Goal: Task Accomplishment & Management: Use online tool/utility

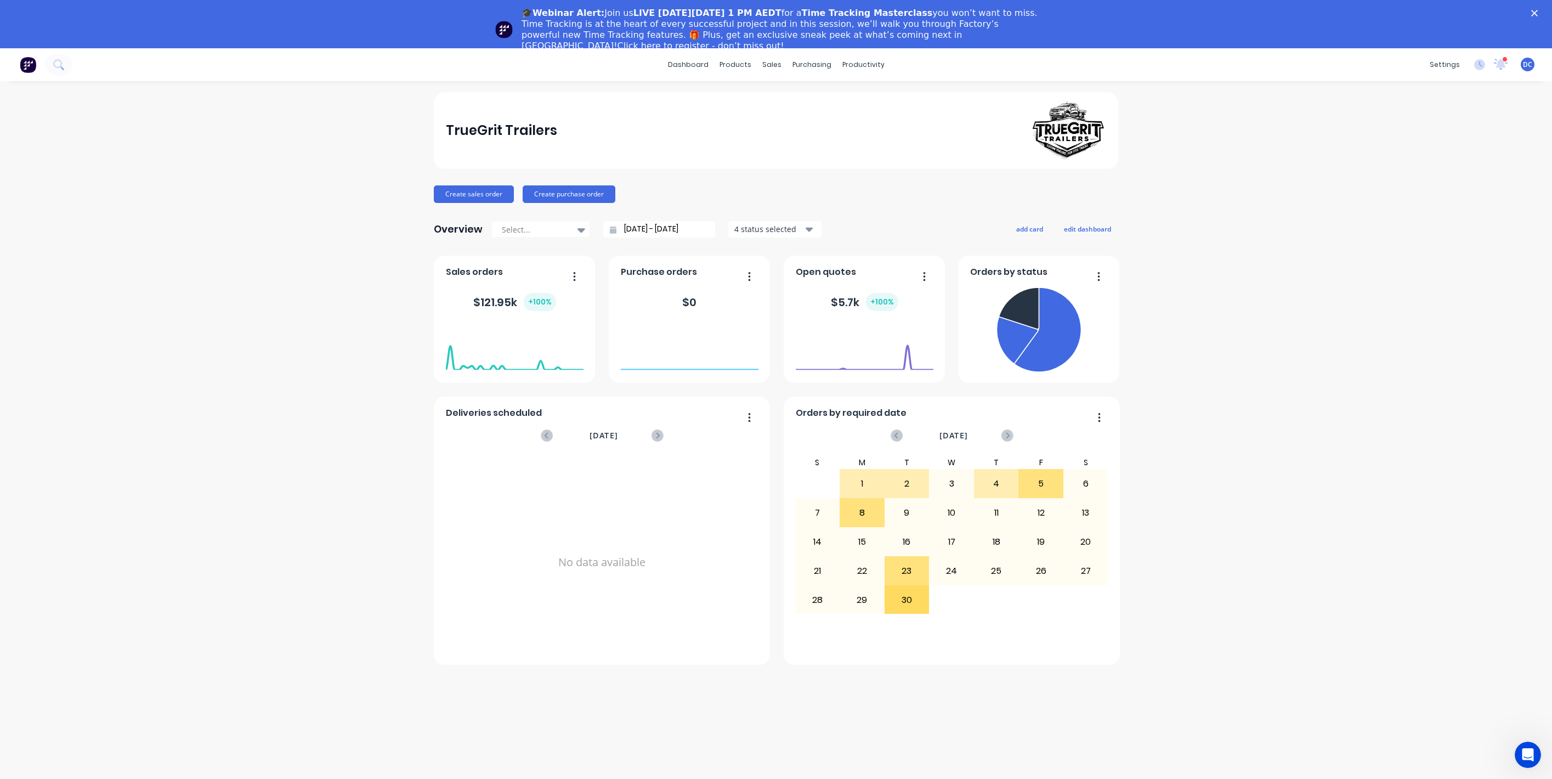
click at [1235, 342] on div "TrueGrit Trailers Create sales order Create purchase order Overview Select... 2…" at bounding box center [776, 454] width 1552 height 724
click at [1533, 12] on polygon "Close" at bounding box center [1534, 13] width 7 height 7
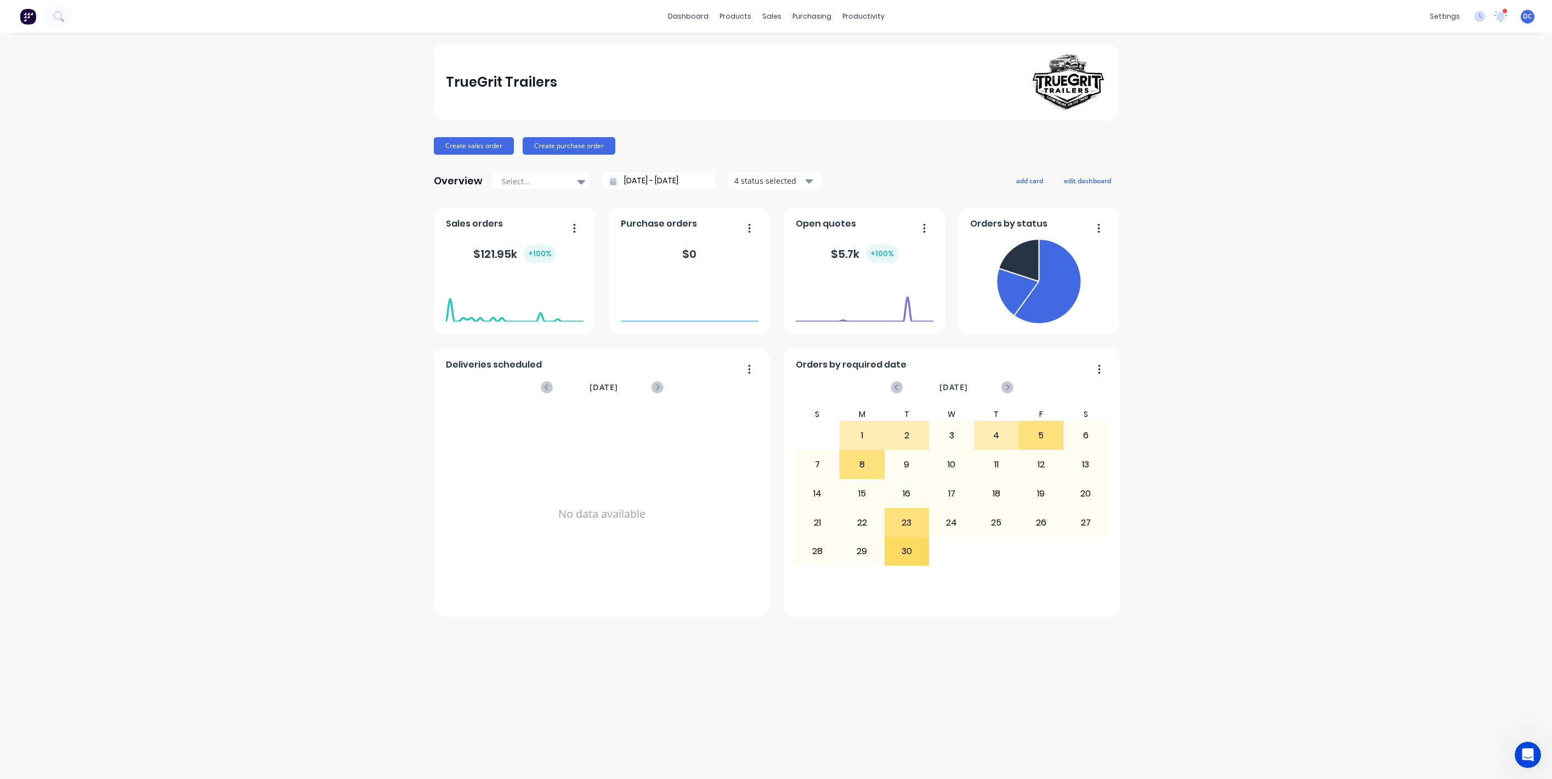
click at [1345, 183] on div "TrueGrit Trailers Create sales order Create purchase order Overview Select... 2…" at bounding box center [776, 406] width 1552 height 724
click at [754, 44] on link "Product Catalogue" at bounding box center [789, 52] width 145 height 22
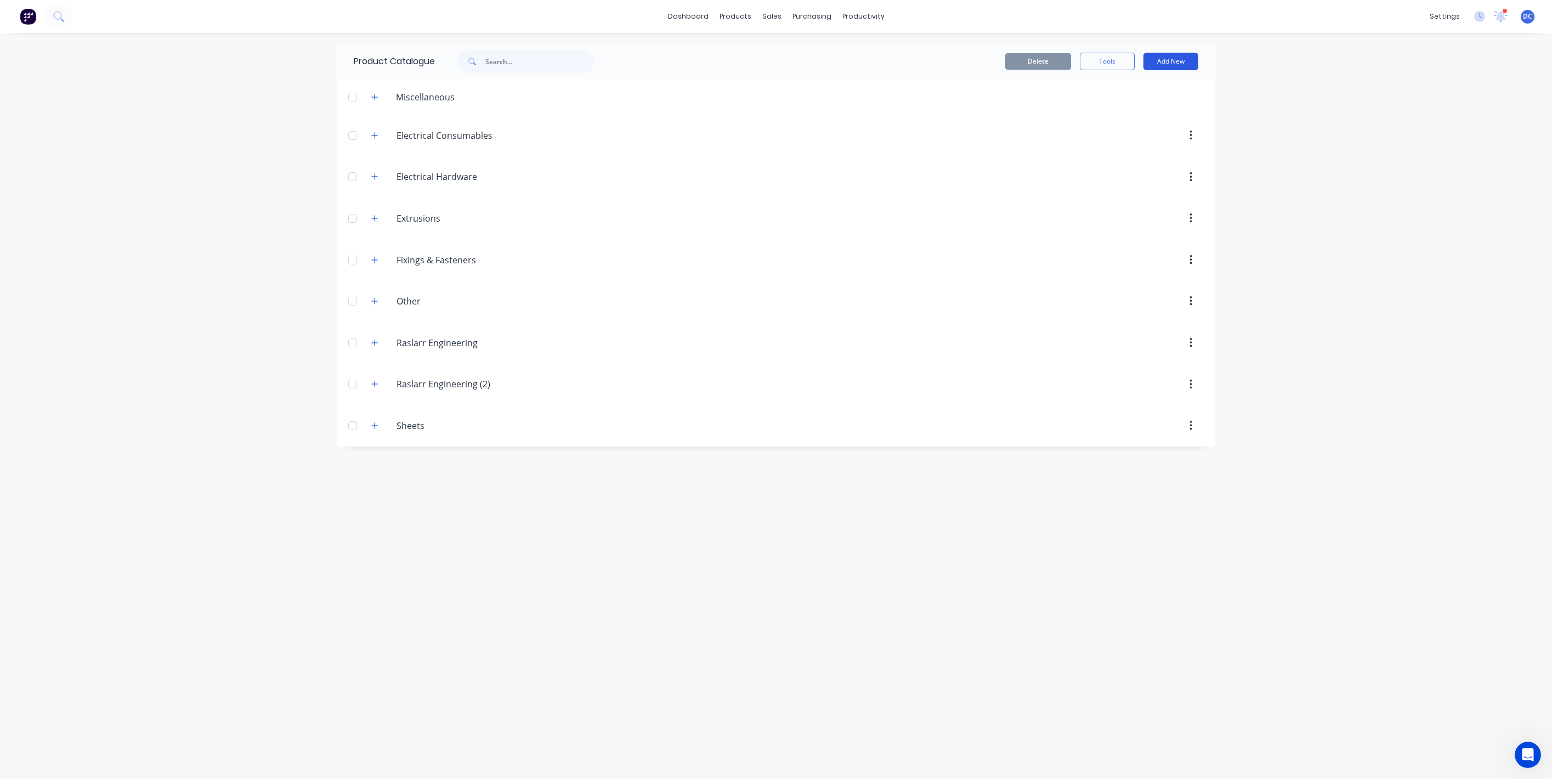
click at [1172, 60] on button "Add New" at bounding box center [1171, 62] width 55 height 18
click at [1132, 84] on div "Category" at bounding box center [1146, 90] width 84 height 16
type input "Get Bushed 4X4"
click at [462, 592] on div "Product Catalogue Delete Tools Add New Category Product Product Kit Miscellaneo…" at bounding box center [776, 406] width 878 height 724
drag, startPoint x: 520, startPoint y: 462, endPoint x: 521, endPoint y: 456, distance: 6.1
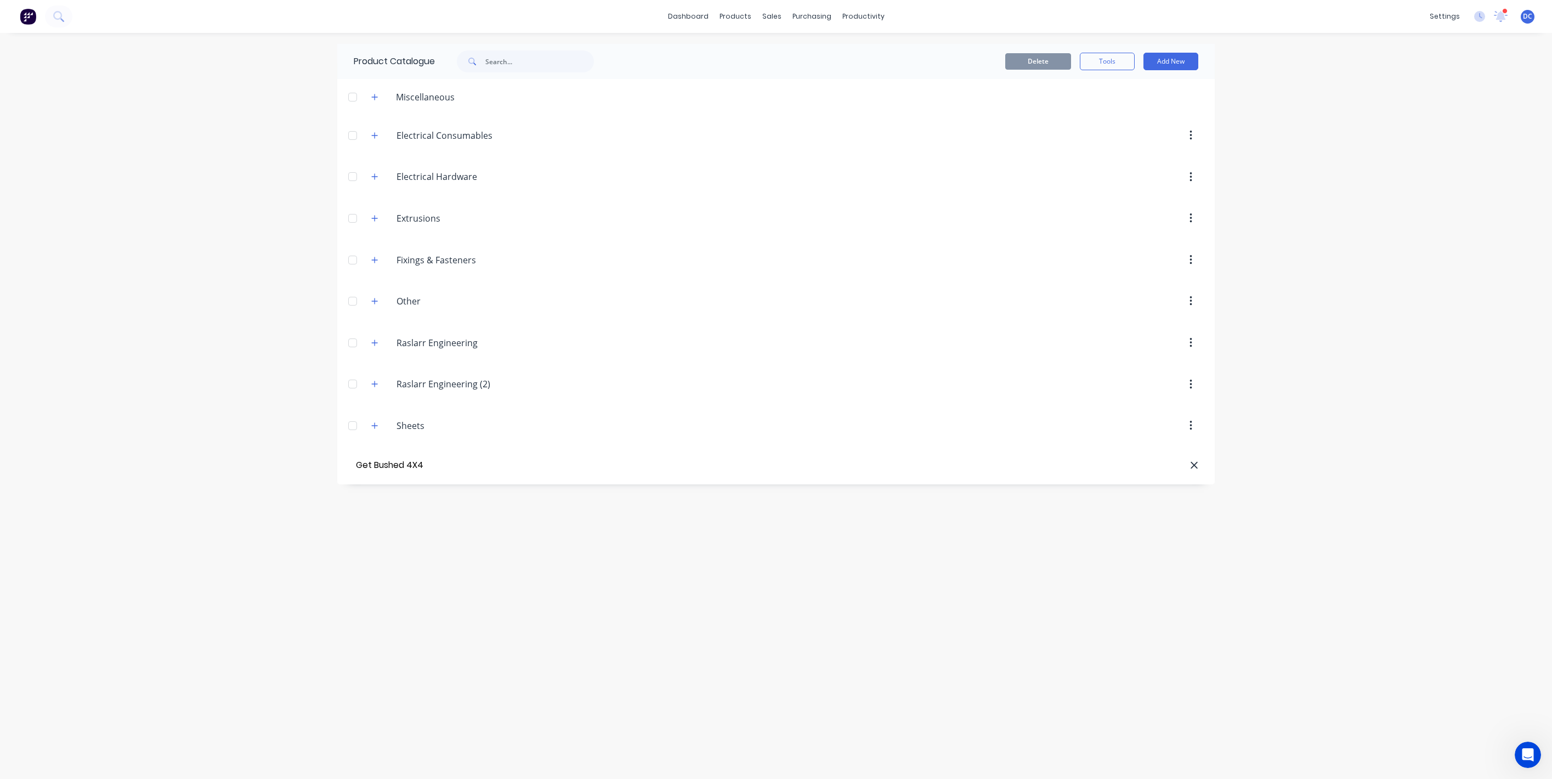
click at [520, 462] on div at bounding box center [838, 465] width 721 height 11
click at [1168, 59] on button "Add New" at bounding box center [1171, 62] width 55 height 18
click at [1133, 89] on div "Category" at bounding box center [1146, 90] width 84 height 16
type input "Get Bushed $x$"
click at [476, 465] on input "Get Bushed $x$" at bounding box center [462, 467] width 130 height 13
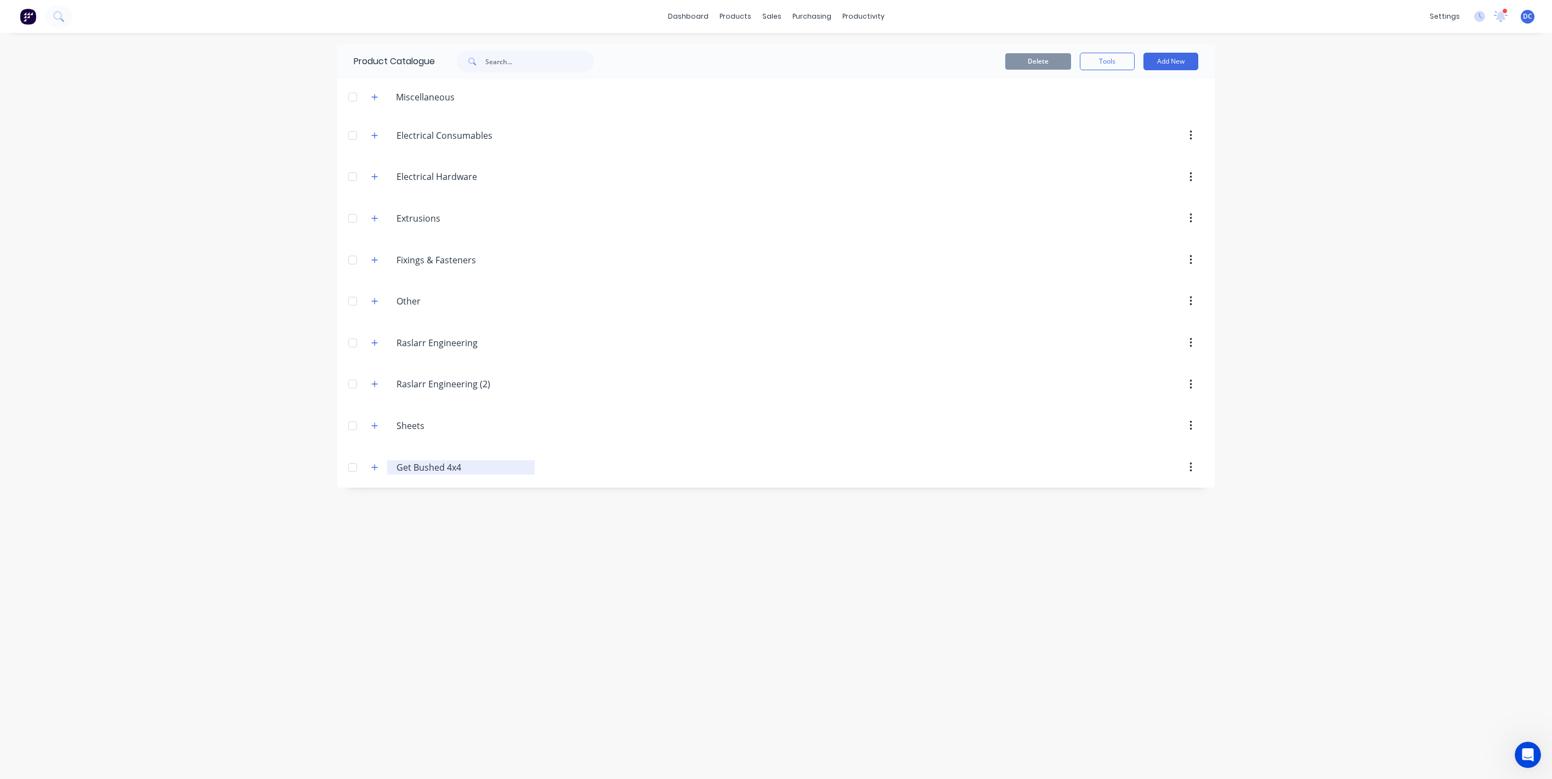
type input "Get Bushed 4x4"
click at [433, 629] on div "Product Catalogue Delete Tools Add New Miscellaneous Electrical.Consumables Ele…" at bounding box center [776, 406] width 878 height 724
click at [1173, 58] on button "Add New" at bounding box center [1171, 62] width 55 height 18
click at [1160, 105] on div "Product" at bounding box center [1146, 112] width 84 height 16
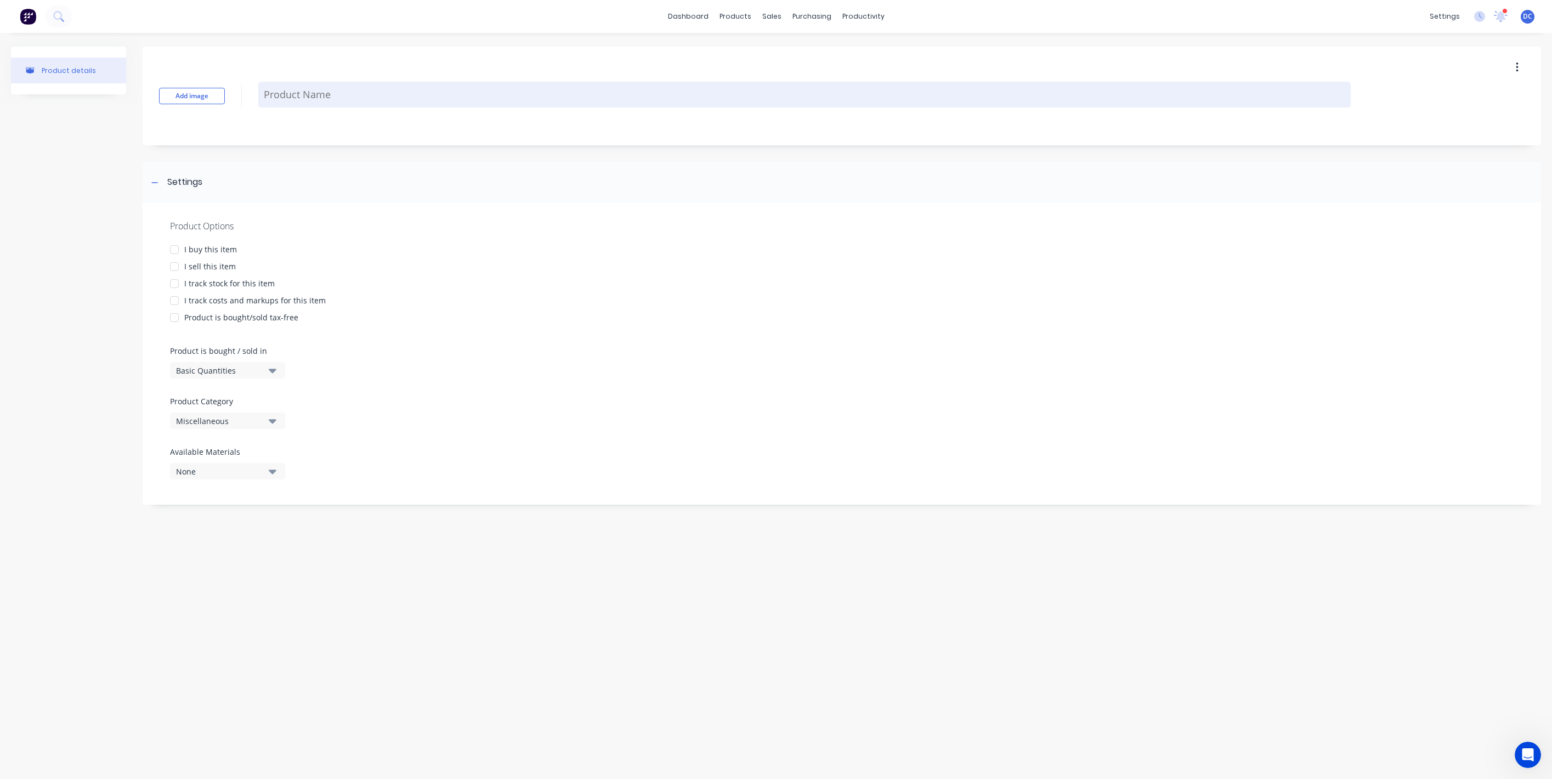
click at [309, 98] on textarea at bounding box center [804, 95] width 1093 height 26
paste textarea "Dual cab Tray Standard"
type textarea "x"
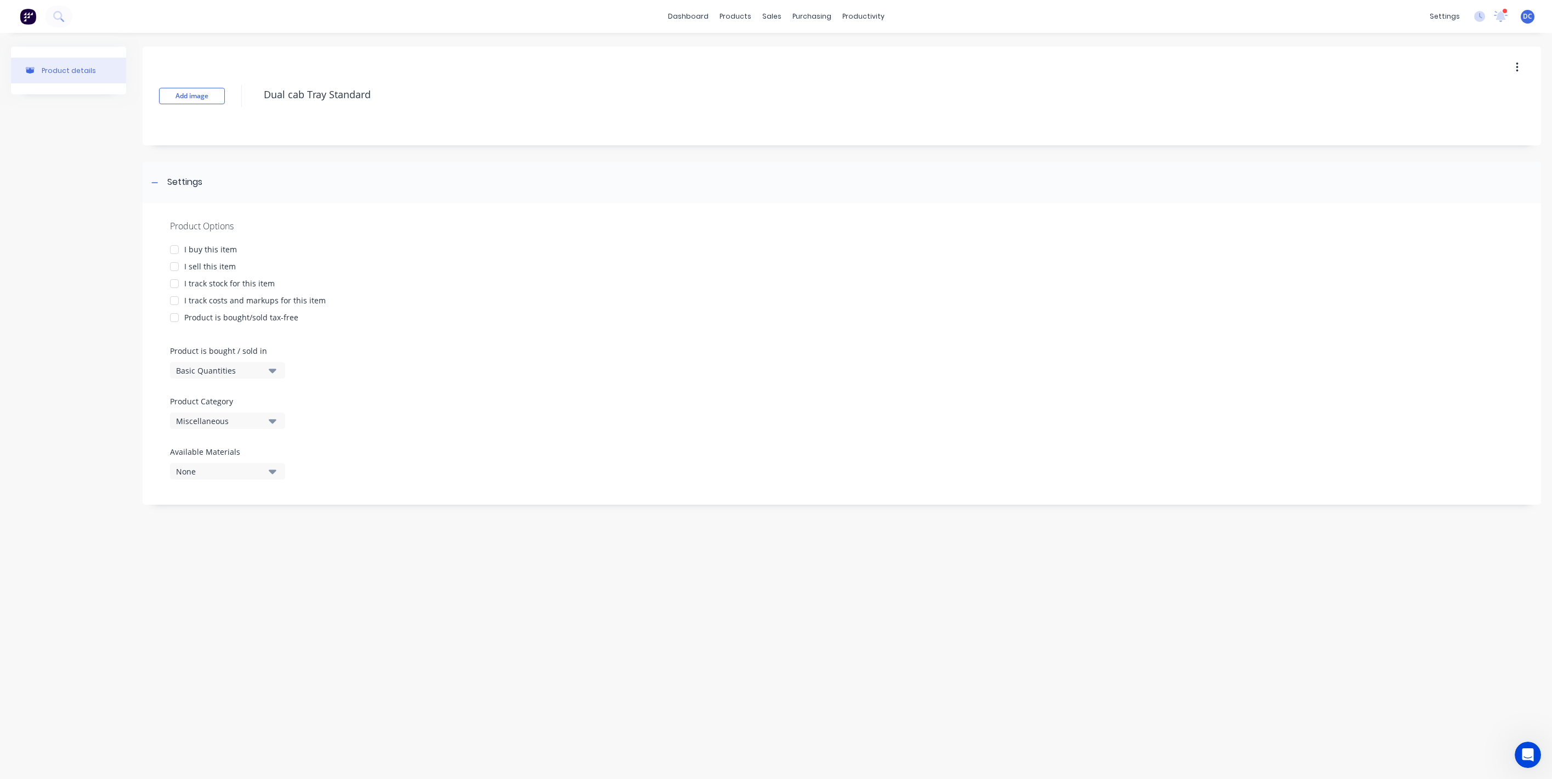
type textarea "Dual cab Tray Standard"
type textarea "x"
type textarea "Dual cab Tray Standard"
click at [204, 262] on div "I sell this item" at bounding box center [210, 267] width 52 height 12
click at [250, 420] on div "Miscellaneous" at bounding box center [220, 421] width 88 height 12
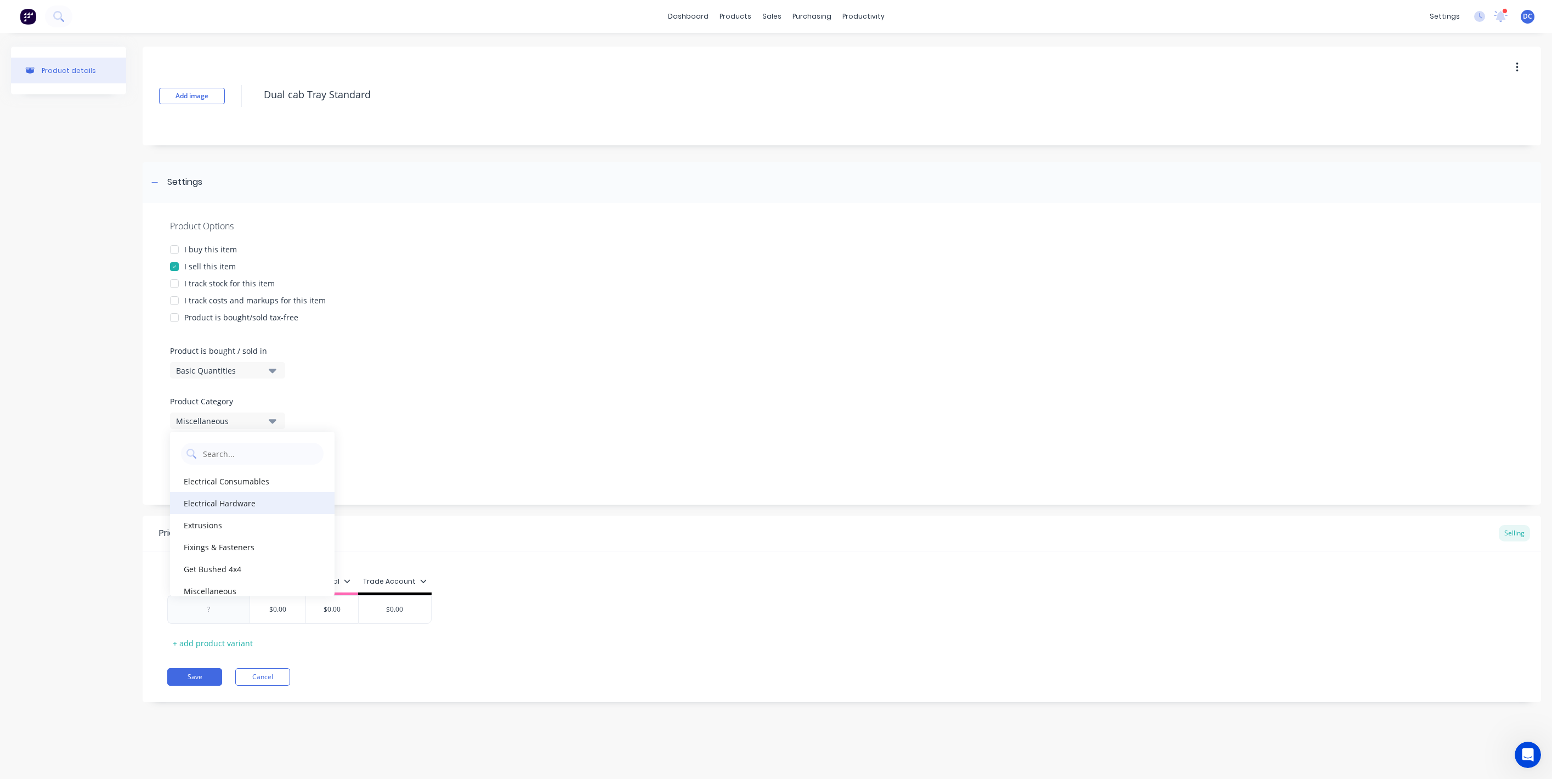
scroll to position [99, 0]
click at [247, 468] on div "Get Bushed 4x4" at bounding box center [252, 470] width 165 height 22
type textarea "x"
click at [218, 608] on div at bounding box center [209, 609] width 55 height 14
paste div
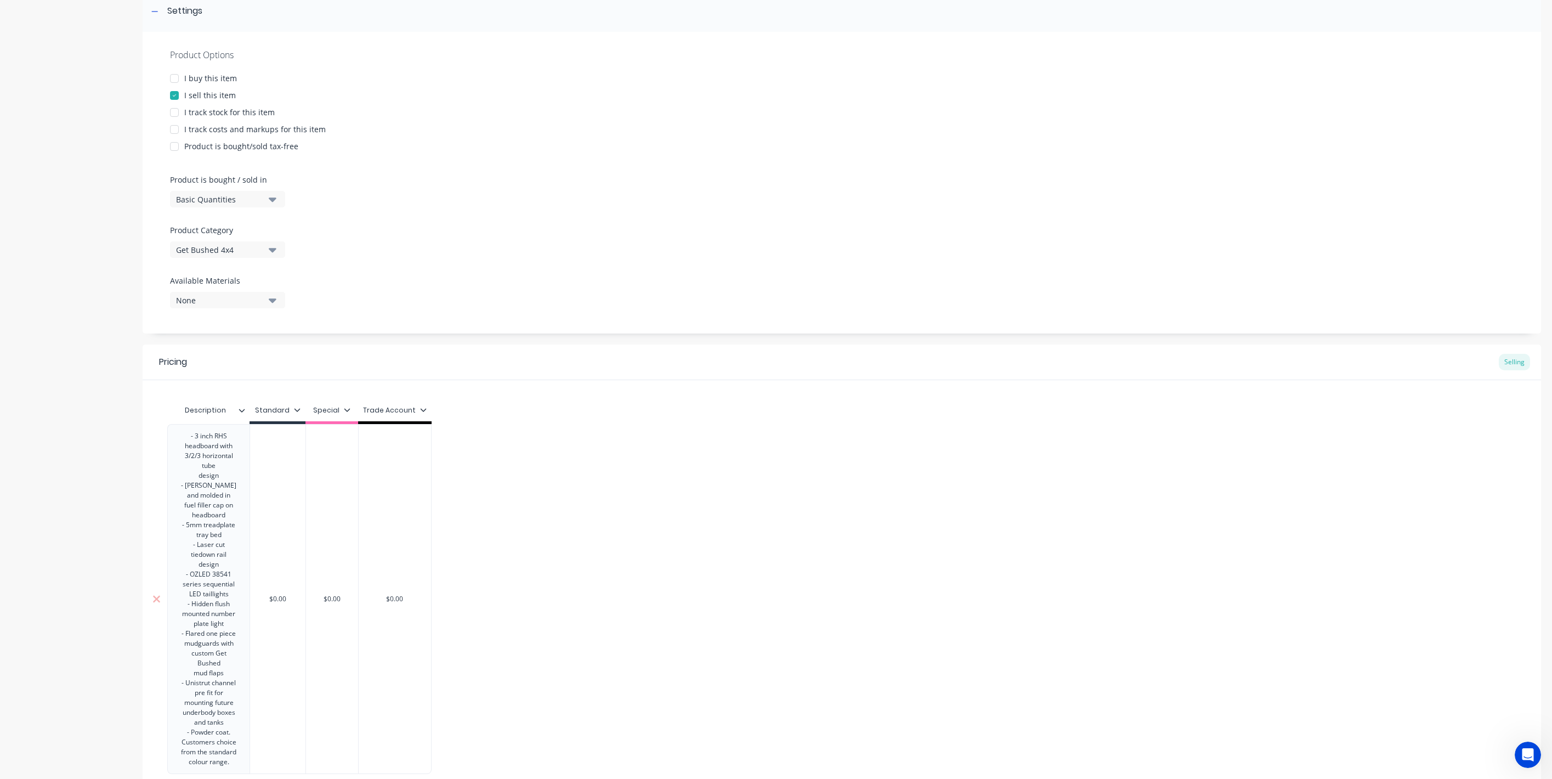
scroll to position [170, 0]
click at [228, 477] on div "design" at bounding box center [208, 477] width 55 height 10
click at [236, 531] on div "- 5mm treadplate tray bed" at bounding box center [208, 541] width 55 height 20
click at [231, 528] on div "- Welded and molded in fuel filler cap on headboard" at bounding box center [208, 510] width 55 height 39
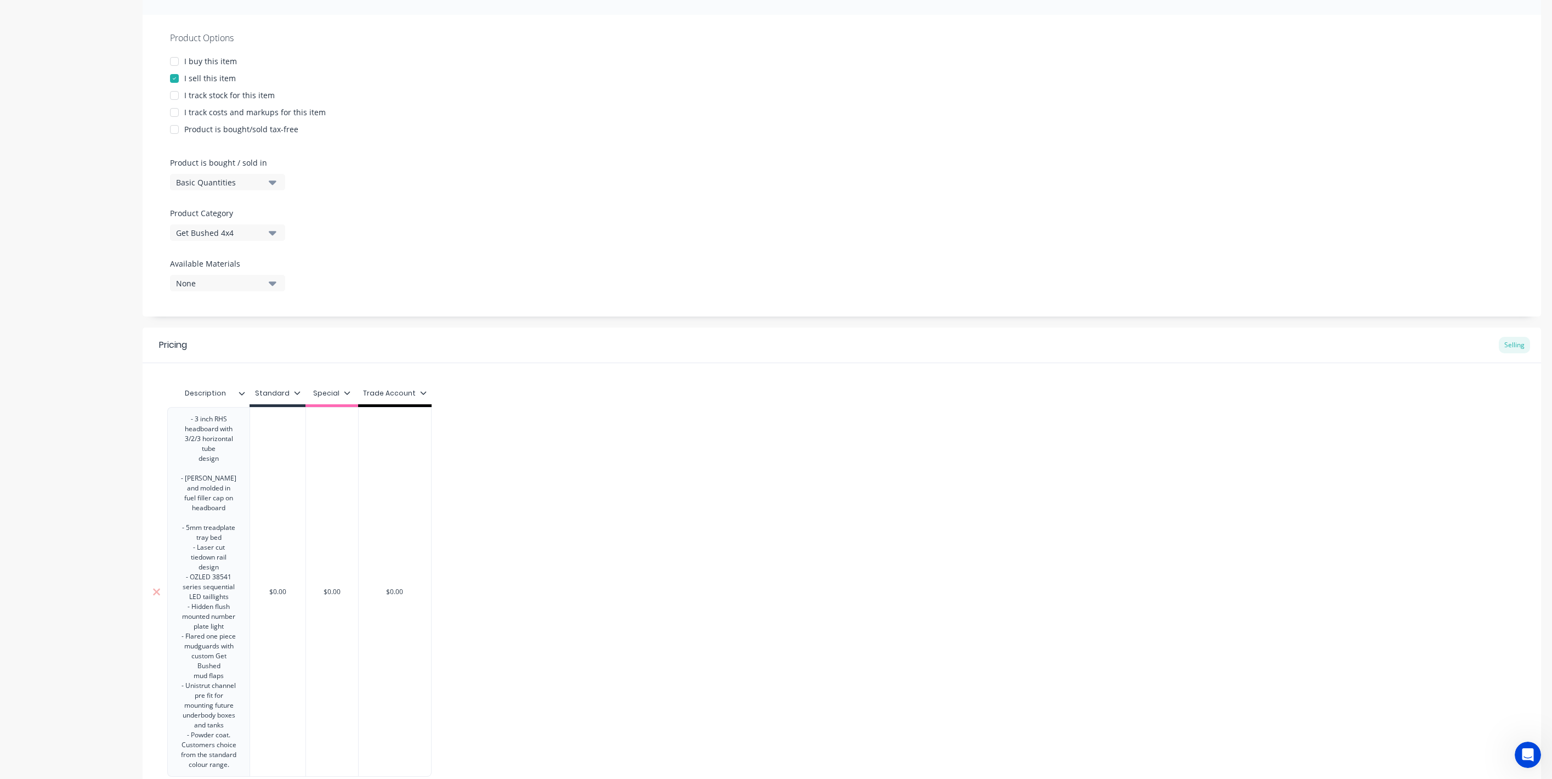
scroll to position [197, 0]
click at [229, 561] on div "- Laser cut tiedown rail design" at bounding box center [208, 548] width 55 height 30
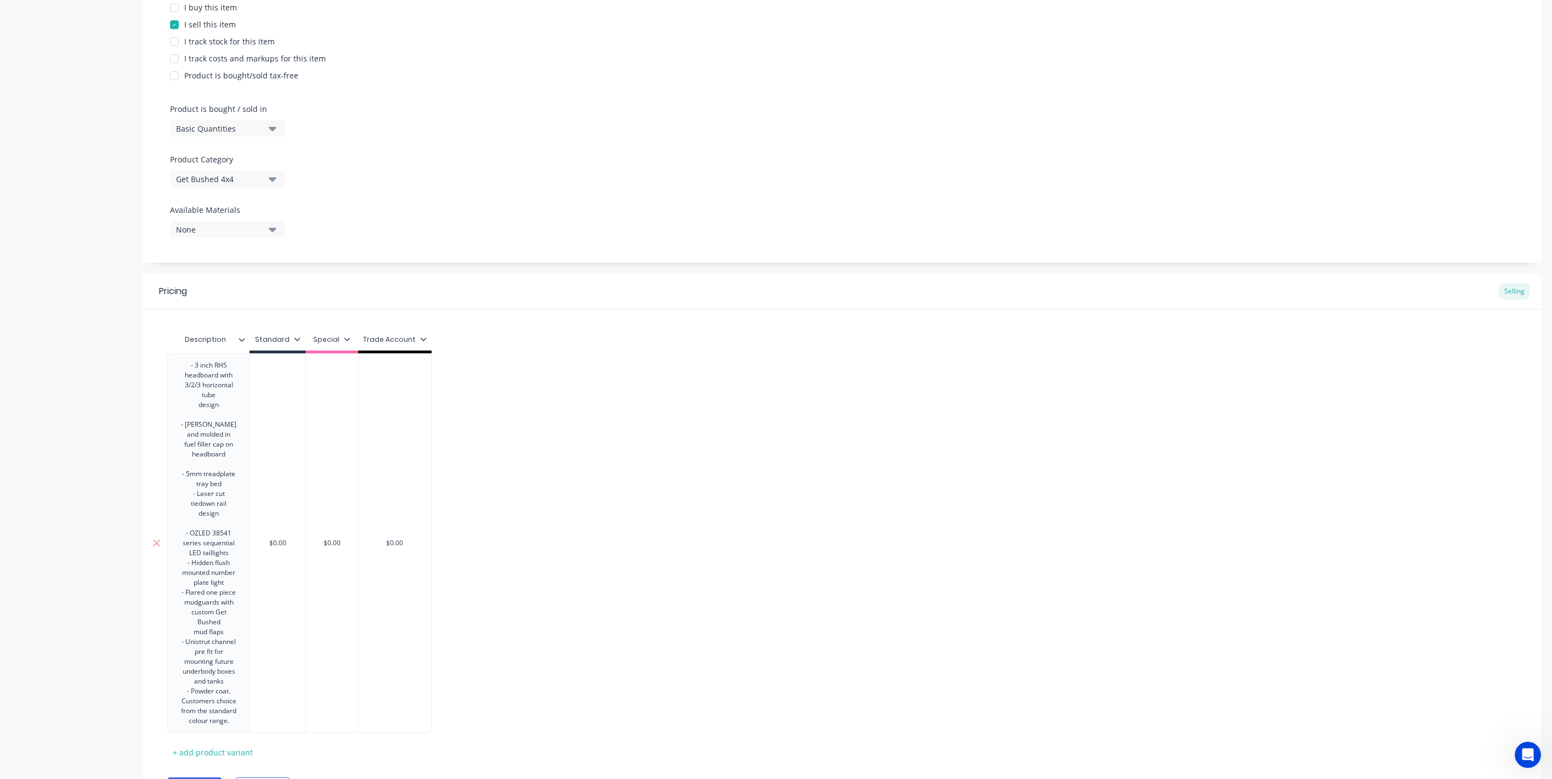
scroll to position [245, 0]
click at [233, 553] on div "- OZLED 38541 series sequential LED taillights" at bounding box center [208, 540] width 55 height 30
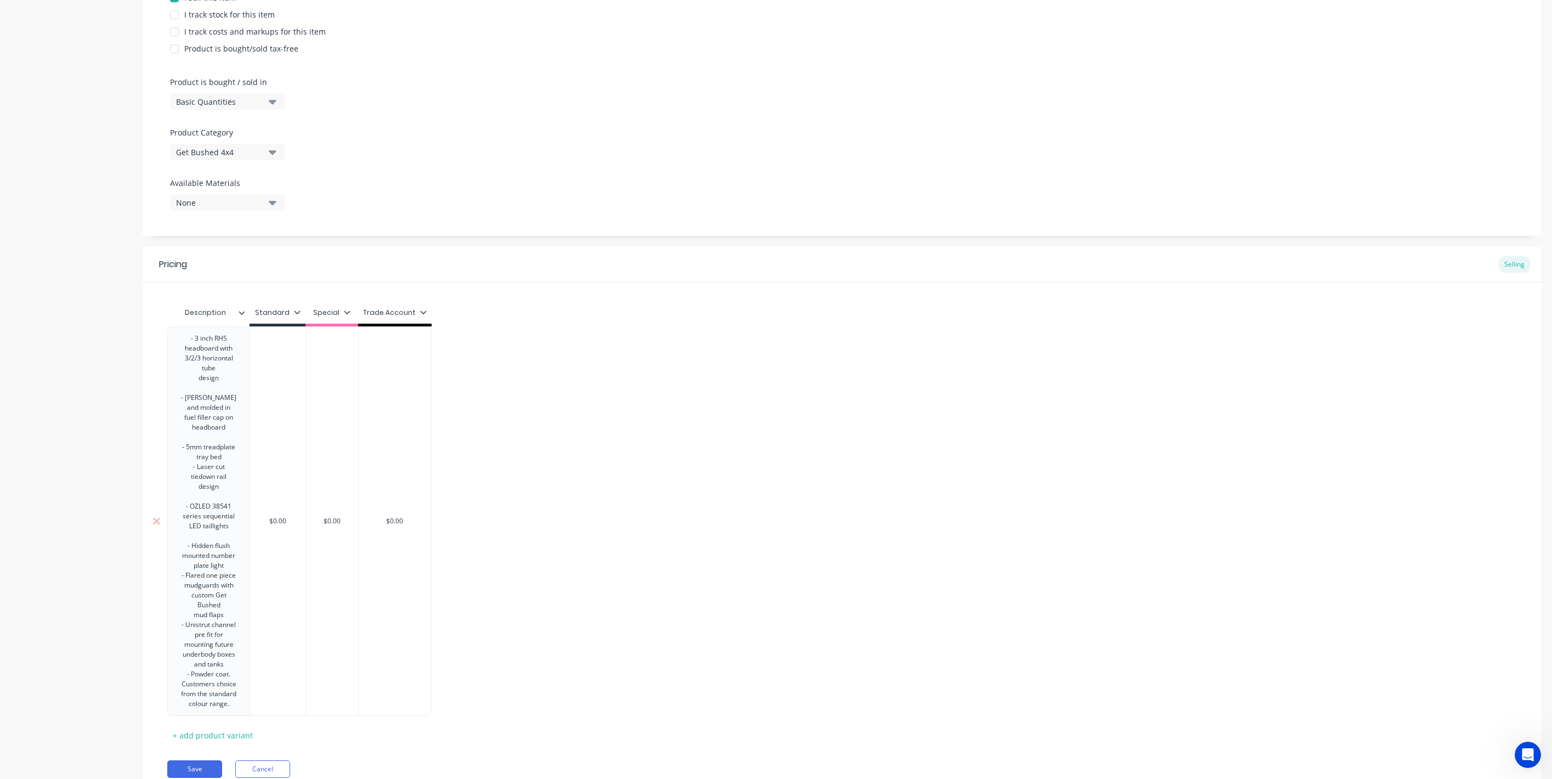
click at [231, 564] on div "- Hidden flush mounted number plate light" at bounding box center [208, 556] width 55 height 30
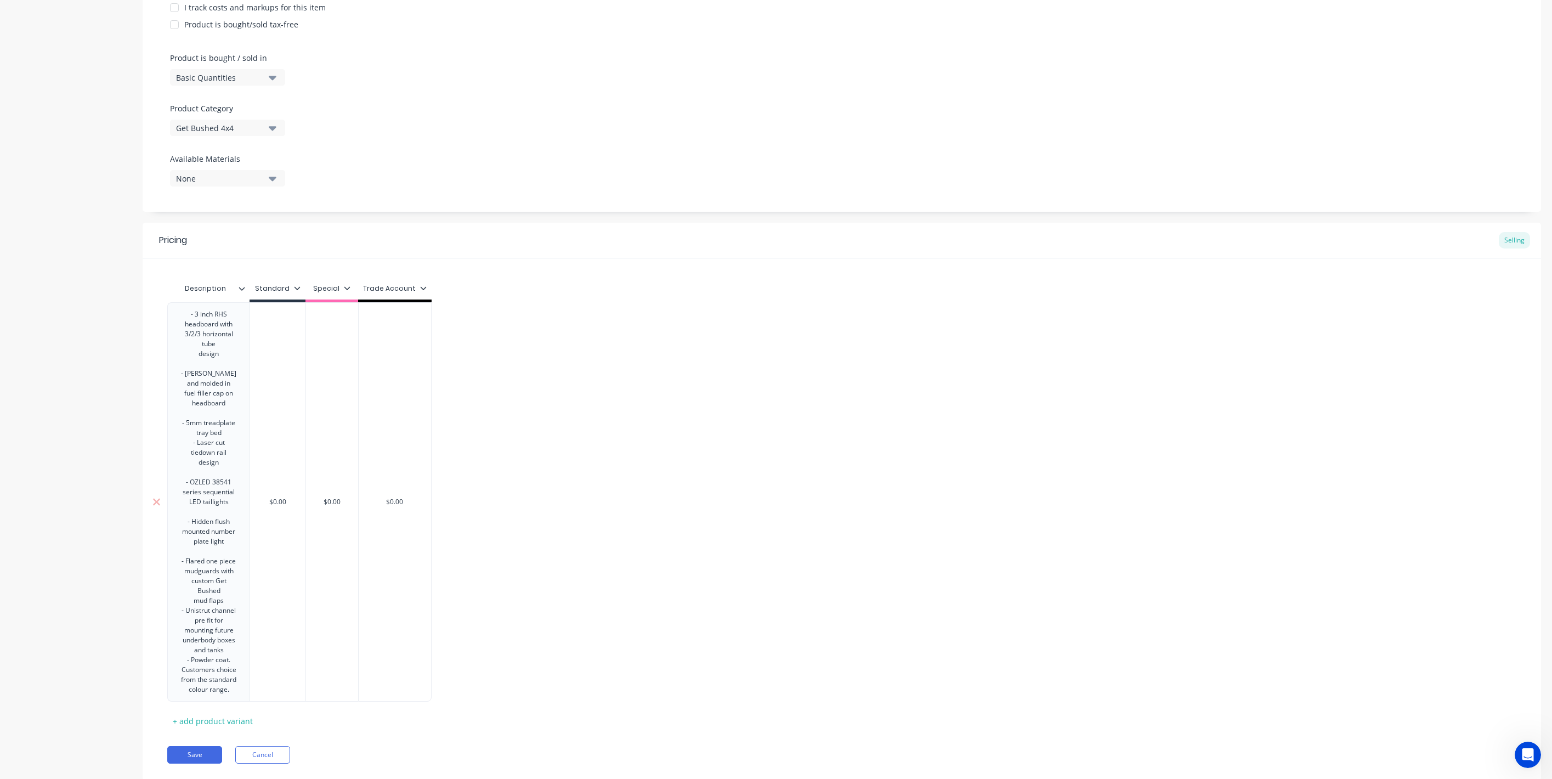
click at [229, 603] on div "mud flaps" at bounding box center [208, 601] width 55 height 10
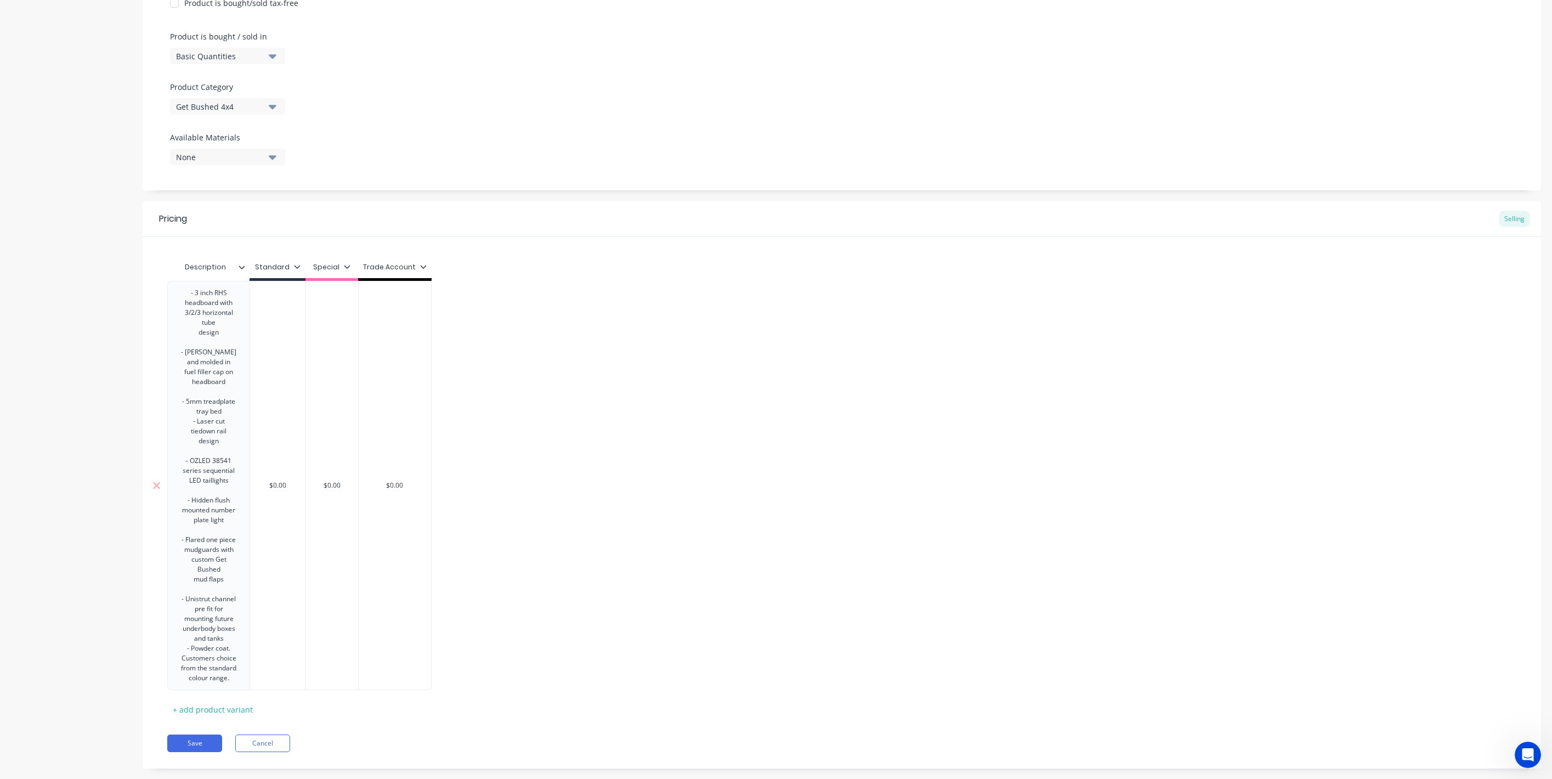
click at [229, 644] on div "- Powder coat. Customers choice from the standard" at bounding box center [208, 658] width 55 height 30
click at [229, 640] on div "underbody boxes and tanks" at bounding box center [208, 634] width 55 height 20
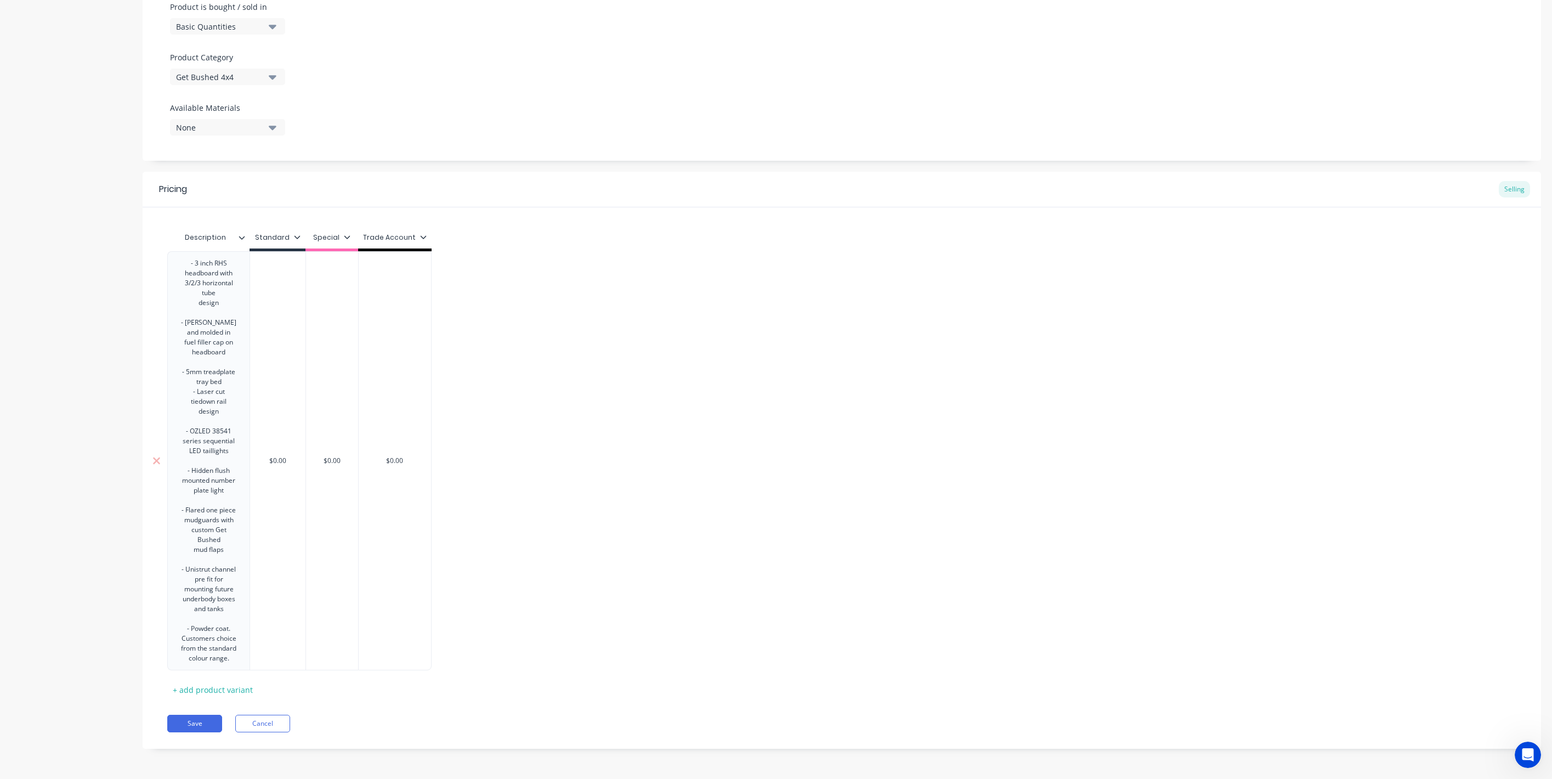
scroll to position [351, 0]
click at [555, 637] on div "- 3 inch RHS headboard with 3/2/3 horizontal tube design - Welded and molded in…" at bounding box center [841, 460] width 1349 height 419
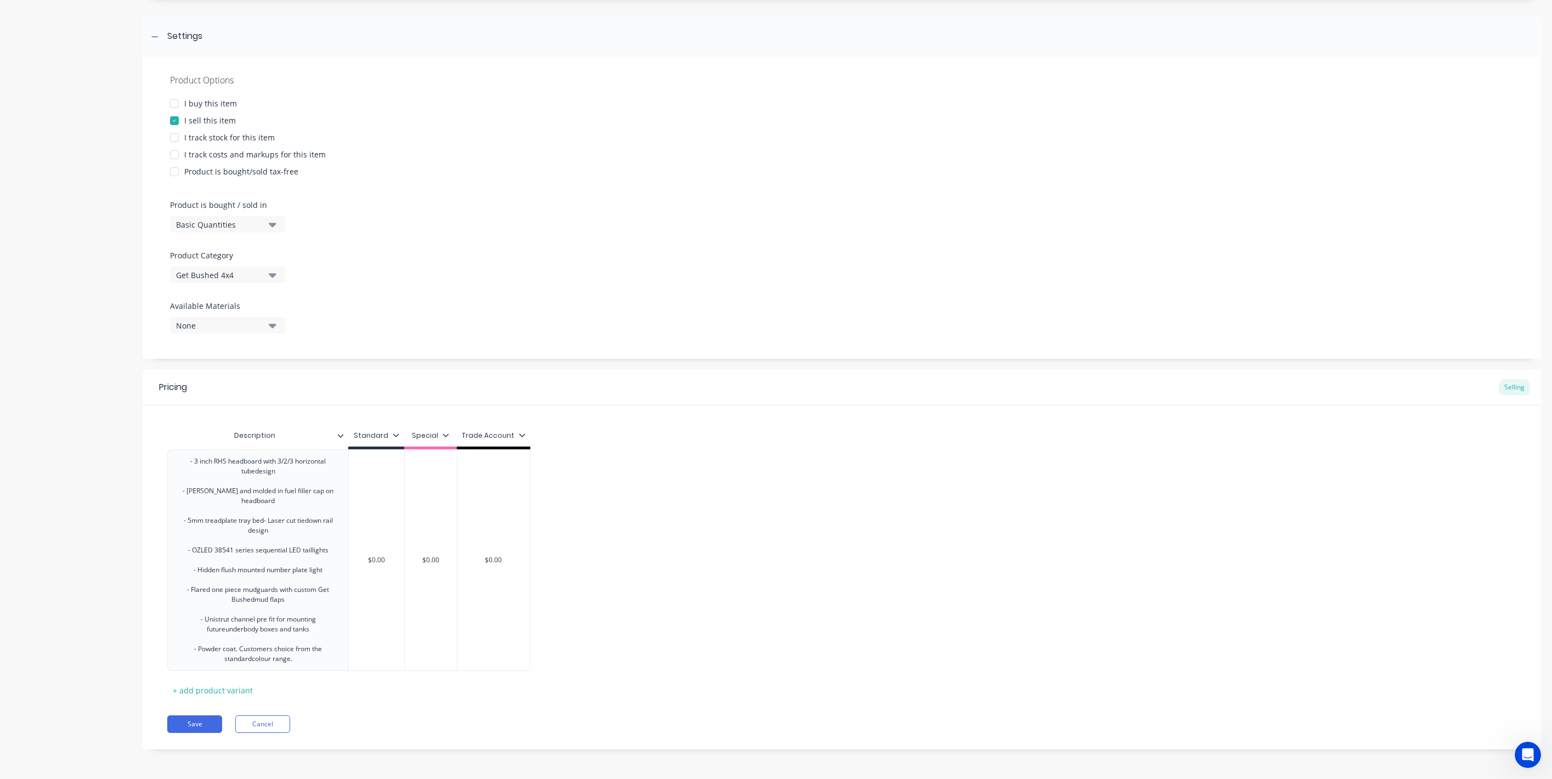
click at [506, 433] on div "Trade Account" at bounding box center [494, 436] width 64 height 10
click at [483, 530] on div "Trade Account" at bounding box center [491, 533] width 53 height 12
click at [484, 515] on div "Special" at bounding box center [478, 511] width 26 height 12
type textarea "x"
click at [605, 518] on div "- 3 inch RHS headboard with 3/2/3 horizontal tubedesign - Welded and molded in …" at bounding box center [841, 560] width 1349 height 222
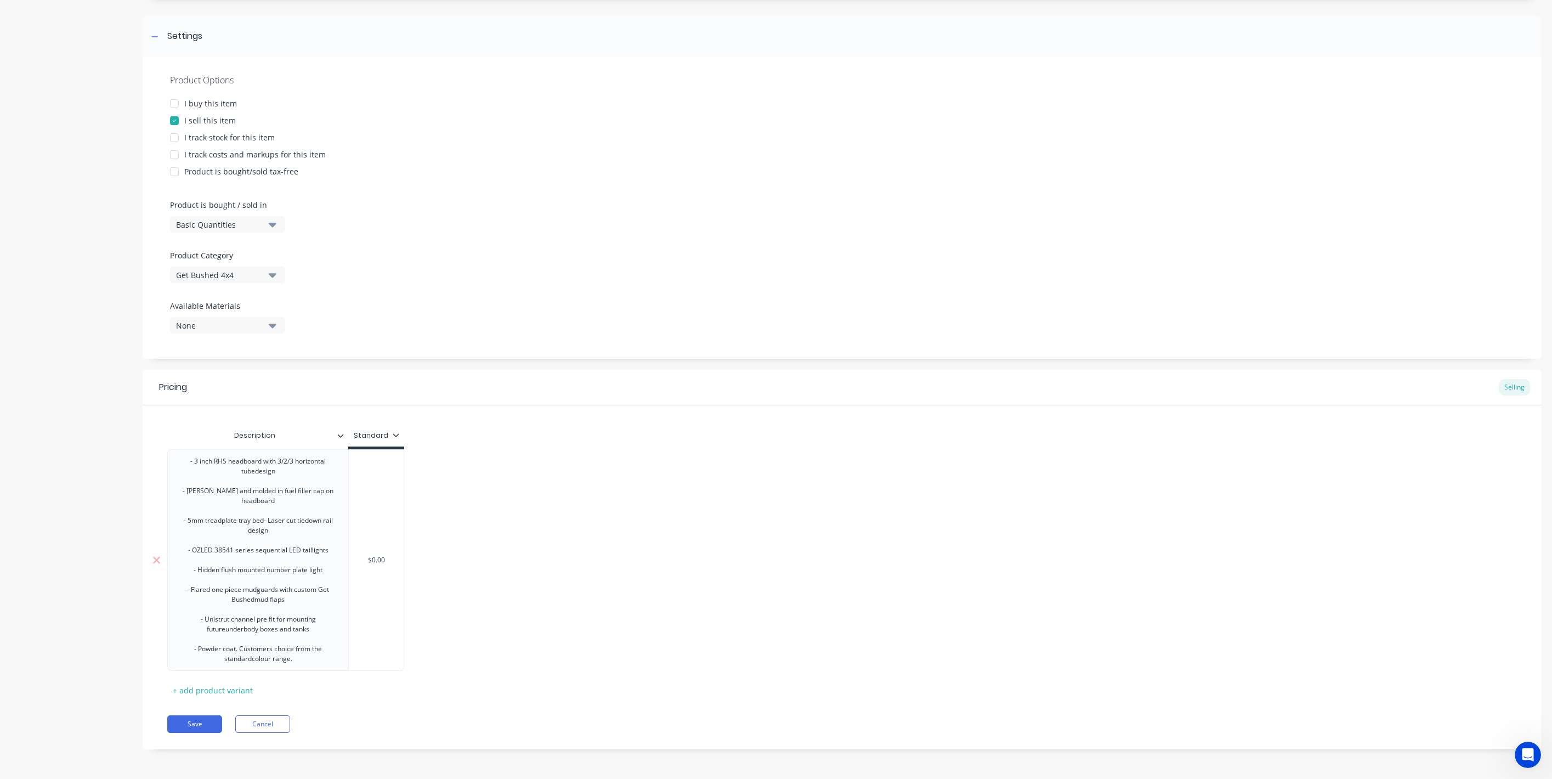
type input "$0.00"
click at [397, 558] on input "$0.00" at bounding box center [376, 560] width 55 height 10
type textarea "x"
type input "$0.0"
type textarea "x"
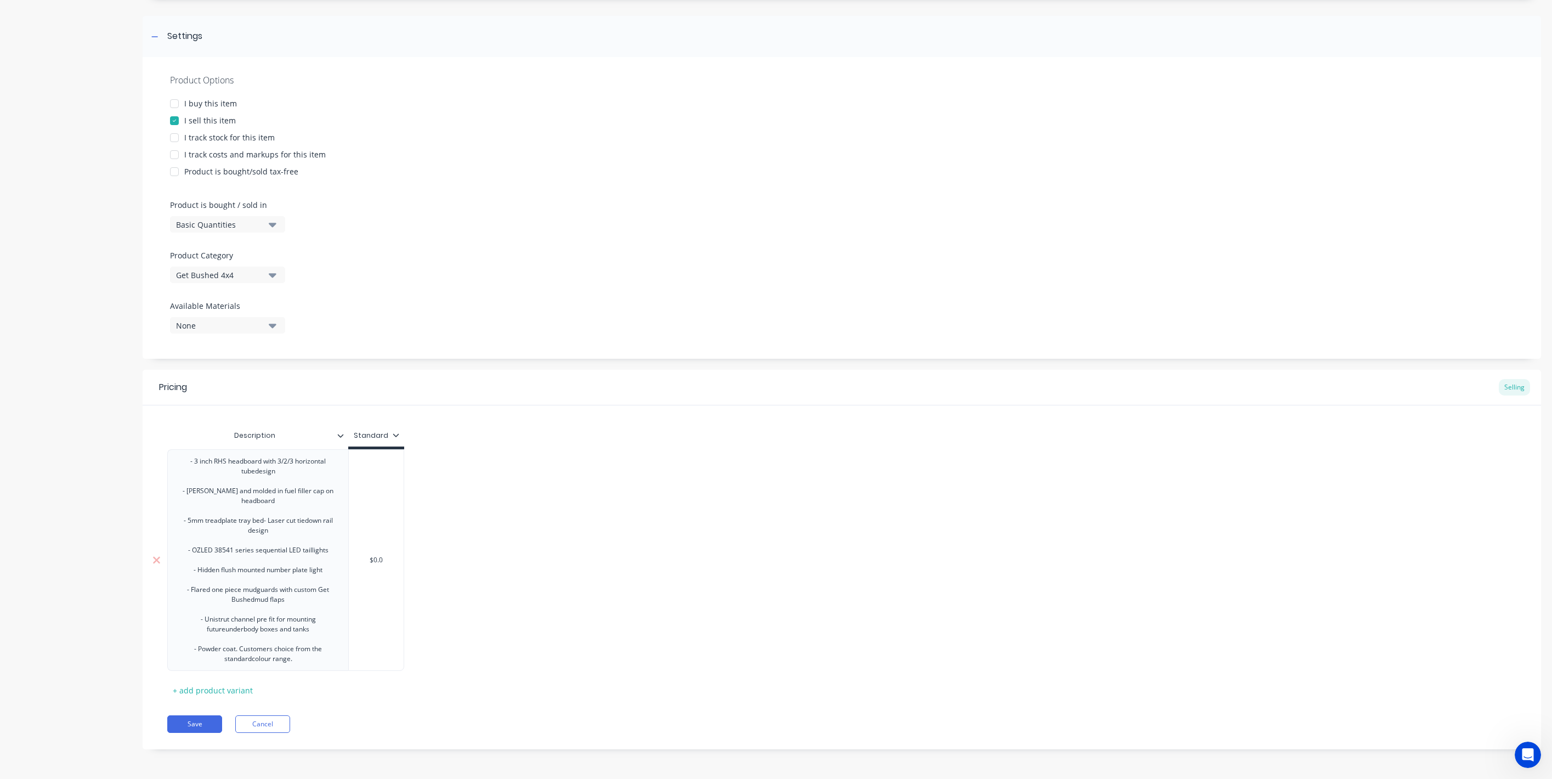
type input "$0."
type textarea "x"
type input "$0"
type textarea "x"
type input "$"
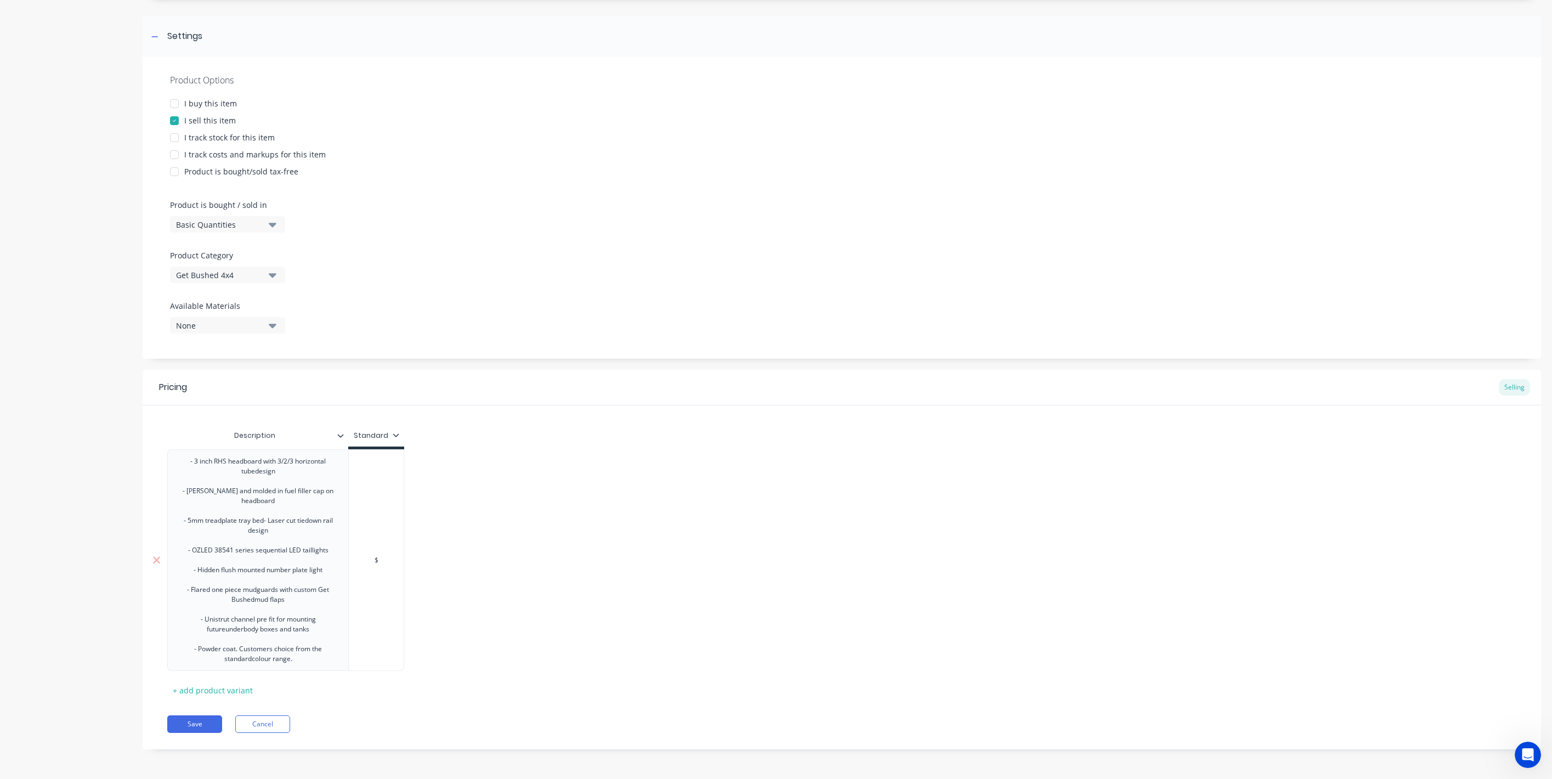
type textarea "x"
type input "$1"
type textarea "x"
type input "$13"
type textarea "x"
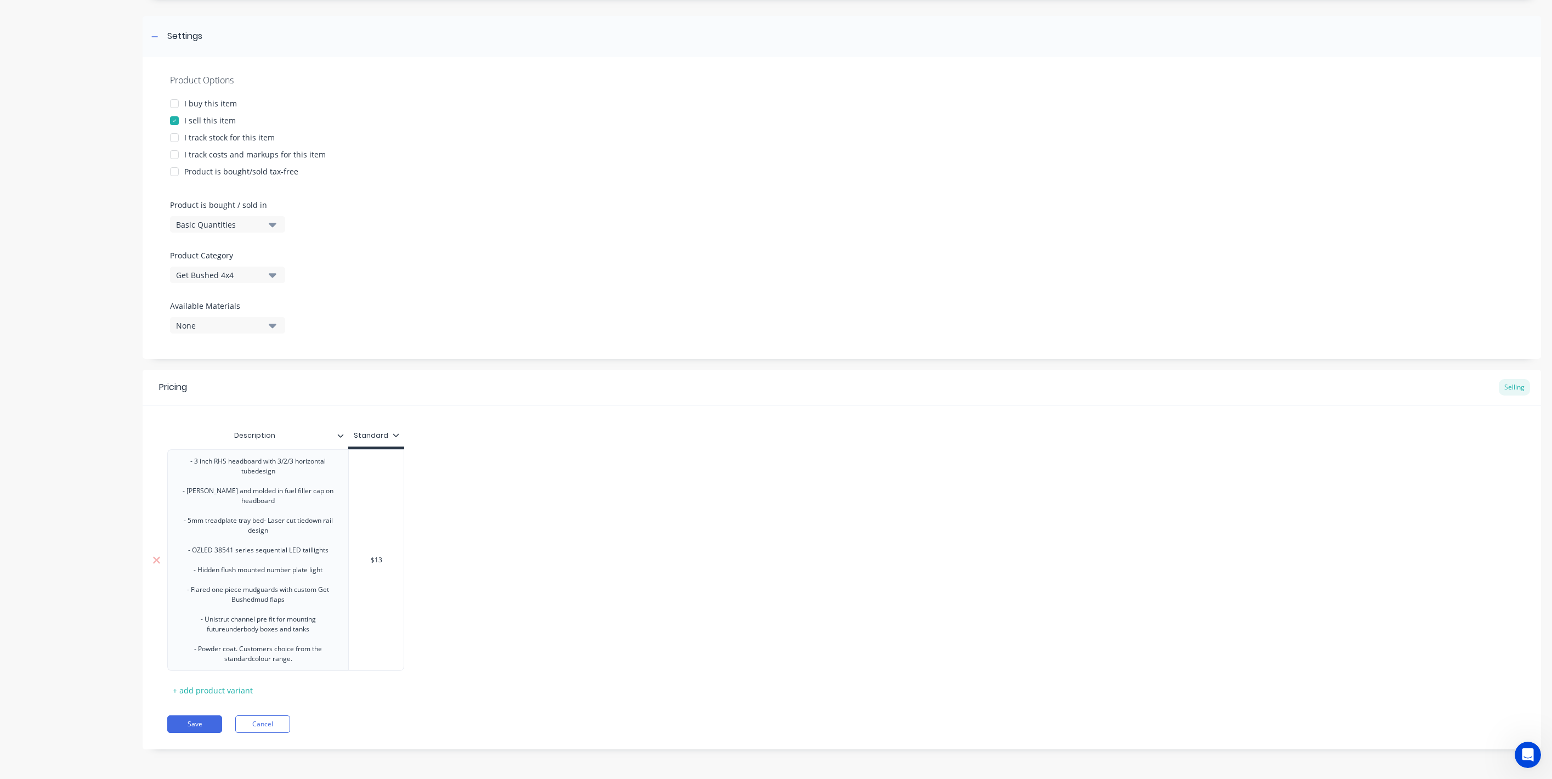
type input "$131"
type textarea "x"
type input "$1311"
type textarea "x"
type input "$13112"
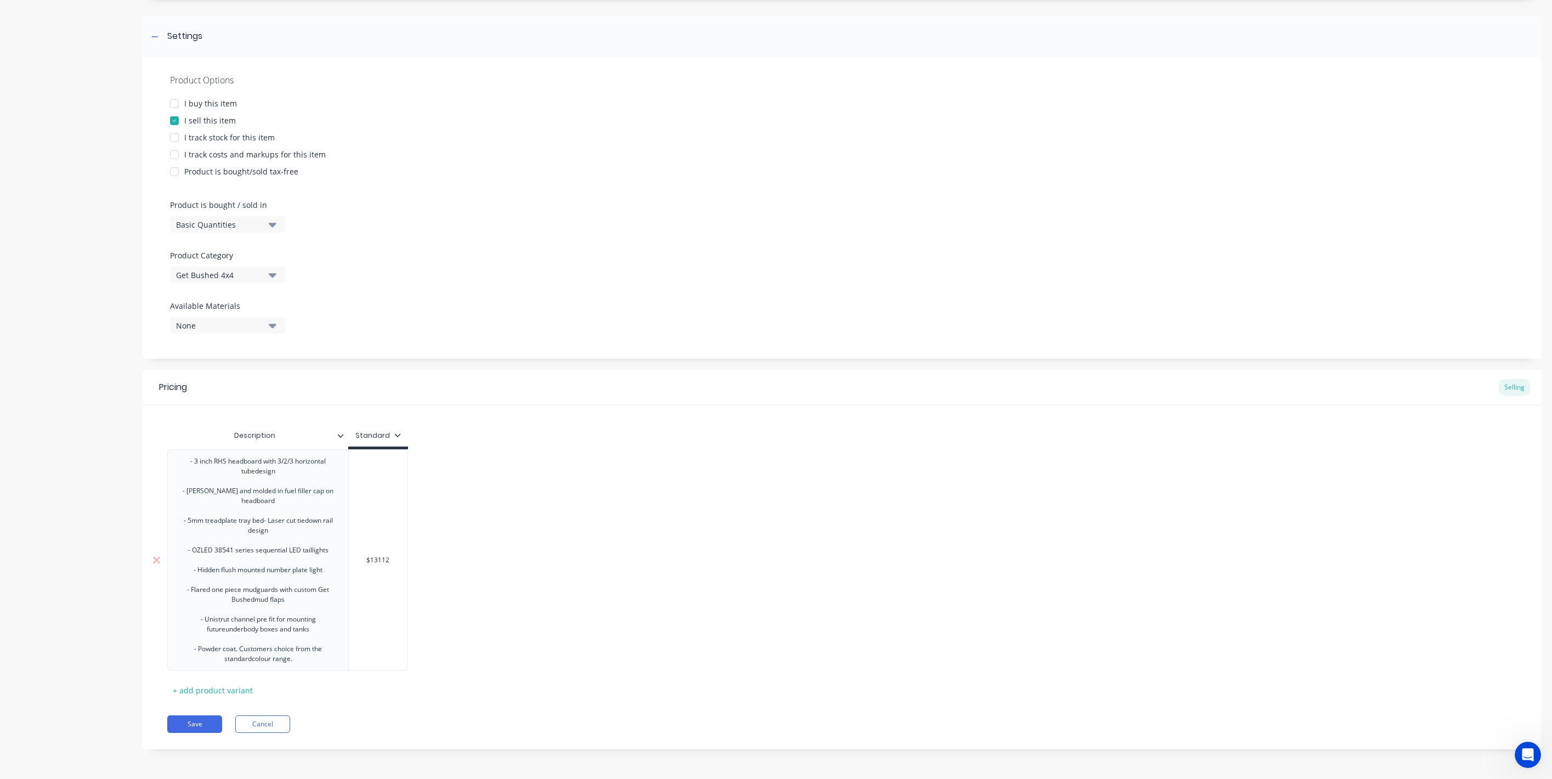
type textarea "x"
type input "$13112."
type textarea "x"
type input "$13112.8"
click at [205, 721] on button "Save" at bounding box center [194, 724] width 55 height 18
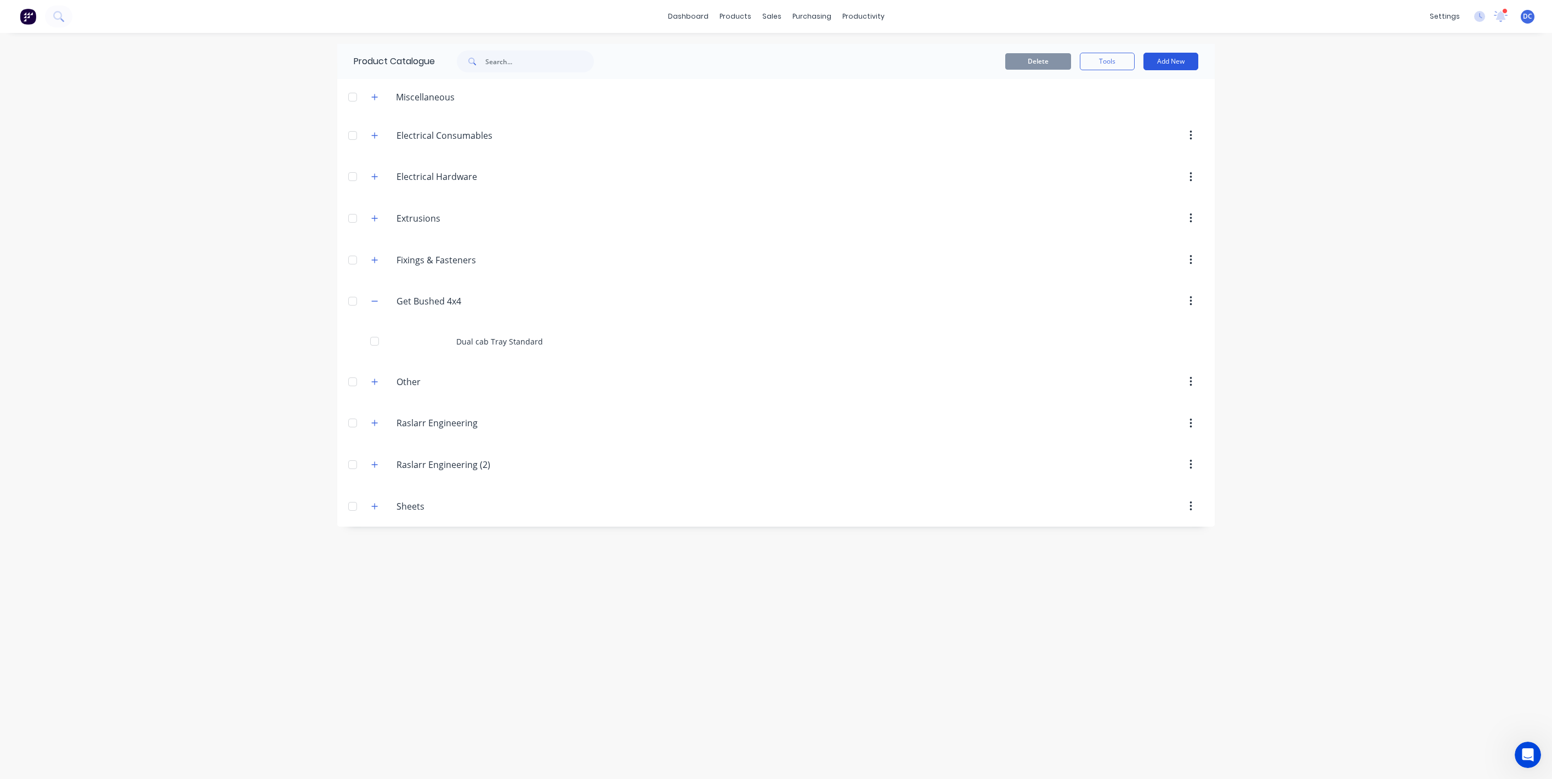
click at [1161, 58] on button "Add New" at bounding box center [1171, 62] width 55 height 18
click at [1143, 106] on div "Product" at bounding box center [1146, 112] width 84 height 16
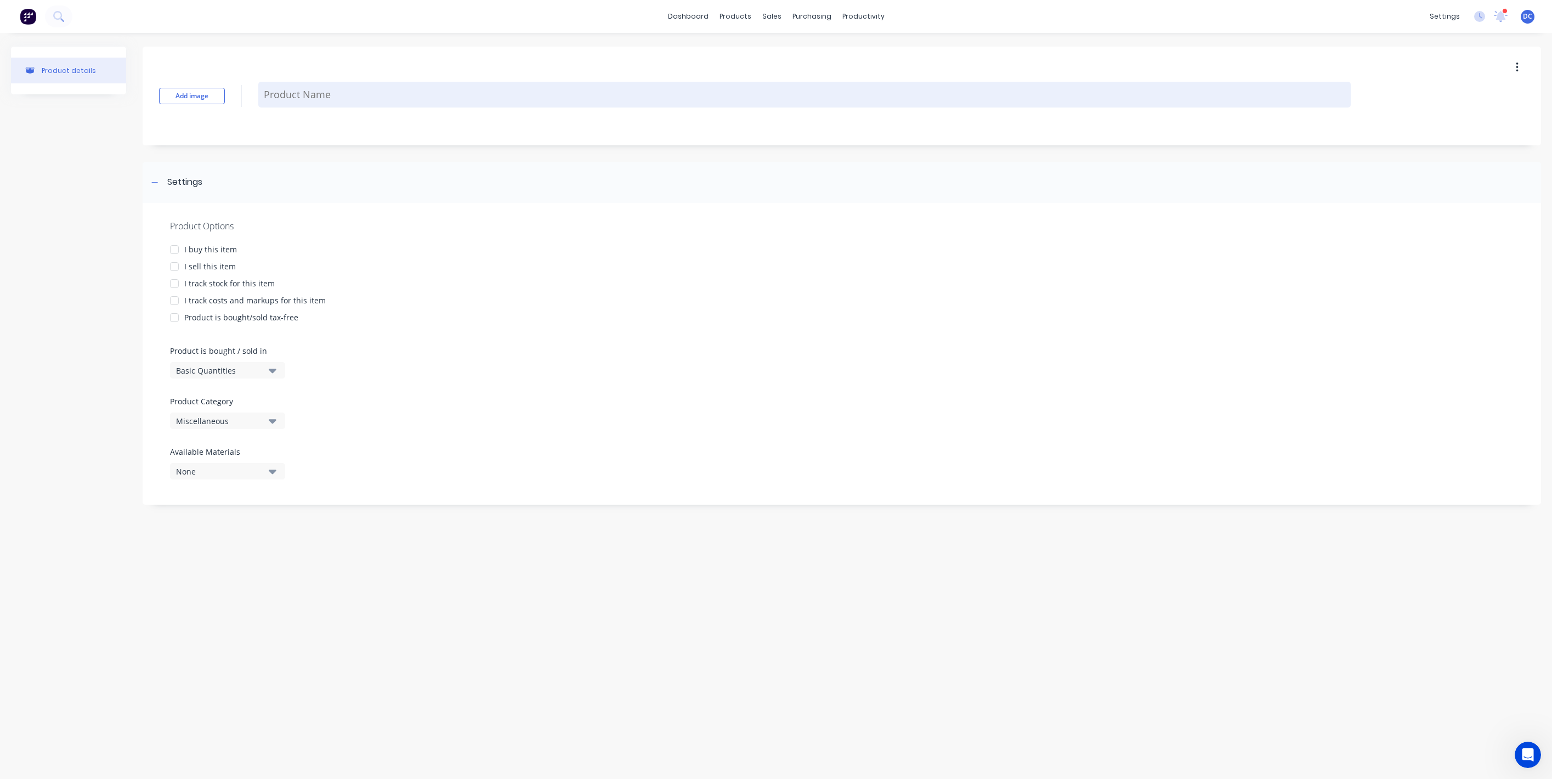
click at [366, 99] on textarea at bounding box center [804, 95] width 1093 height 26
paste textarea "Lockable fuel cap upgrade"
type textarea "x"
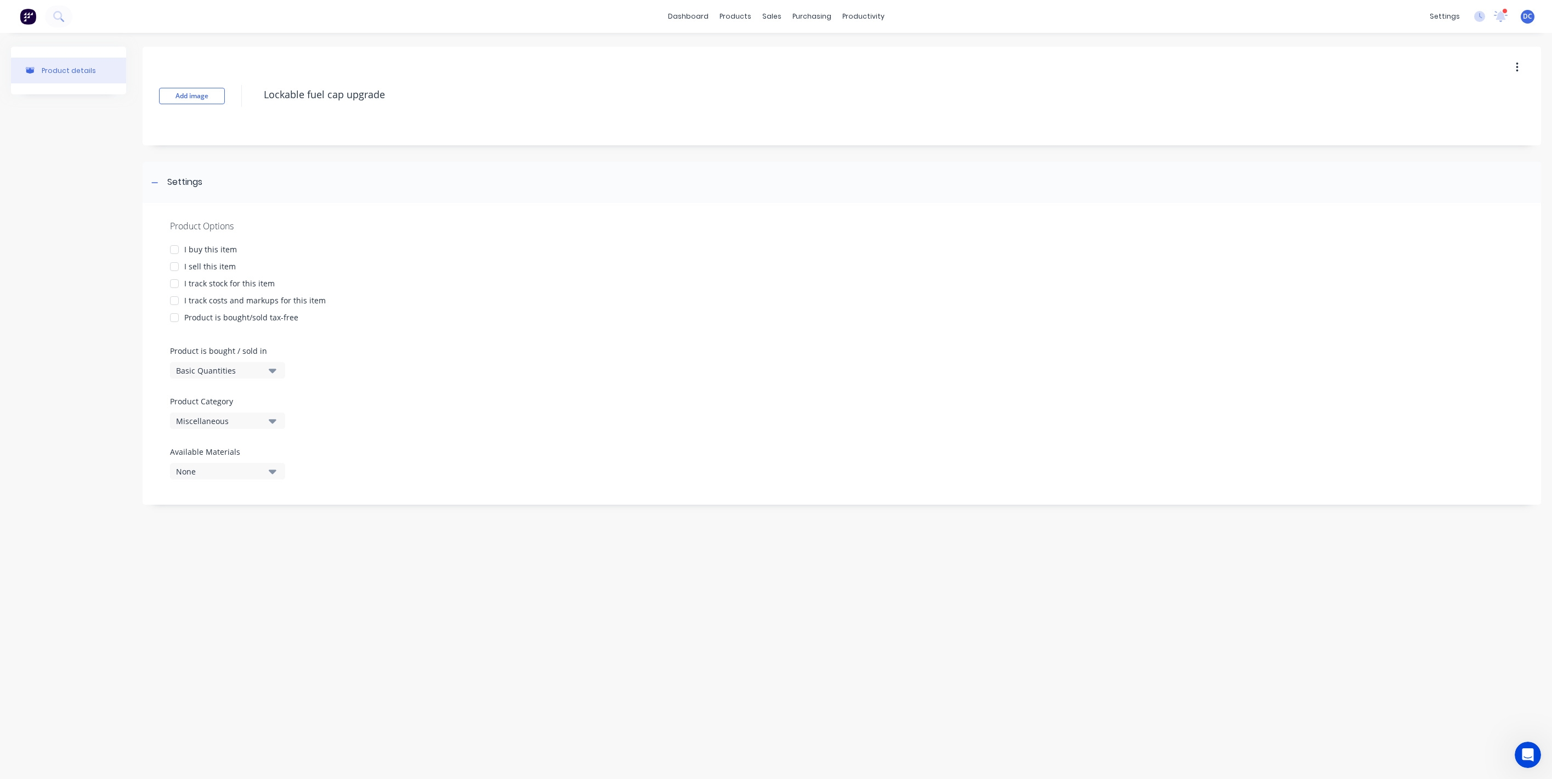
type textarea "Lockable fuel cap upgrade"
type textarea "x"
type textarea "Lockable fuel cap upgrade"
click at [208, 268] on div "I sell this item" at bounding box center [210, 267] width 52 height 12
type textarea "x"
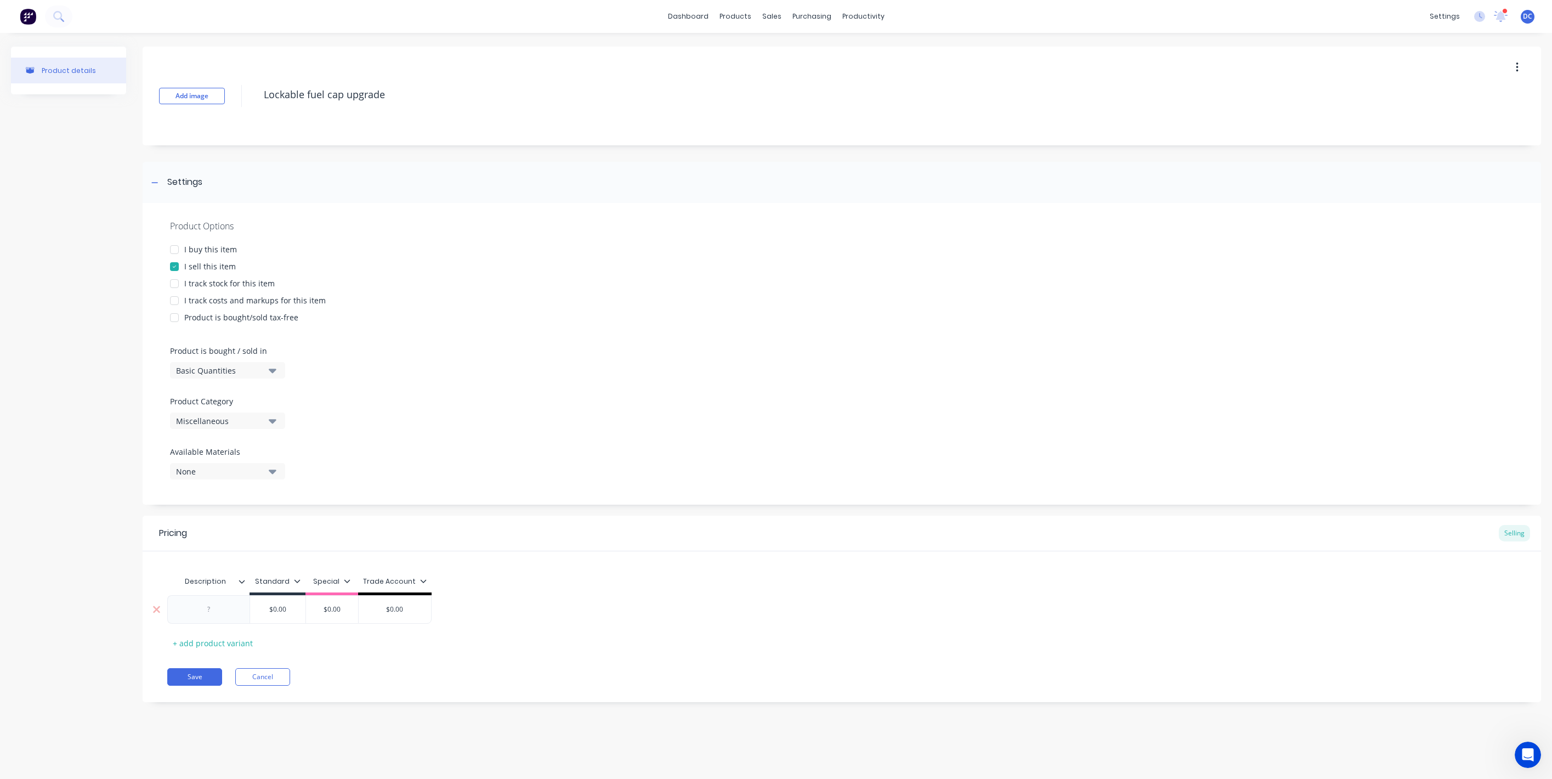
click at [224, 611] on div at bounding box center [209, 609] width 55 height 14
paste div
click at [210, 623] on div "- Increased hole size to fit larger nozzles- Key Lockable- Welded and molded in…" at bounding box center [258, 617] width 172 height 34
click at [210, 618] on div "- Increased hole size to fit larger nozzles- Key Lockable- Welded and molded in…" at bounding box center [258, 617] width 172 height 34
click at [311, 611] on div "- Increased hole size to fit larger nozzles- Key Lockable - Welded and molded i…" at bounding box center [258, 622] width 172 height 44
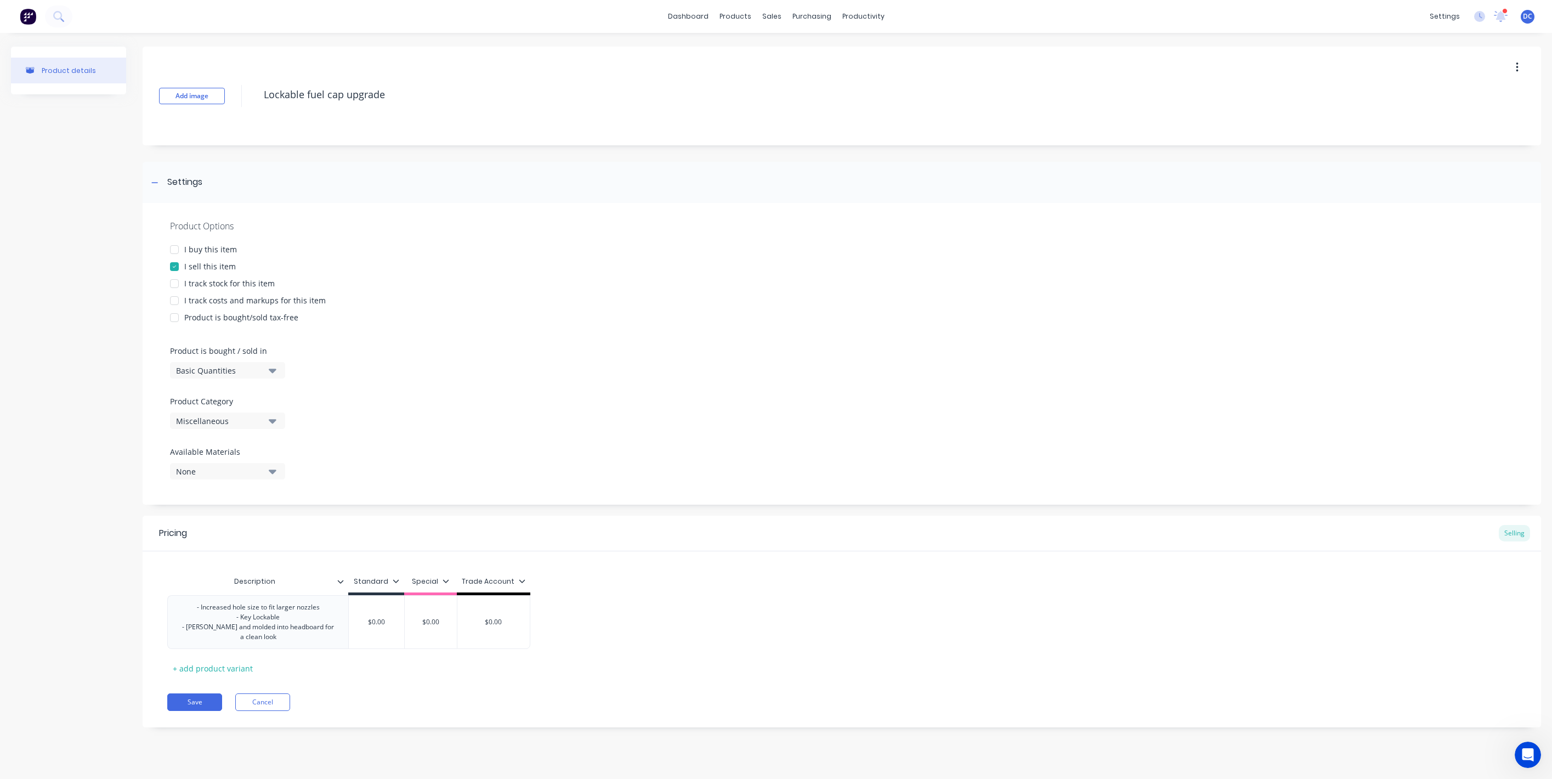
click at [504, 584] on div "Trade Account" at bounding box center [494, 581] width 64 height 10
click at [485, 674] on div "Trade Account" at bounding box center [491, 678] width 53 height 12
click at [485, 659] on div "Special" at bounding box center [478, 657] width 26 height 12
type textarea "x"
type input "$0.00"
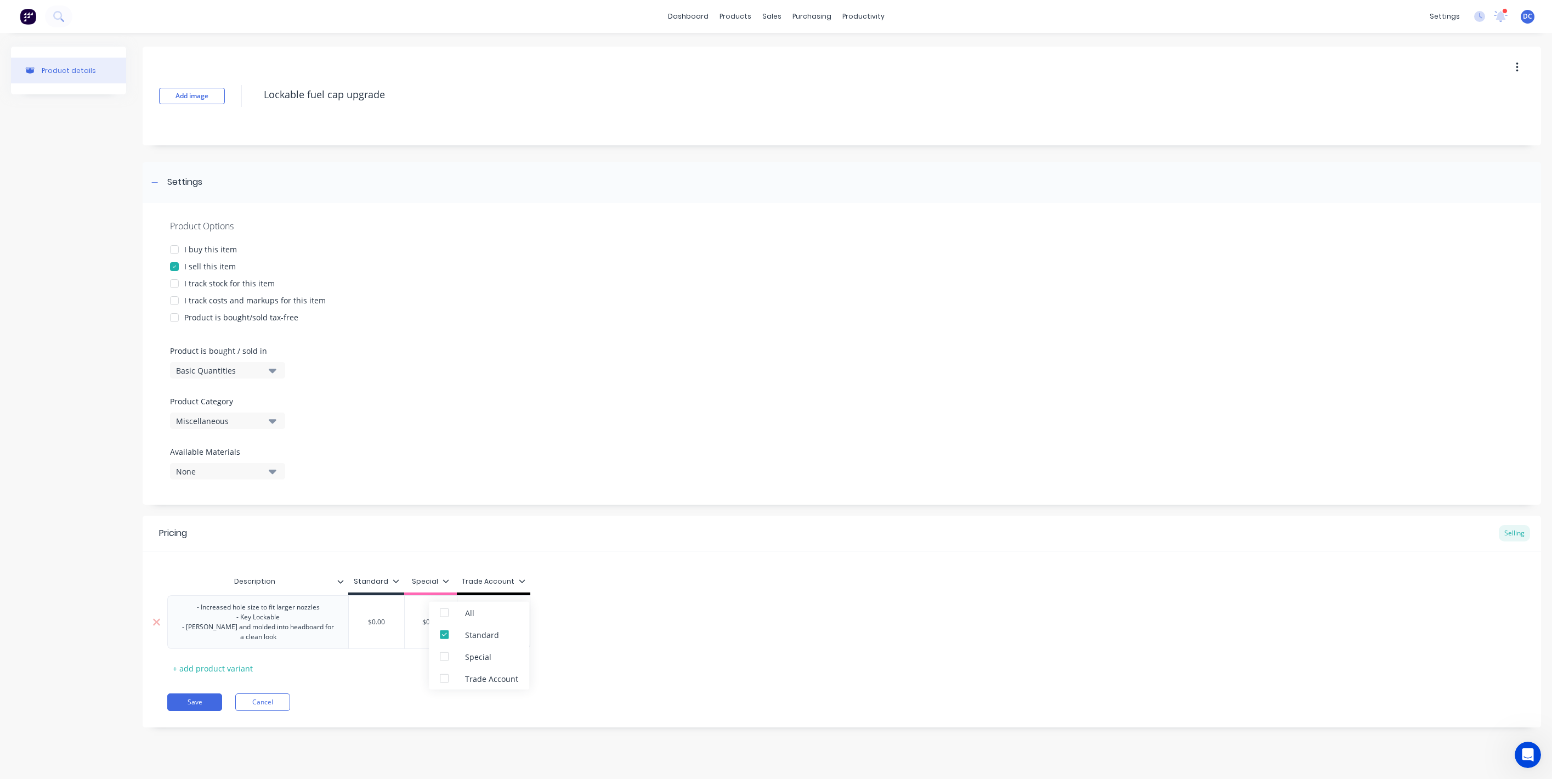
click at [389, 623] on input "$0.00" at bounding box center [376, 622] width 55 height 10
type textarea "x"
type input "$0.0"
type textarea "x"
type input "$0."
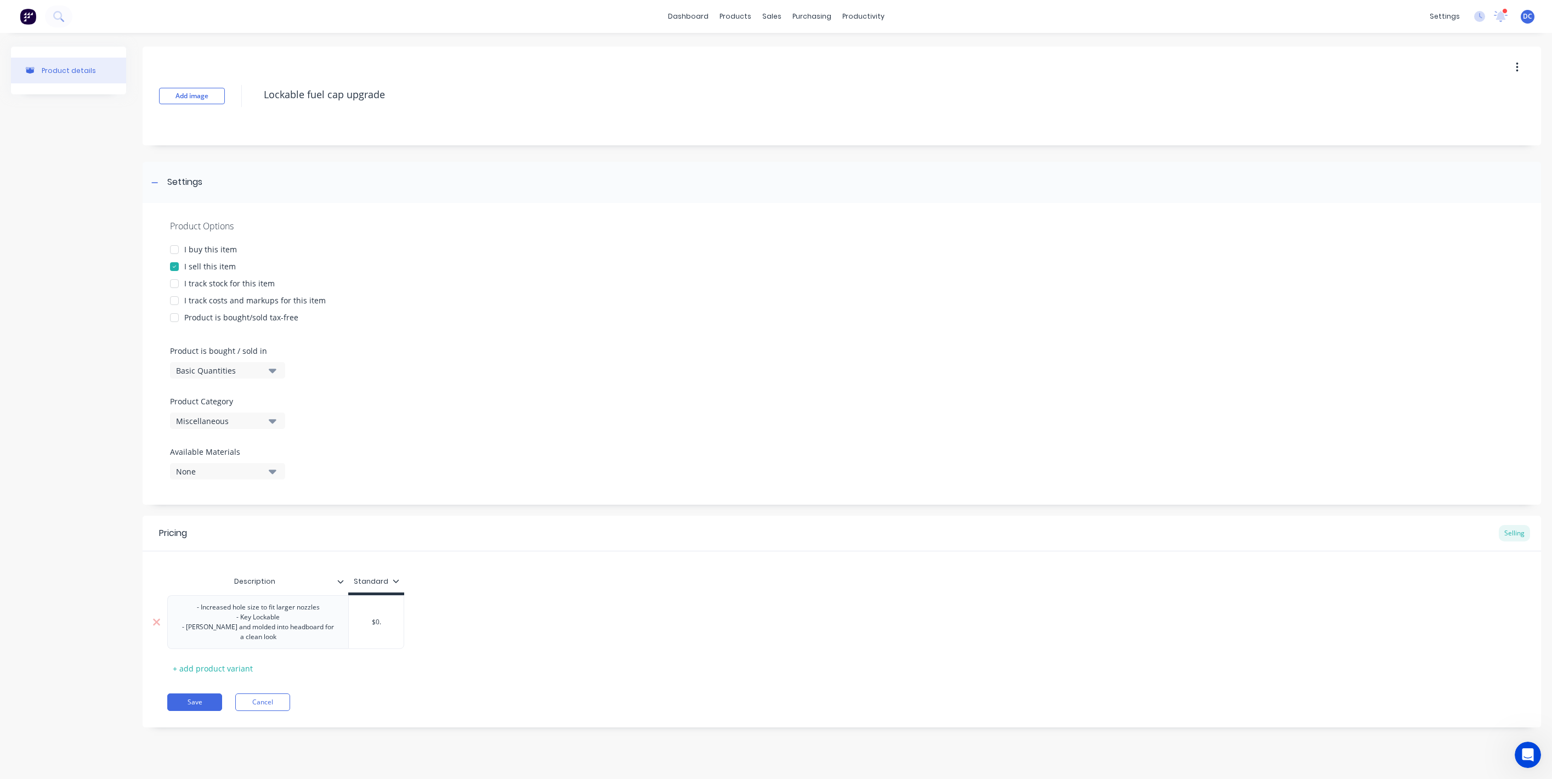
type textarea "x"
type input "$0"
type textarea "x"
type input "$"
type textarea "x"
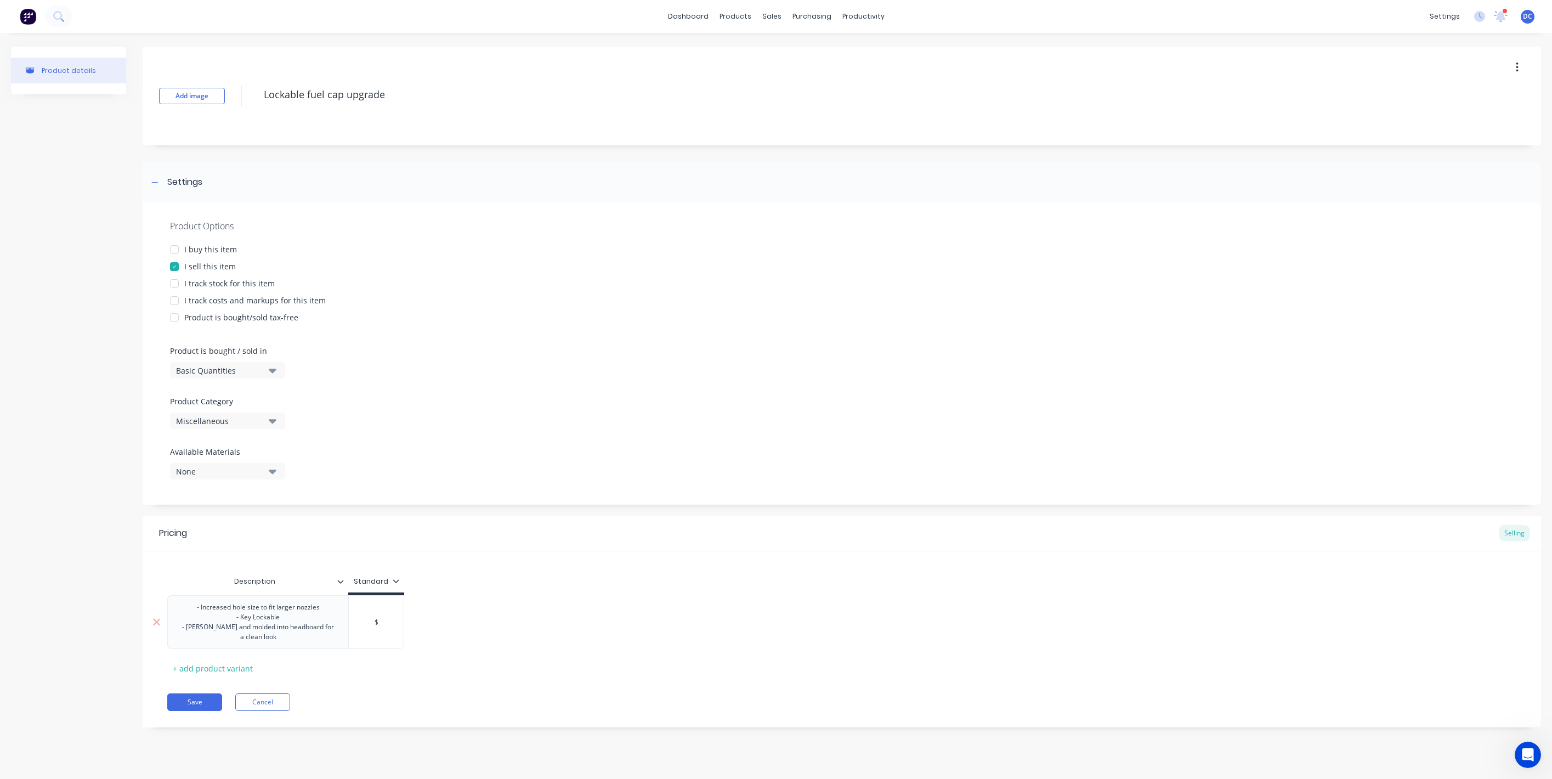
type input "$3"
type textarea "x"
type input "$30"
type textarea "x"
type input "$300"
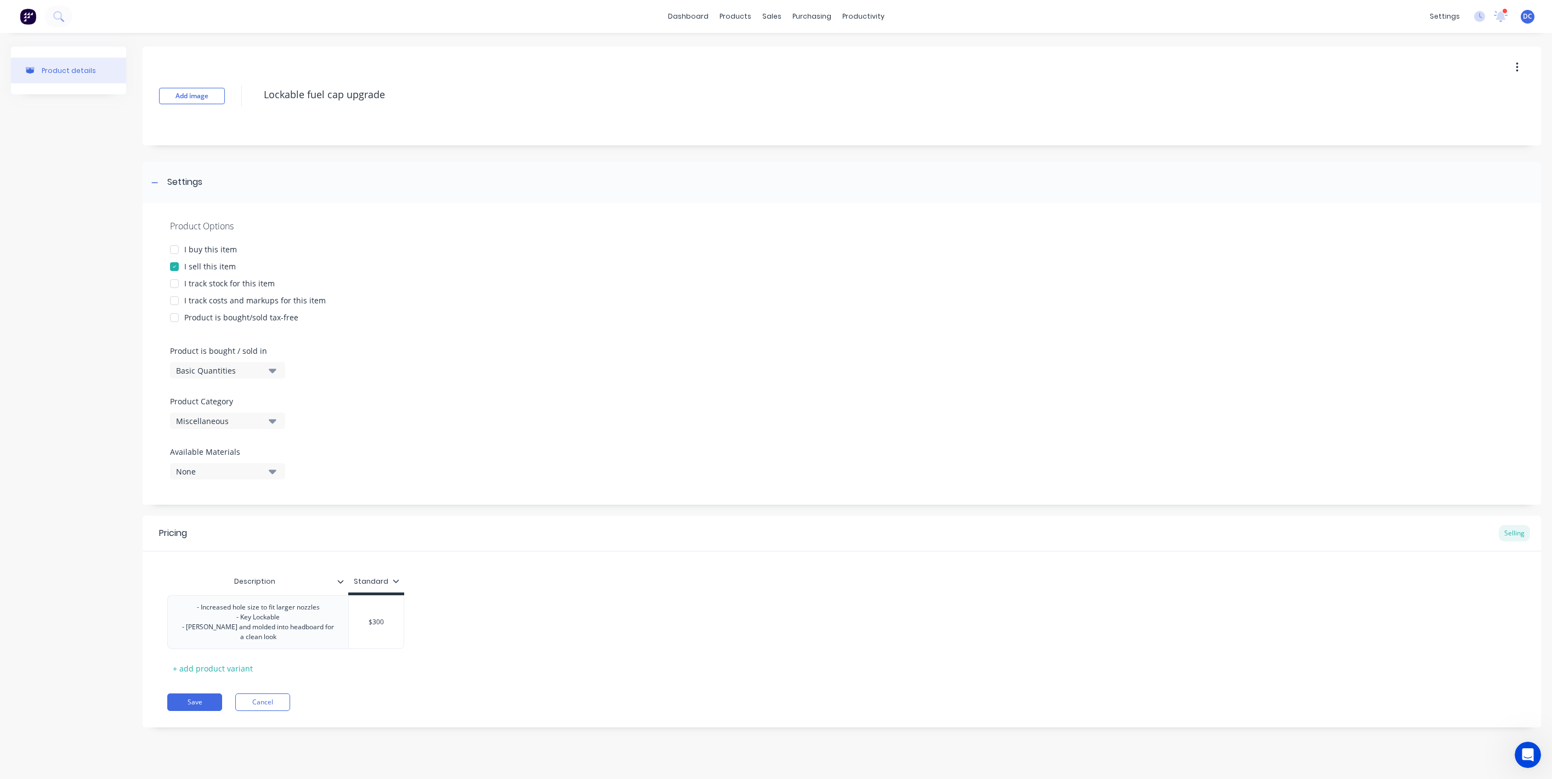
click at [236, 421] on div "Miscellaneous" at bounding box center [220, 421] width 88 height 12
click at [243, 569] on div "Get Bushed 4x4" at bounding box center [252, 569] width 165 height 22
click at [210, 706] on button "Save" at bounding box center [194, 702] width 55 height 18
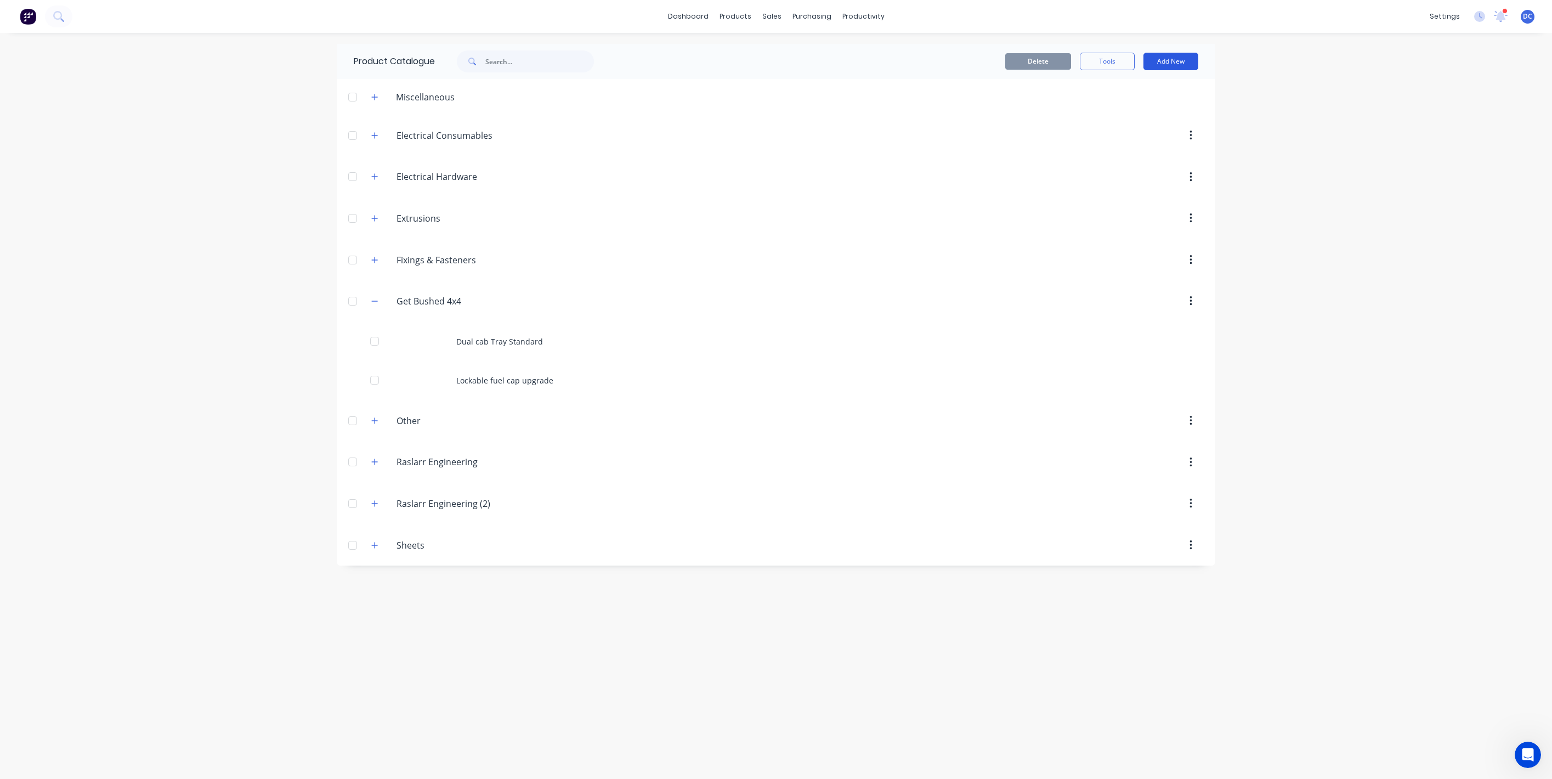
click at [1170, 65] on button "Add New" at bounding box center [1171, 62] width 55 height 18
click at [1143, 106] on div "Product" at bounding box center [1146, 112] width 84 height 16
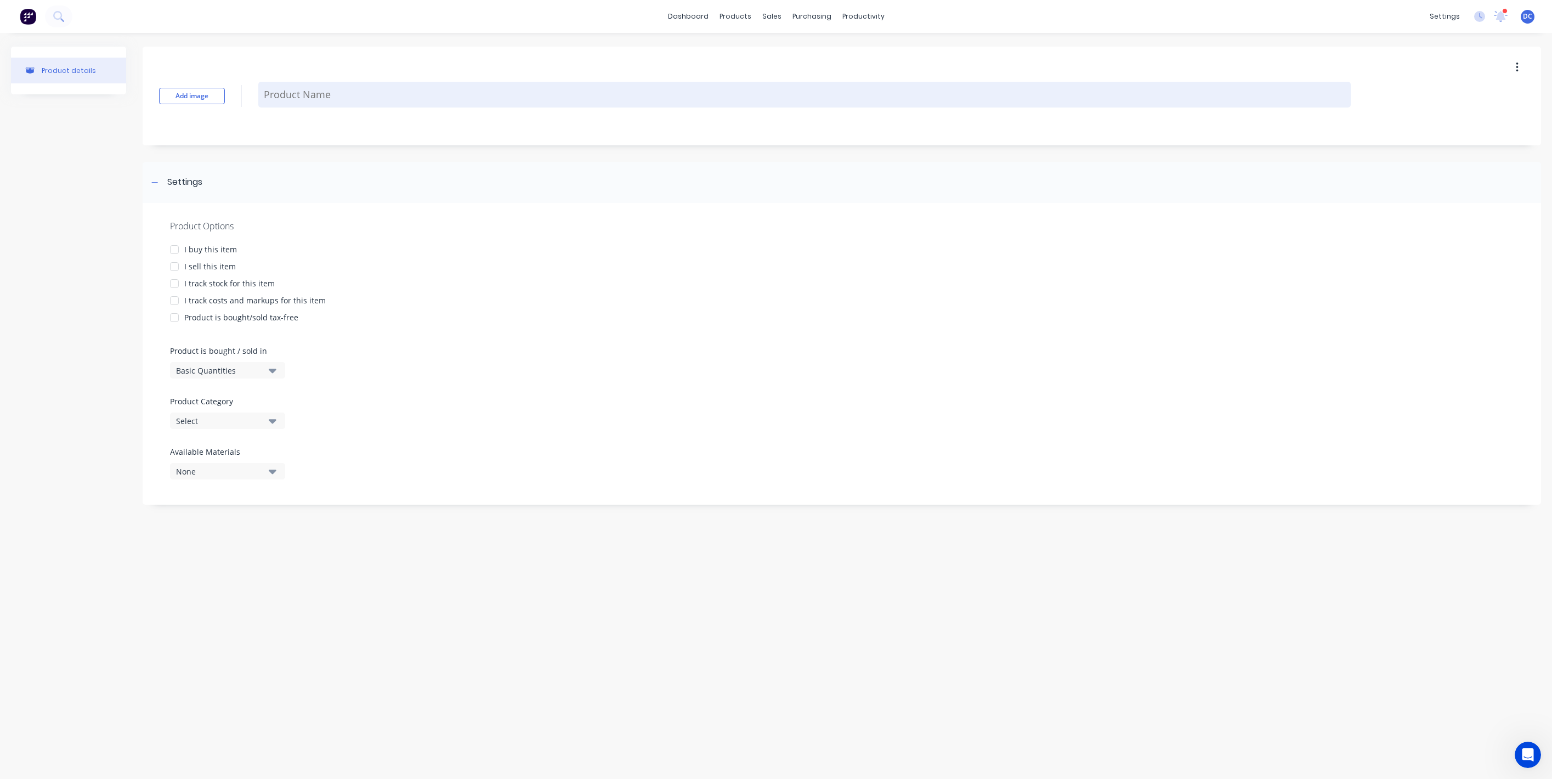
click at [498, 95] on textarea at bounding box center [804, 95] width 1093 height 26
paste textarea "Removable sideboards"
type textarea "x"
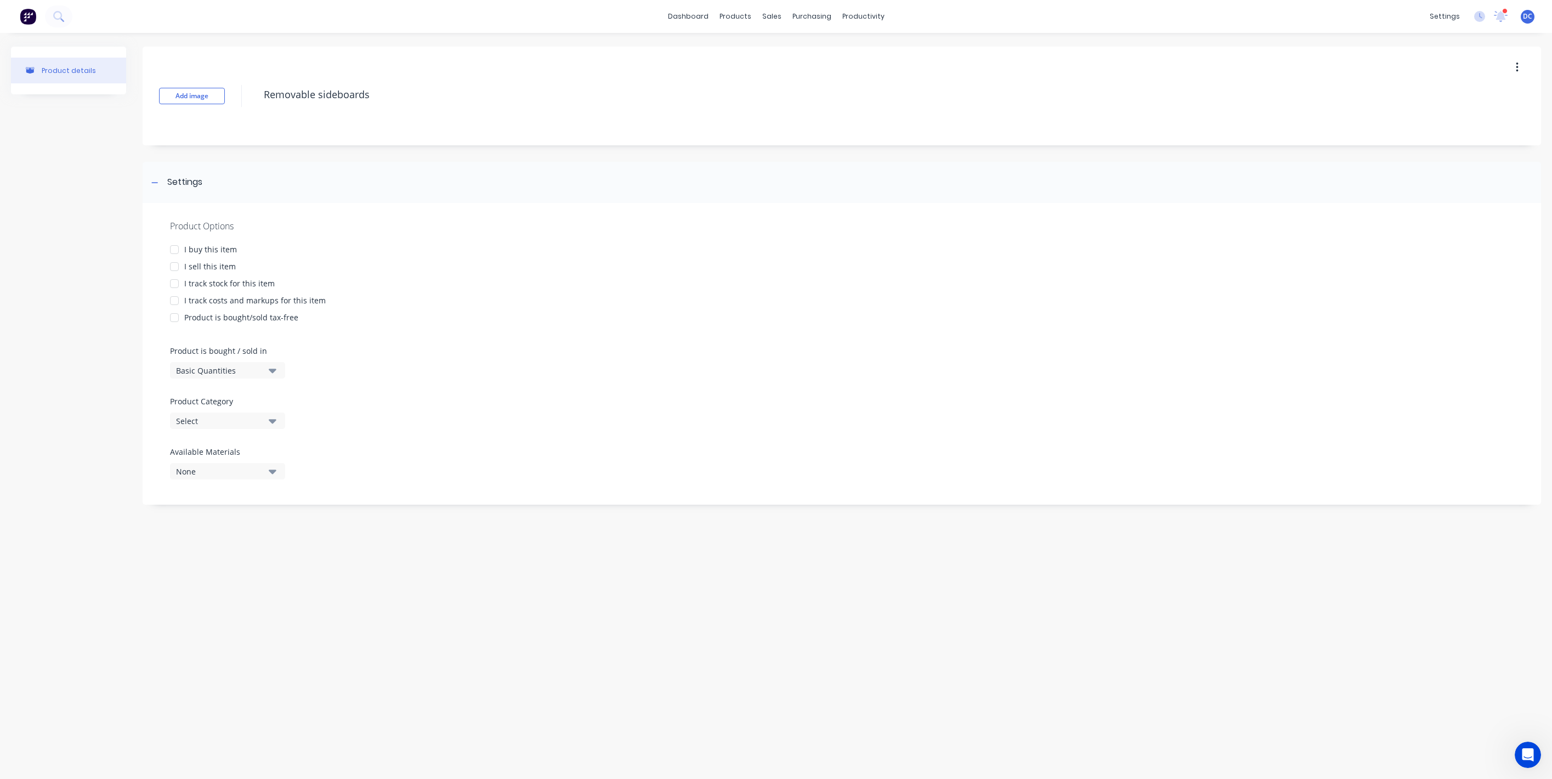
type textarea "Removable sideboards"
type textarea "x"
type textarea "Removable sideboards"
click at [216, 265] on div "I sell this item" at bounding box center [210, 267] width 52 height 12
click at [272, 427] on button "Select" at bounding box center [227, 420] width 115 height 16
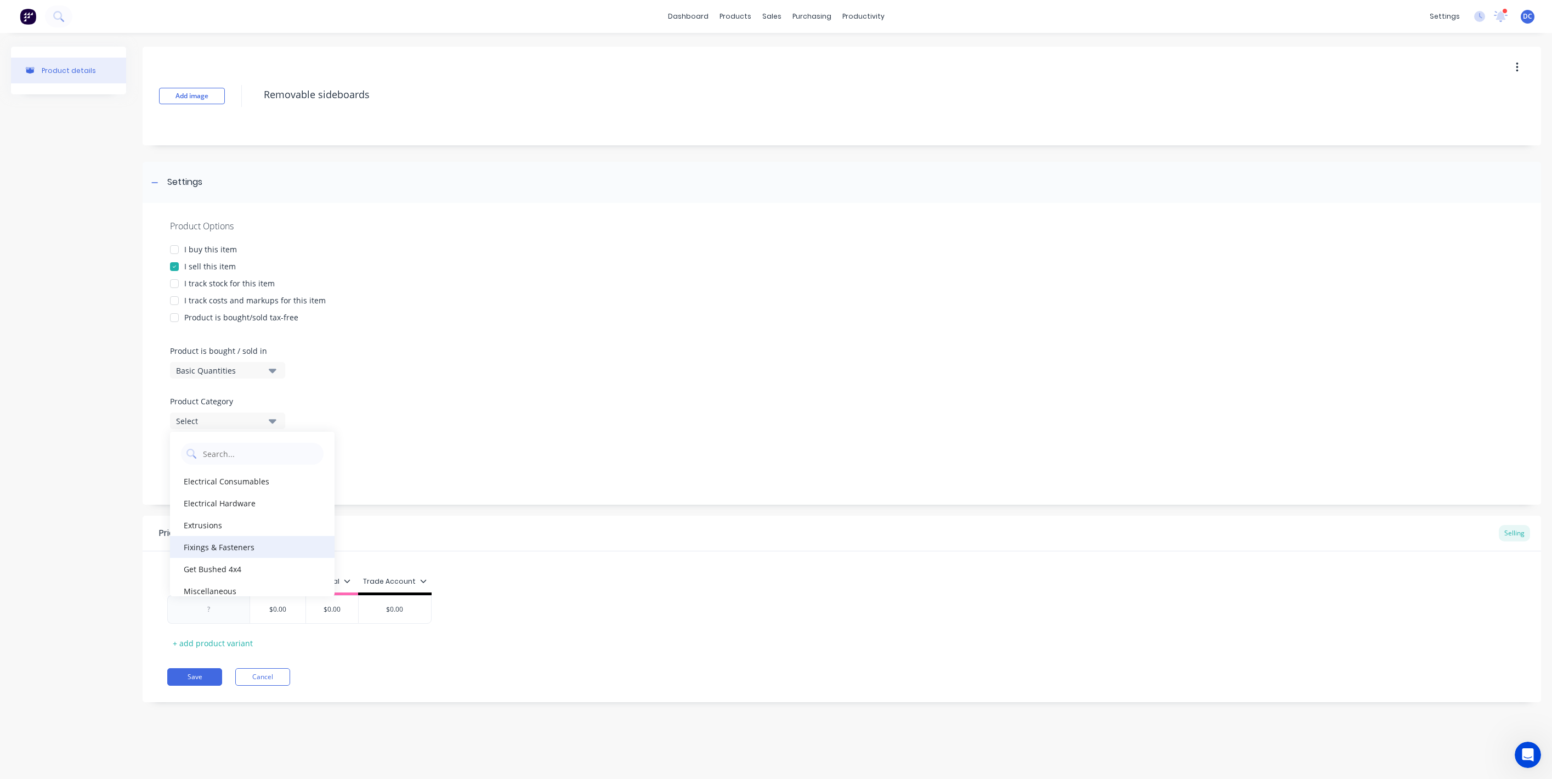
click at [279, 555] on div "Fixings & Fasteners" at bounding box center [252, 547] width 165 height 22
click at [257, 420] on div "Fixings & Fasteners" at bounding box center [220, 421] width 88 height 12
click at [224, 564] on div "Get Bushed 4x4" at bounding box center [252, 569] width 165 height 22
click at [399, 583] on div "Trade Account" at bounding box center [395, 581] width 64 height 10
click at [387, 663] on div "Special" at bounding box center [380, 657] width 100 height 22
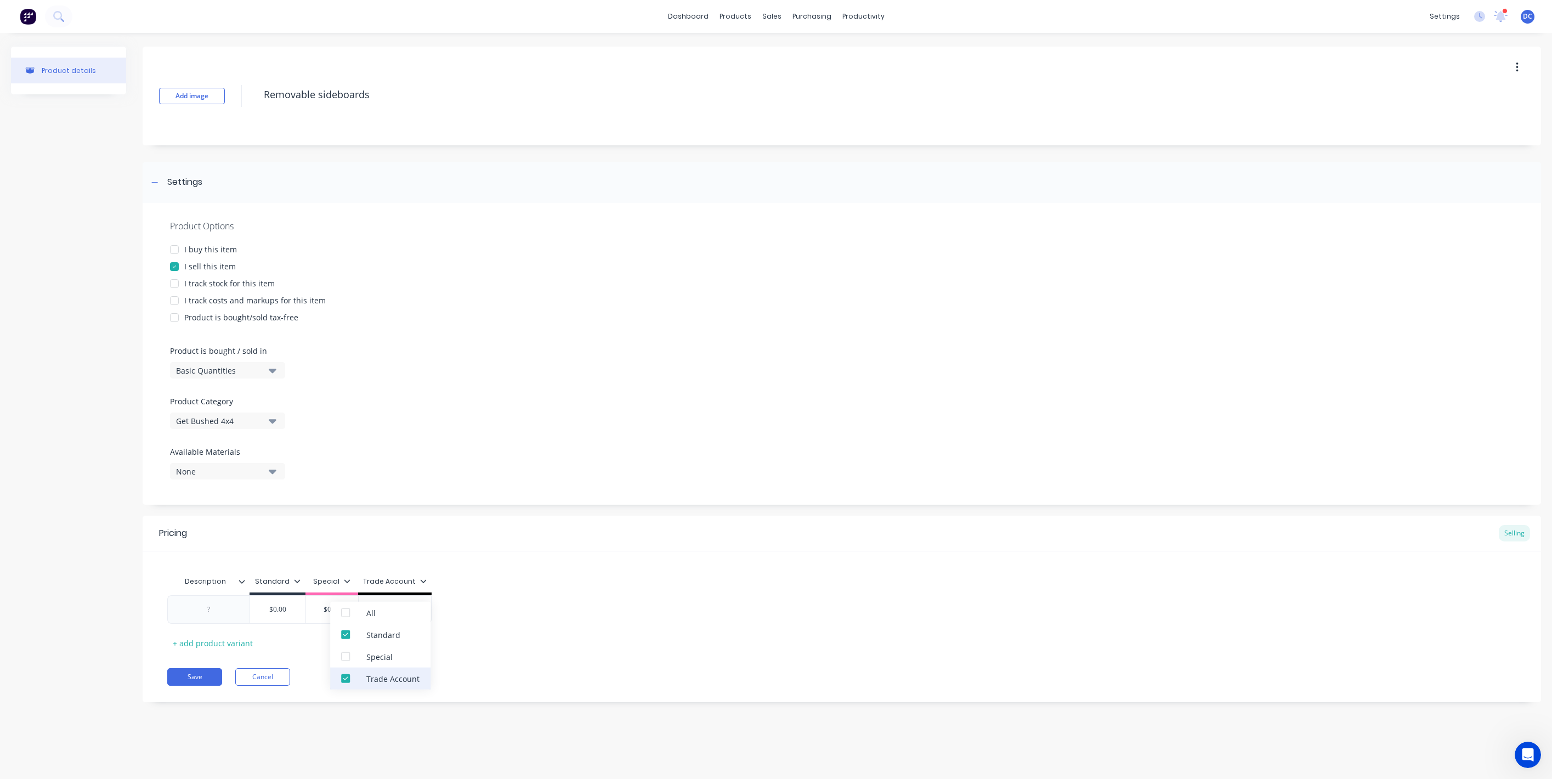
click at [387, 669] on div "Trade Account" at bounding box center [380, 679] width 100 height 22
click at [216, 612] on div at bounding box center [209, 609] width 55 height 14
type textarea "x"
paste div
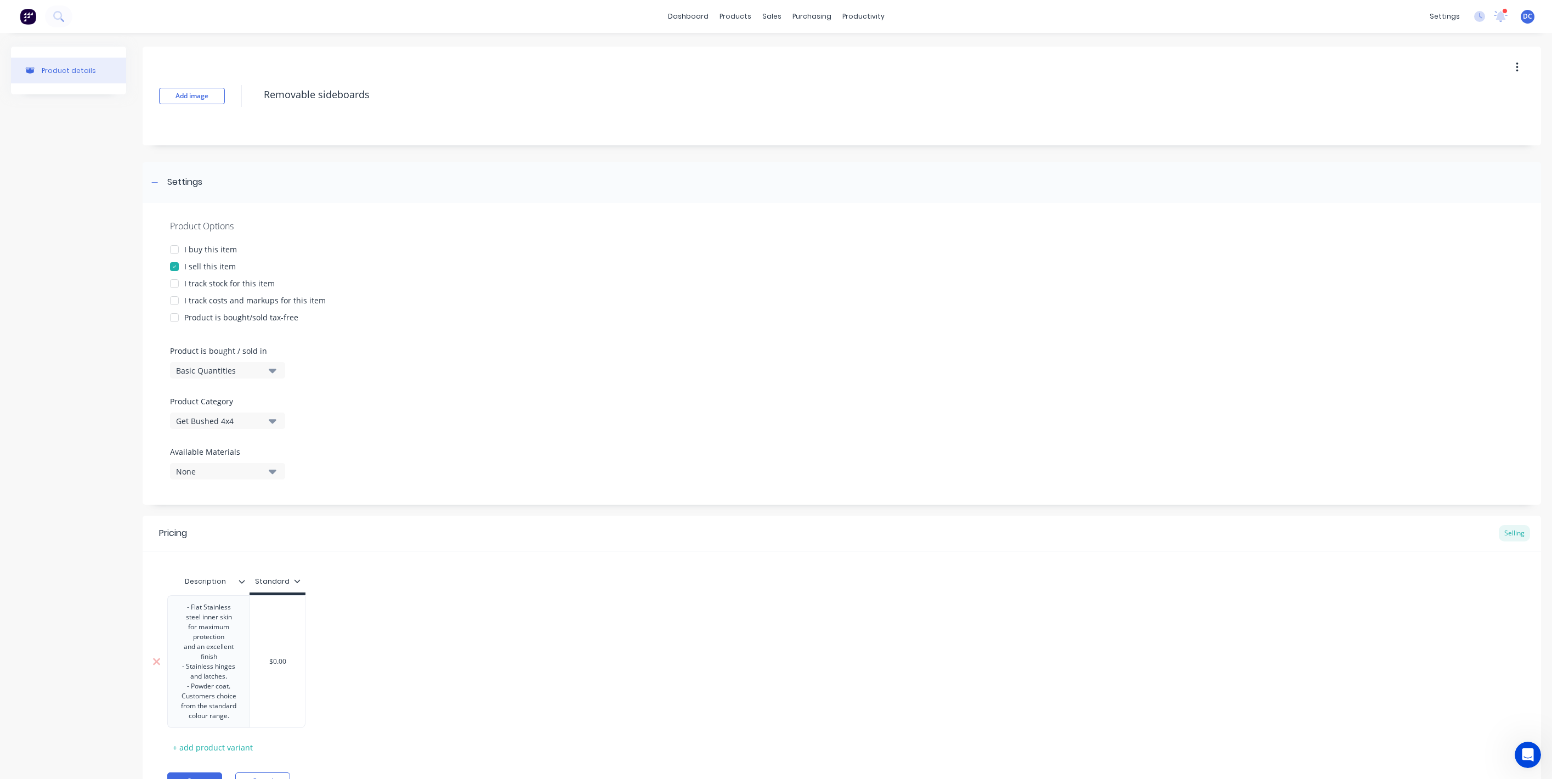
scroll to position [22, 0]
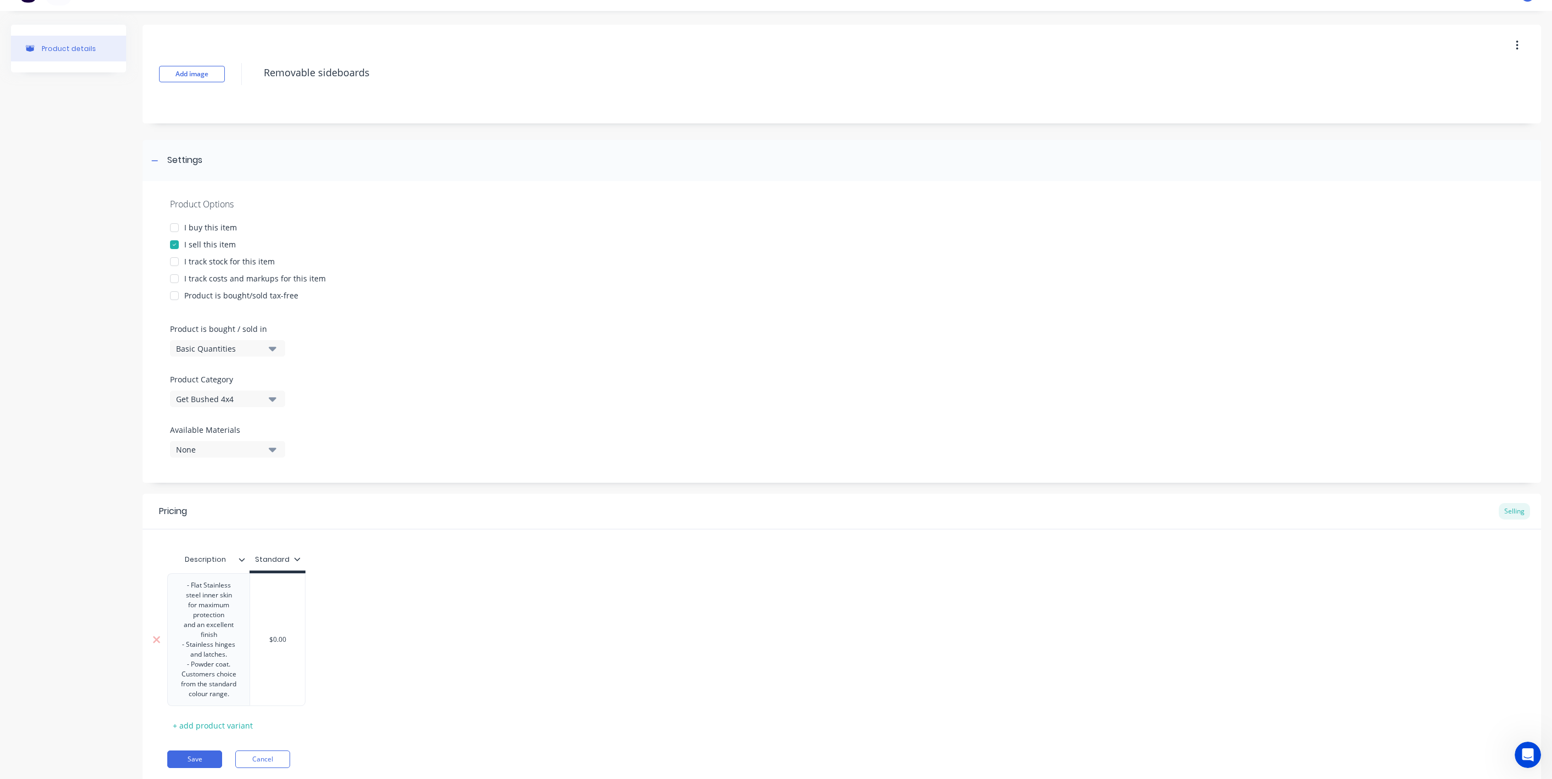
click at [224, 635] on div "and an excellent finish" at bounding box center [208, 630] width 55 height 20
click at [235, 668] on div "- Stainless hinges and latches." at bounding box center [208, 659] width 55 height 20
type textarea "x"
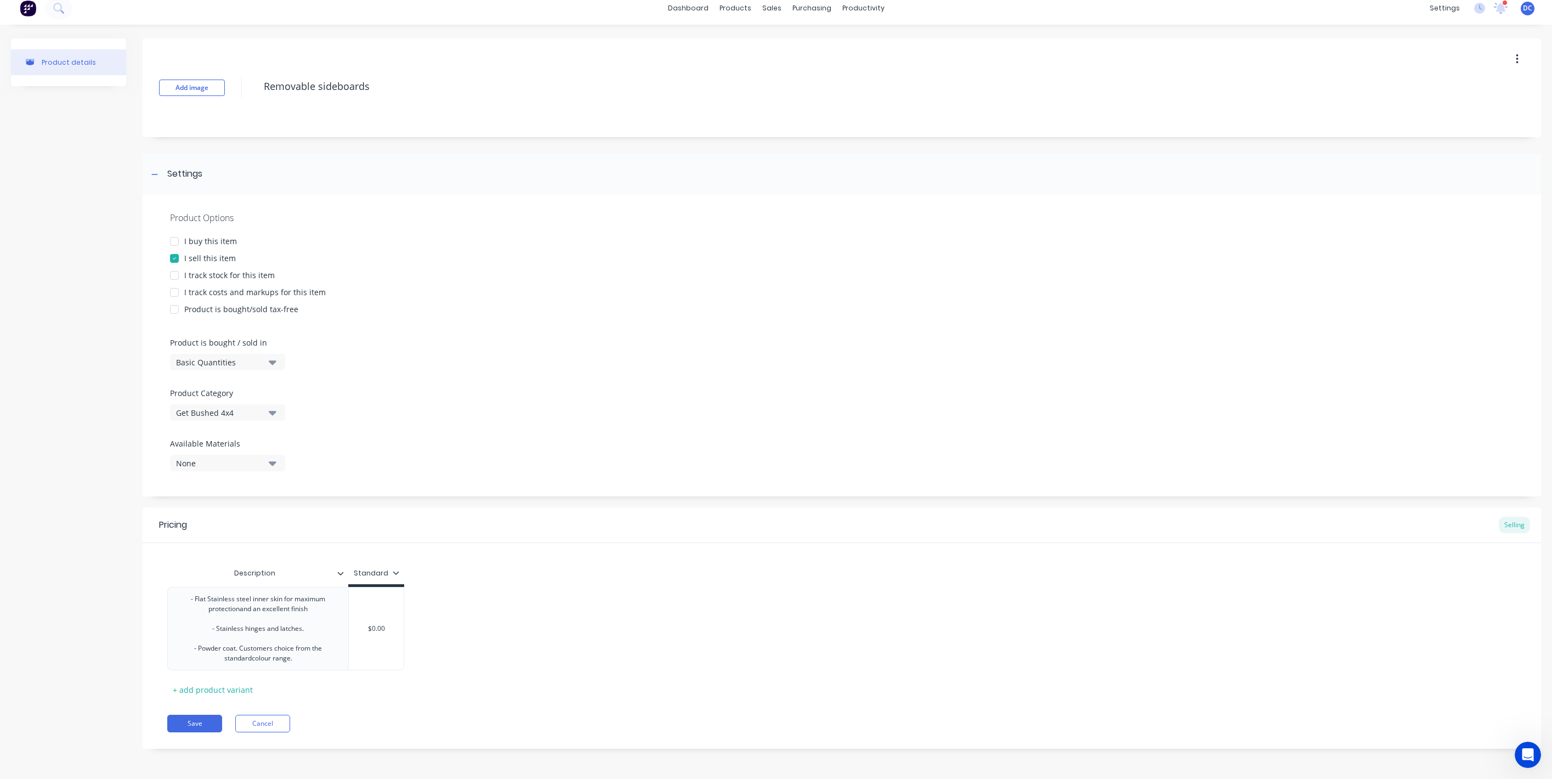
click at [386, 708] on div "Pricing Selling Description Standard - Flat Stainless steel inner skin for maxi…" at bounding box center [842, 627] width 1399 height 241
click at [389, 637] on div "$0.00" at bounding box center [376, 628] width 55 height 27
type input "$0.00"
type textarea "x"
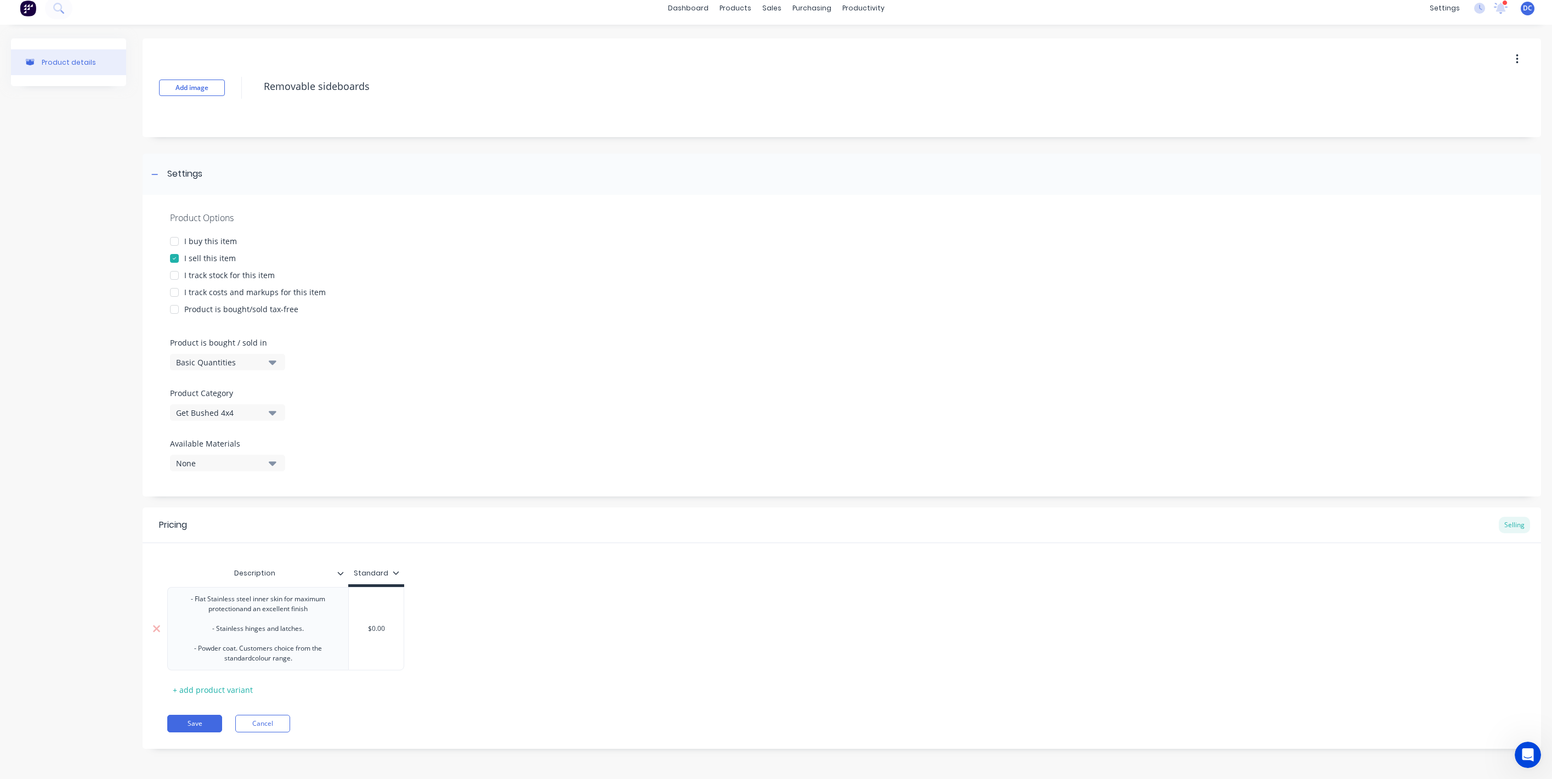
type input "$0.0"
type textarea "x"
type input "$0."
type textarea "x"
type input "$0"
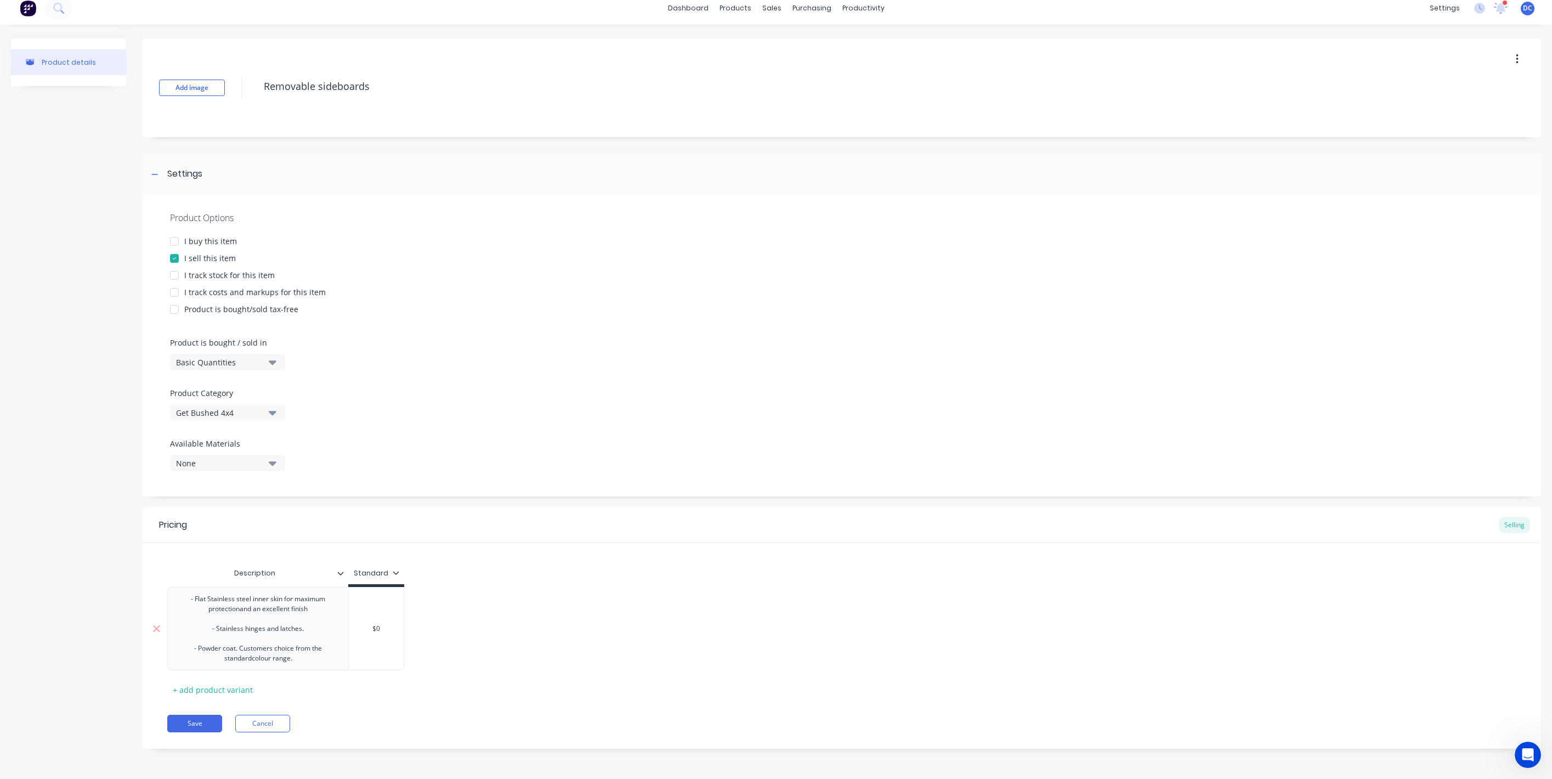
type textarea "x"
type input "$"
type textarea "x"
type input "$1"
type textarea "x"
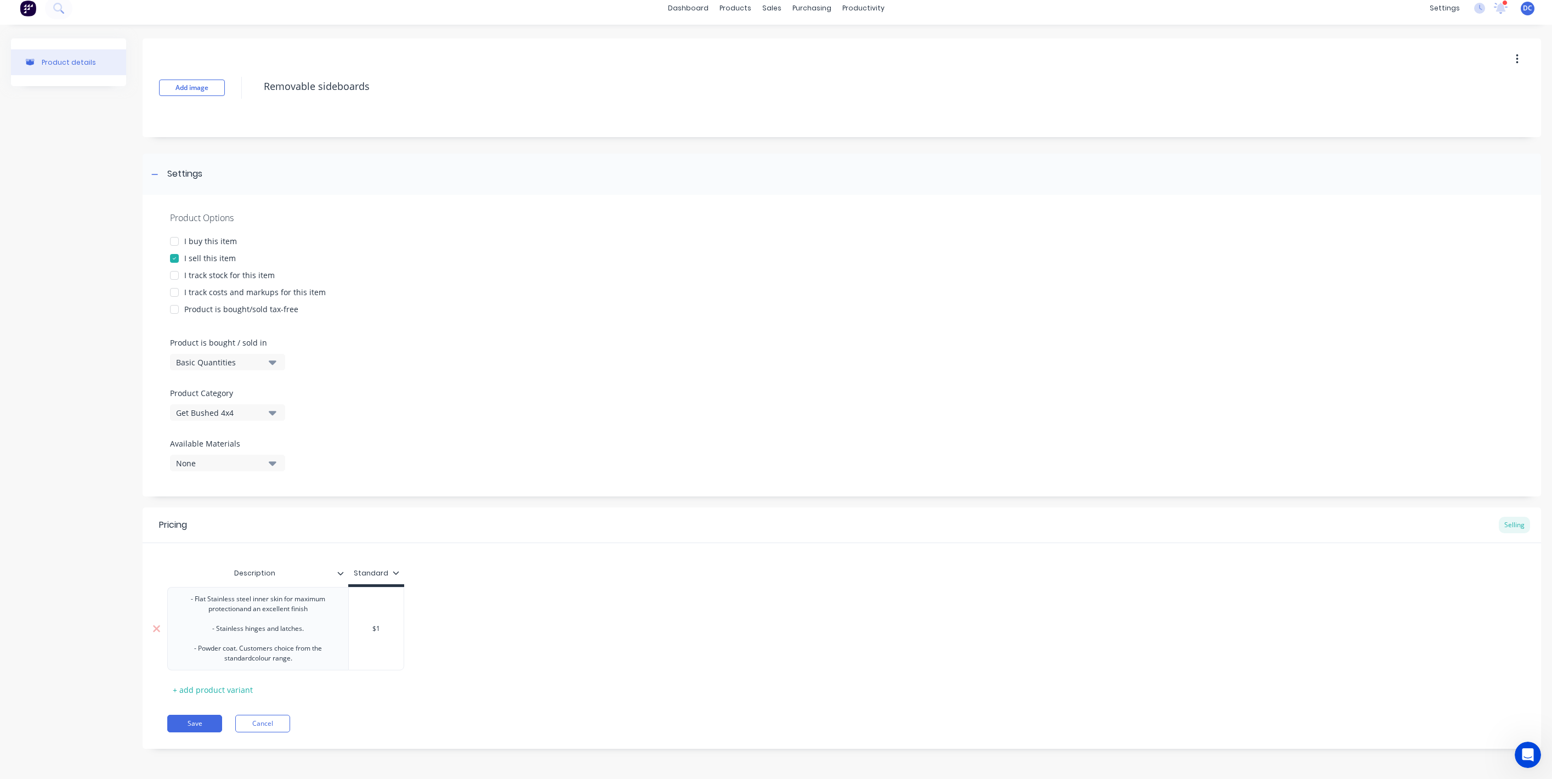
type input "$15"
type textarea "x"
type input "$151"
type textarea "x"
type input "$1516"
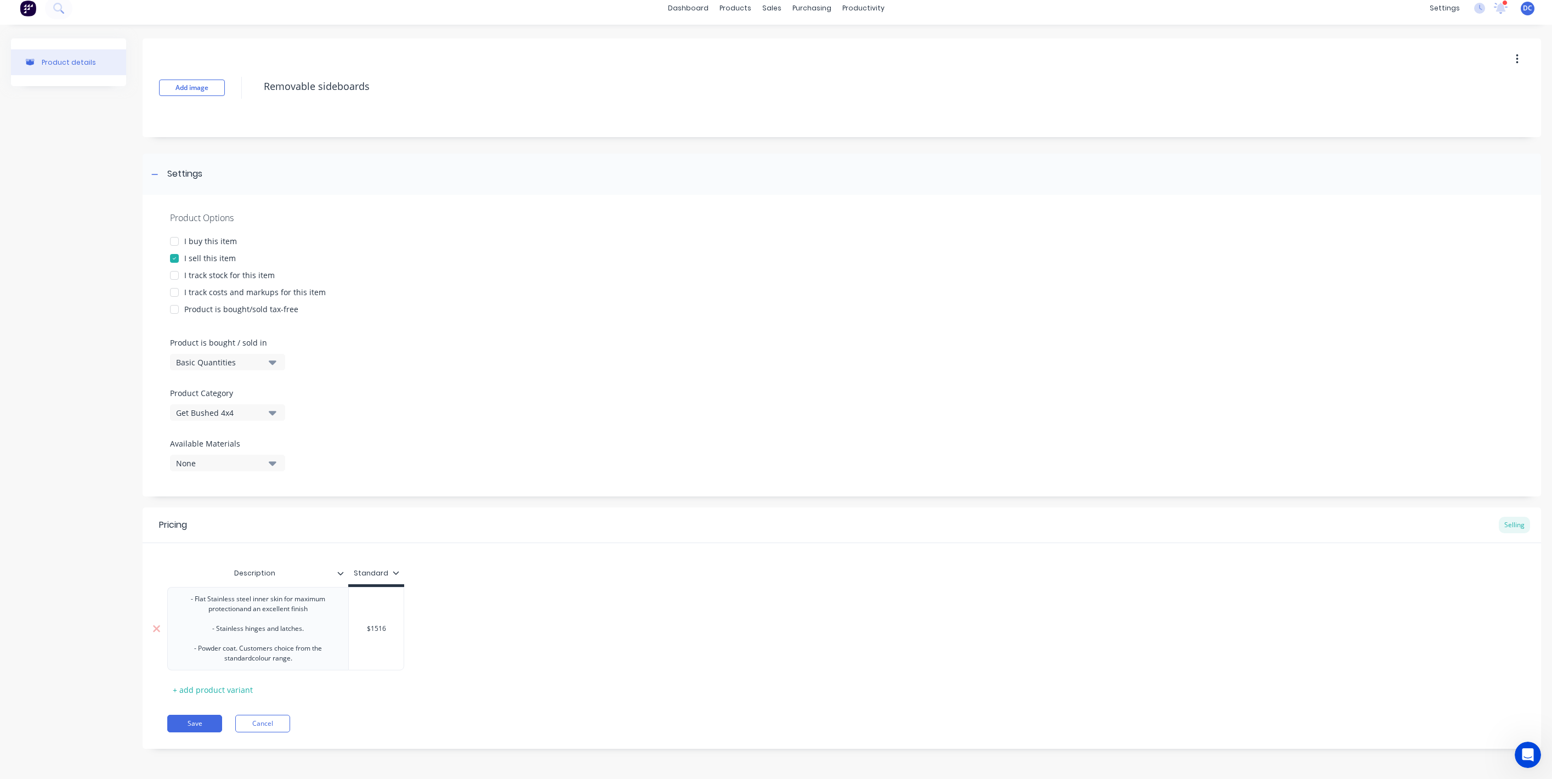
type textarea "x"
type input "$1516."
type textarea "x"
type input "$1516.9"
type textarea "x"
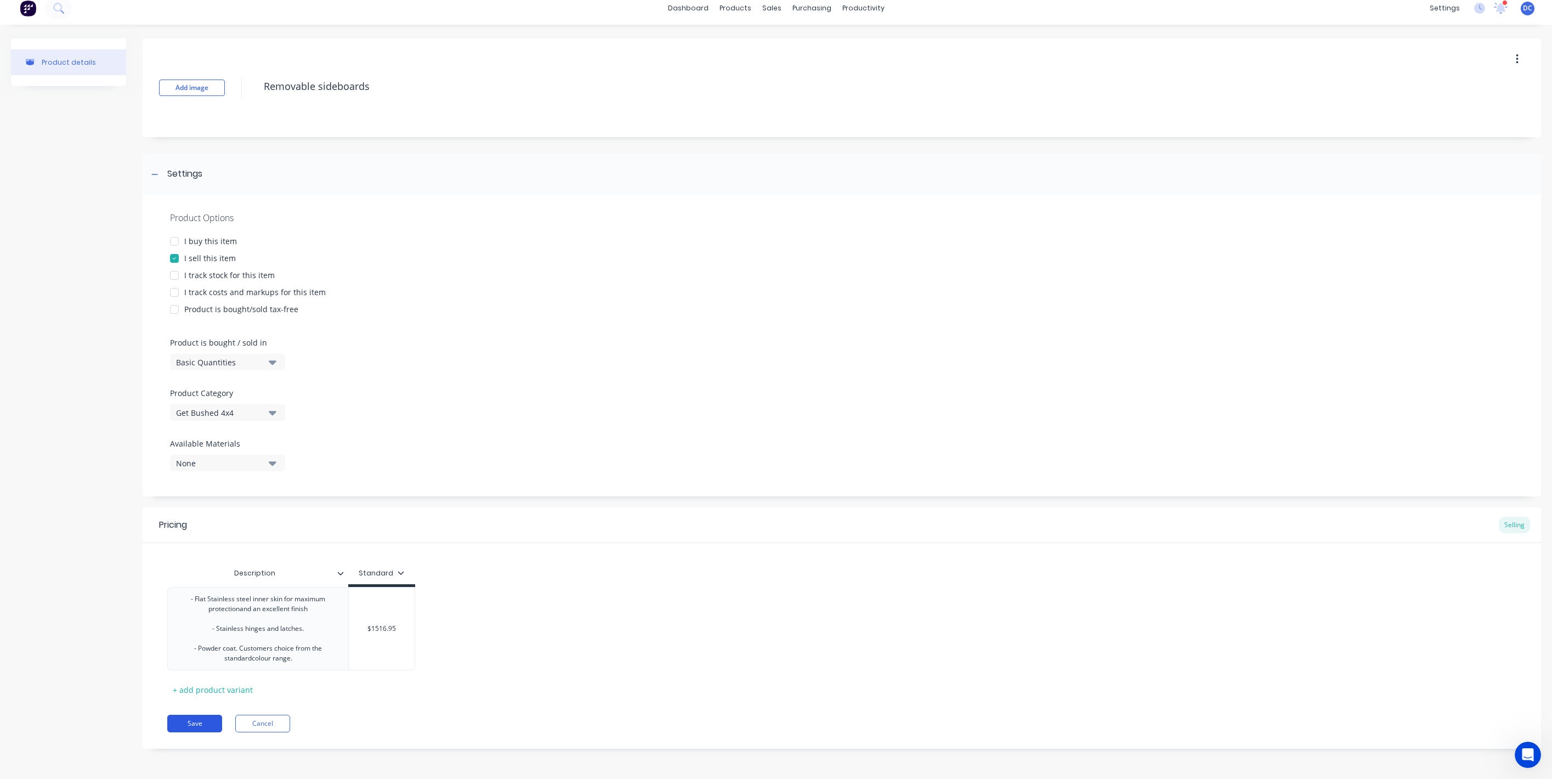
type input "$1516.95"
click at [201, 723] on button "Save" at bounding box center [194, 724] width 55 height 18
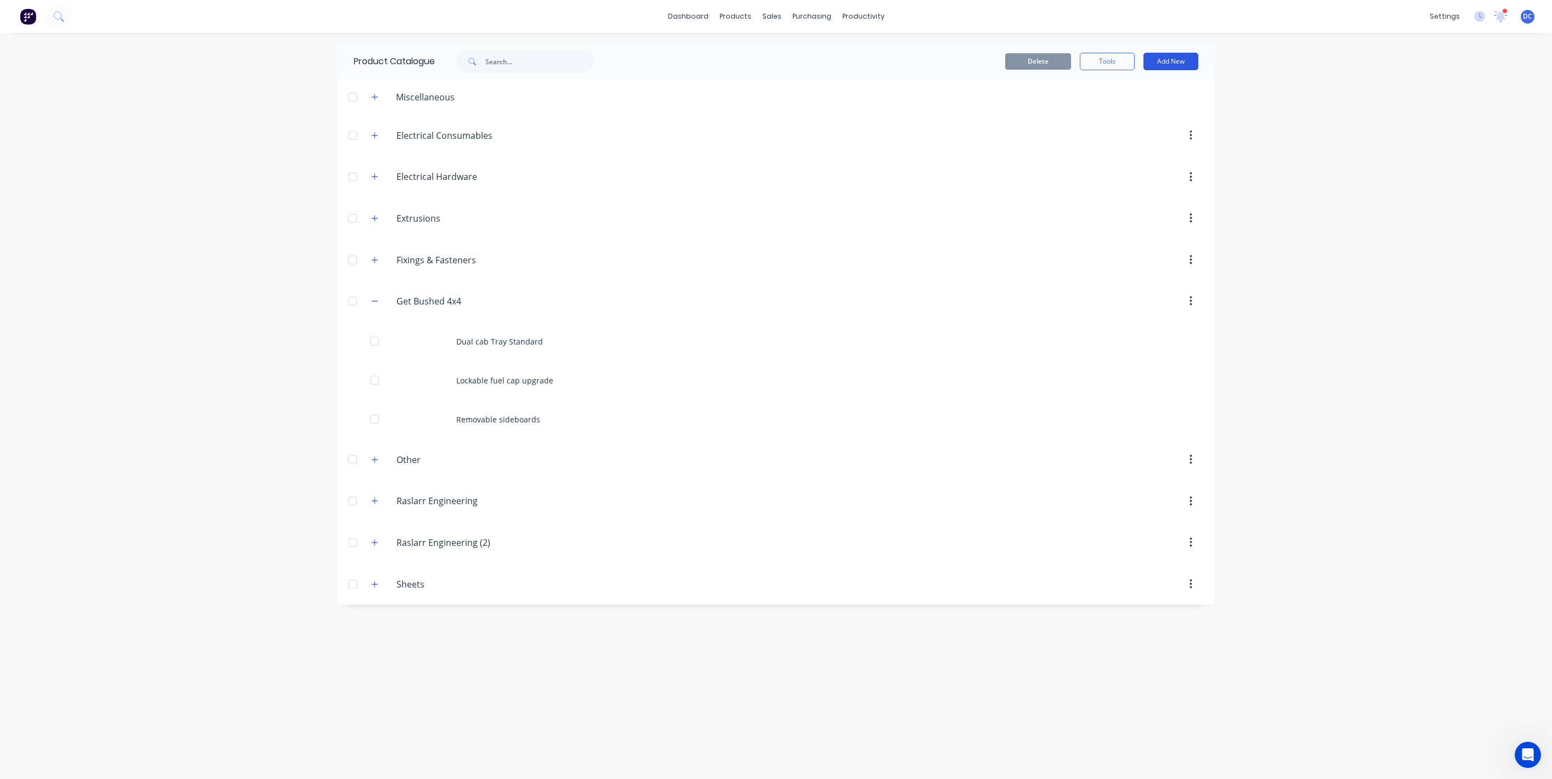
click at [1175, 59] on button "Add New" at bounding box center [1171, 62] width 55 height 18
click at [1152, 104] on div "Product" at bounding box center [1146, 112] width 84 height 16
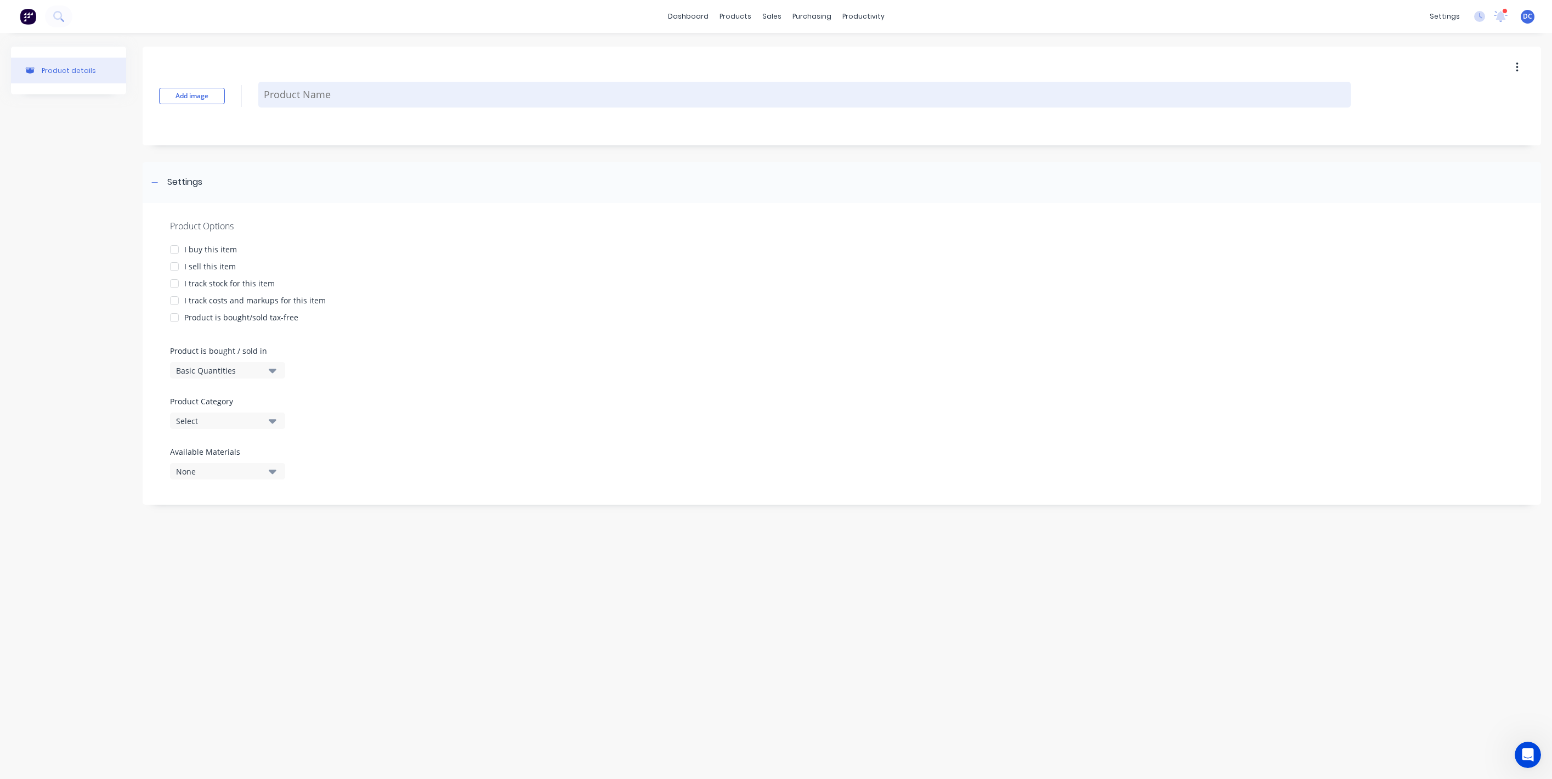
click at [299, 96] on textarea at bounding box center [804, 95] width 1093 height 26
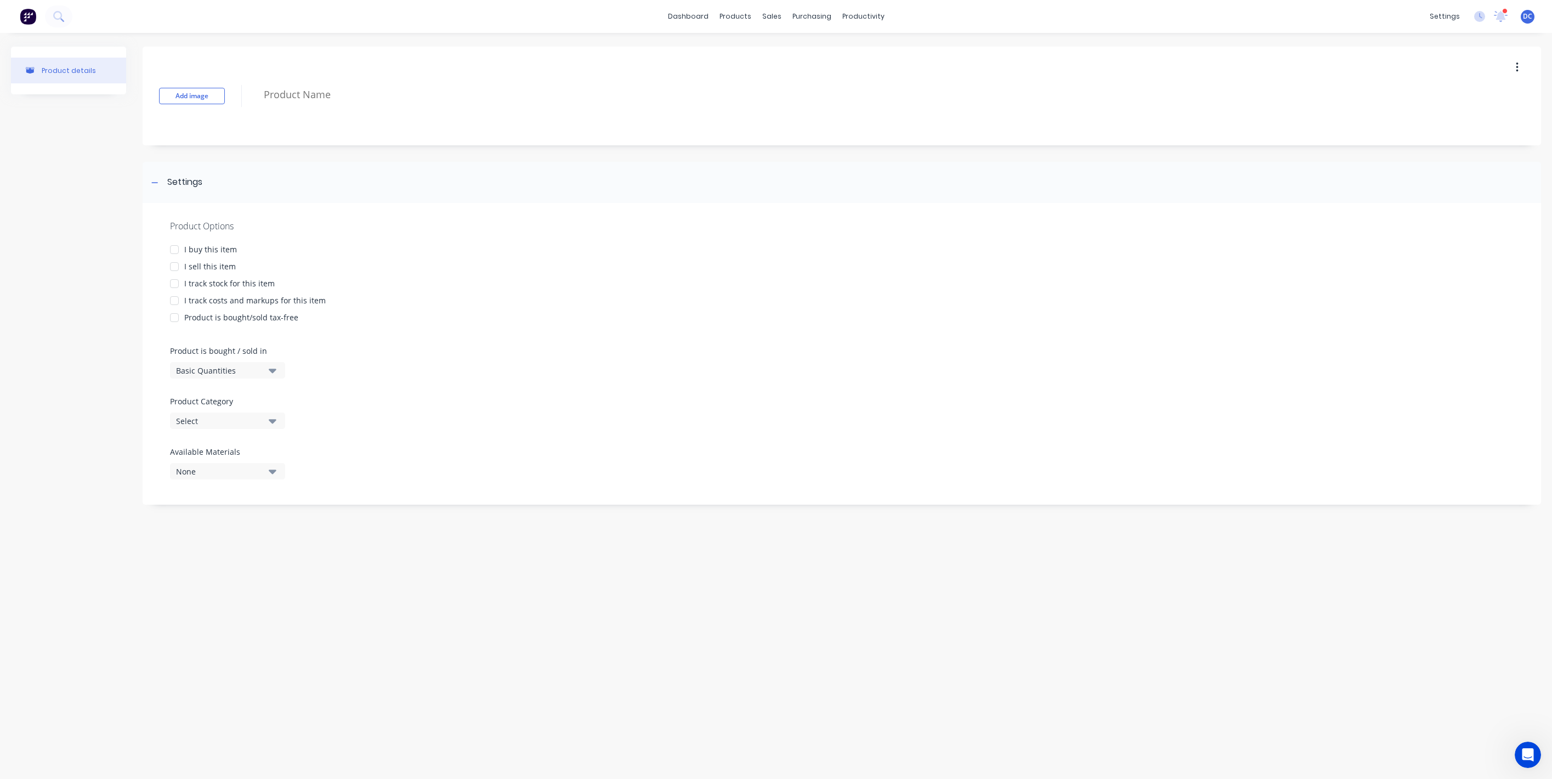
paste textarea "Triple tapper underbody boxes Rear set"
type textarea "x"
type textarea "Triple tapper underbody boxes Rear set"
type textarea "x"
type textarea "Triple tapper underbody boxes Rear set"
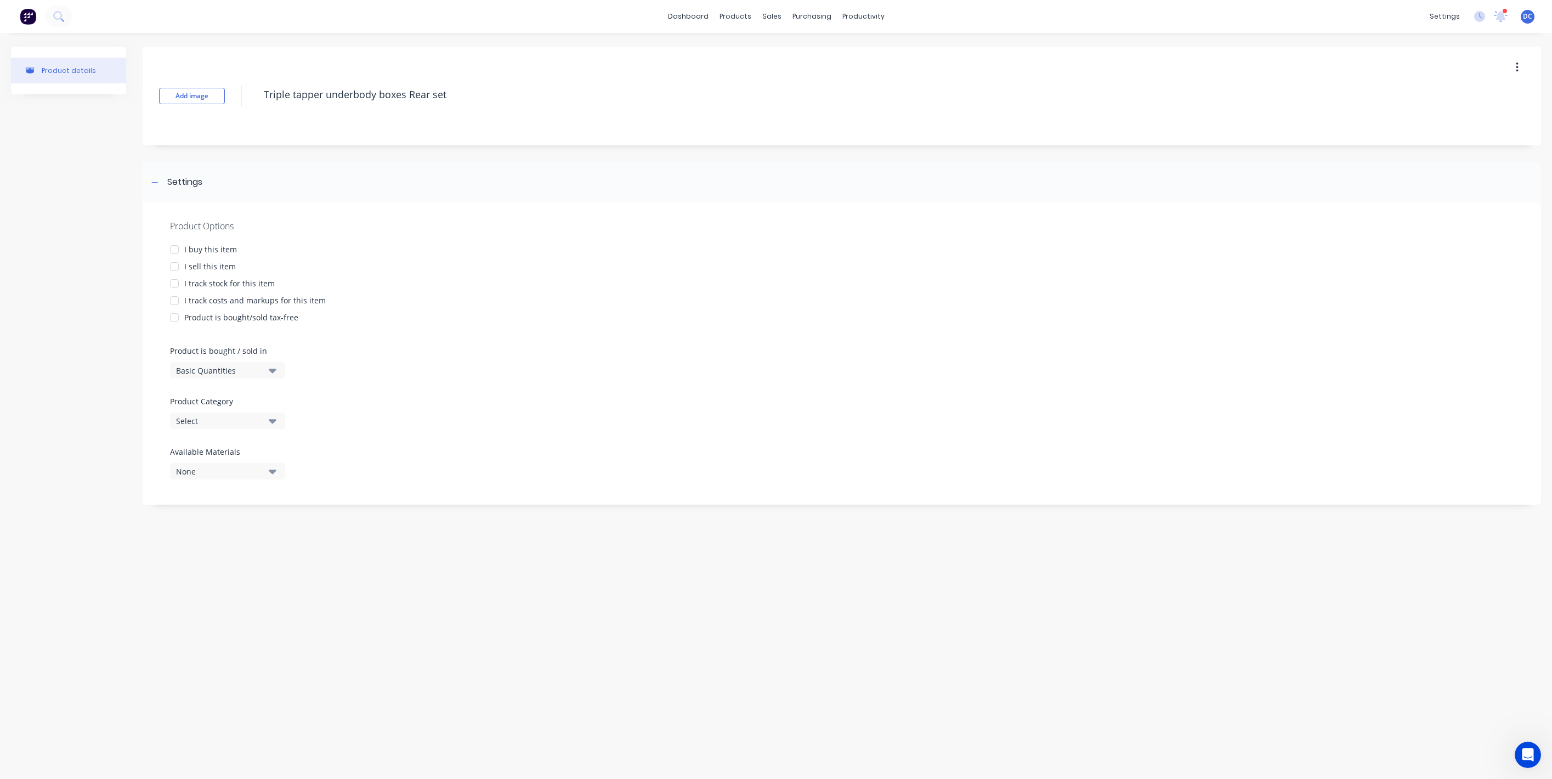
click at [222, 270] on div "I sell this item" at bounding box center [210, 267] width 52 height 12
click at [221, 407] on div "Product Category Select" at bounding box center [225, 411] width 110 height 33
click at [221, 420] on div "Select" at bounding box center [220, 421] width 88 height 12
click at [208, 558] on div "Get Bushed 4x4" at bounding box center [252, 569] width 165 height 22
click at [235, 610] on div at bounding box center [209, 609] width 55 height 14
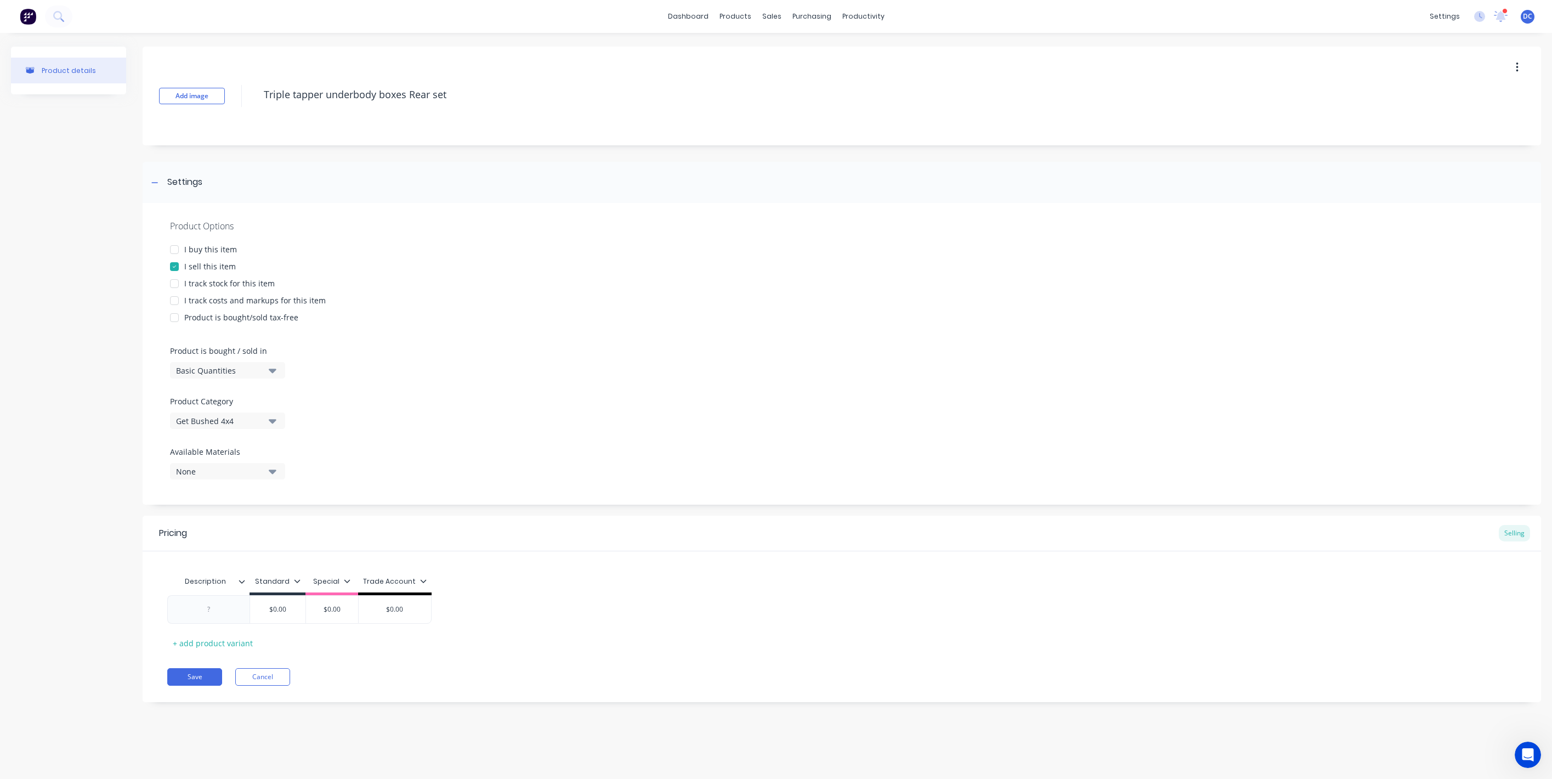
click at [421, 589] on div "Trade Account" at bounding box center [395, 584] width 74 height 22
click at [415, 584] on div "Trade Account" at bounding box center [395, 581] width 64 height 10
click at [391, 666] on div "Special" at bounding box center [380, 657] width 100 height 22
click at [391, 662] on div "Special" at bounding box center [380, 657] width 100 height 22
click at [390, 657] on div "Special" at bounding box center [379, 657] width 26 height 12
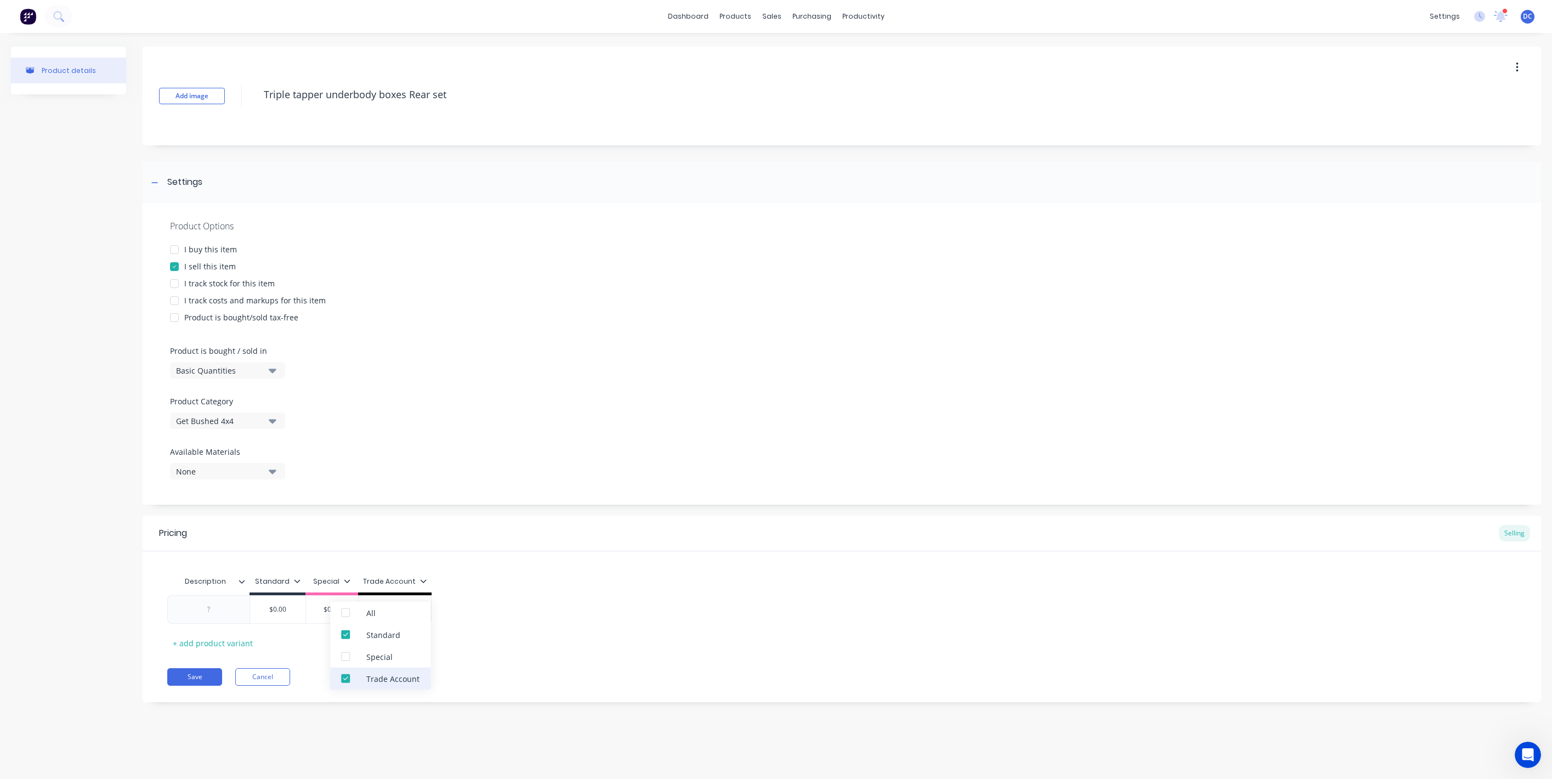
click at [390, 669] on div "Trade Account" at bounding box center [380, 679] width 100 height 22
type textarea "x"
click at [495, 680] on div "Save Cancel" at bounding box center [854, 677] width 1374 height 18
click at [229, 618] on div at bounding box center [208, 609] width 82 height 29
click at [224, 615] on div at bounding box center [209, 609] width 55 height 14
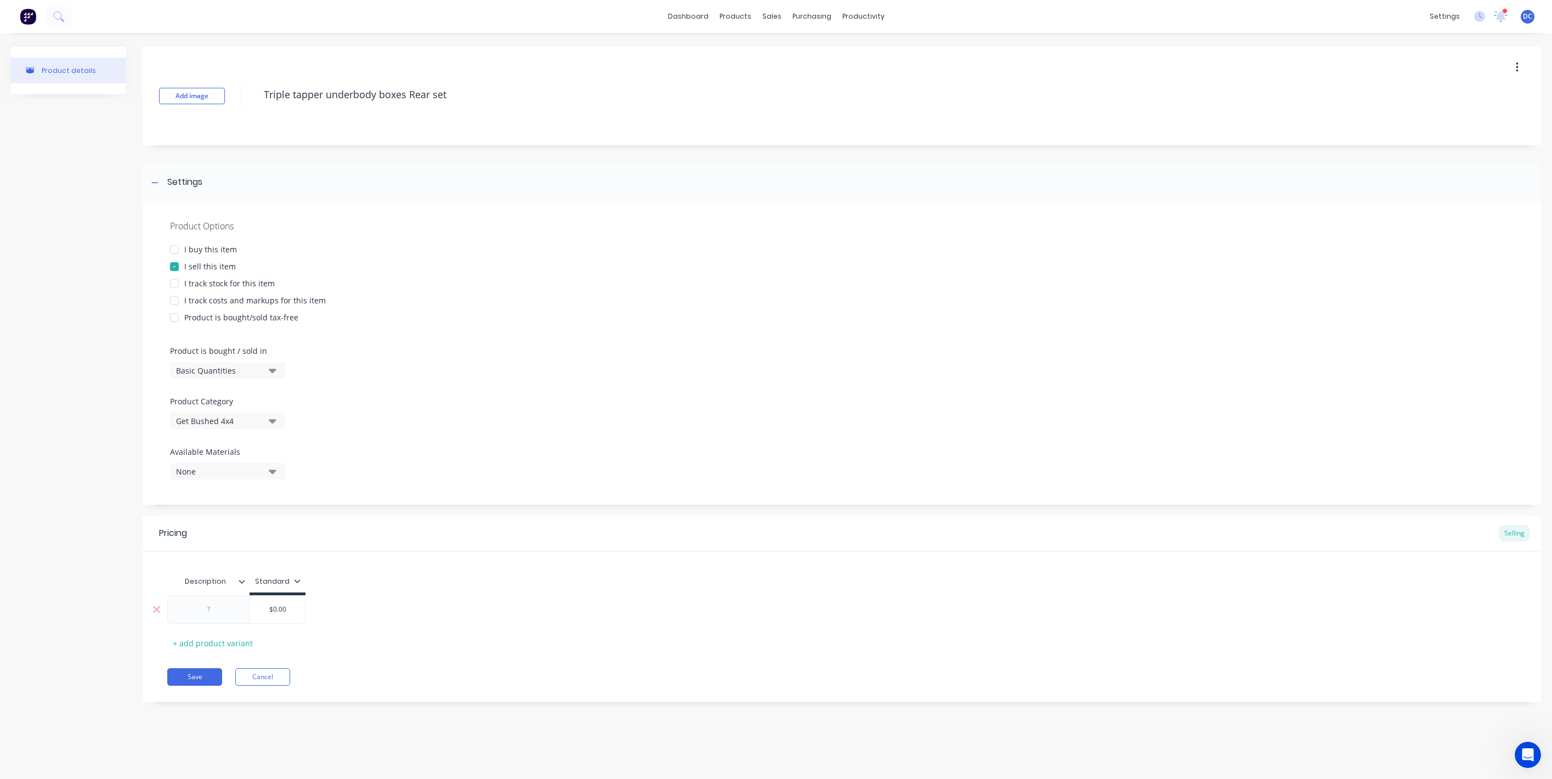
paste div
click at [229, 629] on div "- High quality locks, seals and hinges - Dual locks (Included if necessary) for…" at bounding box center [208, 666] width 73 height 133
click at [229, 698] on div "from dust and water" at bounding box center [208, 691] width 55 height 20
click at [285, 697] on div "$0.00" at bounding box center [278, 676] width 56 height 162
click at [293, 686] on div "$0.00" at bounding box center [277, 676] width 55 height 27
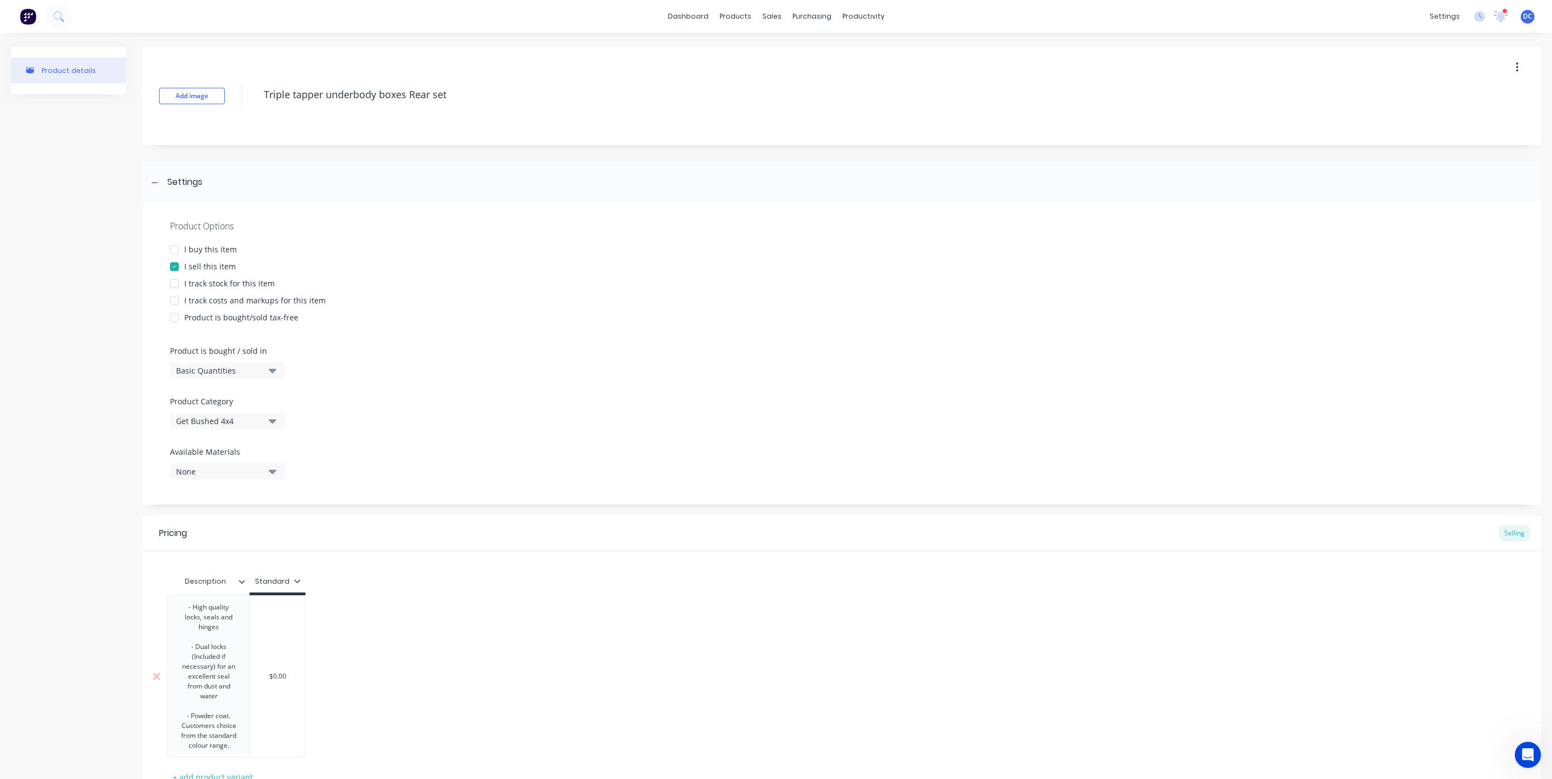
type textarea "x"
type input "$0.00"
type textarea "x"
type input "$0.0"
type textarea "x"
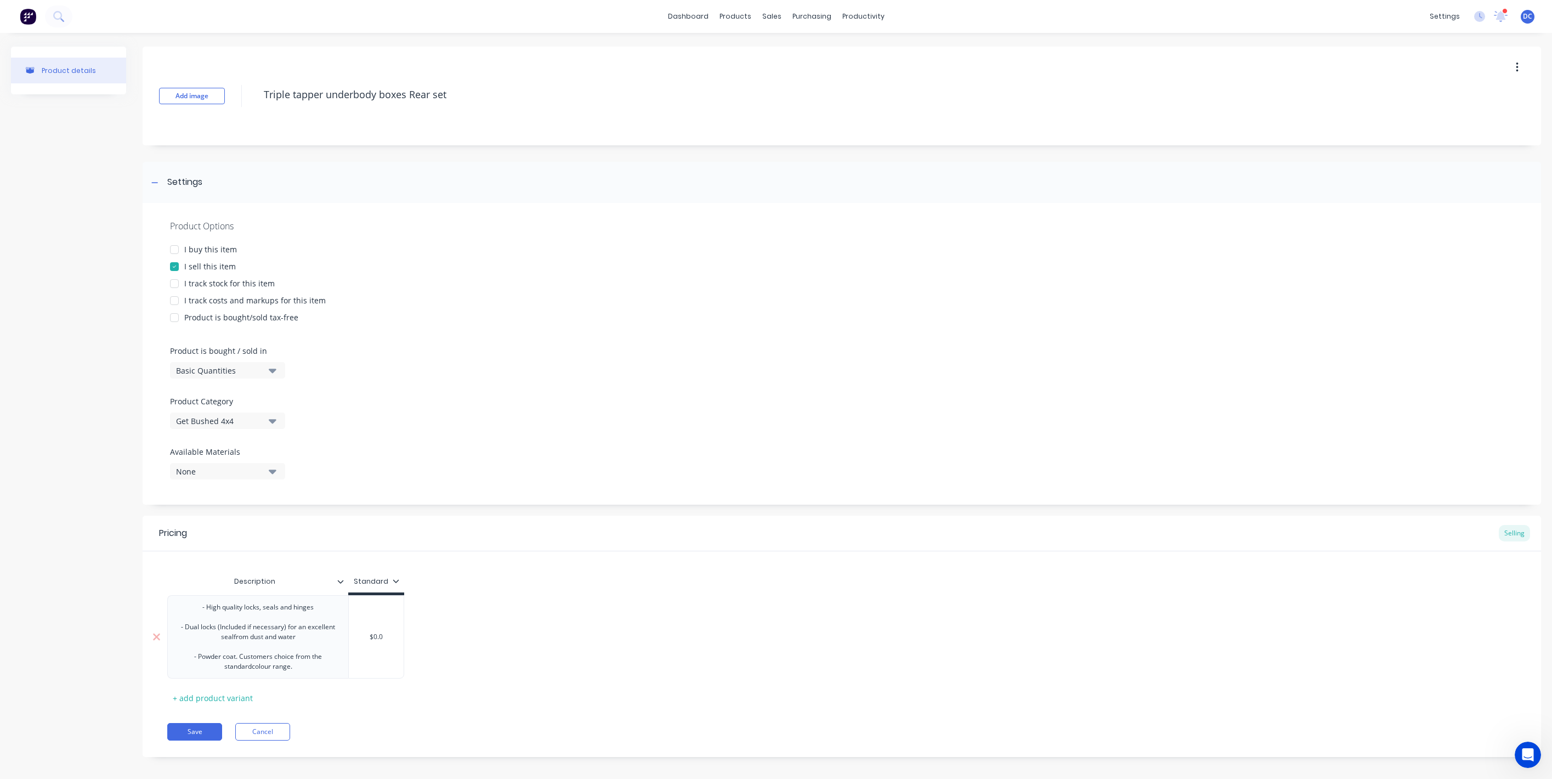
type input "$0."
type textarea "x"
type input "$0"
type textarea "x"
type input "$"
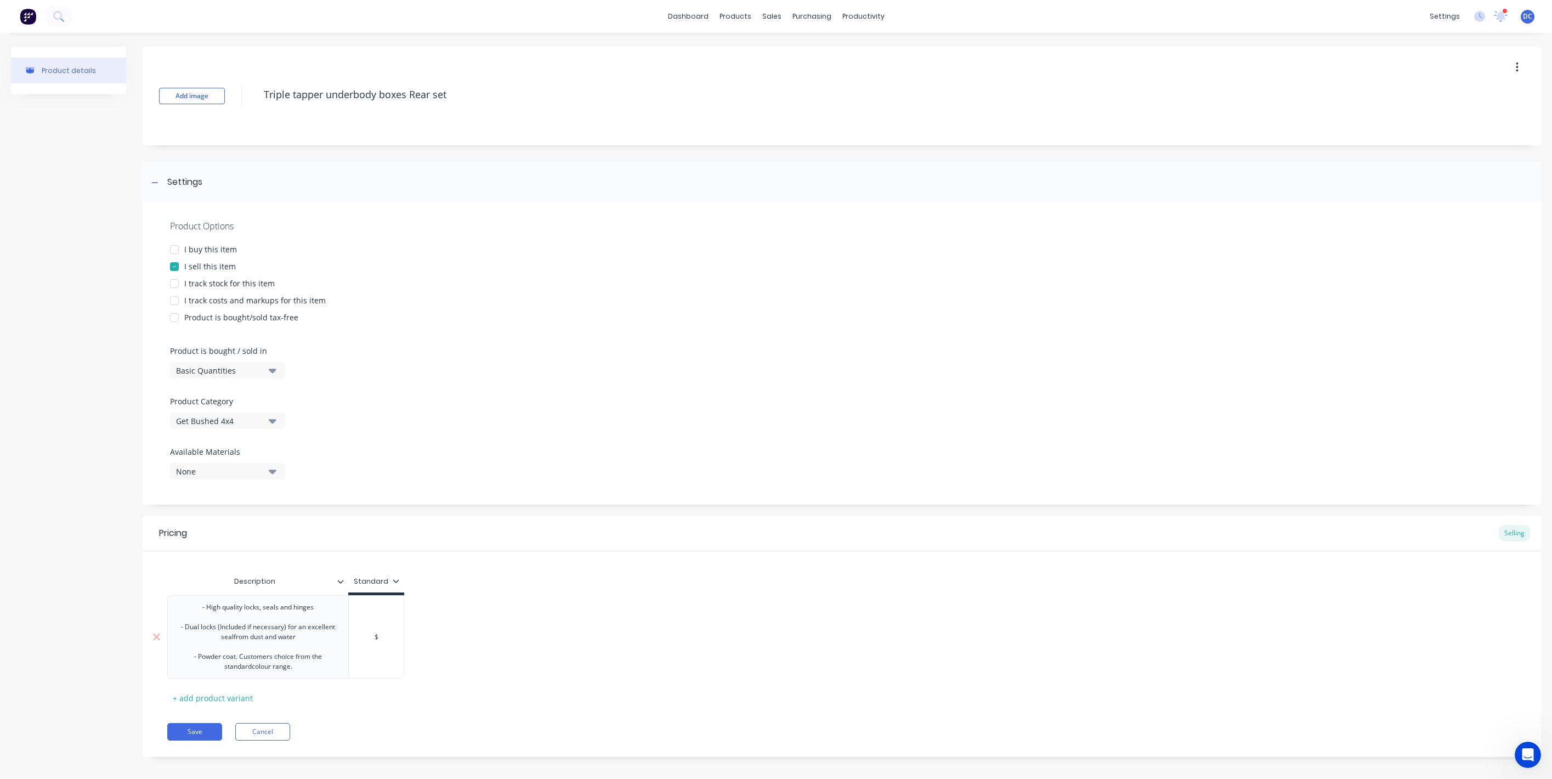
type textarea "x"
type input "$1"
type textarea "x"
type input "$17"
type textarea "x"
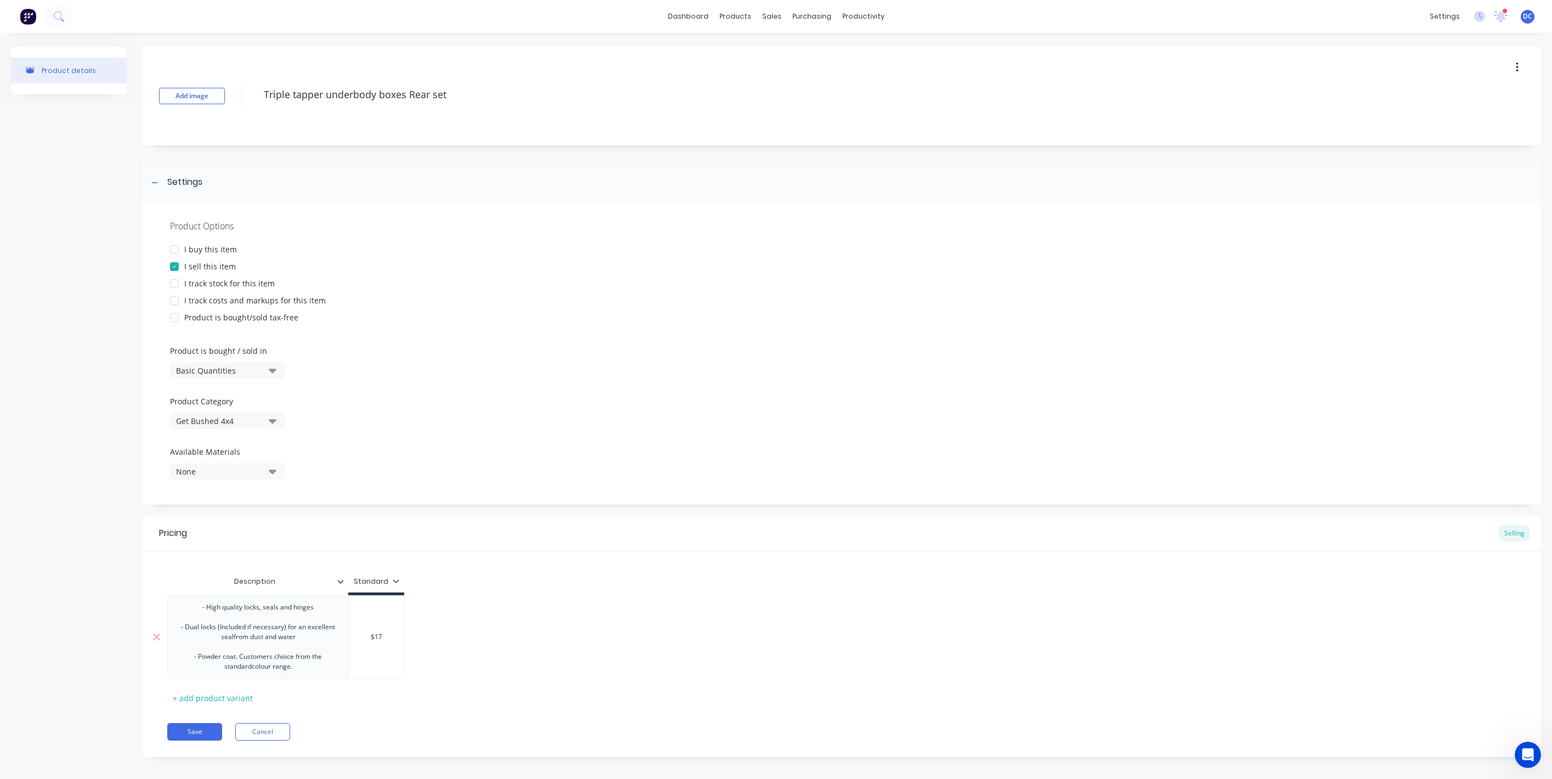
type input "$170"
type textarea "x"
type input "$1700"
click at [207, 728] on button "Save" at bounding box center [194, 732] width 55 height 18
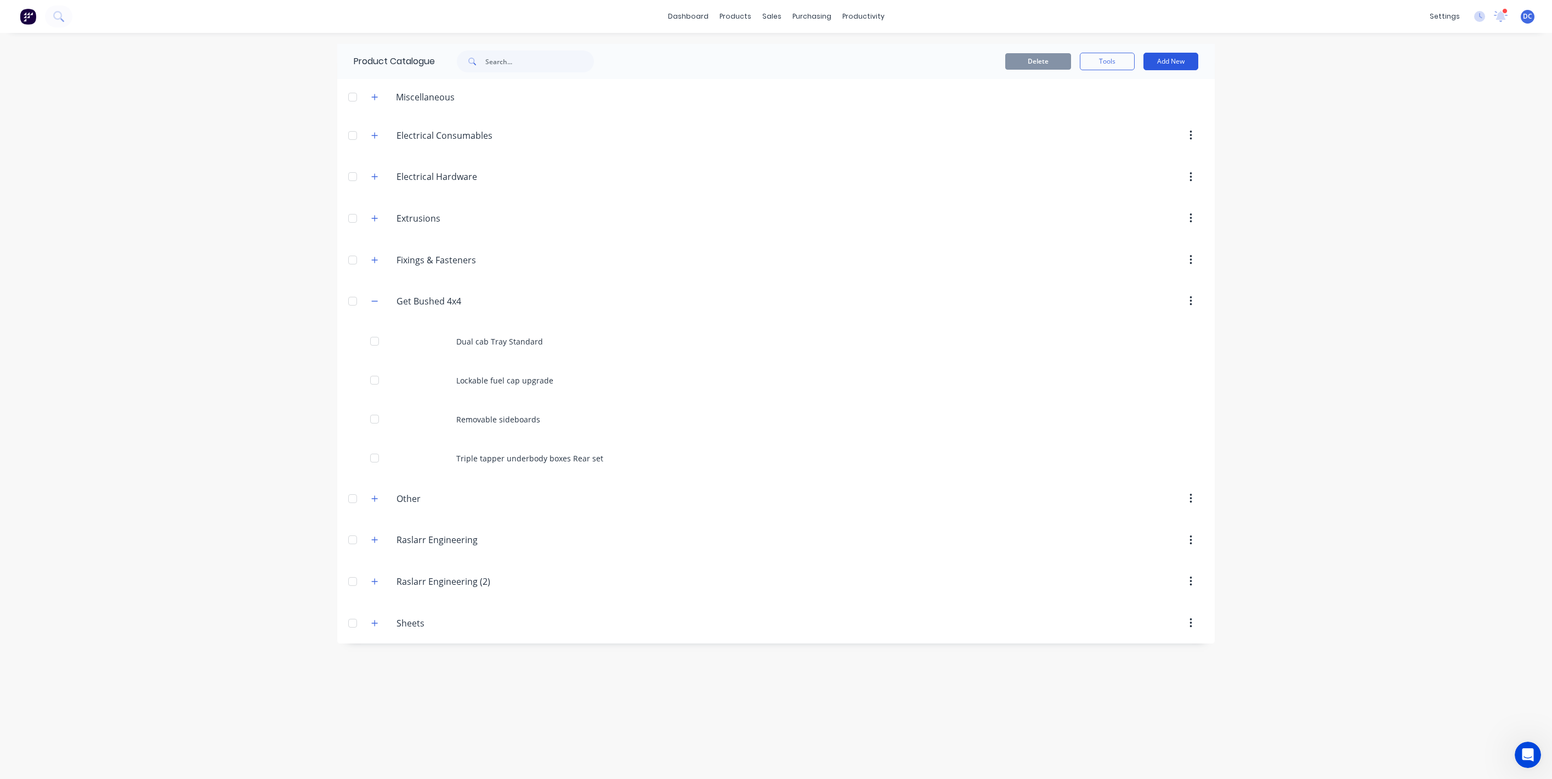
click at [1171, 59] on button "Add New" at bounding box center [1171, 62] width 55 height 18
click at [1138, 114] on div "Product" at bounding box center [1146, 112] width 84 height 16
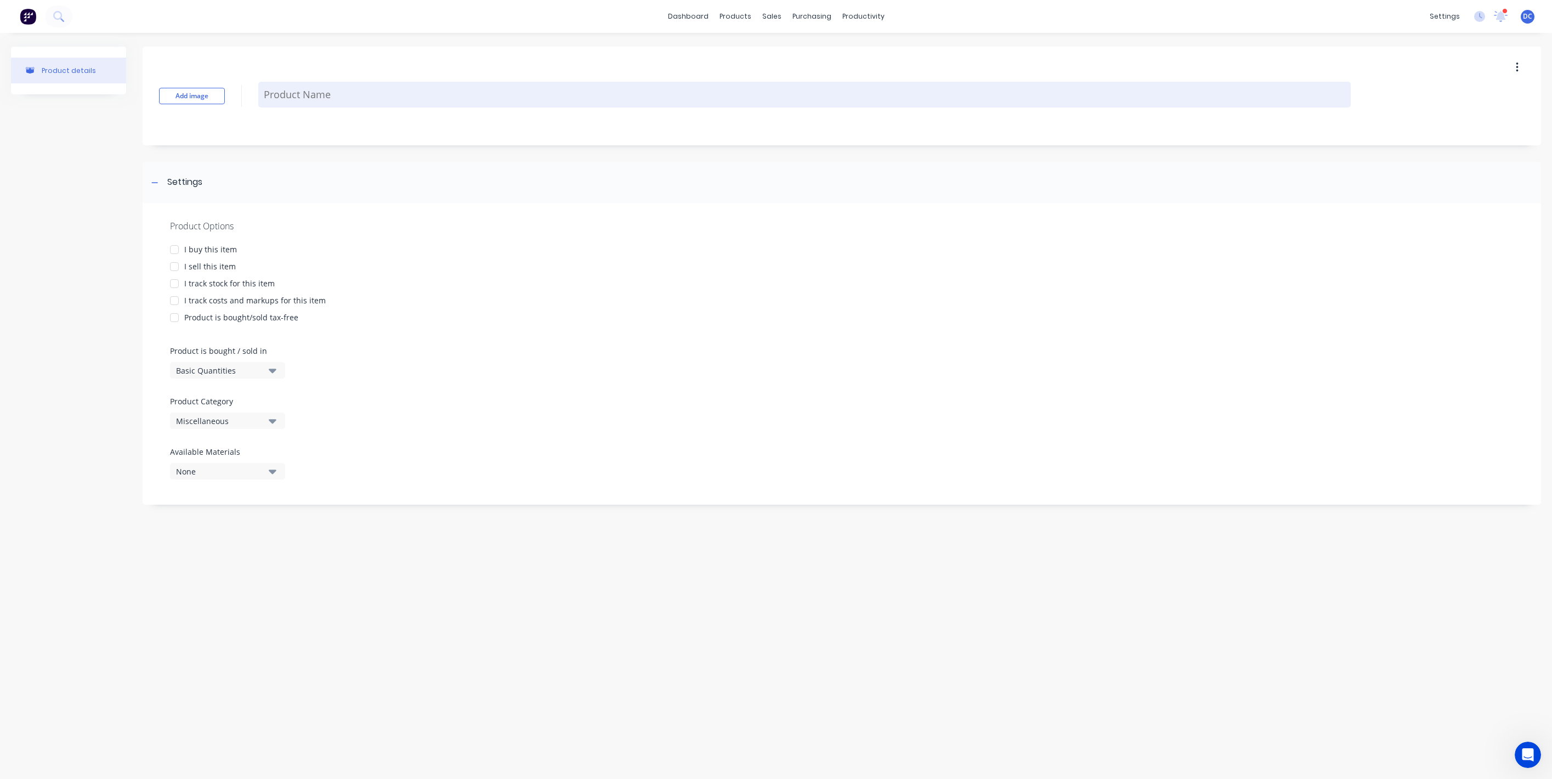
click at [386, 94] on textarea at bounding box center [804, 95] width 1093 height 26
paste textarea "4mm Alloy Under tray fuel tank"
type textarea "x"
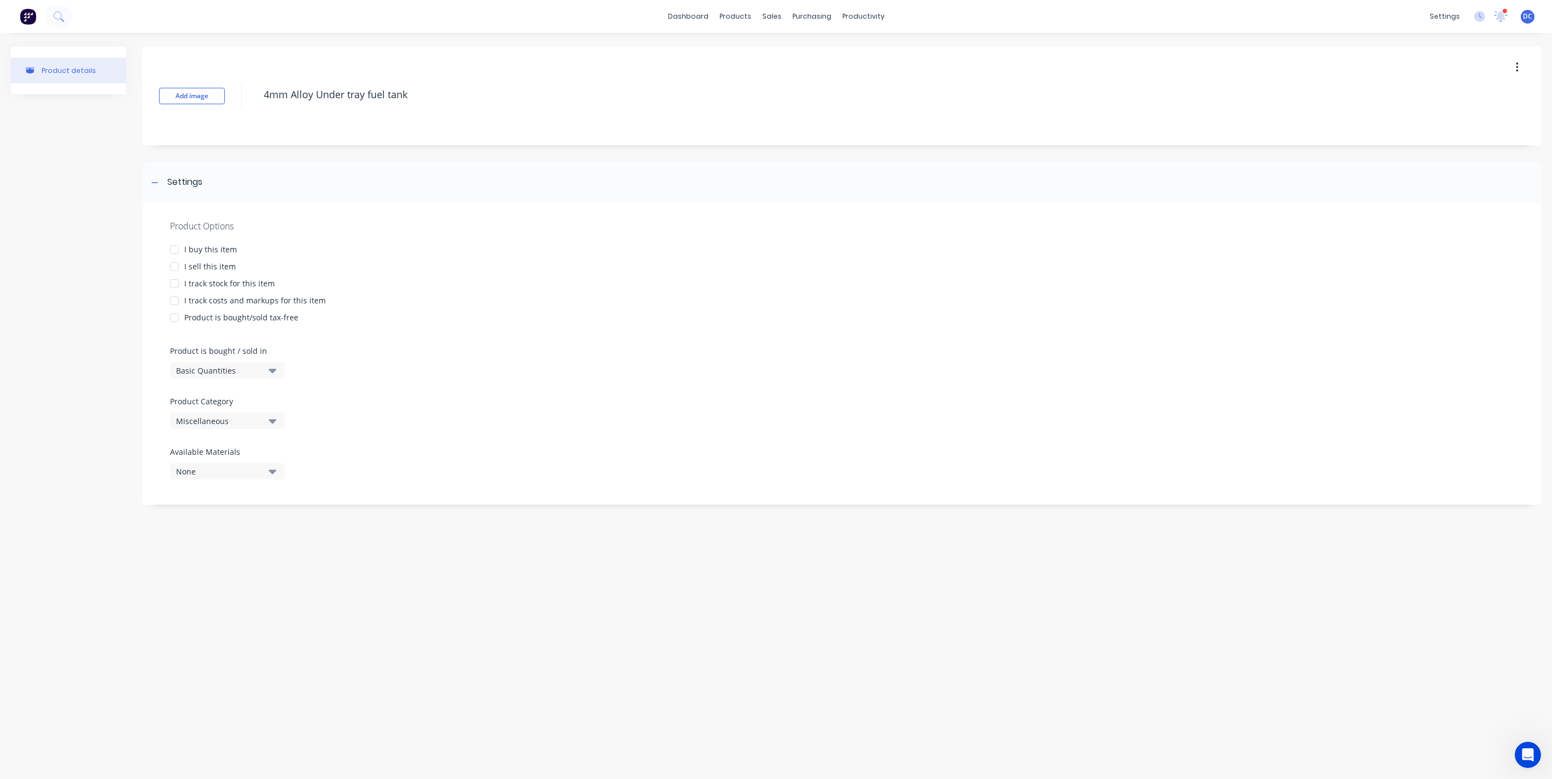
type textarea "4mm Alloy Under tray fuel tank"
type textarea "x"
type textarea "4mm Alloy Under tray fuel tank"
click at [185, 270] on div "I sell this item" at bounding box center [210, 267] width 52 height 12
click at [222, 415] on div "Miscellaneous" at bounding box center [220, 421] width 88 height 12
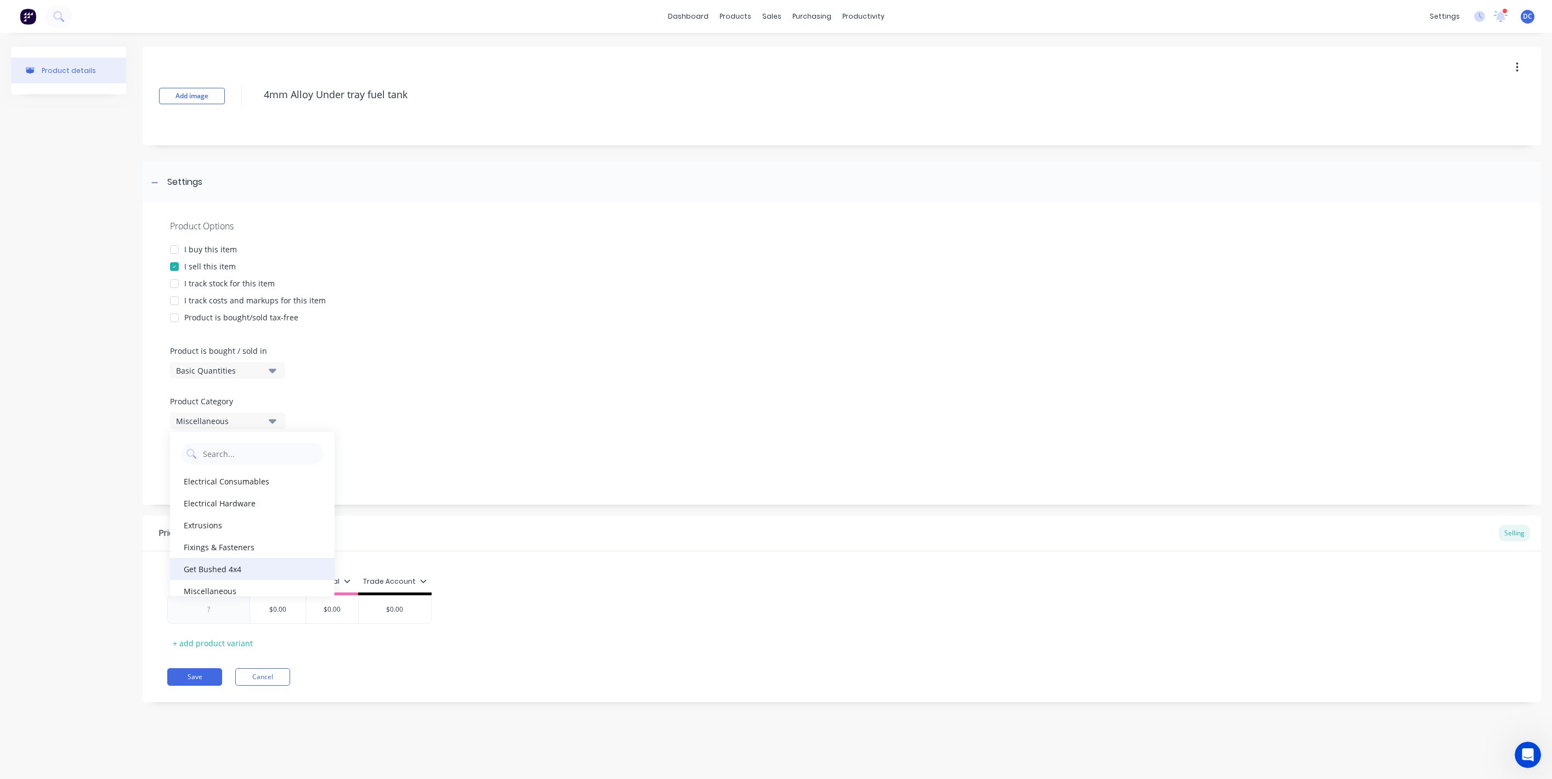
click at [237, 572] on div "Get Bushed 4x4" at bounding box center [252, 569] width 165 height 22
click at [409, 590] on div "Trade Account" at bounding box center [395, 584] width 74 height 22
click at [408, 586] on div "Trade Account" at bounding box center [395, 583] width 64 height 10
click at [390, 654] on div "Special" at bounding box center [379, 657] width 26 height 12
click at [389, 672] on div "Trade Account" at bounding box center [392, 678] width 53 height 12
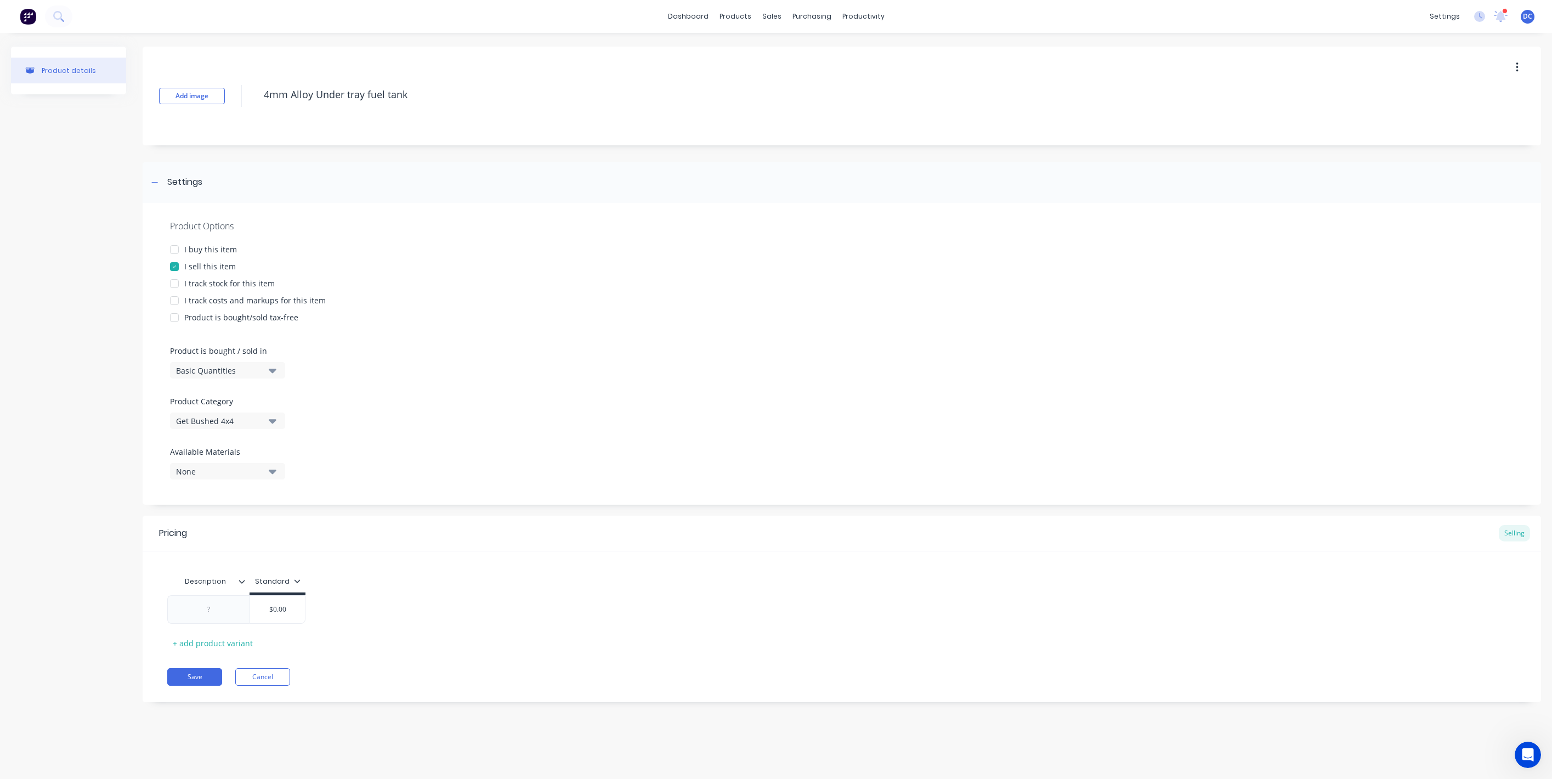
click at [490, 666] on div "Pricing Selling Description Standard $0.00 + add product variant Save Cancel" at bounding box center [842, 609] width 1399 height 186
click at [228, 615] on div at bounding box center [209, 609] width 55 height 14
type textarea "x"
paste div
click at [233, 619] on div "- Approx. 200L capacity - Constructed from 4mm marine grade Aluminium - Mounted…" at bounding box center [208, 666] width 73 height 133
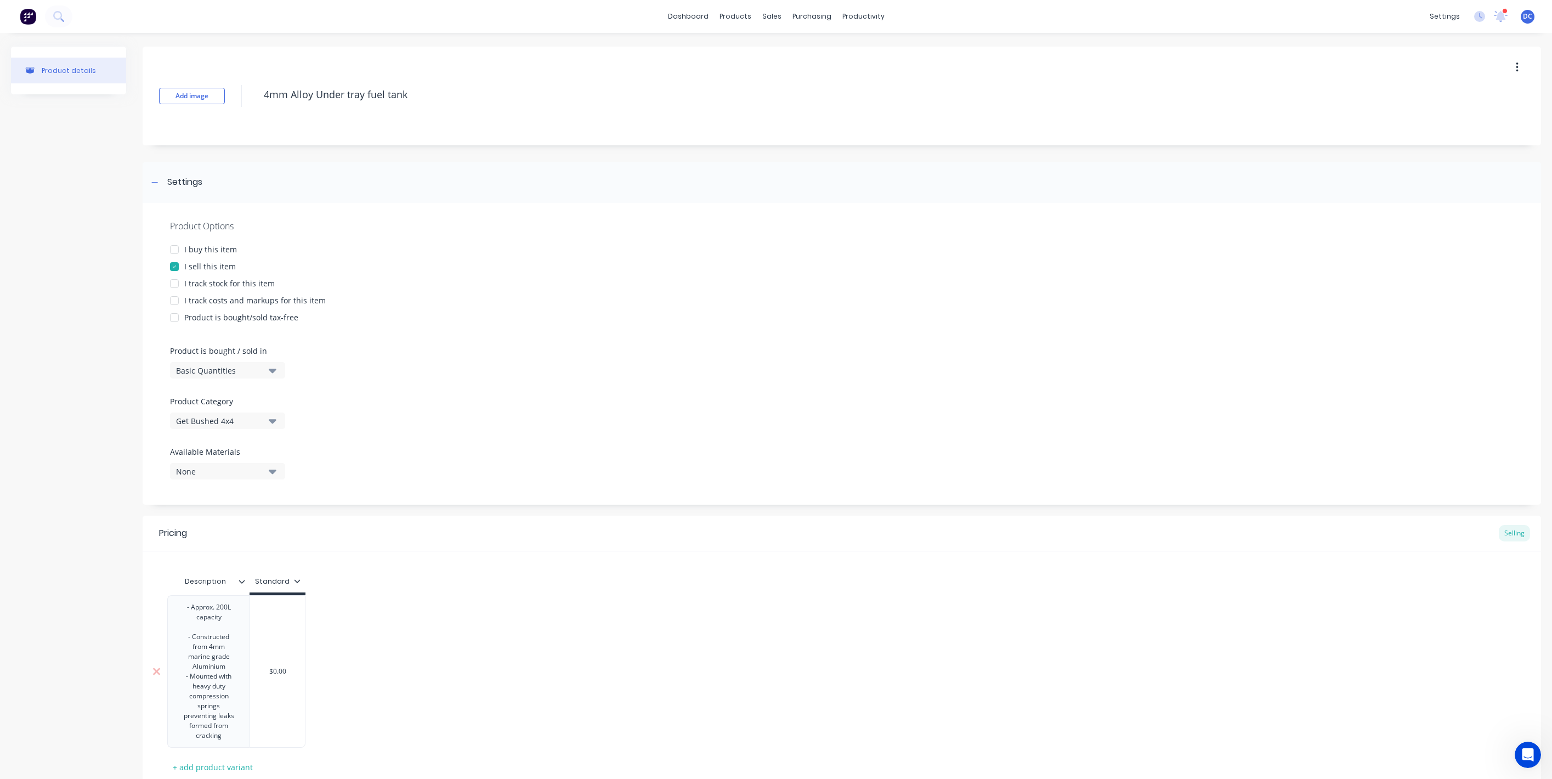
click at [229, 668] on div "- Constructed from 4mm marine grade Aluminium" at bounding box center [208, 651] width 55 height 39
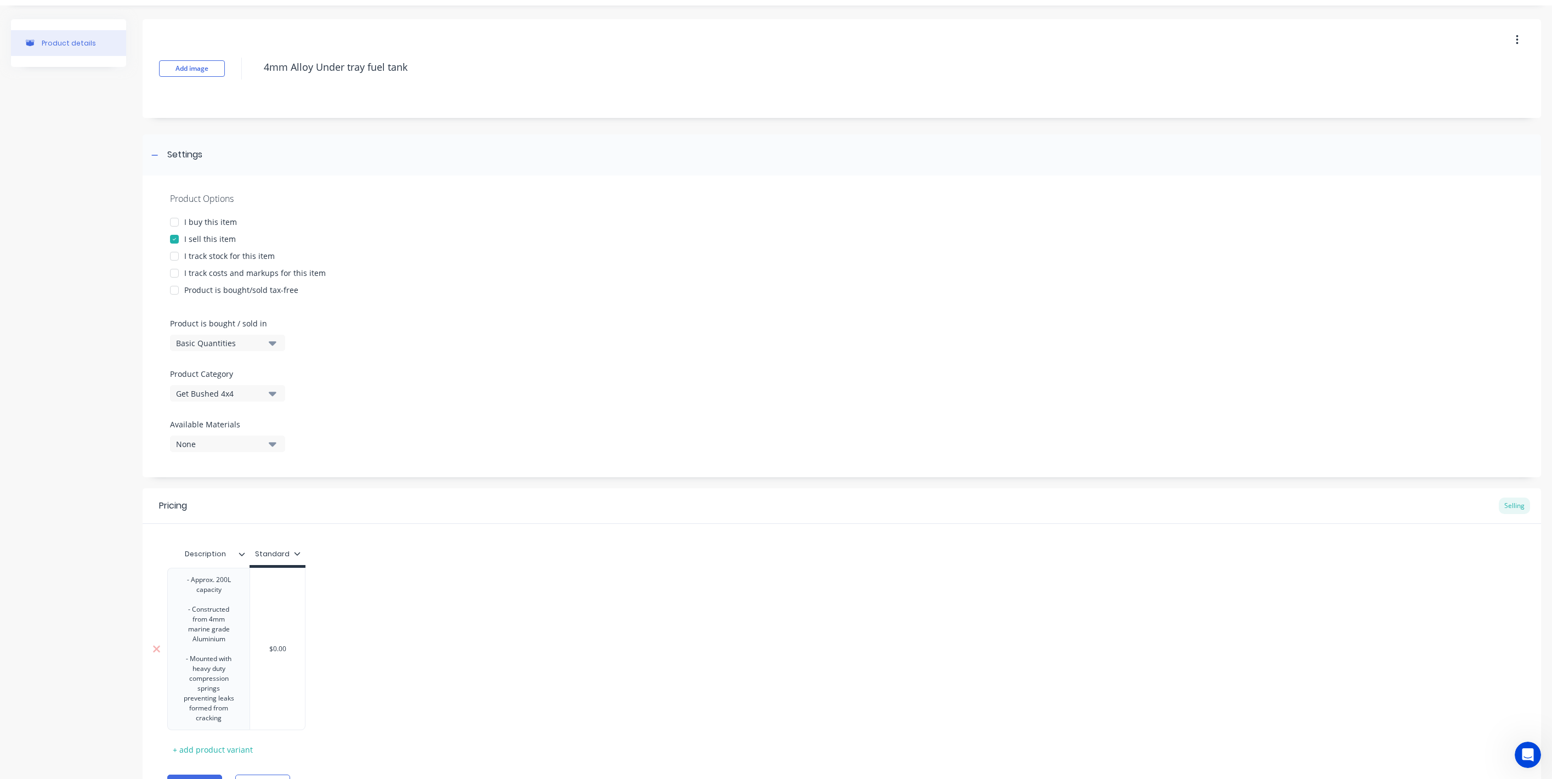
click at [232, 722] on div "preventing leaks formed from cracking" at bounding box center [208, 708] width 55 height 30
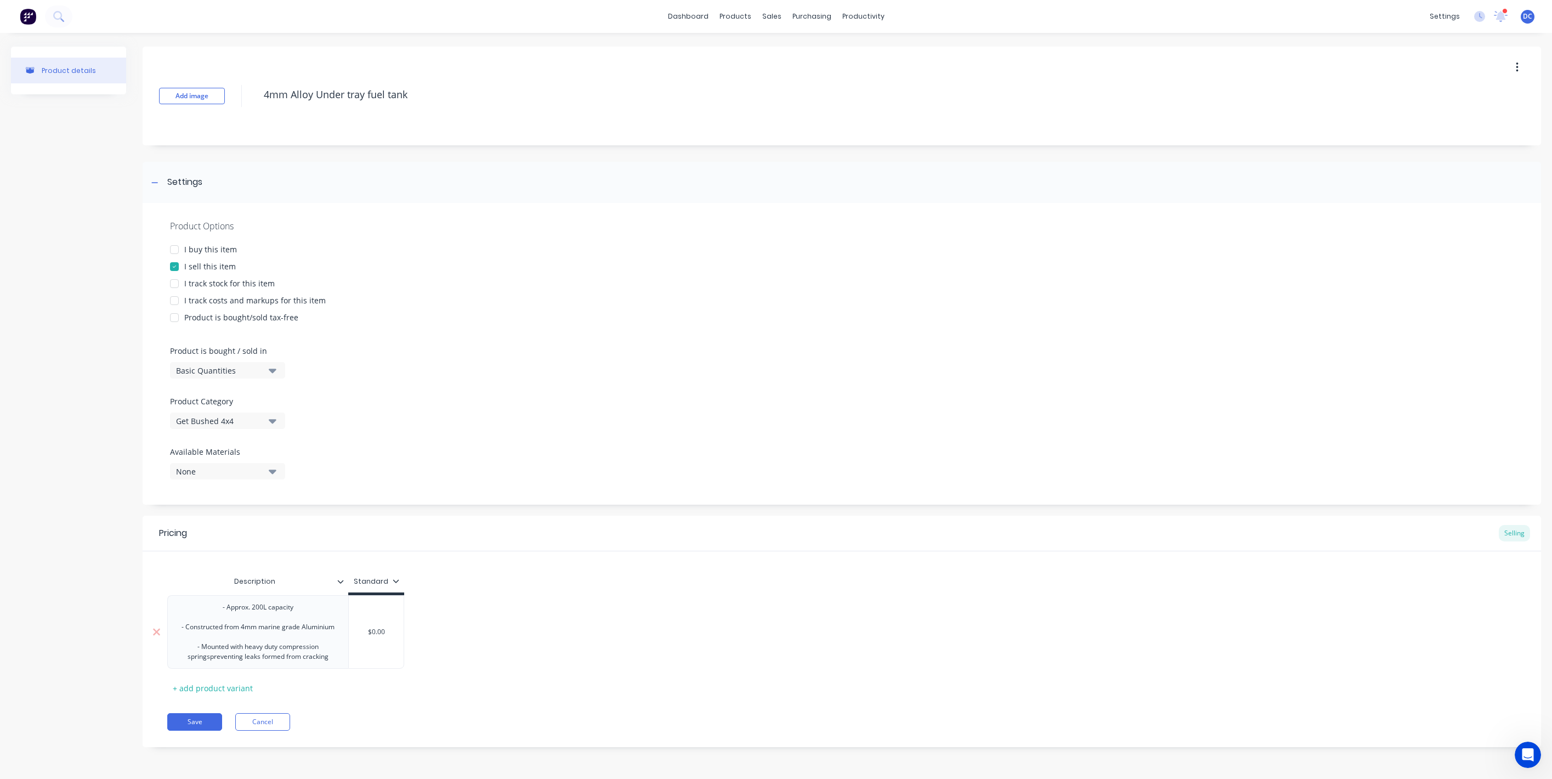
scroll to position [8, 0]
click at [328, 647] on div "- Approx. 200L capacity - Constructed from 4mm marine grade Aluminium - Mounted…" at bounding box center [258, 632] width 172 height 64
click at [210, 652] on div "- Approx. 200L capacity - Constructed from 4mm marine grade Aluminium - Mounted…" at bounding box center [258, 632] width 172 height 64
click at [321, 649] on div "- Approx. 200L capacity - Constructed from 4mm marine grade Aluminium - Mounted…" at bounding box center [258, 632] width 172 height 64
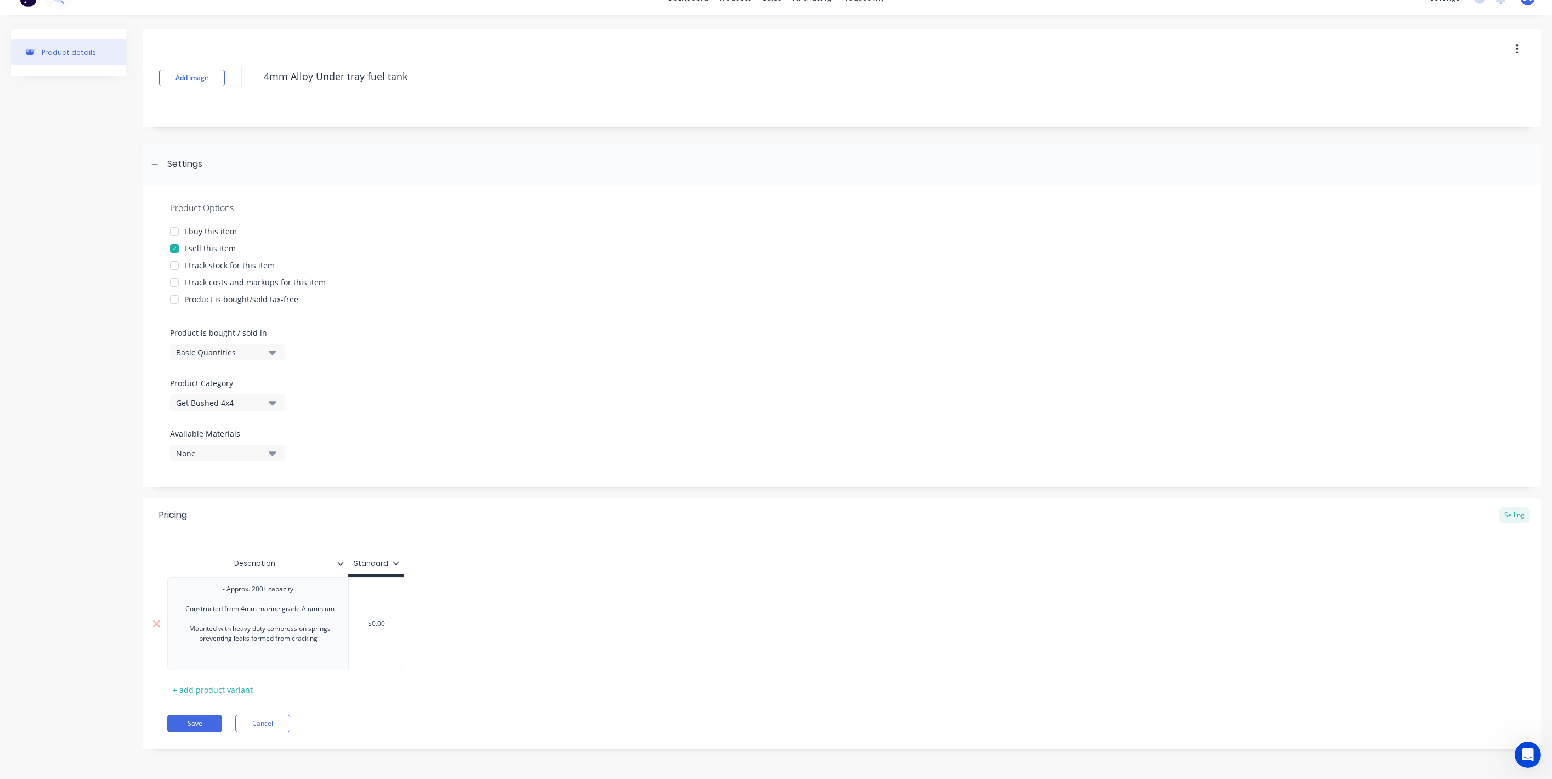
scroll to position [27, 0]
click at [302, 648] on div "- Approx. 200L capacity - Constructed from 4mm marine grade Aluminium - Mounted…" at bounding box center [258, 619] width 172 height 93
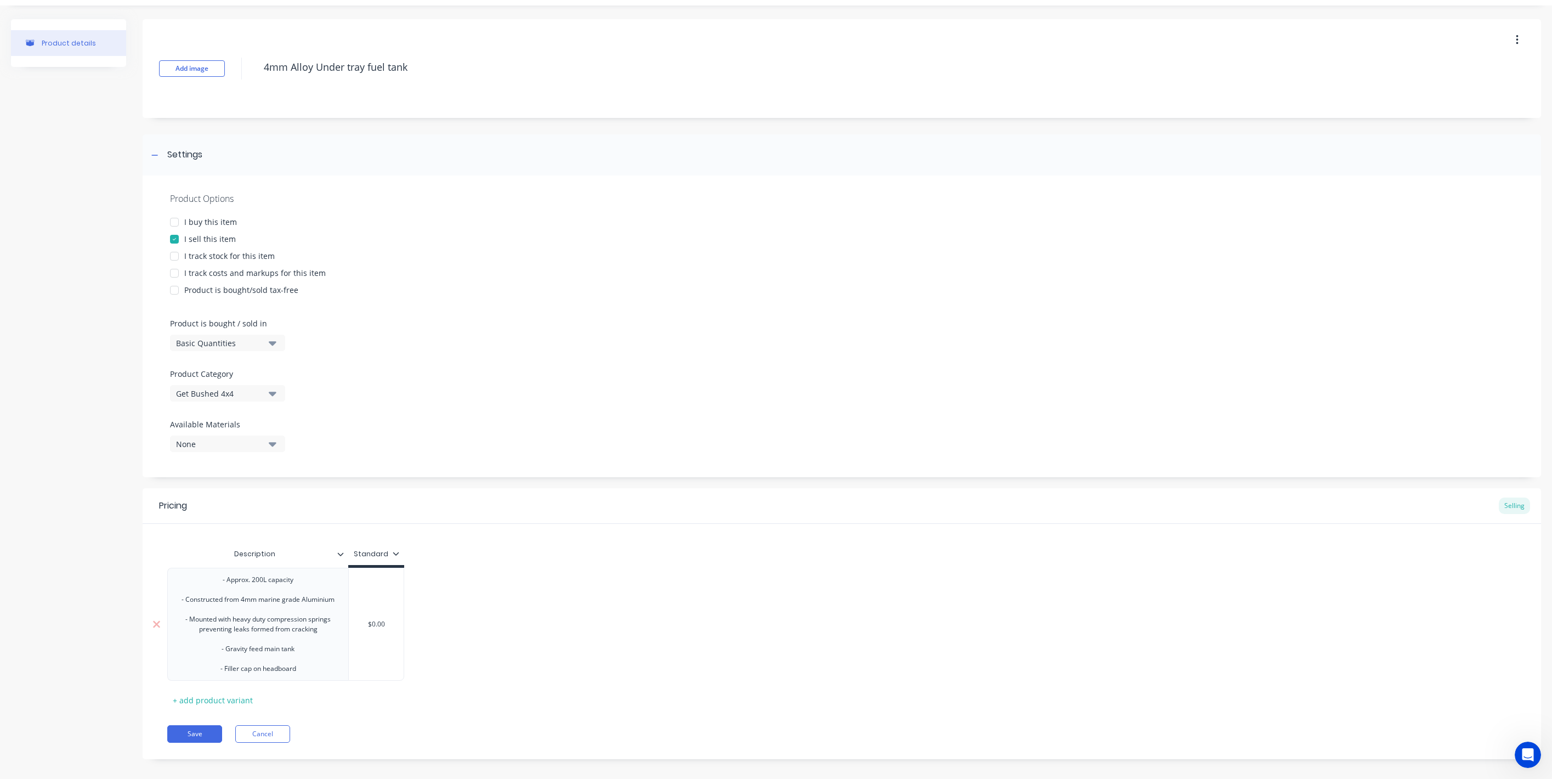
type textarea "x"
type input "$0.00"
click at [378, 628] on input "$0.00" at bounding box center [376, 624] width 55 height 10
click at [389, 624] on input "$0.00" at bounding box center [376, 624] width 55 height 10
type textarea "x"
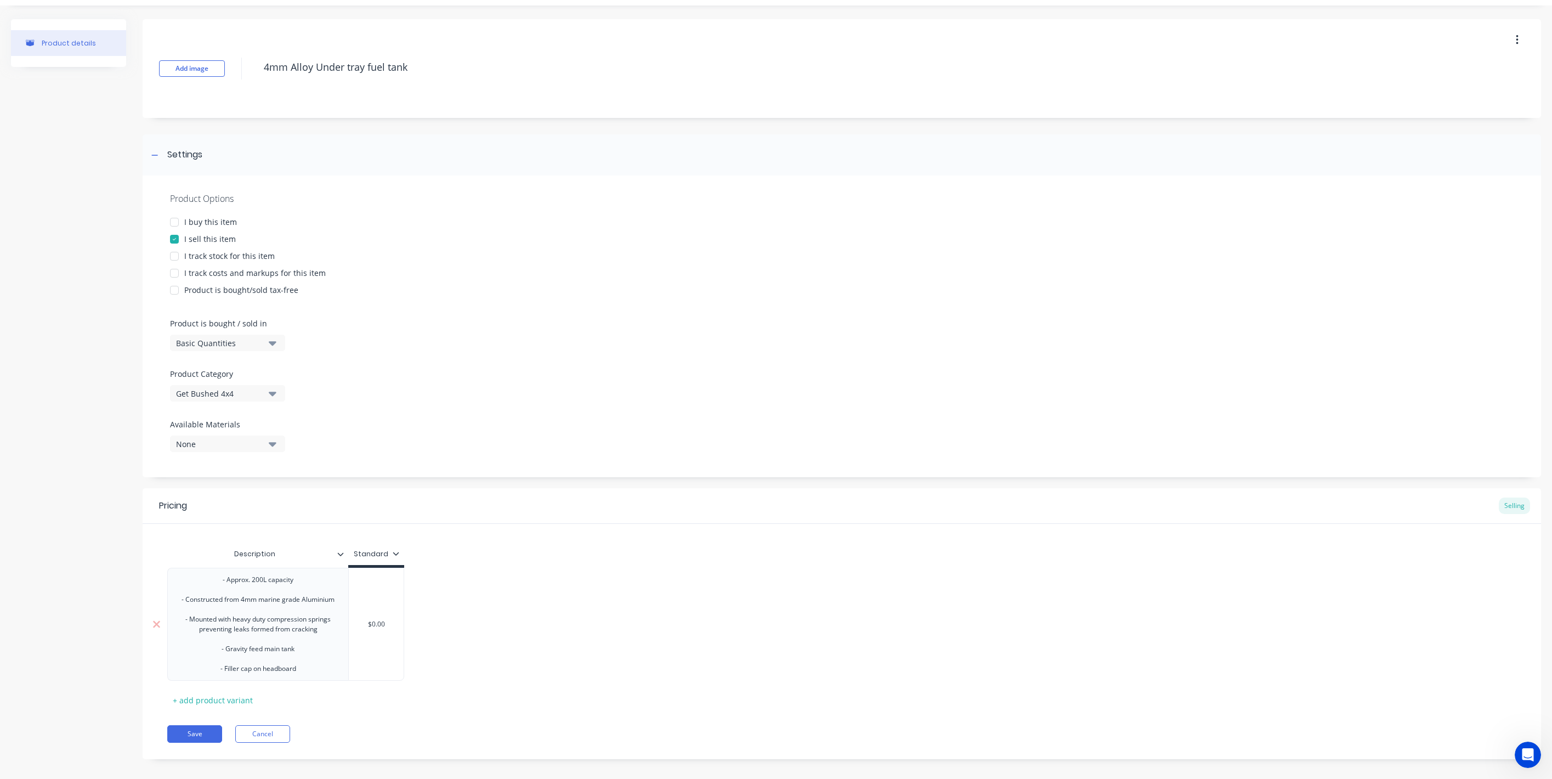
type input "$.00"
type textarea "x"
type input "$2.00"
type textarea "x"
type input "$21.00"
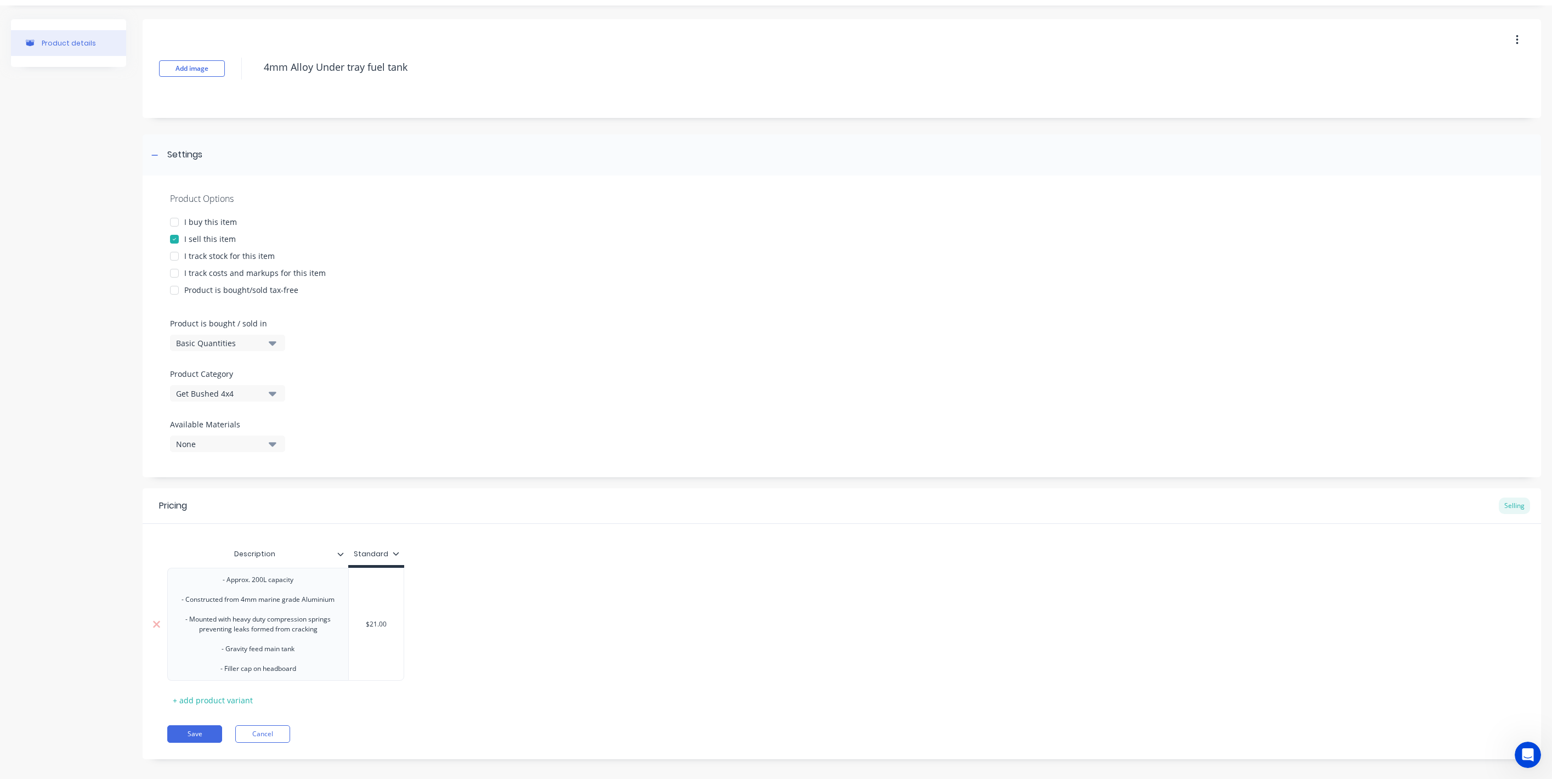
type textarea "x"
type input "$210.00"
type textarea "x"
type input "$2100.00"
click at [199, 742] on button "Save" at bounding box center [194, 734] width 55 height 18
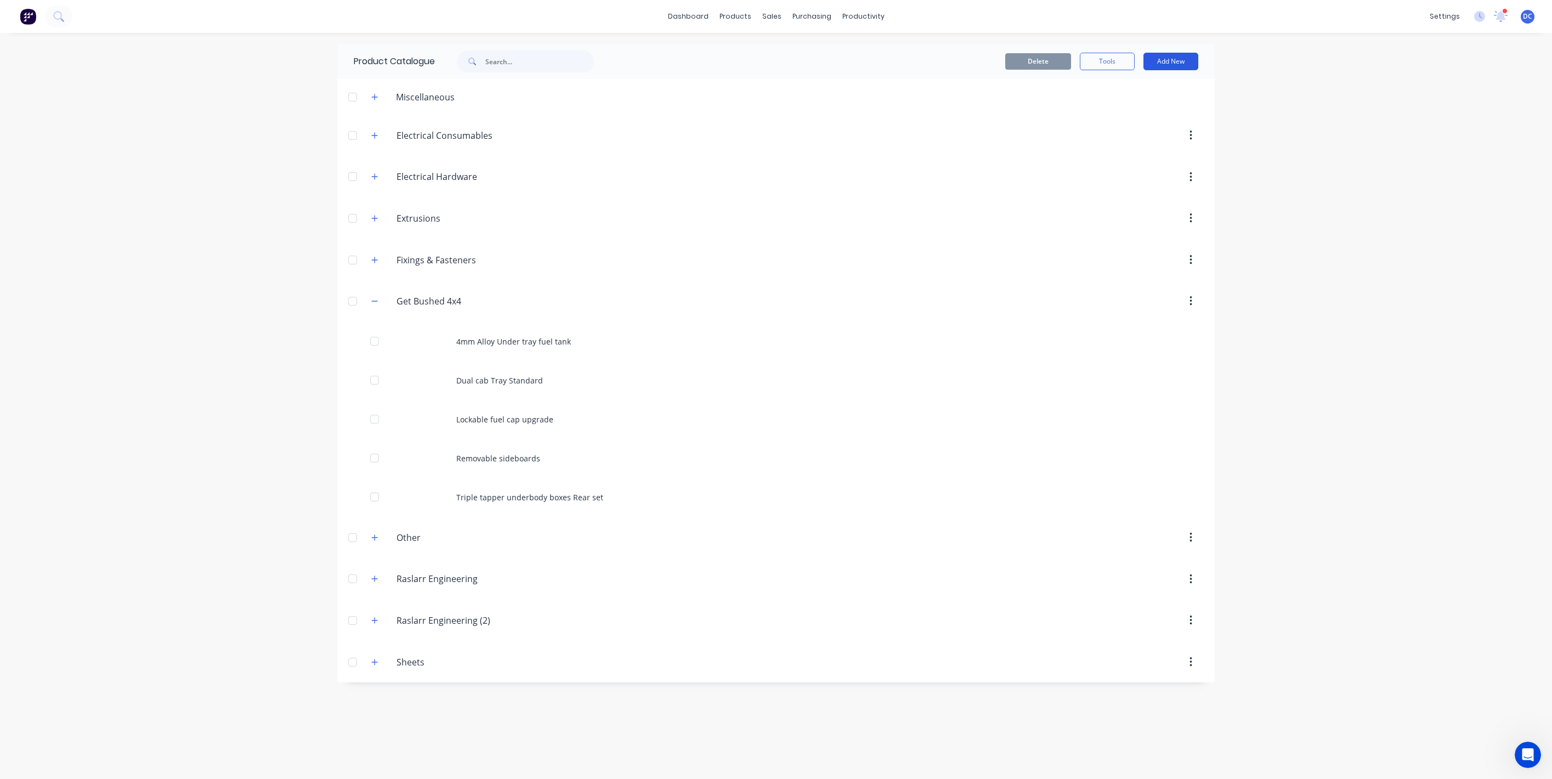
click at [1169, 59] on button "Add New" at bounding box center [1171, 62] width 55 height 18
click at [1146, 116] on div "Product" at bounding box center [1146, 112] width 84 height 16
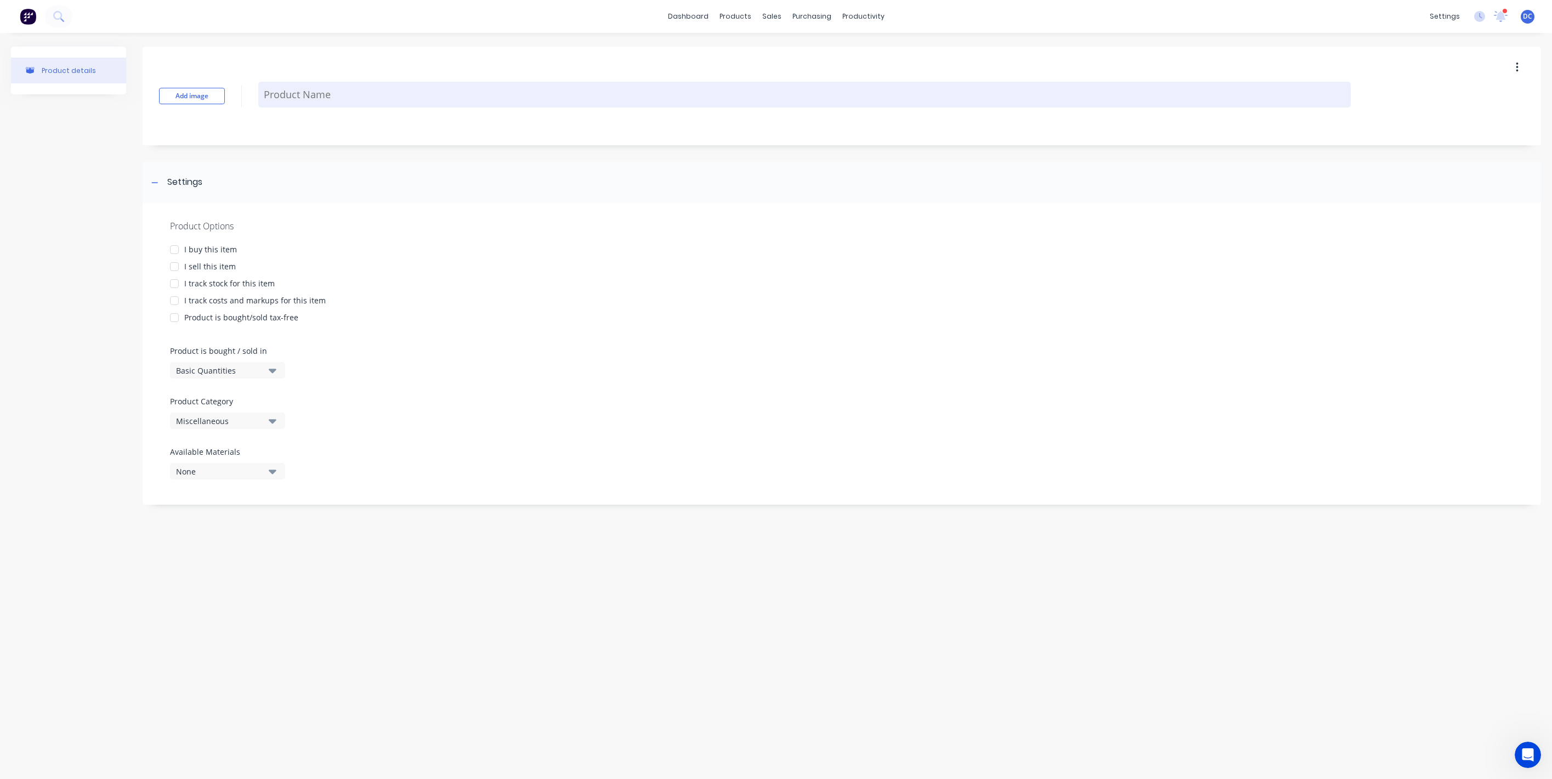
click at [425, 101] on textarea at bounding box center [804, 95] width 1093 height 26
paste textarea "Upgrade to ROPS (Roll Over Protection System) certified tray package for mine s…"
type textarea "x"
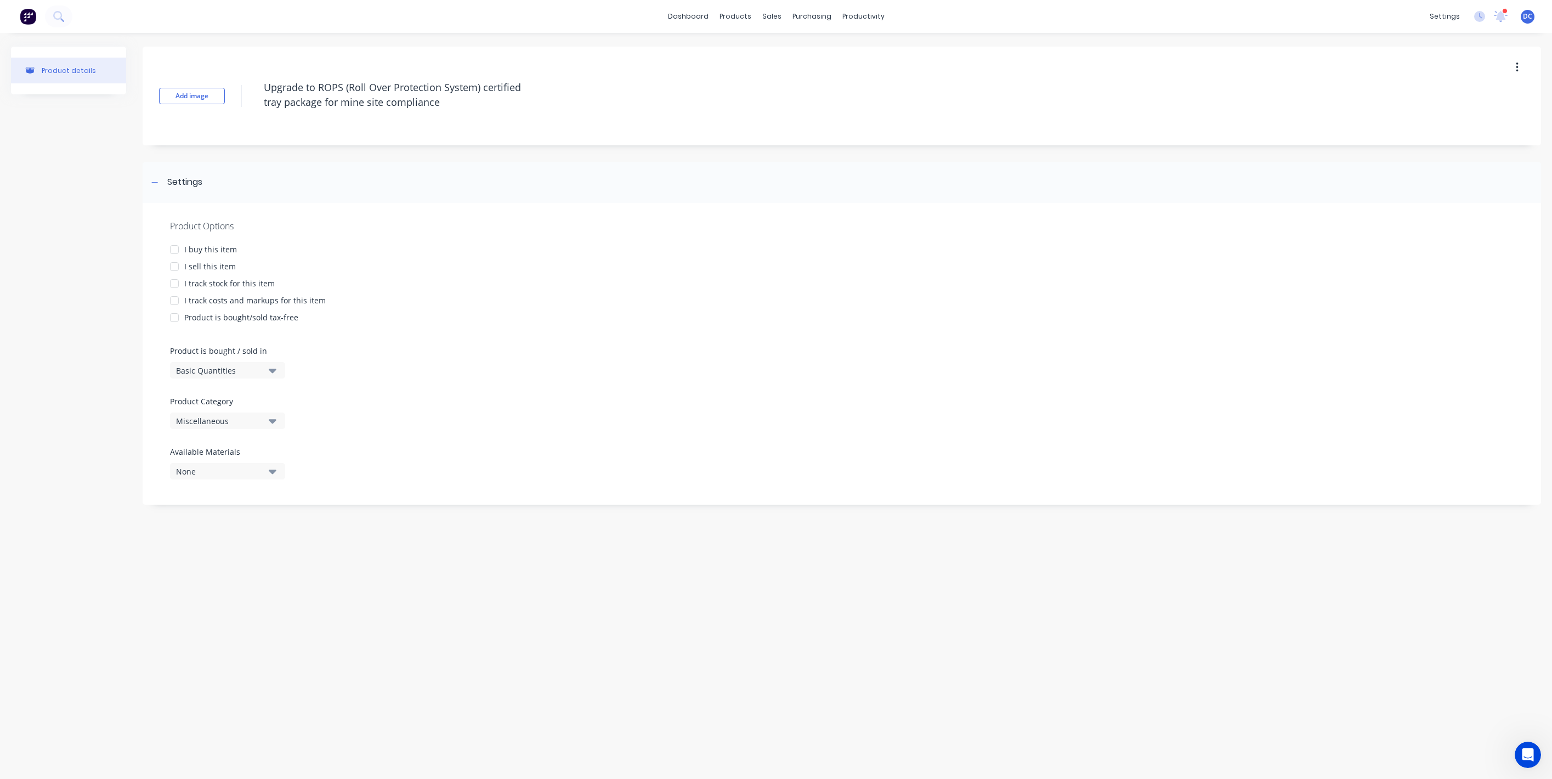
type textarea "Upgrade to ROPS (Roll Over Protection System) certified tray package for mine s…"
type textarea "x"
type textarea "Upgrade to ROPS (Roll Over Protection System) certified tray package for mine s…"
click at [189, 265] on div "I sell this item" at bounding box center [210, 267] width 52 height 12
click at [280, 416] on button "Miscellaneous" at bounding box center [227, 420] width 115 height 16
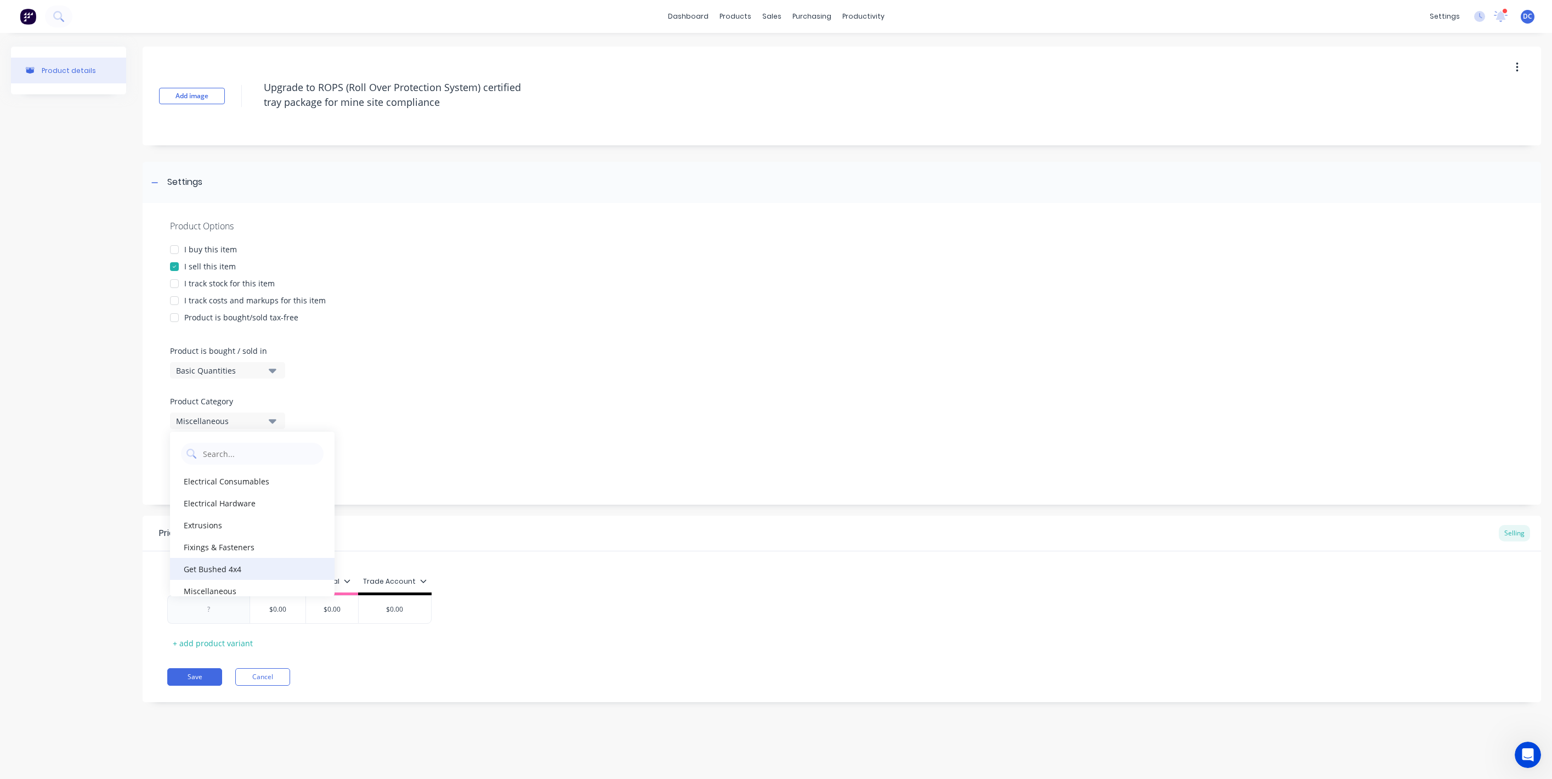
click at [219, 569] on div "Get Bushed 4x4" at bounding box center [252, 569] width 165 height 22
click at [394, 589] on div "Trade Account" at bounding box center [395, 584] width 74 height 22
click at [397, 577] on div "Trade Account" at bounding box center [395, 581] width 64 height 10
click at [390, 660] on div "Special" at bounding box center [379, 657] width 26 height 12
click at [390, 683] on div "Trade Account" at bounding box center [392, 678] width 53 height 12
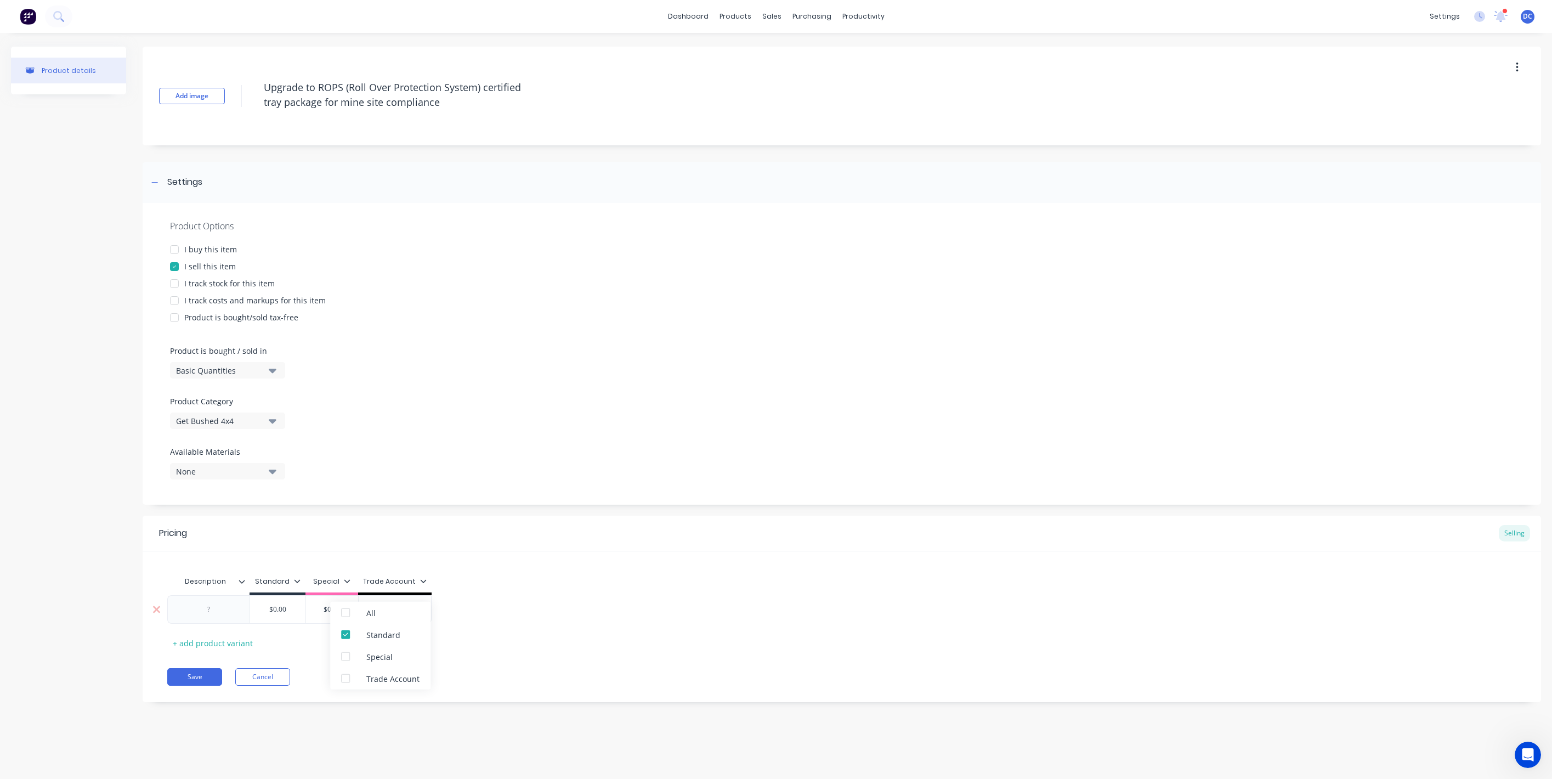
type textarea "x"
click at [222, 620] on div at bounding box center [208, 609] width 82 height 29
click at [287, 616] on div "$0.00" at bounding box center [277, 609] width 55 height 27
type input "$0.00"
type textarea "x"
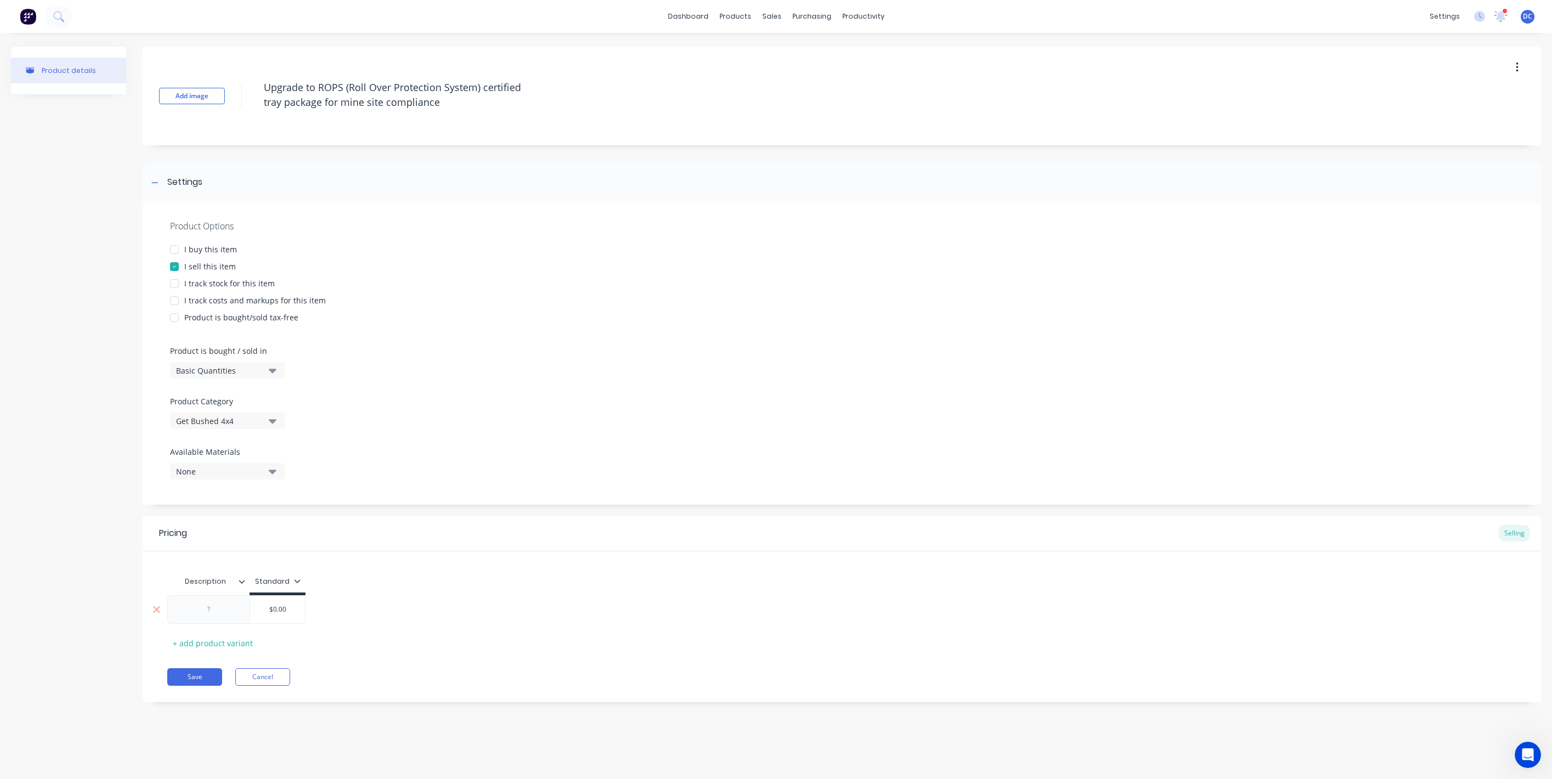
type input "$0.0"
type textarea "x"
type input "$0."
type textarea "x"
type input "$0"
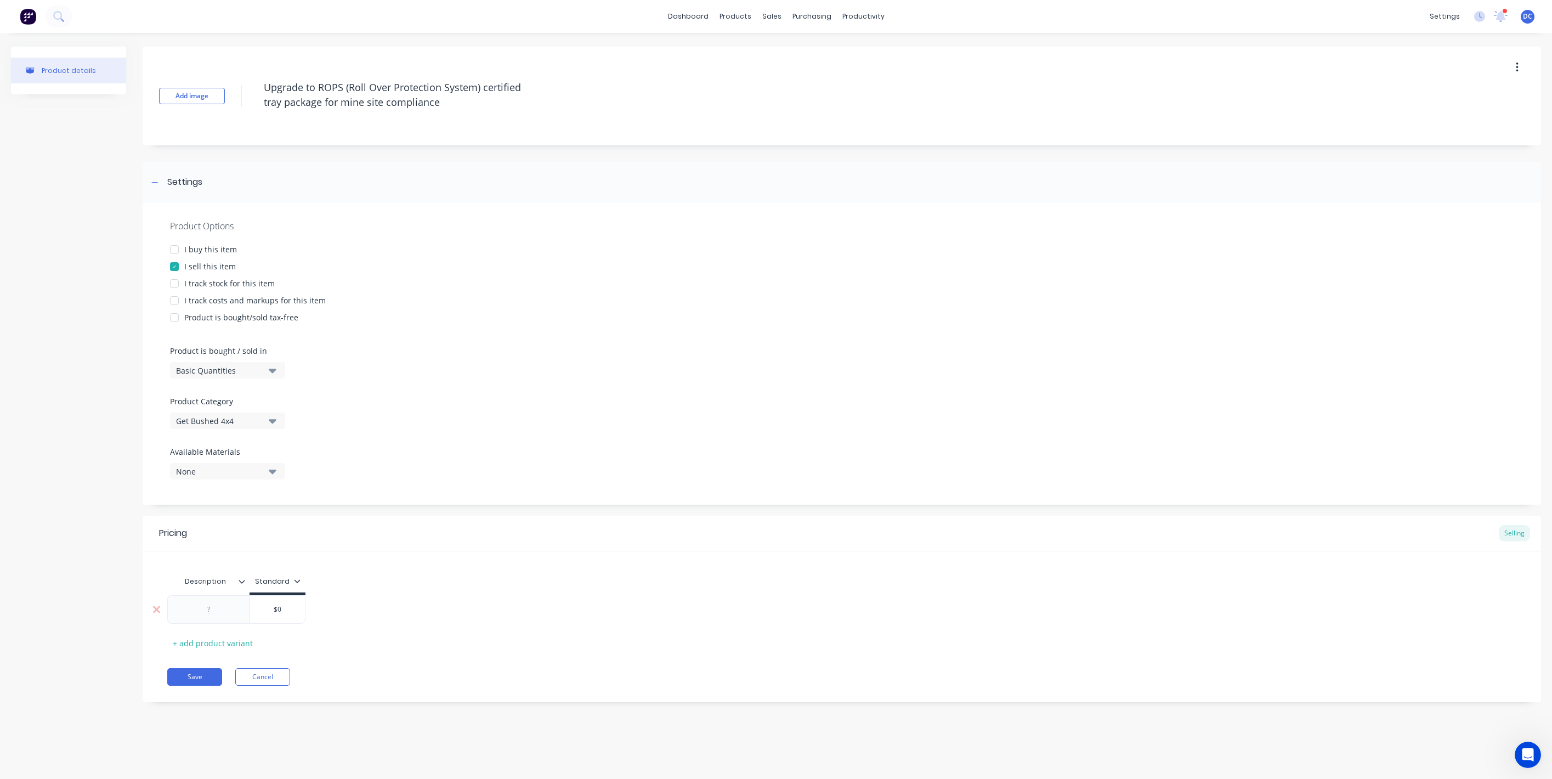
type textarea "x"
type input "$"
type textarea "x"
type input "$4"
type textarea "x"
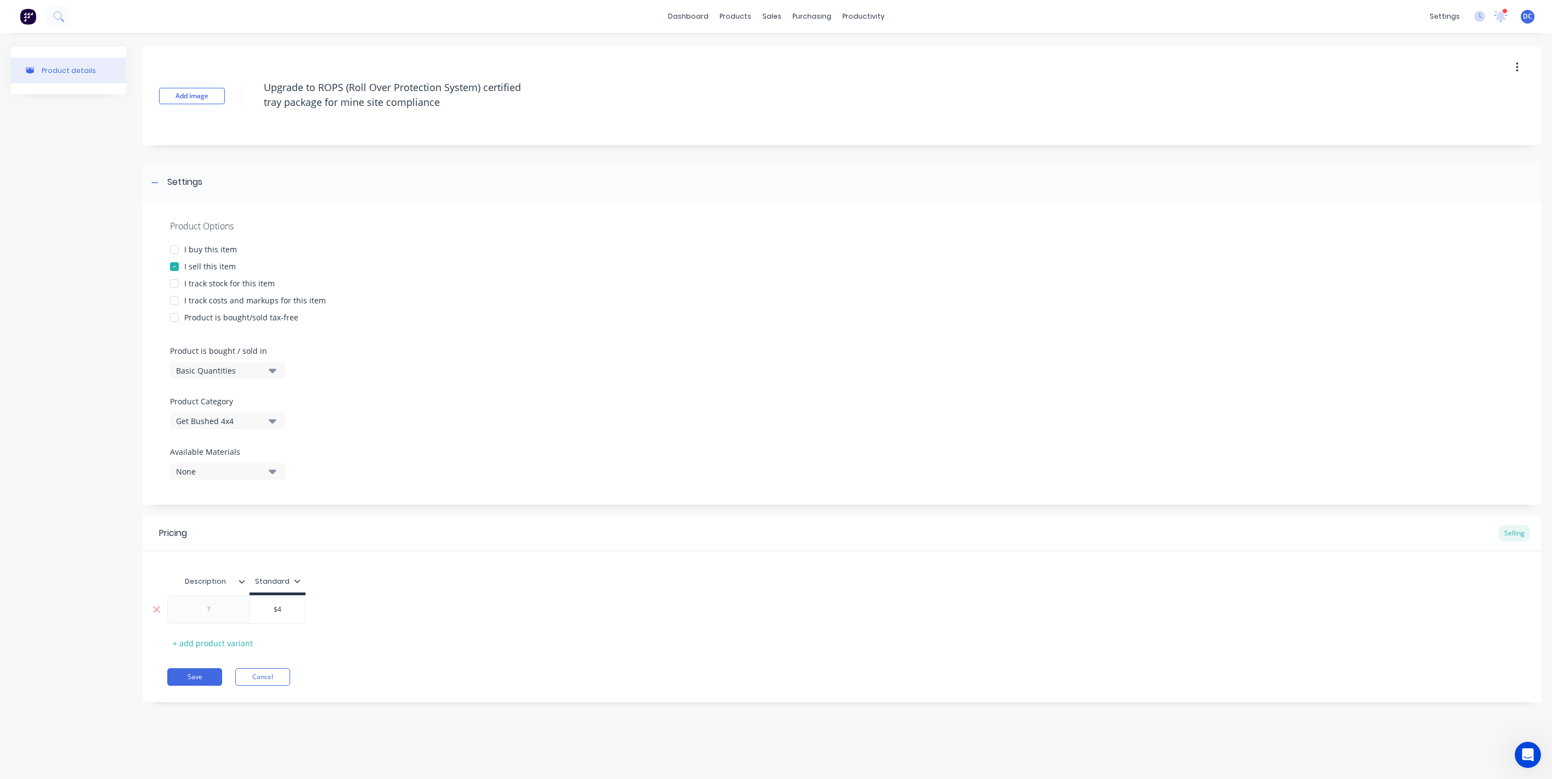
type input "$45"
type textarea "x"
type input "$450"
click at [186, 671] on button "Save" at bounding box center [194, 677] width 55 height 18
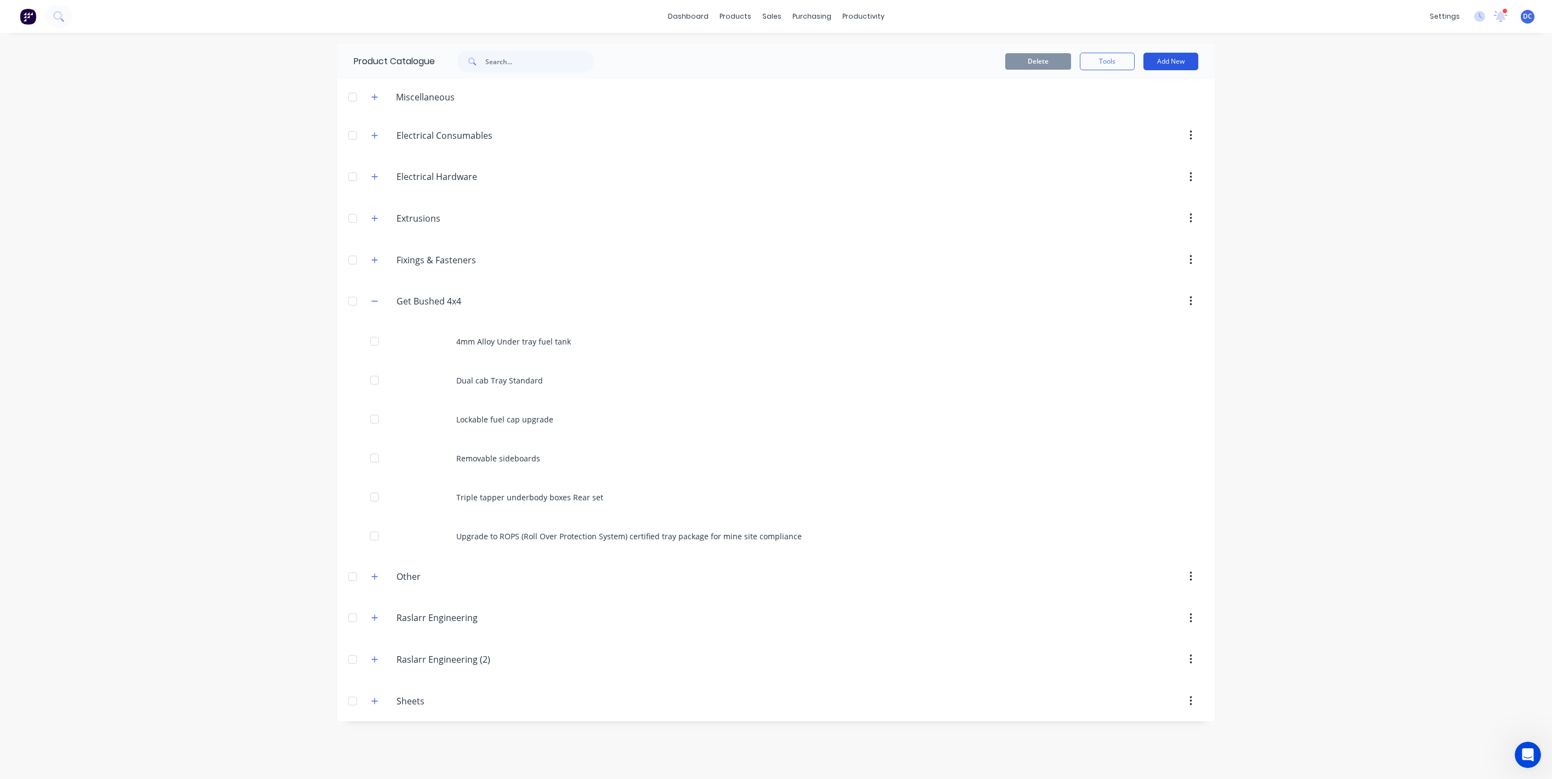
click at [1175, 67] on button "Add New" at bounding box center [1171, 62] width 55 height 18
click at [1135, 116] on div "Product" at bounding box center [1146, 112] width 84 height 16
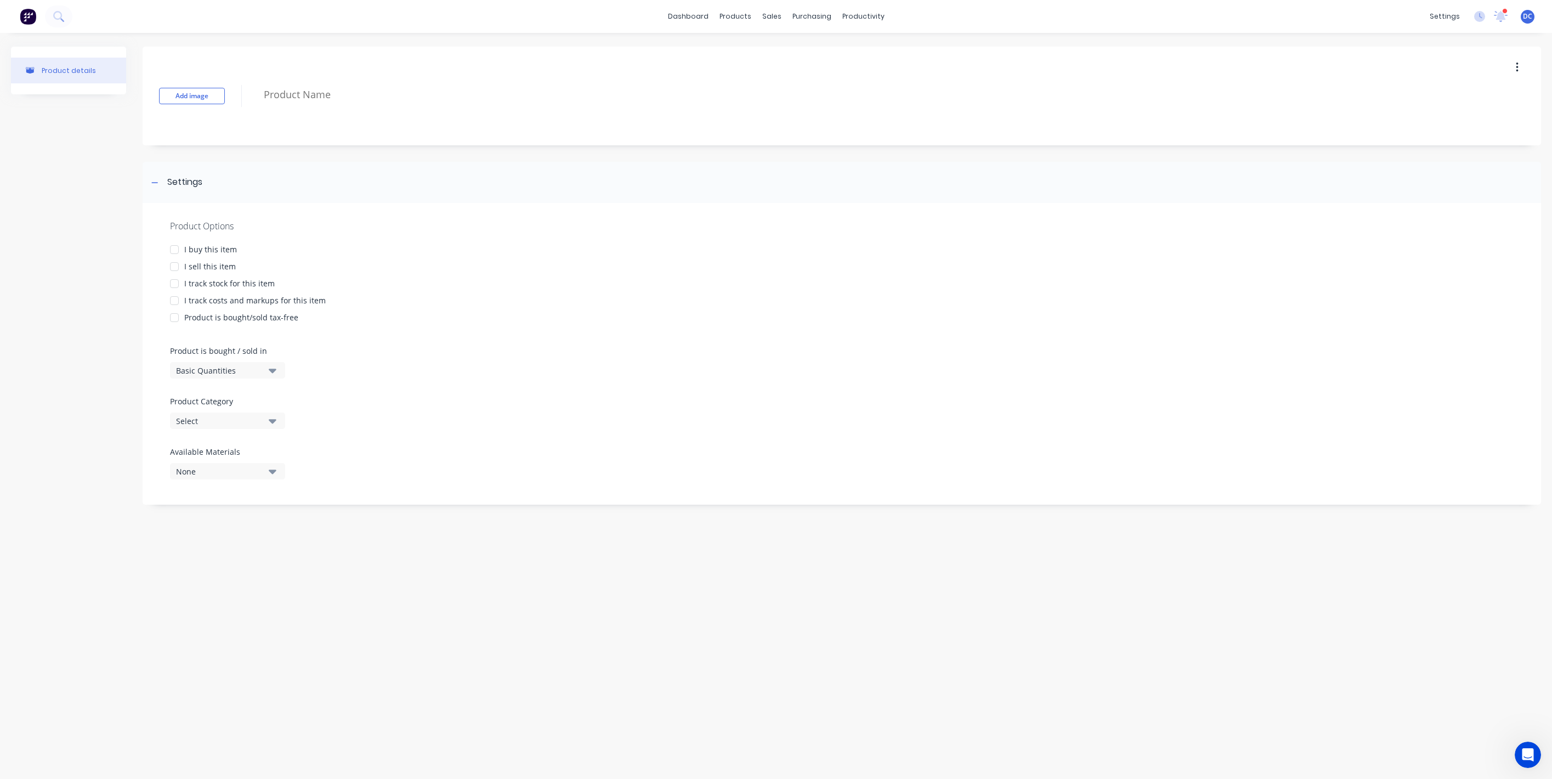
click at [394, 108] on div at bounding box center [804, 96] width 1093 height 29
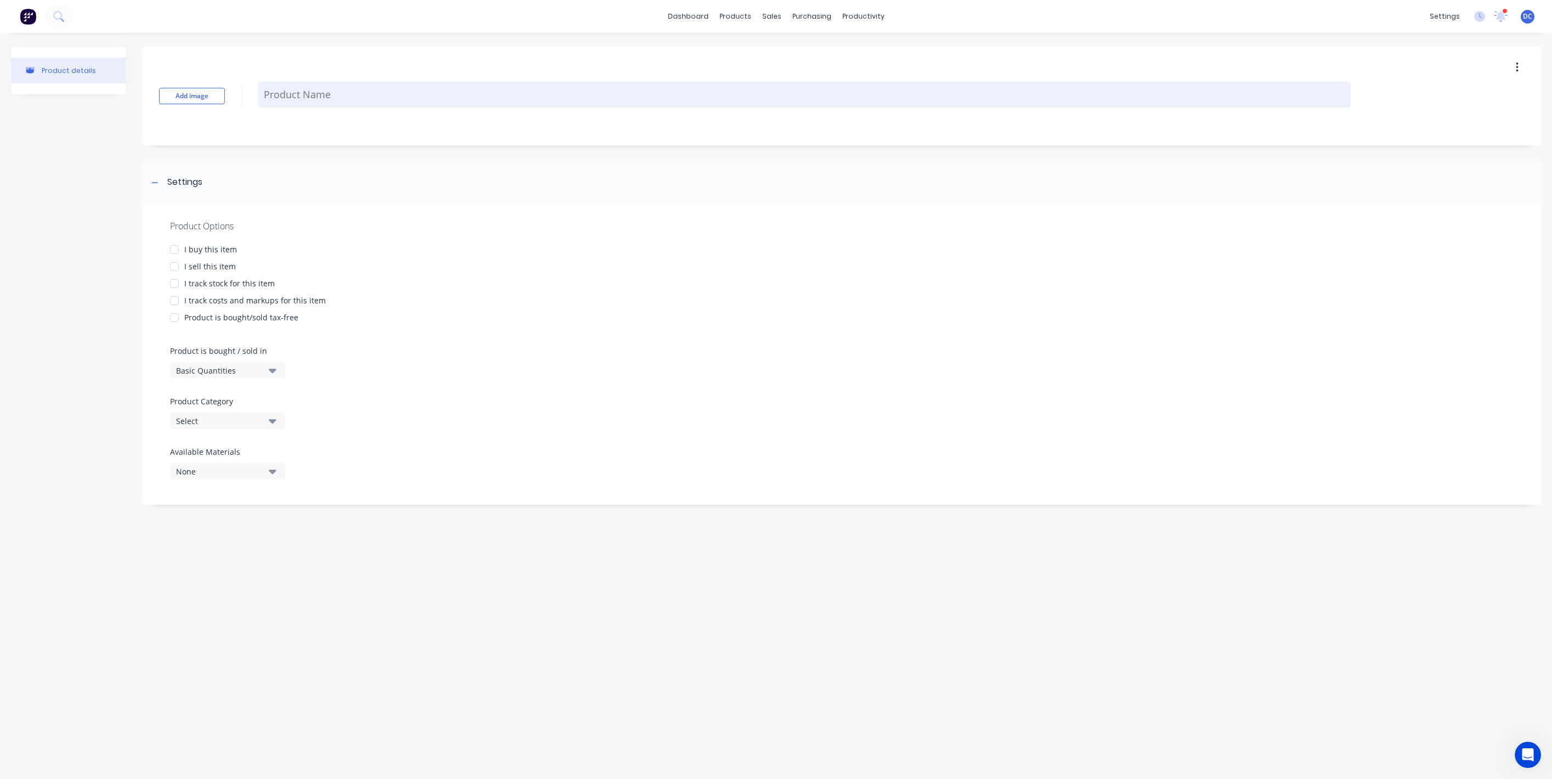
click at [378, 94] on textarea at bounding box center [804, 95] width 1093 height 26
paste textarea "Half canopy Approx. ( L x W x H ) 1000 x 1800 x 900mm"
type textarea "x"
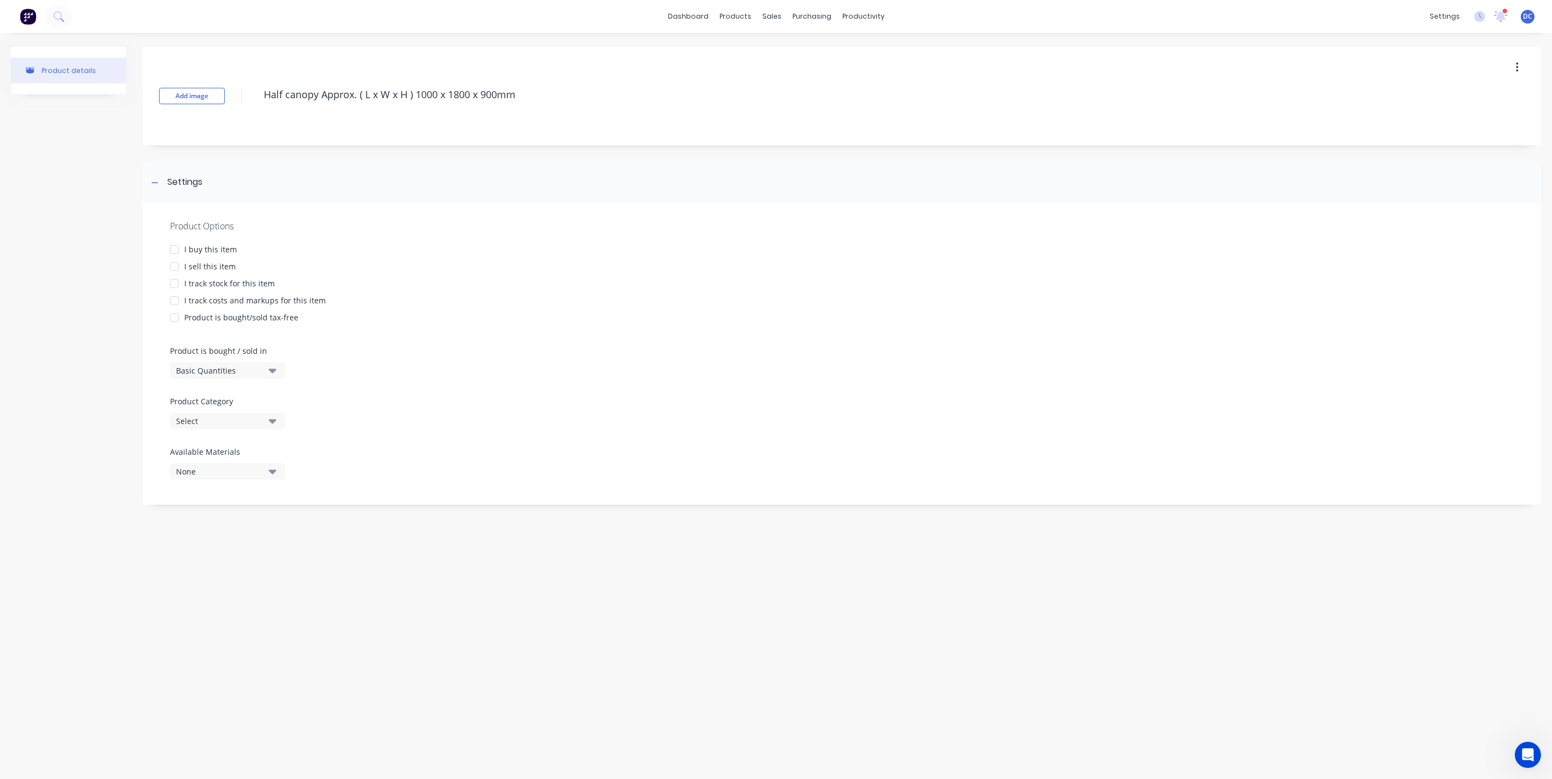
type textarea "Half canopy Approx. ( L x W x H ) 1000 x 1800 x 900mm"
type textarea "x"
type textarea "Half canopy Approx. ( L x W x H ) 1000 x 1800 x 900mm"
click at [219, 262] on div "I sell this item" at bounding box center [210, 267] width 52 height 12
click at [264, 414] on button "Select" at bounding box center [227, 420] width 115 height 16
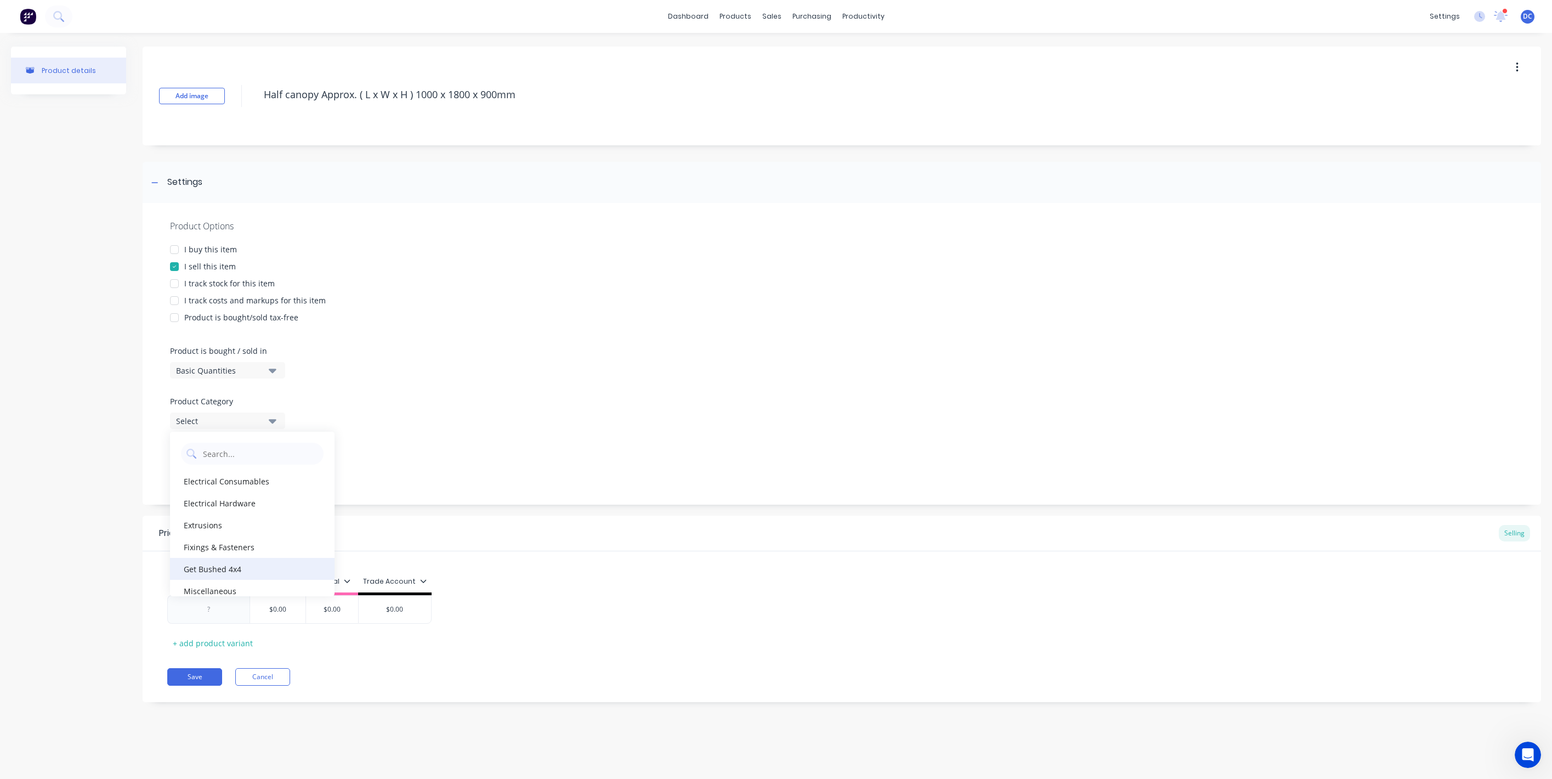
click at [246, 568] on div "Get Bushed 4x4" at bounding box center [252, 569] width 165 height 22
click at [388, 590] on div "Trade Account" at bounding box center [395, 584] width 74 height 22
click at [392, 582] on div "Trade Account" at bounding box center [395, 581] width 64 height 10
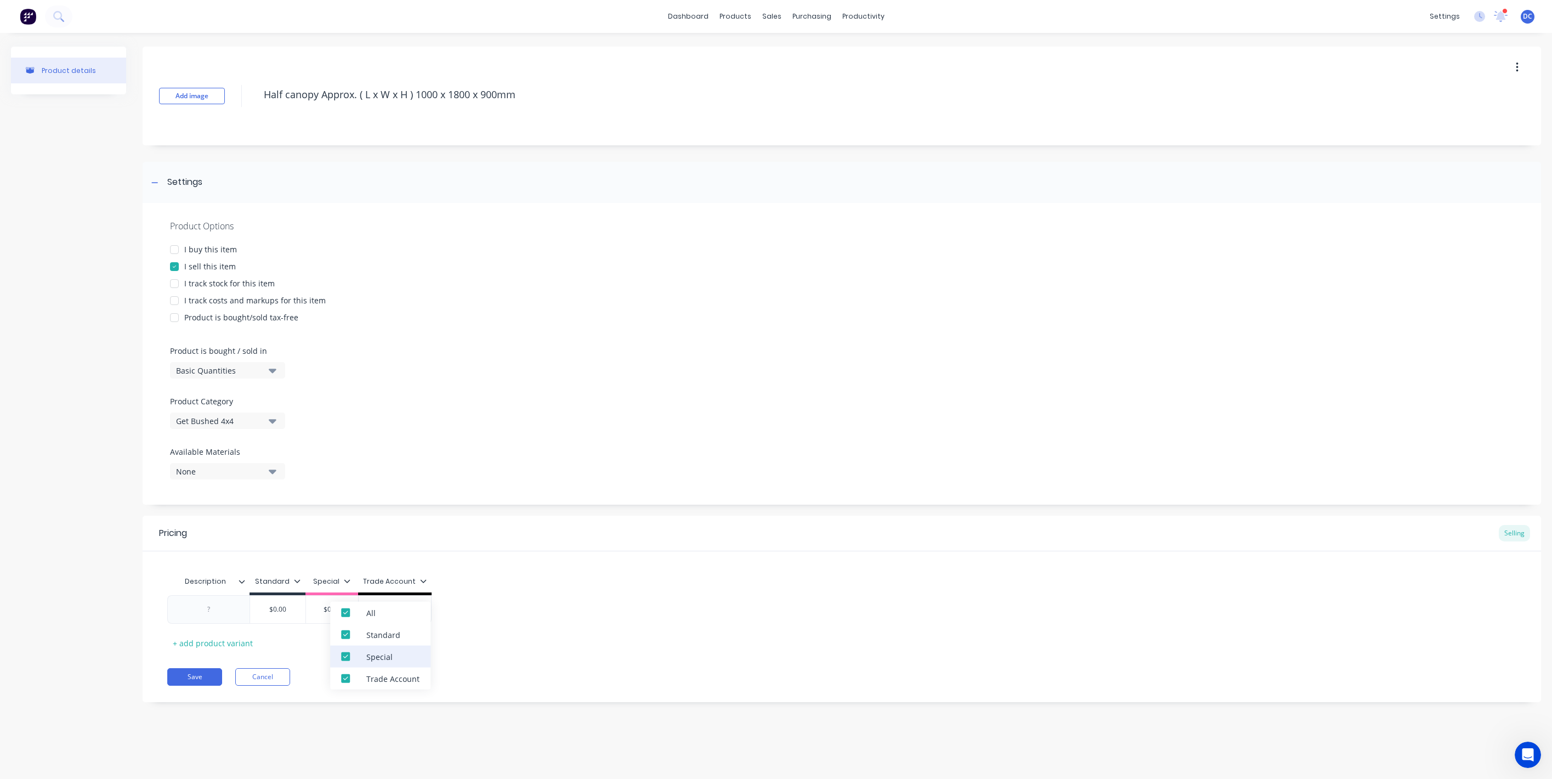
click at [388, 653] on div "Special" at bounding box center [379, 657] width 26 height 12
click at [388, 668] on div "Trade Account" at bounding box center [380, 679] width 100 height 22
click at [230, 609] on div at bounding box center [209, 609] width 55 height 14
type textarea "x"
paste div
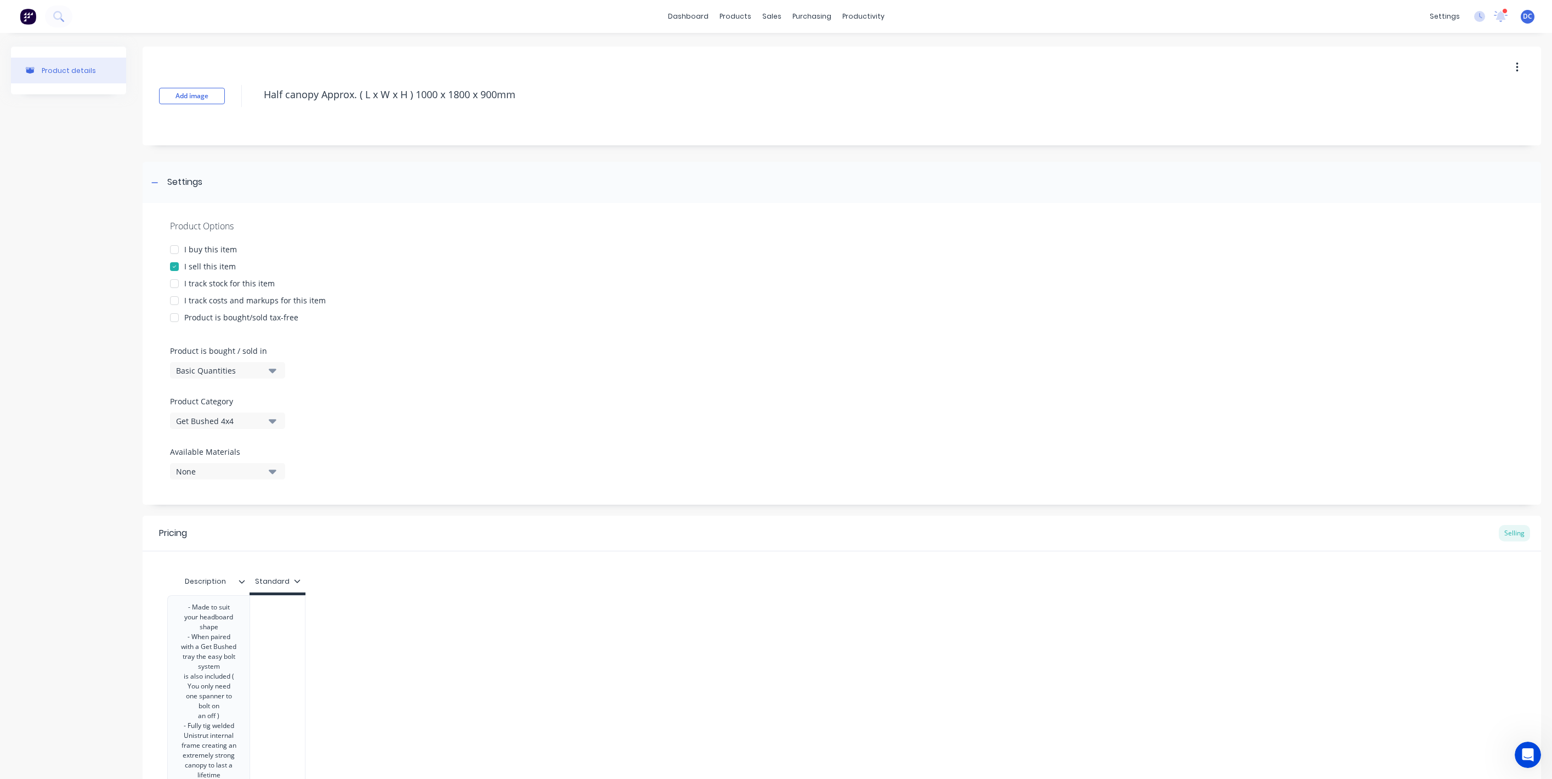
scroll to position [35, 0]
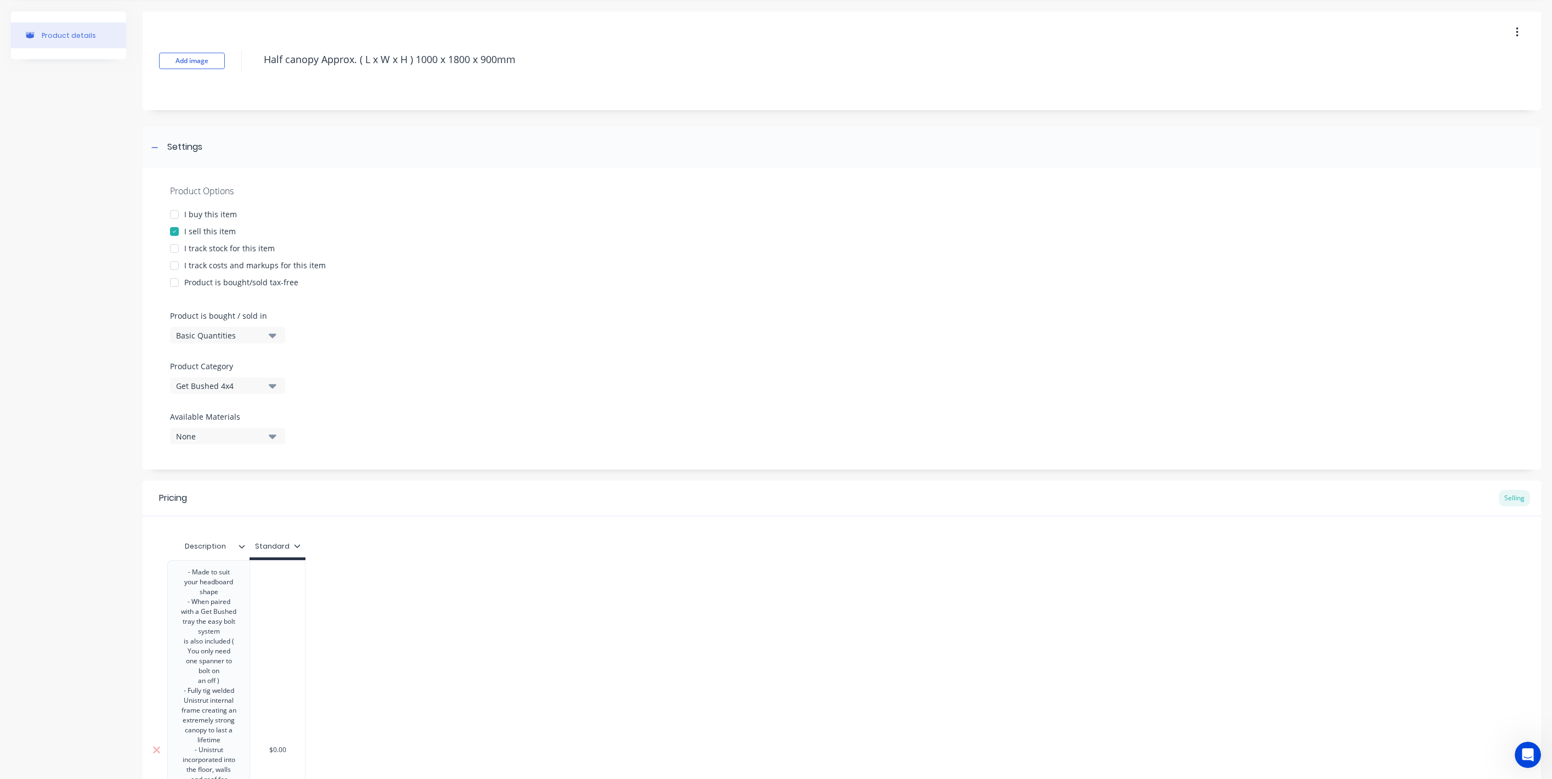
click at [225, 594] on div "- Made to suit your headboard shape - When paired with a Get Bushed tray the ea…" at bounding box center [208, 750] width 73 height 370
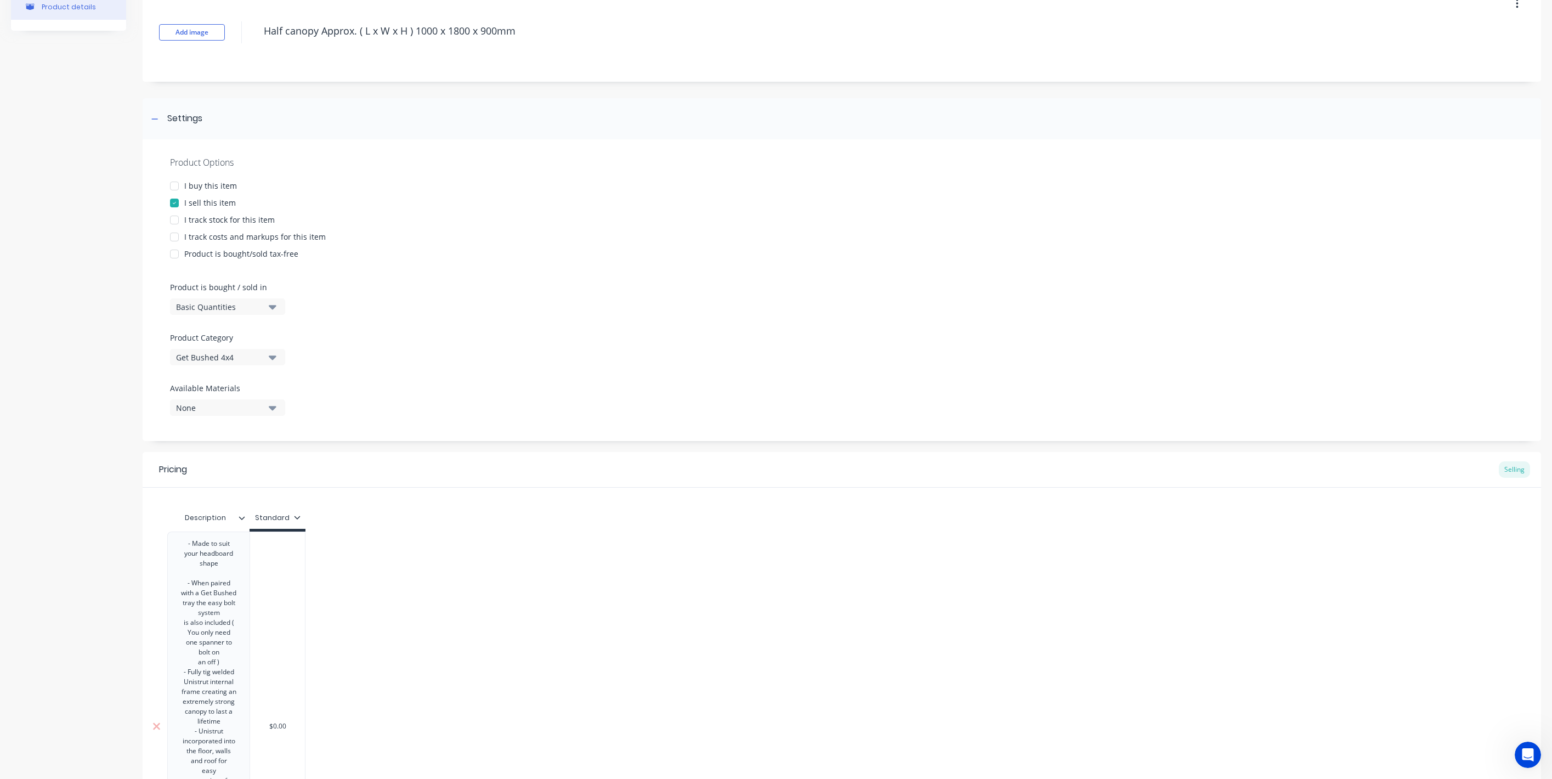
scroll to position [66, 0]
click at [227, 675] on div "- Fully tig welded Unistrut internal frame creating an" at bounding box center [208, 680] width 55 height 30
click at [227, 665] on div "an off )" at bounding box center [208, 660] width 55 height 10
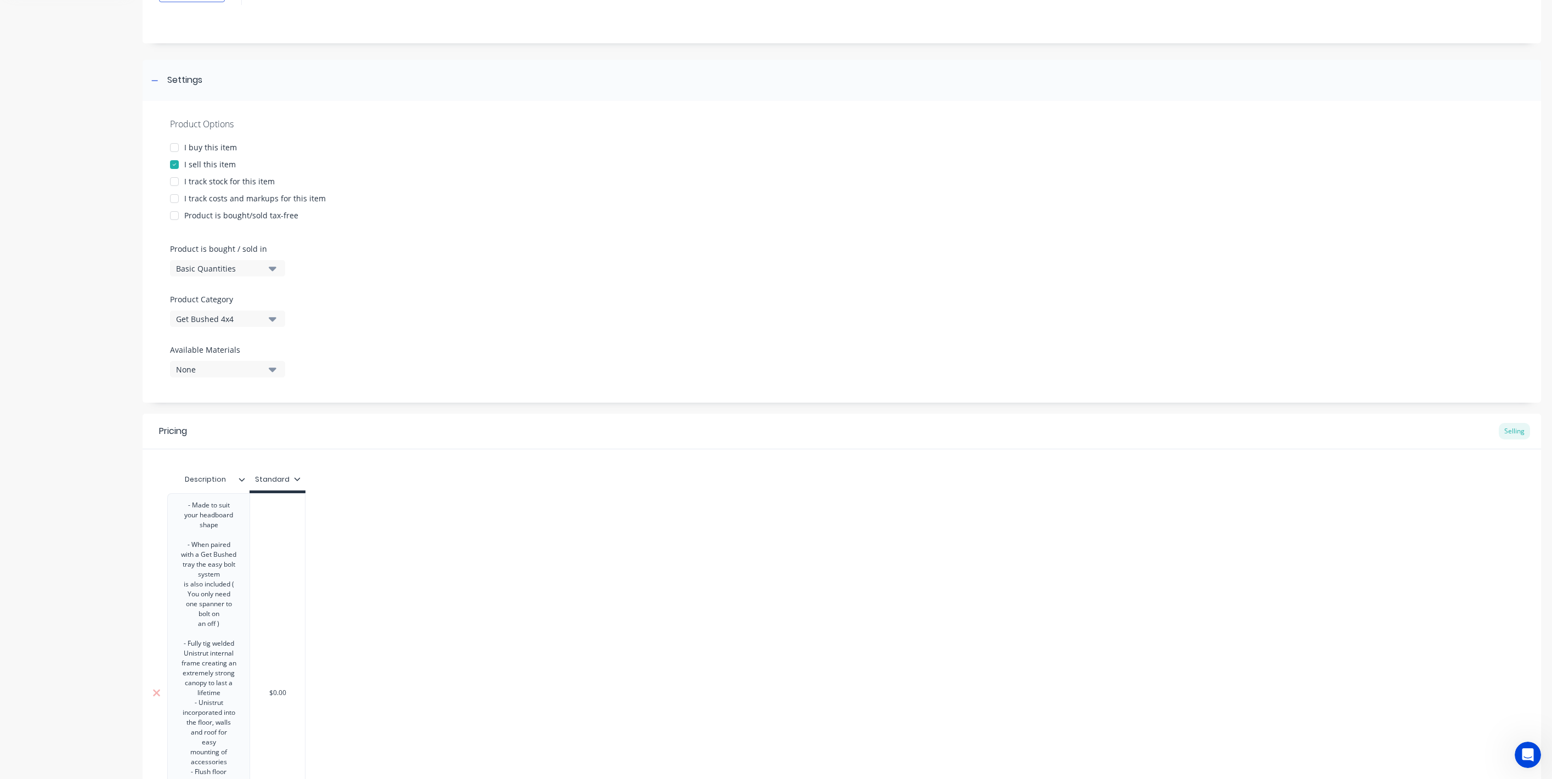
scroll to position [105, 0]
click at [228, 694] on div "canopy to last a lifetime" at bounding box center [208, 685] width 55 height 20
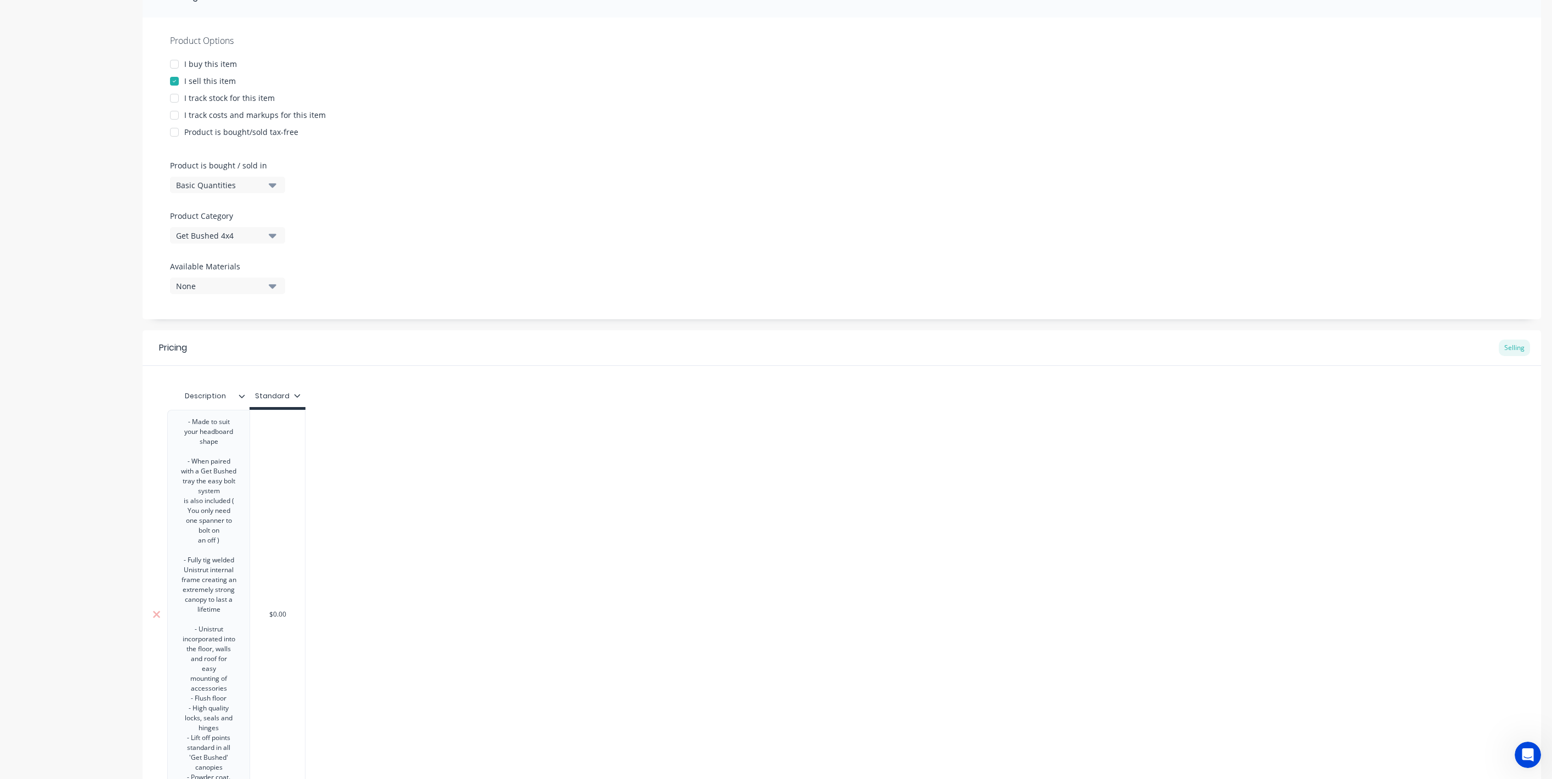
scroll to position [186, 0]
click at [233, 692] on div "mounting of accessories" at bounding box center [208, 682] width 55 height 20
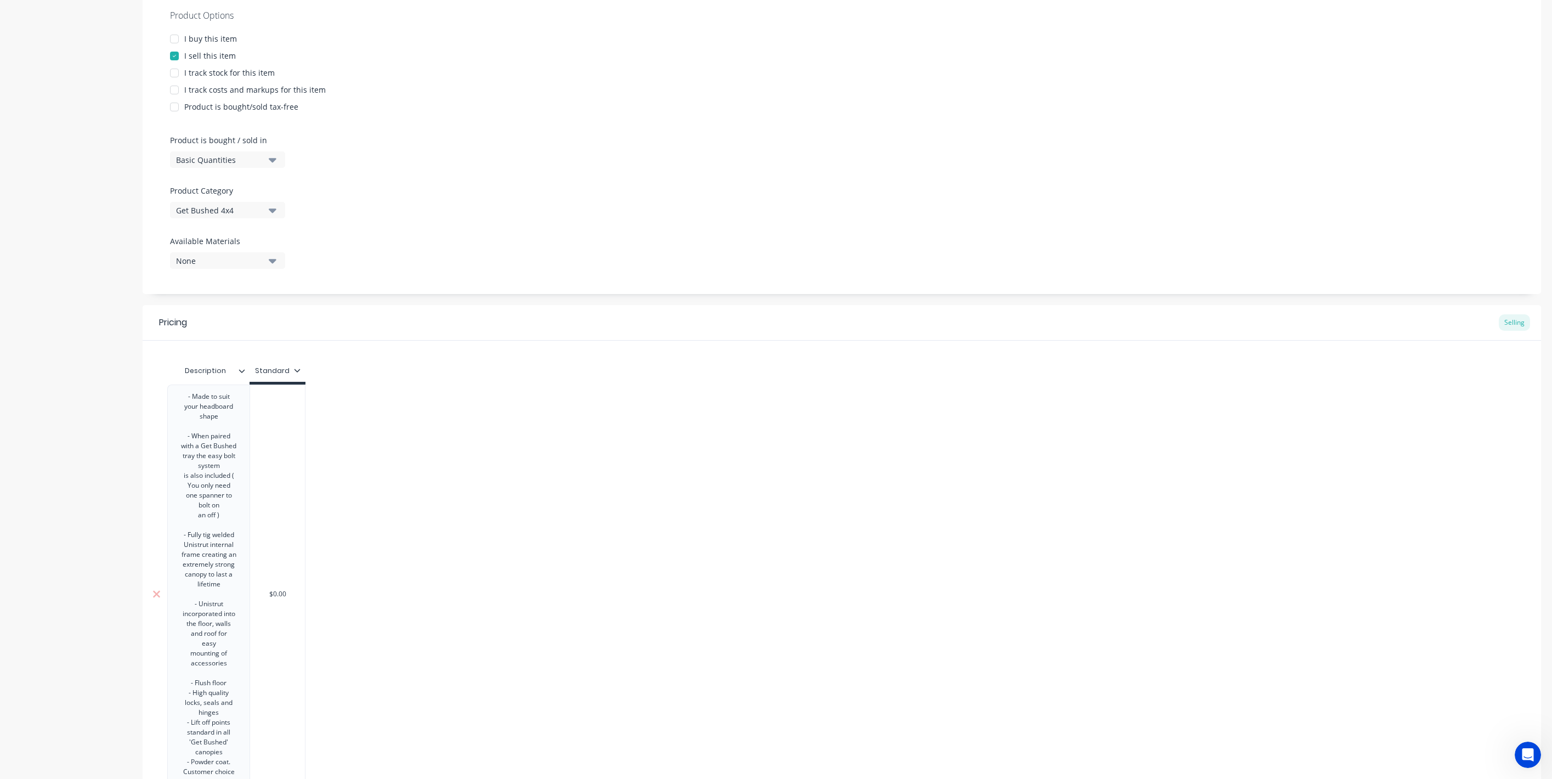
click at [233, 688] on div "- Flush floor" at bounding box center [208, 683] width 55 height 10
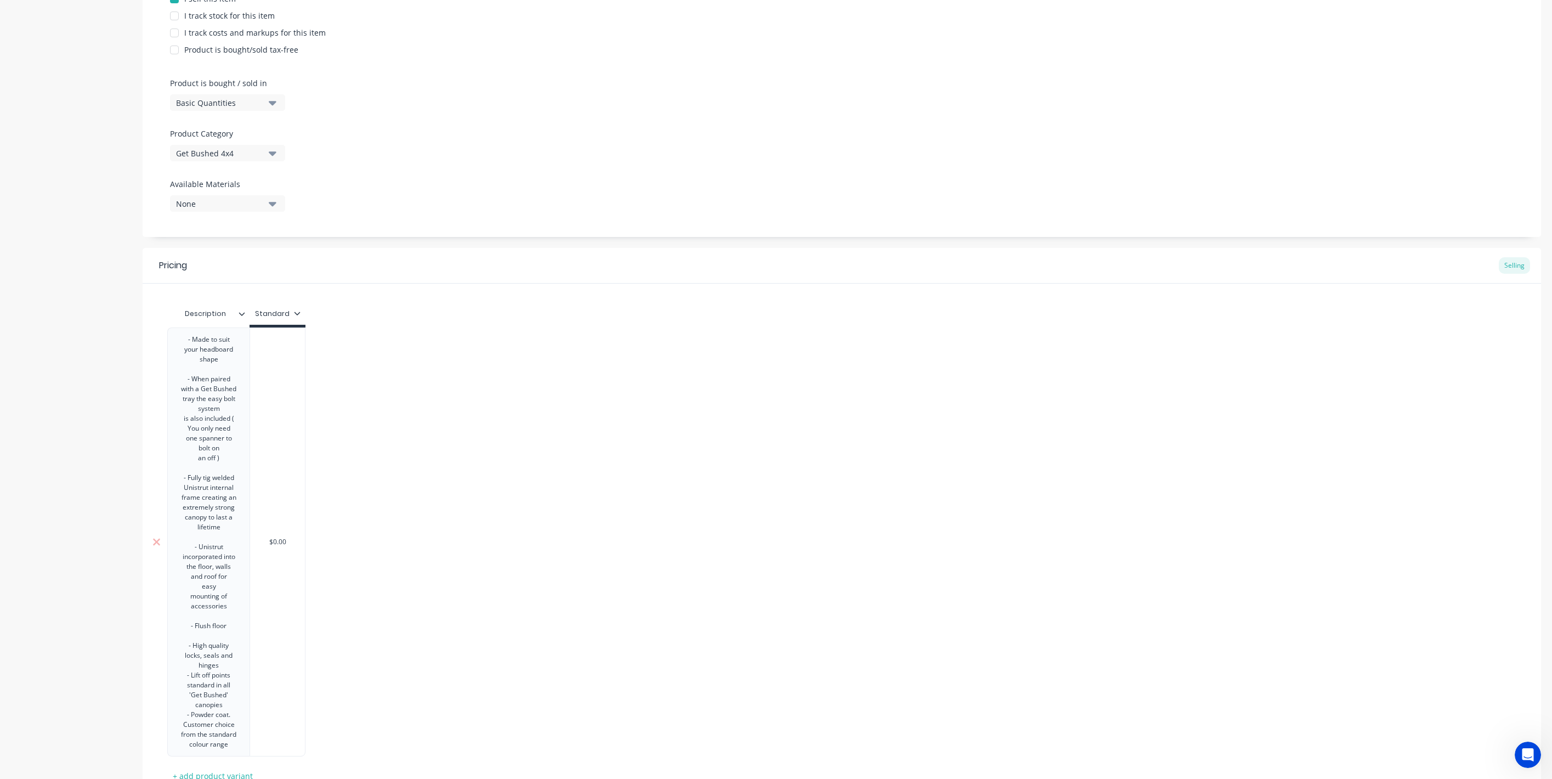
scroll to position [289, 0]
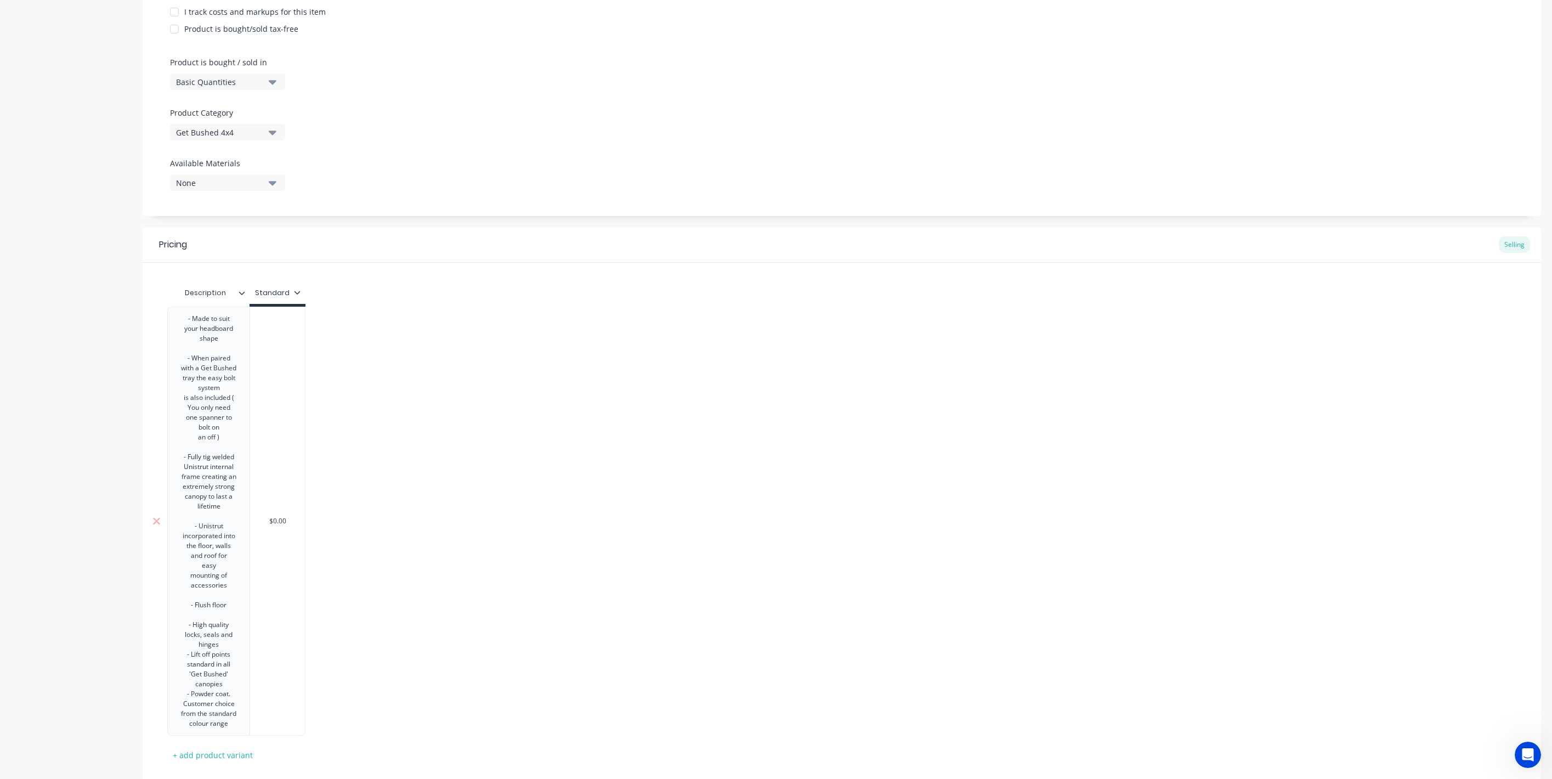
click at [227, 649] on div "- High quality locks, seals and hinges" at bounding box center [208, 635] width 55 height 30
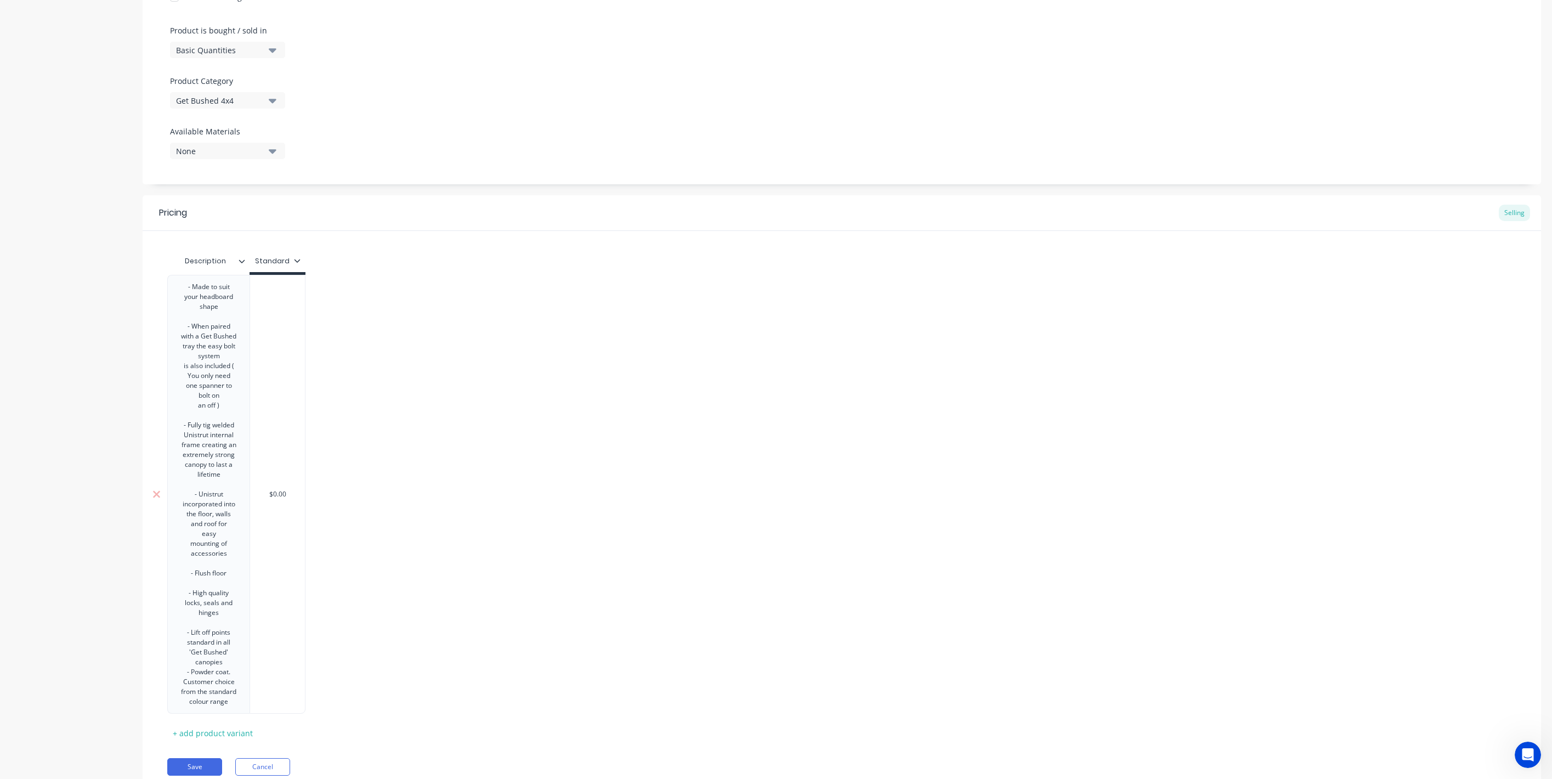
scroll to position [321, 0]
click at [229, 666] on div "- Lift off points standard in all 'Get Bushed' canopies" at bounding box center [208, 646] width 55 height 39
type textarea "x"
type input "$0.00"
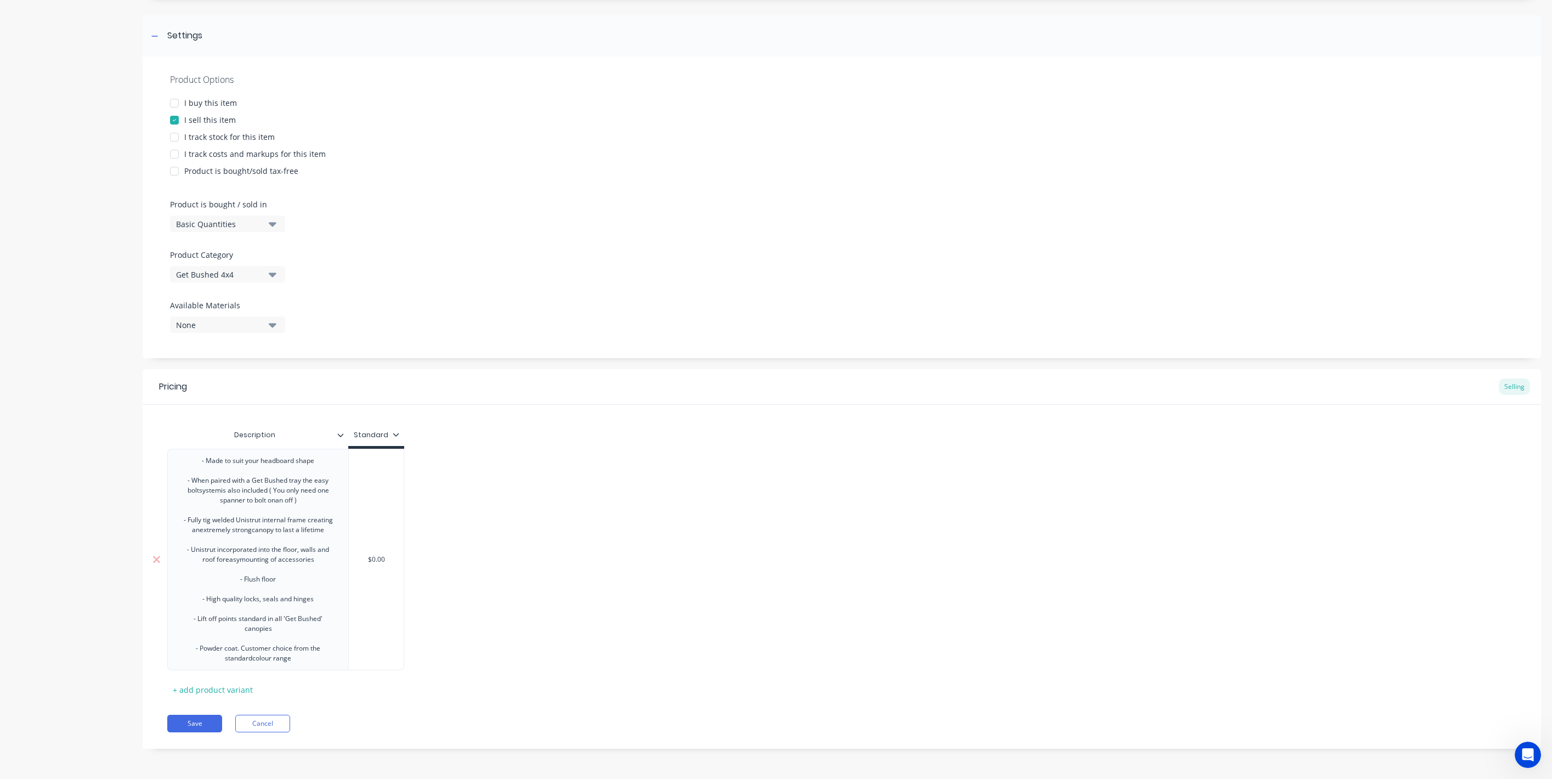
click at [295, 507] on div "- Made to suit your headboard shape - When paired with a Get Bushed tray the ea…" at bounding box center [285, 560] width 237 height 222
type textarea "x"
type input "$0.0"
type textarea "x"
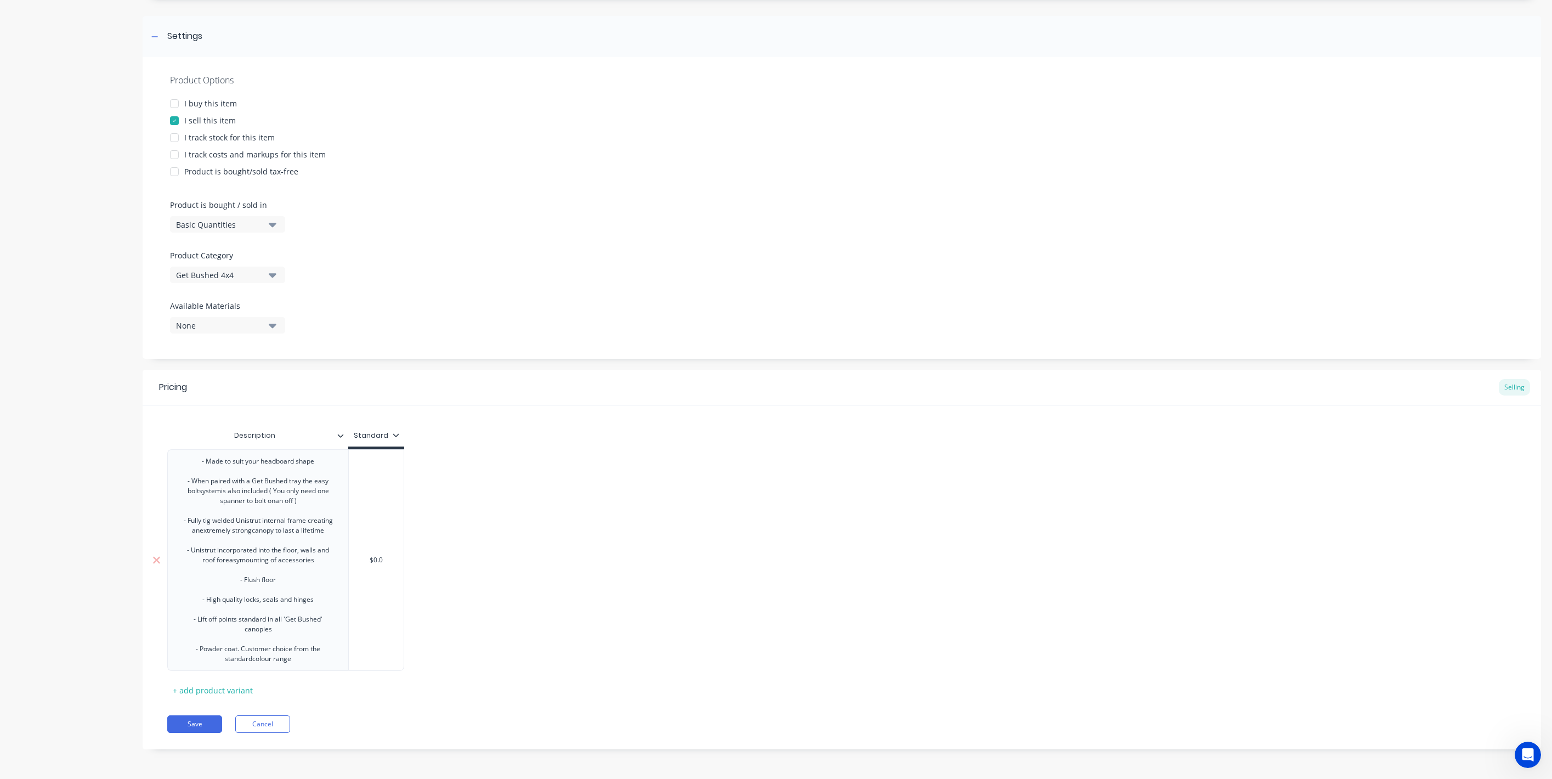
type input "$0."
type textarea "x"
type input "$0"
type textarea "x"
type input "$"
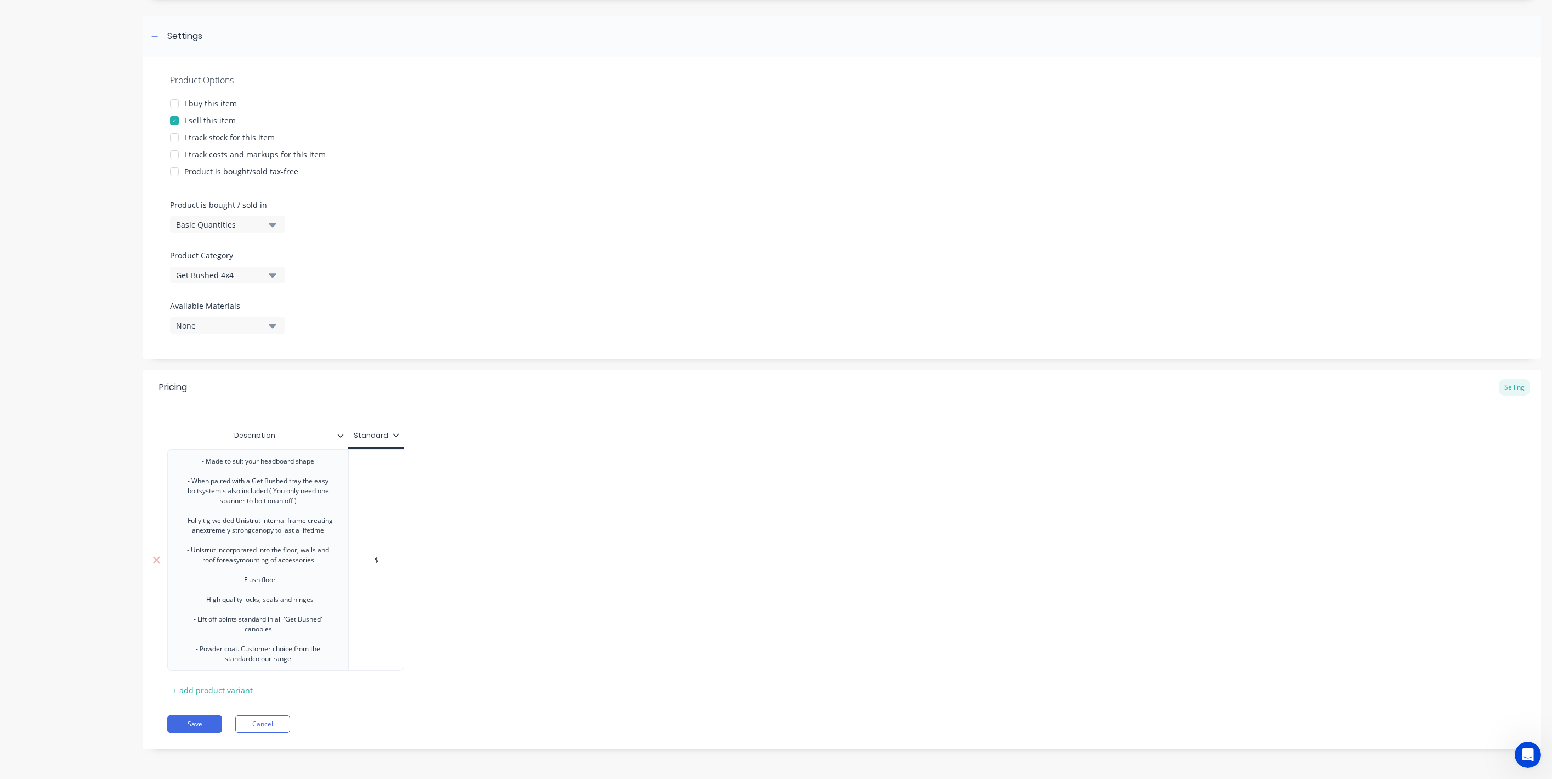
type textarea "x"
type input "$6"
type textarea "x"
type input "$65"
type textarea "x"
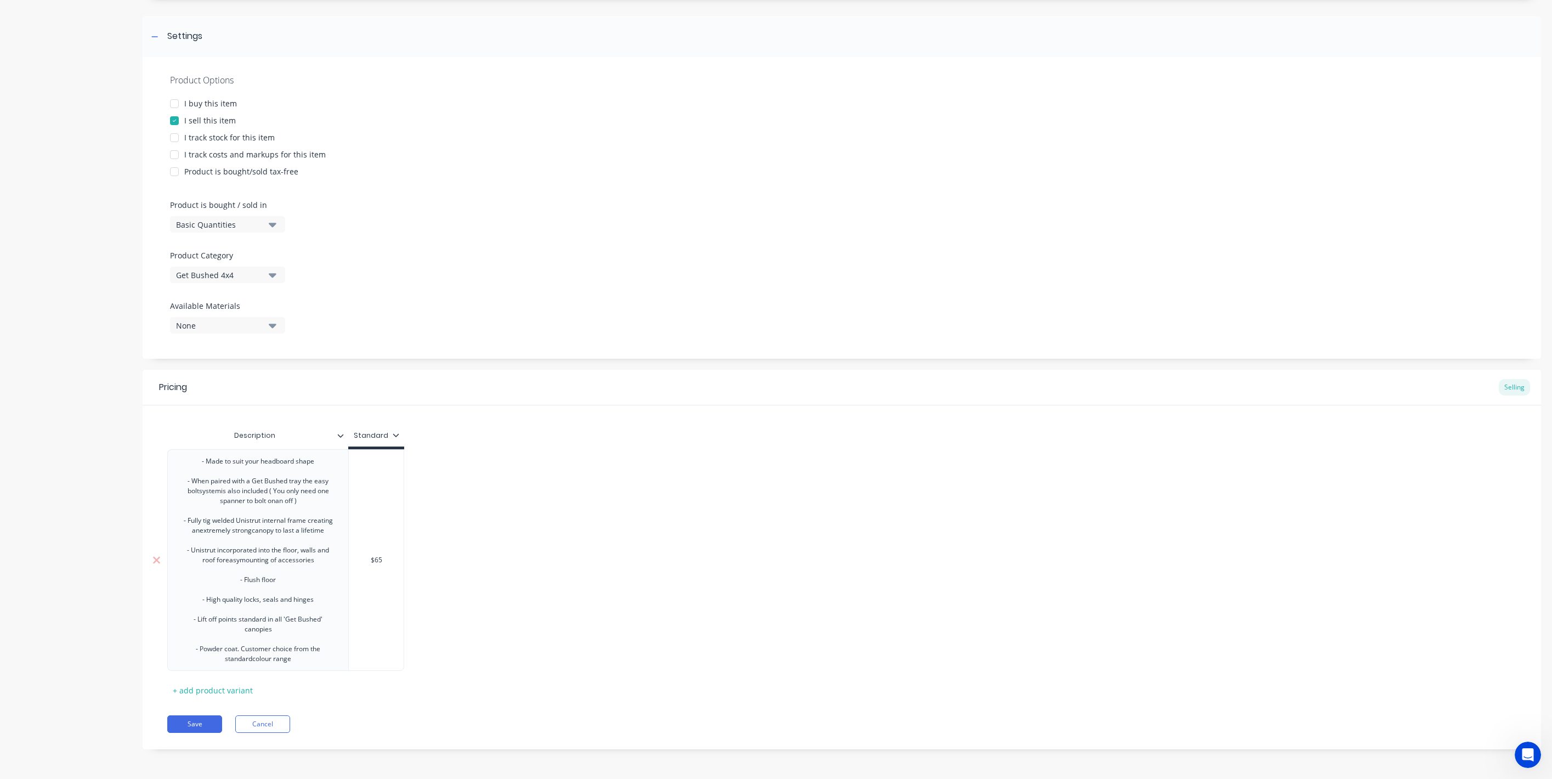
type input "$654"
type textarea "x"
type input "$6540"
click at [203, 721] on button "Save" at bounding box center [194, 724] width 55 height 18
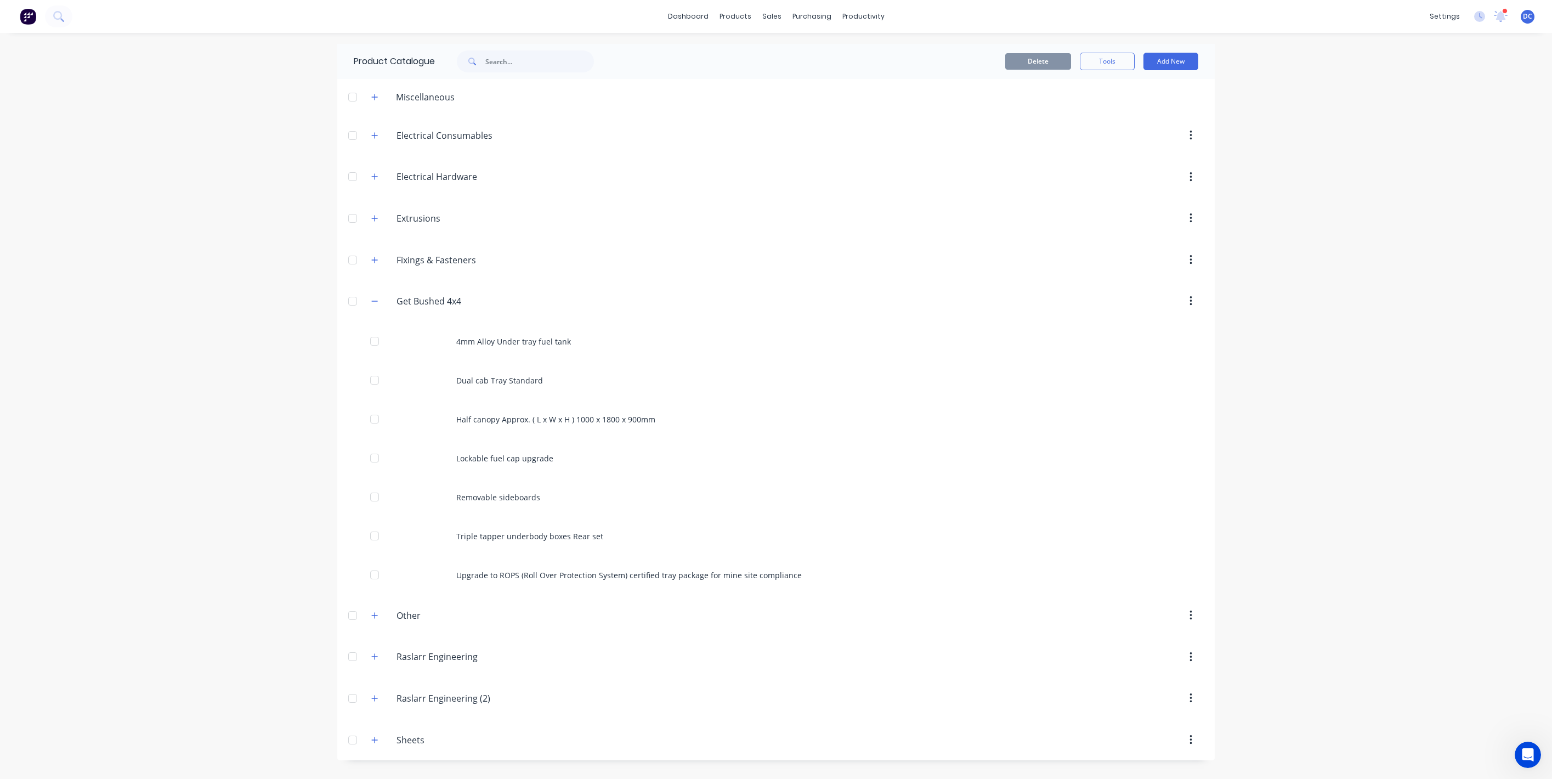
click at [1174, 72] on div "Delete Tools Add New" at bounding box center [917, 61] width 593 height 35
click at [1177, 65] on button "Add New" at bounding box center [1171, 62] width 55 height 18
click at [1152, 112] on div "Product" at bounding box center [1146, 112] width 84 height 16
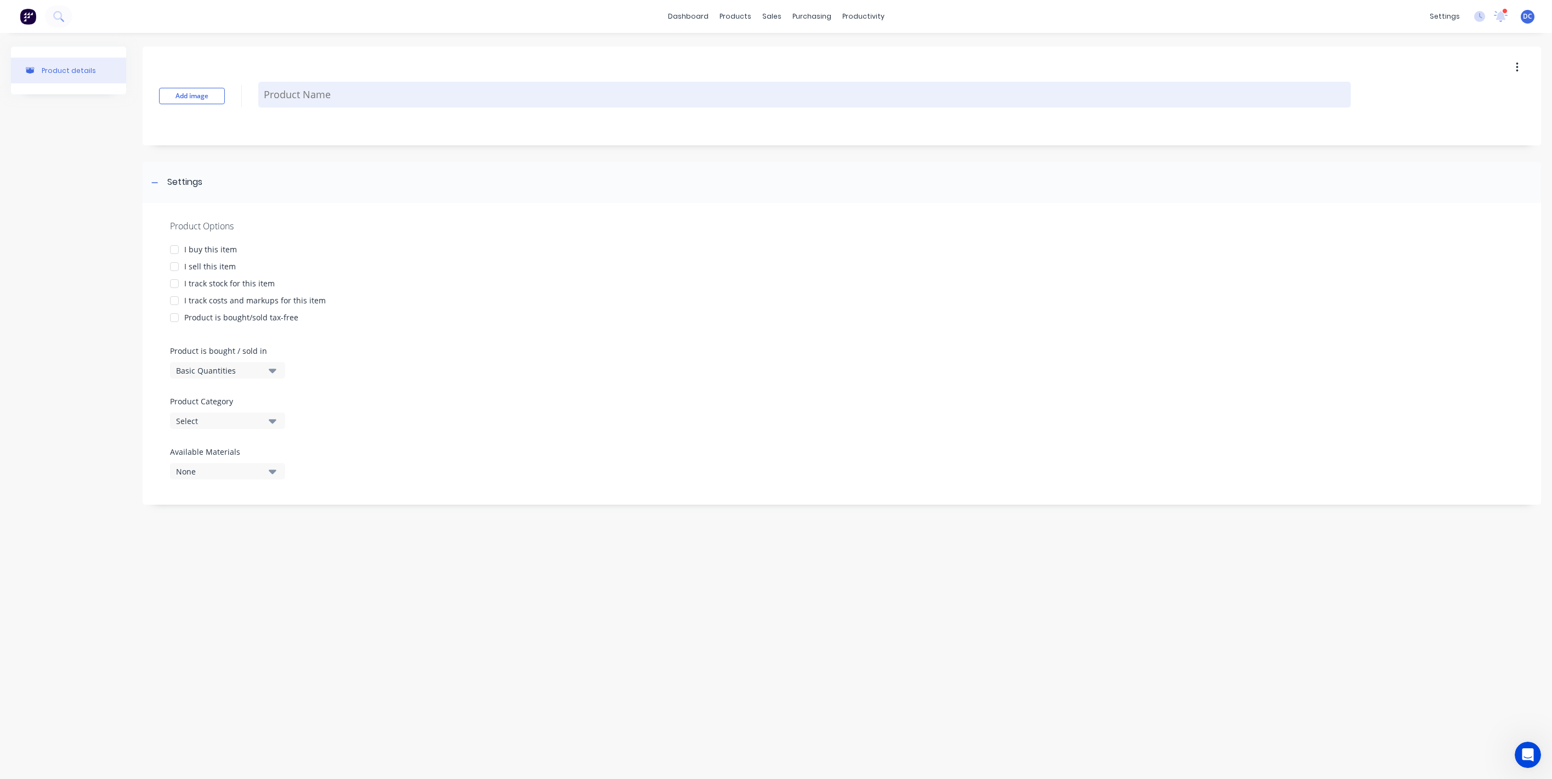
click at [402, 86] on textarea at bounding box center [804, 95] width 1093 height 26
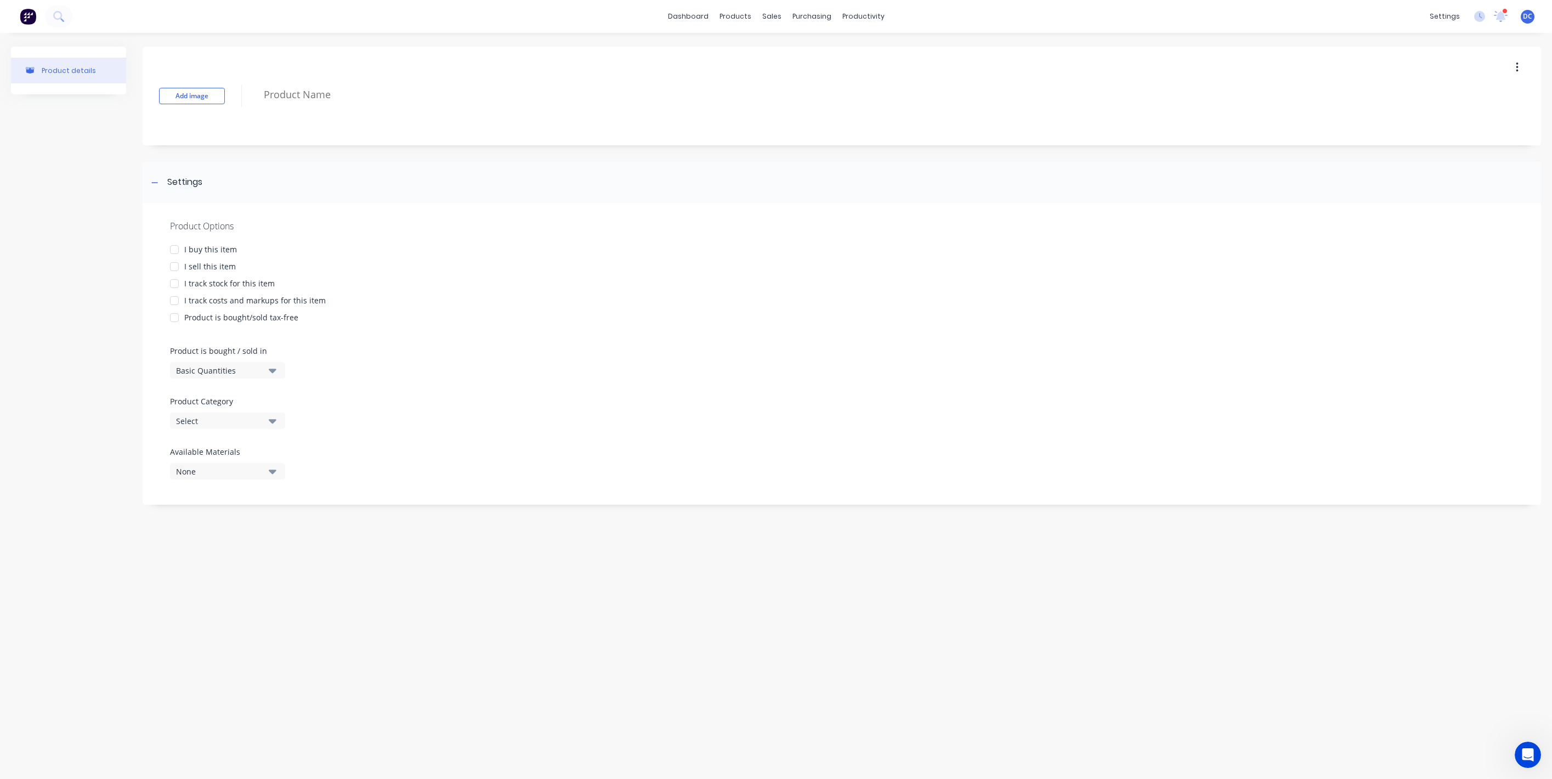
paste textarea "Custom internal canopy setup"
type textarea "x"
type textarea "Custom internal canopy setup"
type textarea "x"
type textarea "Custom internal canopy setup"
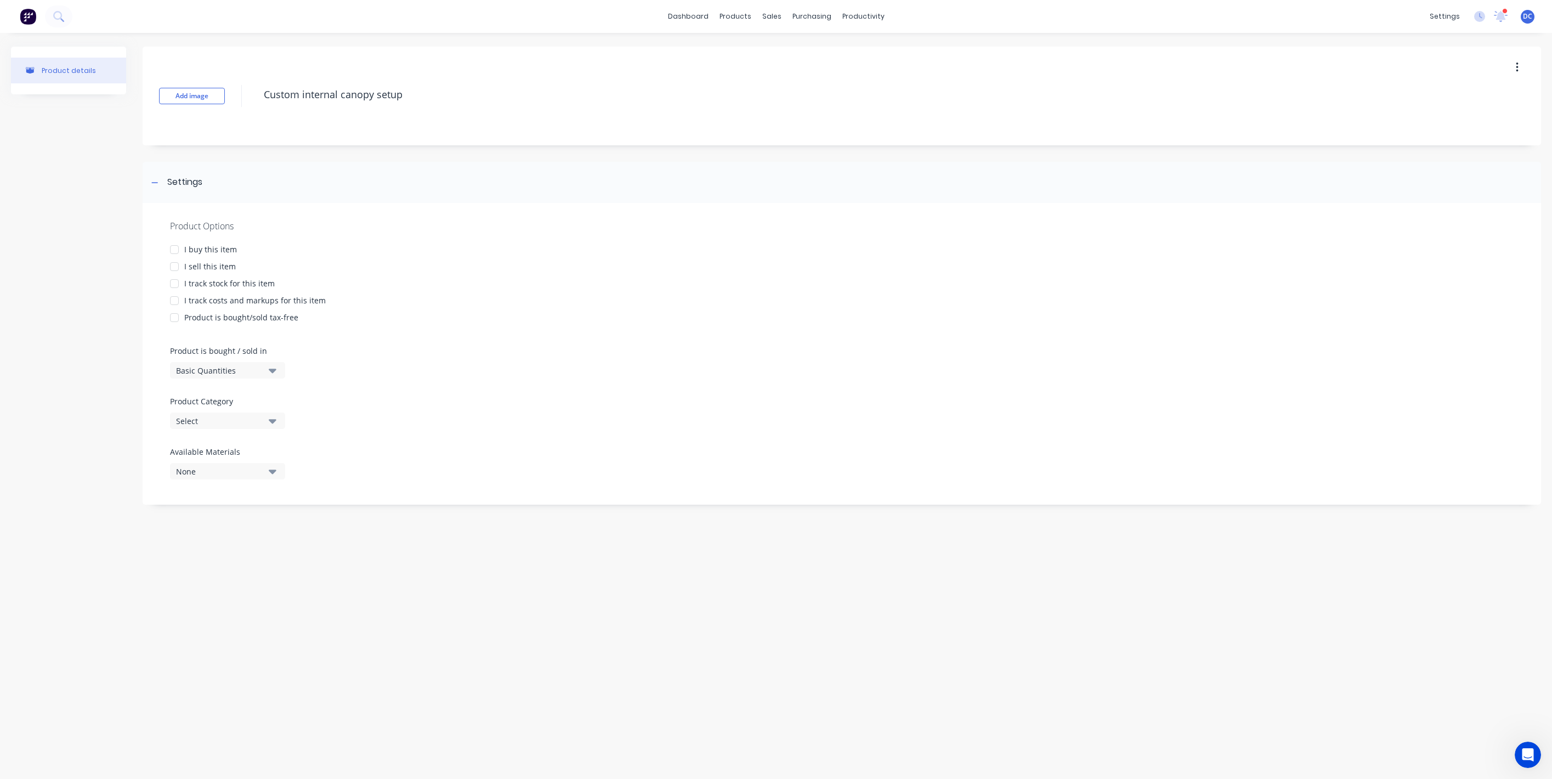
click at [225, 263] on div "I sell this item" at bounding box center [210, 267] width 52 height 12
click at [230, 415] on div "Select" at bounding box center [220, 421] width 88 height 12
click at [269, 559] on div "Get Bushed 4x4" at bounding box center [252, 569] width 165 height 22
click at [377, 579] on div "Trade Account" at bounding box center [395, 581] width 64 height 10
click at [385, 654] on div "Special" at bounding box center [379, 657] width 26 height 12
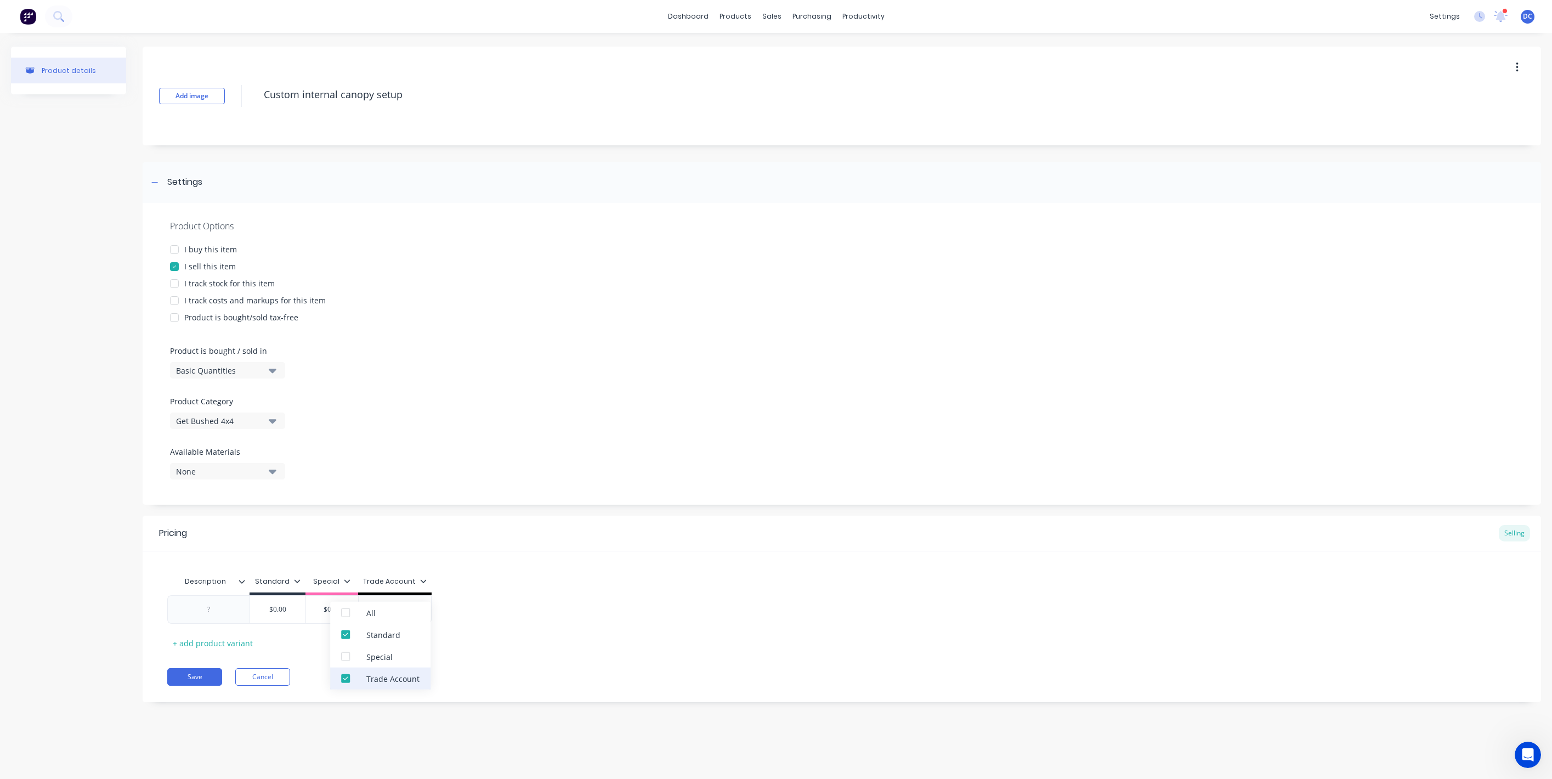
click at [384, 678] on div "Trade Account" at bounding box center [392, 678] width 53 height 12
click at [213, 615] on div at bounding box center [209, 609] width 55 height 14
type textarea "x"
click at [220, 610] on div at bounding box center [209, 609] width 55 height 14
paste div
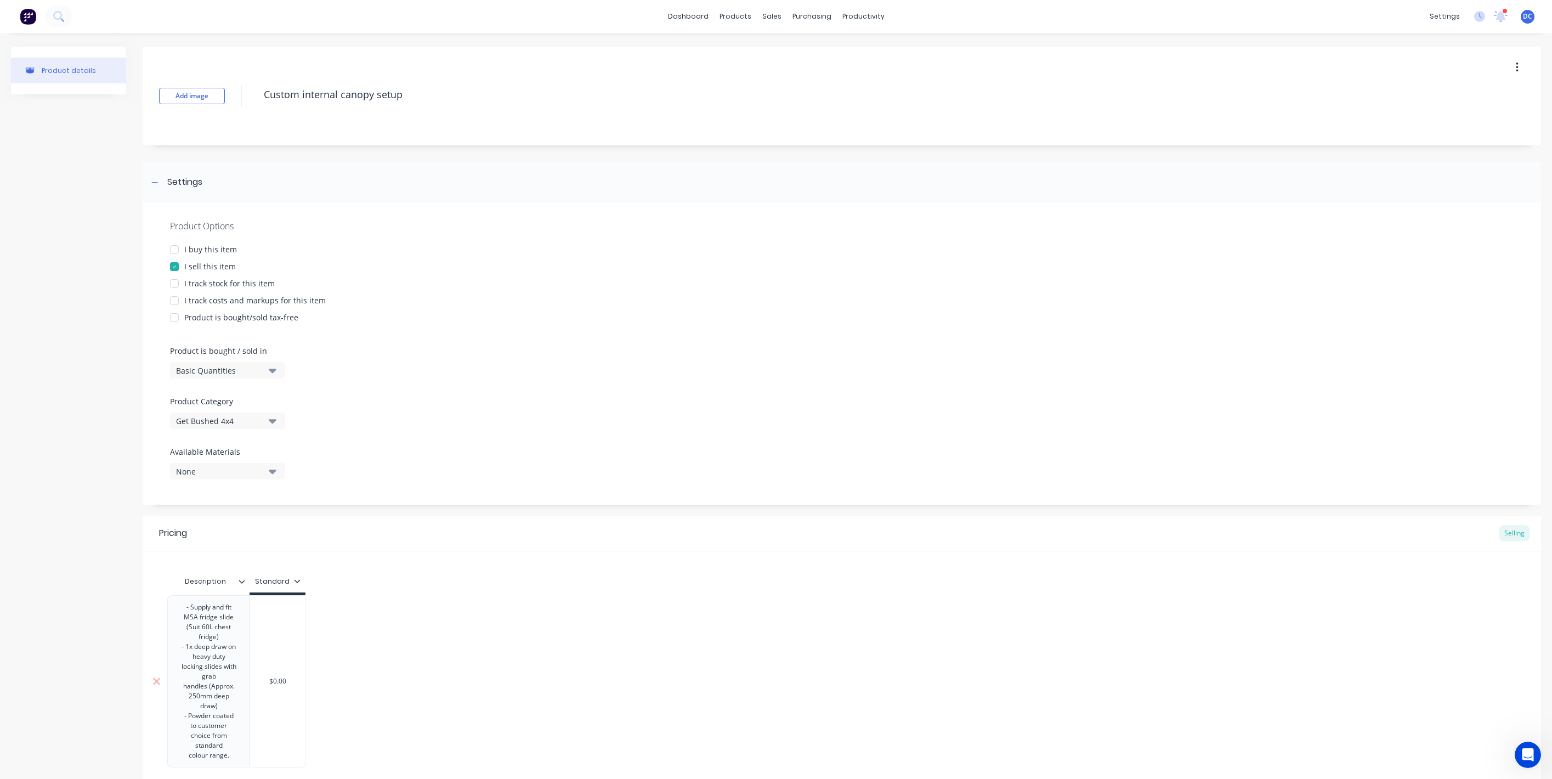
click at [236, 637] on div "- Supply and fit MSA fridge slide (Suit 60L chest fridge) - 1x deep draw on hea…" at bounding box center [208, 681] width 73 height 162
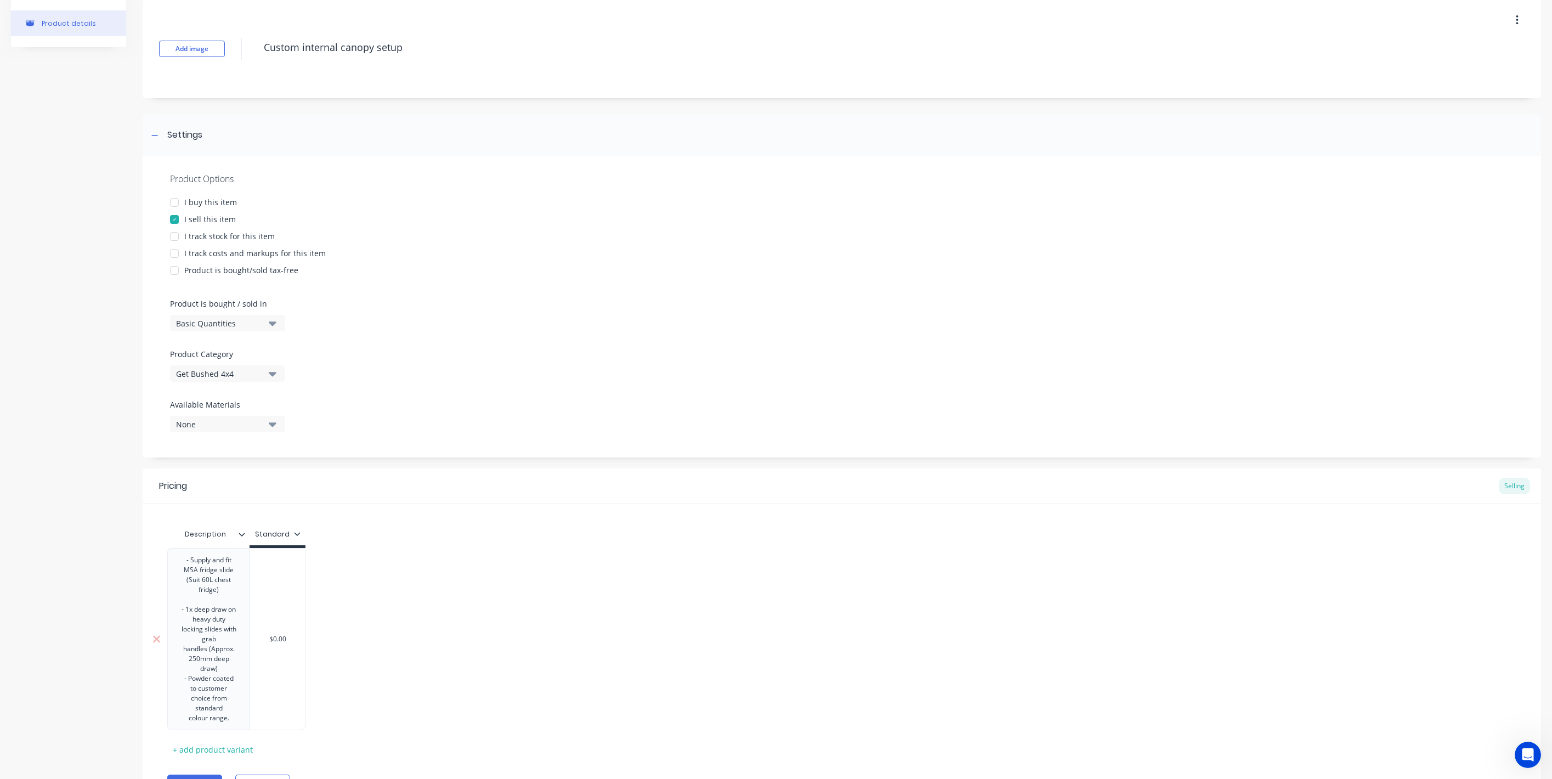
scroll to position [48, 0]
click at [231, 666] on div "handles (Approx. 250mm deep draw)" at bounding box center [208, 658] width 55 height 30
type textarea "x"
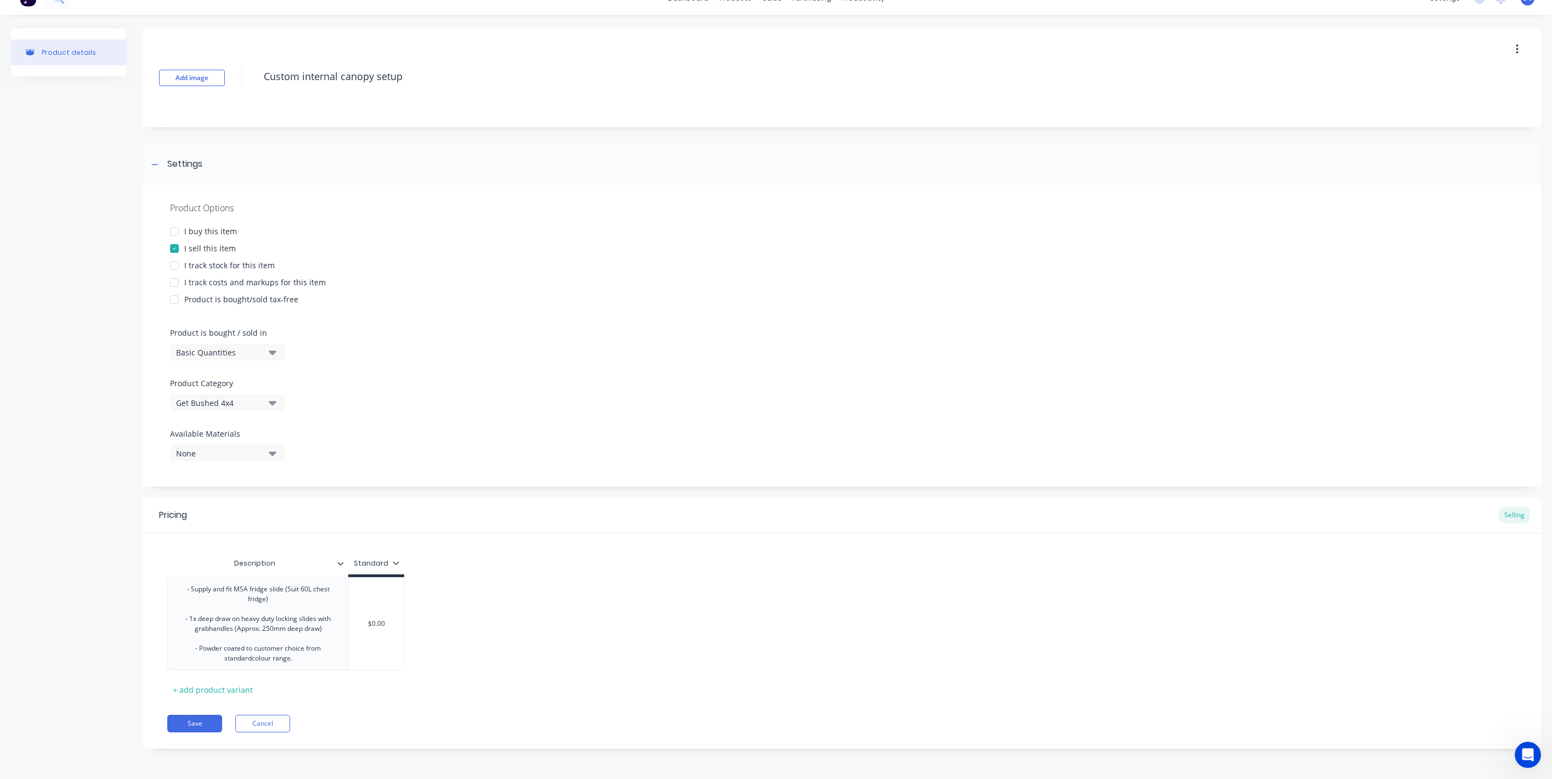
scroll to position [18, 0]
click at [306, 643] on div "- Supply and fit MSA fridge slide (Suit 60L chest fridge) - 1x deep draw on hea…" at bounding box center [841, 623] width 1349 height 93
type input "$0.00"
drag, startPoint x: 388, startPoint y: 626, endPoint x: 388, endPoint y: 619, distance: 7.1
click at [388, 626] on input "$0.00" at bounding box center [376, 624] width 55 height 10
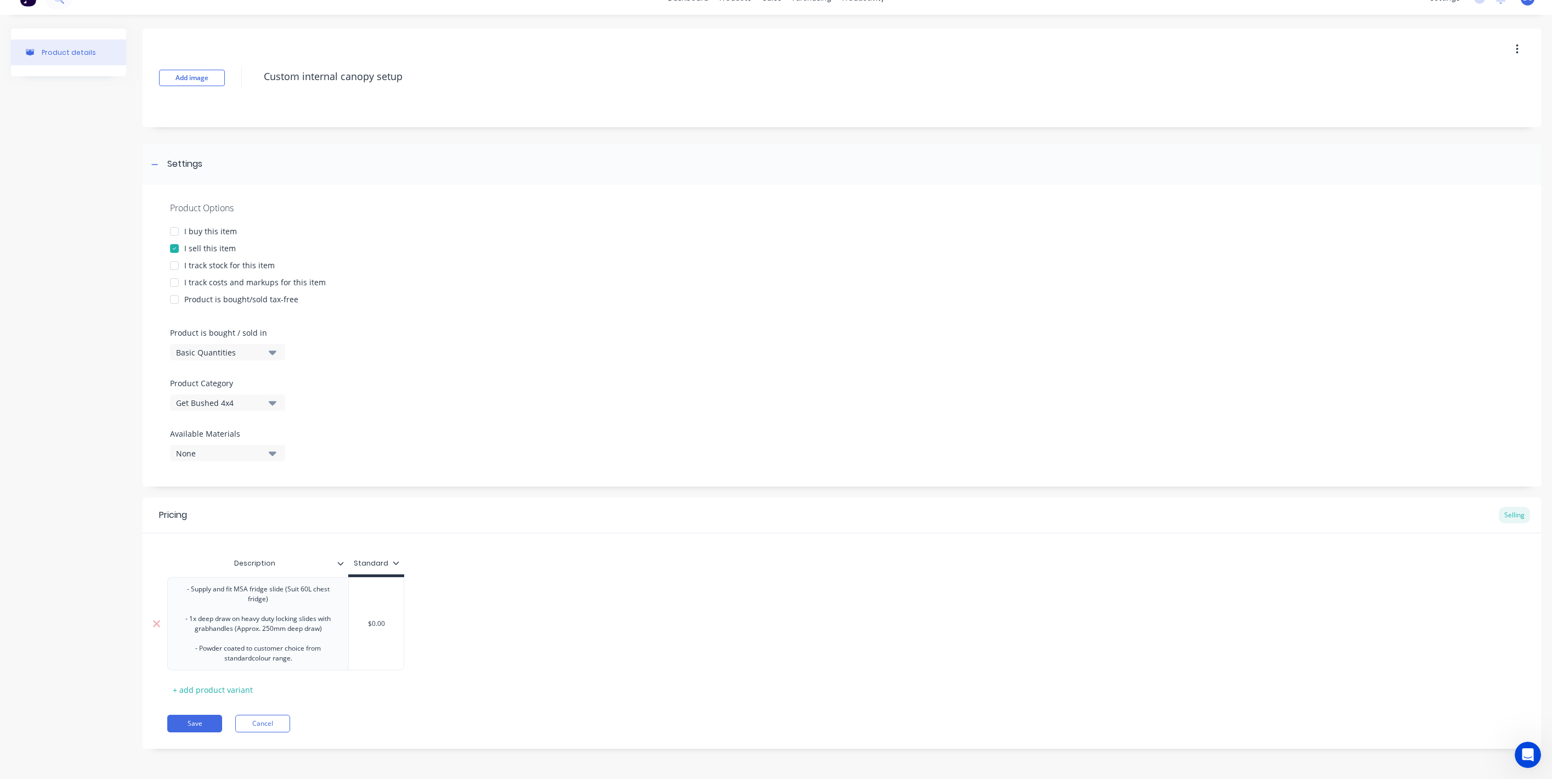
type textarea "x"
type input "$0.0"
type textarea "x"
type input "$0."
type textarea "x"
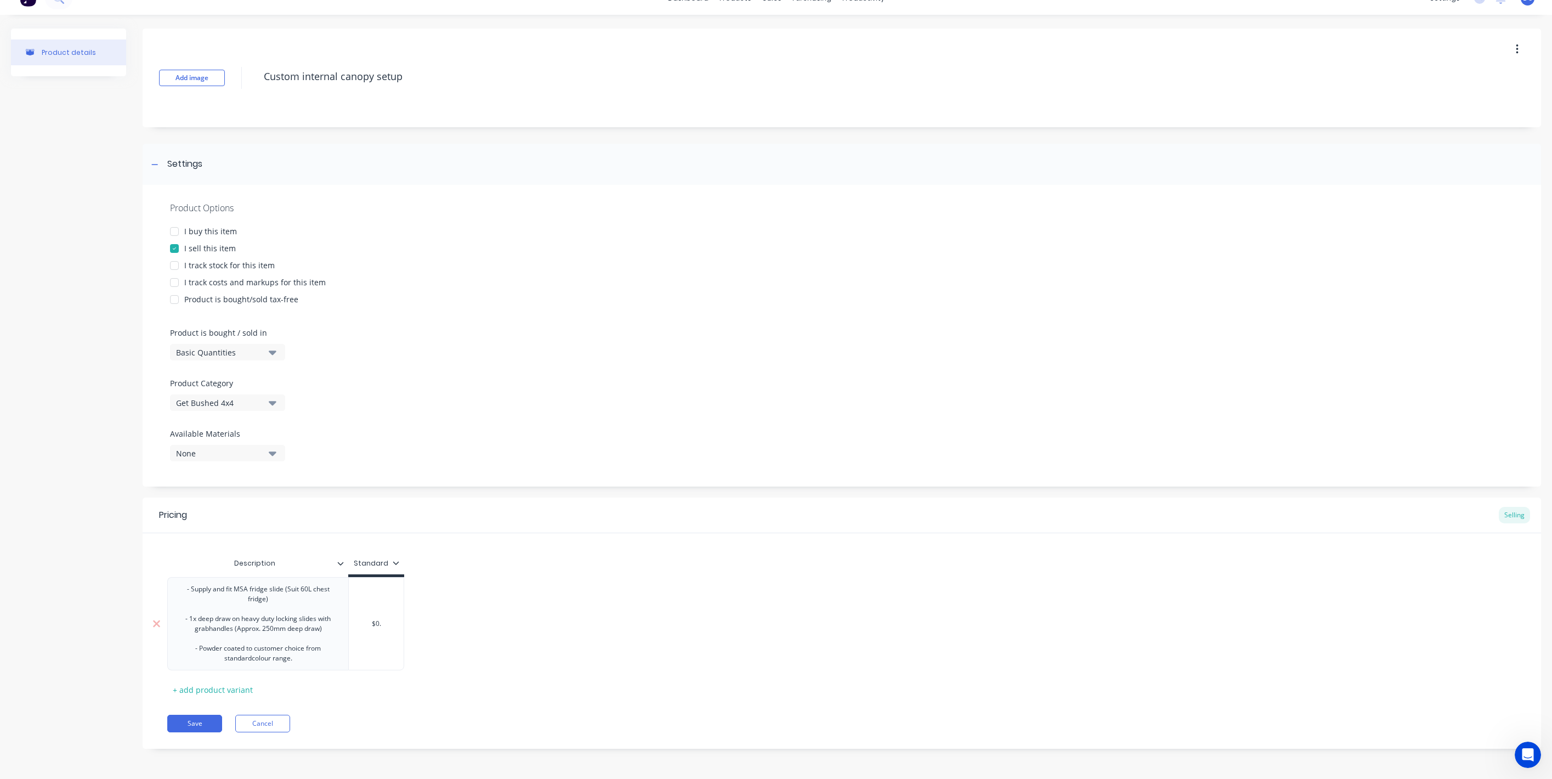
type input "$0"
type textarea "x"
type input "$"
type textarea "x"
type input "$2"
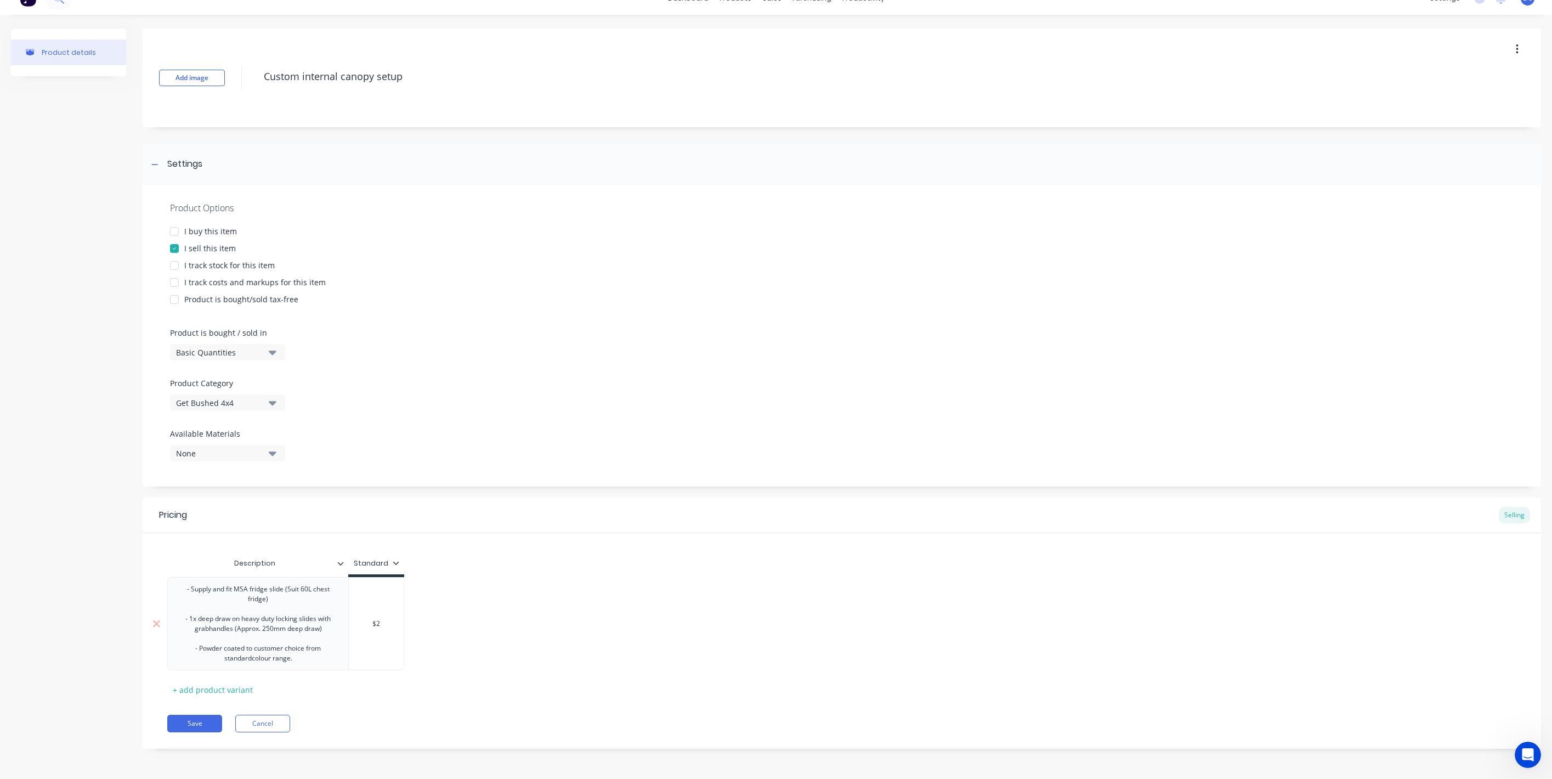
type textarea "x"
type input "$23"
type textarea "x"
type input "$238"
type textarea "x"
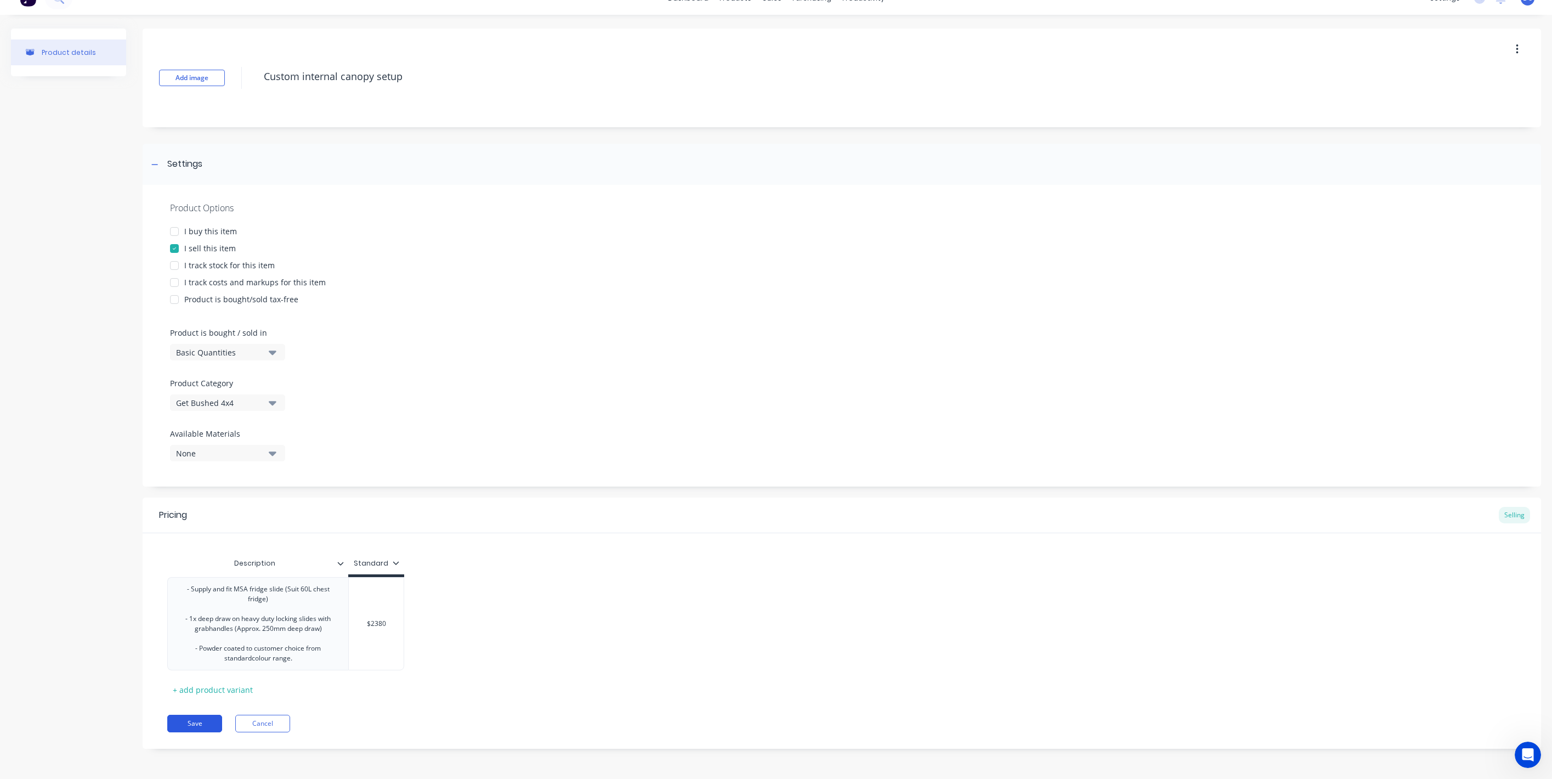
type input "$2380"
click at [210, 724] on button "Save" at bounding box center [194, 724] width 55 height 18
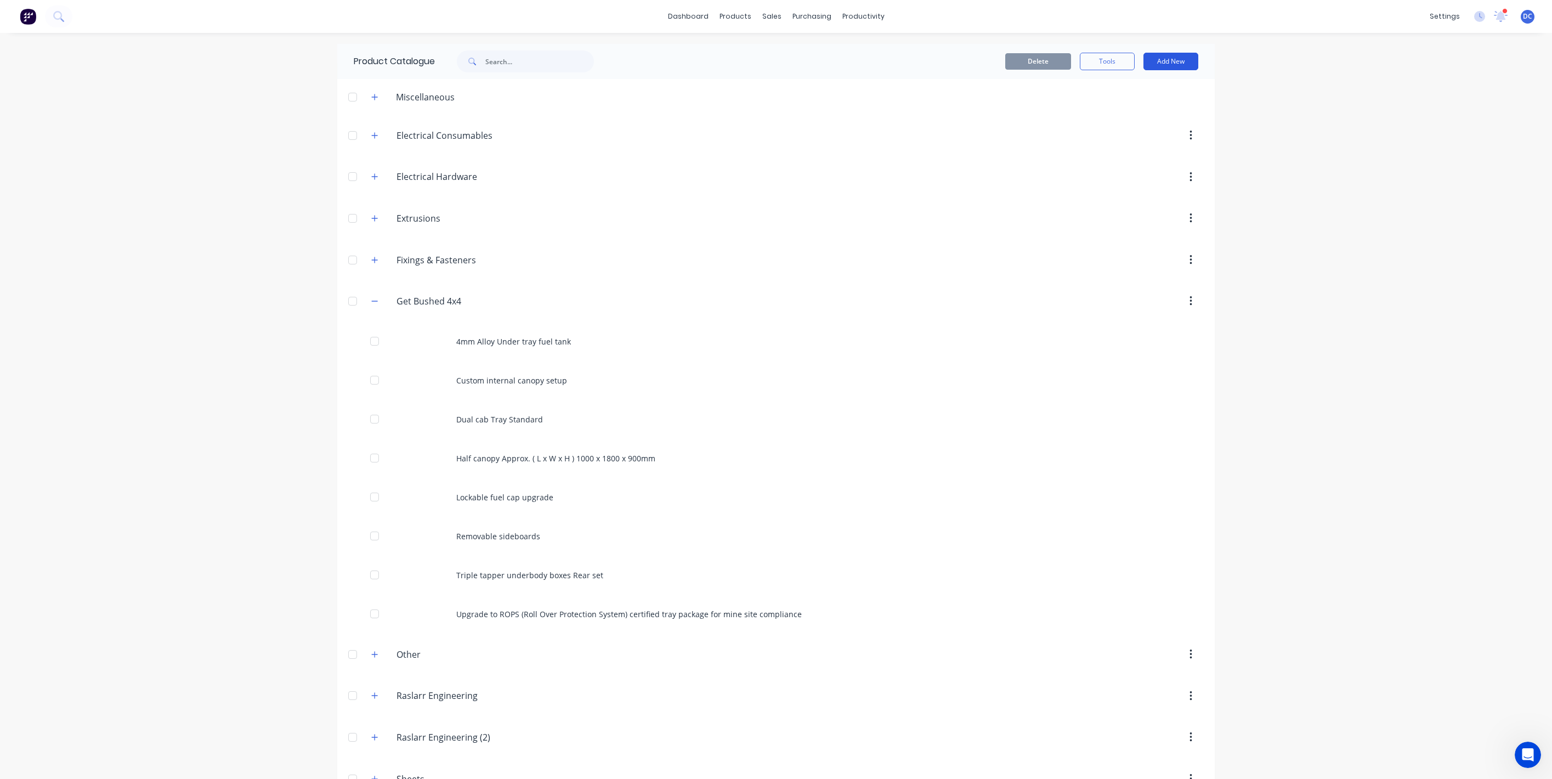
click at [1172, 67] on button "Add New" at bounding box center [1171, 62] width 55 height 18
click at [1156, 104] on div "Product" at bounding box center [1146, 112] width 84 height 16
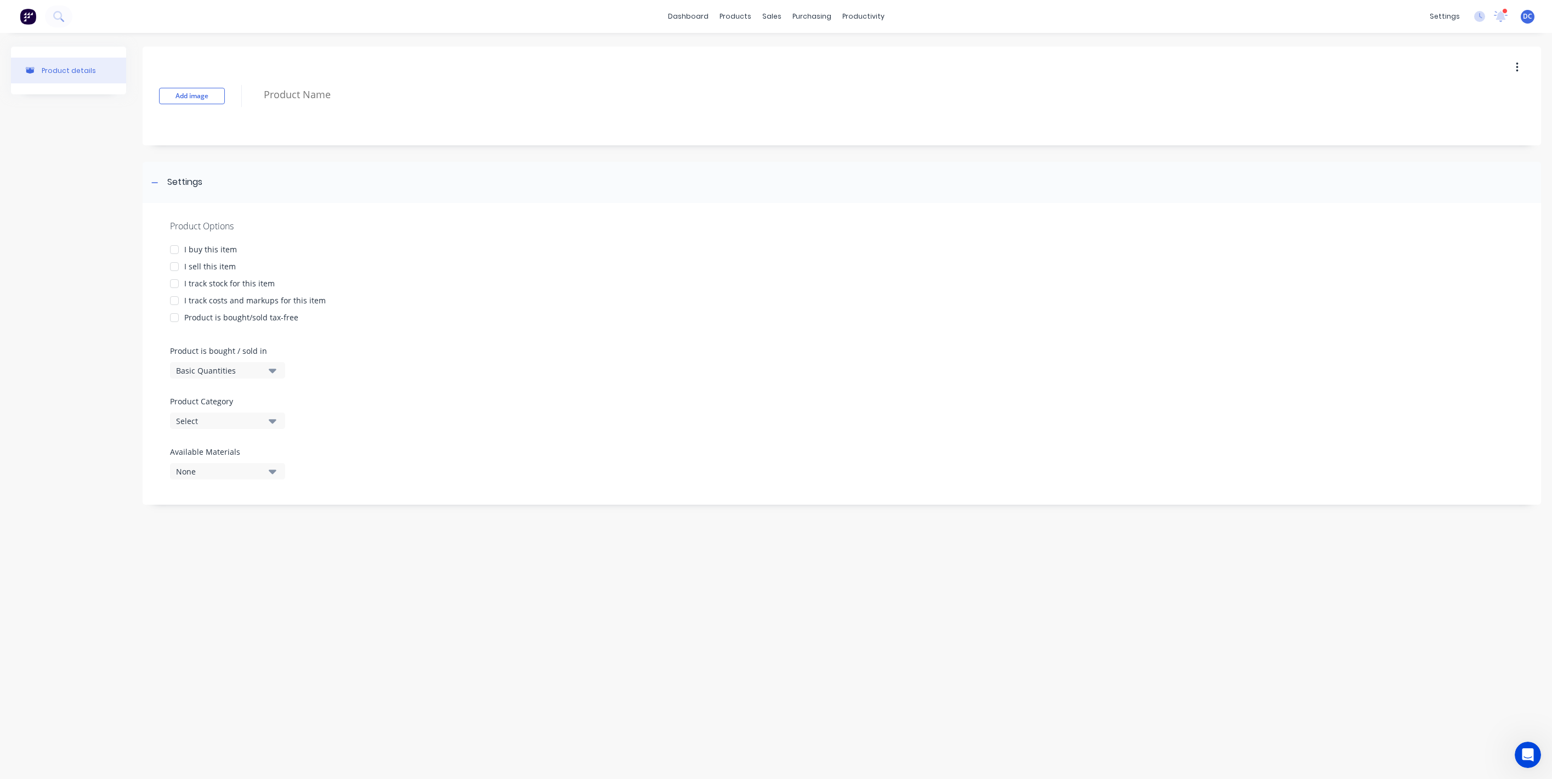
click at [442, 79] on div "Add image" at bounding box center [842, 96] width 1399 height 99
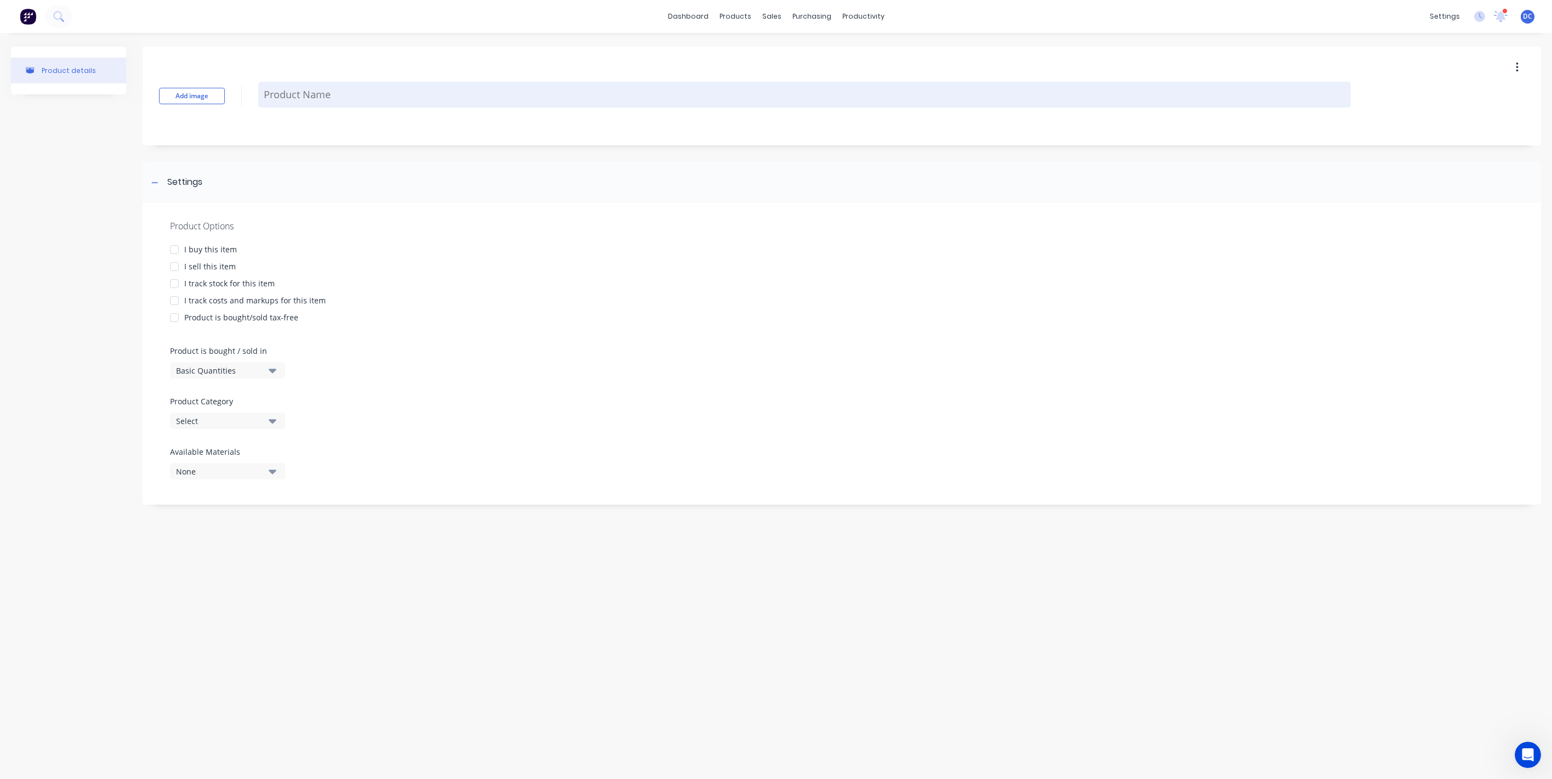
click at [442, 87] on textarea at bounding box center [804, 95] width 1093 height 26
paste textarea "Optional extras and fitting:"
type textarea "x"
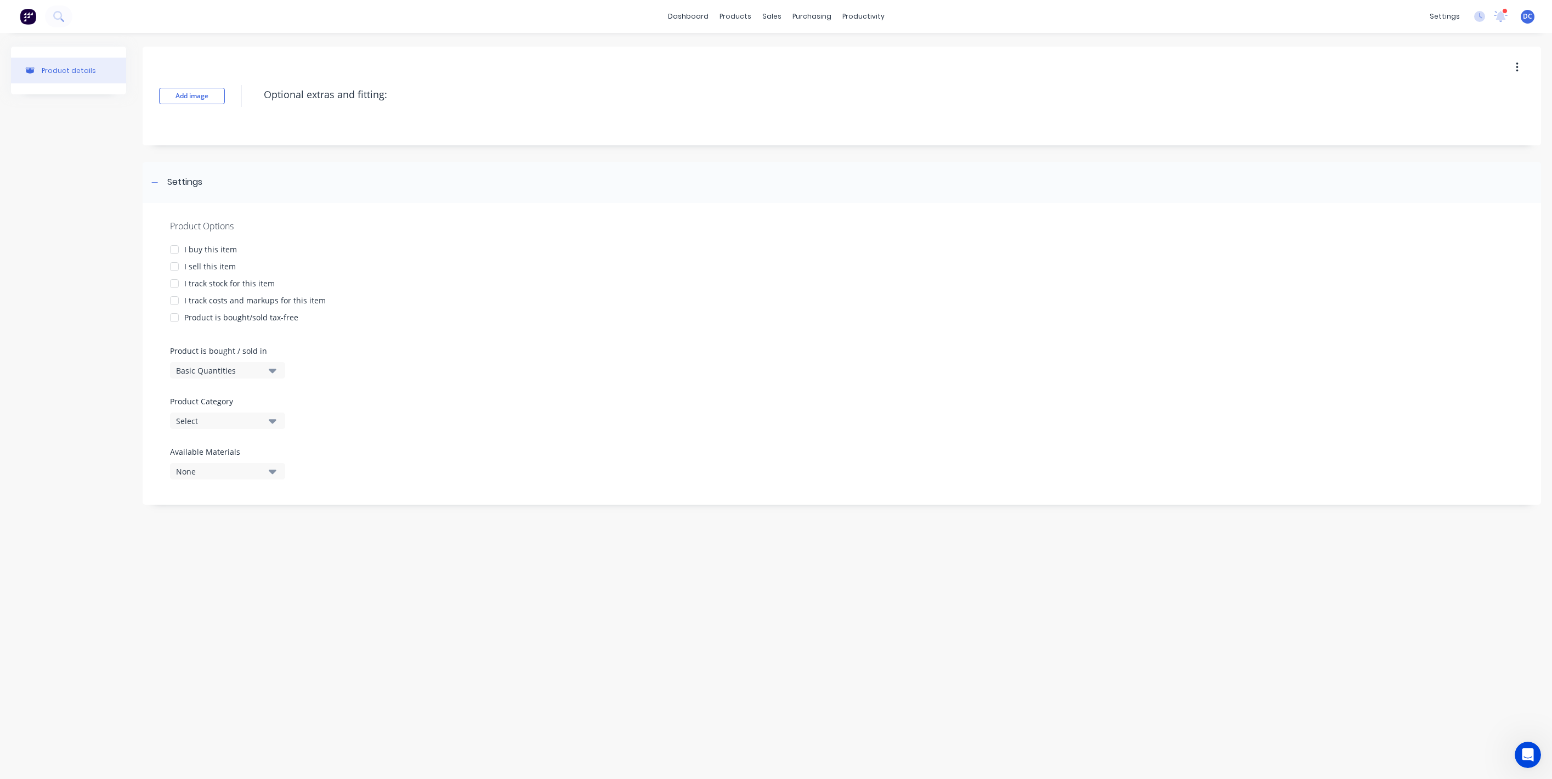
type textarea "Optional extras and fitting:"
type textarea "x"
type textarea "Optional extras and fitting:"
click at [216, 262] on div "I sell this item" at bounding box center [210, 267] width 52 height 12
click at [213, 421] on div "Select" at bounding box center [220, 421] width 88 height 12
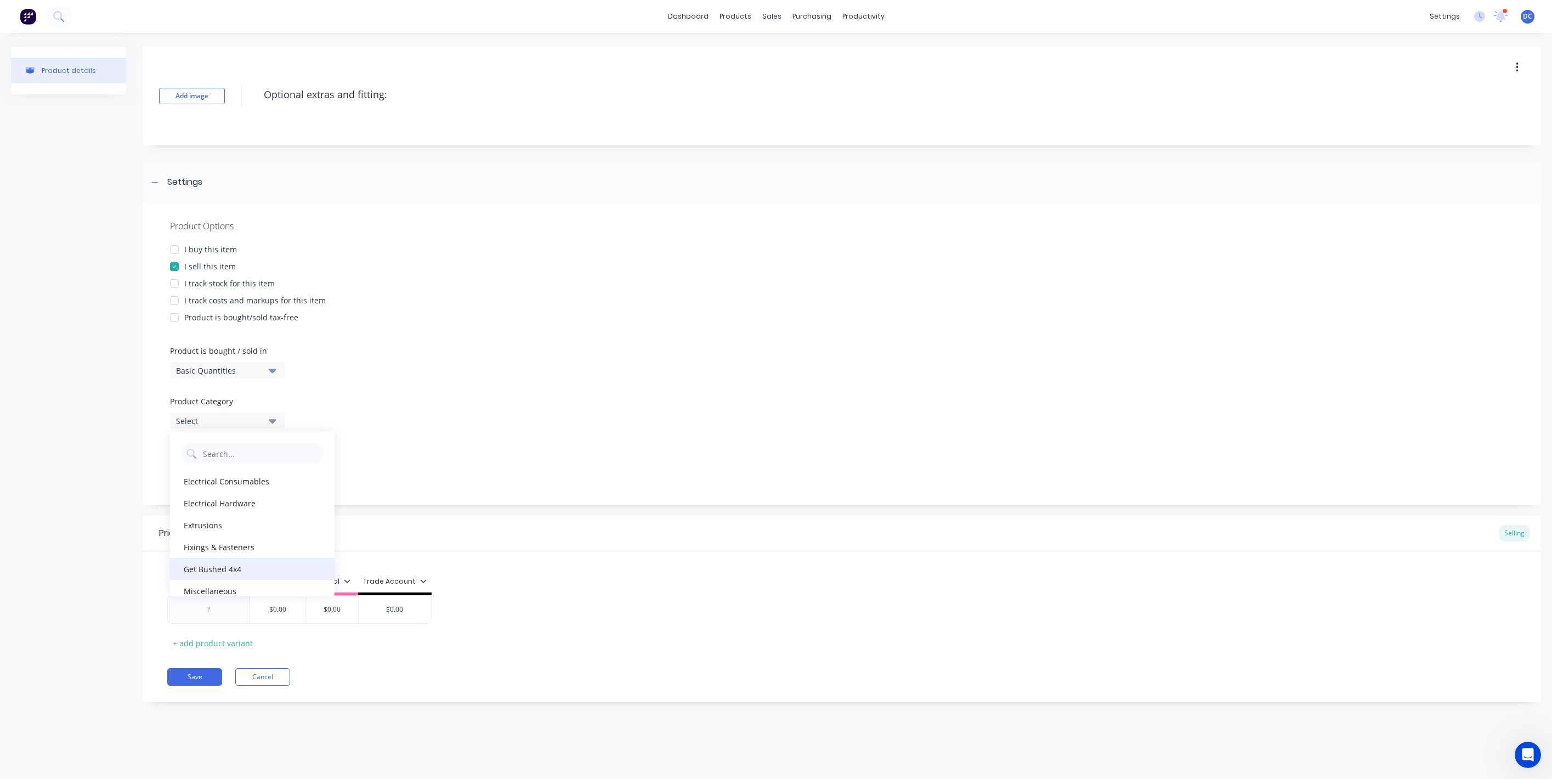
click at [219, 567] on div "Get Bushed 4x4" at bounding box center [252, 569] width 165 height 22
click at [406, 584] on div "Trade Account" at bounding box center [395, 581] width 64 height 10
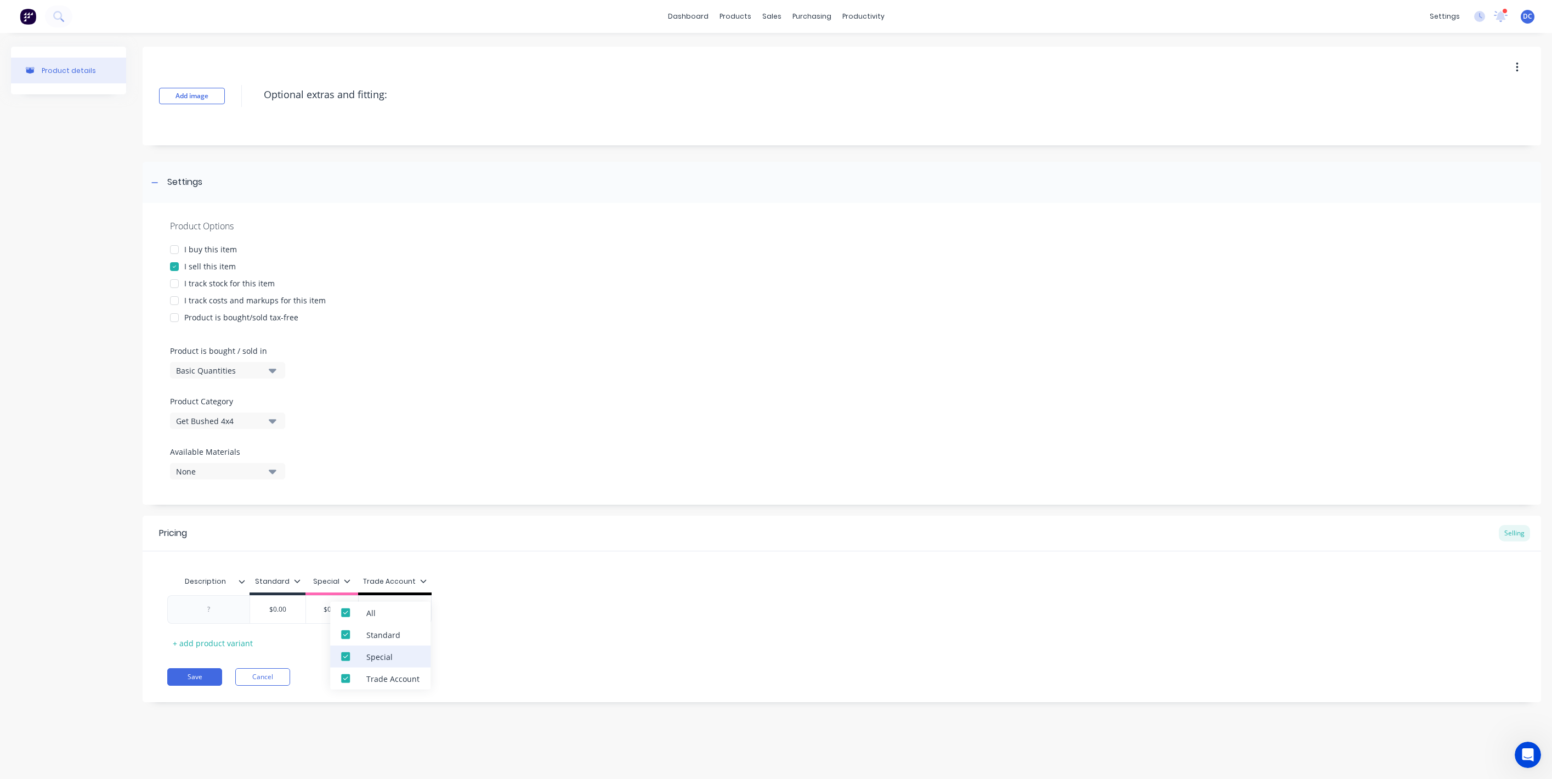
click at [391, 657] on div "Special" at bounding box center [379, 657] width 26 height 12
click at [391, 674] on div "Trade Account" at bounding box center [392, 678] width 53 height 12
type textarea "x"
click at [490, 626] on div "Description Standard Special Trade Account $0.00 $0.00 $0.00 + add product vari…" at bounding box center [841, 610] width 1349 height 81
click at [214, 606] on div at bounding box center [209, 609] width 55 height 14
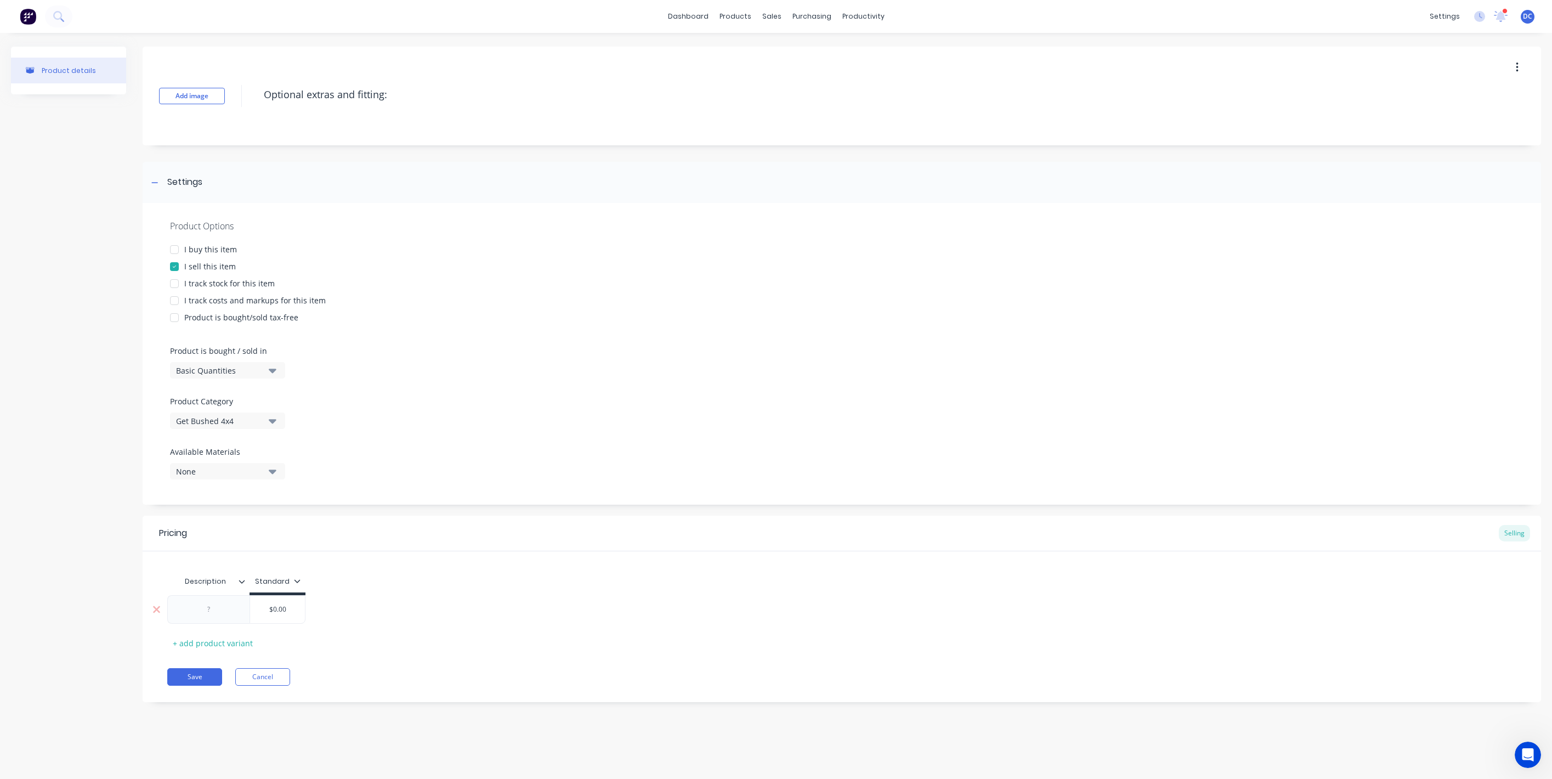
paste div
click at [291, 614] on div "$0.00" at bounding box center [277, 621] width 55 height 27
click at [203, 682] on button "Save" at bounding box center [194, 677] width 55 height 18
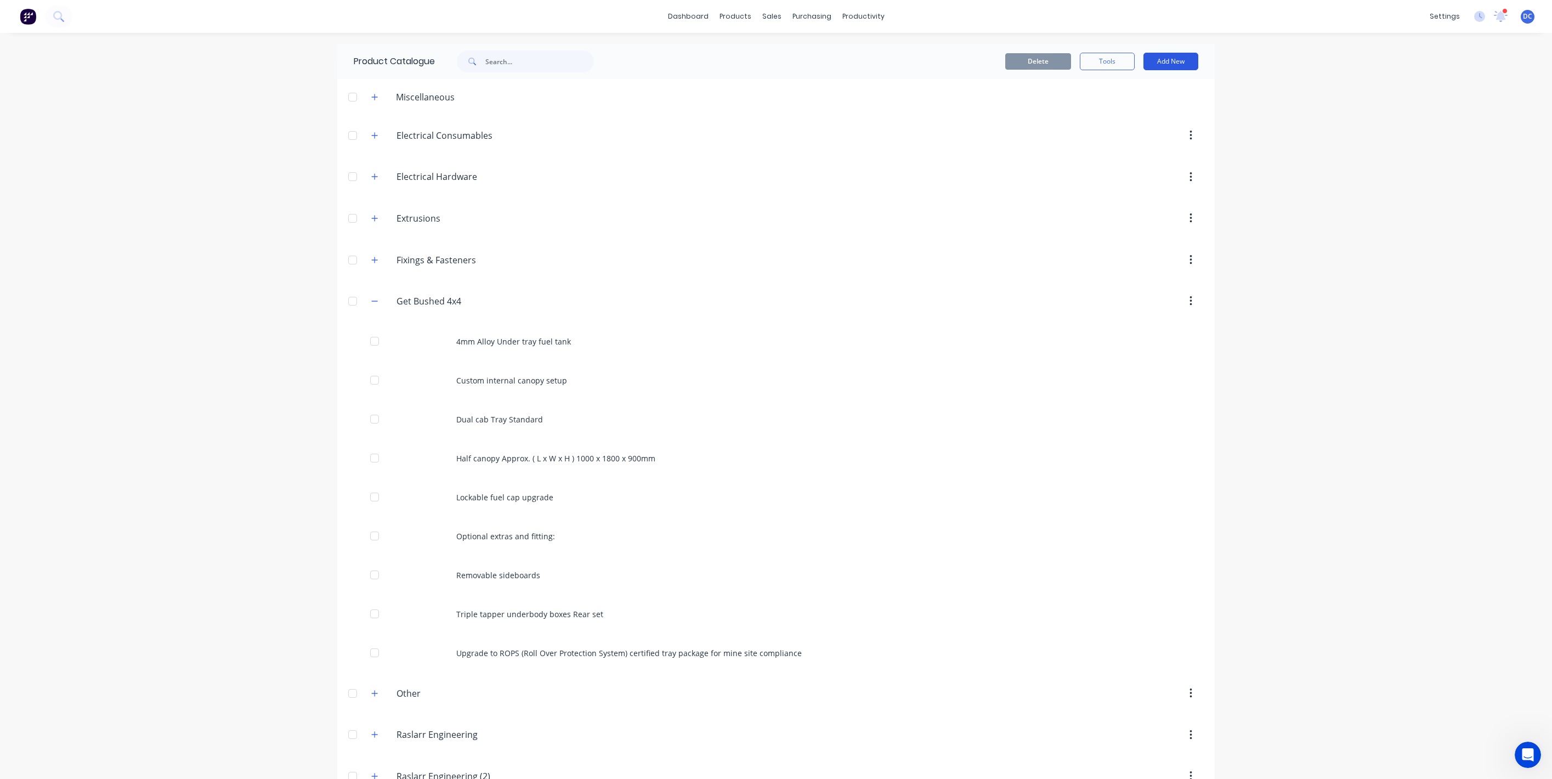
click at [1178, 57] on button "Add New" at bounding box center [1171, 62] width 55 height 18
click at [1147, 111] on div "Product" at bounding box center [1146, 112] width 84 height 16
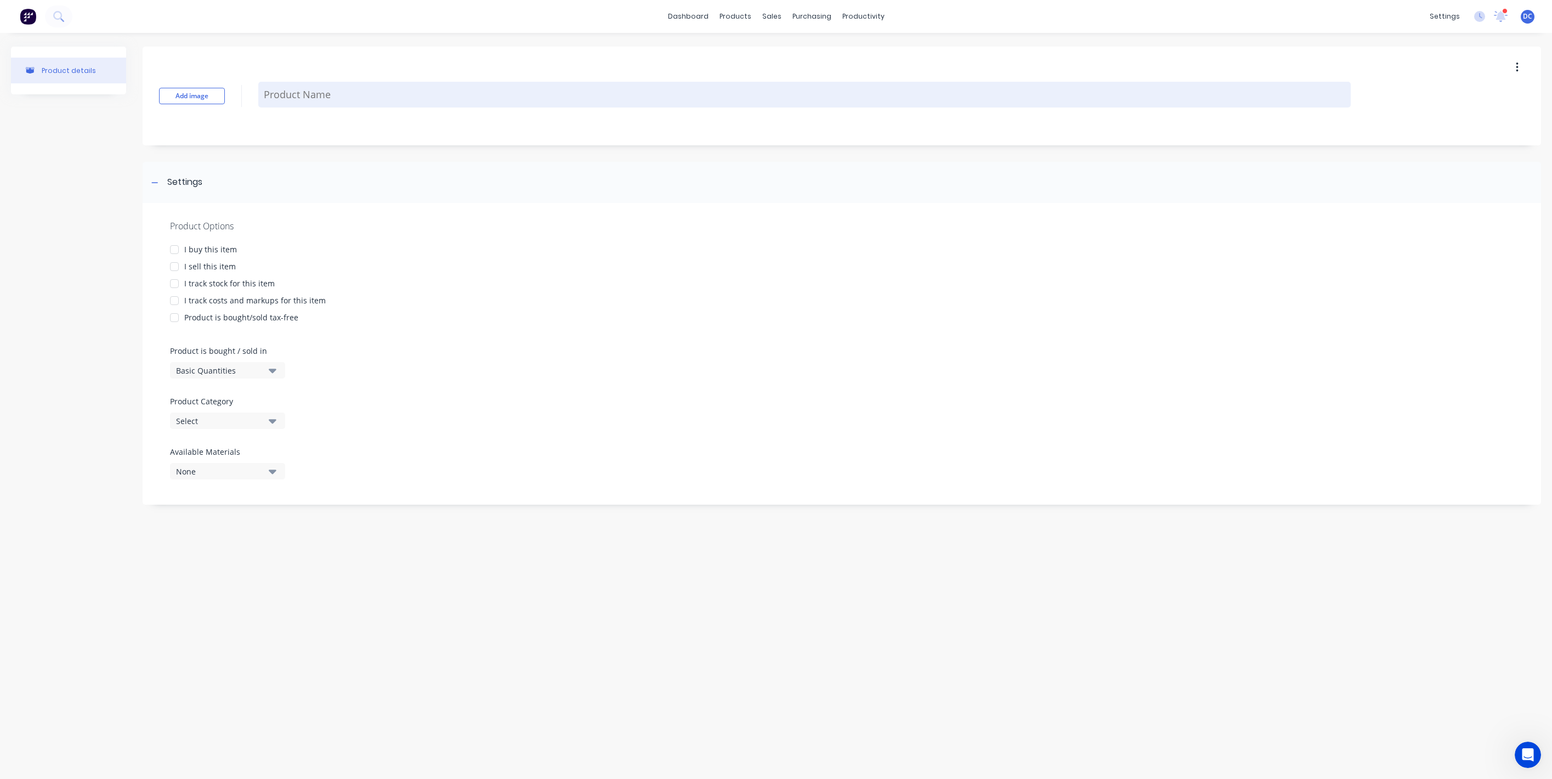
click at [389, 99] on textarea at bounding box center [804, 95] width 1093 height 26
paste textarea "Optional extras and fitting:"
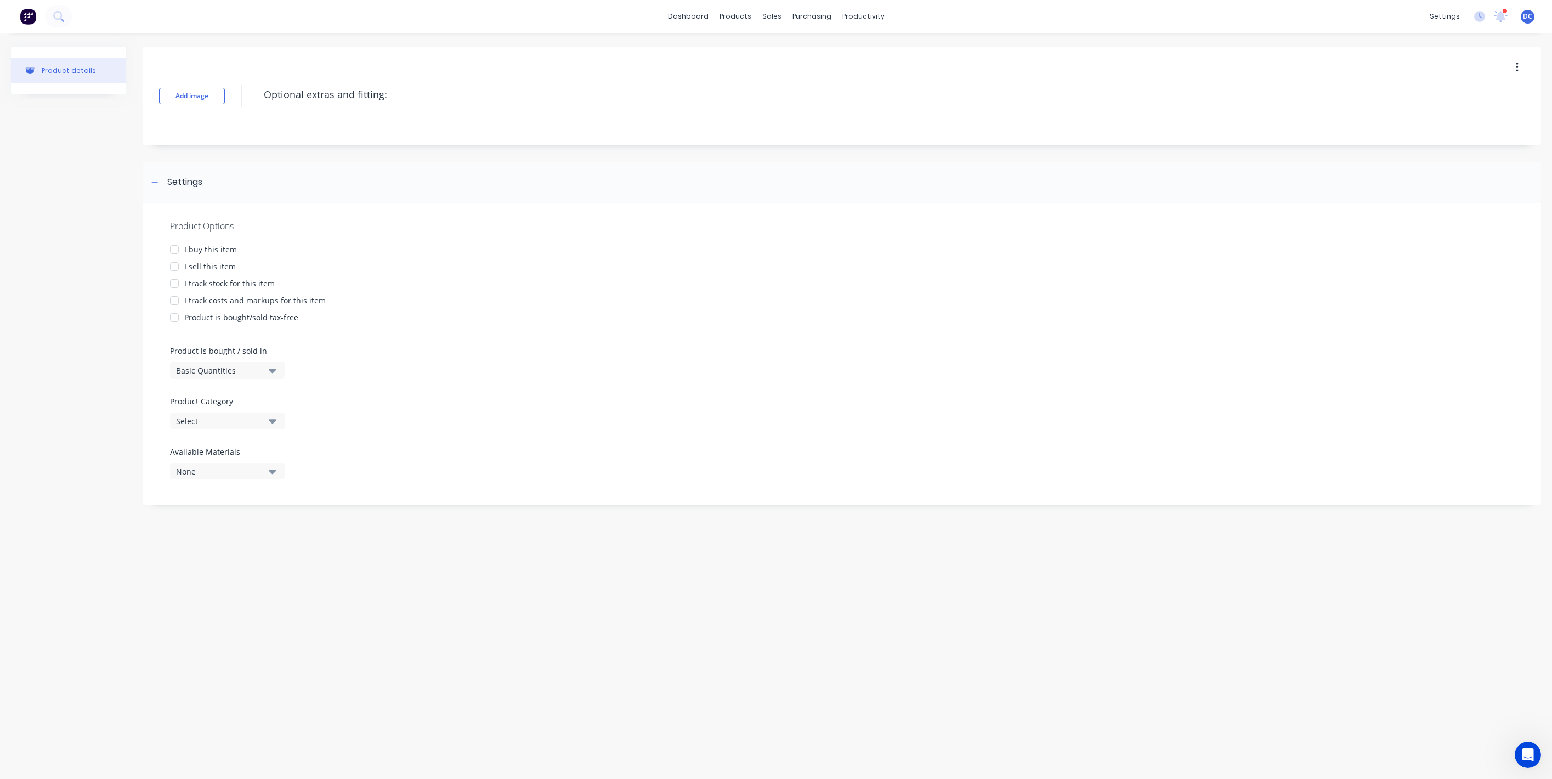
click at [214, 273] on div "Product Options I buy this item I sell this item I track stock for this item I …" at bounding box center [842, 354] width 1399 height 302
click at [214, 268] on div "I sell this item" at bounding box center [210, 267] width 52 height 12
click at [217, 413] on button "Select" at bounding box center [227, 420] width 115 height 16
click at [227, 564] on div "Get Bushed 4x4" at bounding box center [252, 569] width 165 height 22
click at [219, 613] on div at bounding box center [209, 609] width 55 height 14
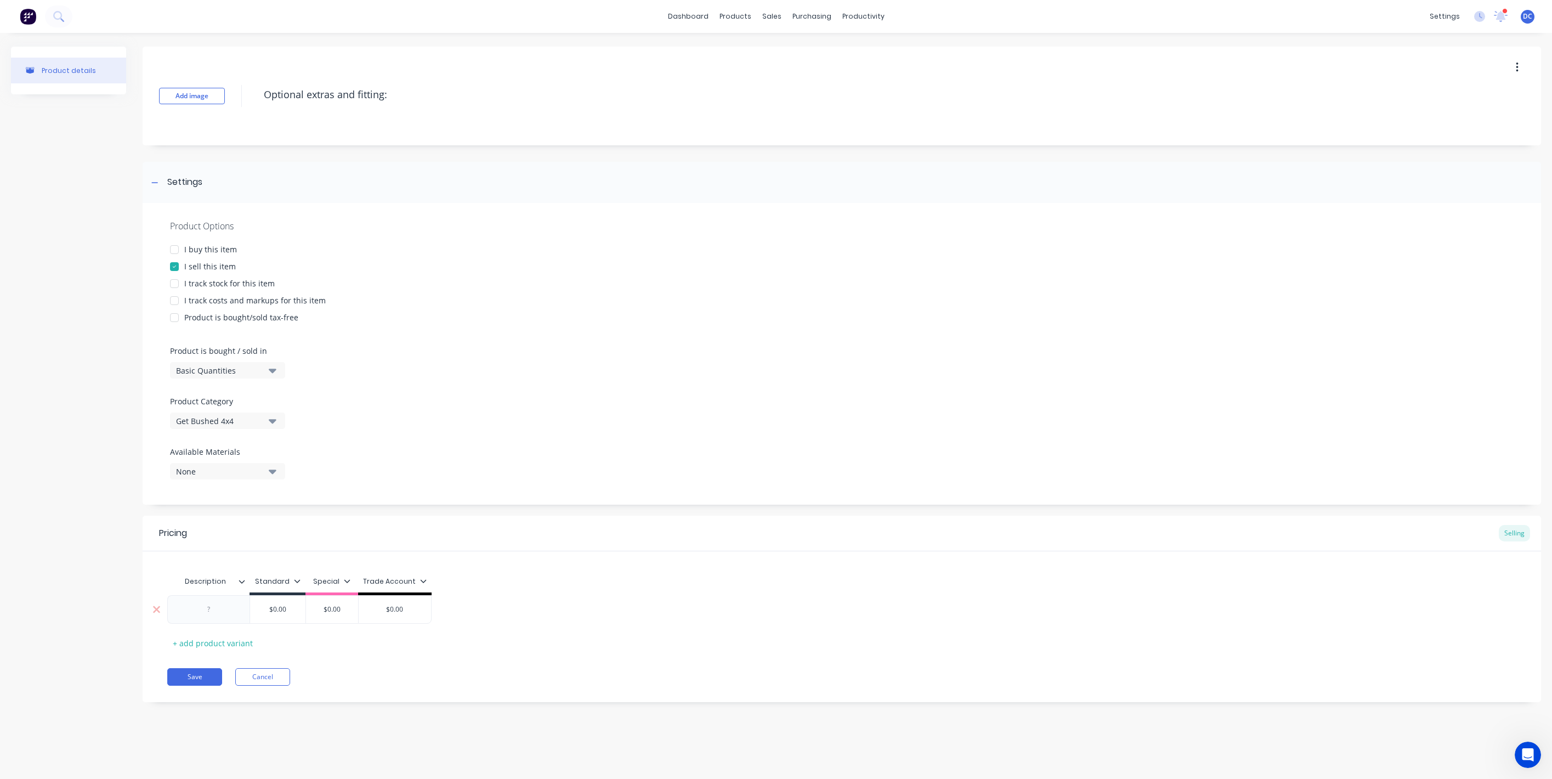
paste div
click at [412, 587] on div "Trade Account" at bounding box center [395, 583] width 64 height 10
click at [395, 646] on div "Special" at bounding box center [380, 657] width 100 height 22
click at [395, 675] on div "Trade Account" at bounding box center [392, 678] width 53 height 12
click at [451, 651] on div "Description Standard Special Trade Account Starlink mount $0.00 $0.00 $0.00 + a…" at bounding box center [841, 610] width 1349 height 81
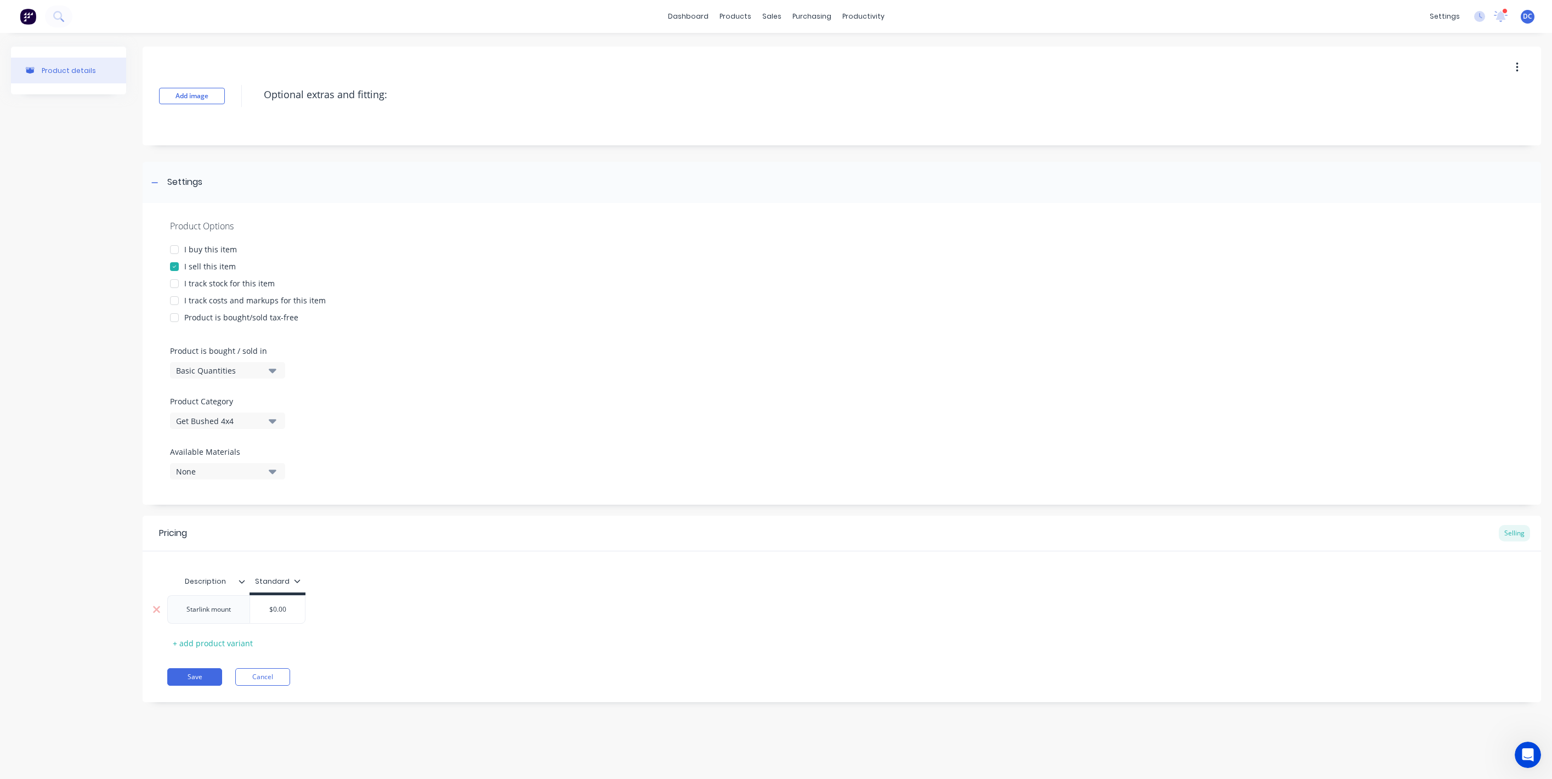
click at [276, 606] on input "$0.00" at bounding box center [277, 609] width 55 height 10
click at [216, 671] on button "Save" at bounding box center [194, 677] width 55 height 18
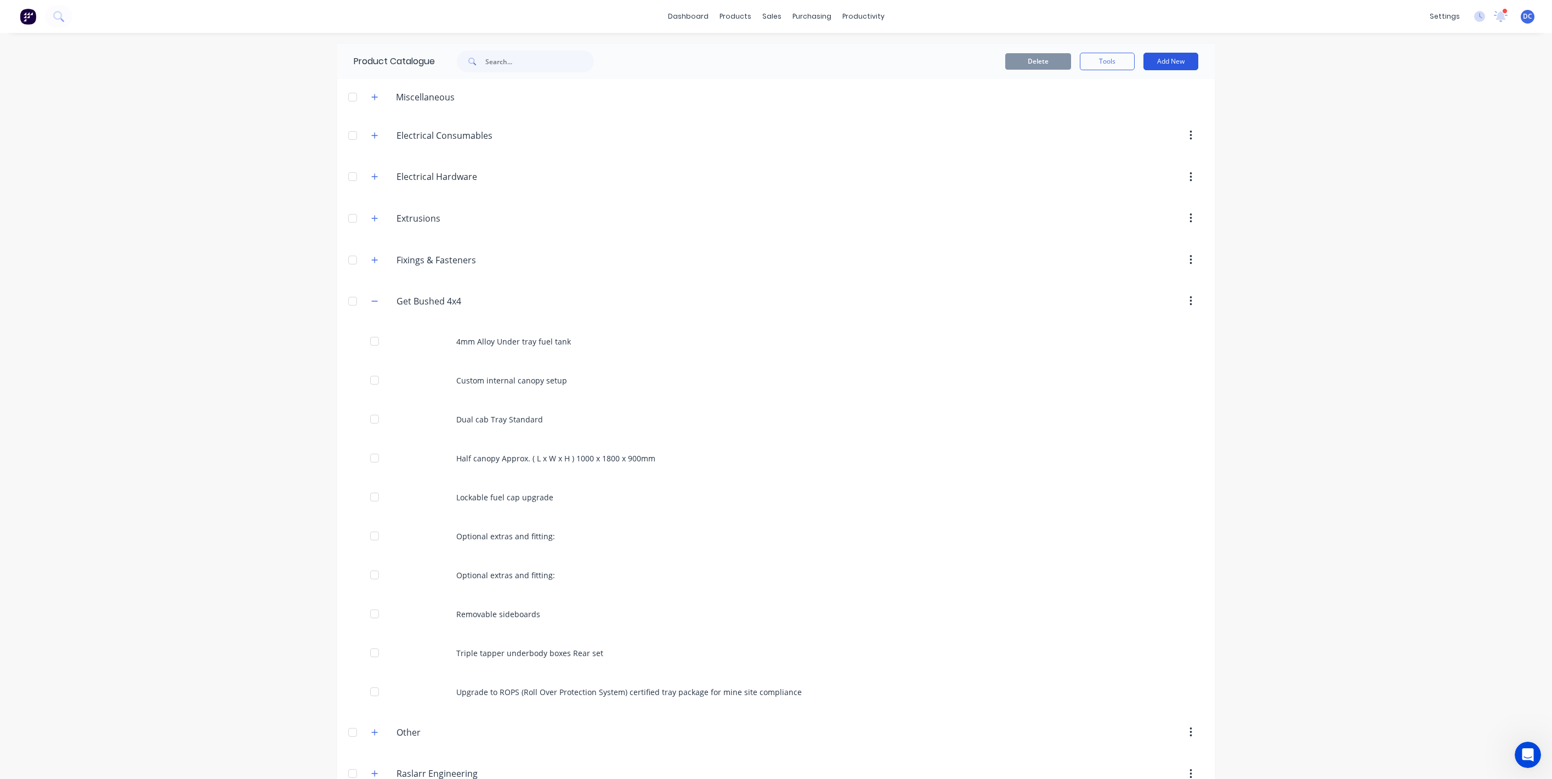
click at [1178, 58] on button "Add New" at bounding box center [1171, 62] width 55 height 18
click at [1140, 106] on div "Product" at bounding box center [1146, 112] width 84 height 16
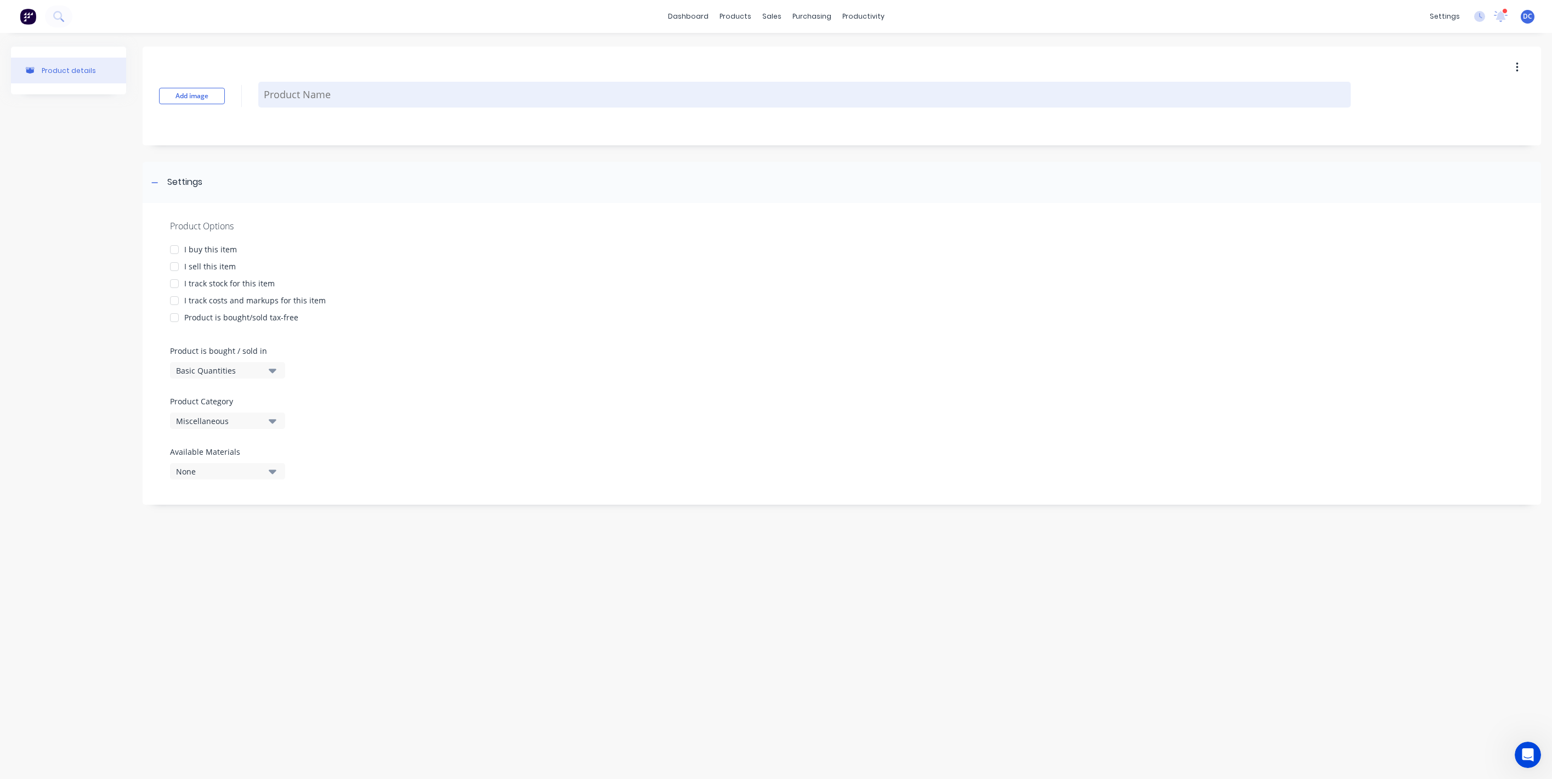
click at [306, 98] on textarea at bounding box center [804, 95] width 1093 height 26
paste textarea "Spare tyre carrier"
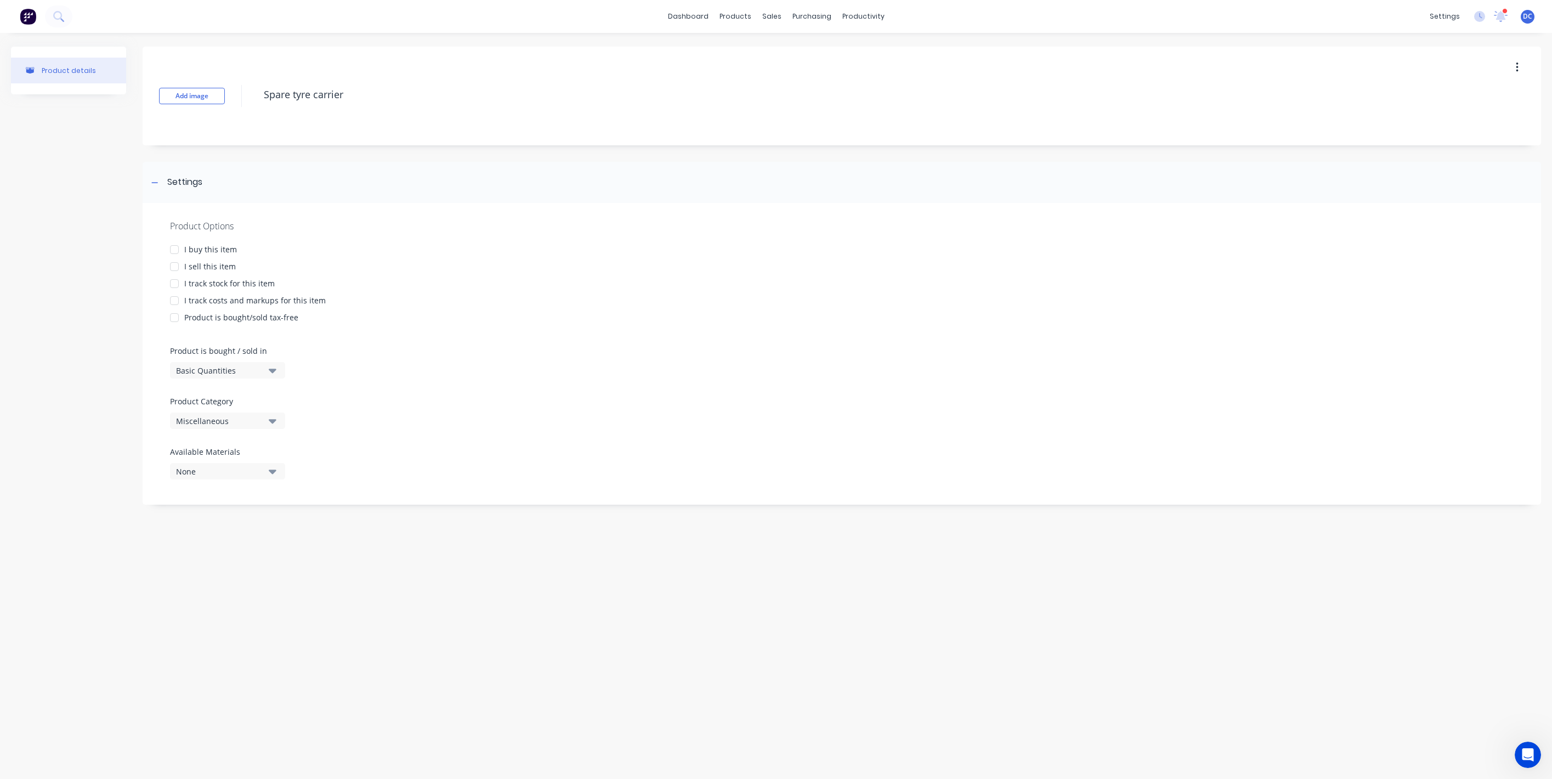
click at [191, 265] on div "I sell this item" at bounding box center [210, 267] width 52 height 12
click at [208, 418] on div "Miscellaneous" at bounding box center [220, 421] width 88 height 12
click at [217, 562] on div "Get Bushed 4x4" at bounding box center [252, 569] width 165 height 22
click at [401, 586] on div "Trade Account" at bounding box center [395, 581] width 64 height 10
click at [381, 649] on div "Special" at bounding box center [380, 657] width 100 height 22
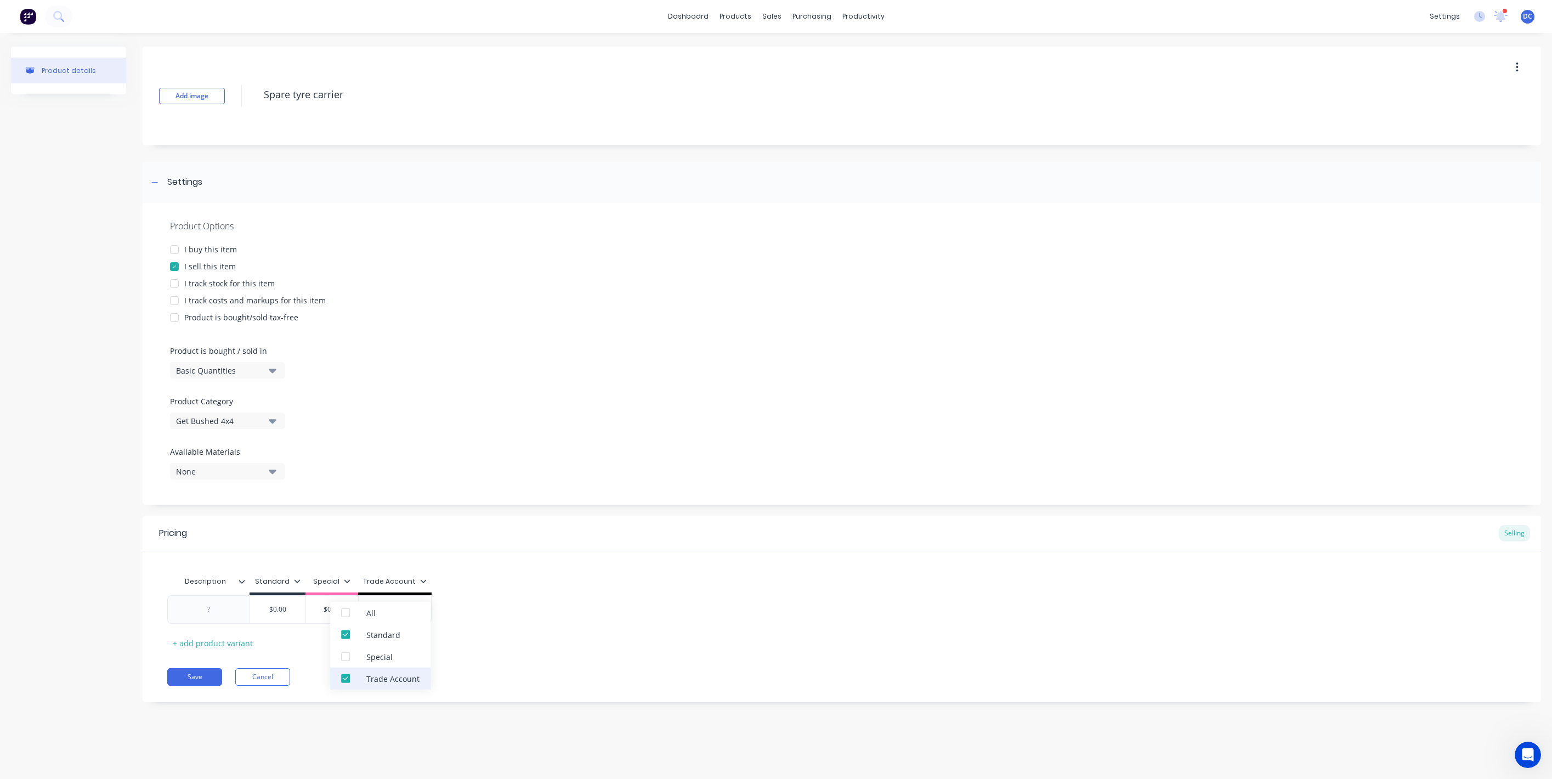
click at [381, 684] on div "Trade Account" at bounding box center [392, 678] width 53 height 12
click at [218, 615] on div at bounding box center [209, 609] width 55 height 14
click at [204, 613] on div at bounding box center [209, 609] width 55 height 14
paste div
click at [396, 610] on input "$0.00" at bounding box center [393, 609] width 55 height 10
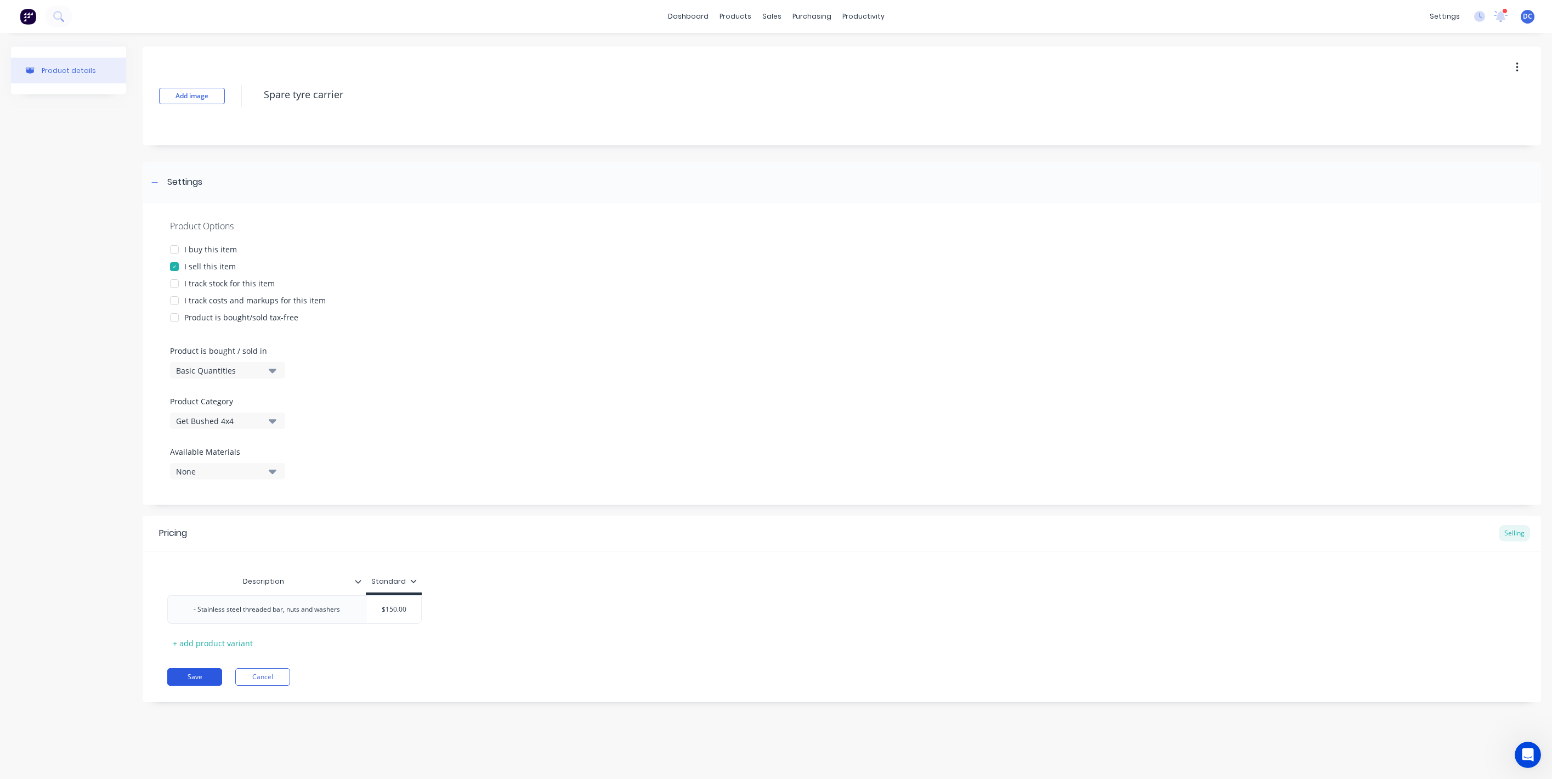
click at [207, 674] on button "Save" at bounding box center [194, 677] width 55 height 18
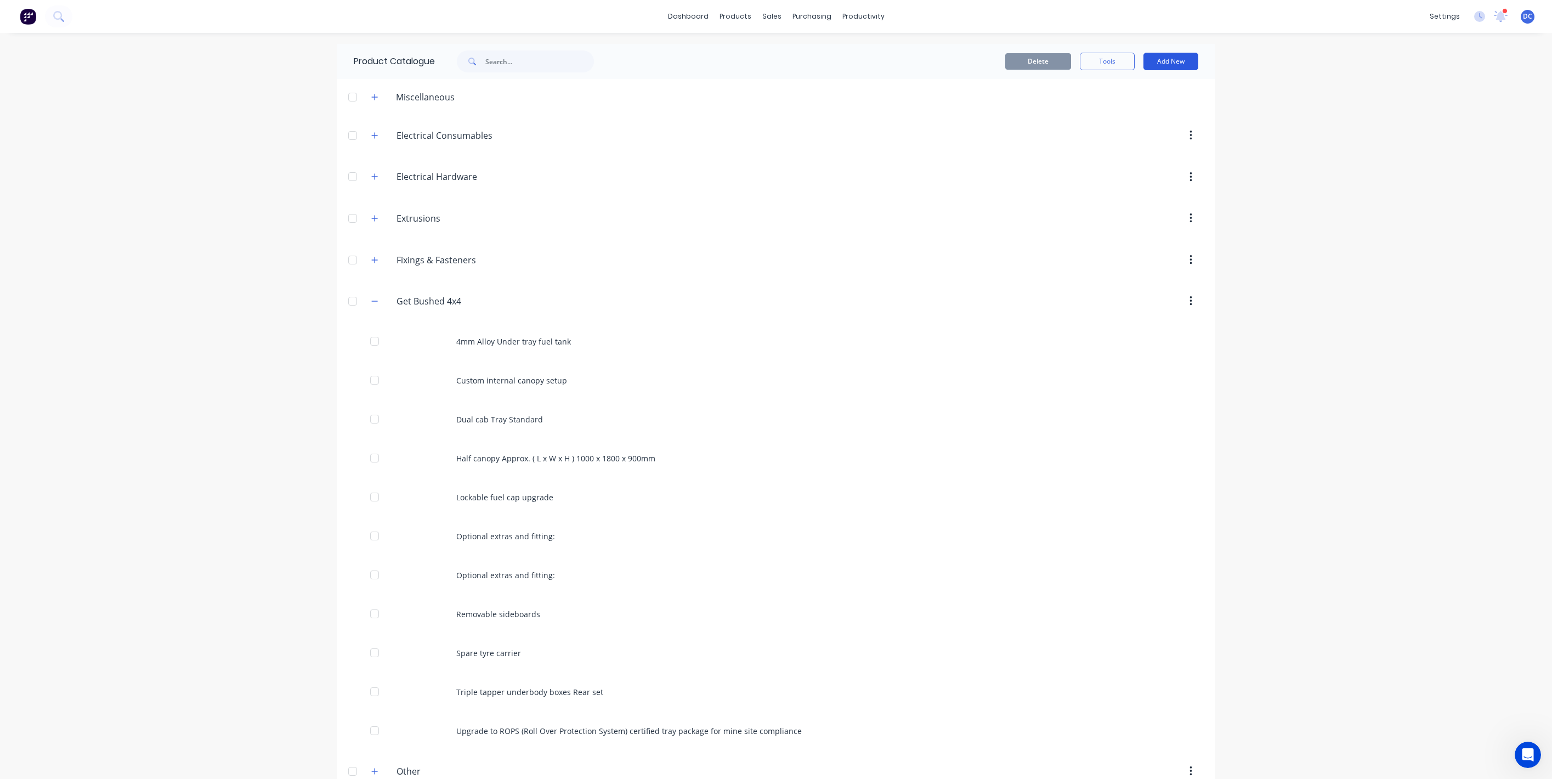
click at [1173, 55] on button "Add New" at bounding box center [1171, 62] width 55 height 18
click at [1117, 104] on div "Product" at bounding box center [1146, 112] width 84 height 16
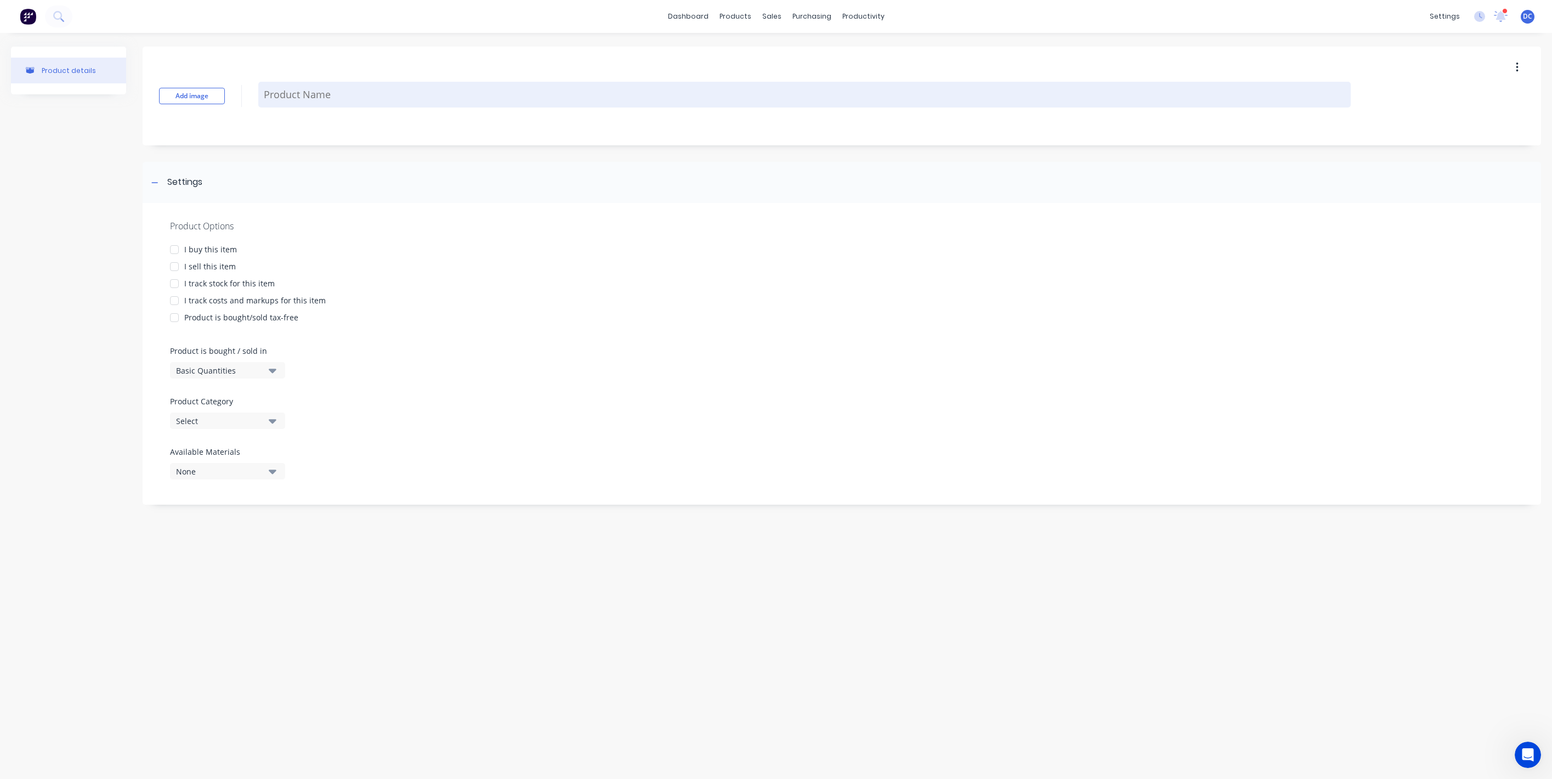
click at [331, 98] on textarea at bounding box center [804, 95] width 1093 height 26
paste textarea "Light Bracket upgrade (Does not include lights or wiring costs)"
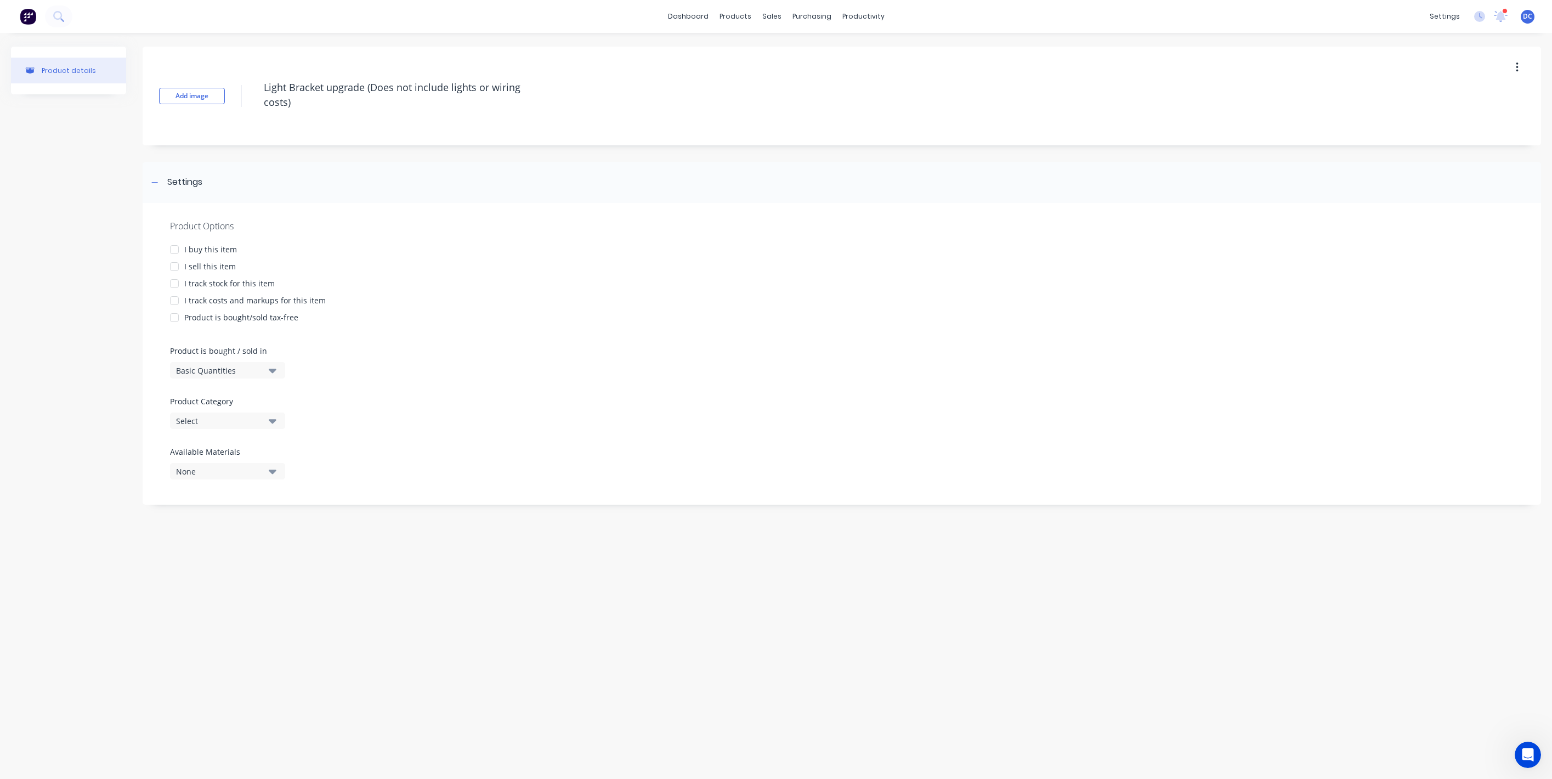
click at [205, 263] on div "I sell this item" at bounding box center [210, 267] width 52 height 12
click at [203, 421] on div "Select" at bounding box center [220, 421] width 88 height 12
click at [219, 566] on div "Get Bushed 4x4" at bounding box center [252, 569] width 165 height 22
click at [219, 613] on div at bounding box center [209, 609] width 55 height 14
paste div
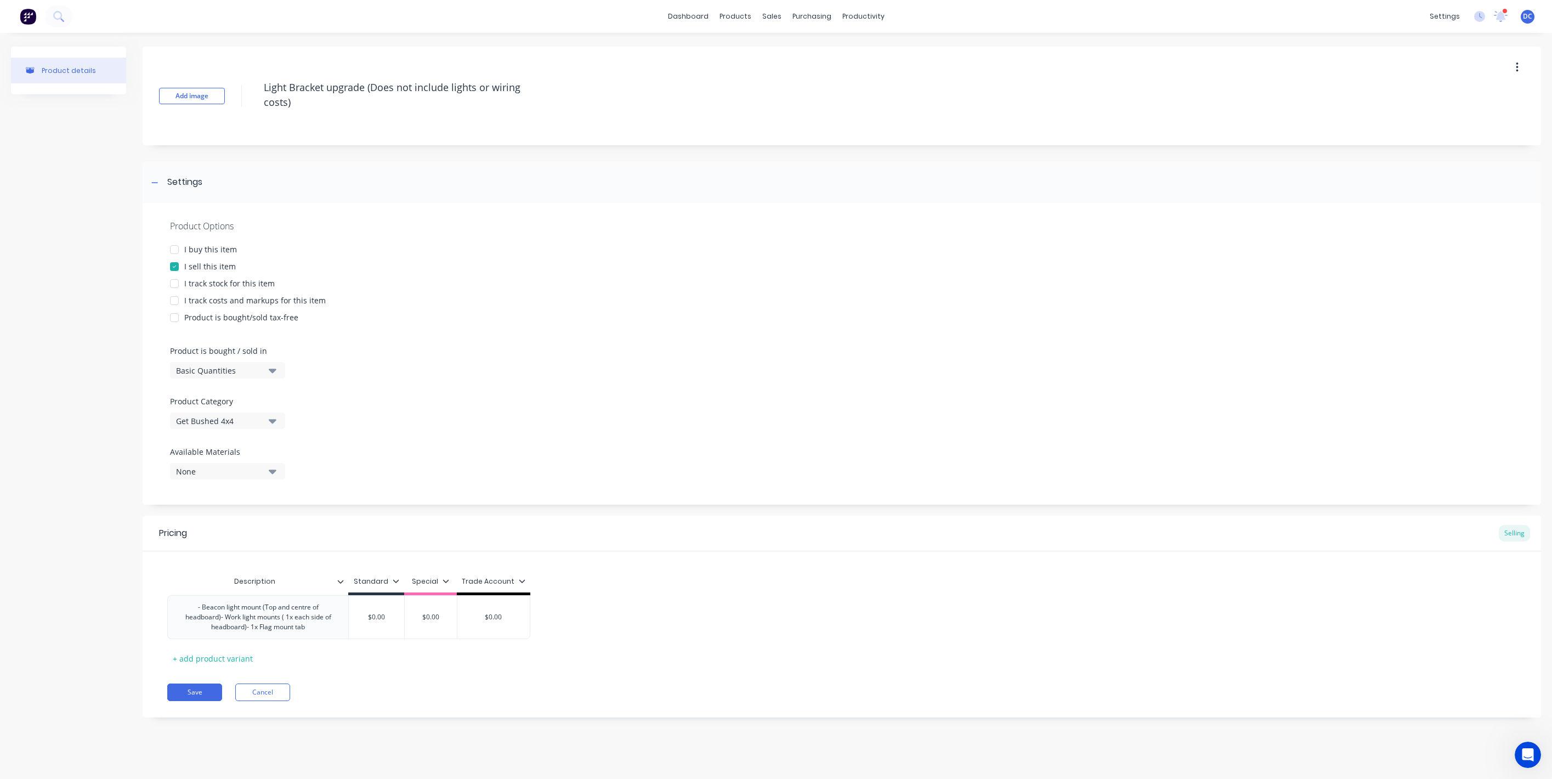
click at [492, 581] on div "Trade Account" at bounding box center [494, 581] width 64 height 10
click at [492, 664] on div "Special" at bounding box center [479, 657] width 100 height 22
click at [491, 672] on div "Trade Account" at bounding box center [491, 678] width 53 height 12
click at [308, 635] on div "- Beacon light mount (Top and centre of headboard)- Work light mounts ( 1x each…" at bounding box center [257, 617] width 181 height 44
click at [221, 619] on div "- Beacon light mount (Top and centre of headboard)- Work light mounts ( 1x each…" at bounding box center [258, 617] width 172 height 34
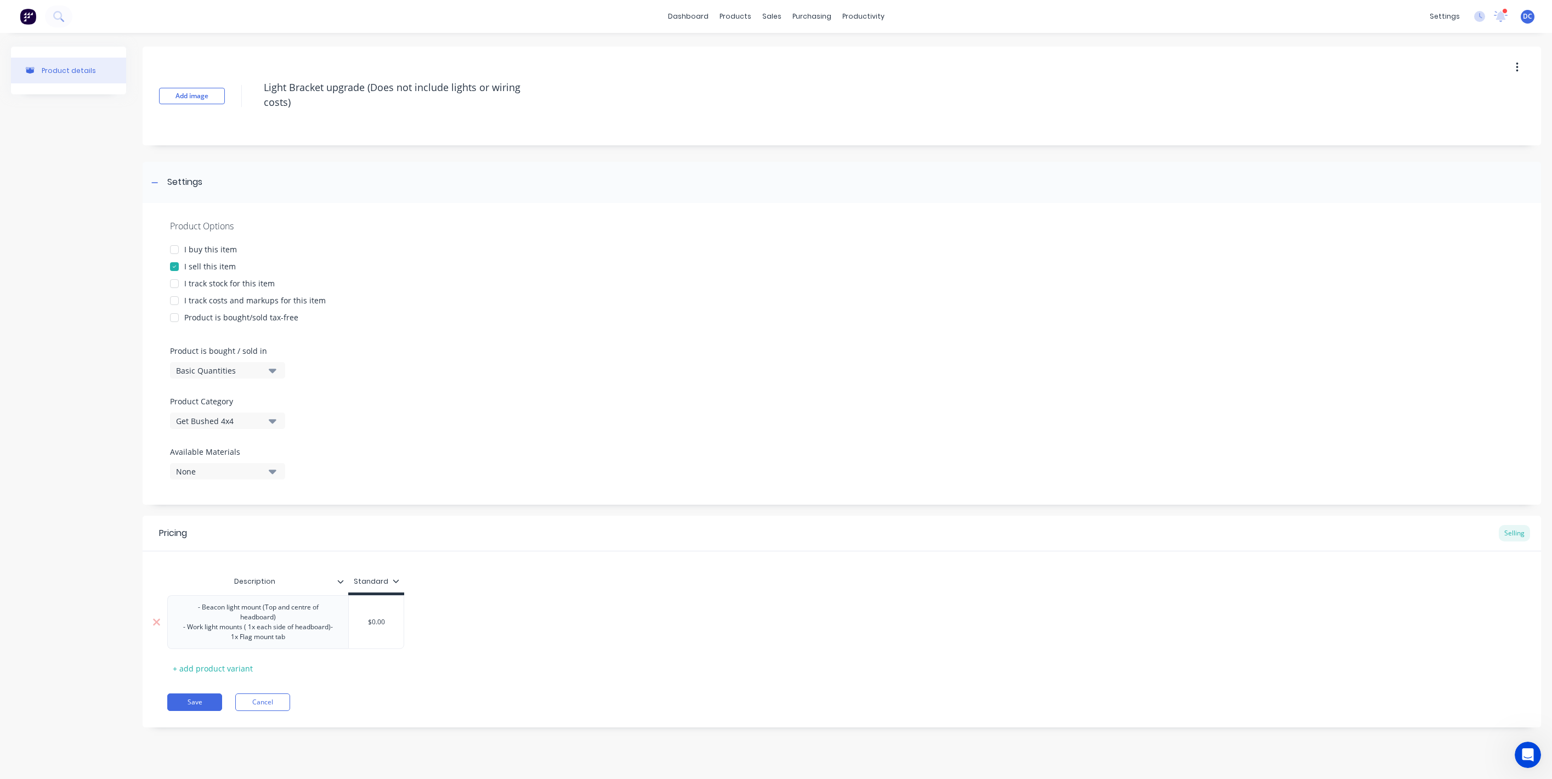
click at [331, 630] on div "- Beacon light mount (Top and centre of headboard) - Work light mounts ( 1x eac…" at bounding box center [258, 622] width 172 height 44
click at [386, 624] on input "$0.00" at bounding box center [376, 622] width 55 height 10
click at [206, 703] on button "Save" at bounding box center [194, 702] width 55 height 18
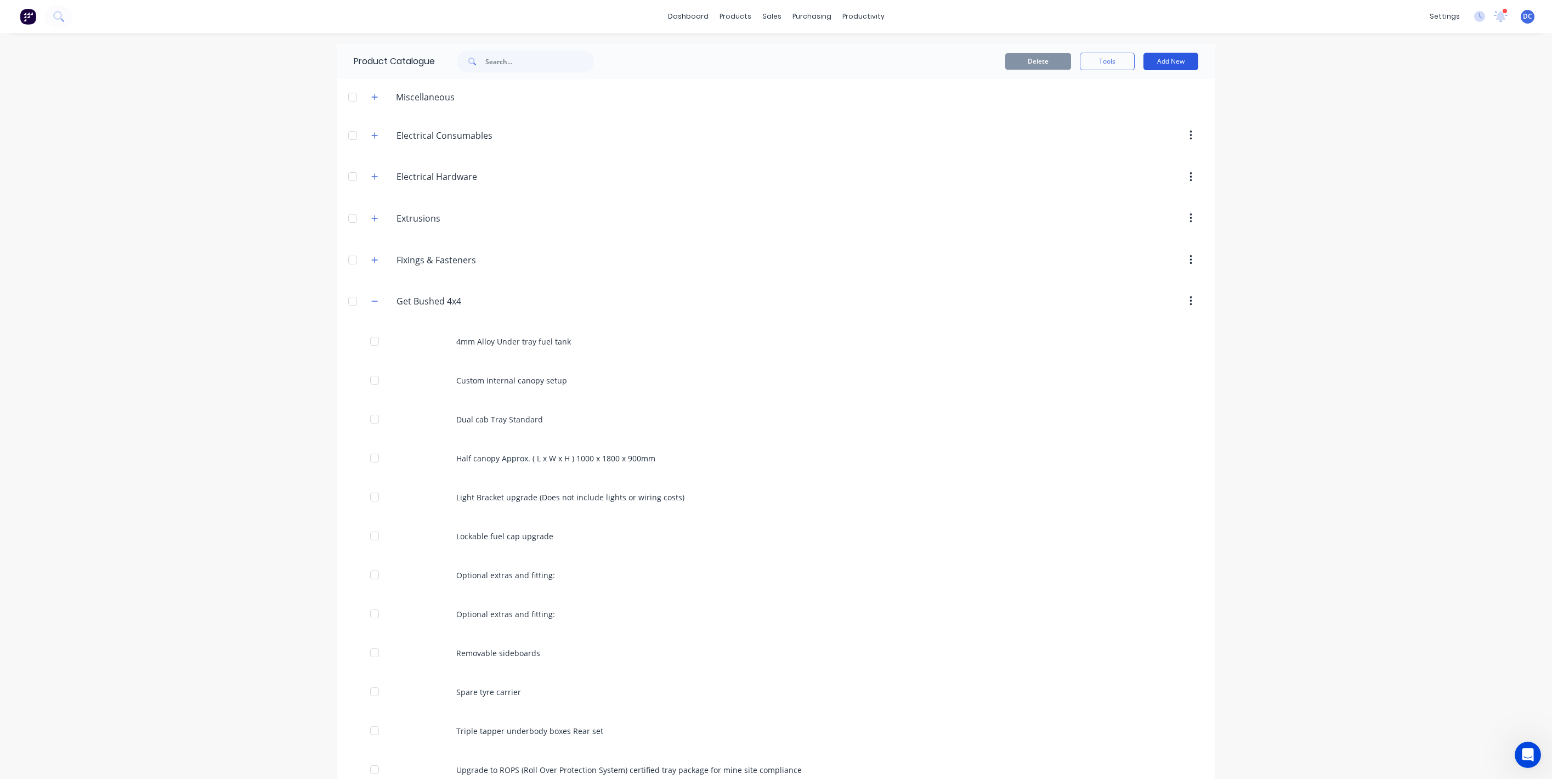
click at [1178, 59] on button "Add New" at bounding box center [1171, 62] width 55 height 18
click at [1151, 117] on div "Product" at bounding box center [1146, 112] width 84 height 16
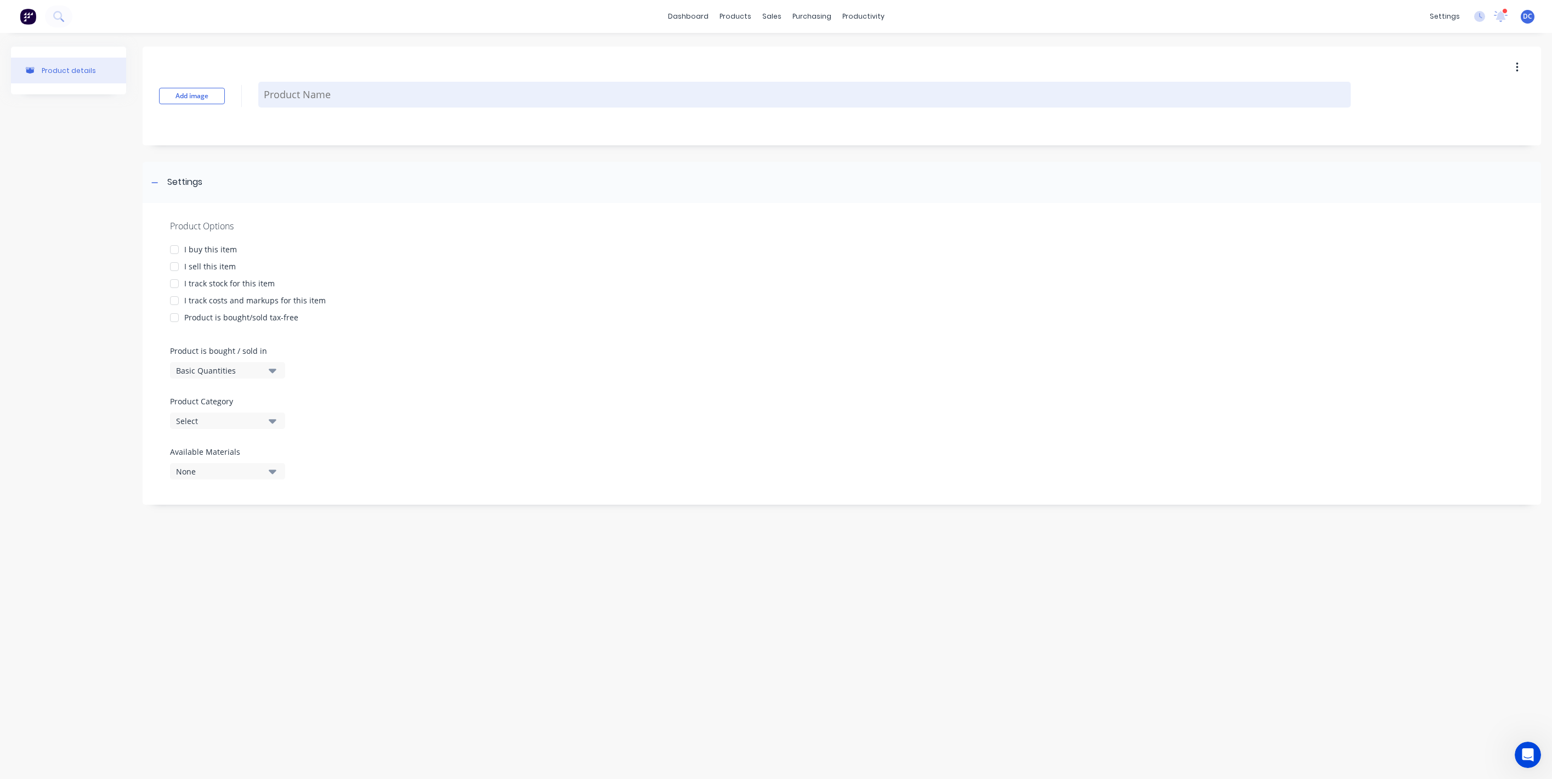
click at [416, 93] on textarea at bounding box center [804, 95] width 1093 height 26
paste textarea "High lights package (Waiting to hear back from electrician for high lights supp…"
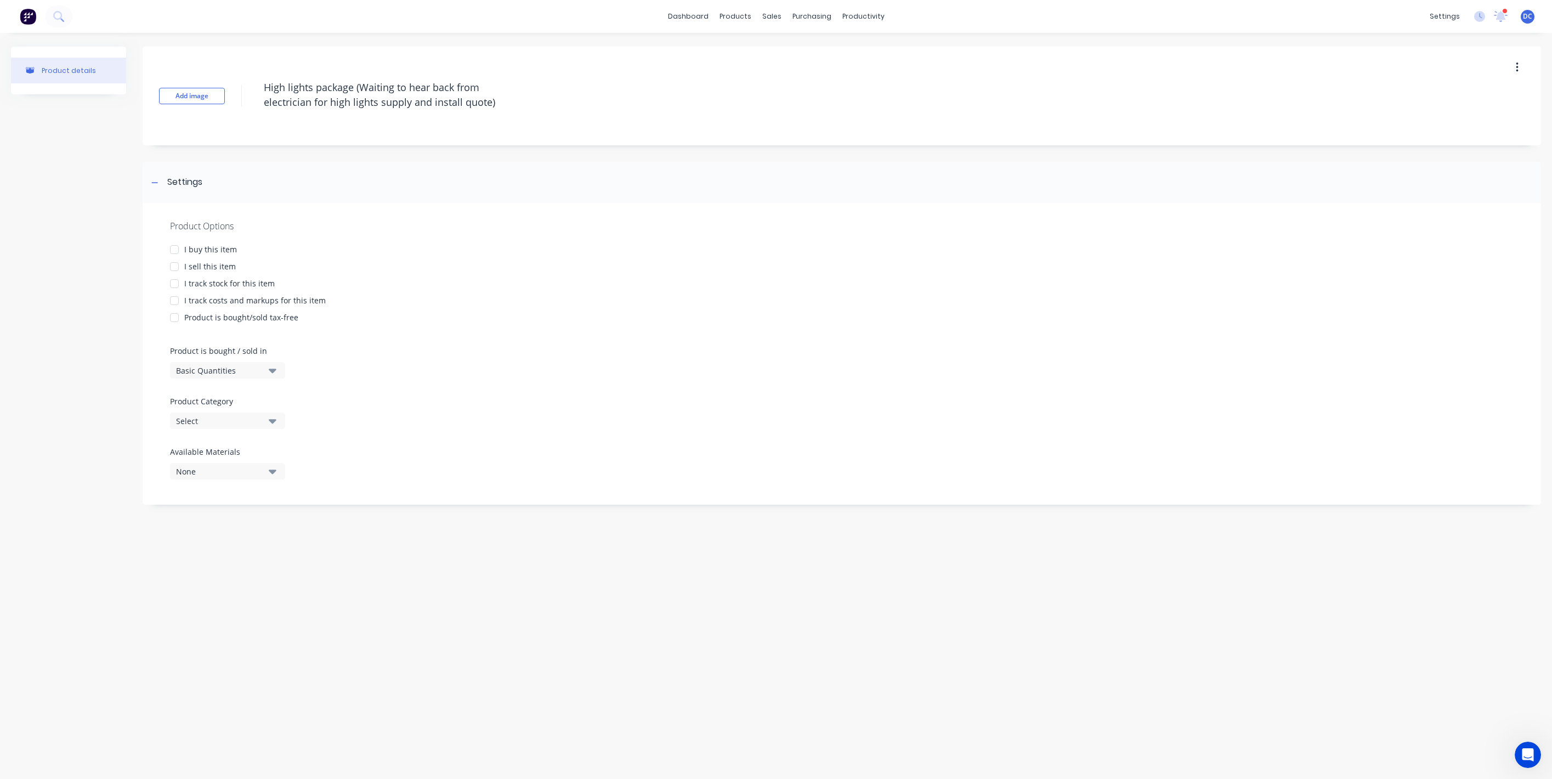
click at [210, 265] on div "I sell this item" at bounding box center [210, 267] width 52 height 12
click at [225, 417] on div "Select" at bounding box center [220, 421] width 88 height 12
click at [219, 566] on div "Get Bushed 4x4" at bounding box center [252, 569] width 165 height 22
click at [411, 581] on div "Trade Account" at bounding box center [395, 581] width 64 height 10
click at [401, 665] on div "Special" at bounding box center [380, 657] width 100 height 22
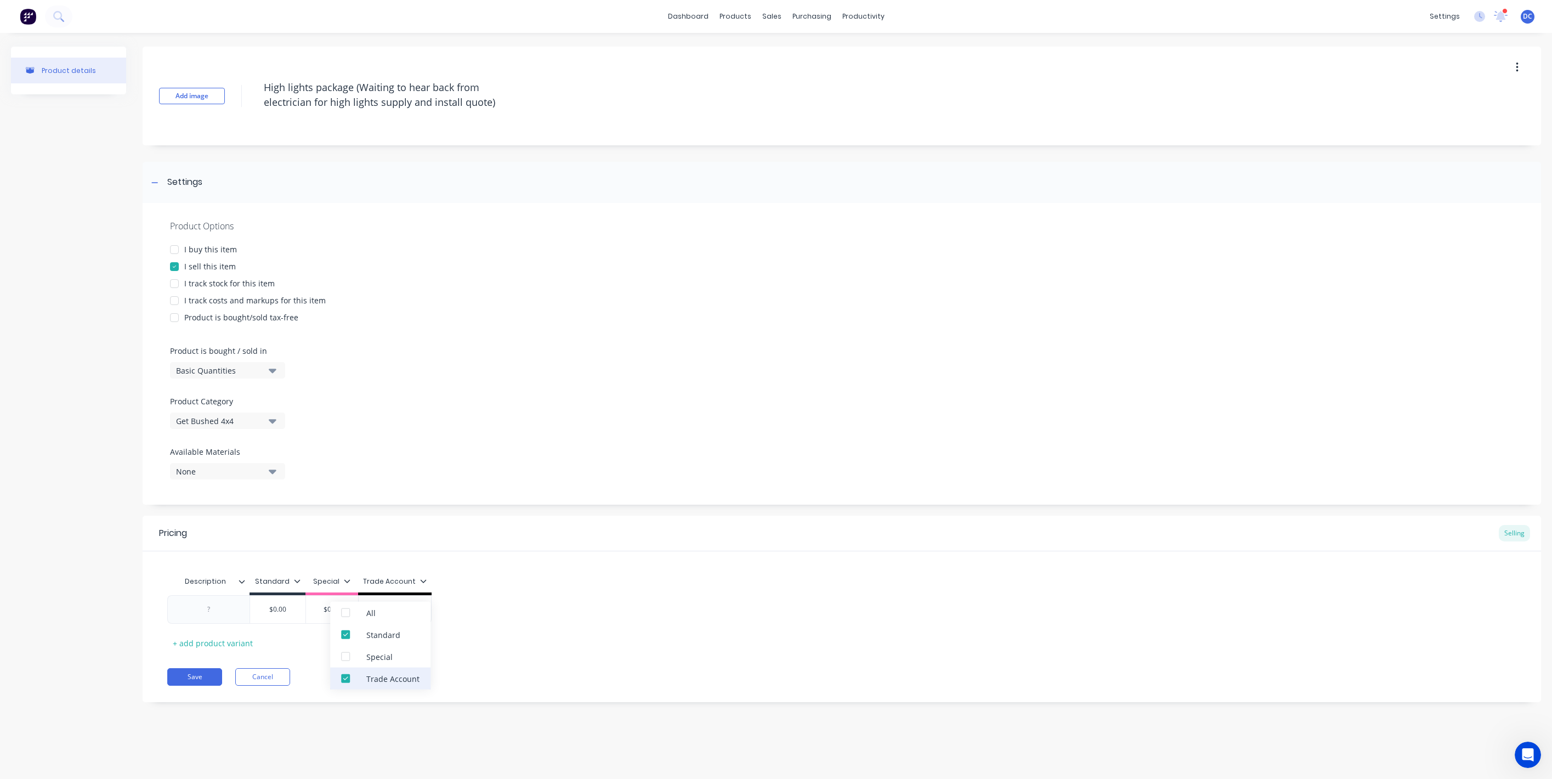
click at [401, 679] on div "Trade Account" at bounding box center [392, 678] width 53 height 12
click at [240, 634] on div "Description Standard Special Trade Account $0.00 $0.00 $0.00 + add product vari…" at bounding box center [841, 610] width 1349 height 81
click at [288, 608] on input "$0.00" at bounding box center [277, 609] width 55 height 10
click at [202, 677] on button "Save" at bounding box center [194, 677] width 55 height 18
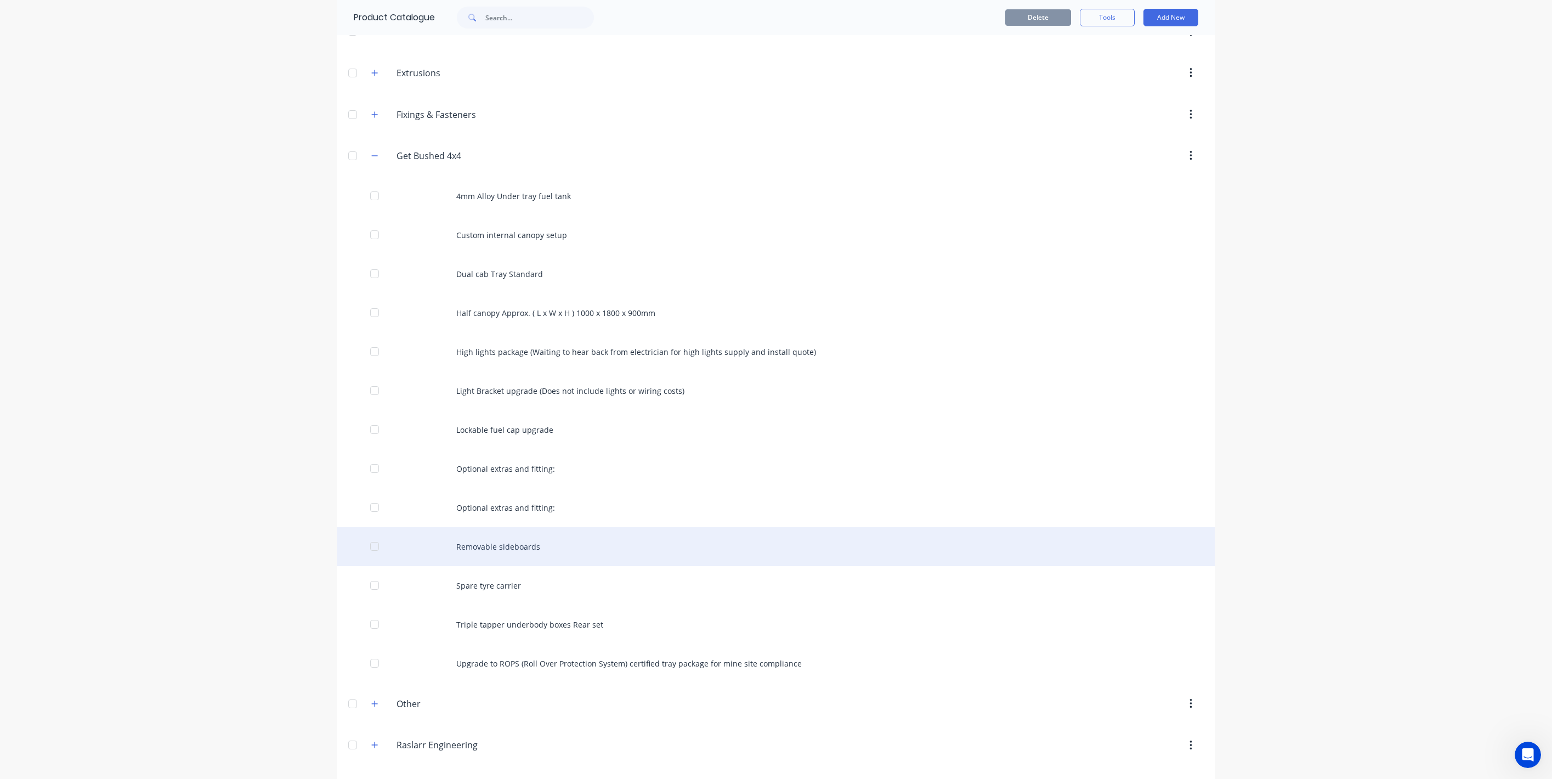
scroll to position [146, 0]
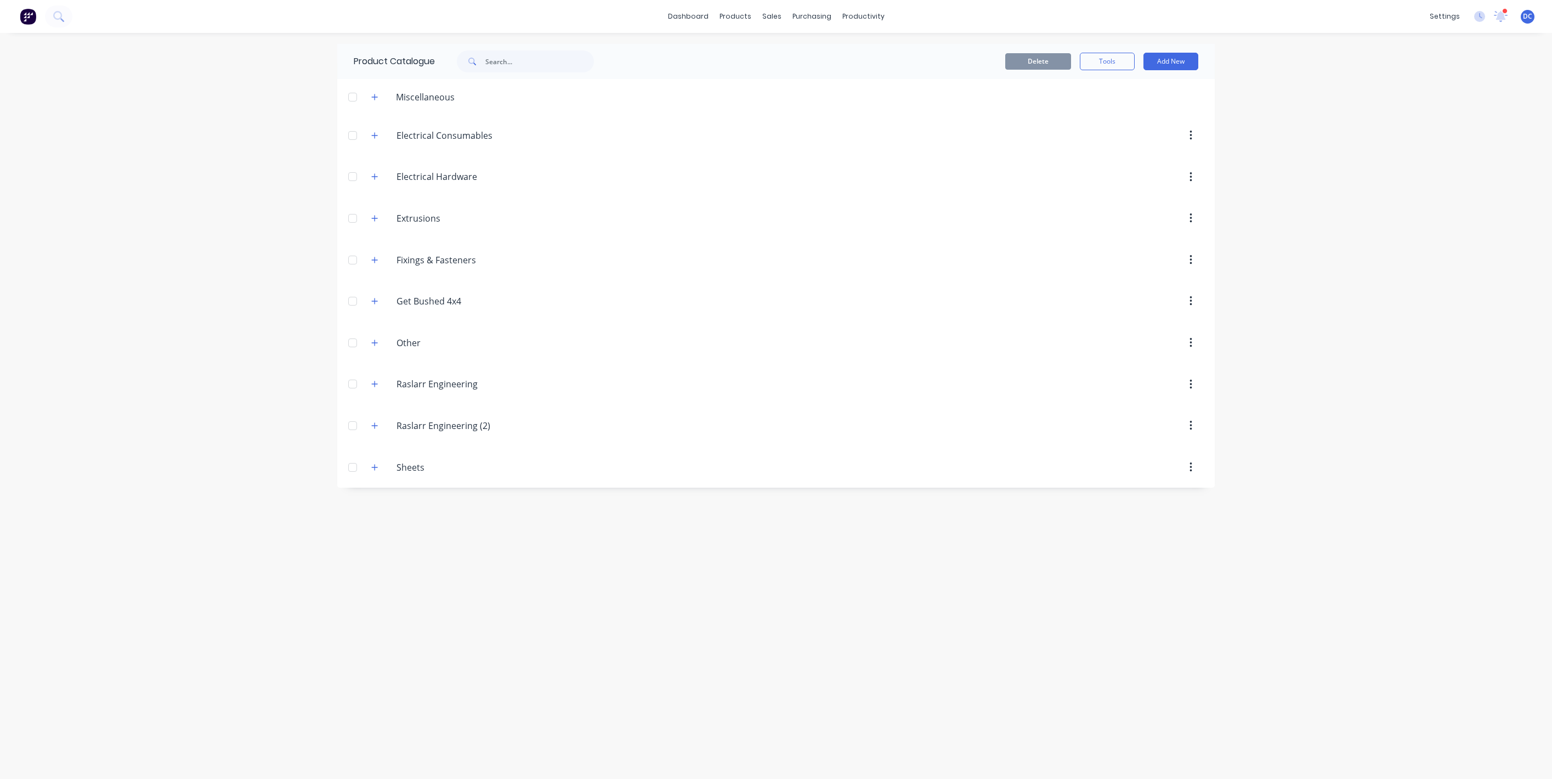
click at [18, 17] on button at bounding box center [27, 16] width 23 height 22
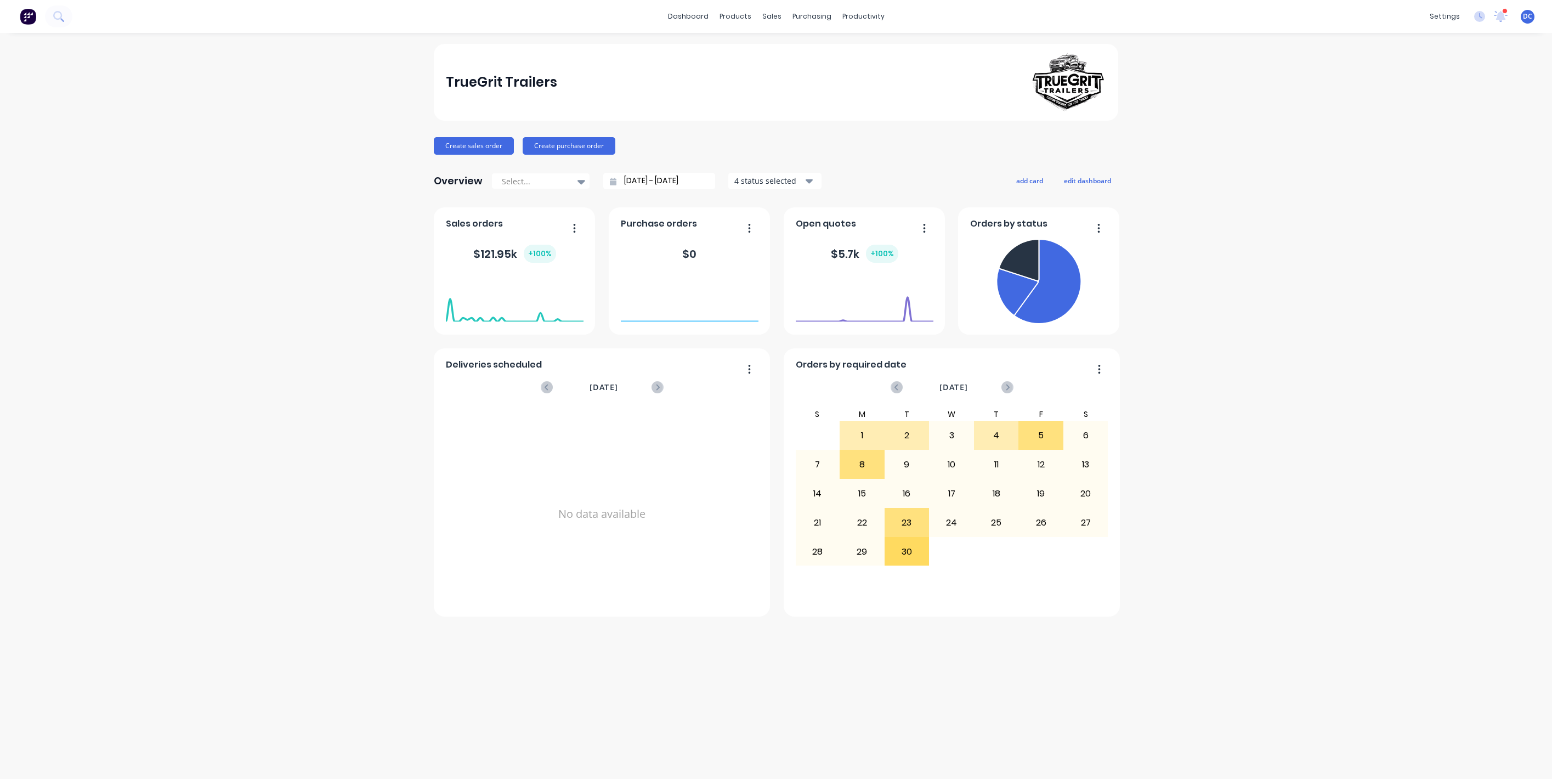
click at [264, 208] on div "TrueGrit Trailers Create sales order Create purchase order Overview Select... 2…" at bounding box center [776, 406] width 1552 height 724
click at [777, 52] on icon at bounding box center [776, 53] width 10 height 10
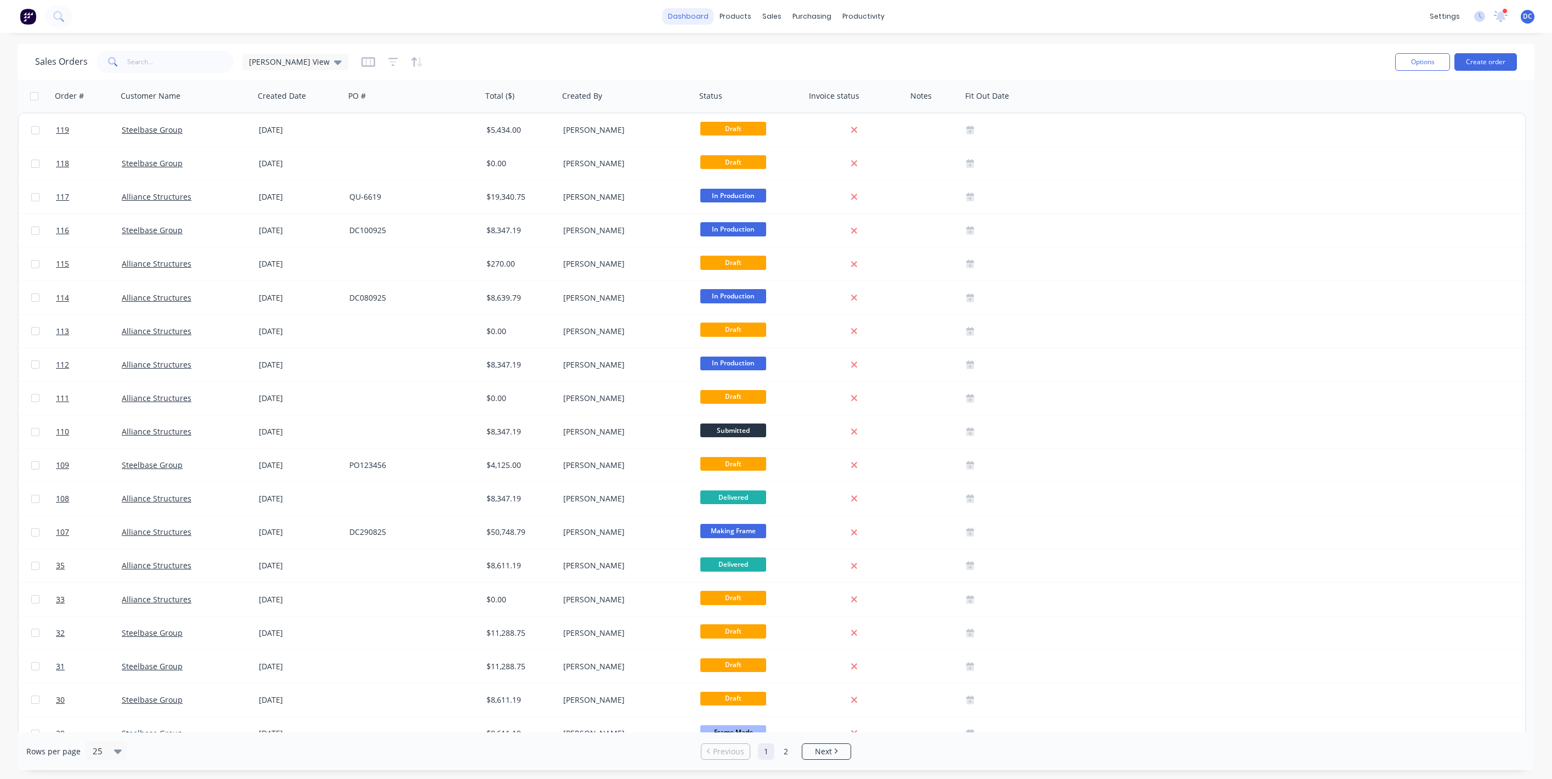
click at [674, 13] on link "dashboard" at bounding box center [689, 16] width 52 height 16
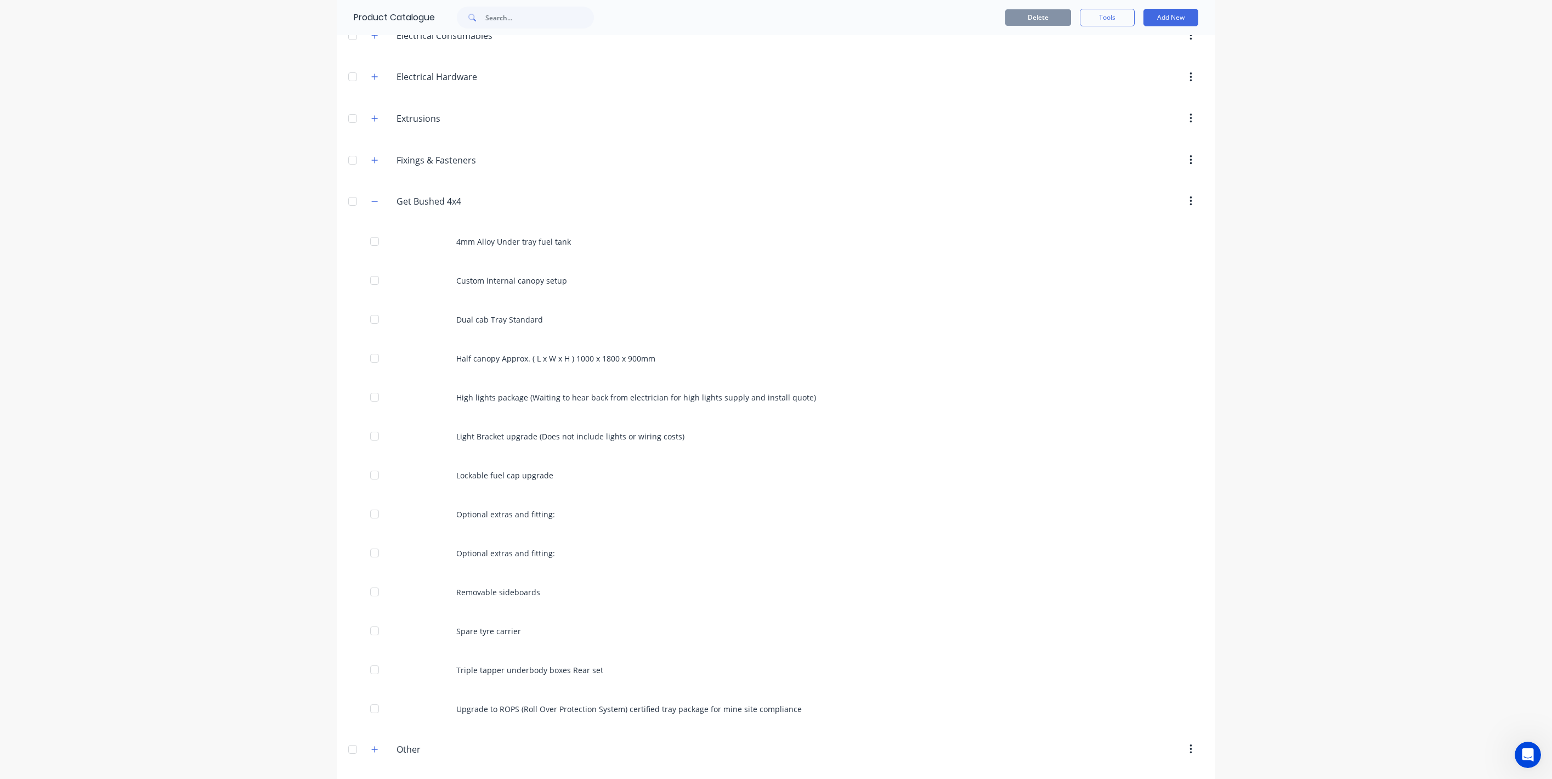
scroll to position [101, 0]
click at [1163, 21] on button "Add New" at bounding box center [1171, 18] width 55 height 18
click at [1138, 89] on div "Product Kit" at bounding box center [1146, 90] width 84 height 16
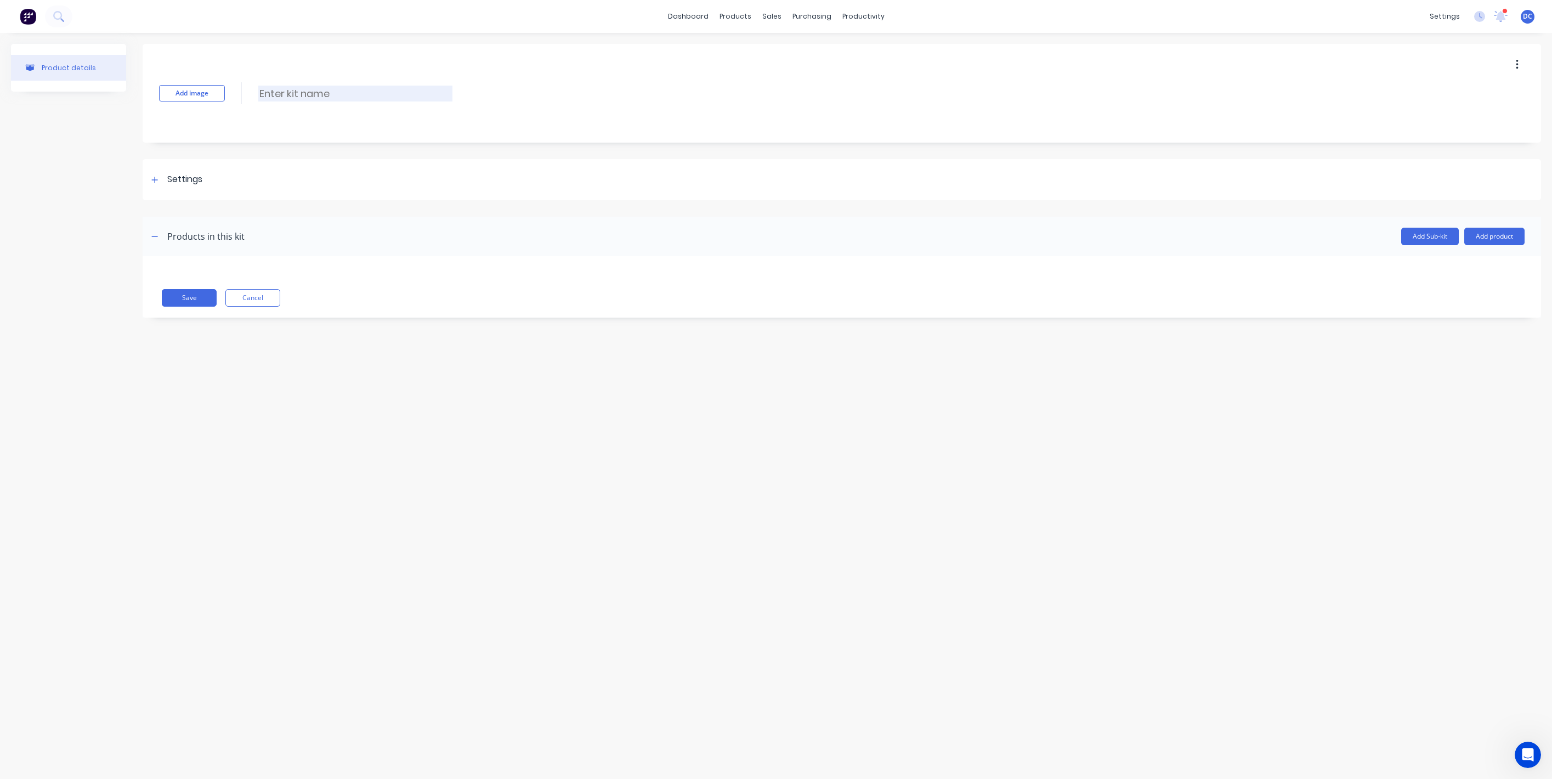
click at [361, 98] on input at bounding box center [355, 94] width 194 height 16
paste input "ROPS tray and canopy package"
type input "ROPS tray and canopy package"
click at [173, 179] on div "Settings" at bounding box center [184, 180] width 35 height 14
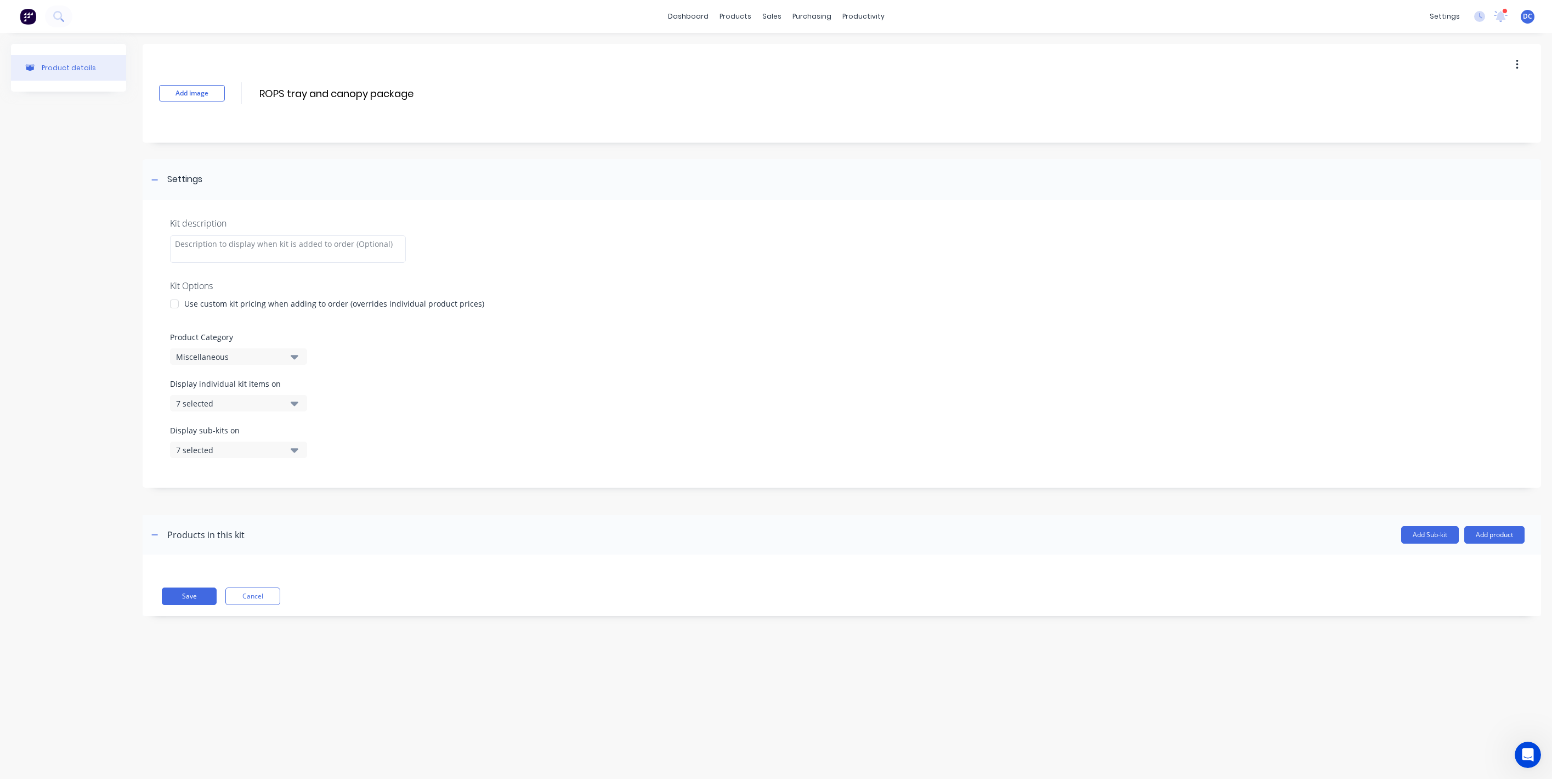
click at [247, 415] on div "Display individual kit items on 7 selected" at bounding box center [842, 401] width 1344 height 47
click at [276, 347] on div "Product Category Miscellaneous" at bounding box center [842, 347] width 1344 height 33
click at [274, 354] on div "Miscellaneous" at bounding box center [229, 357] width 106 height 12
click at [245, 502] on div "Get Bushed 4x4" at bounding box center [252, 505] width 165 height 22
click at [1480, 533] on button "Add product" at bounding box center [1495, 535] width 60 height 18
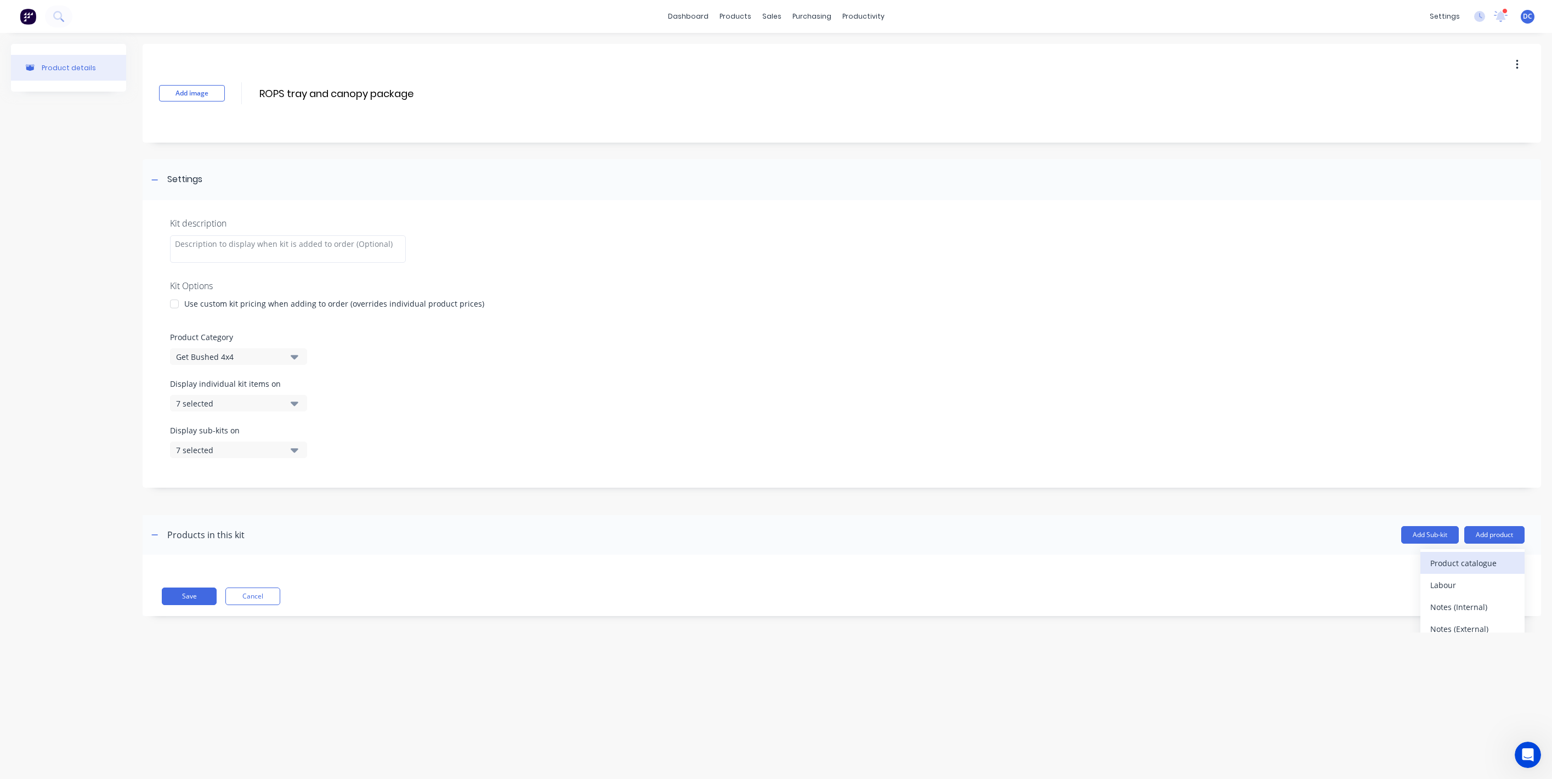
click at [1460, 566] on div "Product catalogue" at bounding box center [1473, 563] width 84 height 16
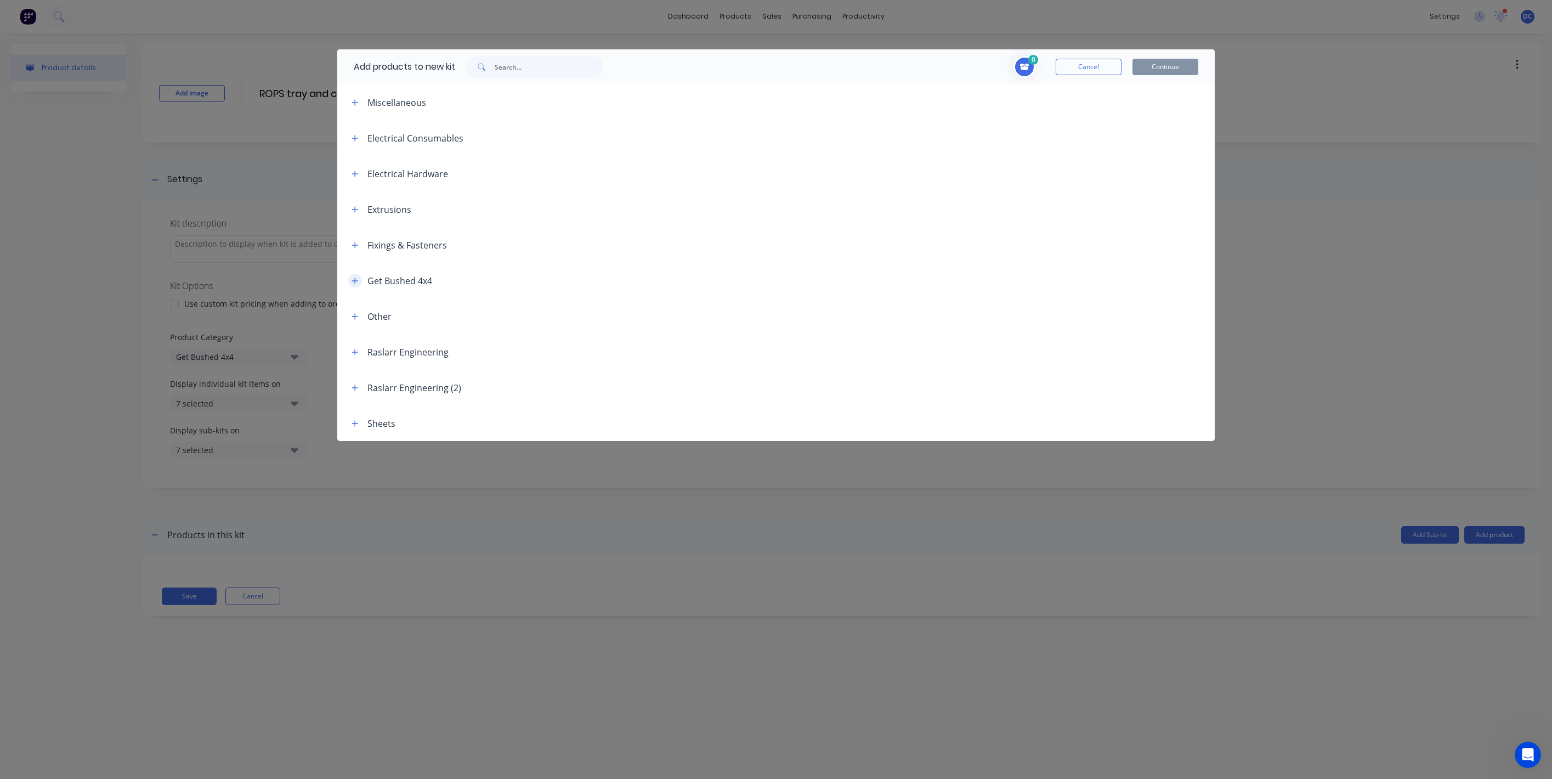
click at [355, 274] on button "button" at bounding box center [355, 281] width 14 height 14
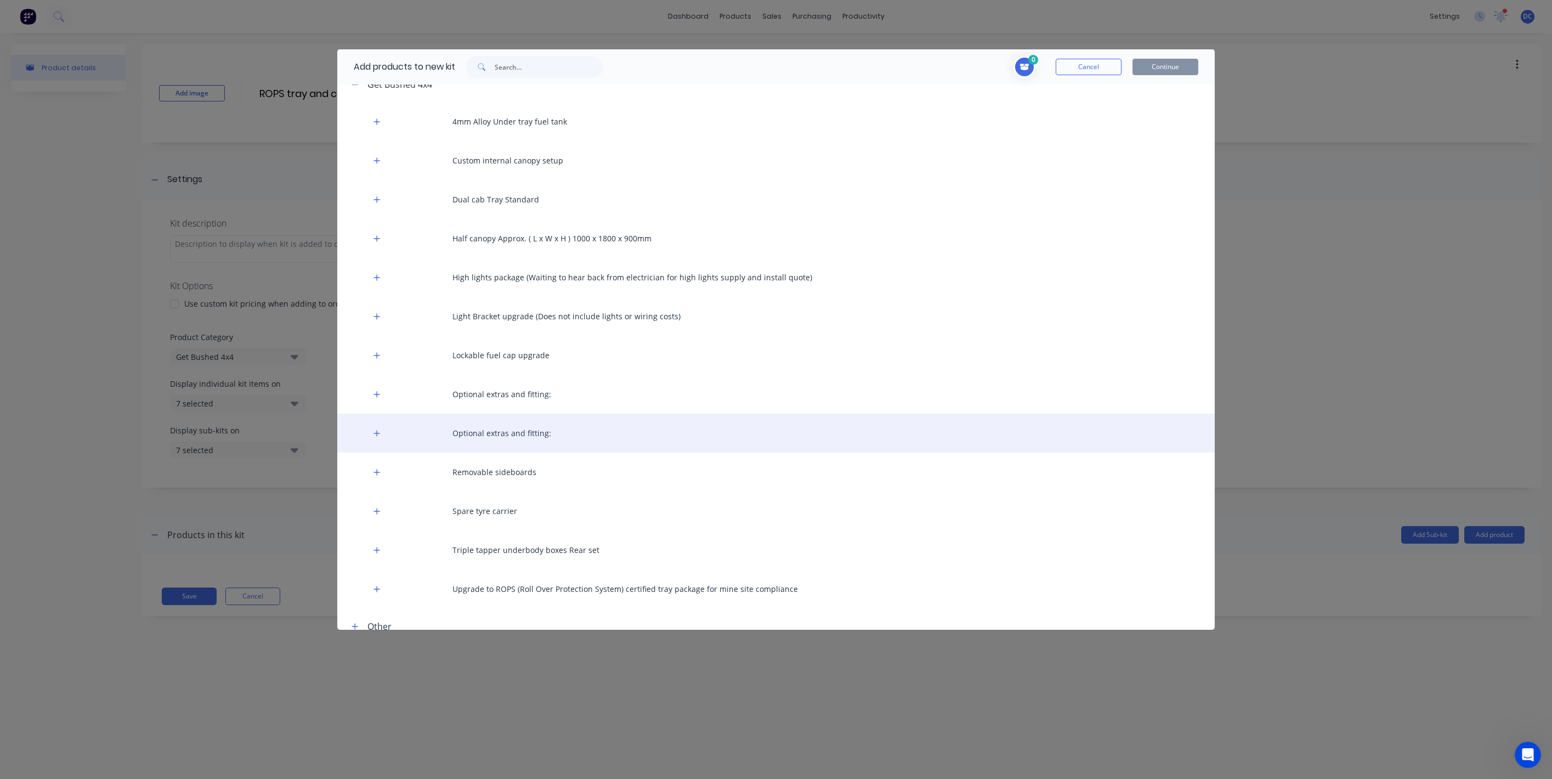
scroll to position [202, 0]
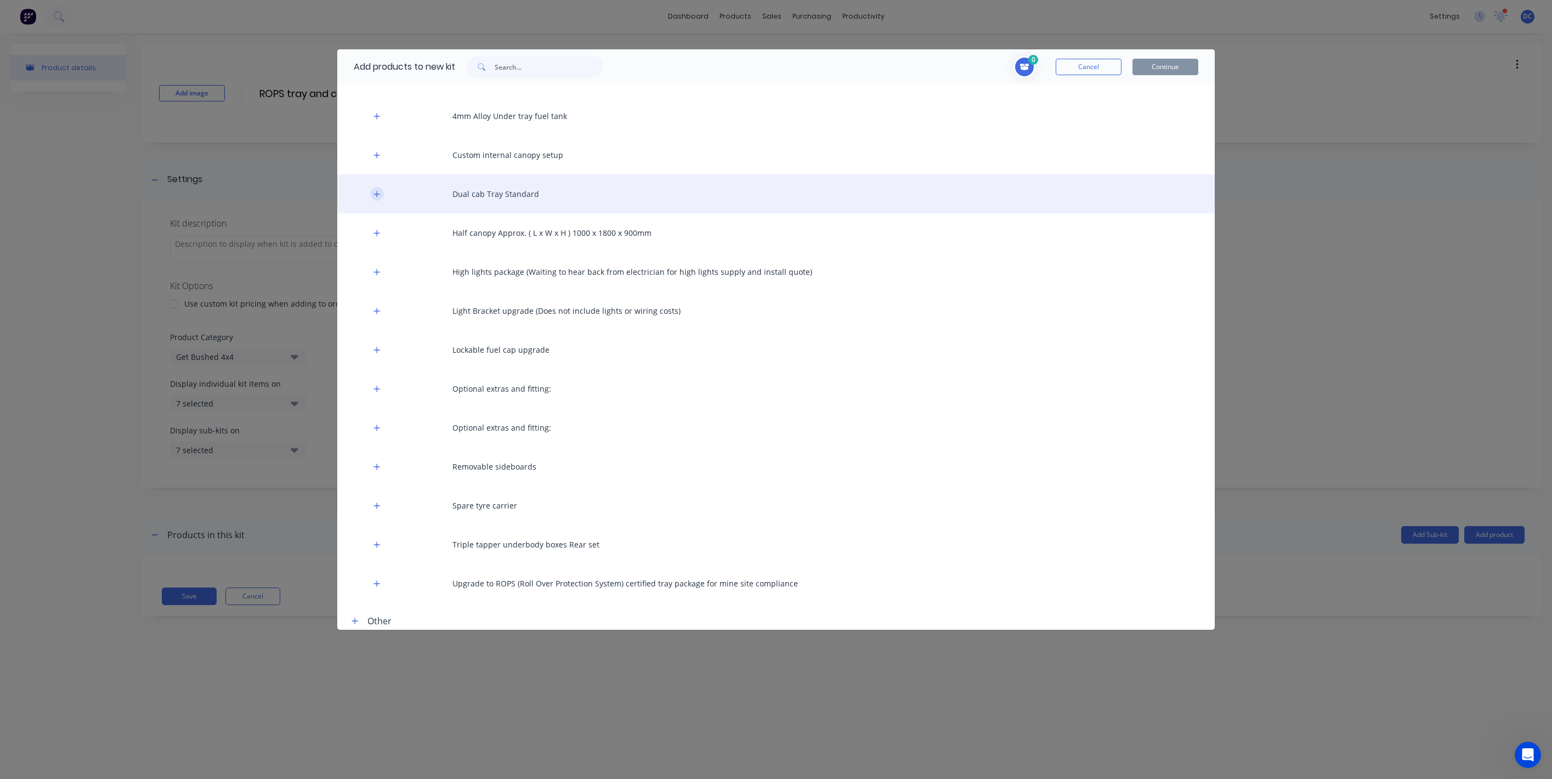
click at [375, 197] on icon "button" at bounding box center [377, 194] width 7 height 8
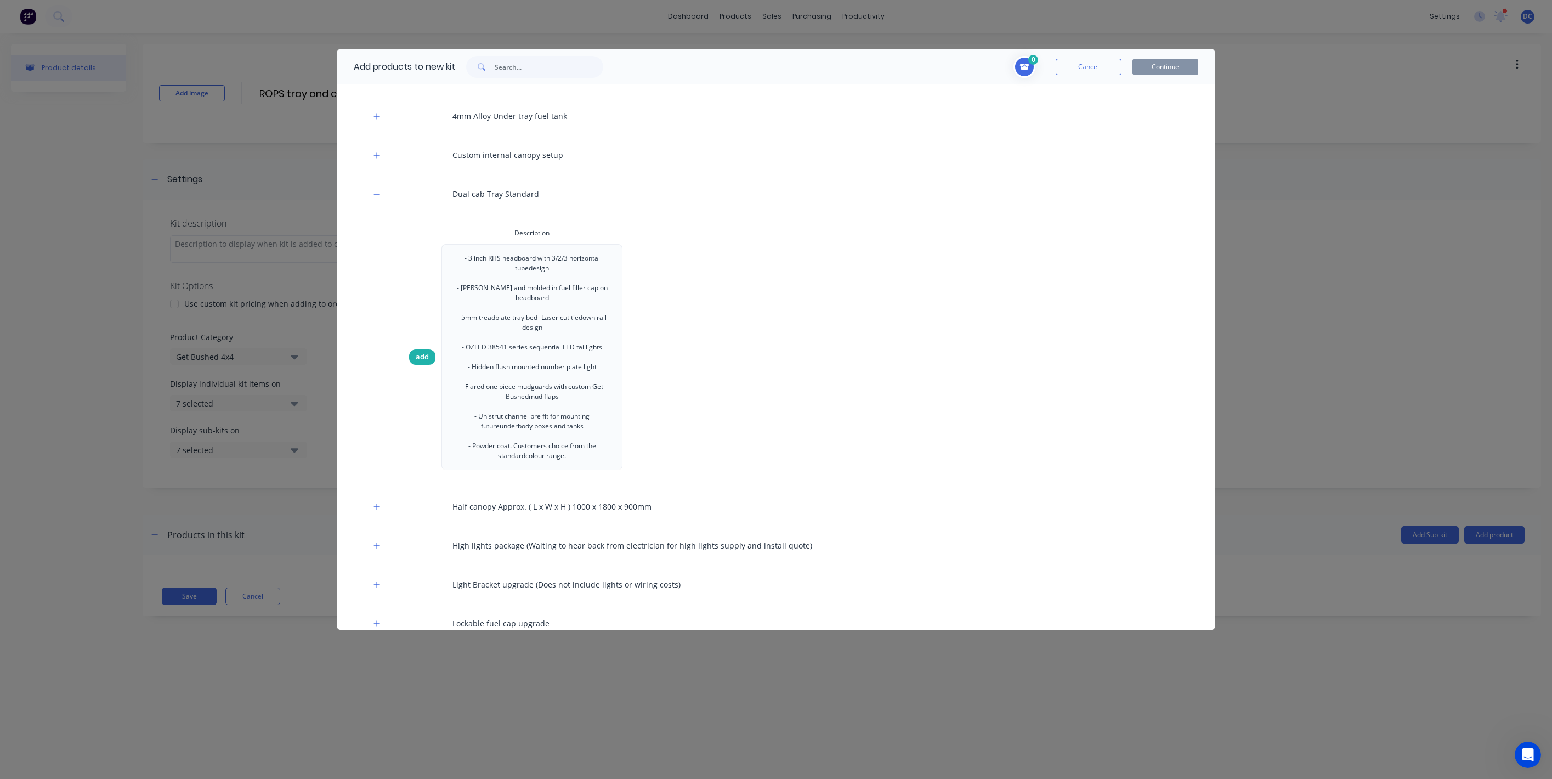
click at [426, 352] on span "add" at bounding box center [422, 357] width 13 height 11
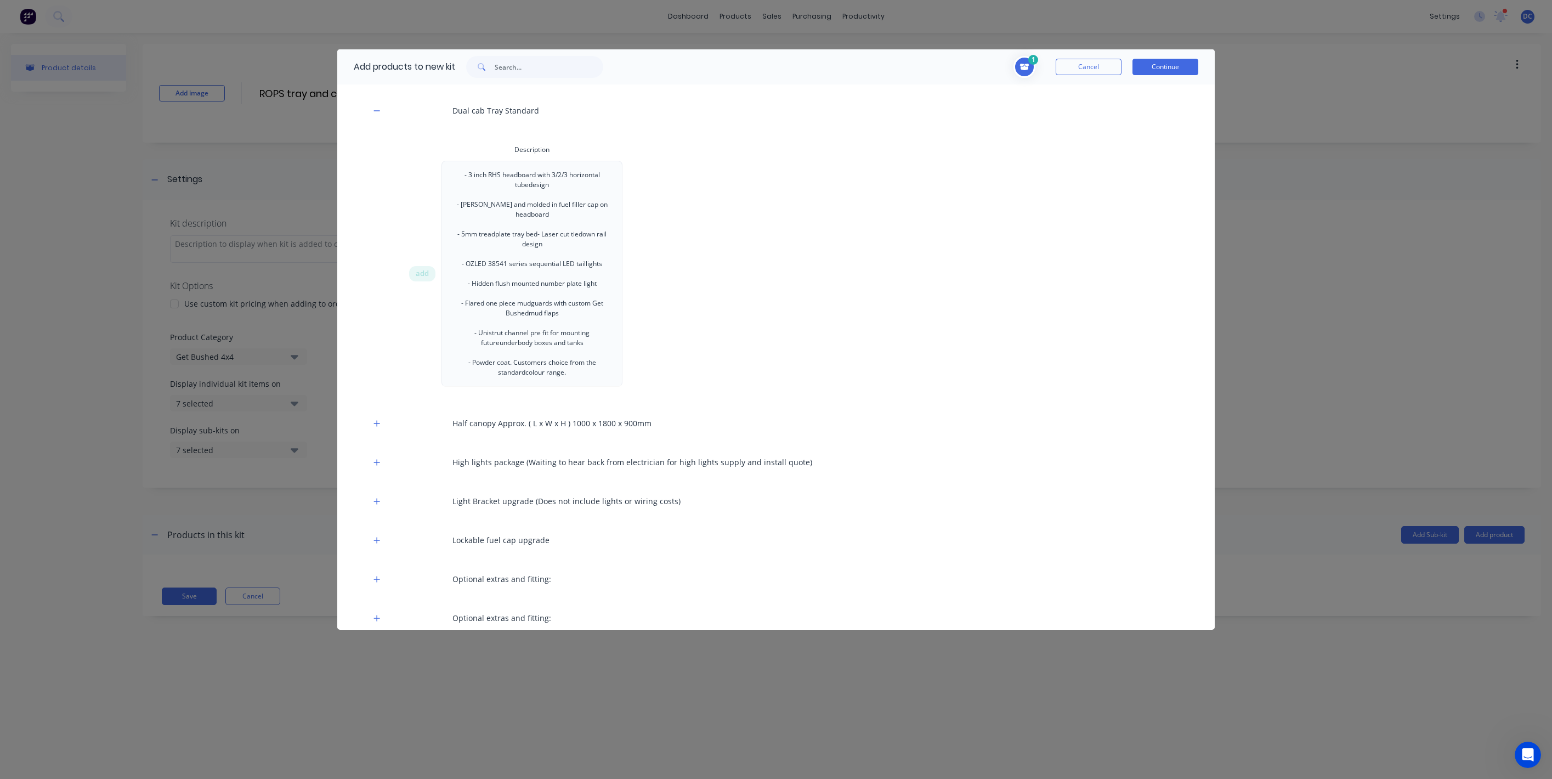
scroll to position [315, 0]
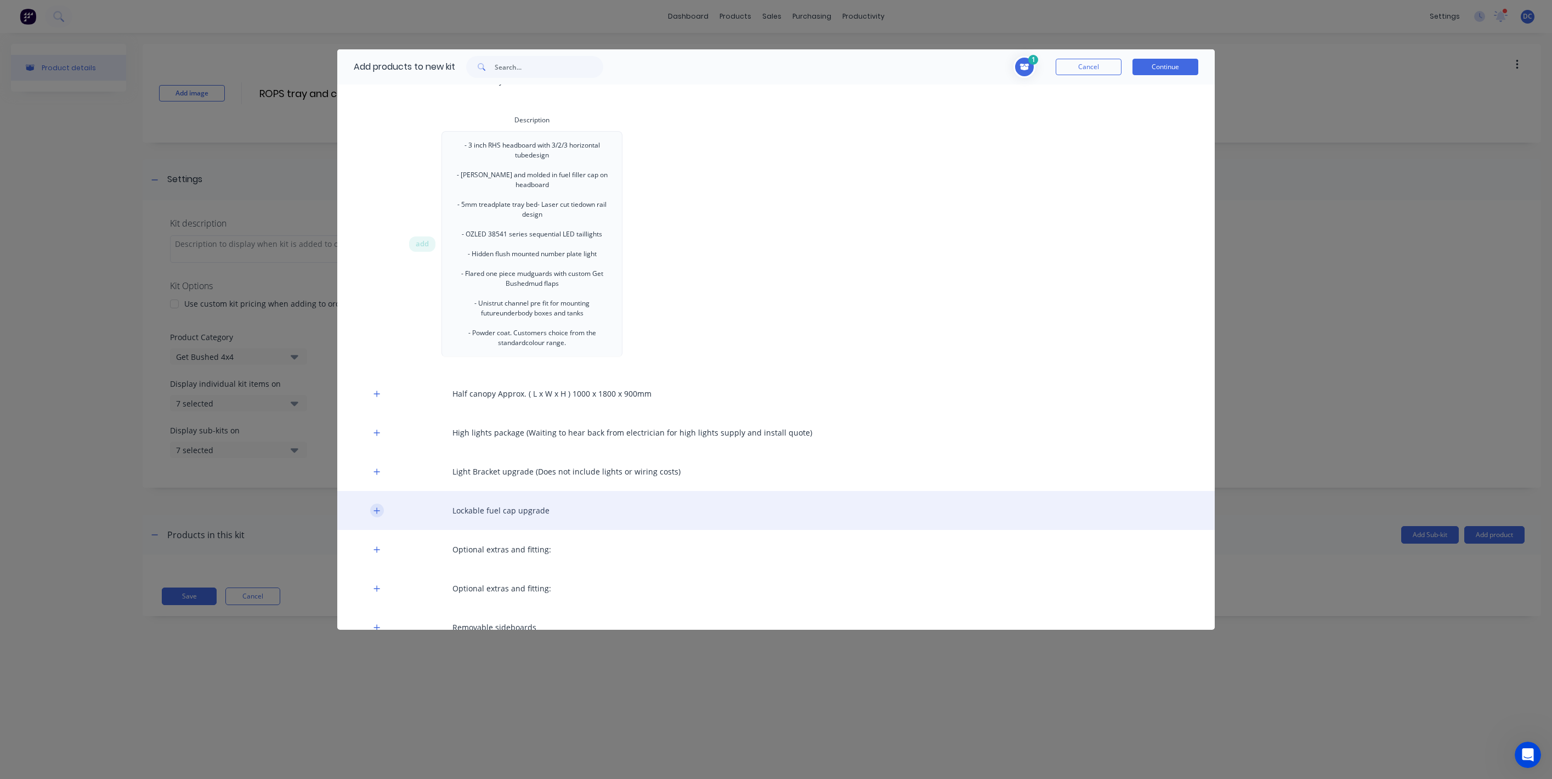
click at [378, 507] on icon "button" at bounding box center [377, 511] width 7 height 8
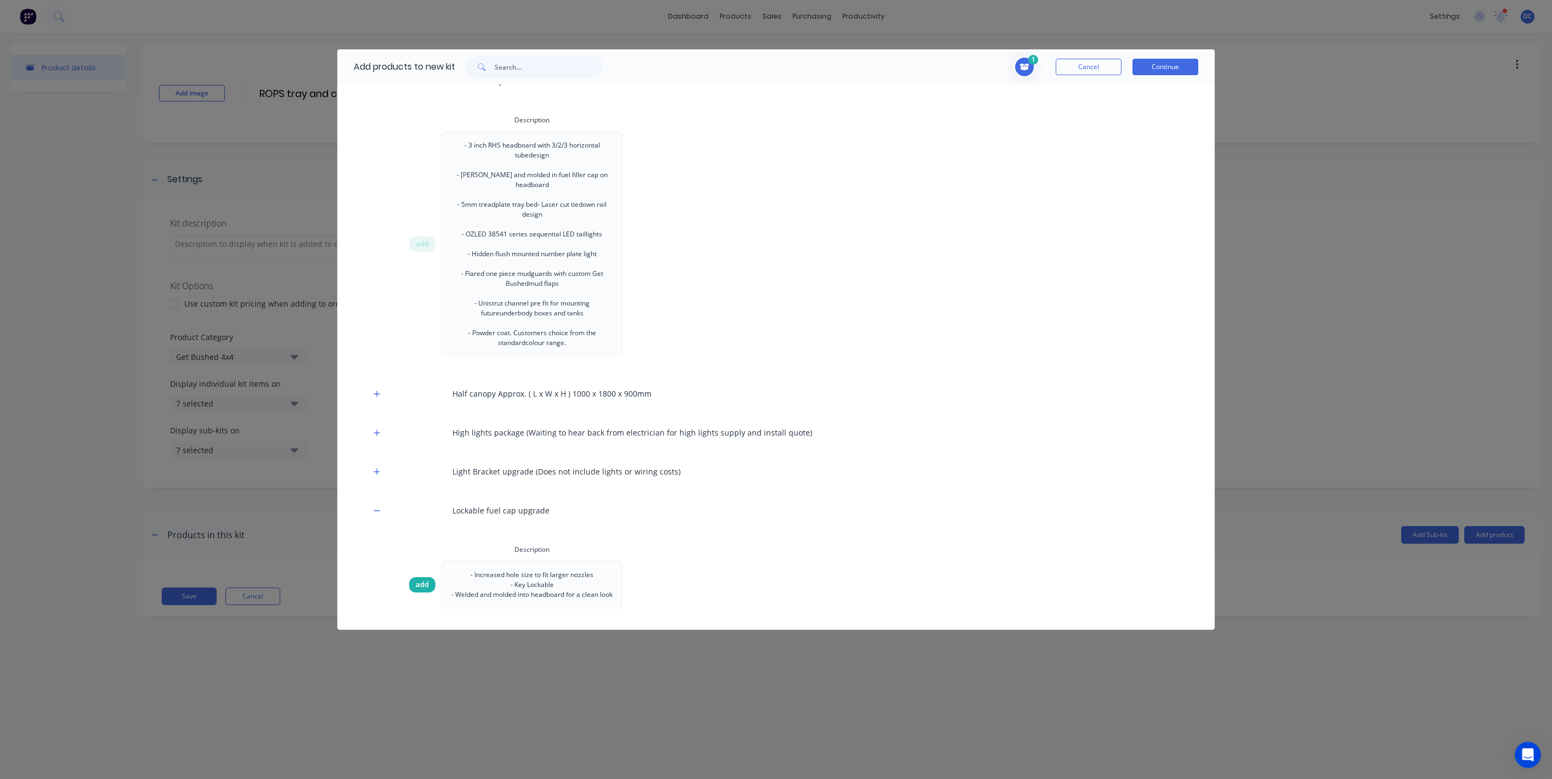
click at [428, 580] on span "add" at bounding box center [422, 584] width 13 height 11
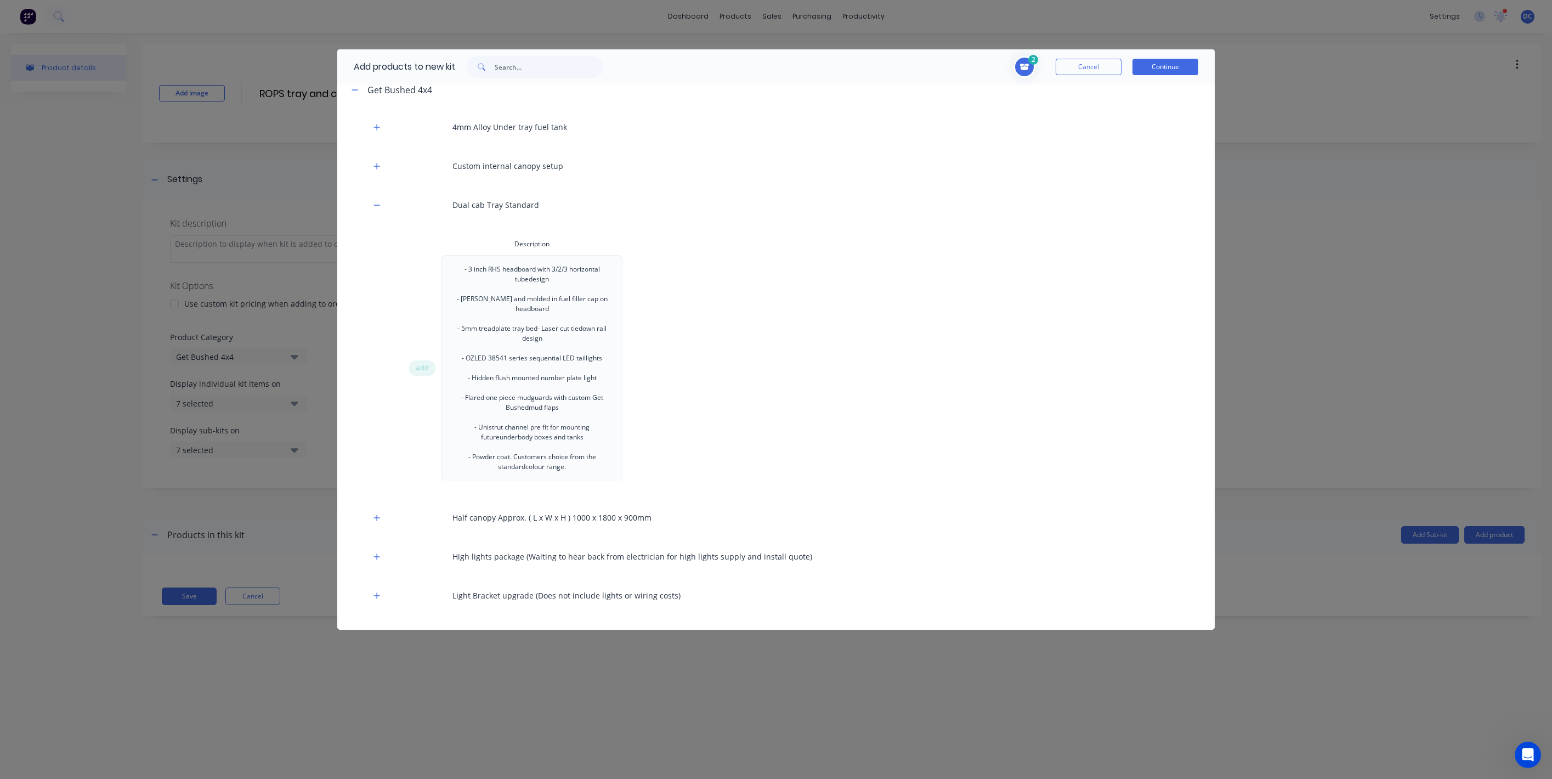
scroll to position [66, 0]
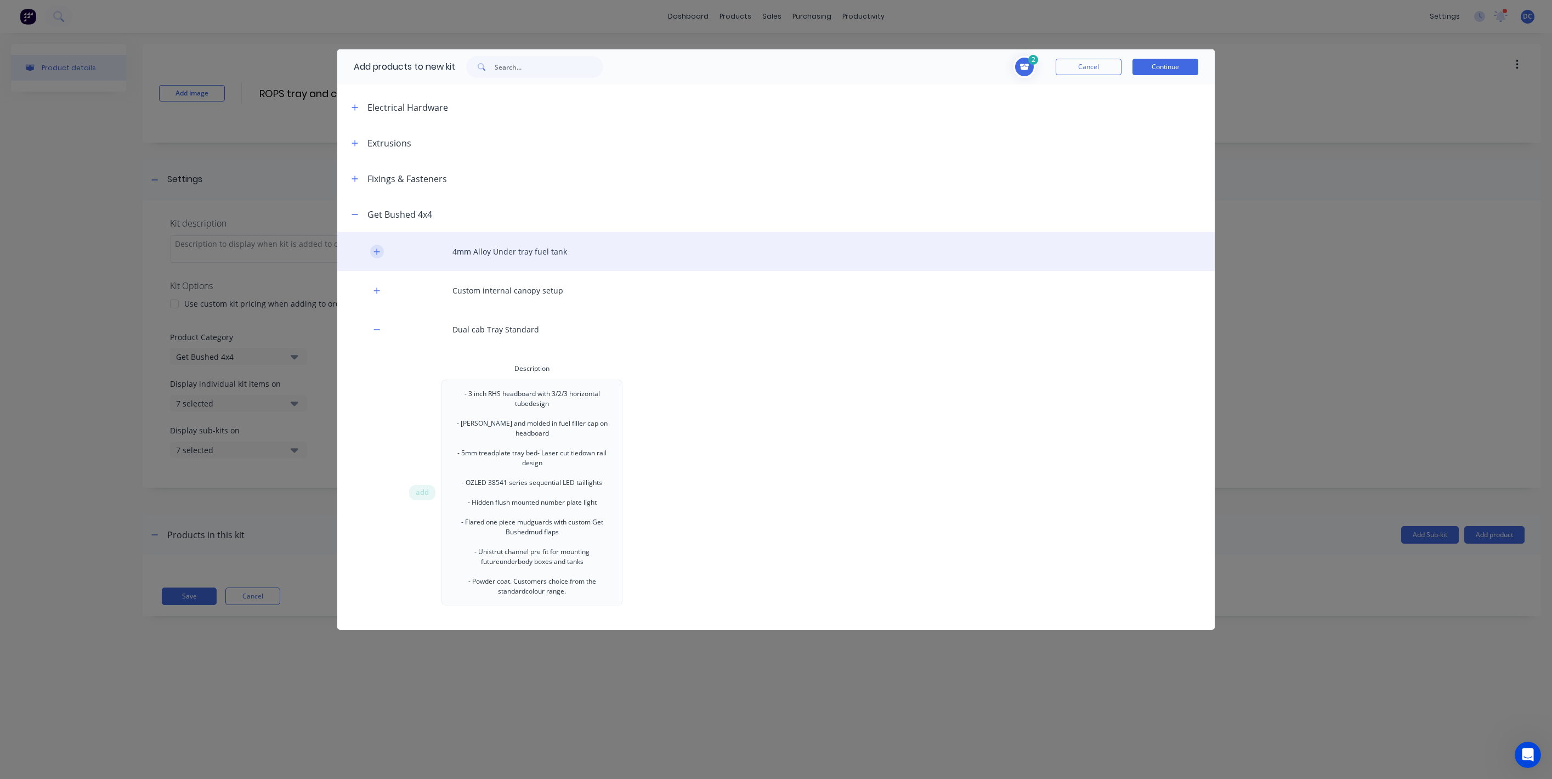
click at [378, 250] on icon "button" at bounding box center [377, 252] width 7 height 8
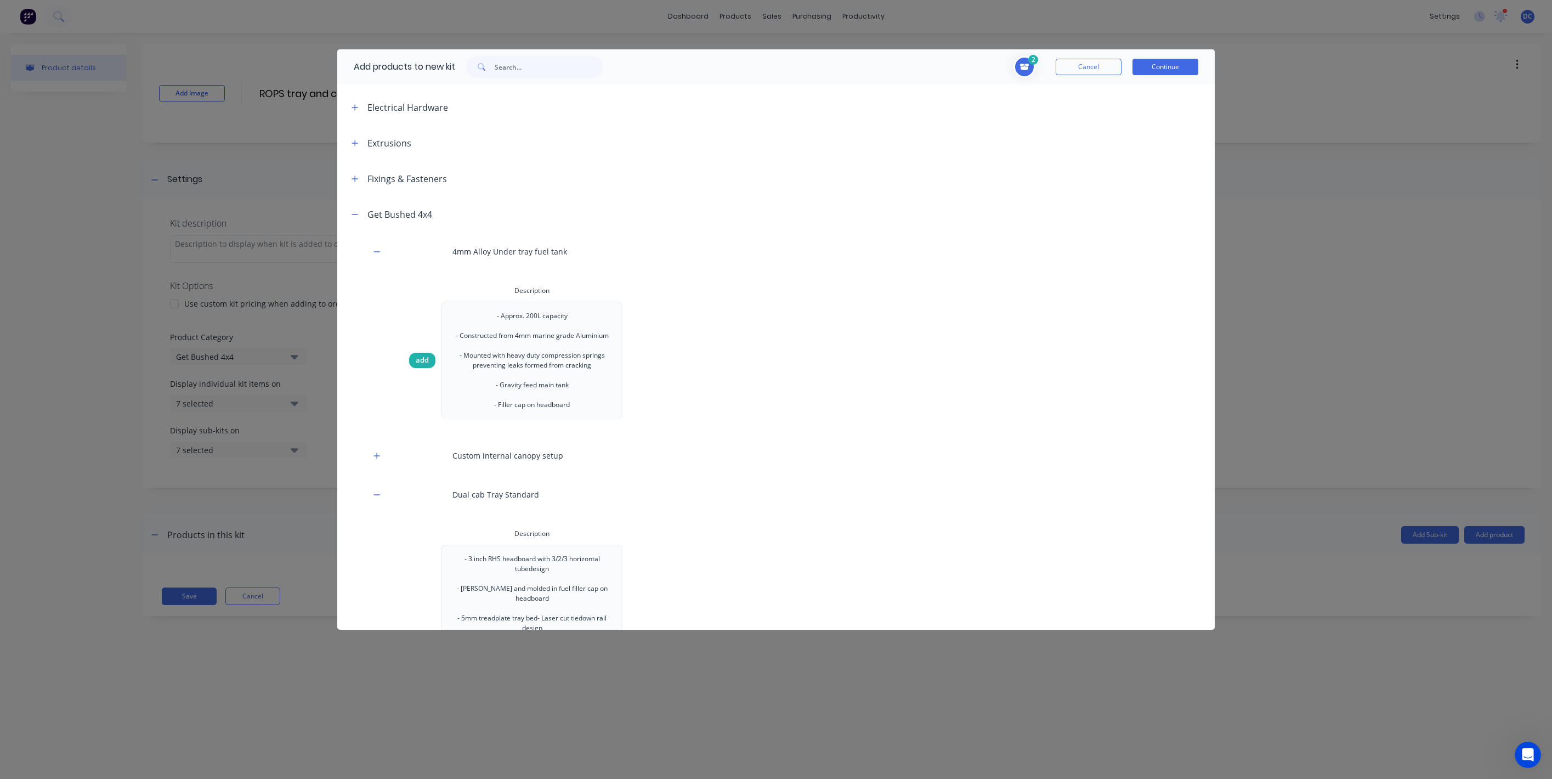
click at [425, 368] on div "add" at bounding box center [422, 360] width 26 height 15
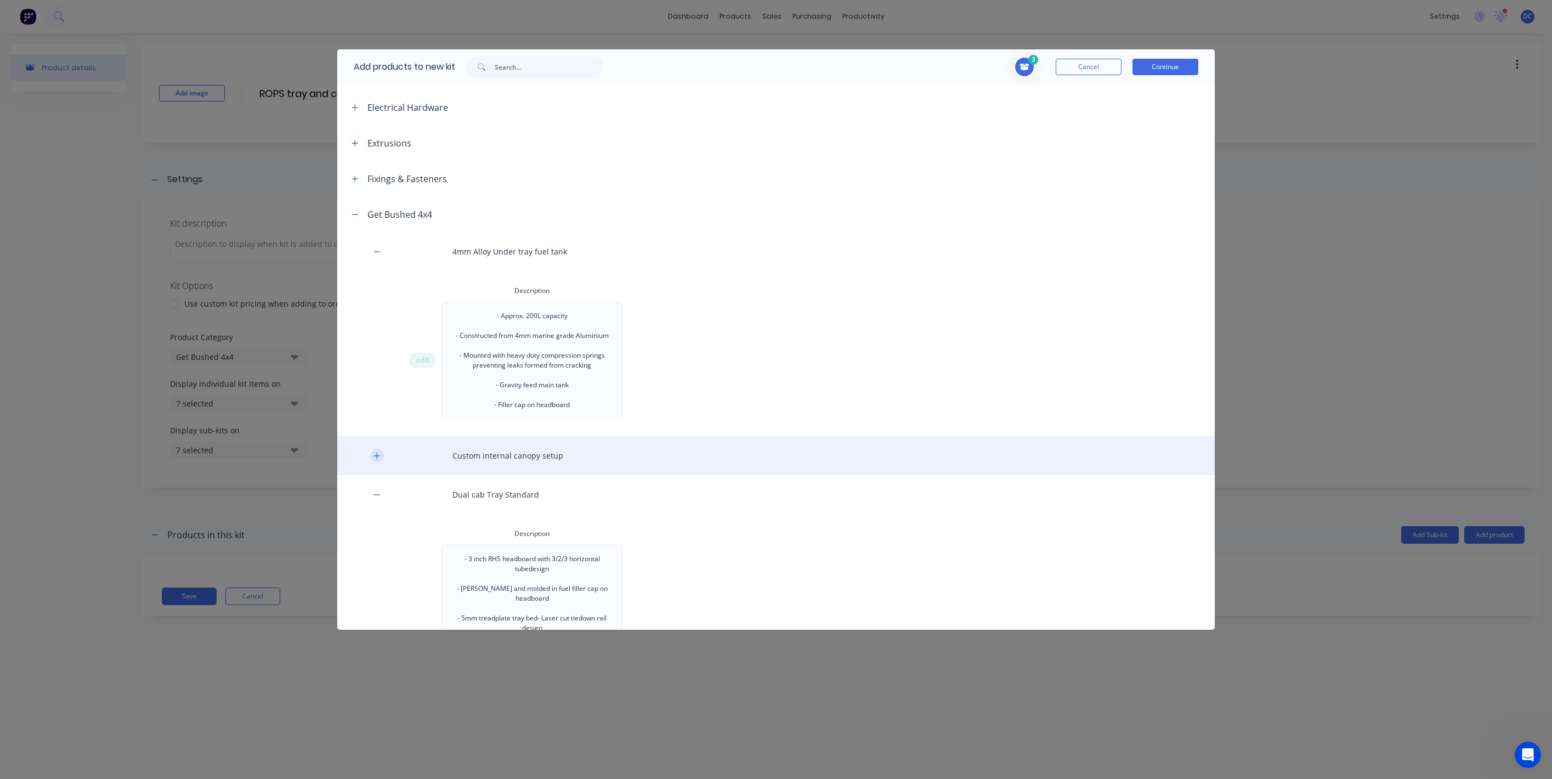
click at [376, 459] on icon "button" at bounding box center [377, 456] width 6 height 6
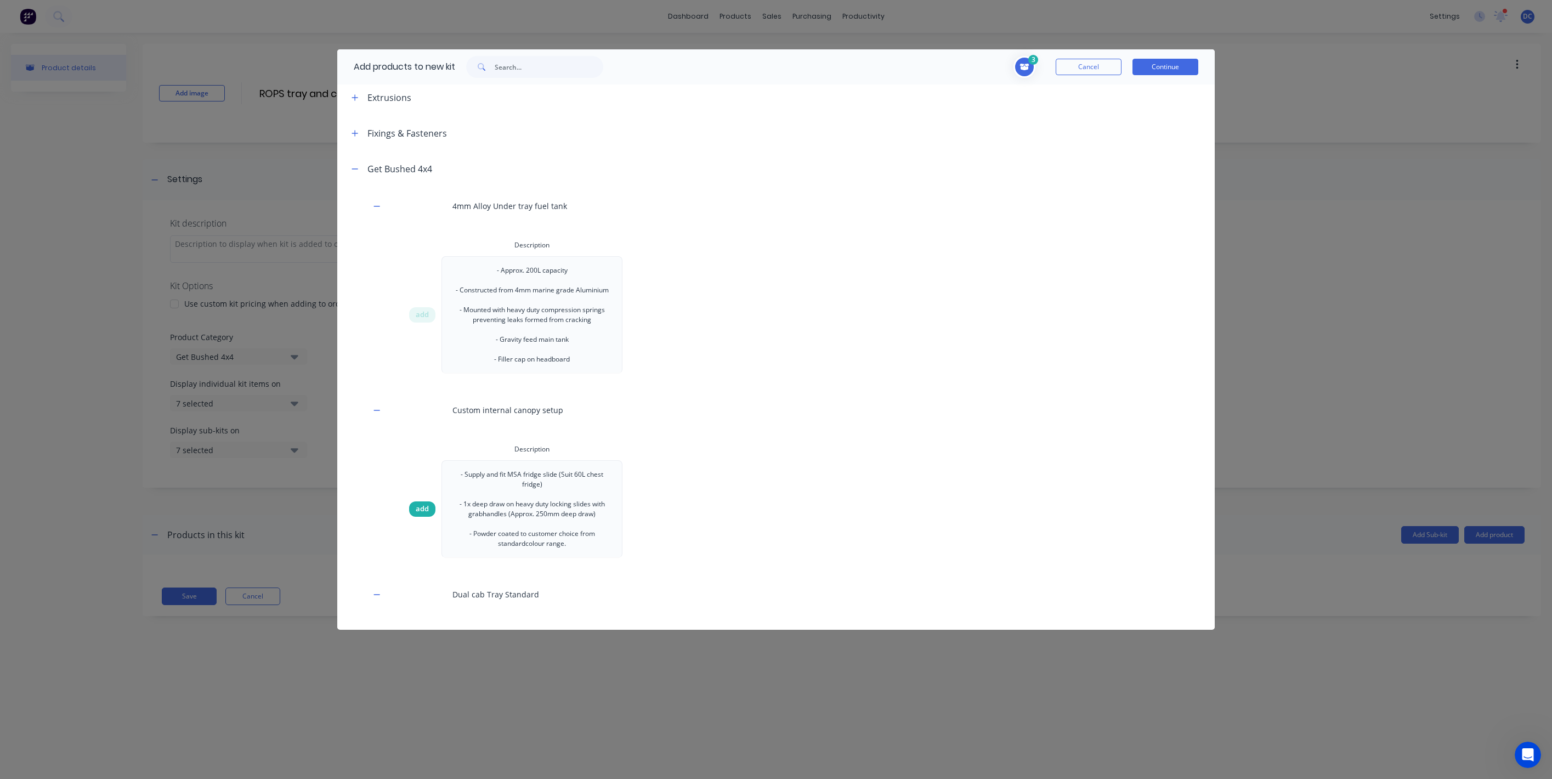
click at [425, 515] on span "add" at bounding box center [422, 509] width 13 height 11
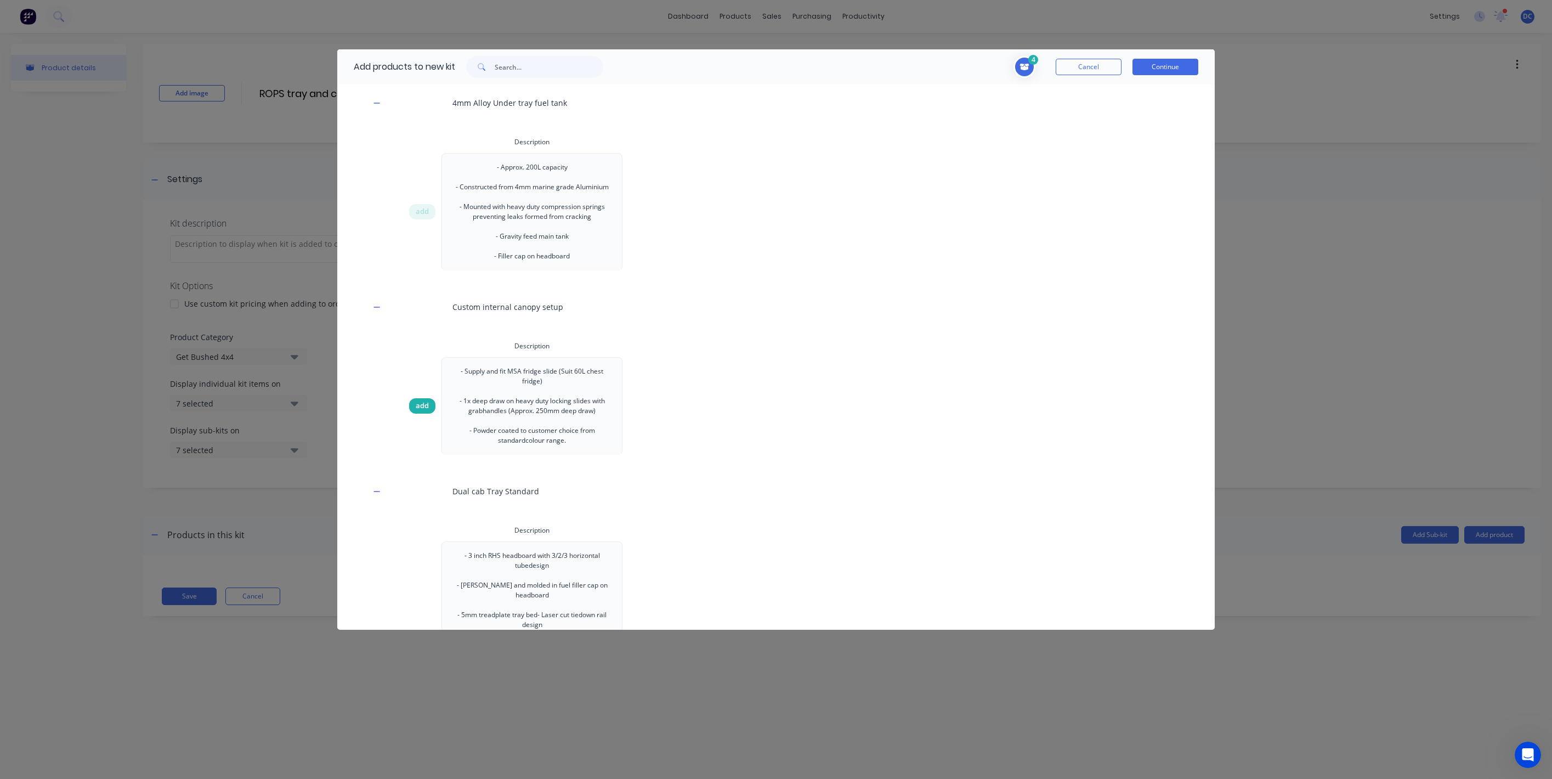
scroll to position [216, 0]
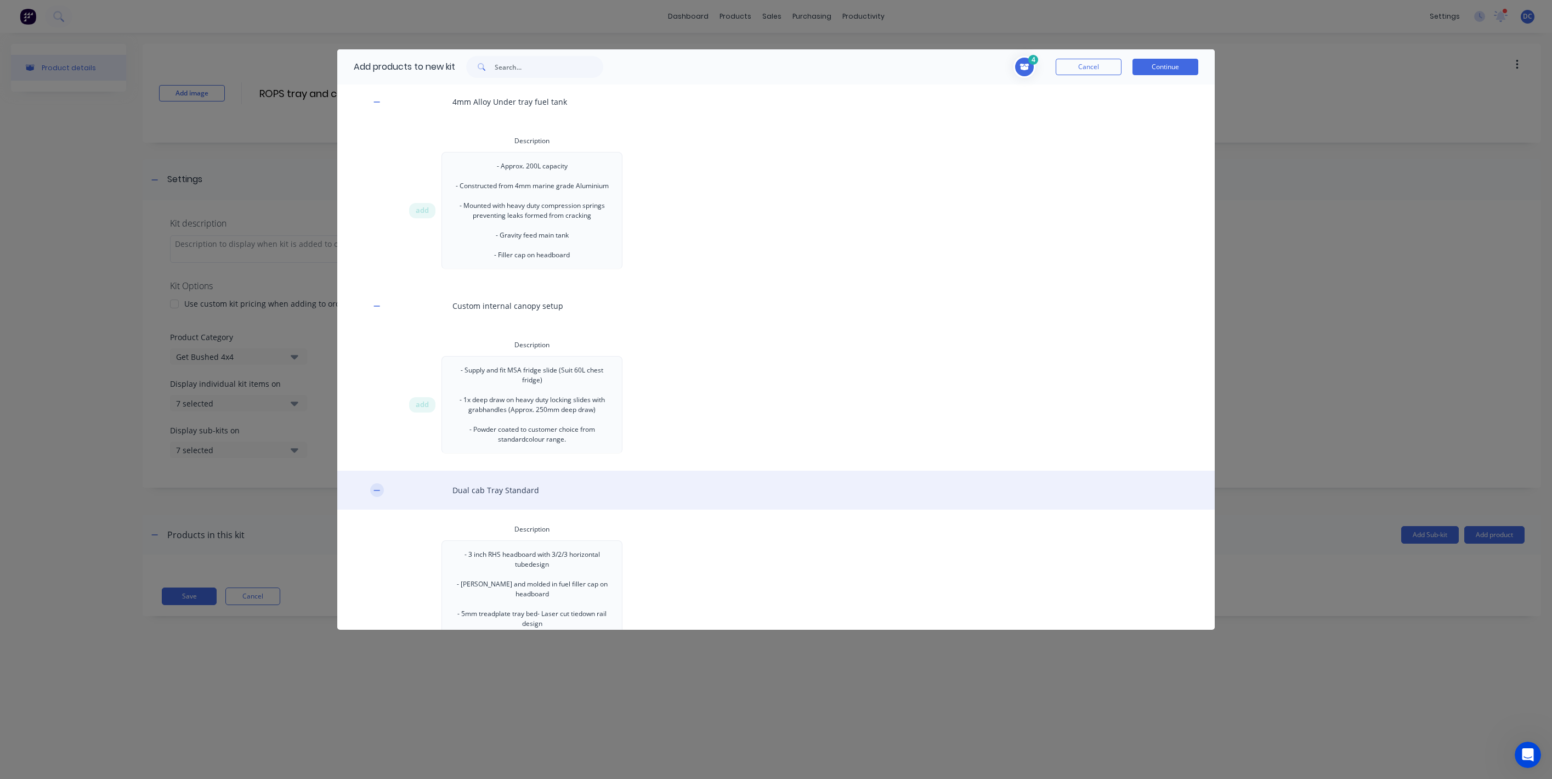
click at [372, 496] on button "button" at bounding box center [377, 490] width 14 height 14
click at [378, 494] on icon "button" at bounding box center [377, 491] width 7 height 8
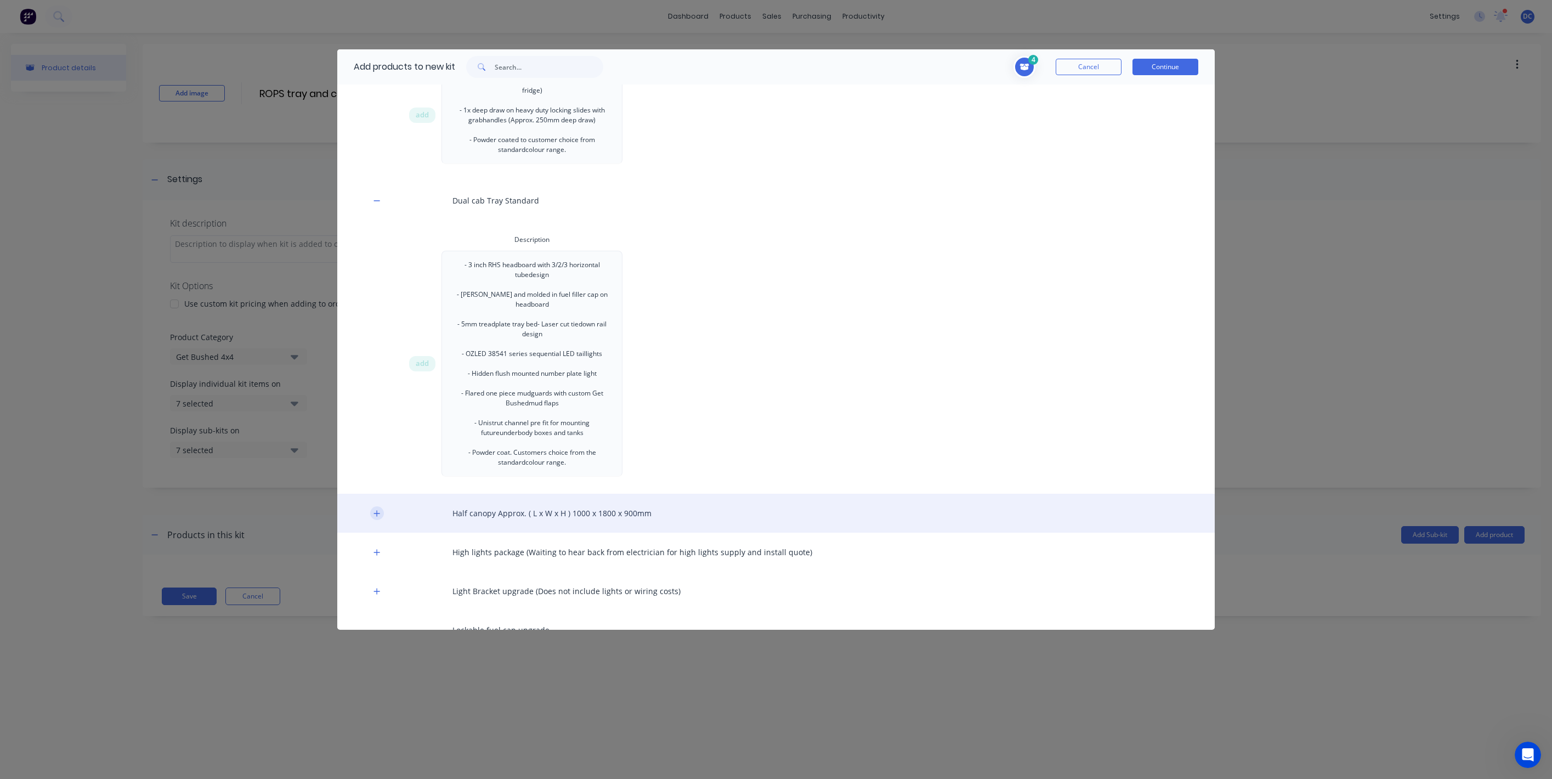
click at [378, 519] on button "button" at bounding box center [377, 513] width 14 height 14
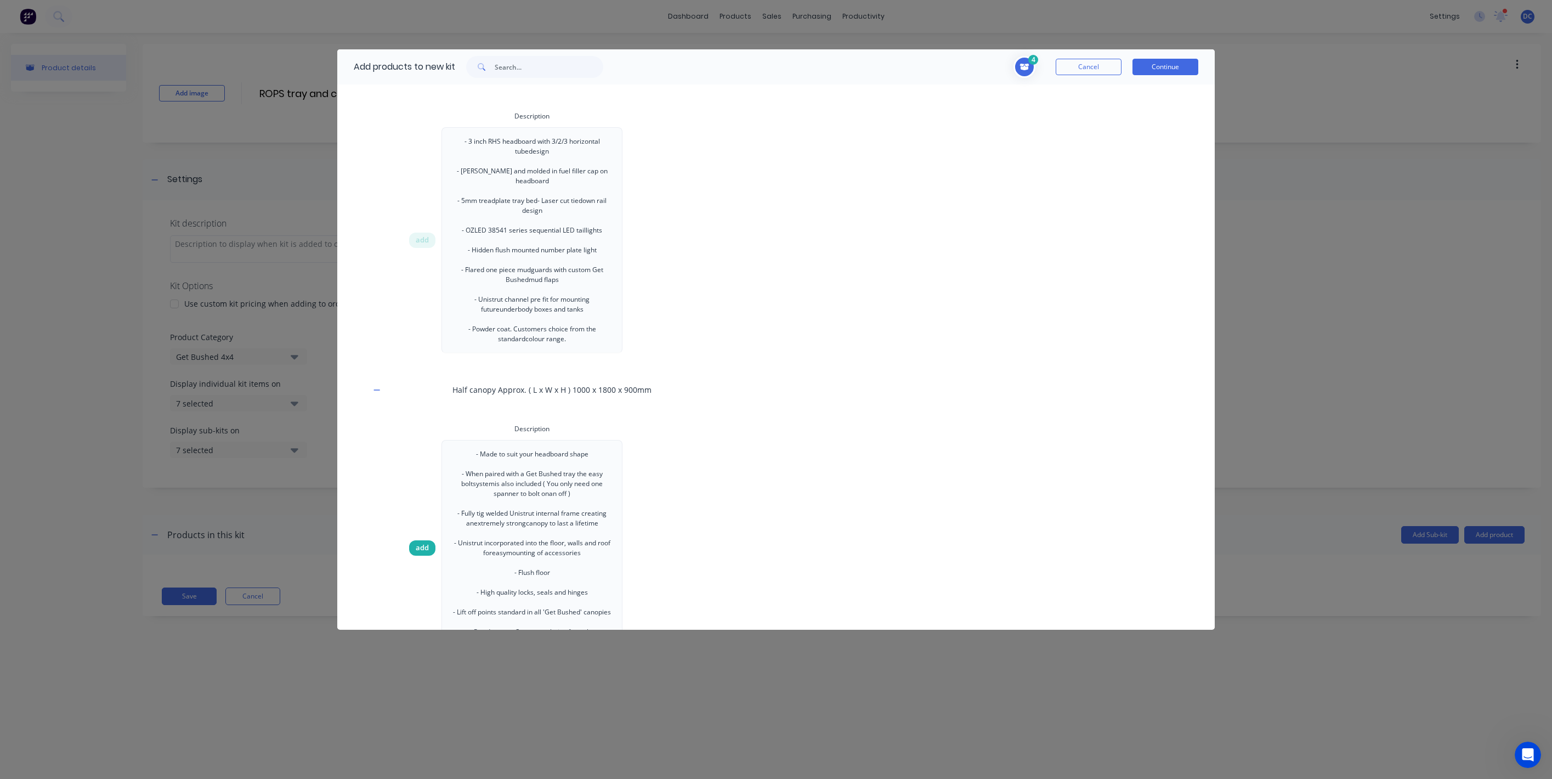
click at [425, 542] on span "add" at bounding box center [422, 547] width 13 height 11
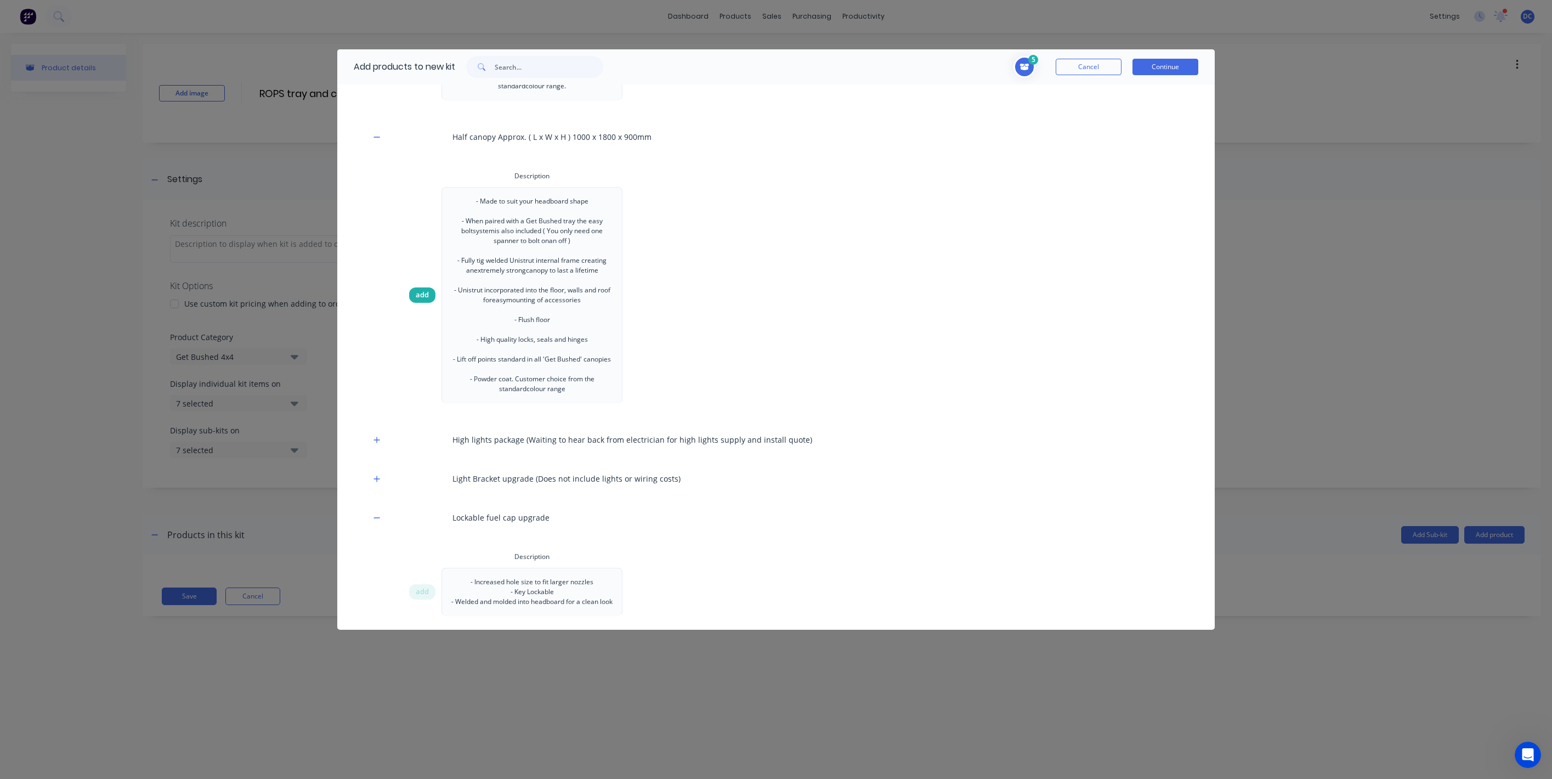
scroll to position [918, 0]
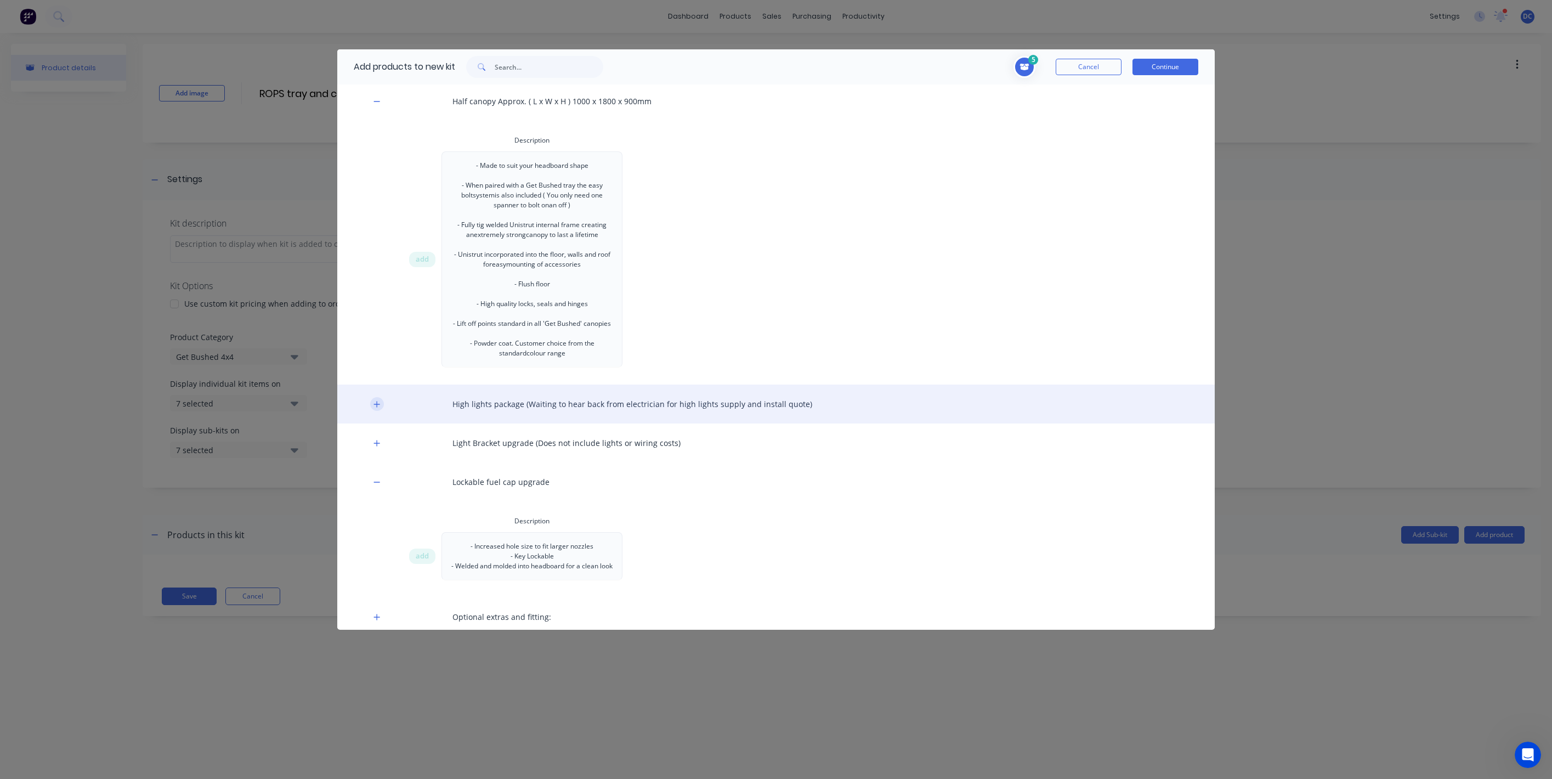
click at [377, 406] on icon "button" at bounding box center [377, 404] width 7 height 8
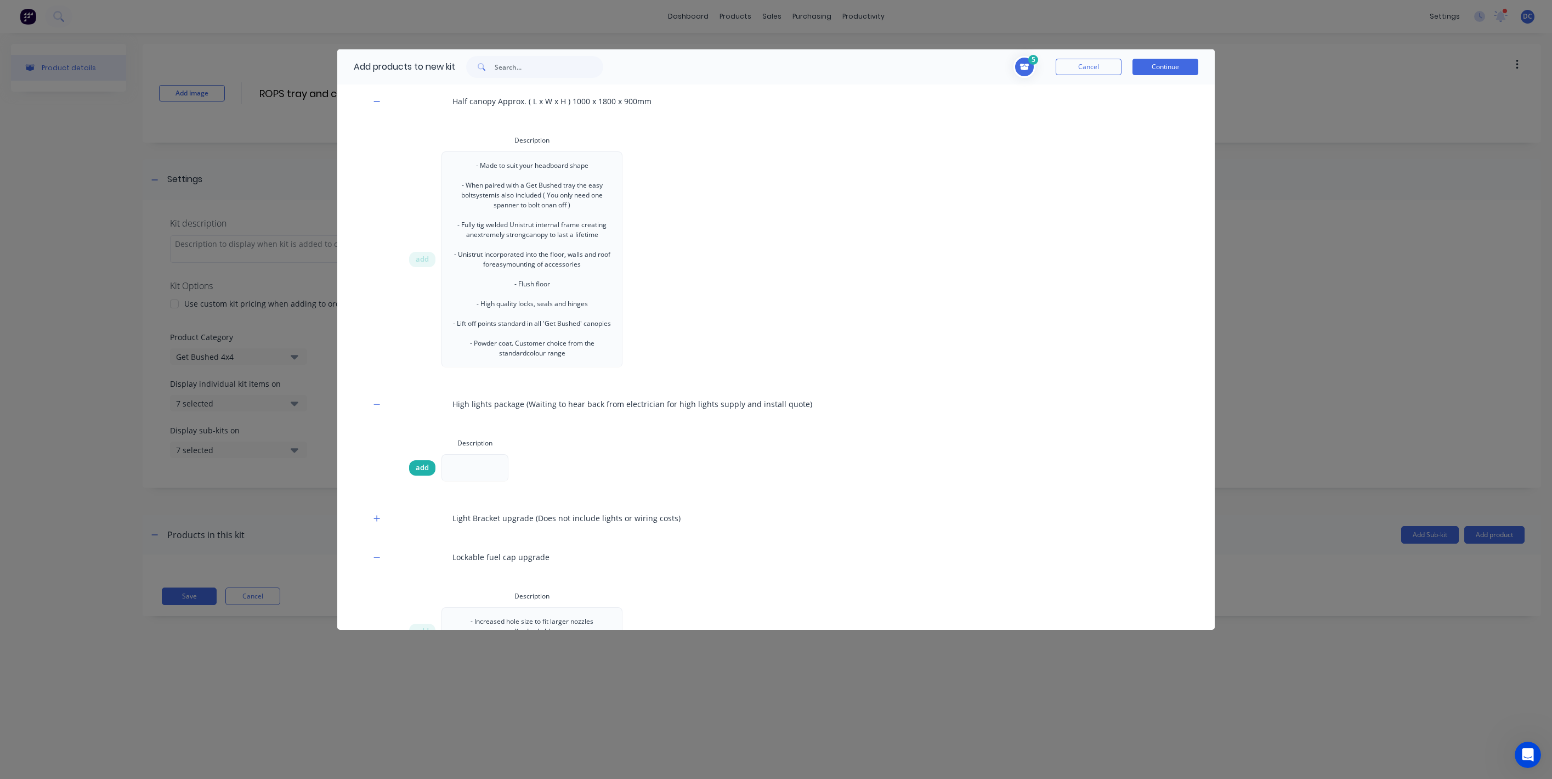
click at [419, 465] on span "add" at bounding box center [422, 467] width 13 height 11
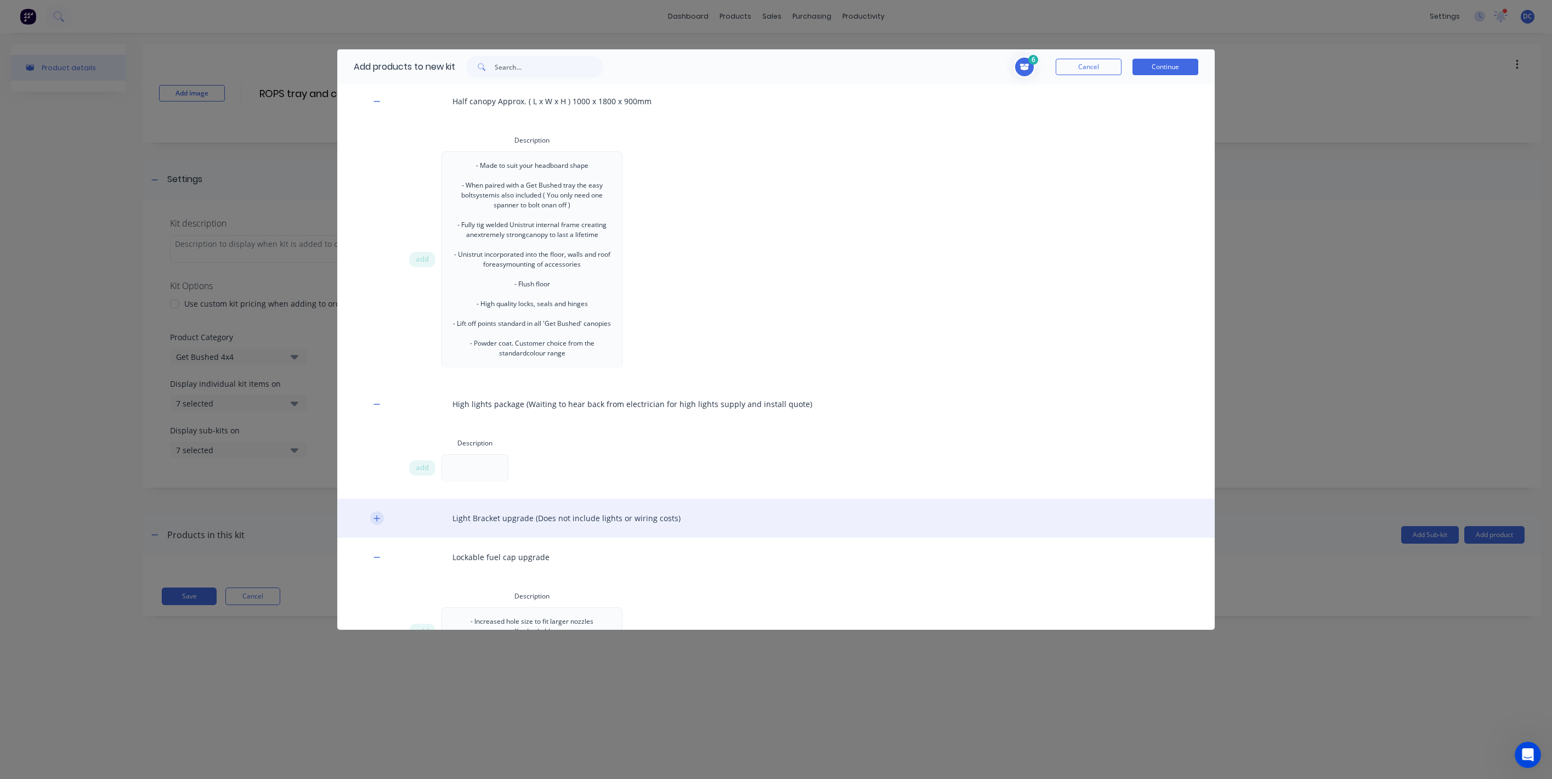
click at [374, 518] on icon "button" at bounding box center [377, 519] width 7 height 8
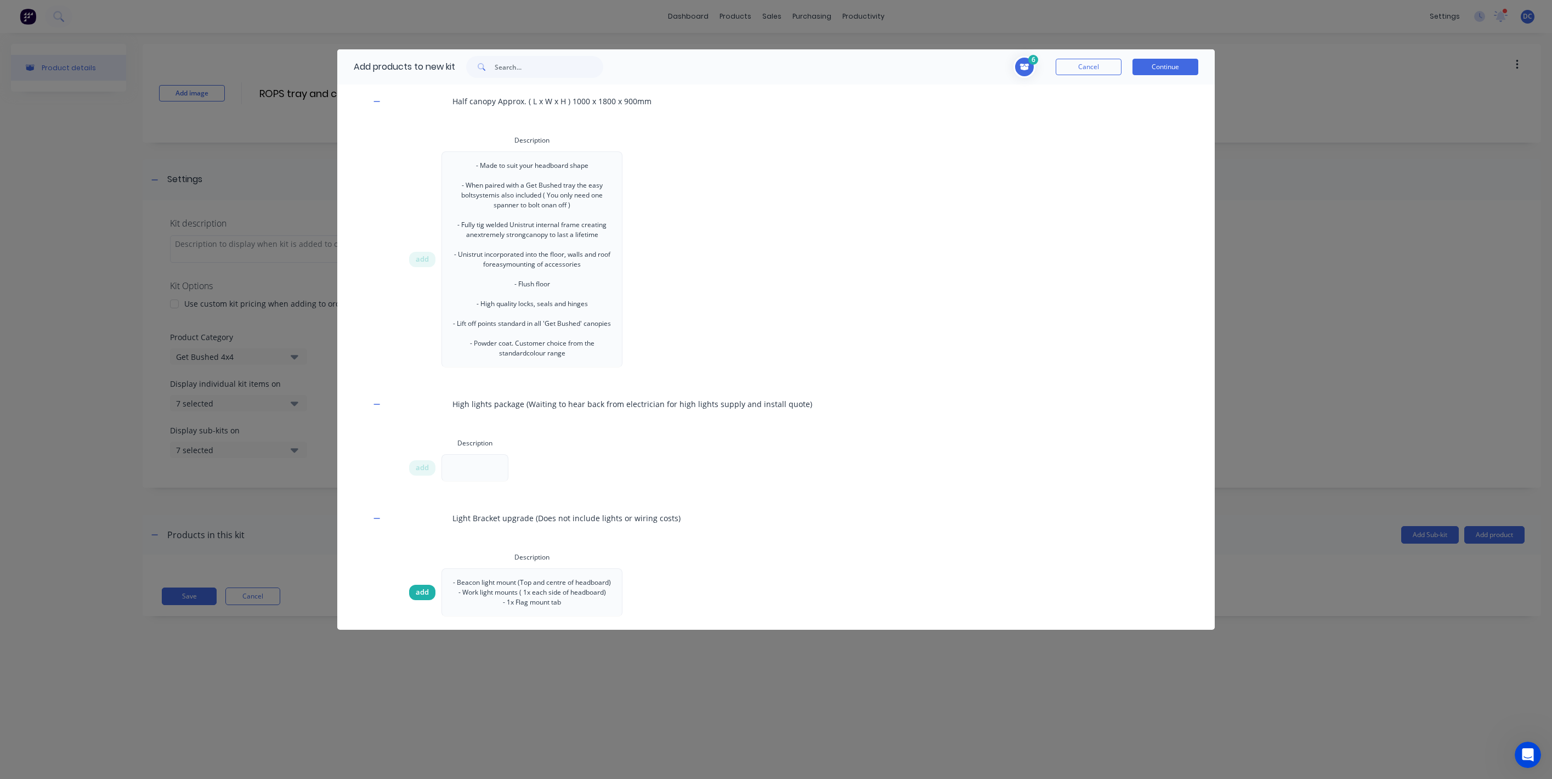
click at [424, 594] on span "add" at bounding box center [422, 592] width 13 height 11
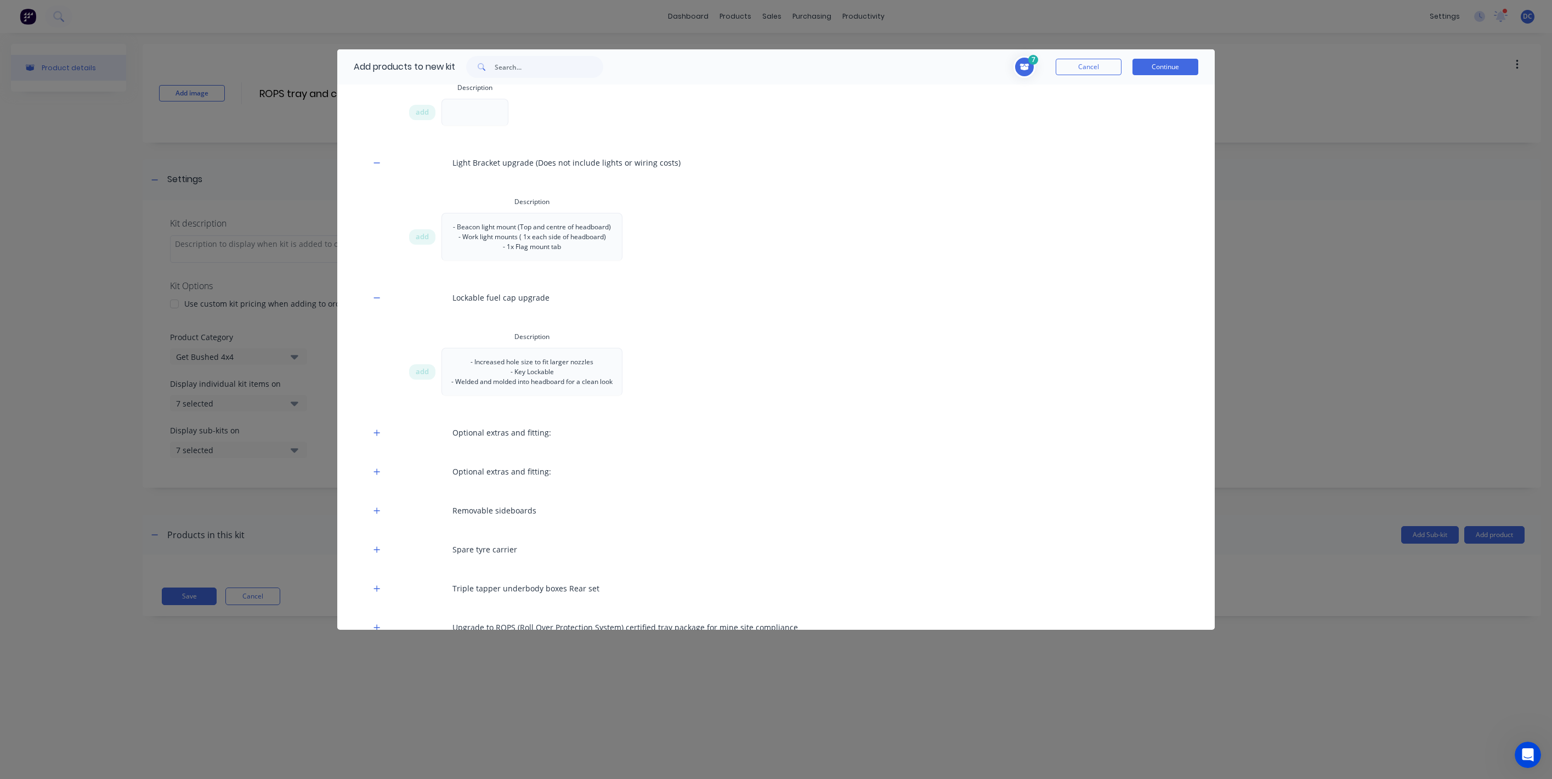
scroll to position [1299, 0]
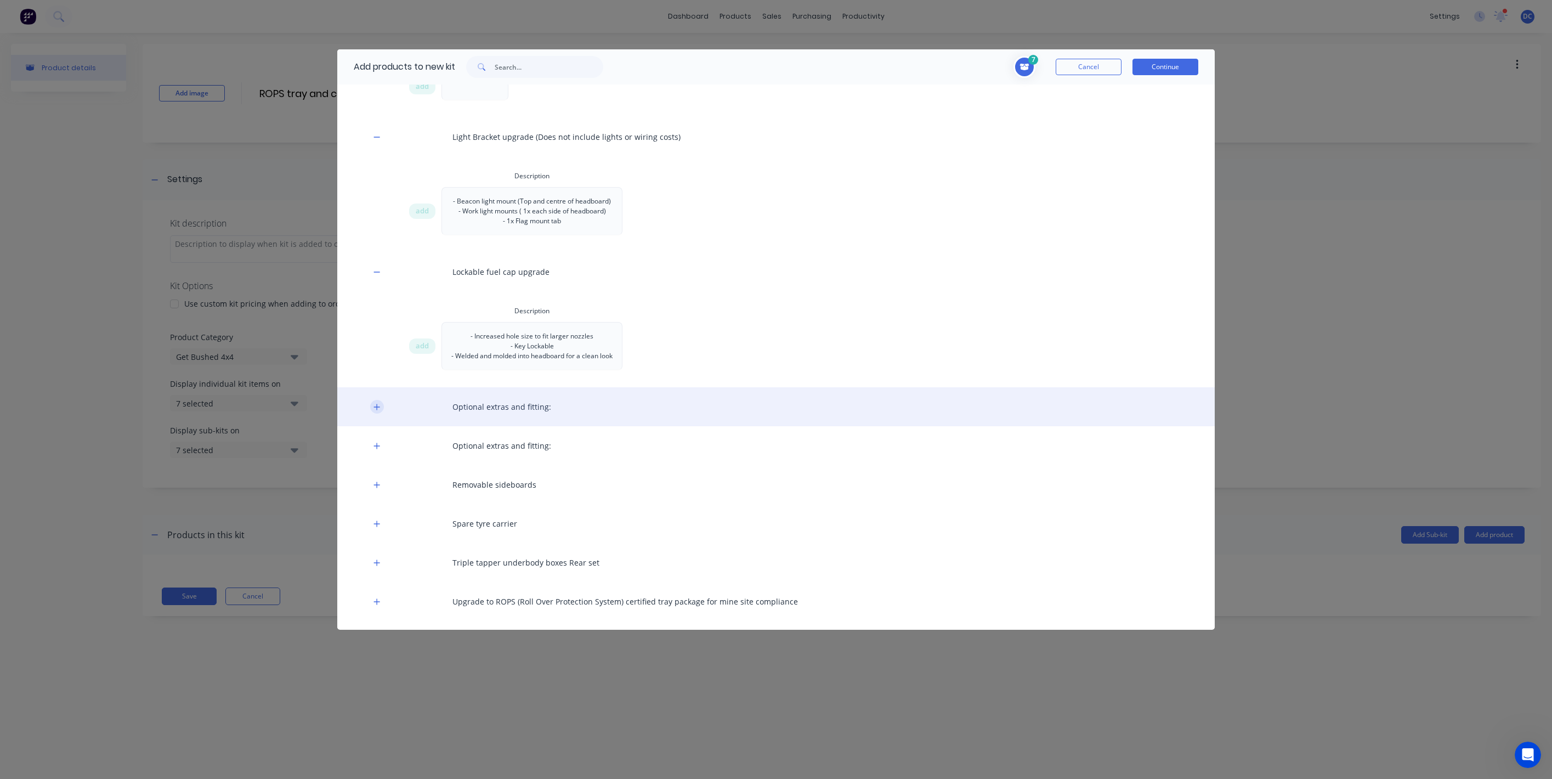
click at [382, 414] on button "button" at bounding box center [377, 407] width 14 height 14
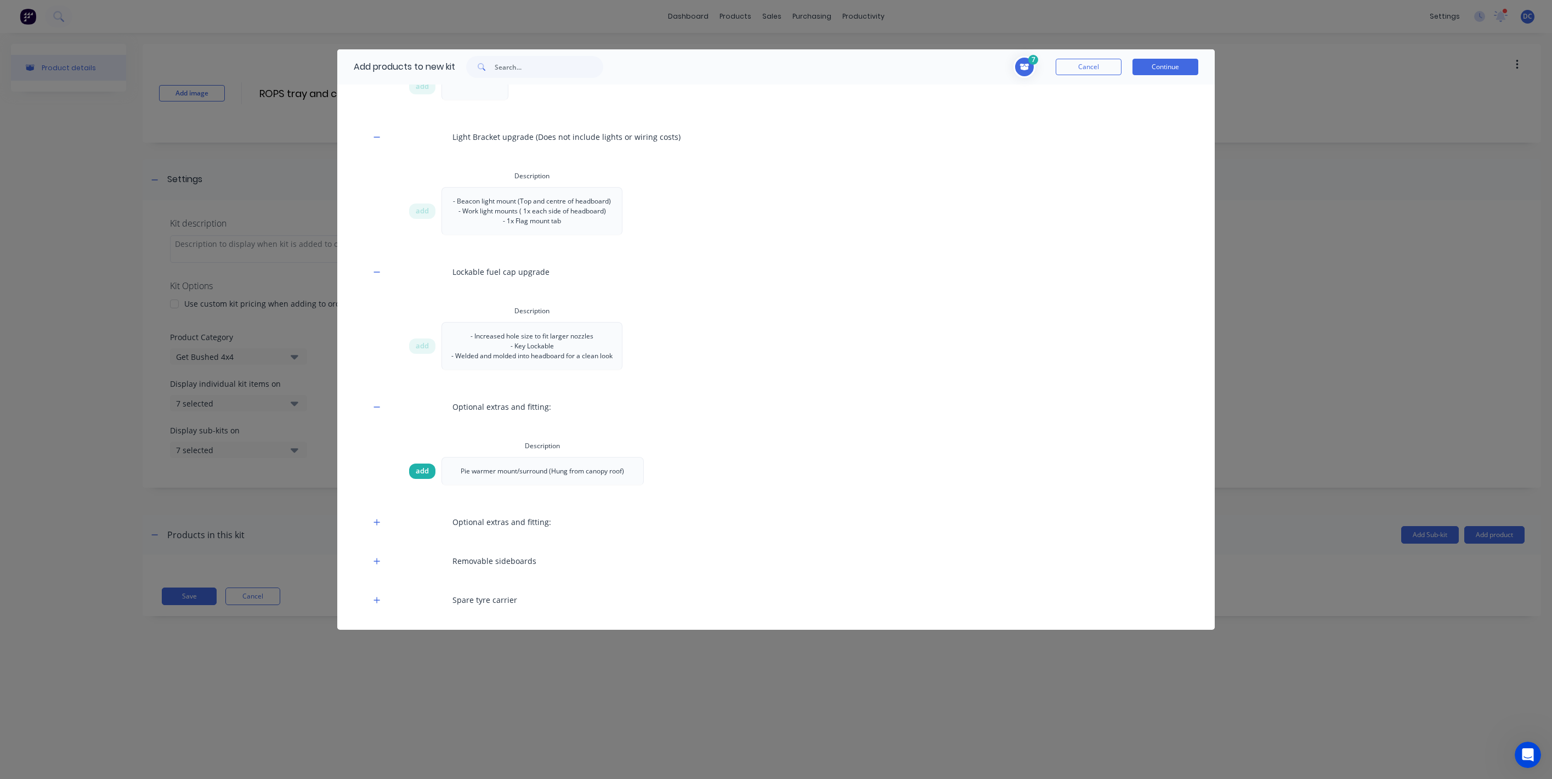
click at [414, 479] on div "add" at bounding box center [422, 470] width 26 height 15
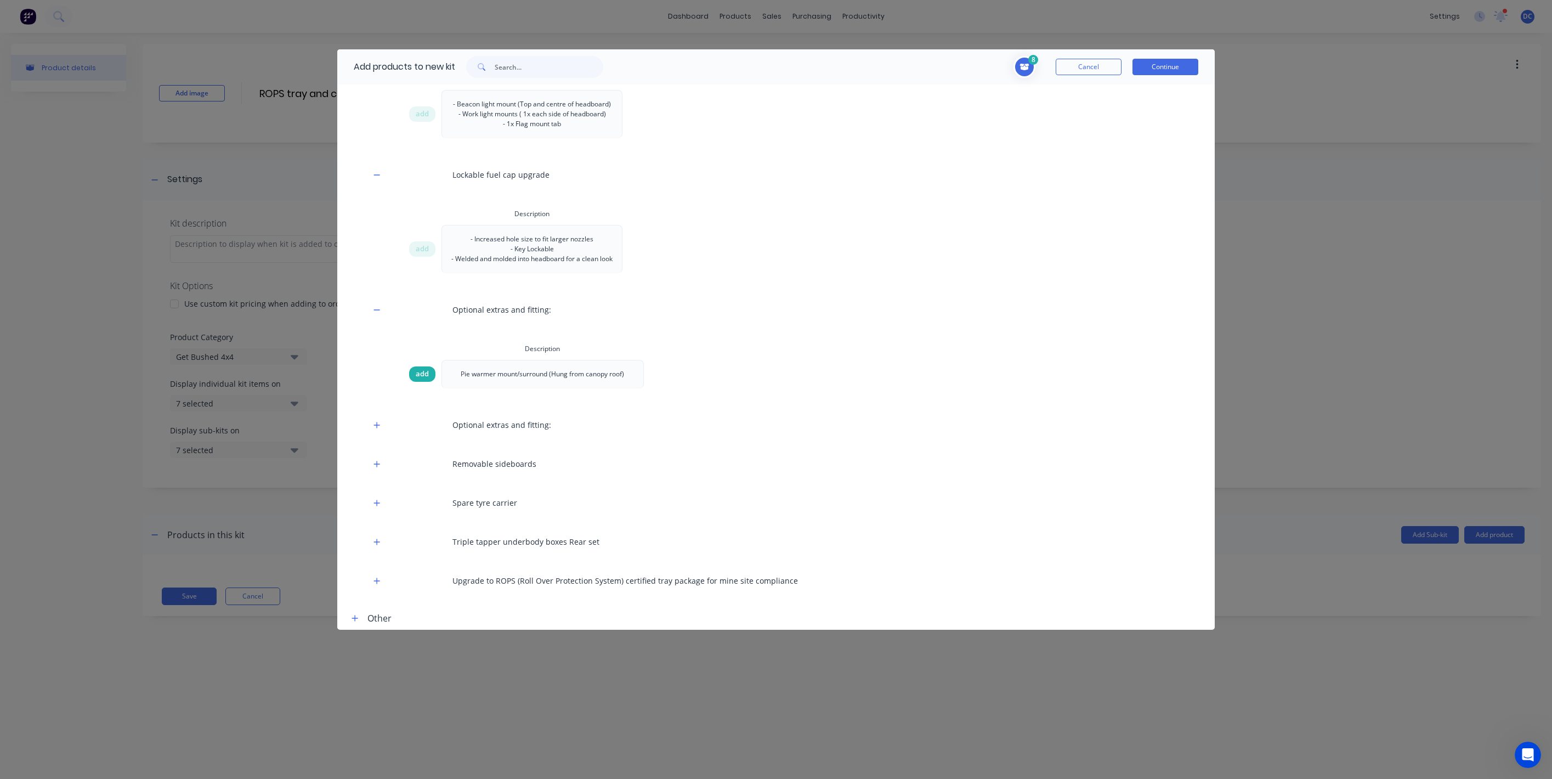
scroll to position [1419, 0]
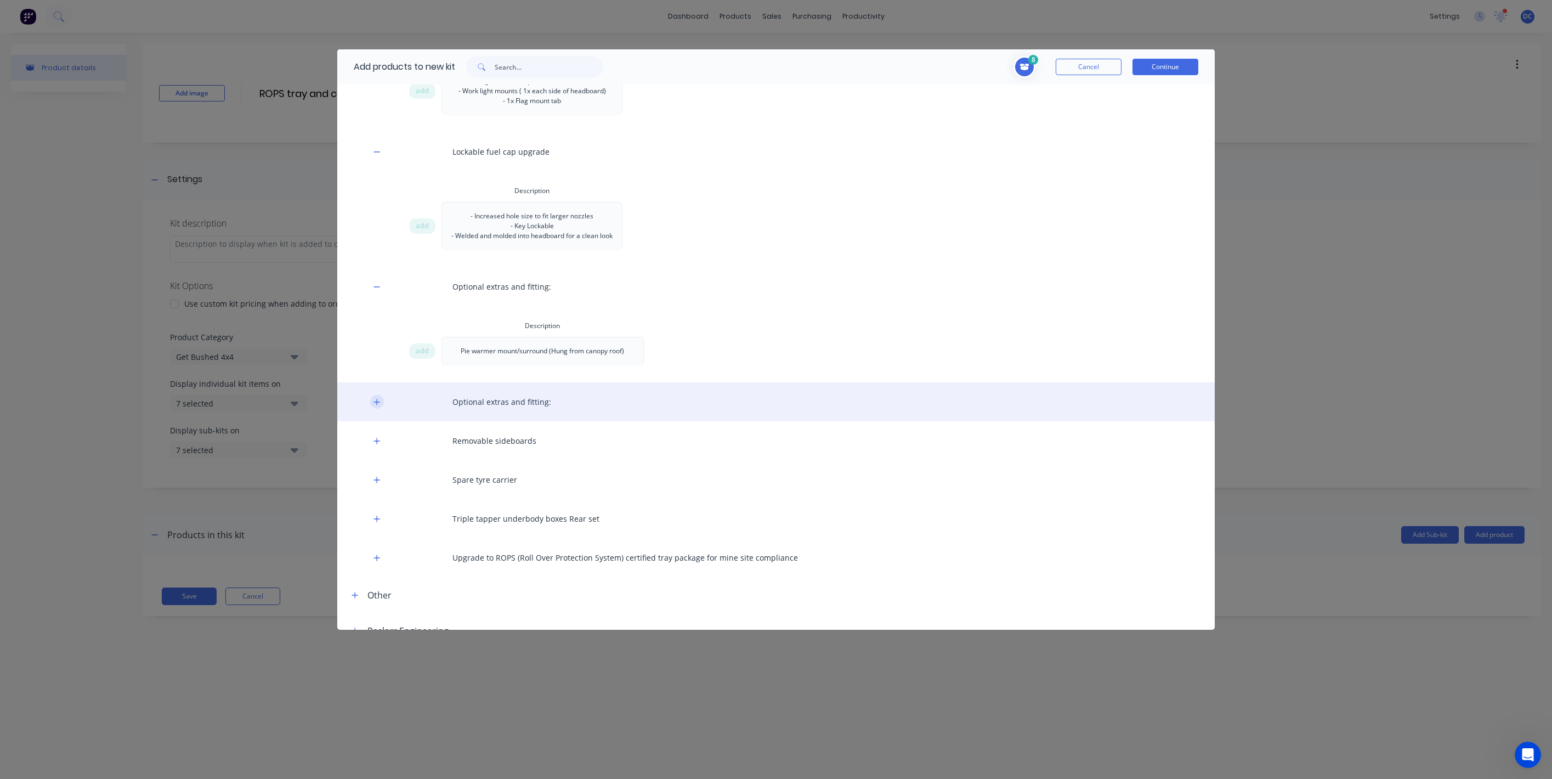
click at [378, 406] on icon "button" at bounding box center [377, 402] width 7 height 8
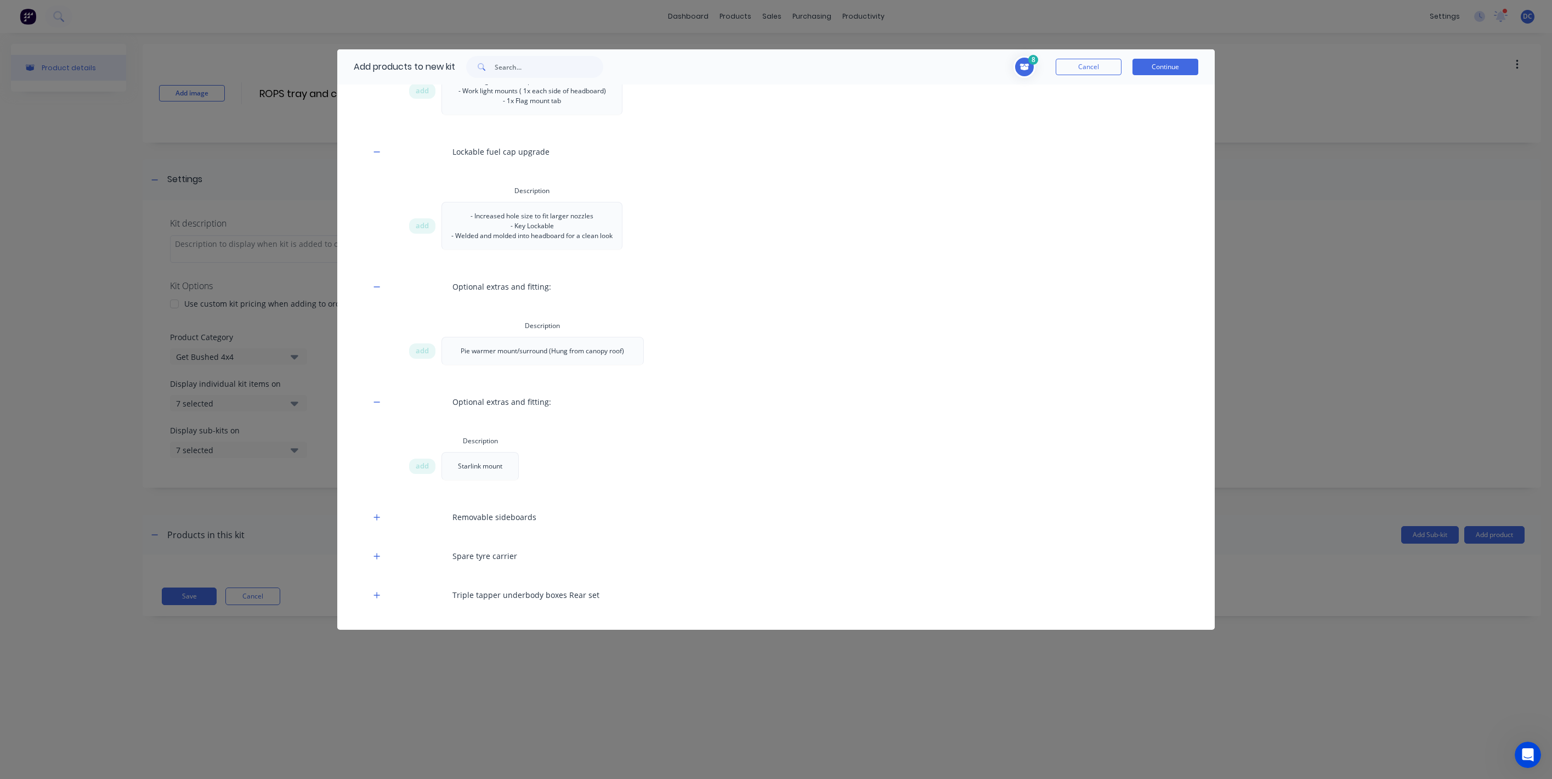
click at [425, 480] on div "add" at bounding box center [425, 466] width 33 height 29
click at [424, 472] on span "add" at bounding box center [422, 466] width 13 height 11
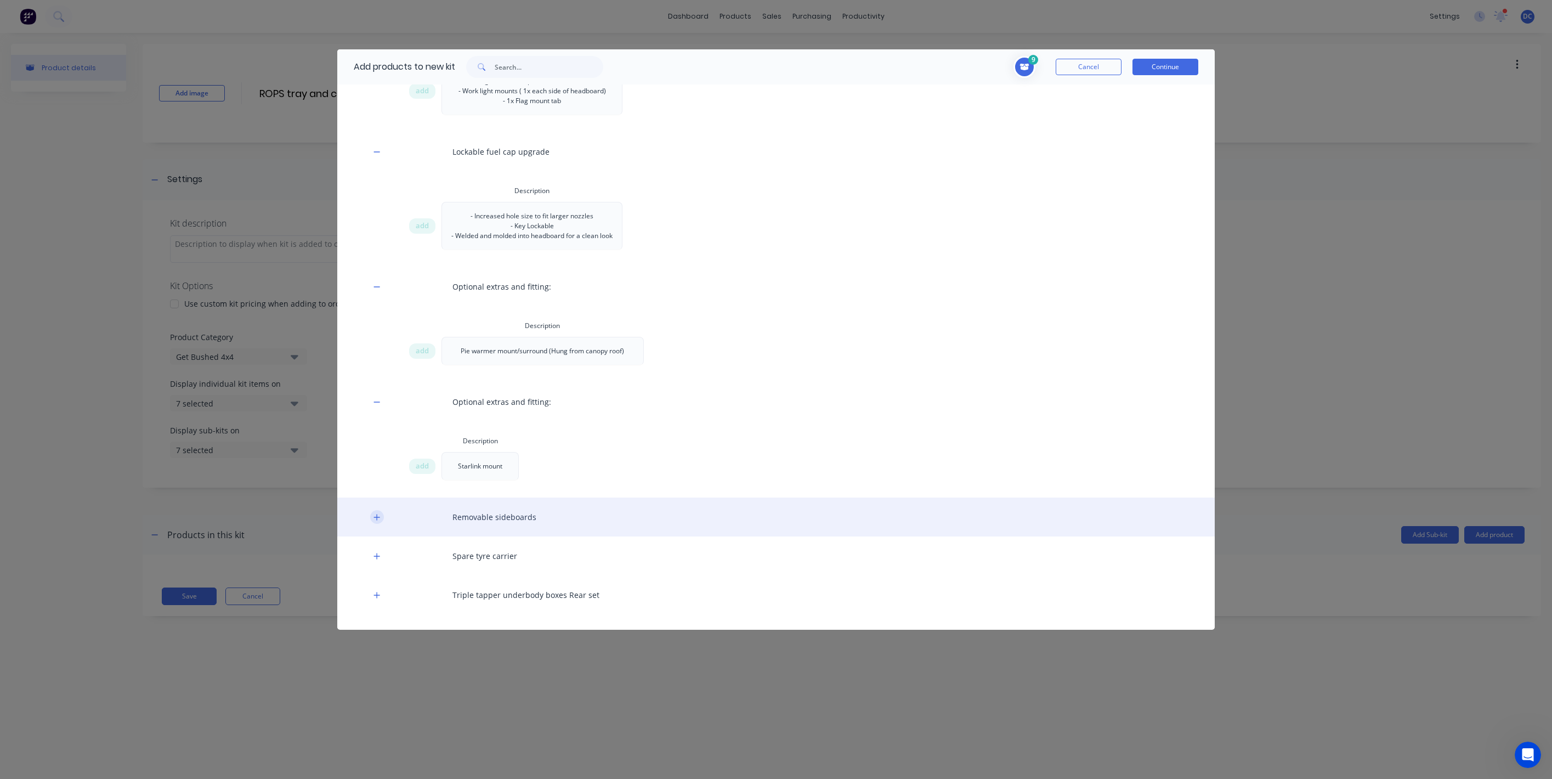
click at [380, 524] on button "button" at bounding box center [377, 517] width 14 height 14
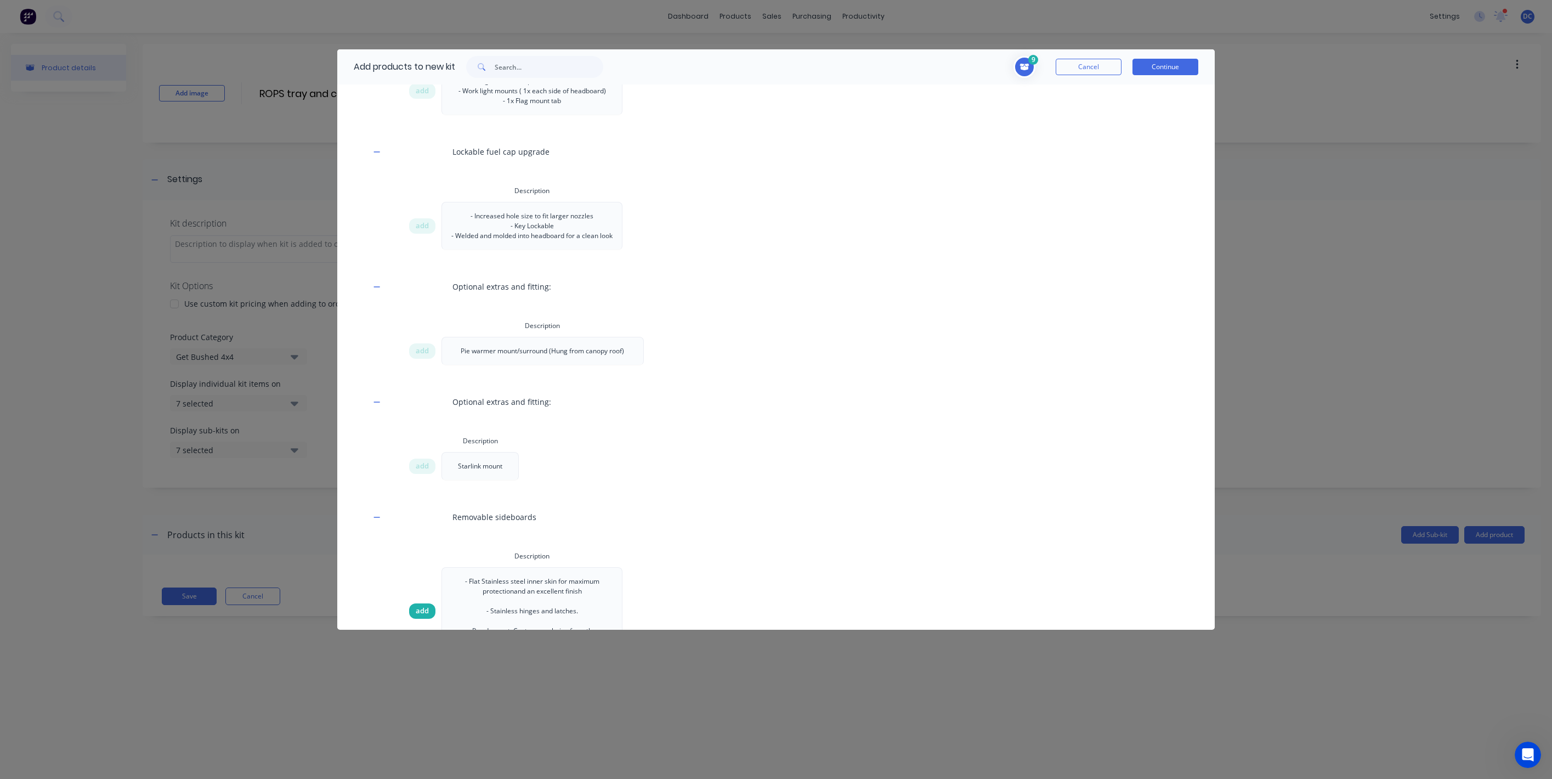
click at [419, 616] on span "add" at bounding box center [422, 611] width 13 height 11
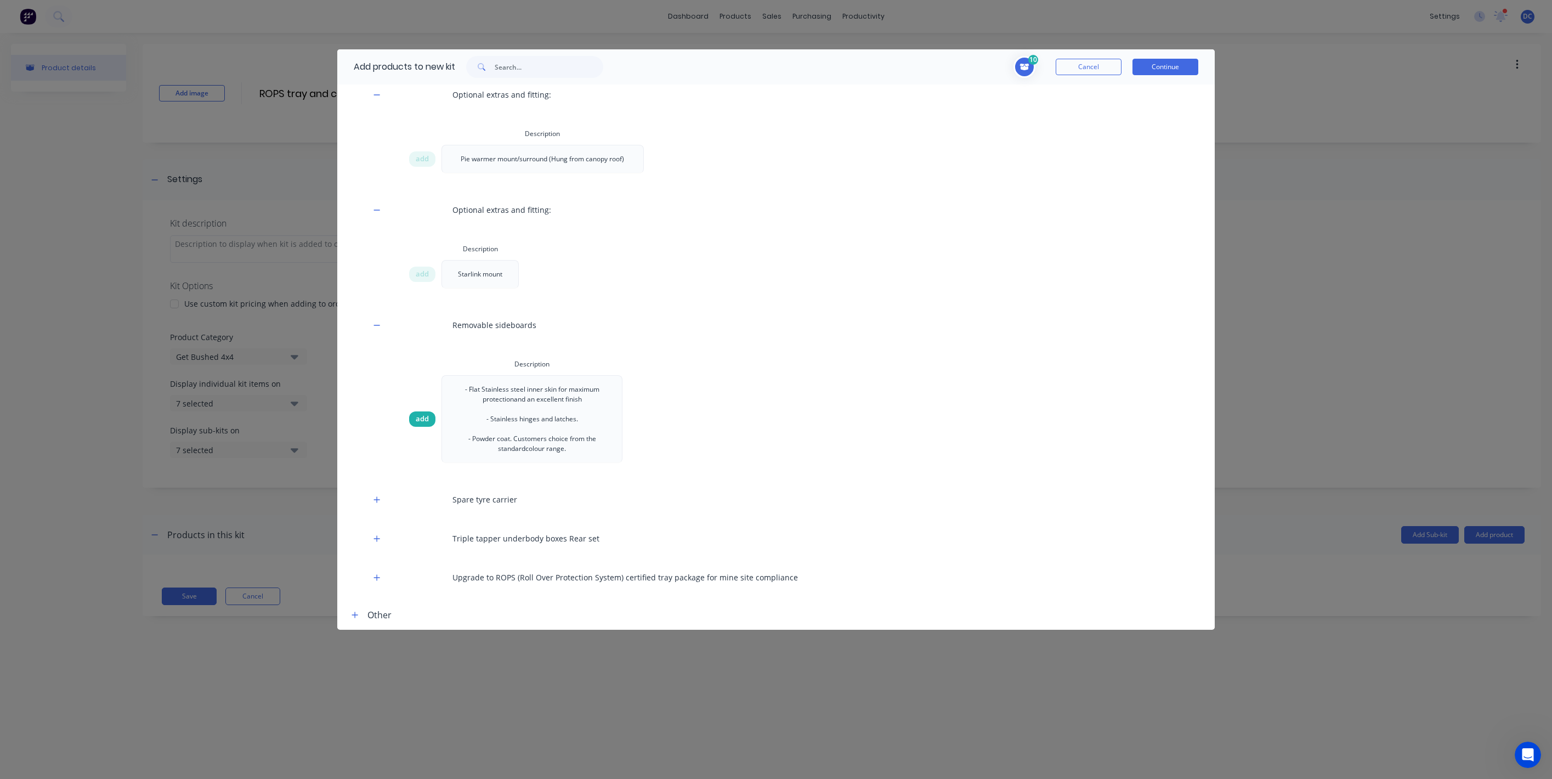
scroll to position [1730, 0]
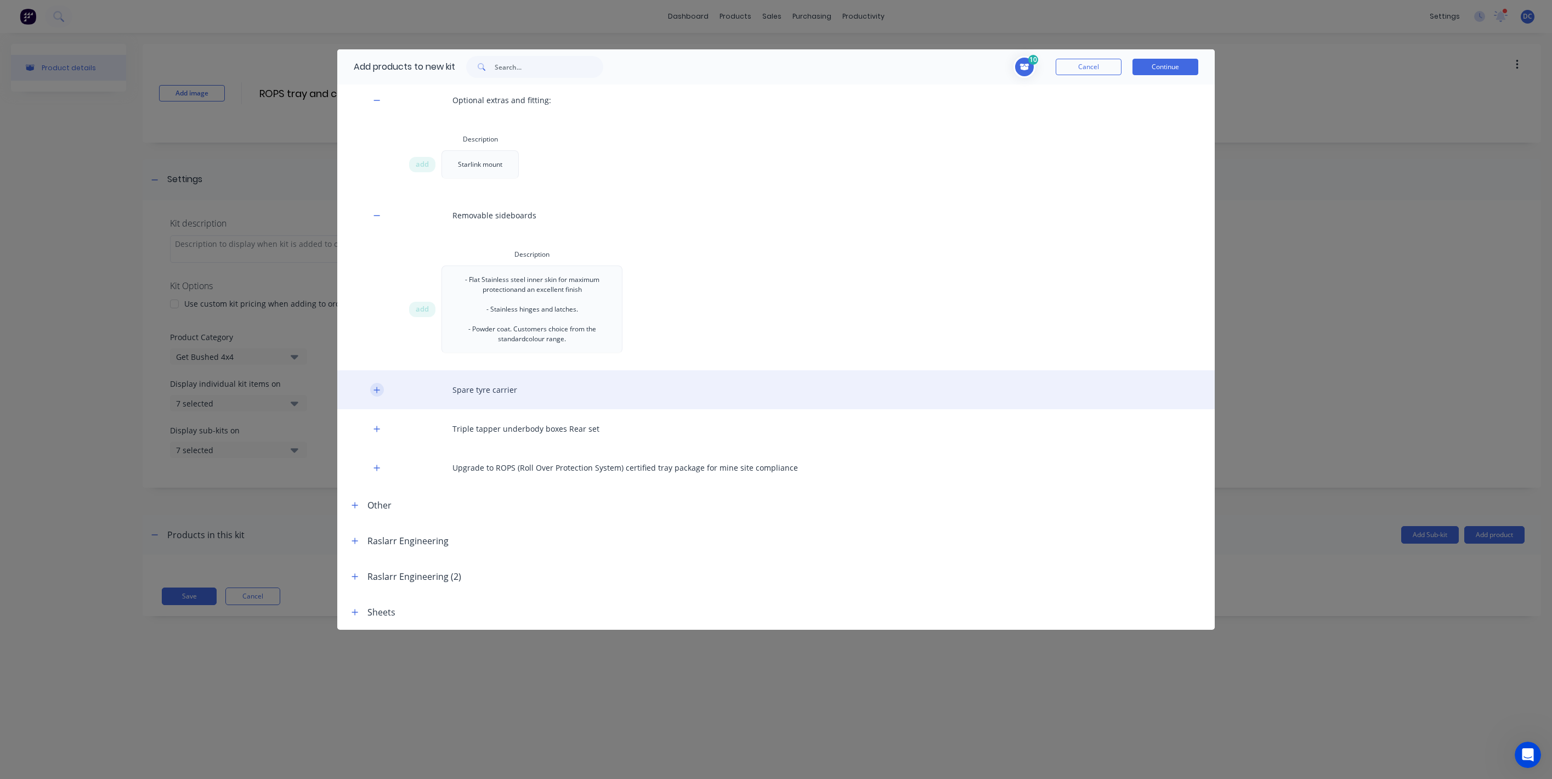
click at [374, 389] on icon "button" at bounding box center [377, 390] width 7 height 8
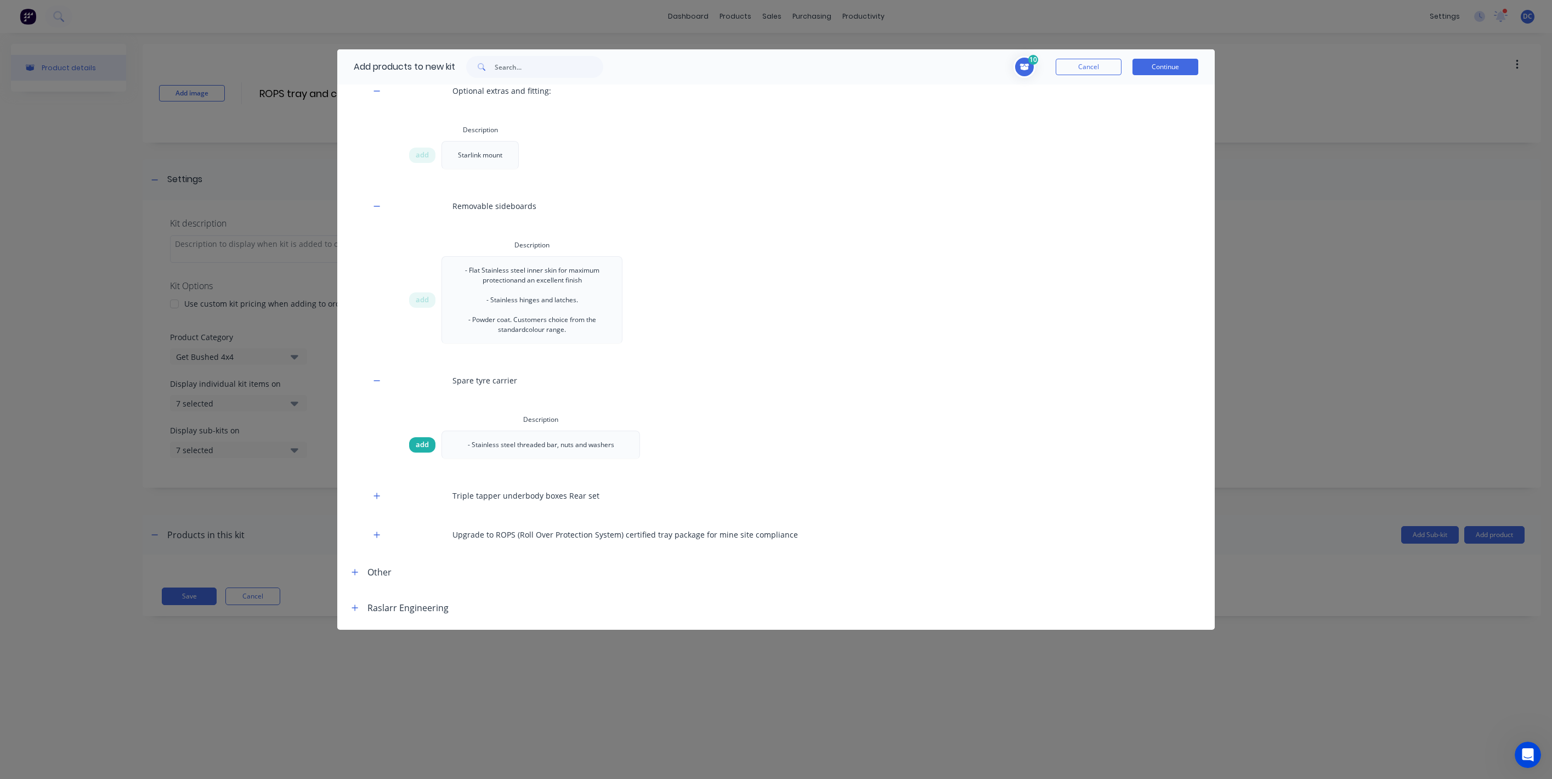
click at [418, 450] on span "add" at bounding box center [422, 444] width 13 height 11
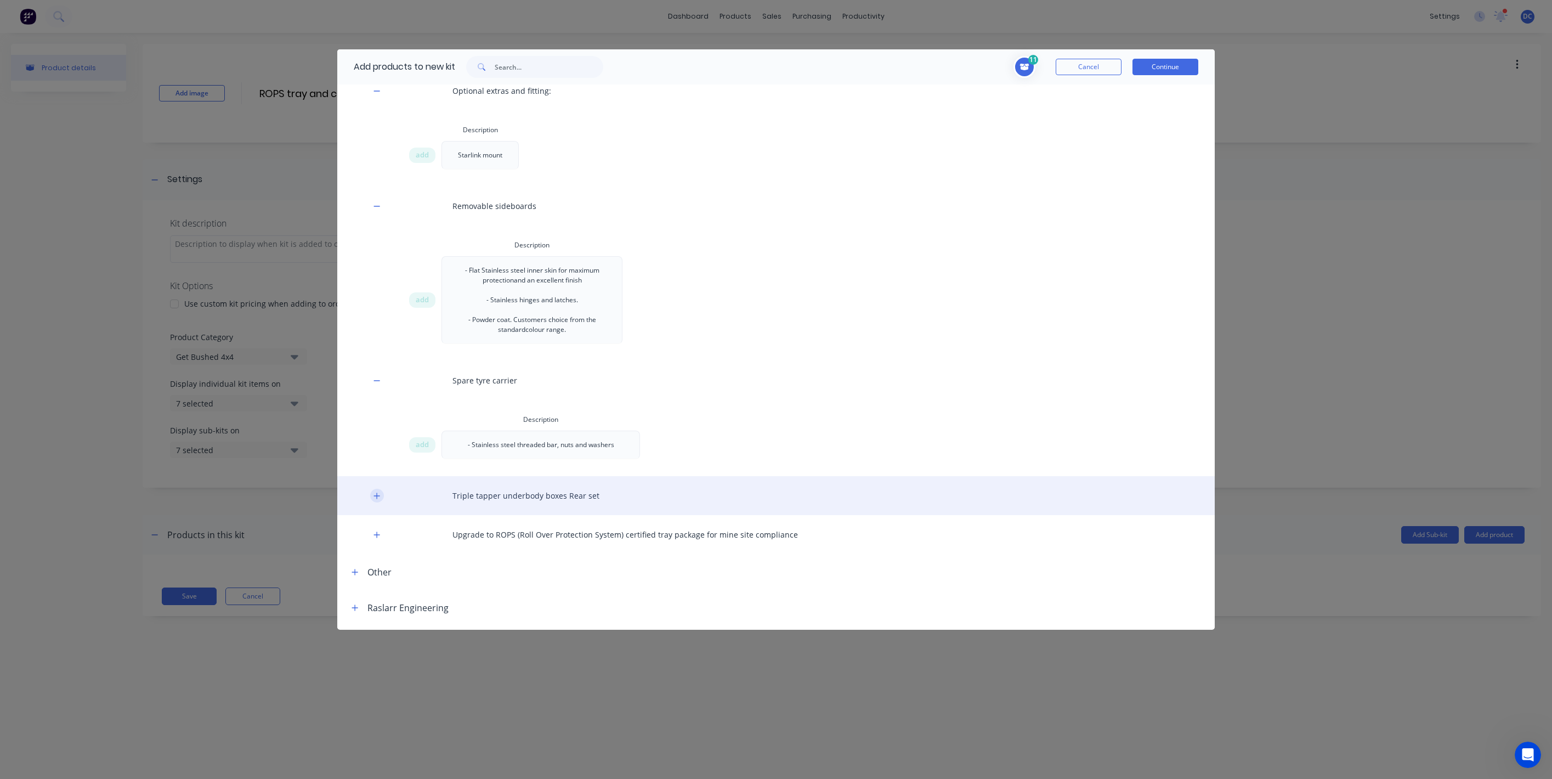
click at [376, 500] on icon "button" at bounding box center [377, 496] width 7 height 8
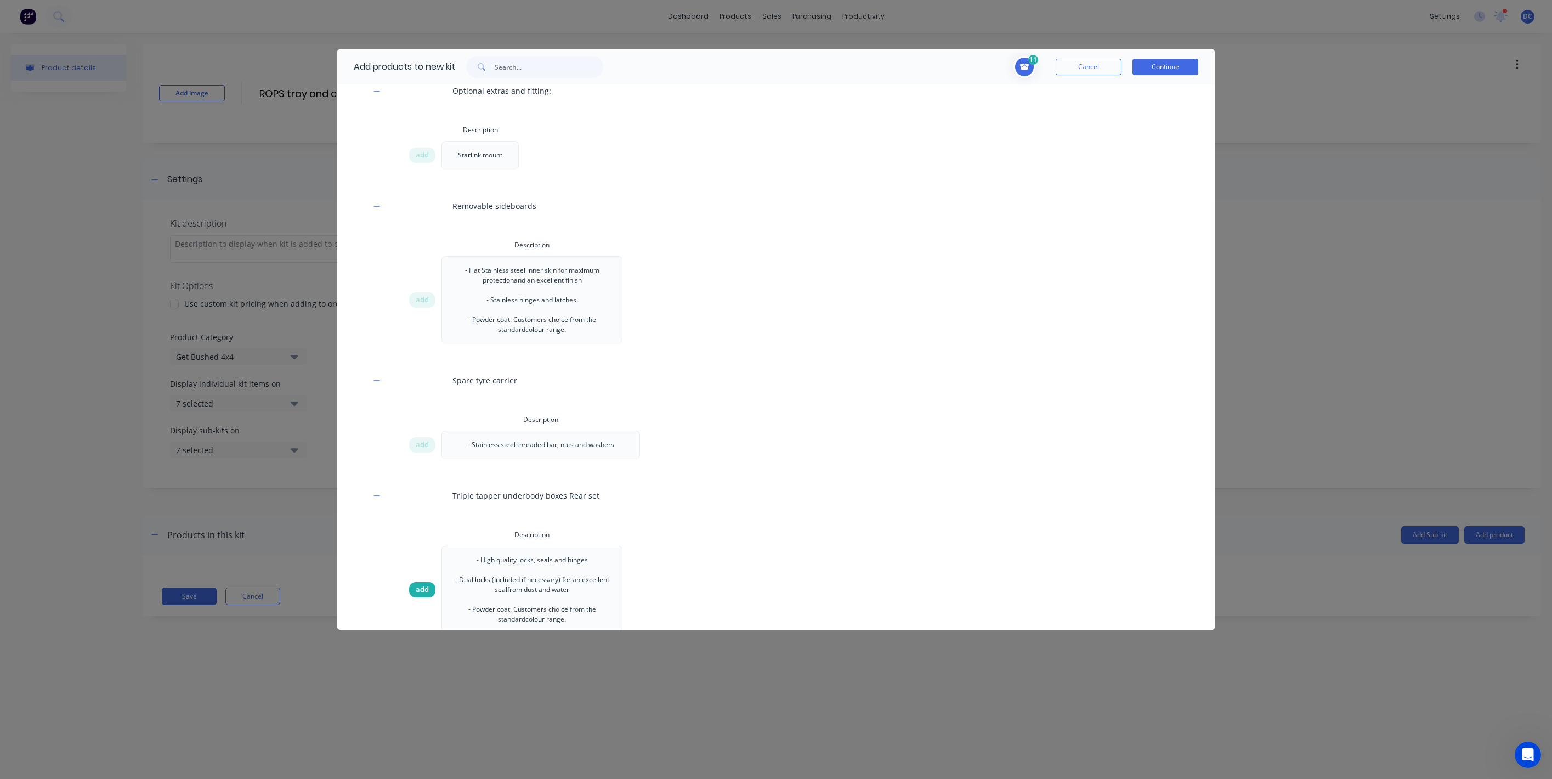
click at [423, 595] on span "add" at bounding box center [422, 589] width 13 height 11
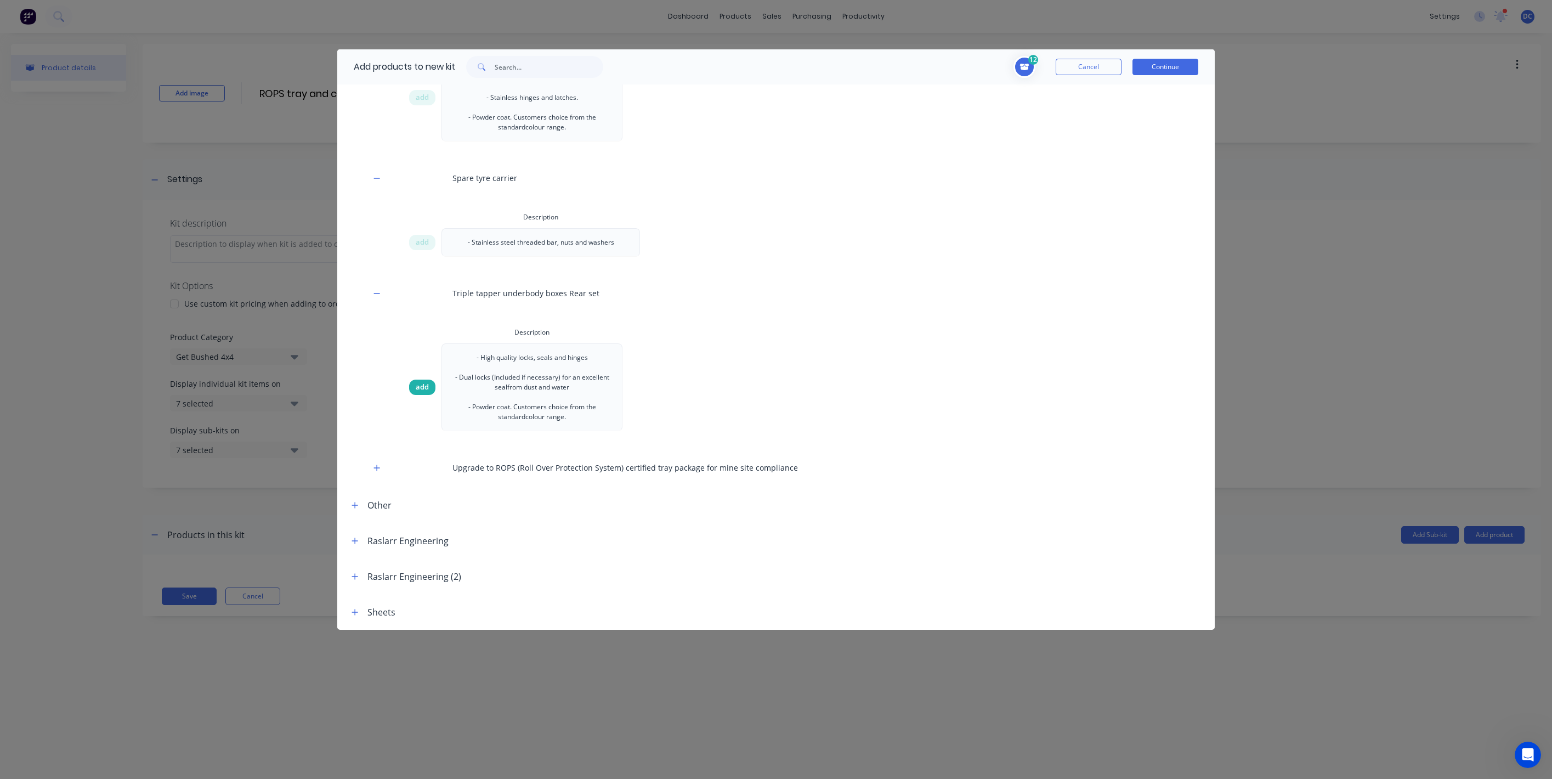
scroll to position [1942, 0]
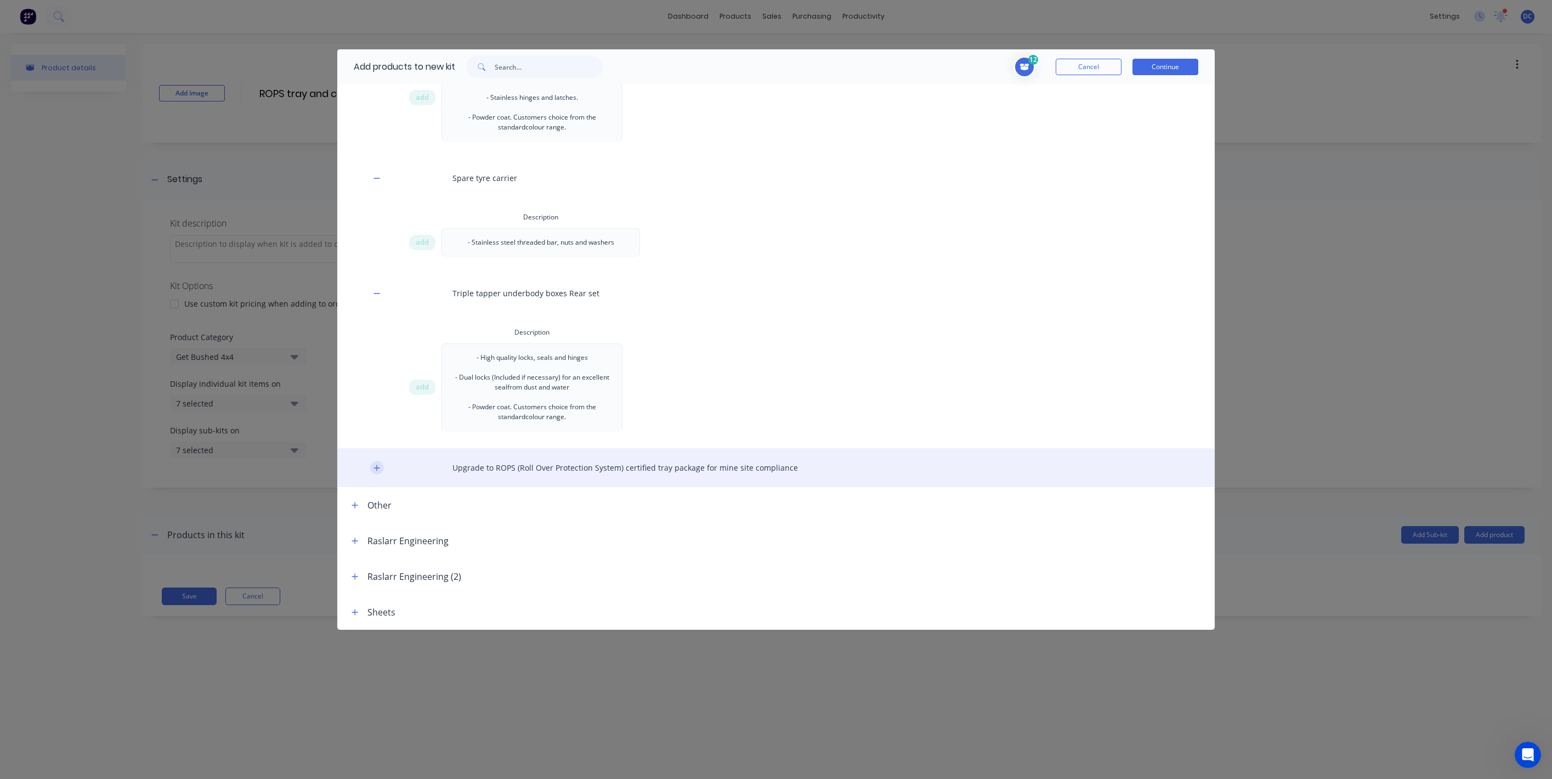
click at [382, 470] on button "button" at bounding box center [377, 468] width 14 height 14
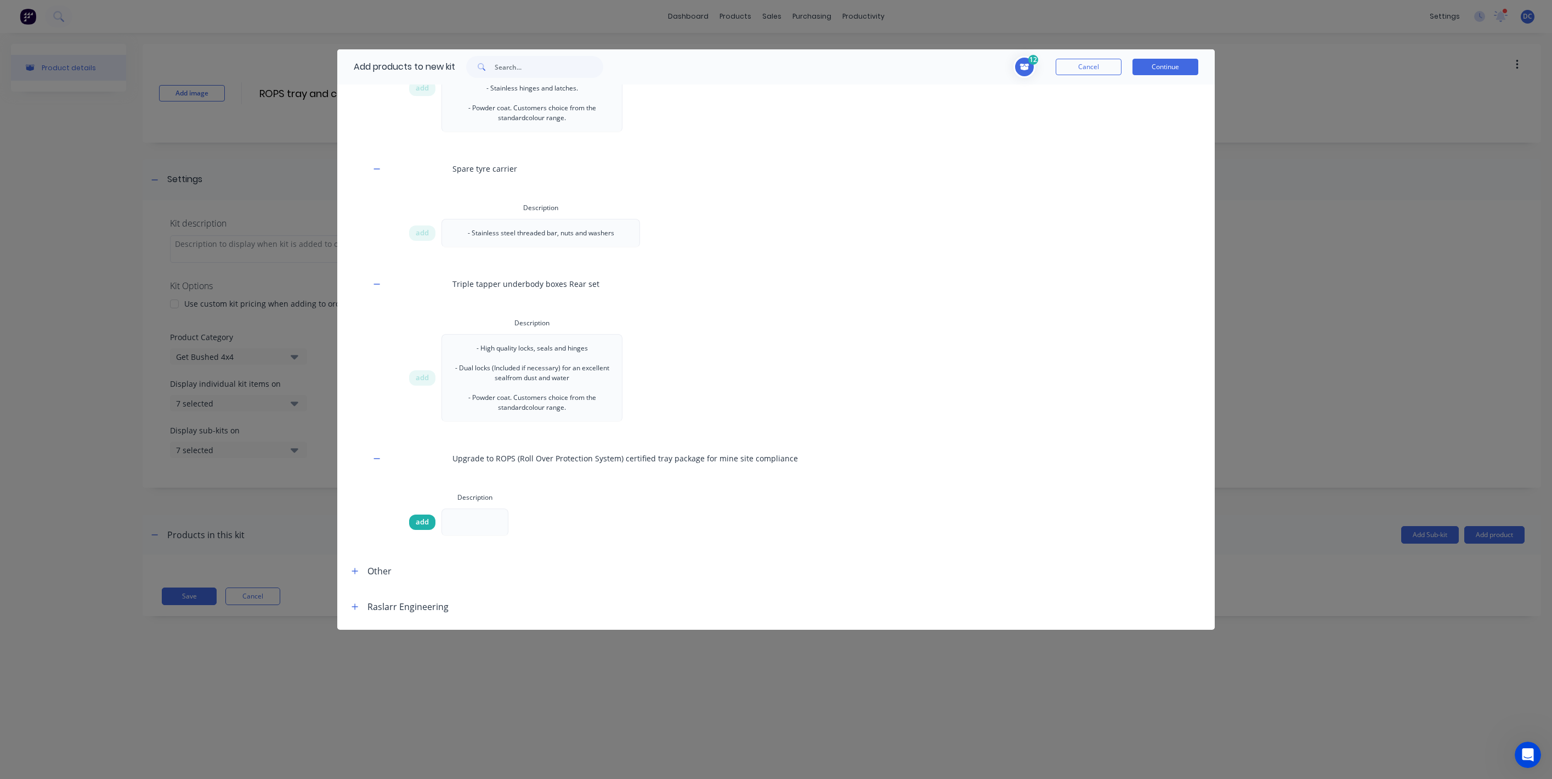
click at [421, 528] on span "add" at bounding box center [422, 522] width 13 height 11
click at [1166, 66] on button "Continue" at bounding box center [1166, 67] width 66 height 16
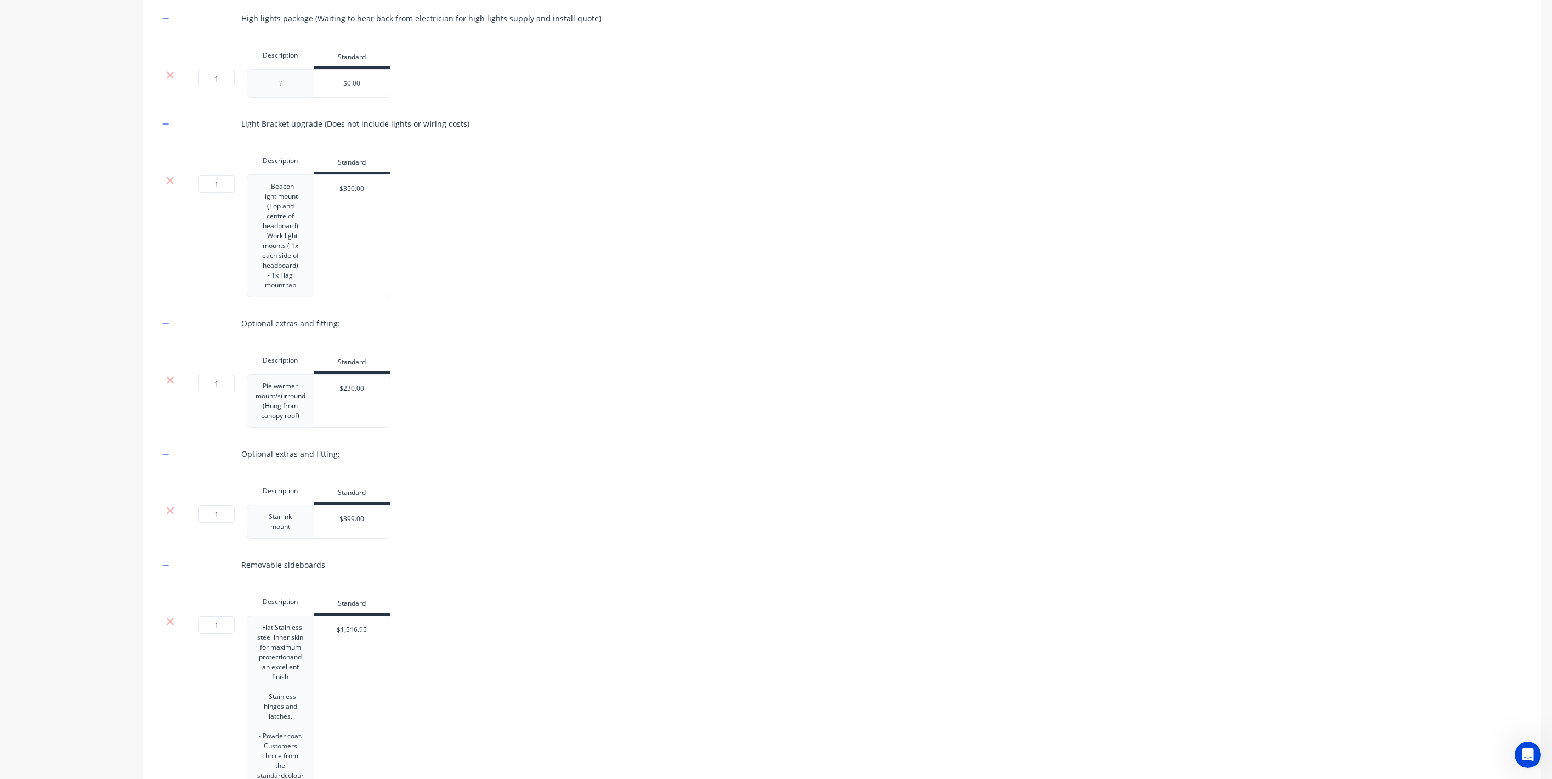
scroll to position [3090, 0]
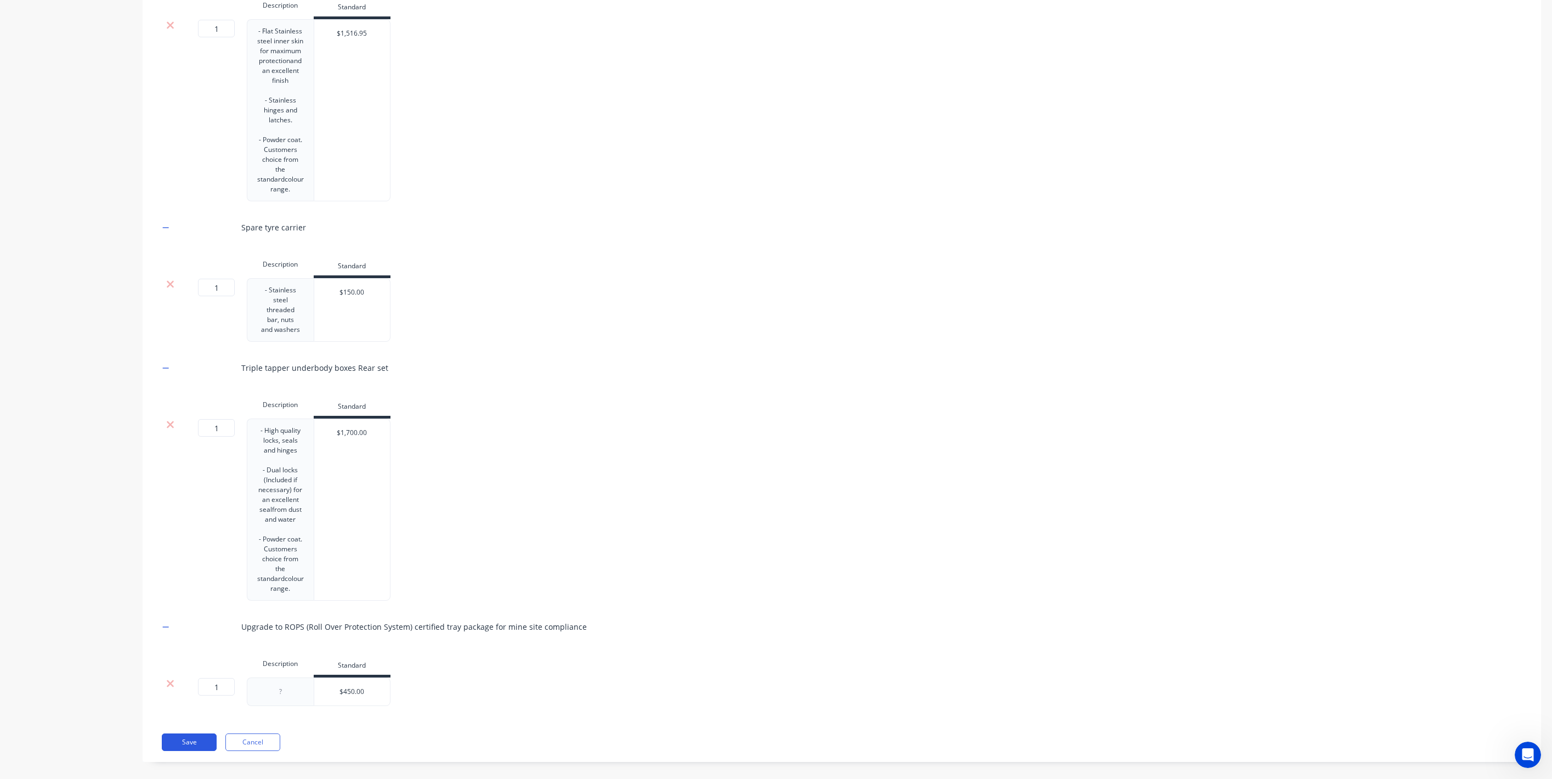
click at [199, 733] on button "Save" at bounding box center [189, 742] width 55 height 18
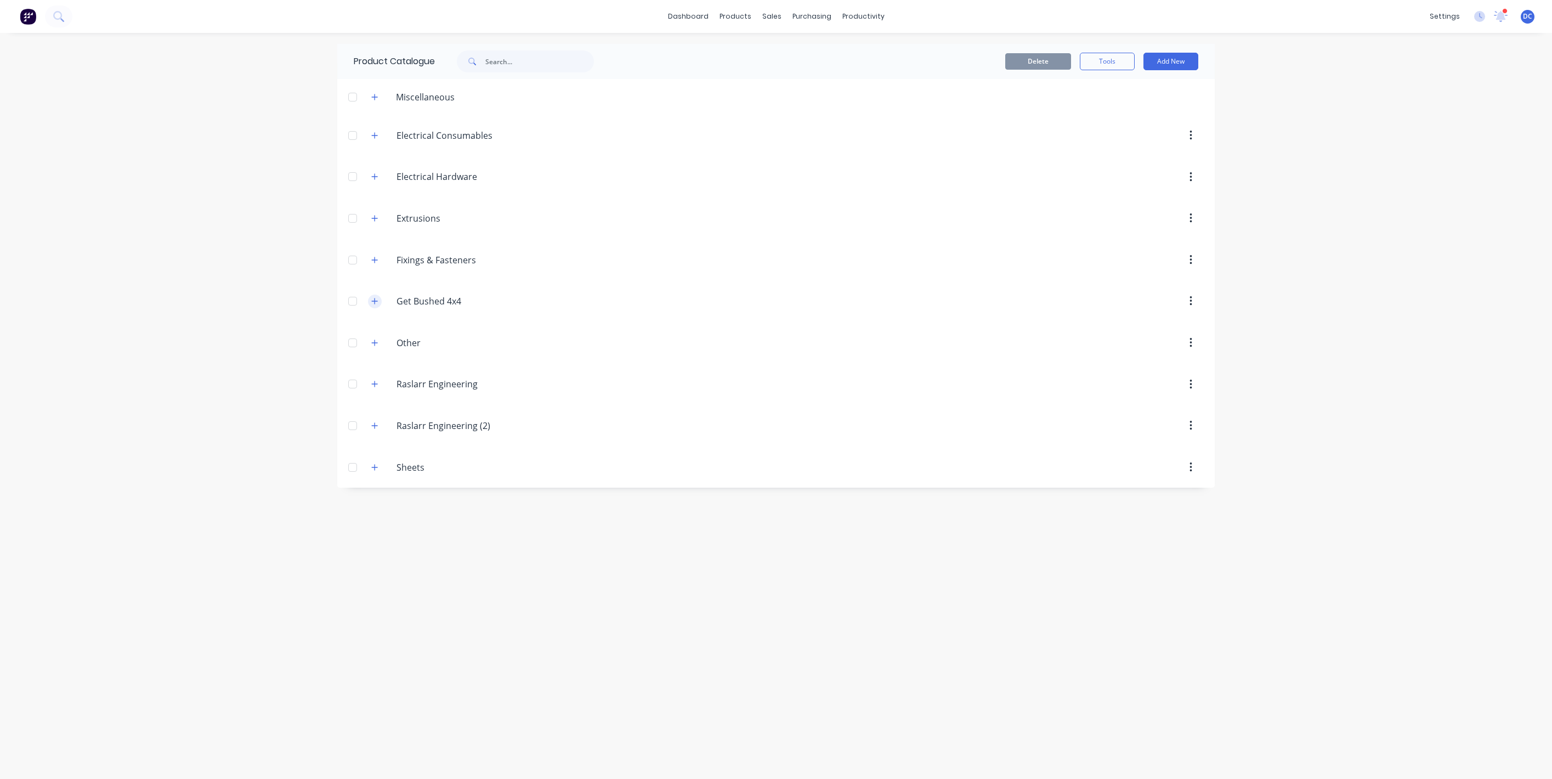
click at [374, 305] on icon "button" at bounding box center [374, 301] width 7 height 8
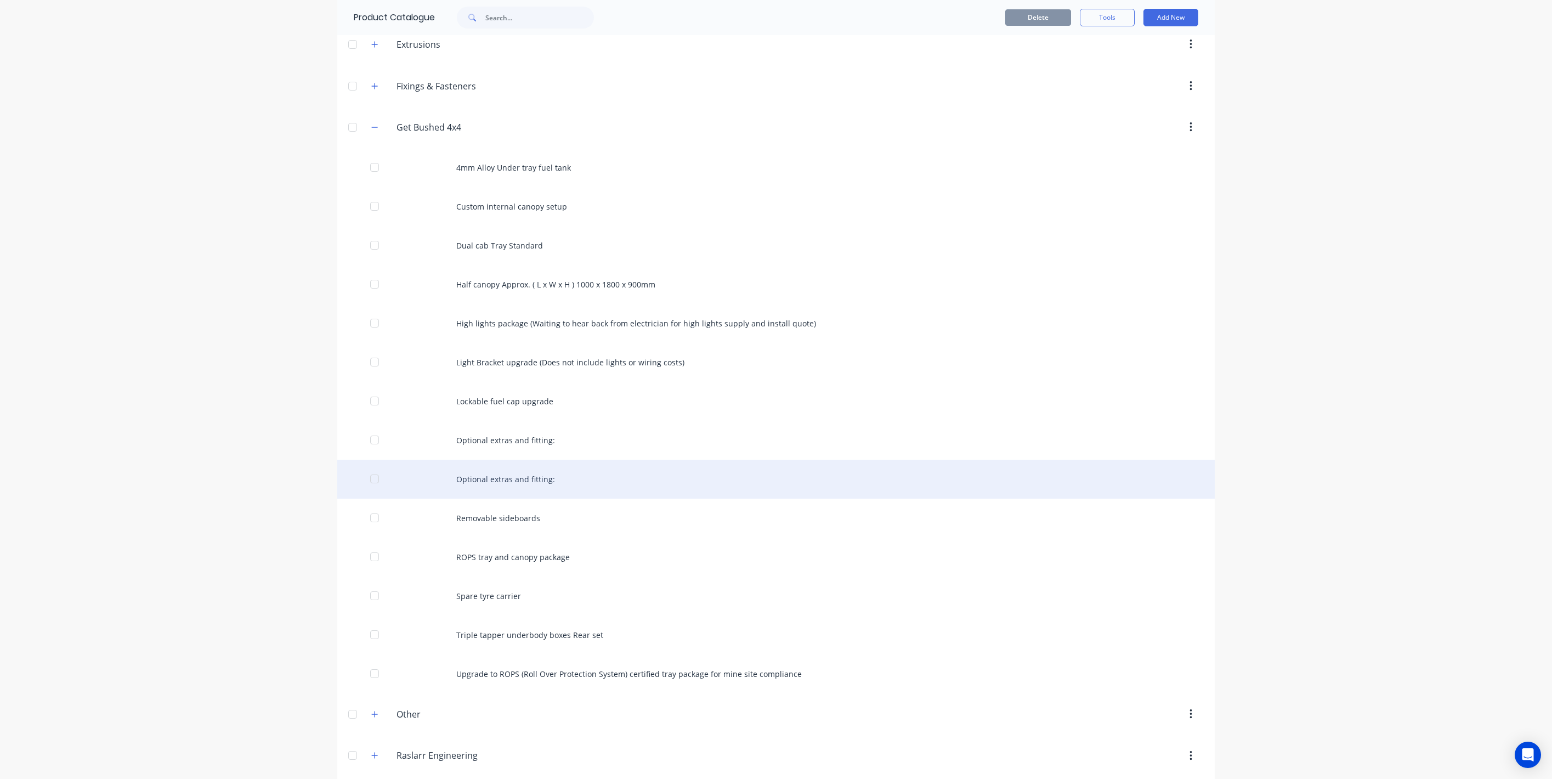
scroll to position [265, 0]
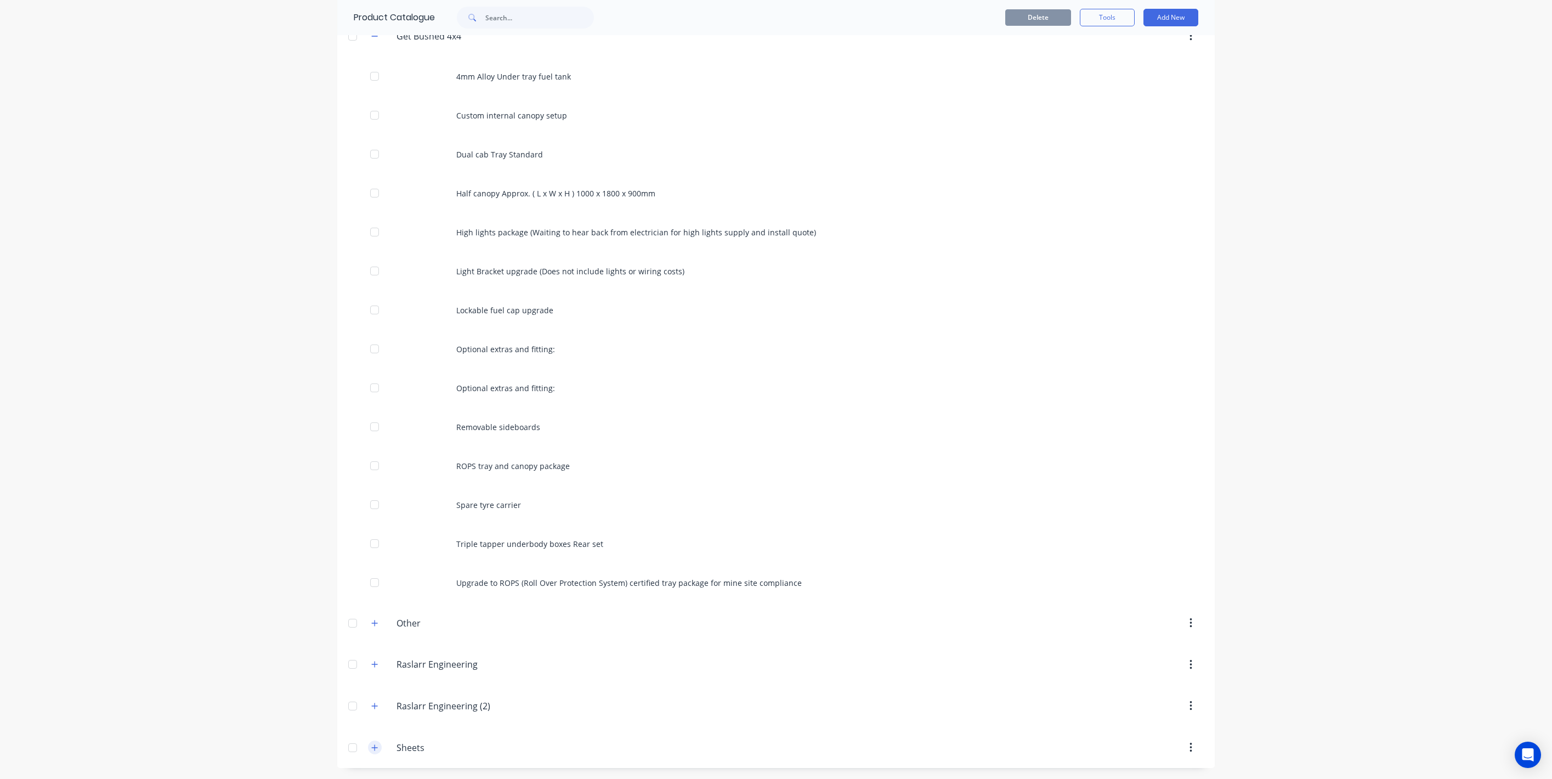
click at [376, 749] on icon "button" at bounding box center [374, 748] width 7 height 8
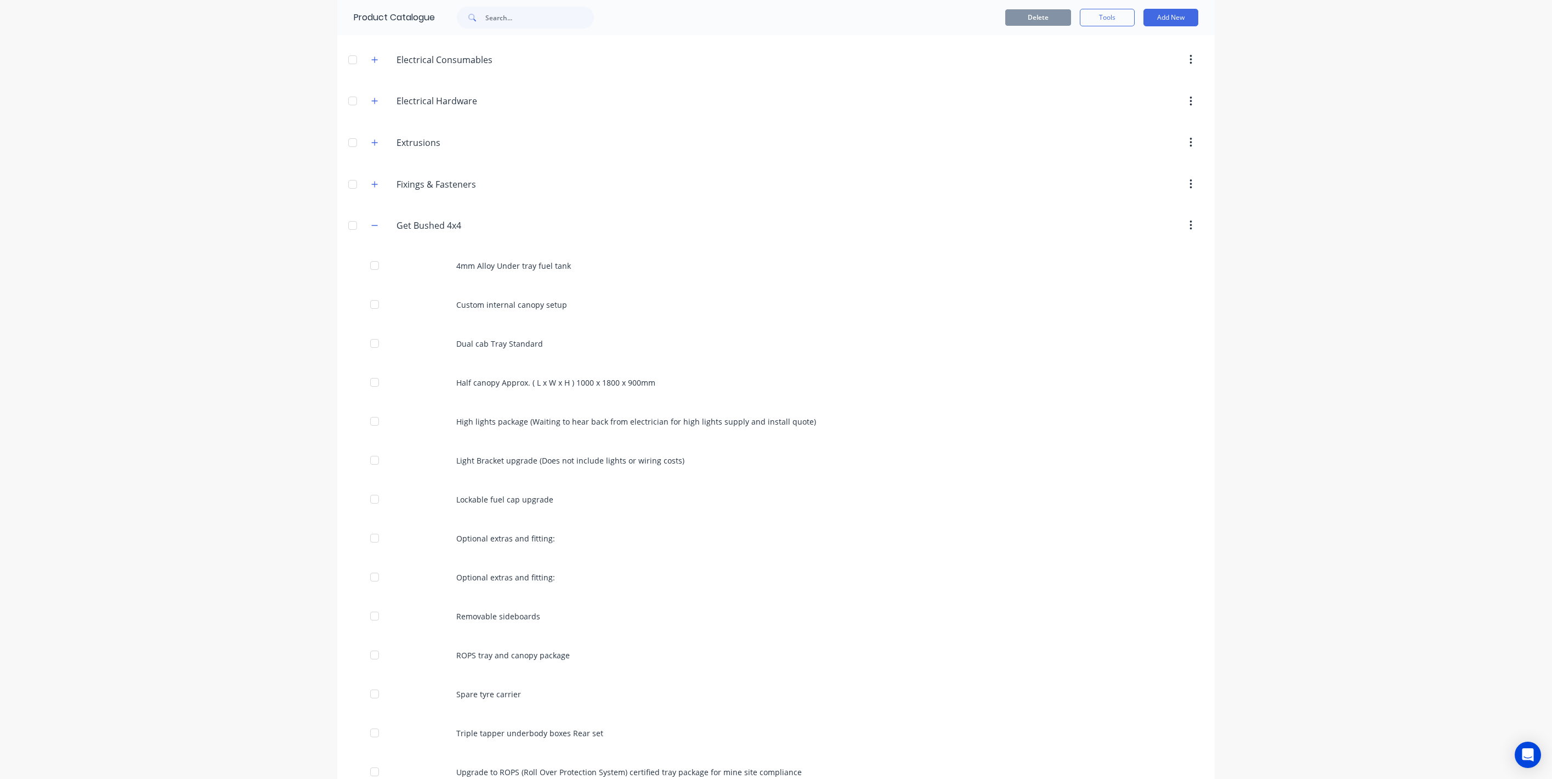
scroll to position [0, 0]
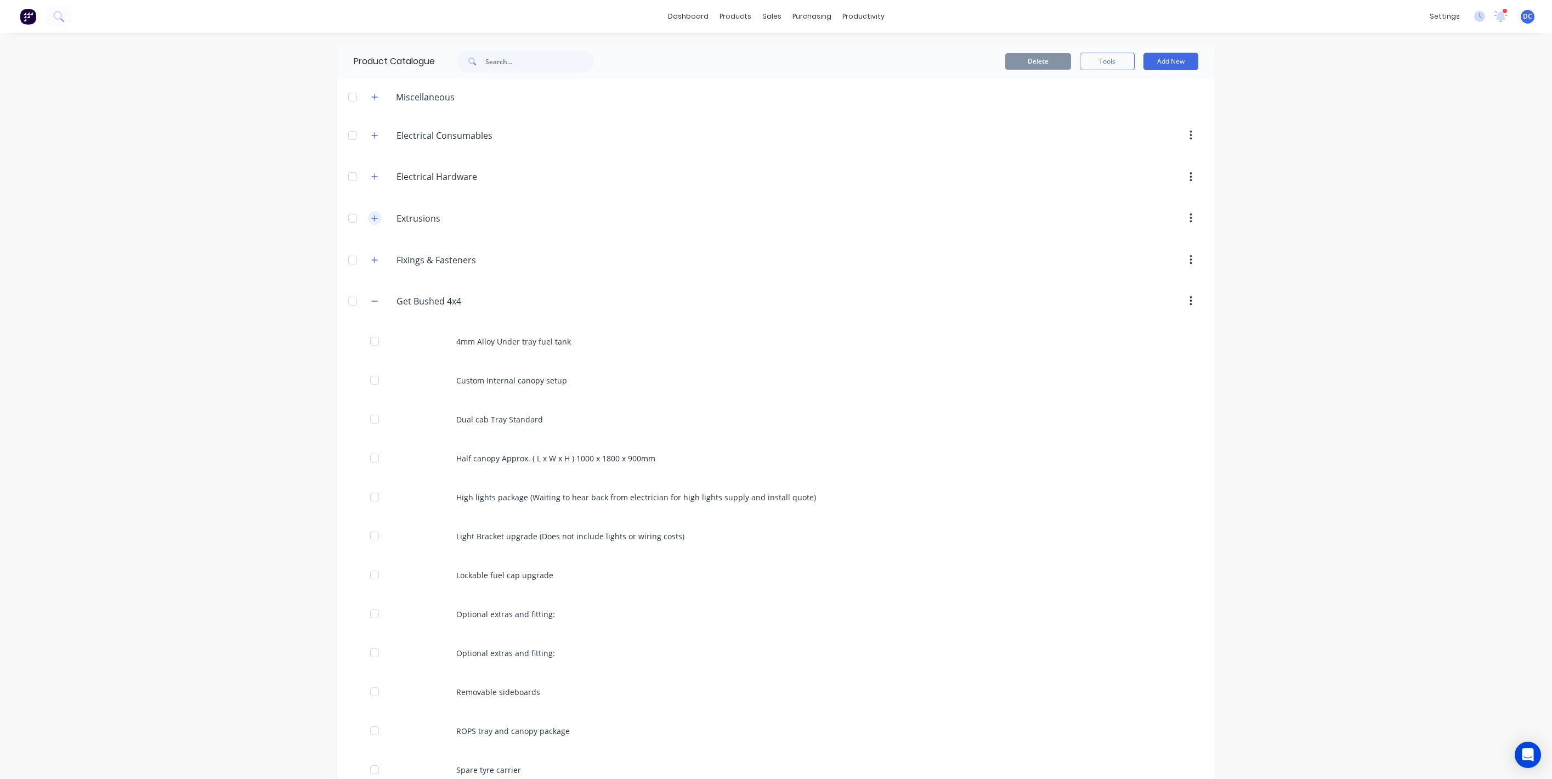
click at [376, 223] on button "button" at bounding box center [375, 218] width 14 height 14
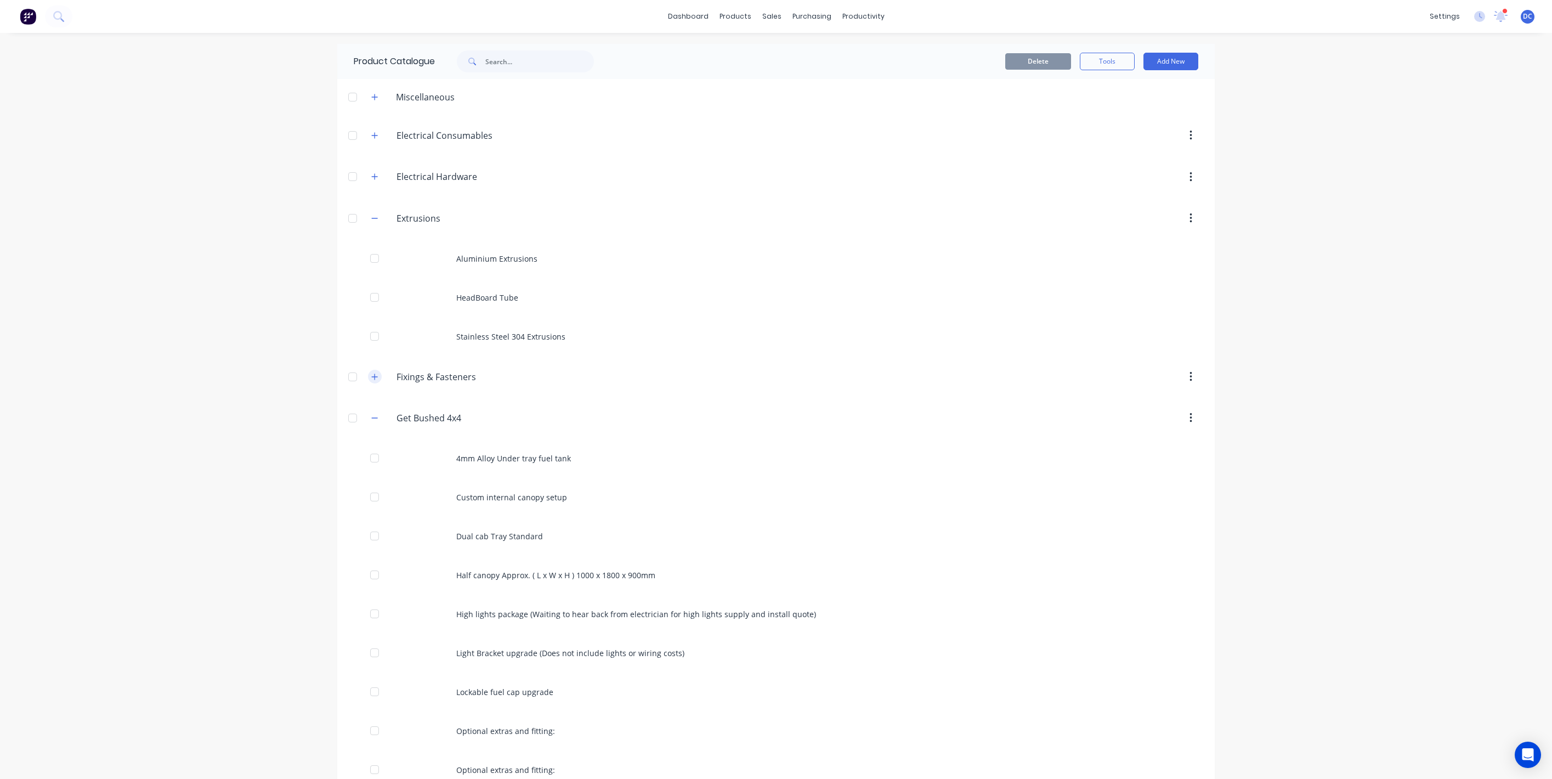
click at [377, 373] on icon "button" at bounding box center [374, 377] width 7 height 8
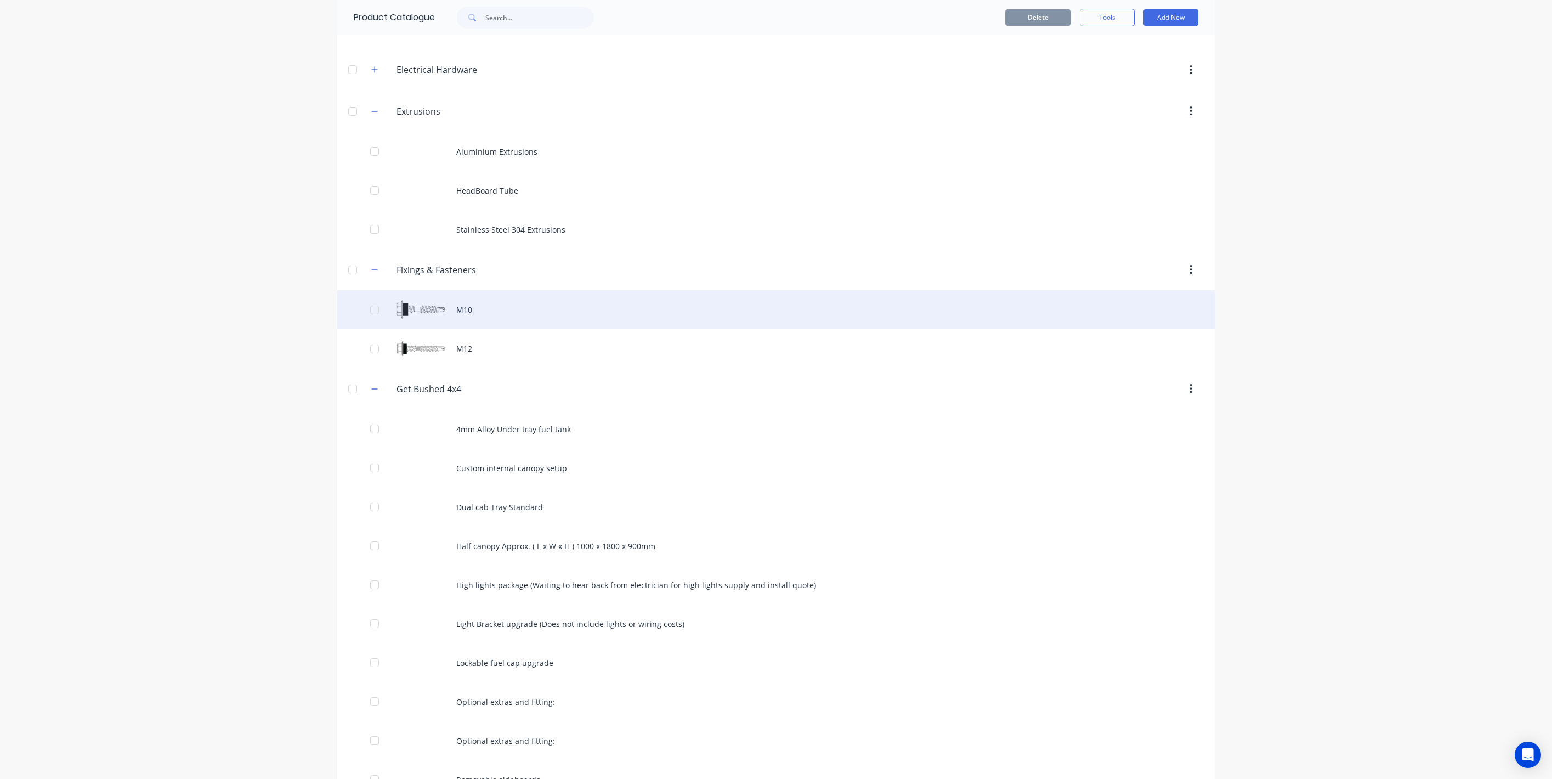
scroll to position [133, 0]
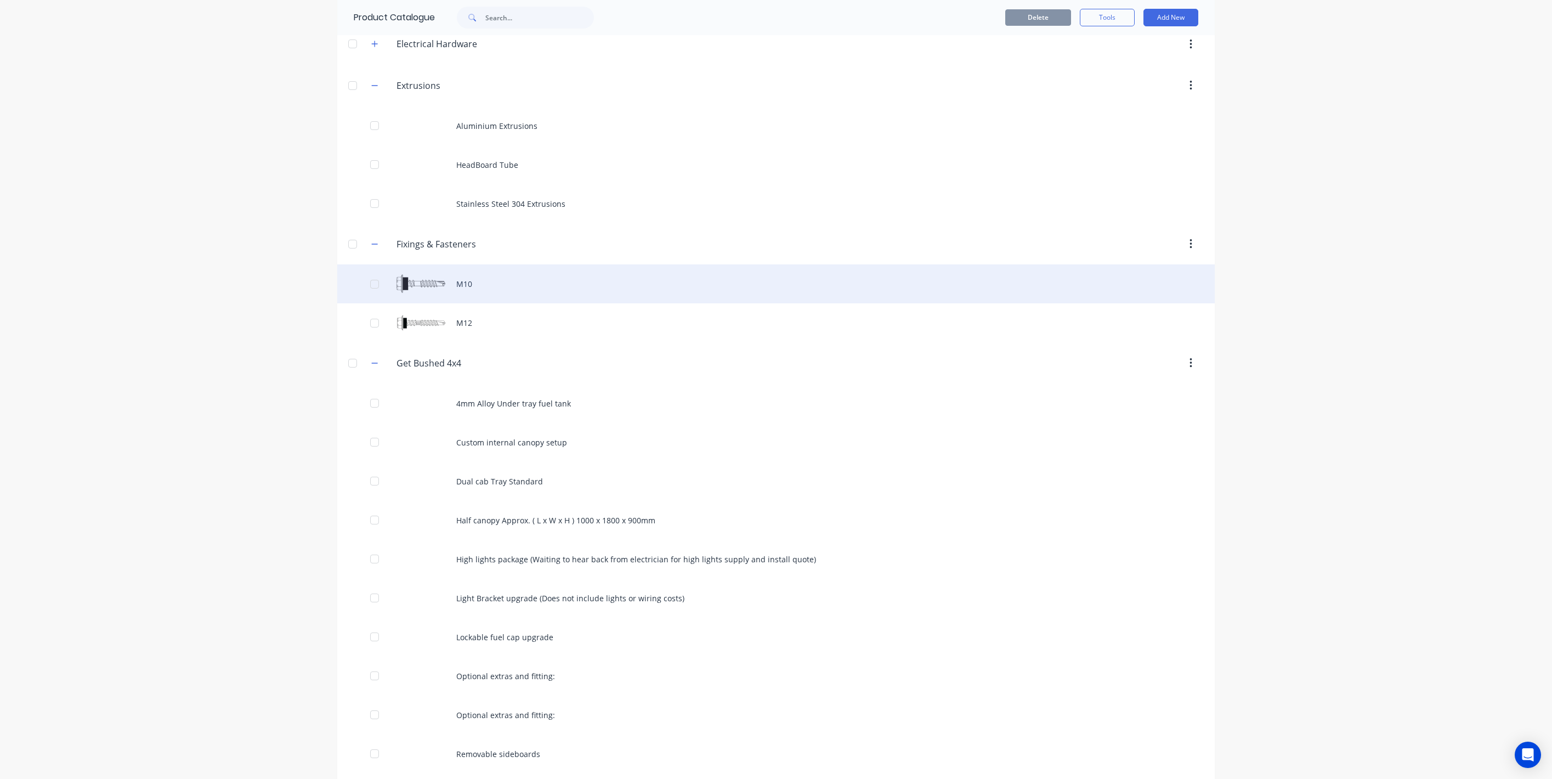
click at [525, 274] on div "M10" at bounding box center [776, 283] width 878 height 39
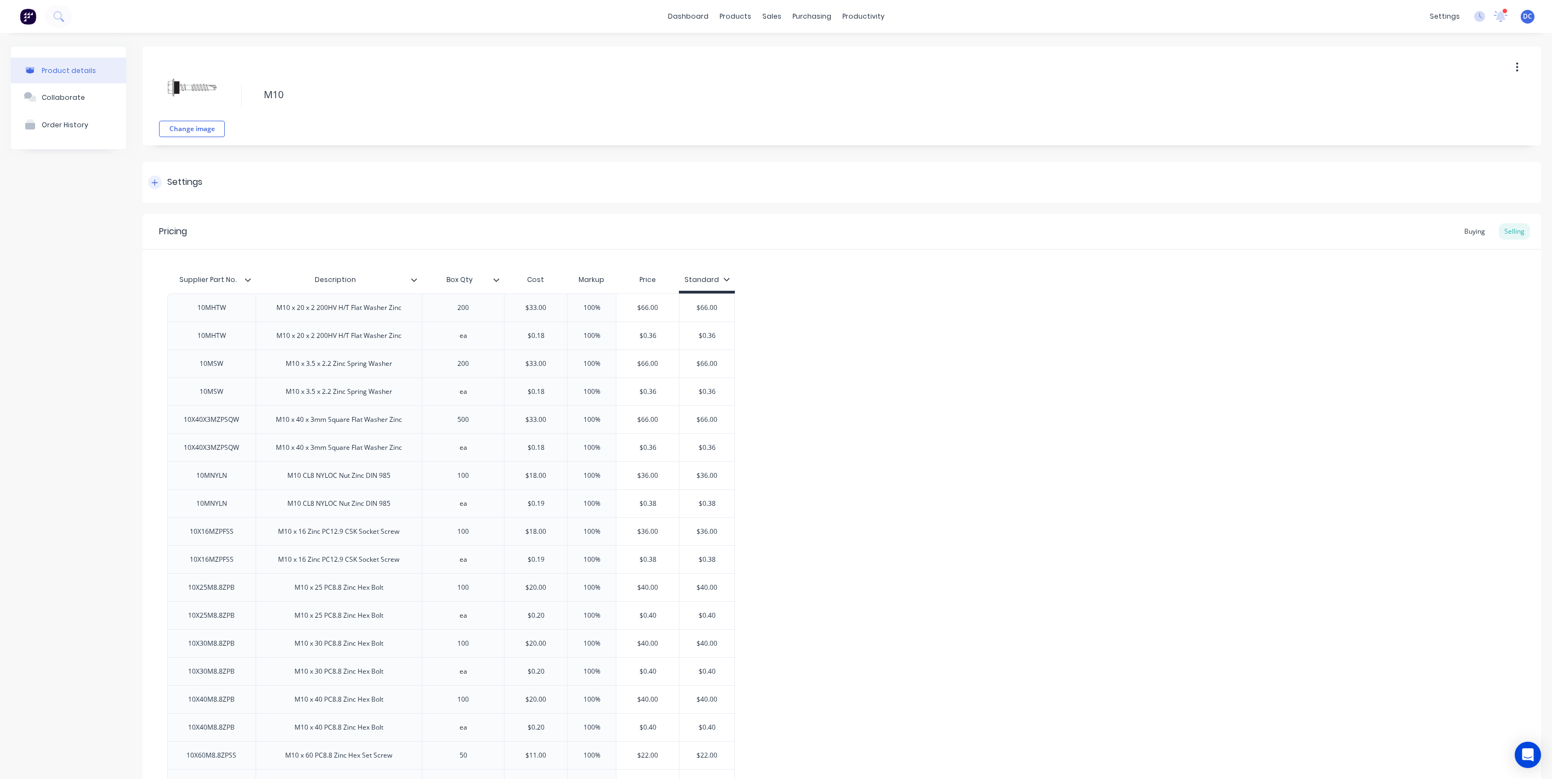
click at [148, 186] on div "Settings" at bounding box center [175, 183] width 54 height 14
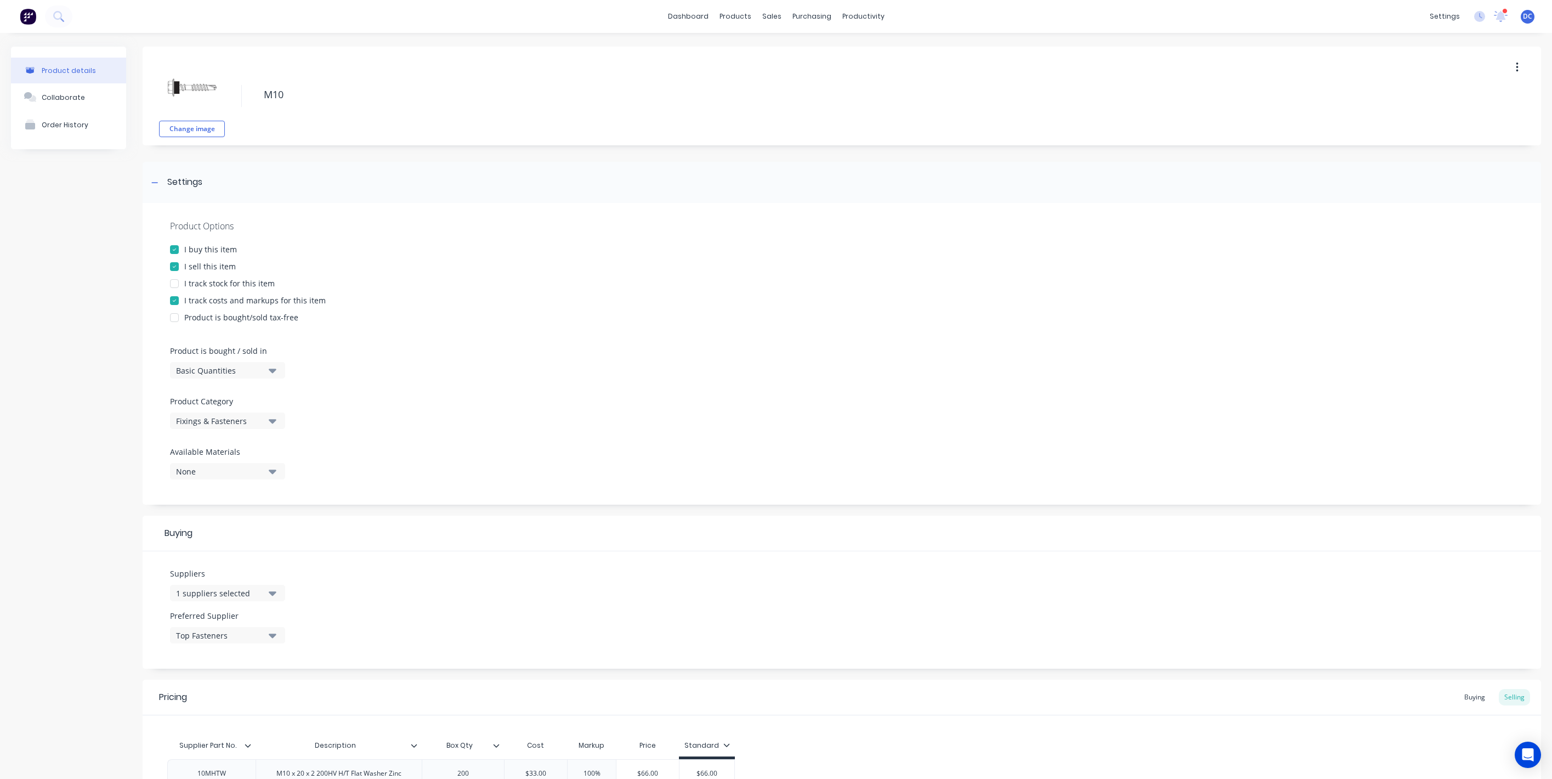
click at [174, 286] on div at bounding box center [174, 284] width 22 height 22
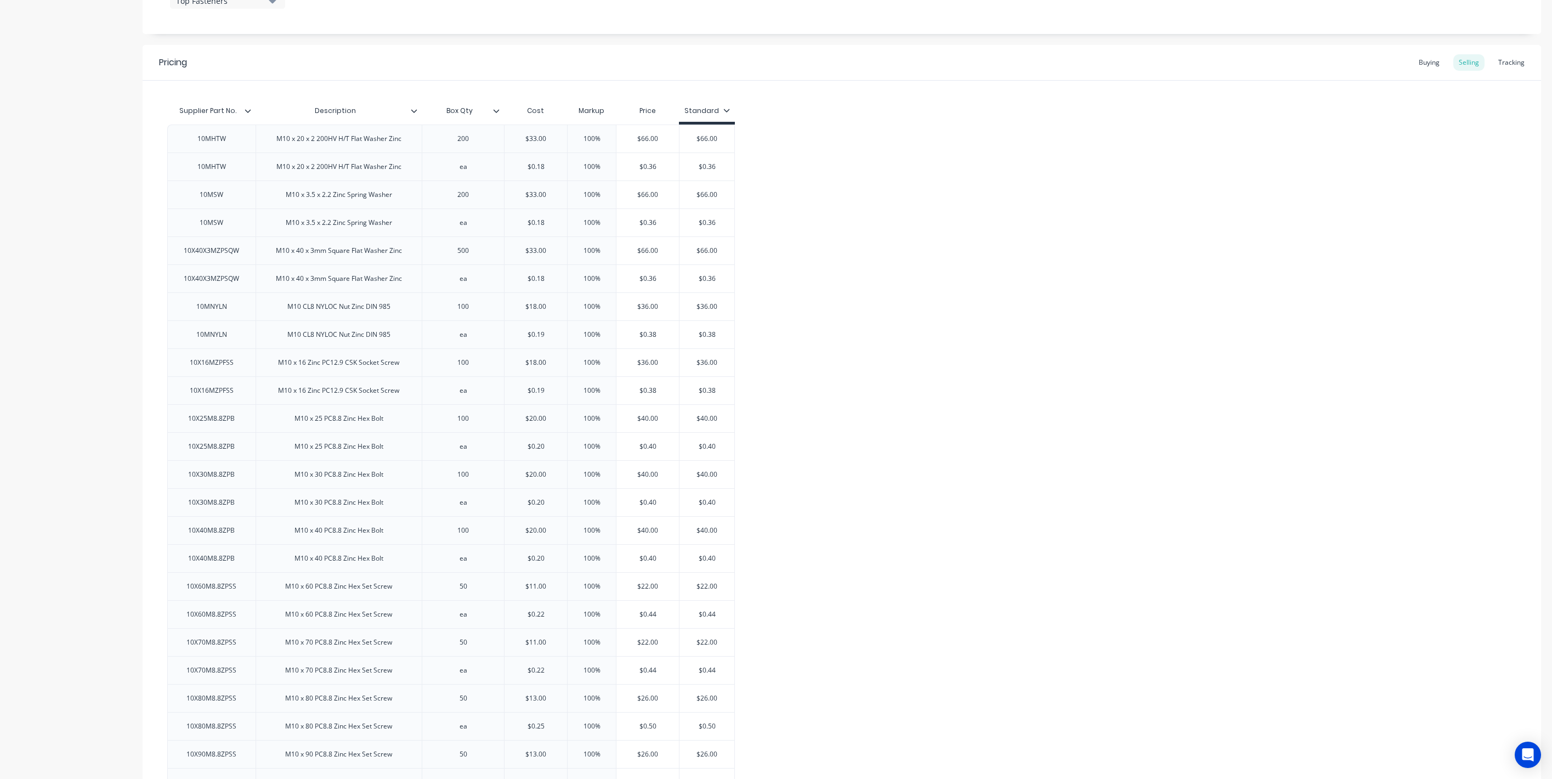
scroll to position [631, 0]
click at [1434, 69] on div "Buying" at bounding box center [1430, 66] width 32 height 16
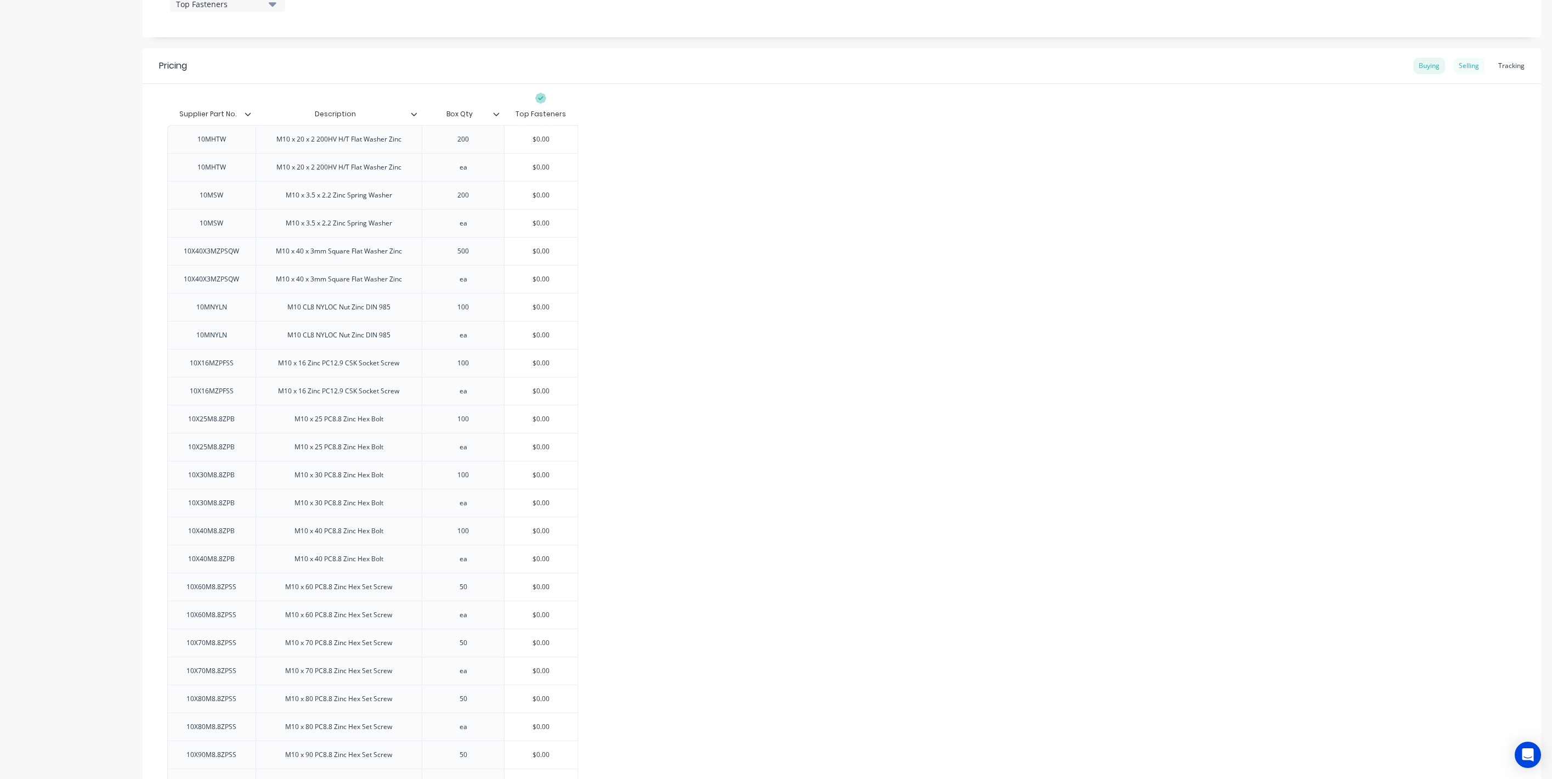
click at [1471, 70] on div "Selling" at bounding box center [1469, 66] width 31 height 16
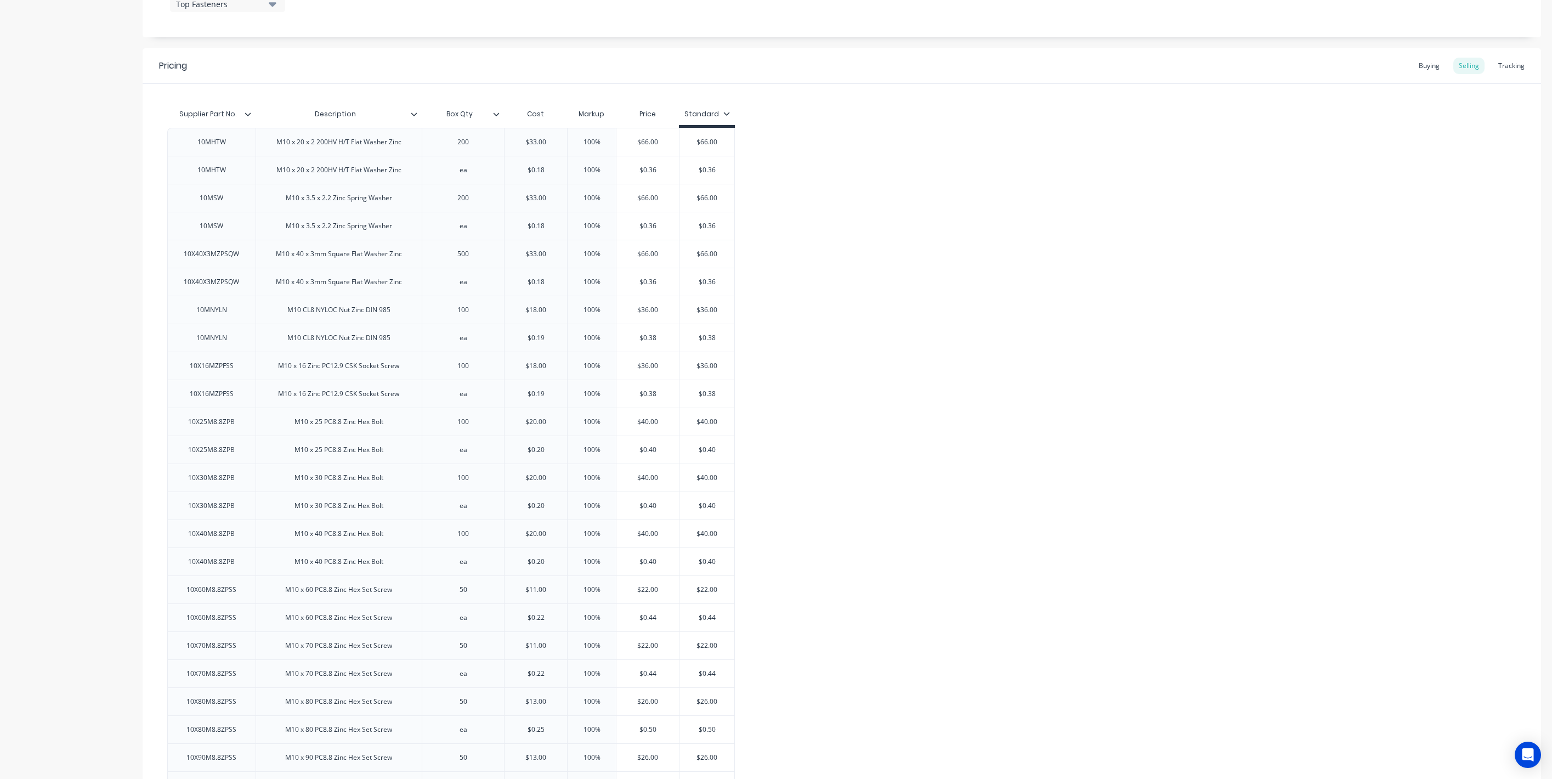
click at [725, 116] on icon at bounding box center [726, 113] width 7 height 7
click at [692, 184] on div "Special" at bounding box center [683, 189] width 26 height 12
click at [691, 206] on div "Trade Account" at bounding box center [696, 211] width 53 height 12
click at [922, 202] on div "10MHTW M10 x 20 x 2 200HV H/T Flat Washer Zinc 200 $33.00 100% $66.00 $66.00 10…" at bounding box center [841, 548] width 1349 height 840
type textarea "x"
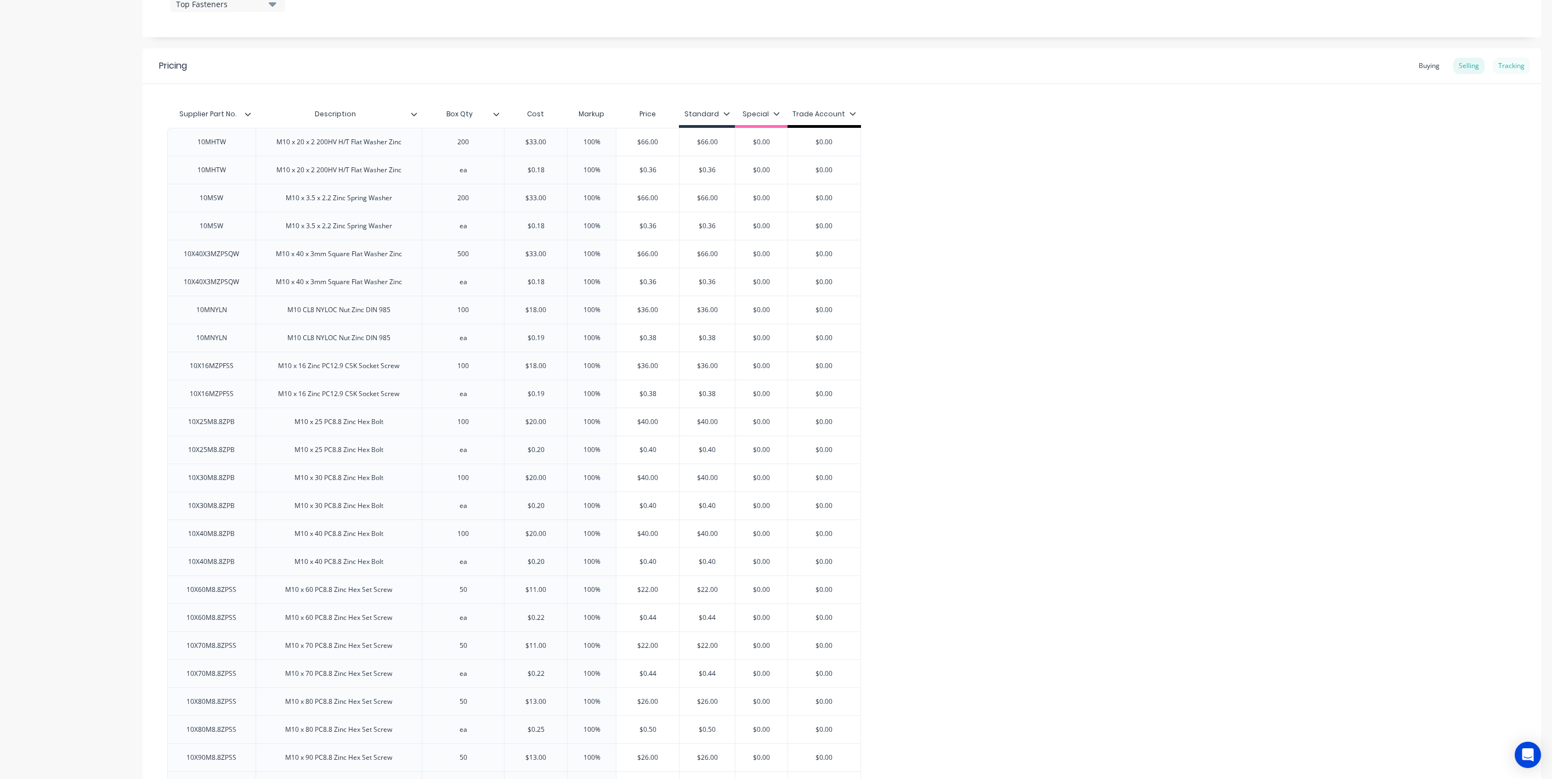
click at [1516, 63] on div "Tracking" at bounding box center [1511, 66] width 37 height 16
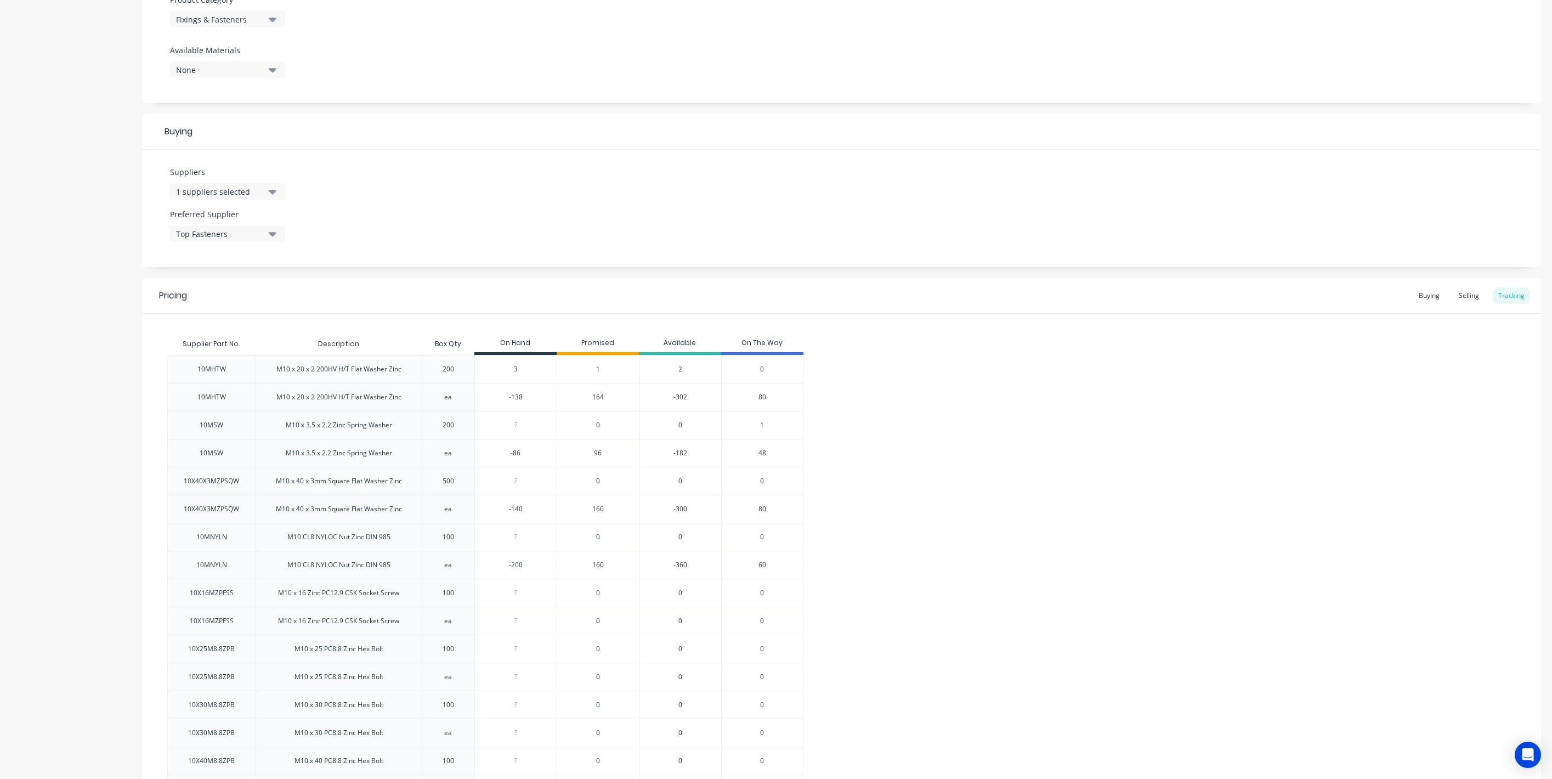
scroll to position [368, 0]
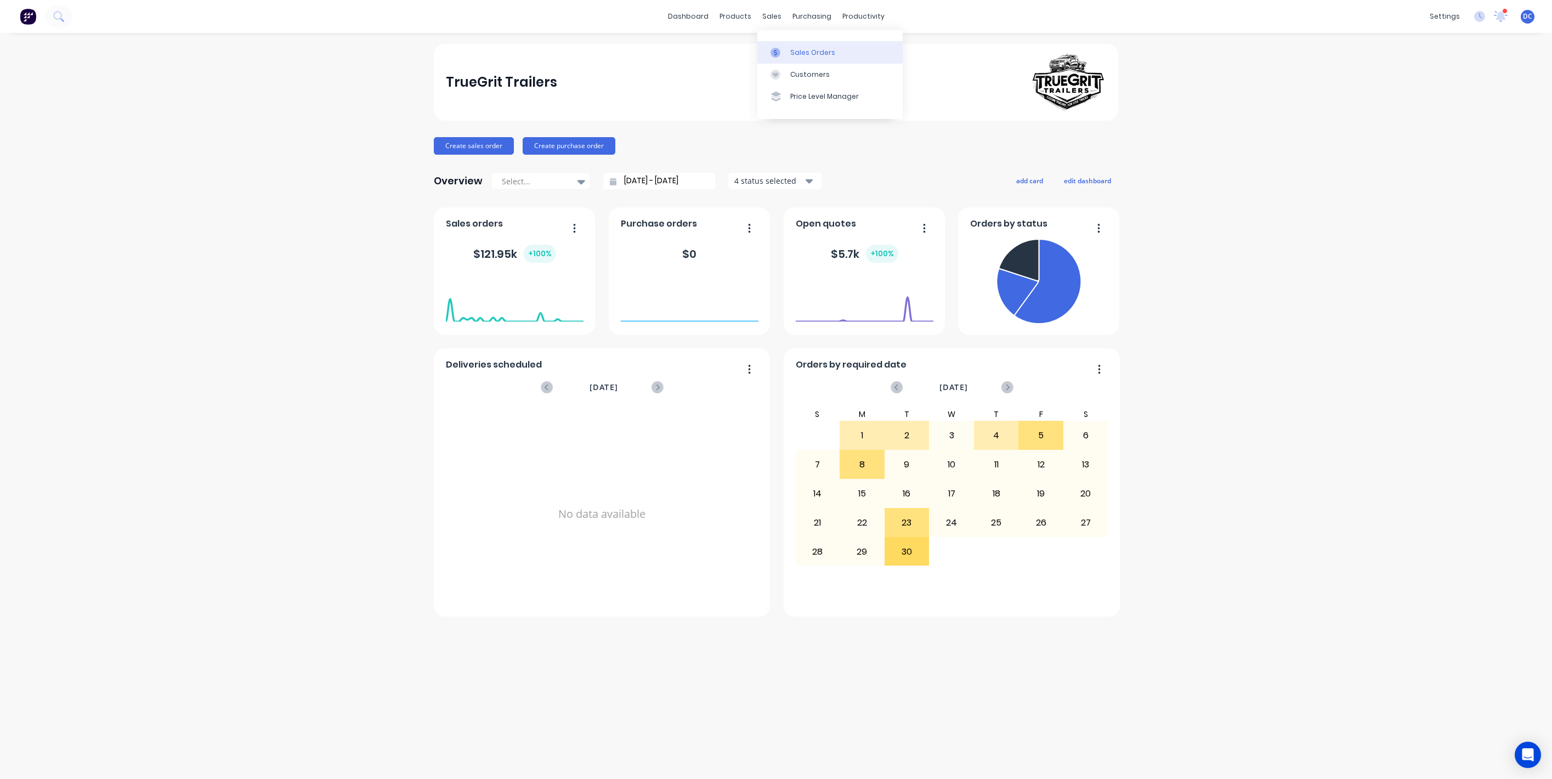
click at [793, 53] on div "Sales Orders" at bounding box center [812, 53] width 45 height 10
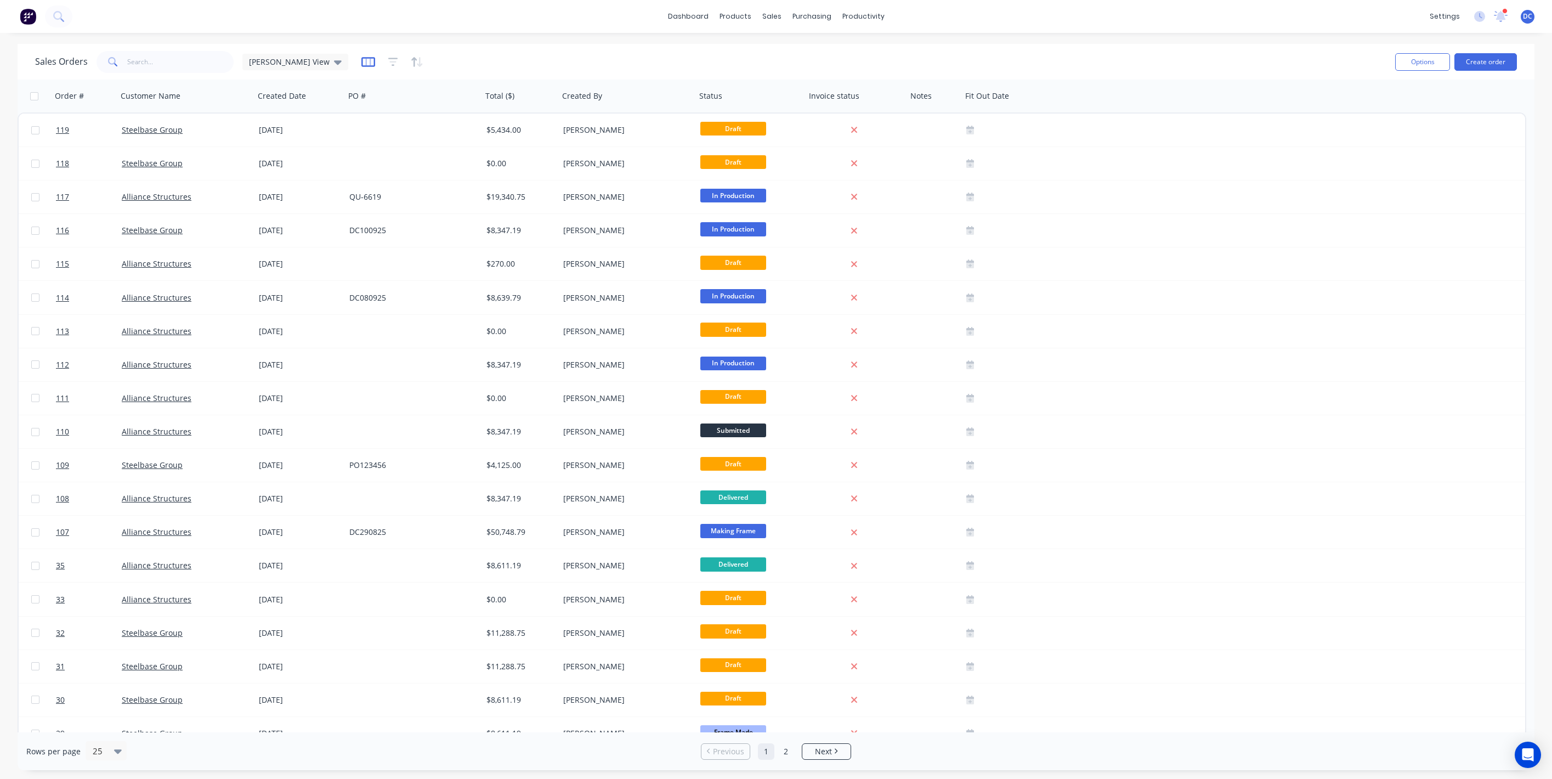
click at [361, 60] on icon "button" at bounding box center [368, 61] width 14 height 11
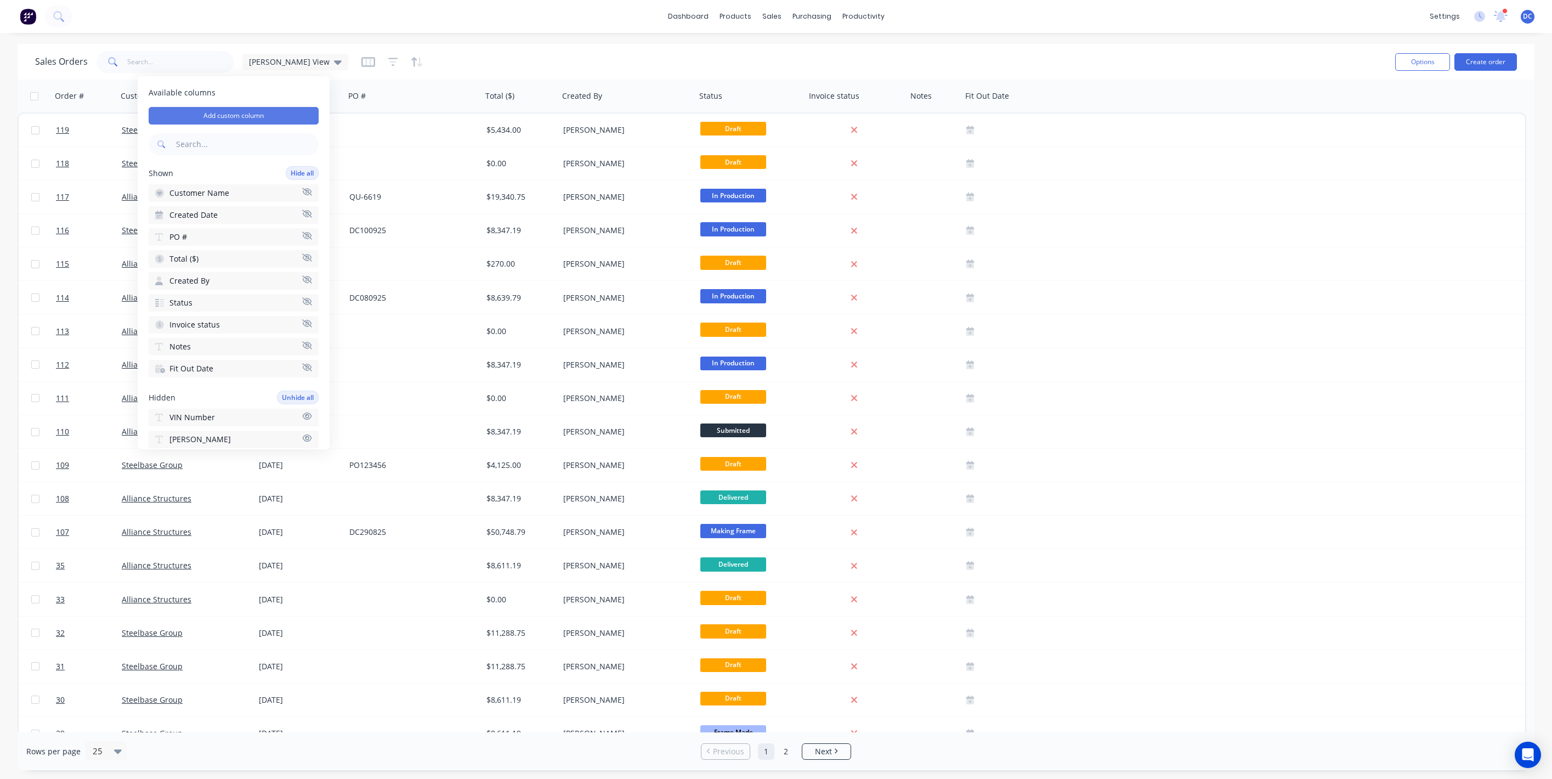
click at [229, 111] on button "Add custom column" at bounding box center [234, 116] width 170 height 18
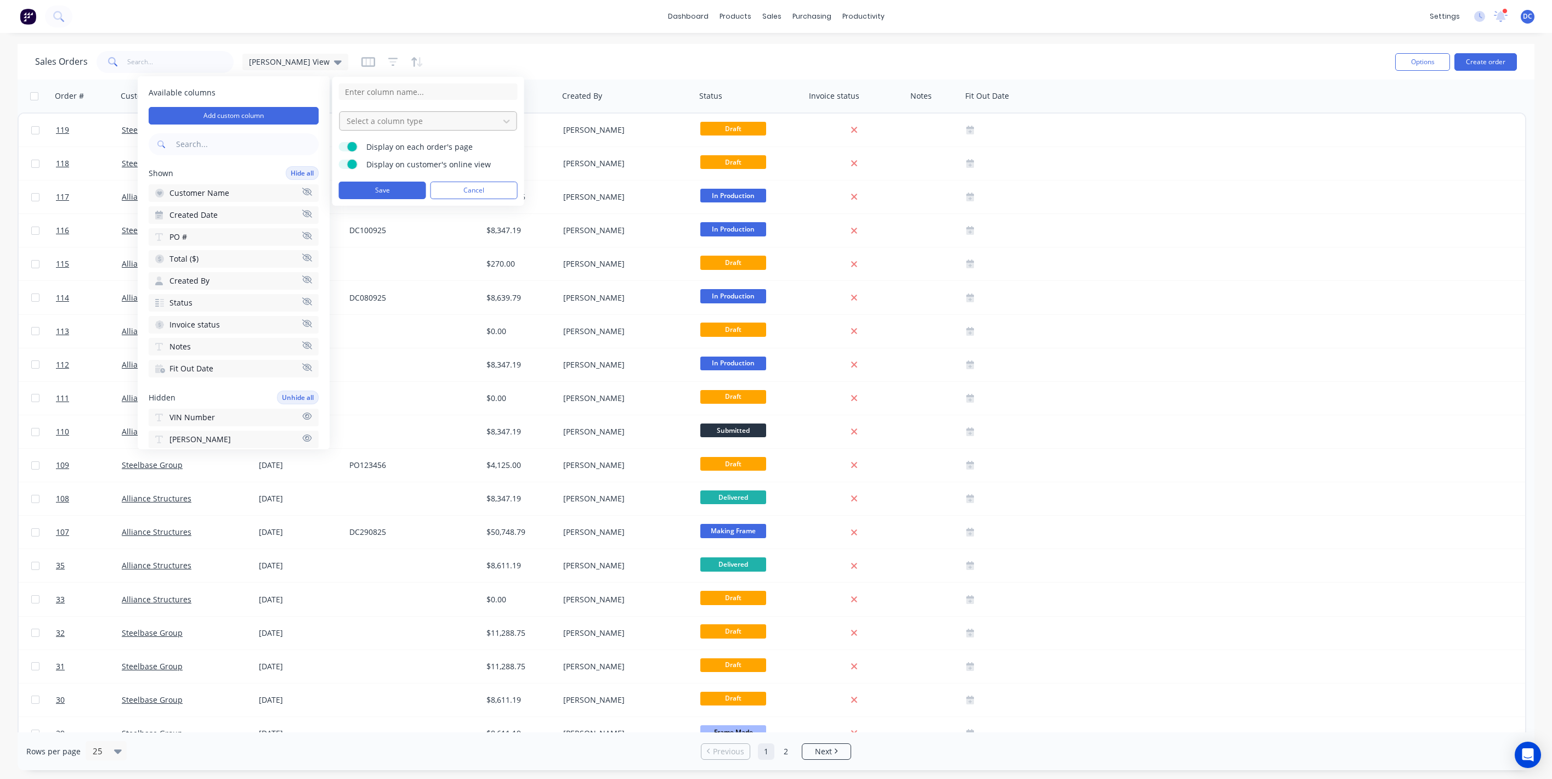
click at [472, 122] on div at bounding box center [420, 121] width 148 height 14
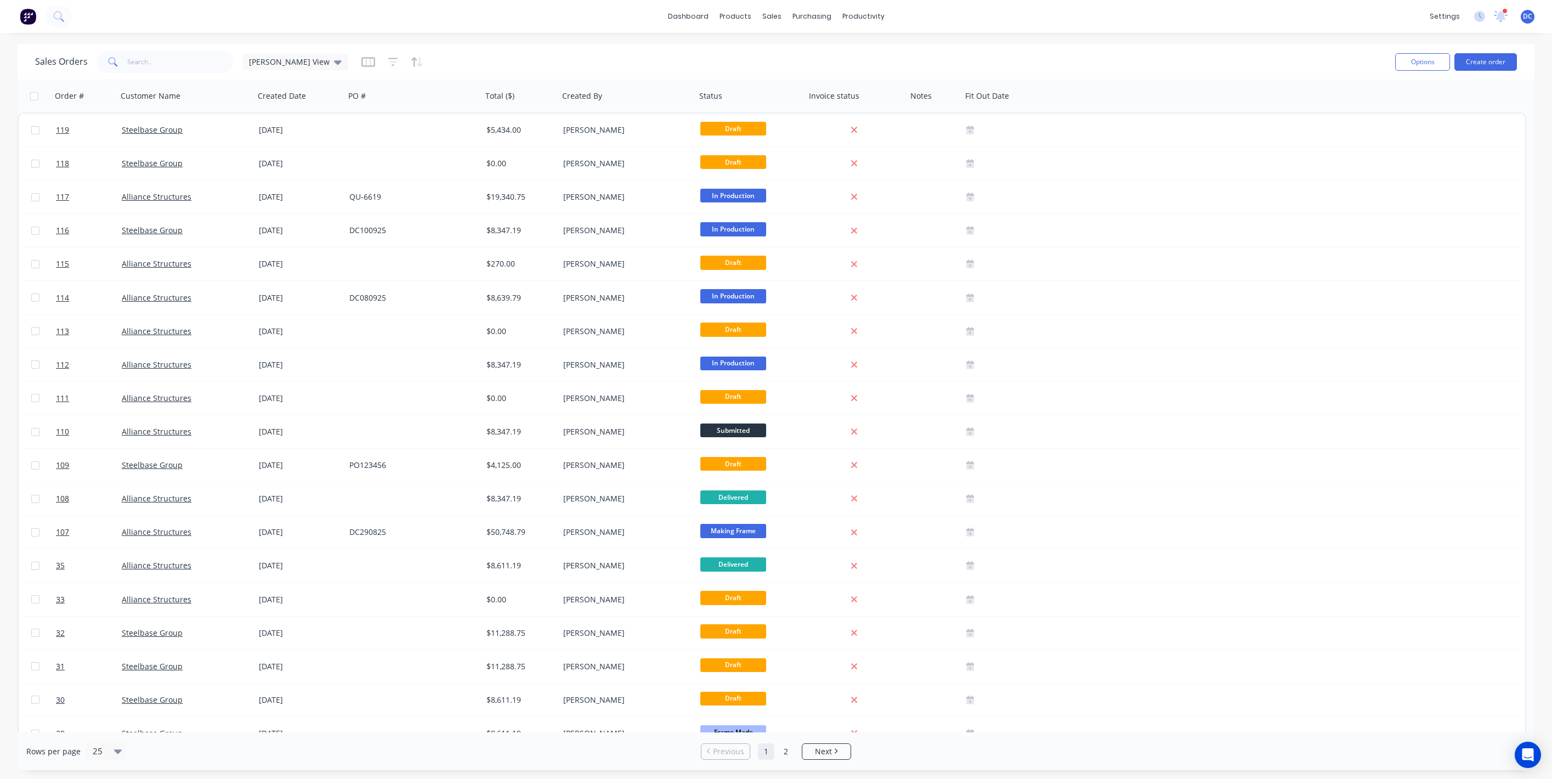
click at [725, 70] on div "Sales Orders [PERSON_NAME] View" at bounding box center [711, 61] width 1352 height 27
click at [1480, 63] on button "Create order" at bounding box center [1486, 62] width 63 height 18
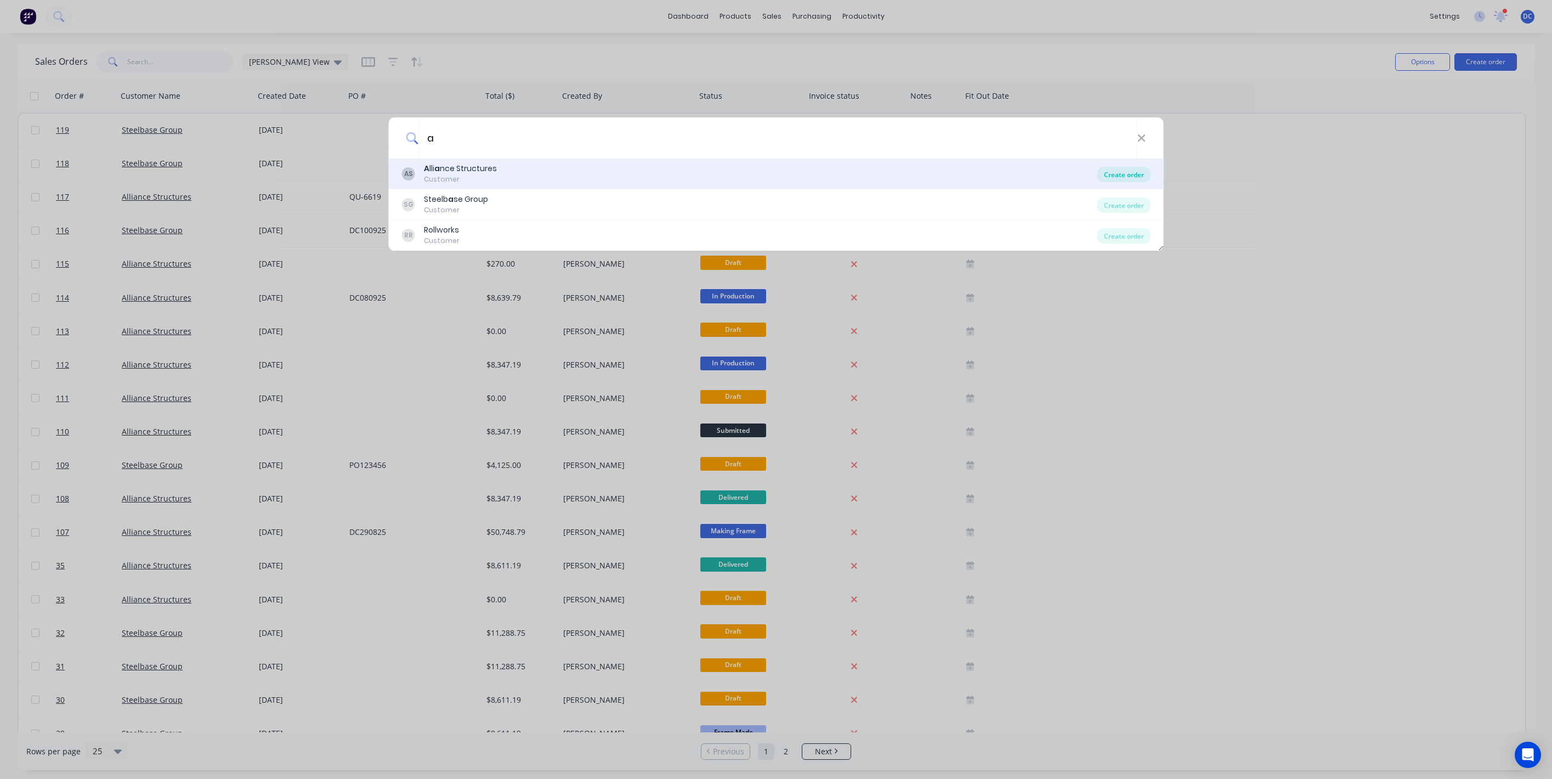
type input "a"
click at [1125, 168] on div "Create order" at bounding box center [1124, 174] width 53 height 15
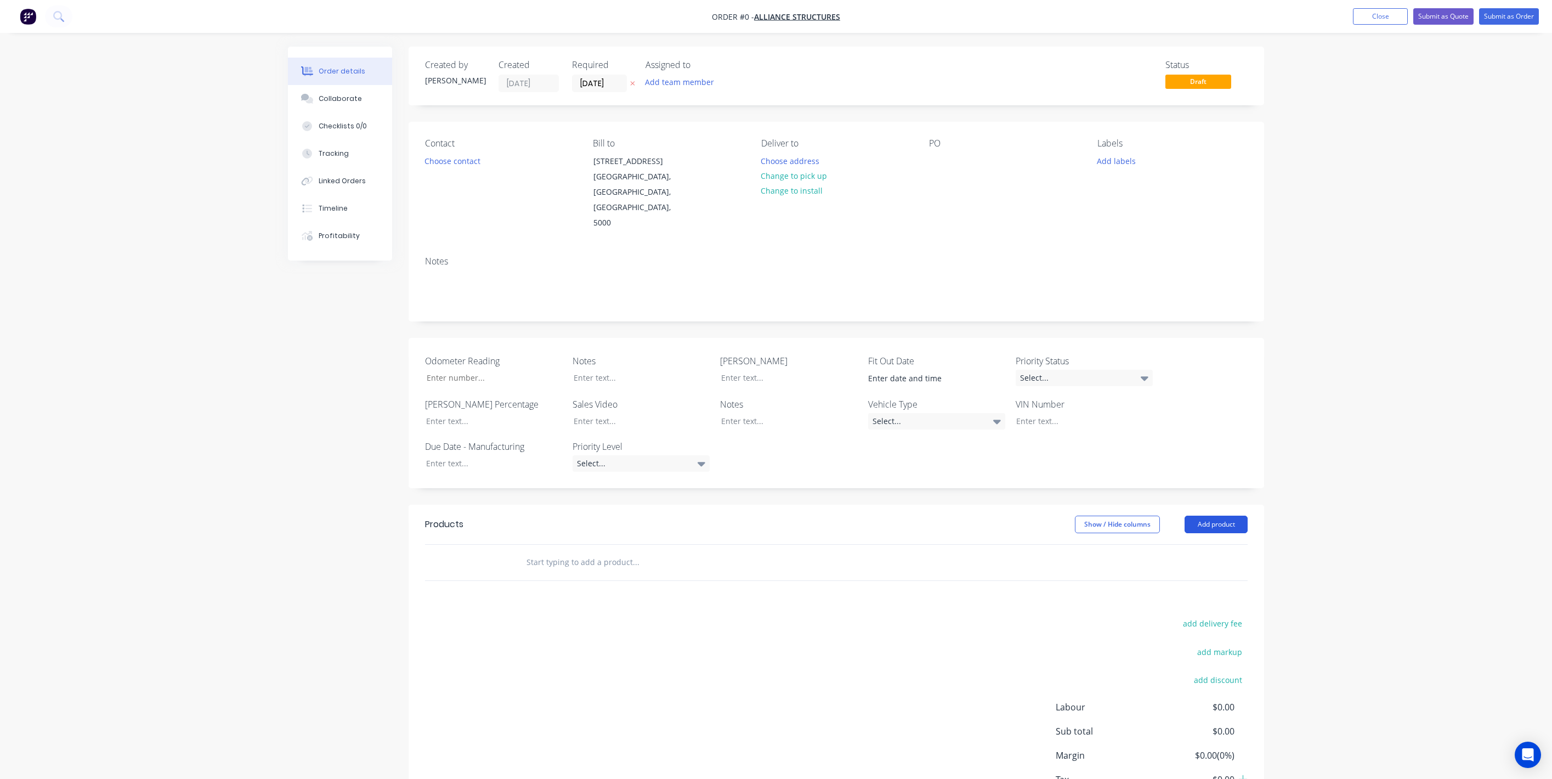
click at [1221, 516] on button "Add product" at bounding box center [1216, 525] width 63 height 18
click at [1204, 544] on div "Product catalogue" at bounding box center [1196, 552] width 84 height 16
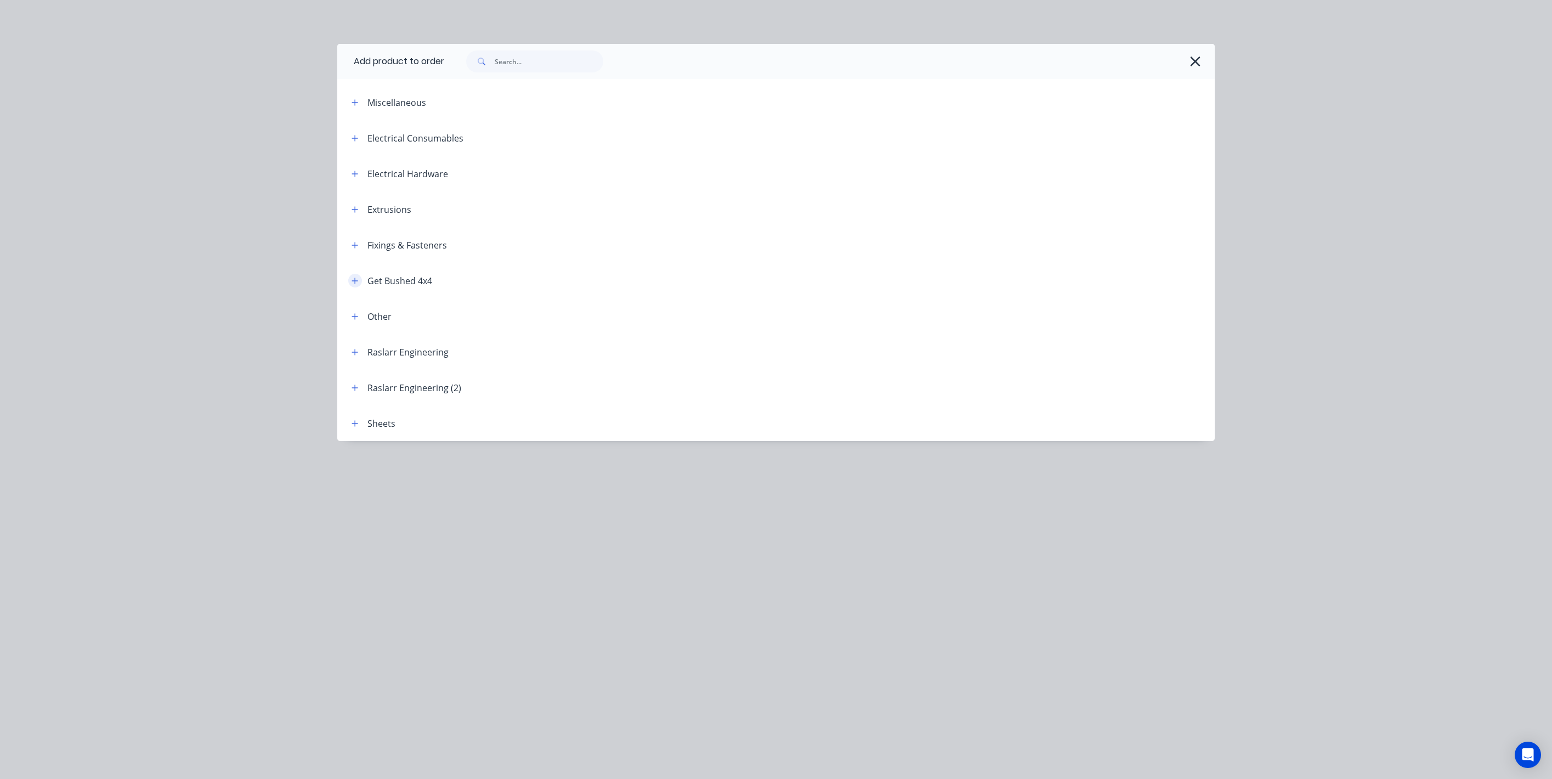
click at [355, 278] on icon "button" at bounding box center [355, 281] width 7 height 8
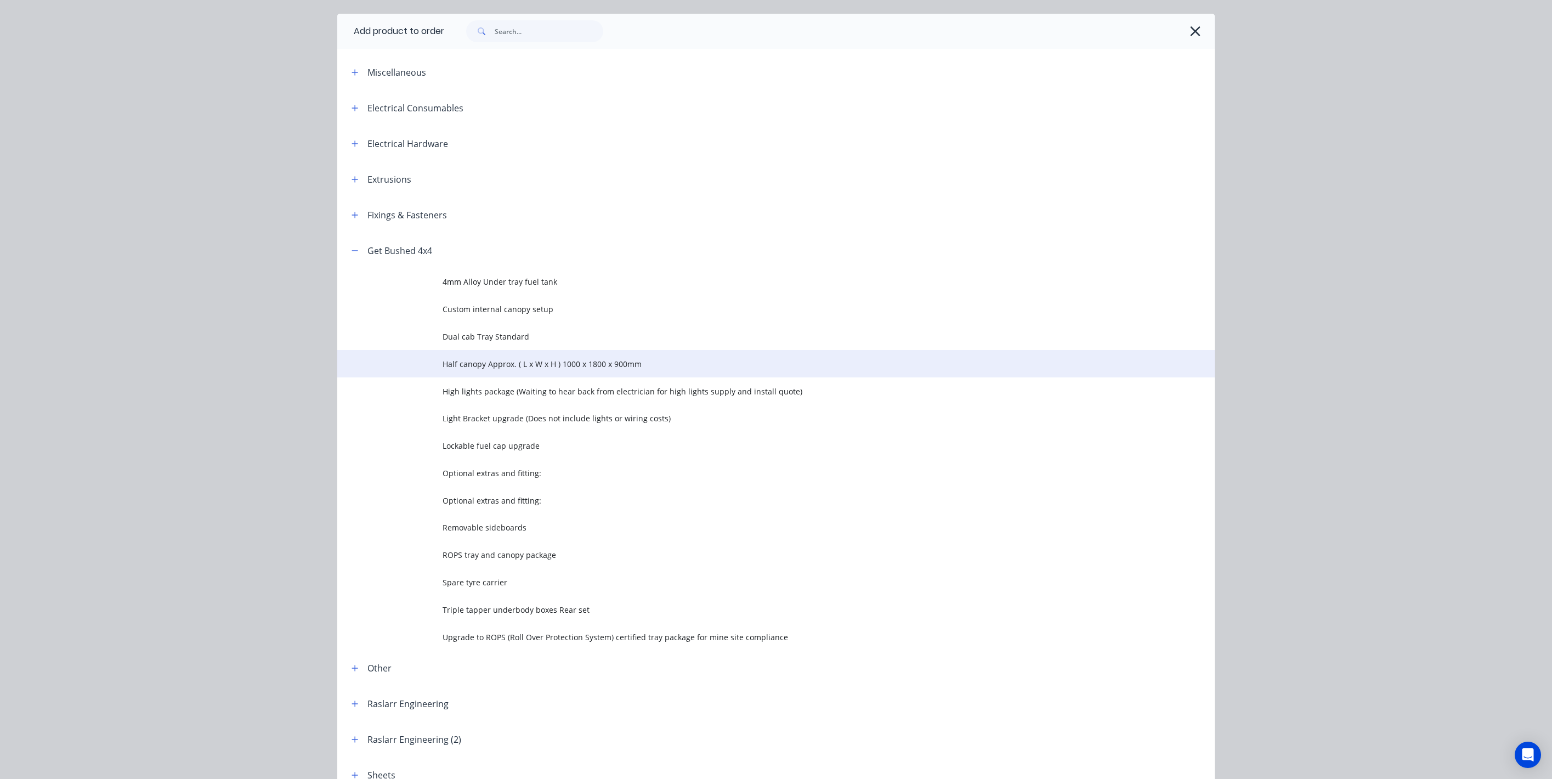
scroll to position [41, 0]
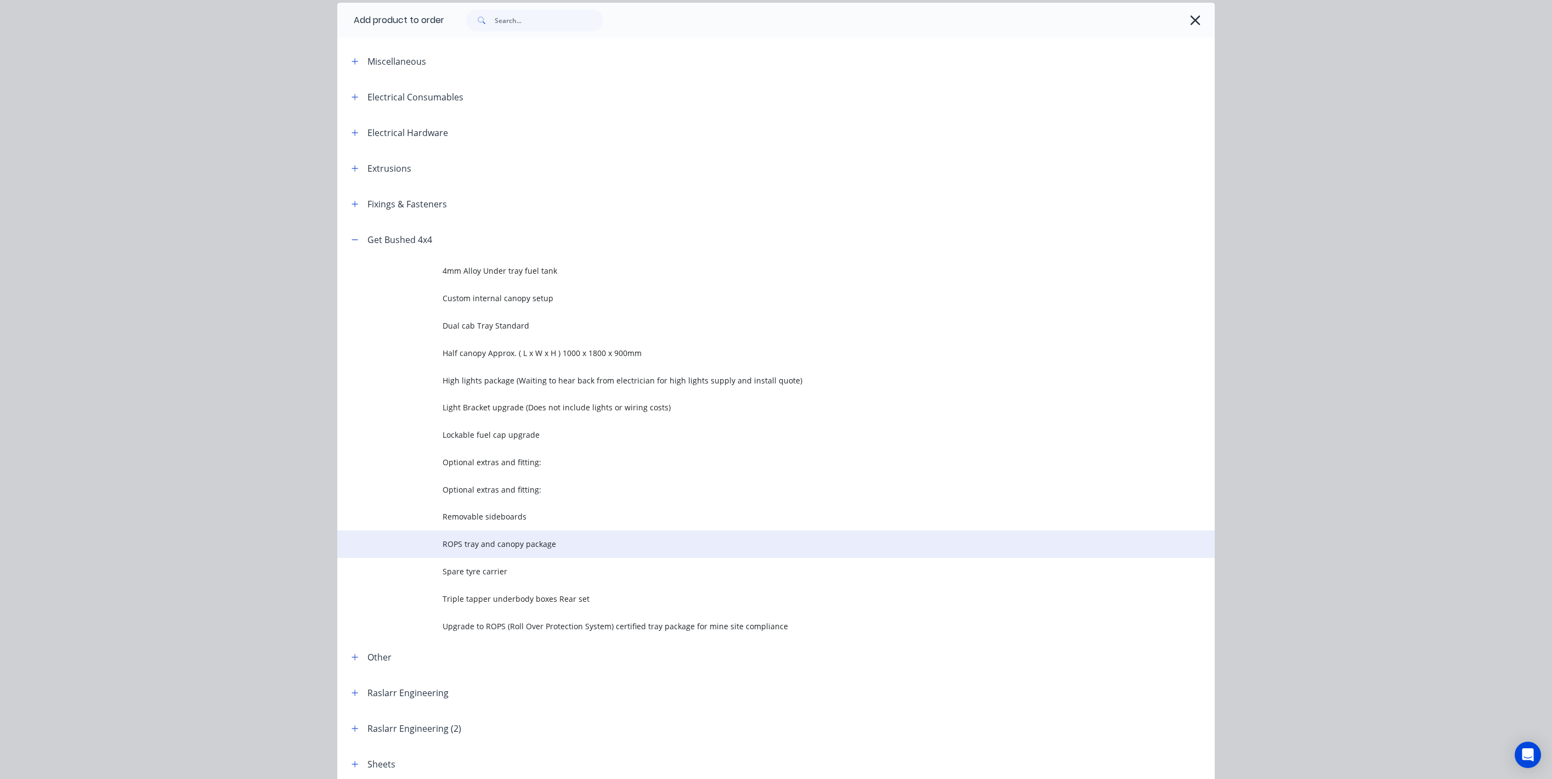
click at [512, 541] on span "ROPS tray and canopy package" at bounding box center [752, 544] width 618 height 12
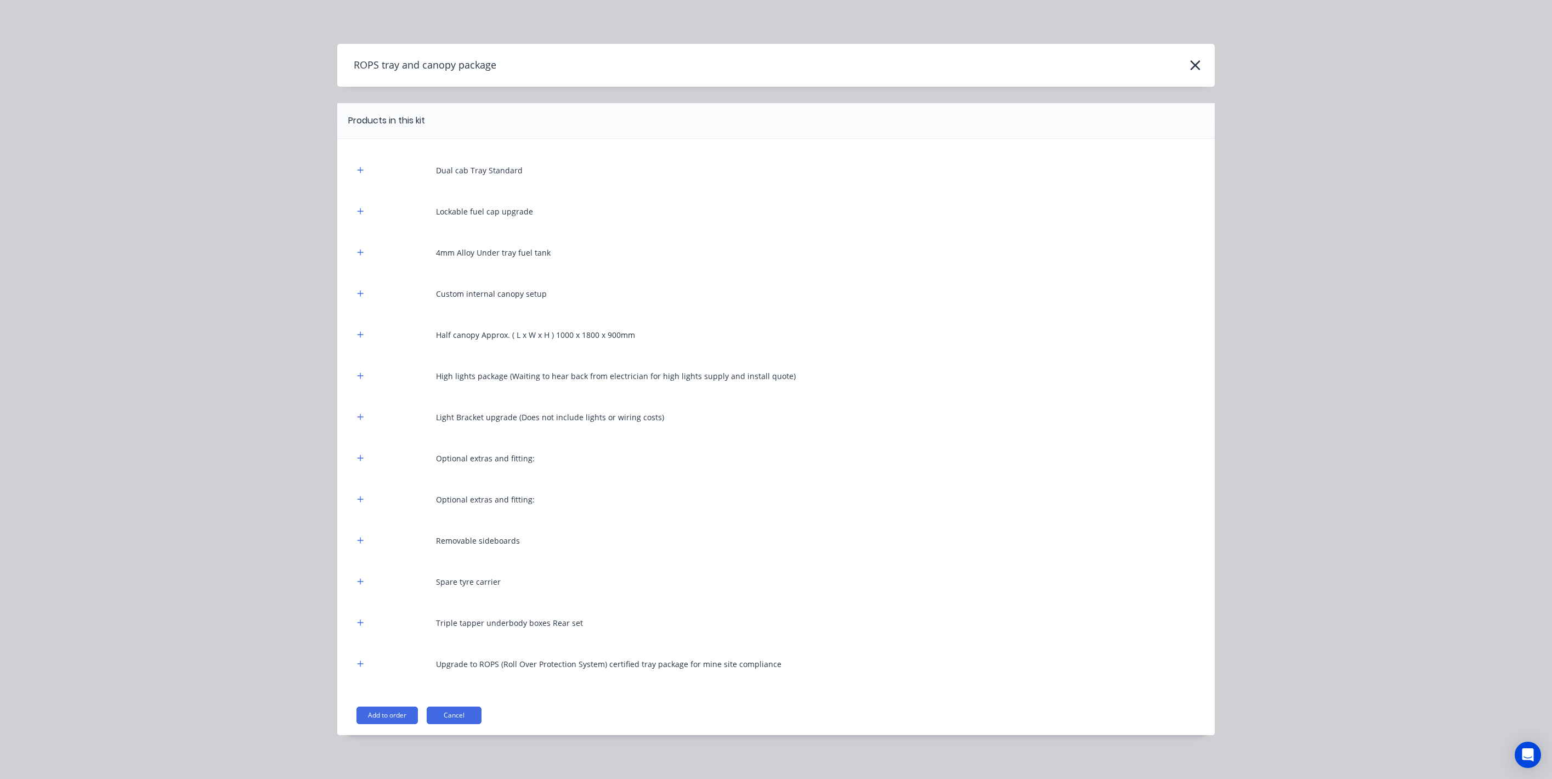
scroll to position [4, 0]
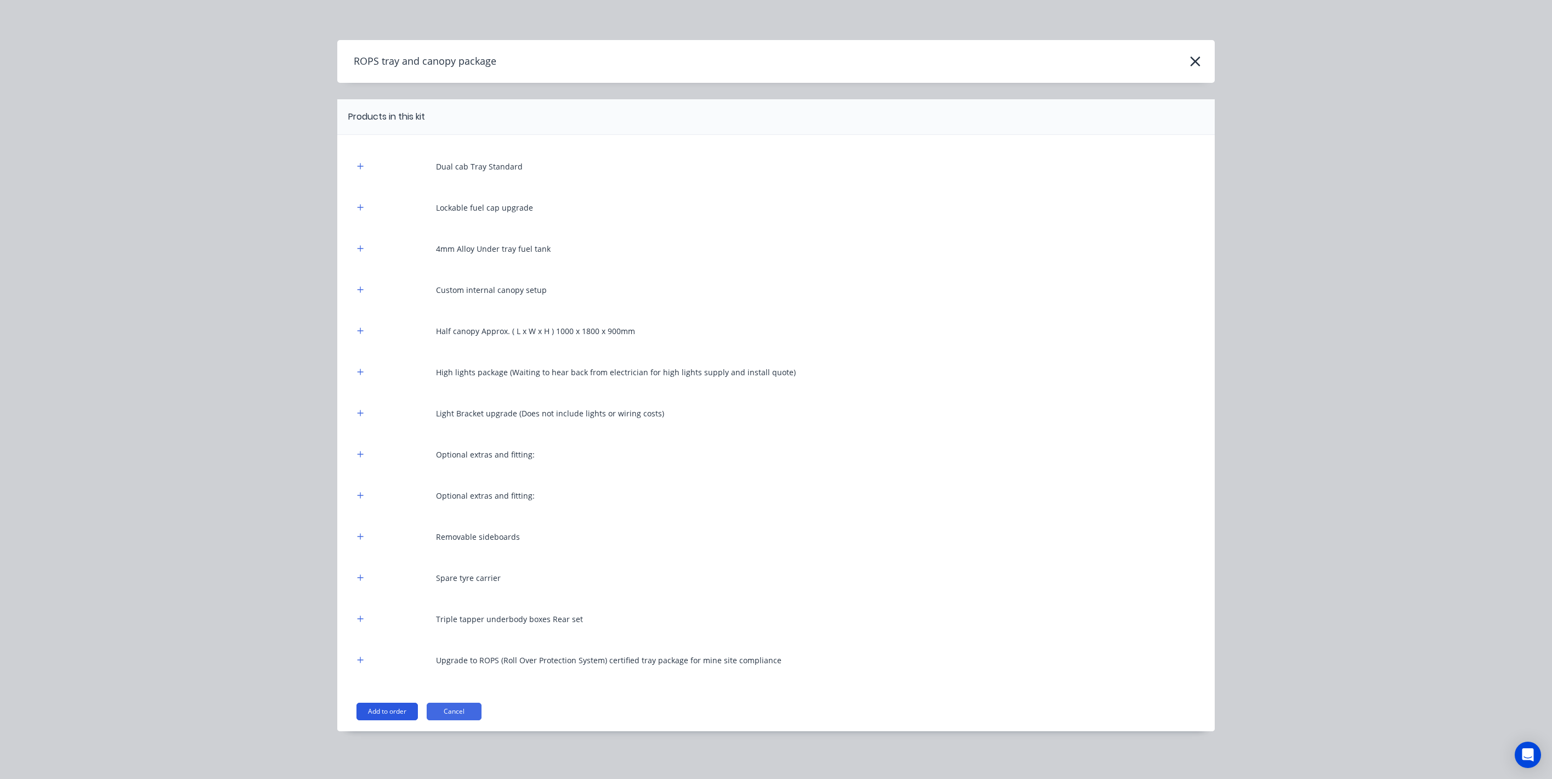
click at [391, 703] on button "Add to order" at bounding box center [387, 712] width 61 height 18
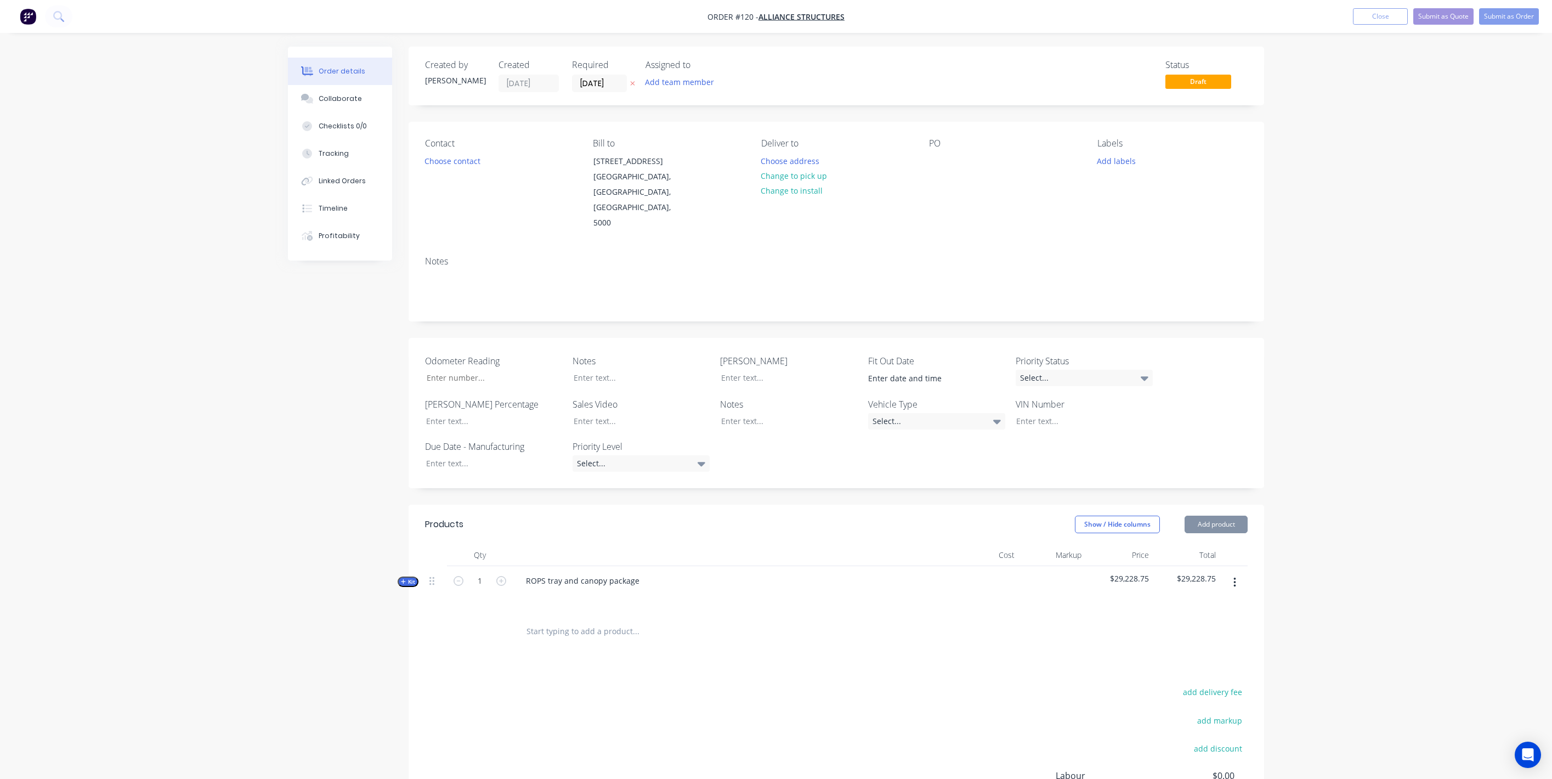
scroll to position [120, 0]
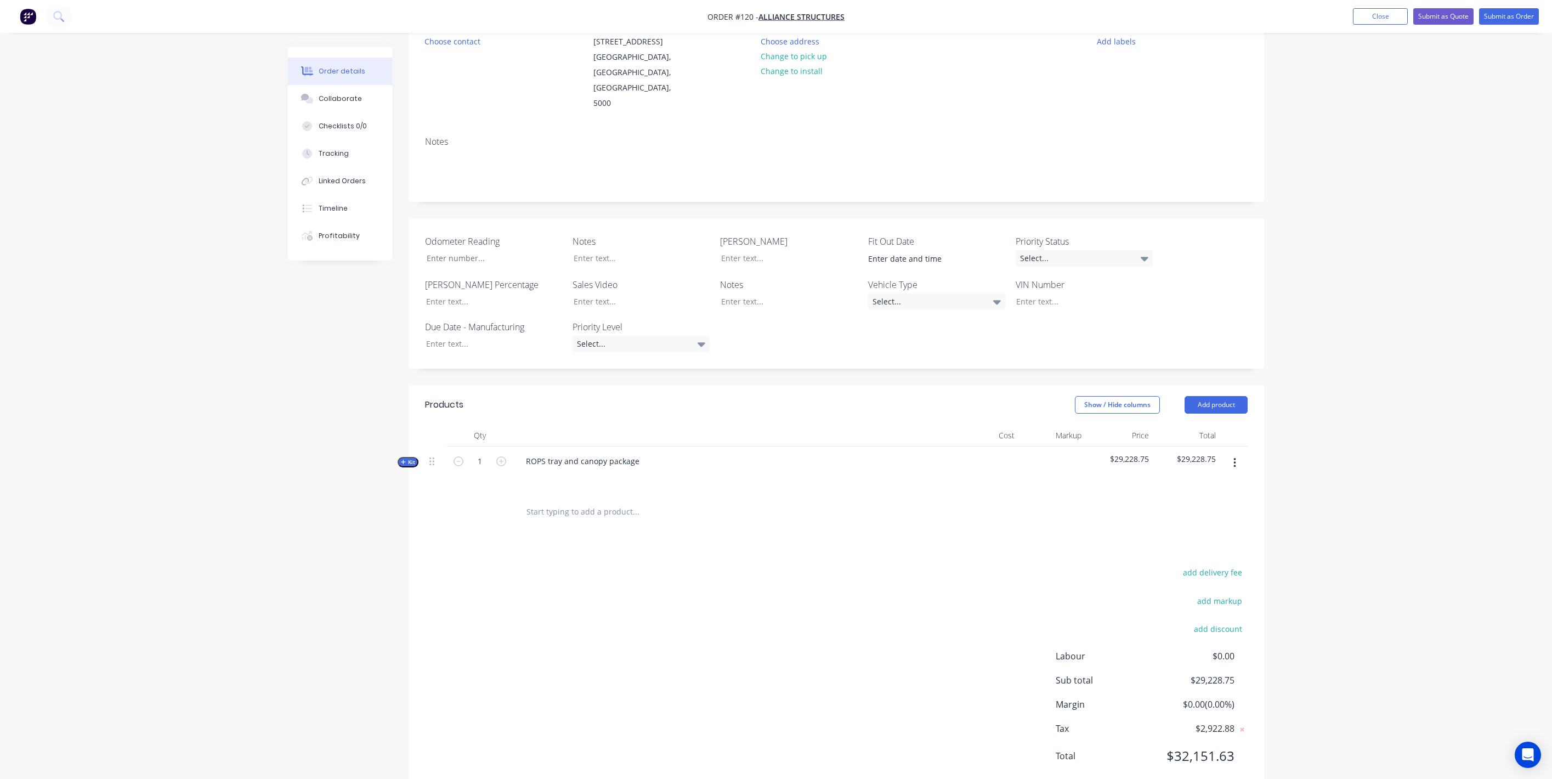
click at [412, 458] on span "Kit" at bounding box center [408, 462] width 14 height 8
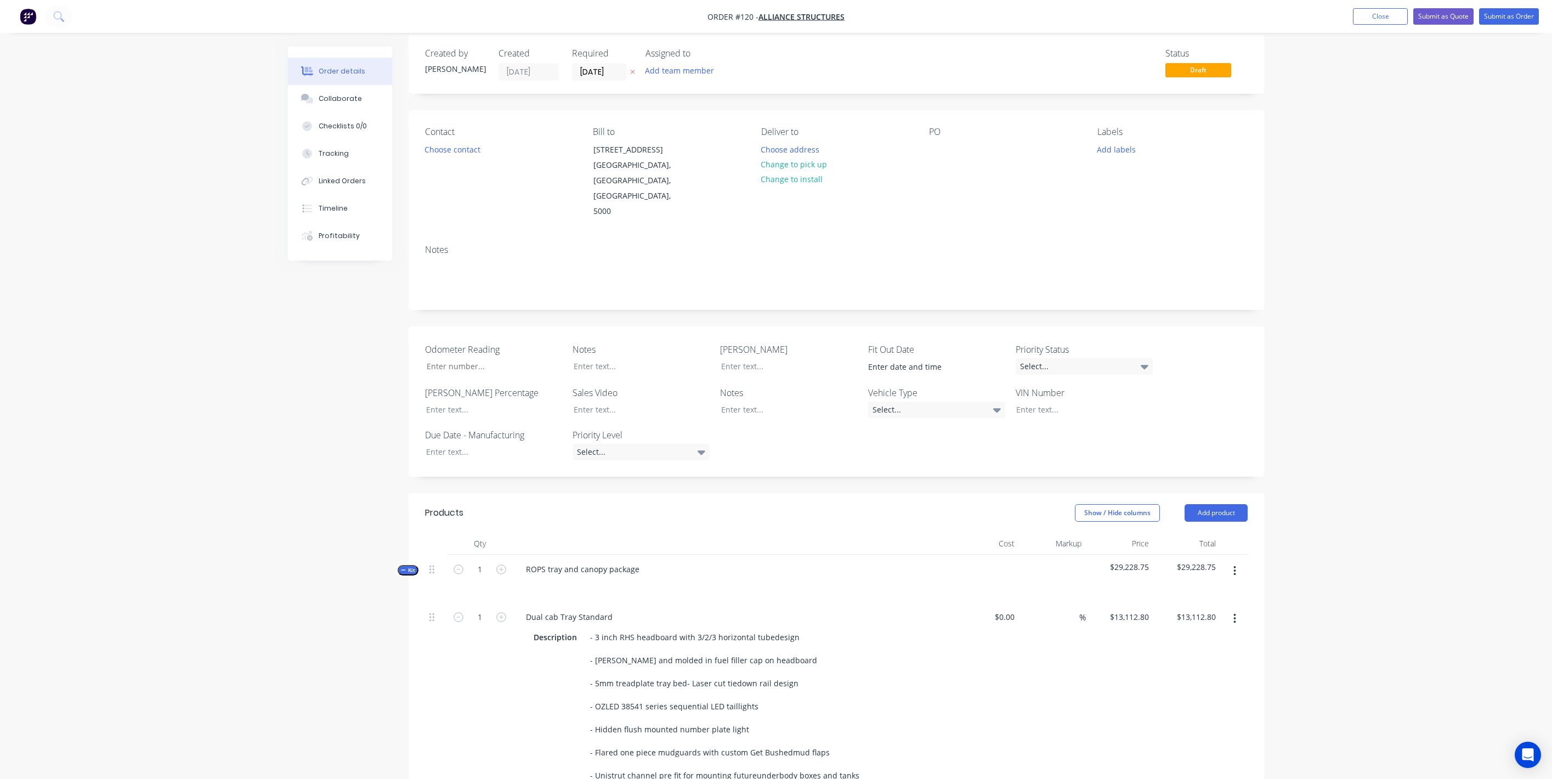
scroll to position [0, 0]
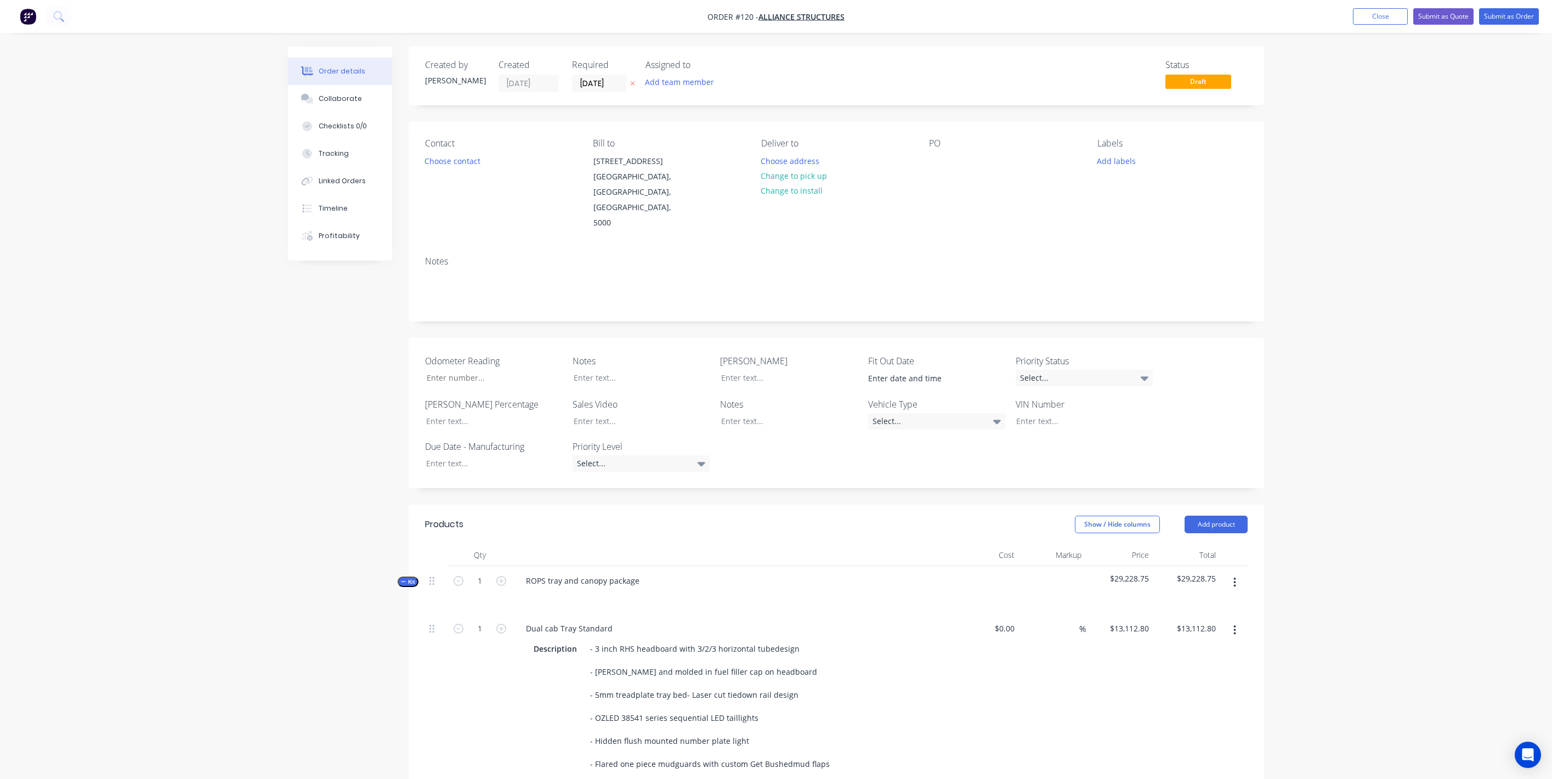
click at [1212, 505] on header "Products Show / Hide columns Add product" at bounding box center [837, 524] width 856 height 39
click at [1206, 516] on button "Add product" at bounding box center [1216, 525] width 63 height 18
click at [1165, 654] on div "Labour" at bounding box center [1196, 662] width 84 height 16
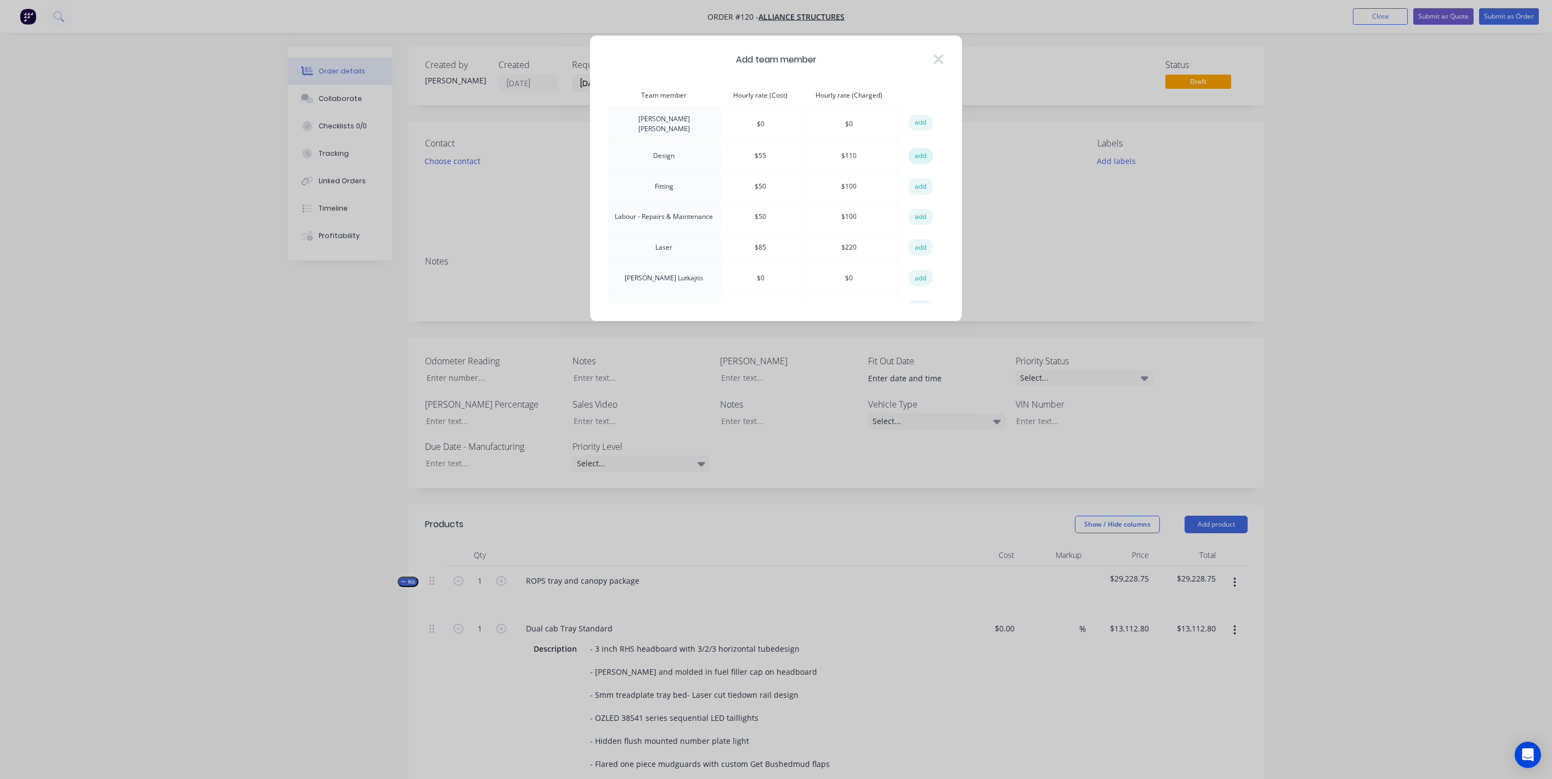
click at [917, 156] on button "add" at bounding box center [921, 156] width 24 height 16
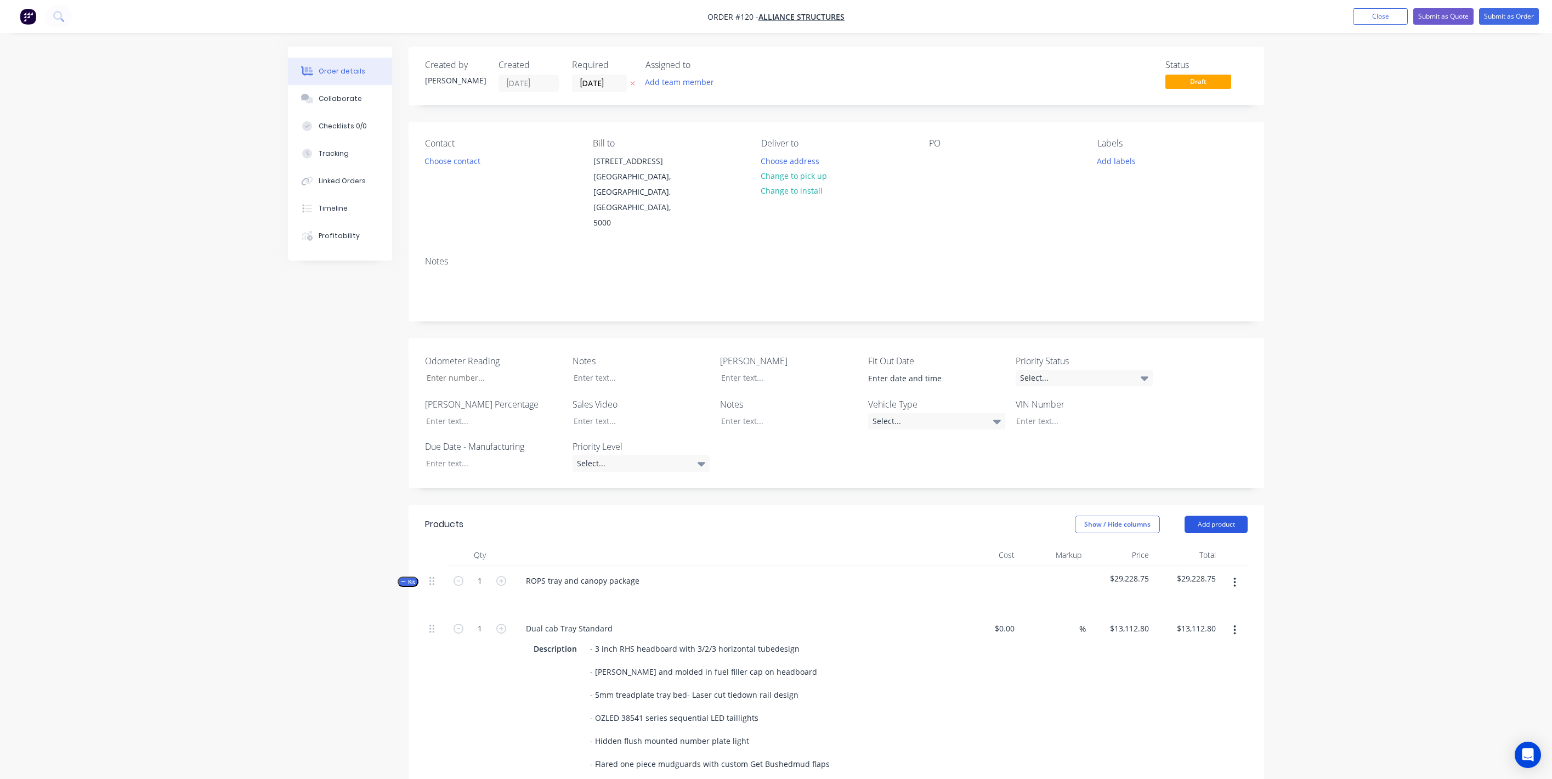
click at [1208, 516] on button "Add product" at bounding box center [1216, 525] width 63 height 18
click at [1163, 651] on button "Labour" at bounding box center [1196, 662] width 104 height 22
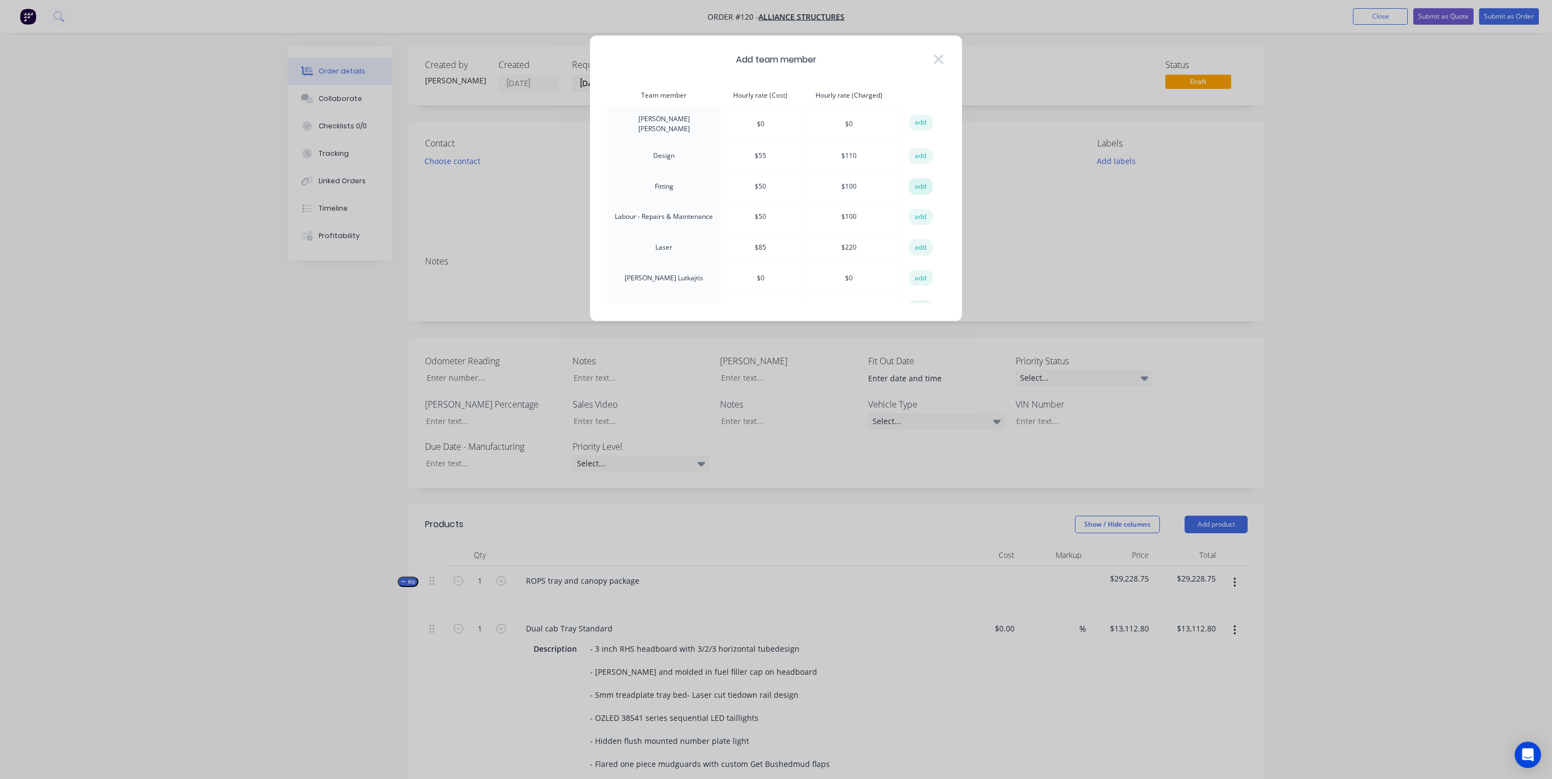
click at [917, 187] on button "add" at bounding box center [921, 186] width 24 height 16
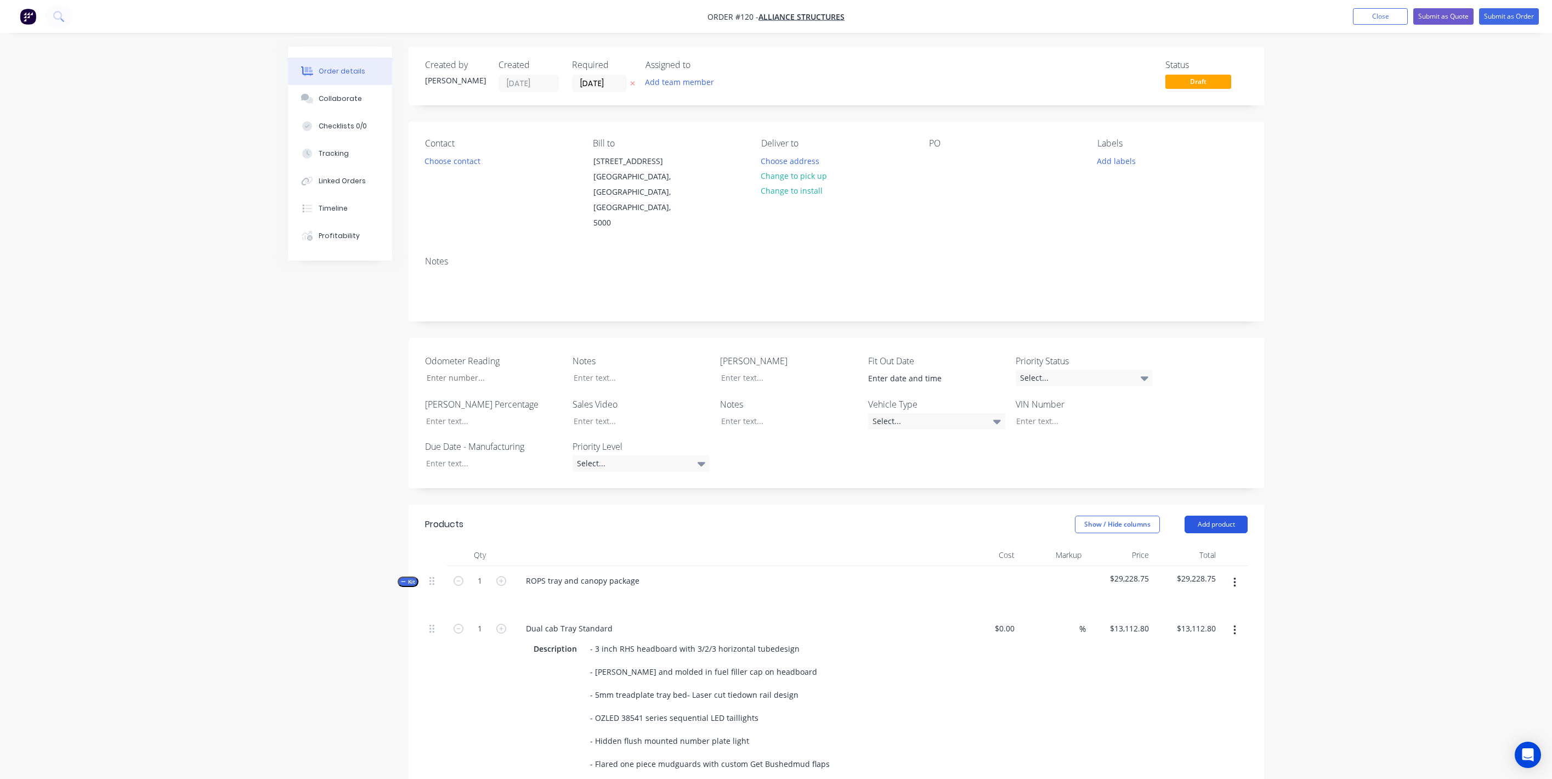
click at [1196, 516] on button "Add product" at bounding box center [1216, 525] width 63 height 18
click at [1192, 654] on div "Labour" at bounding box center [1196, 662] width 84 height 16
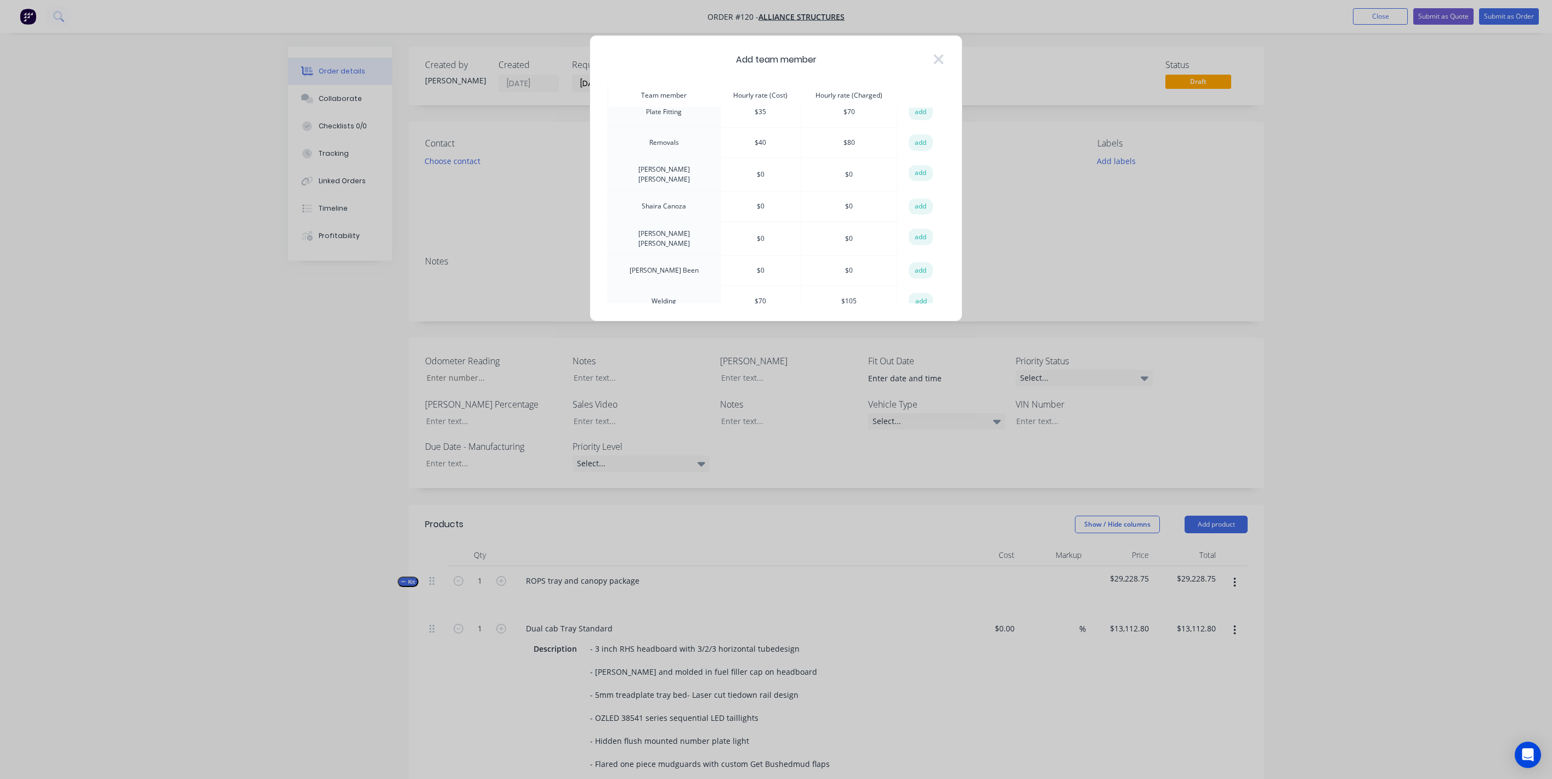
scroll to position [203, 0]
click at [914, 286] on button "add" at bounding box center [921, 294] width 24 height 16
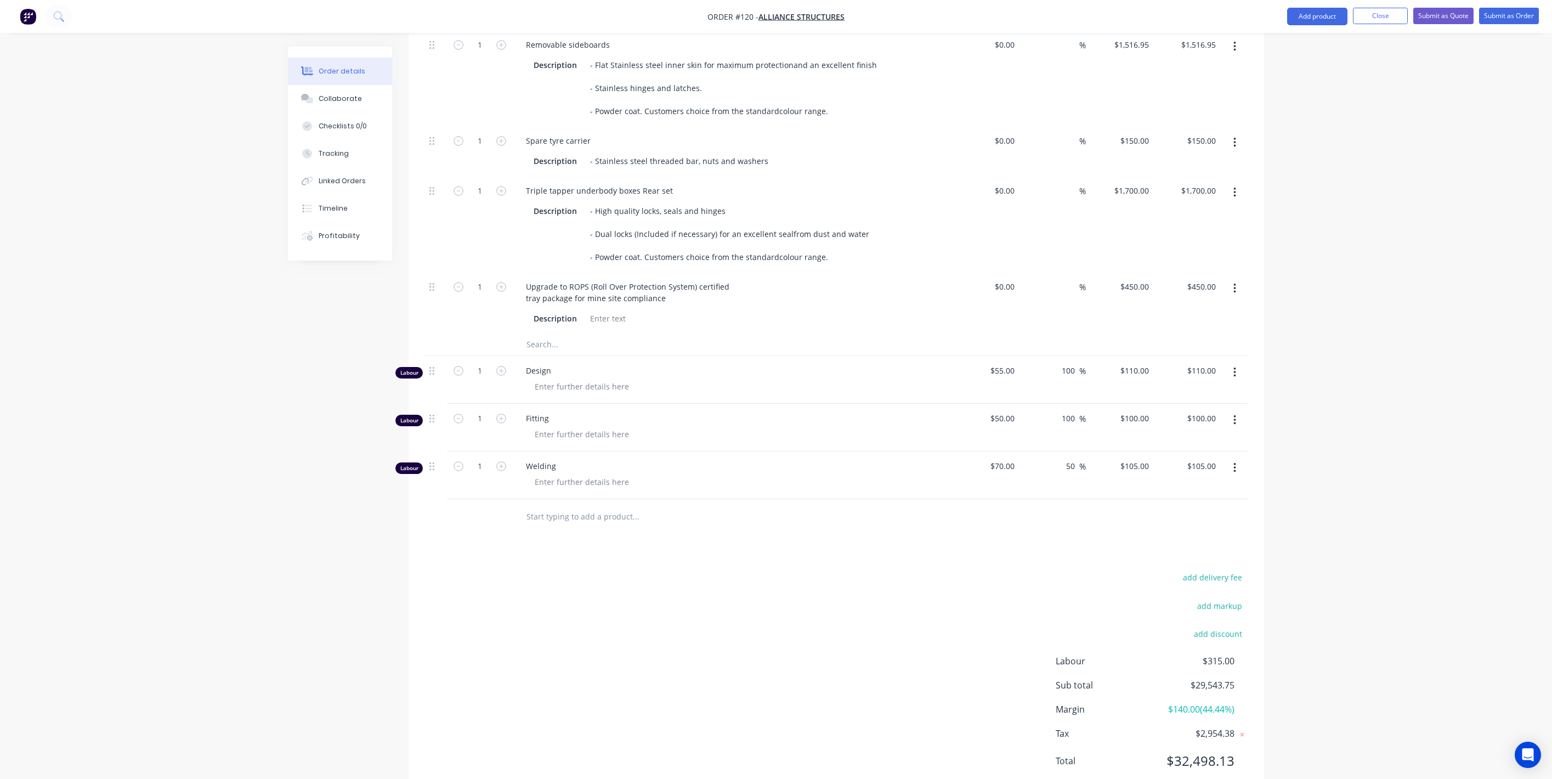
scroll to position [1591, 0]
click at [501, 360] on icon "button" at bounding box center [501, 365] width 10 height 10
type input "2"
type input "$220.00"
click at [501, 360] on icon "button" at bounding box center [501, 365] width 10 height 10
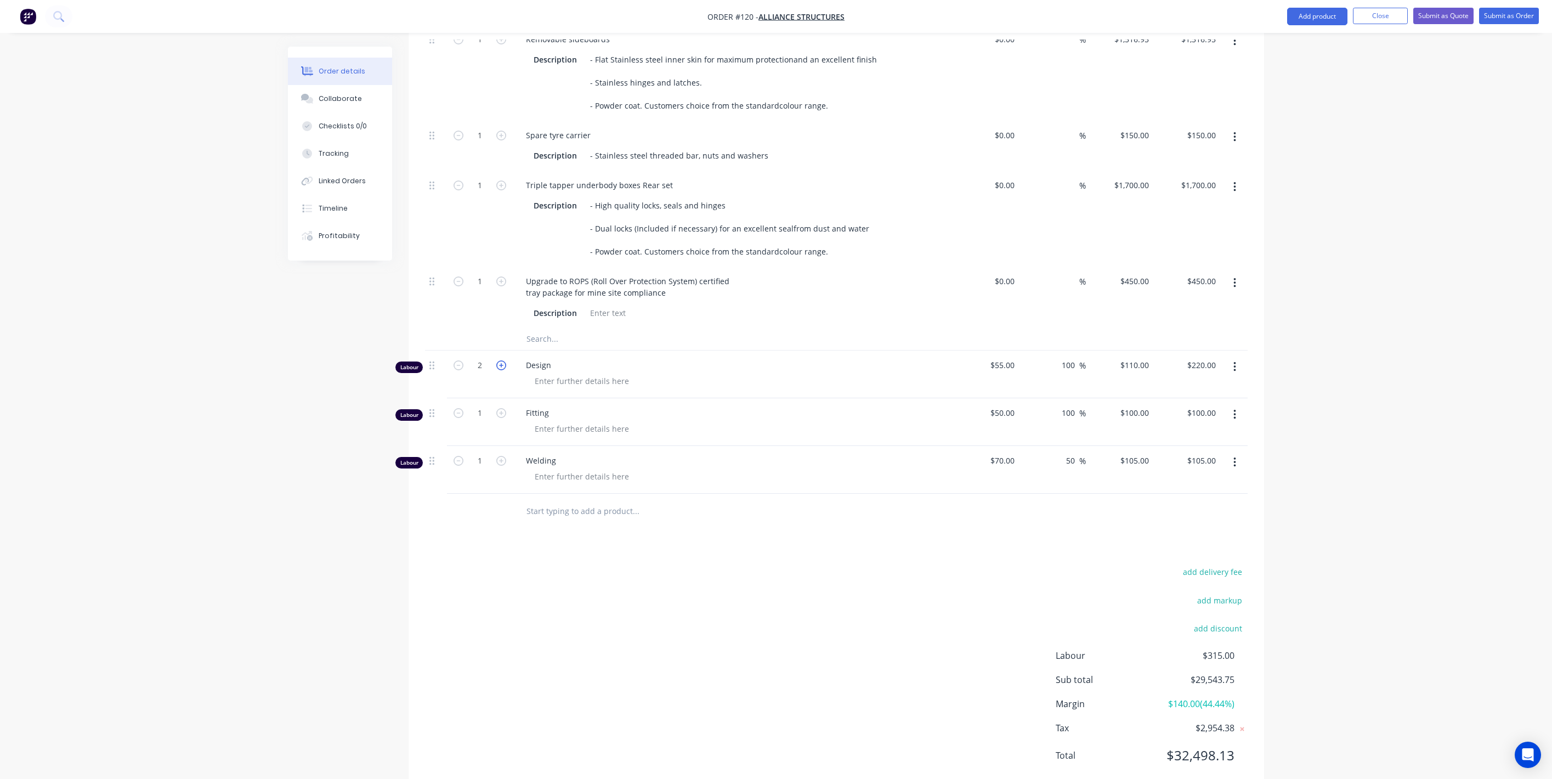
type input "3"
type input "$330.00"
click at [498, 360] on icon "button" at bounding box center [501, 365] width 10 height 10
type input "4"
type input "$440.00"
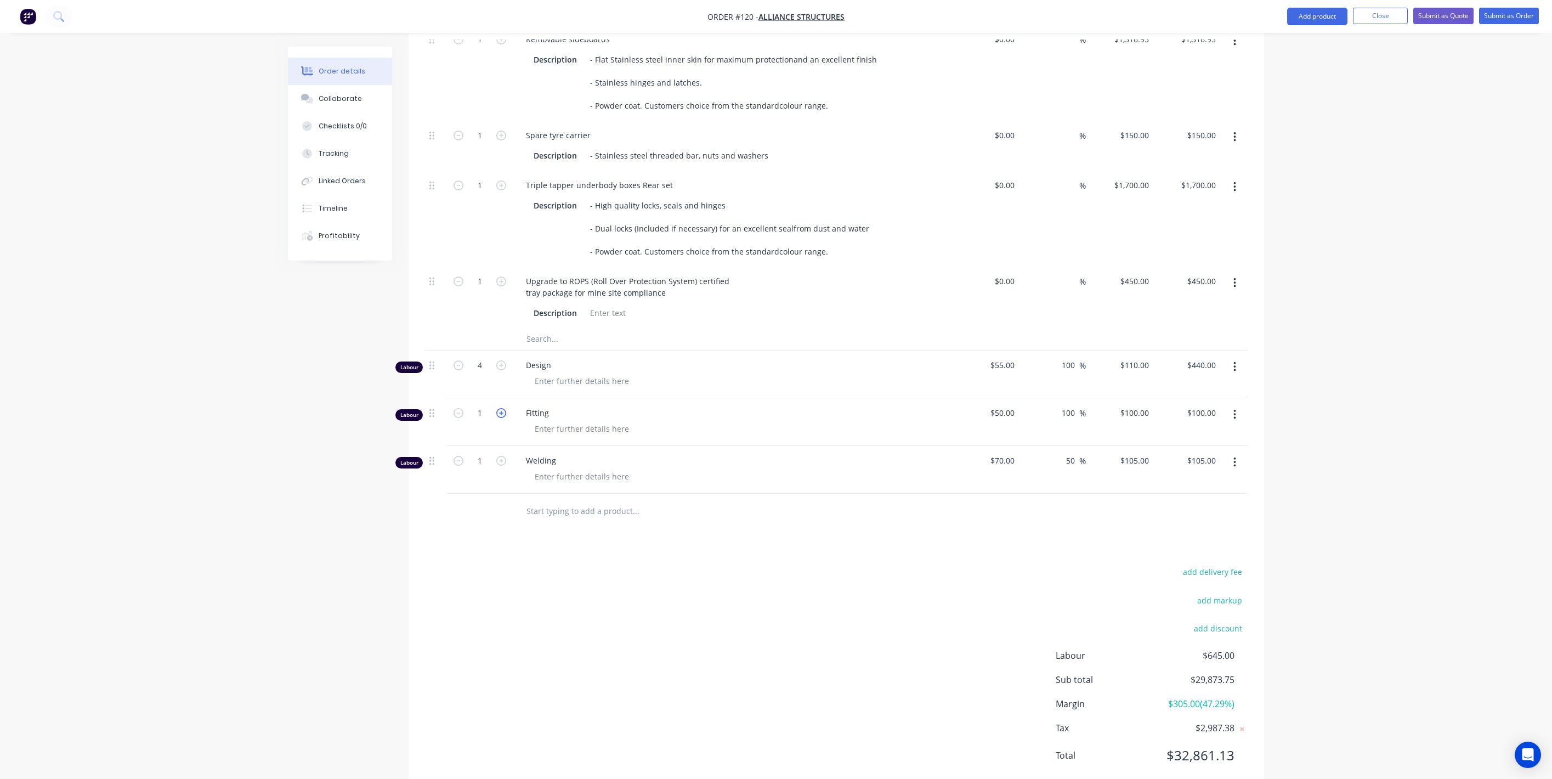
click at [498, 408] on icon "button" at bounding box center [501, 413] width 10 height 10
type input "2"
type input "$200.00"
click at [498, 408] on icon "button" at bounding box center [501, 413] width 10 height 10
type input "3"
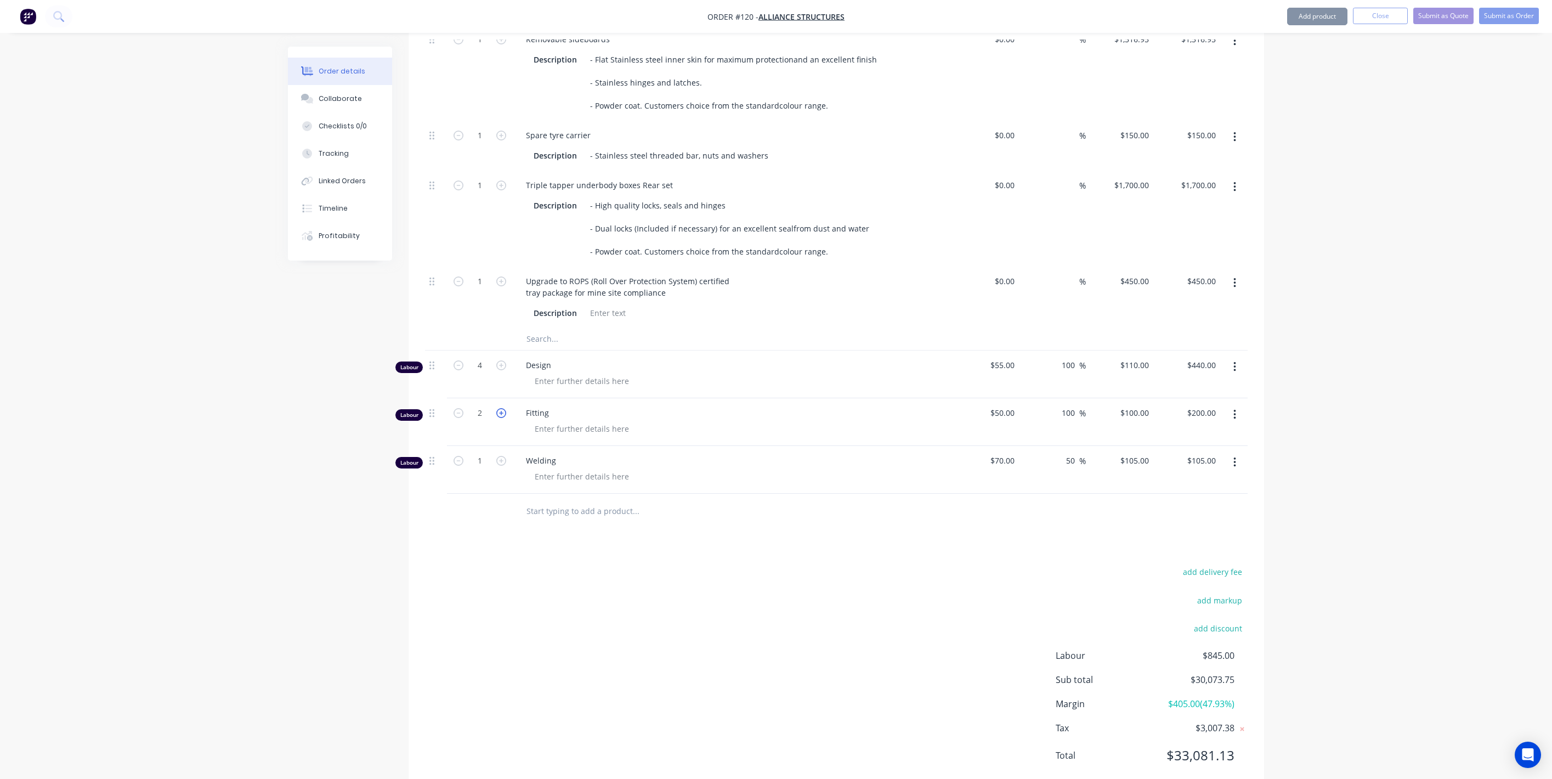
type input "$300.00"
click at [498, 408] on icon "button" at bounding box center [501, 413] width 10 height 10
type input "4"
type input "$400.00"
click at [500, 456] on icon "button" at bounding box center [501, 461] width 10 height 10
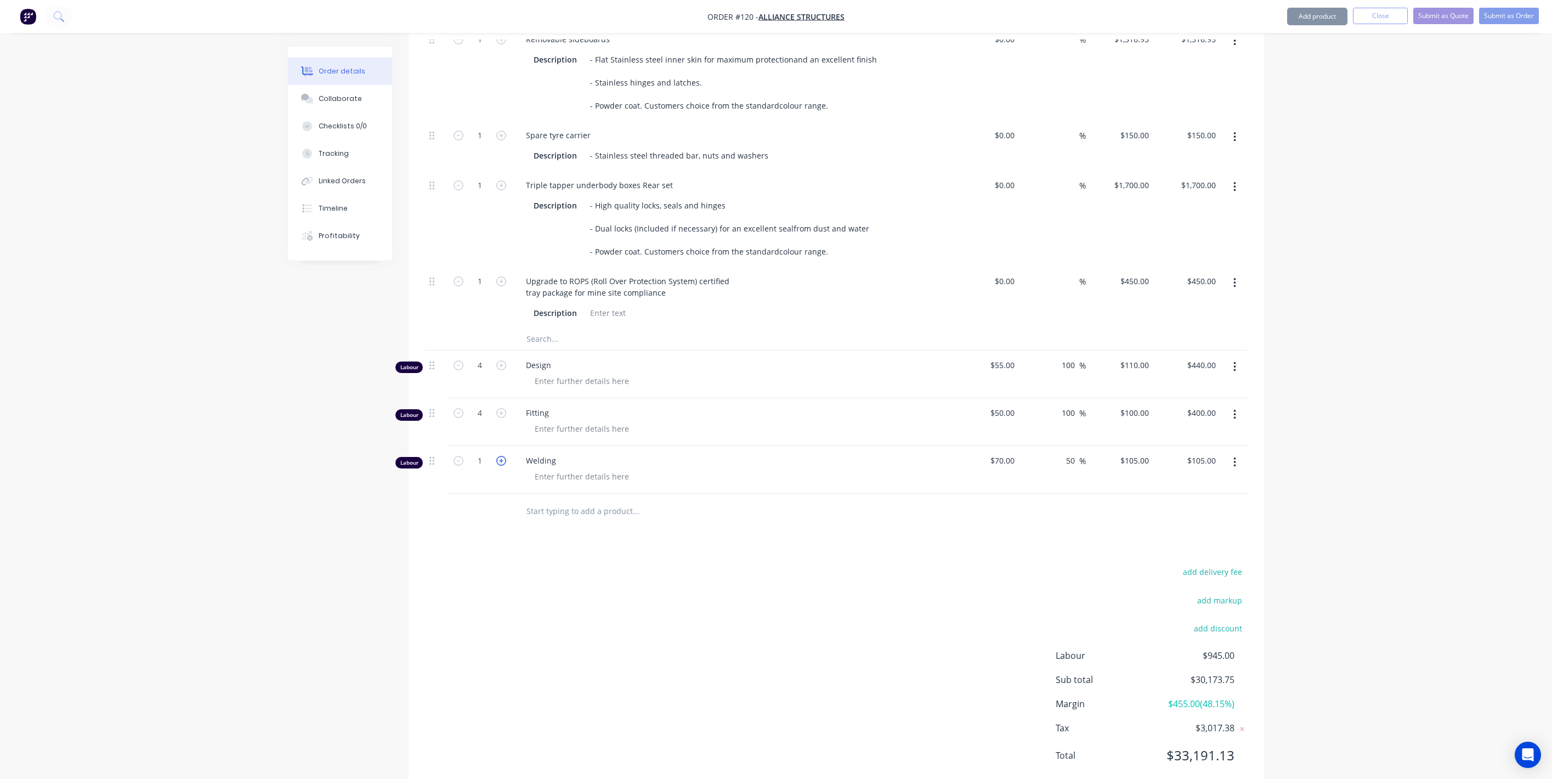
type input "2"
type input "$210.00"
click at [500, 456] on icon "button" at bounding box center [501, 461] width 10 height 10
type input "3"
type input "$315.00"
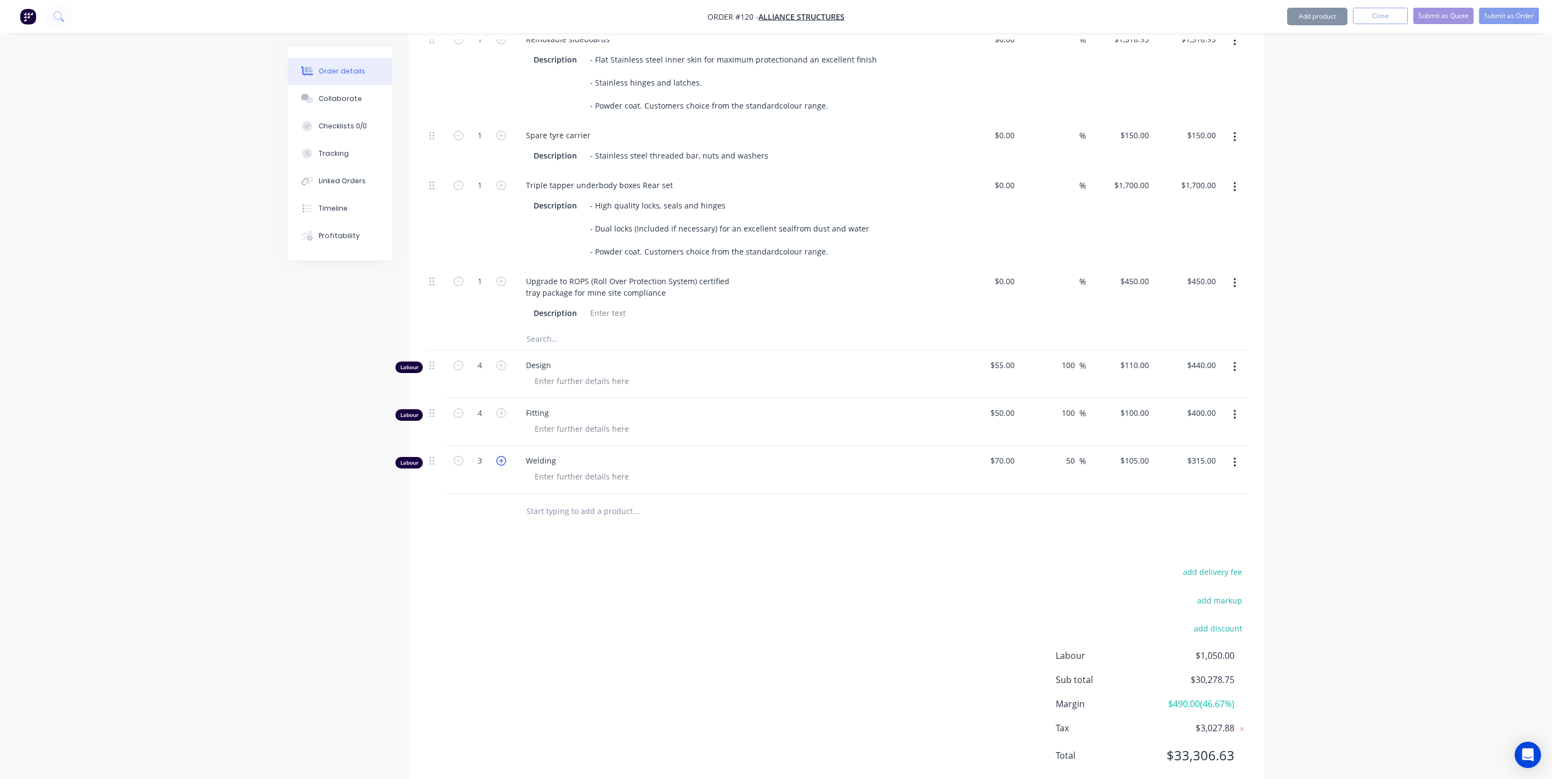
click at [500, 456] on icon "button" at bounding box center [501, 461] width 10 height 10
type input "4"
type input "$420.00"
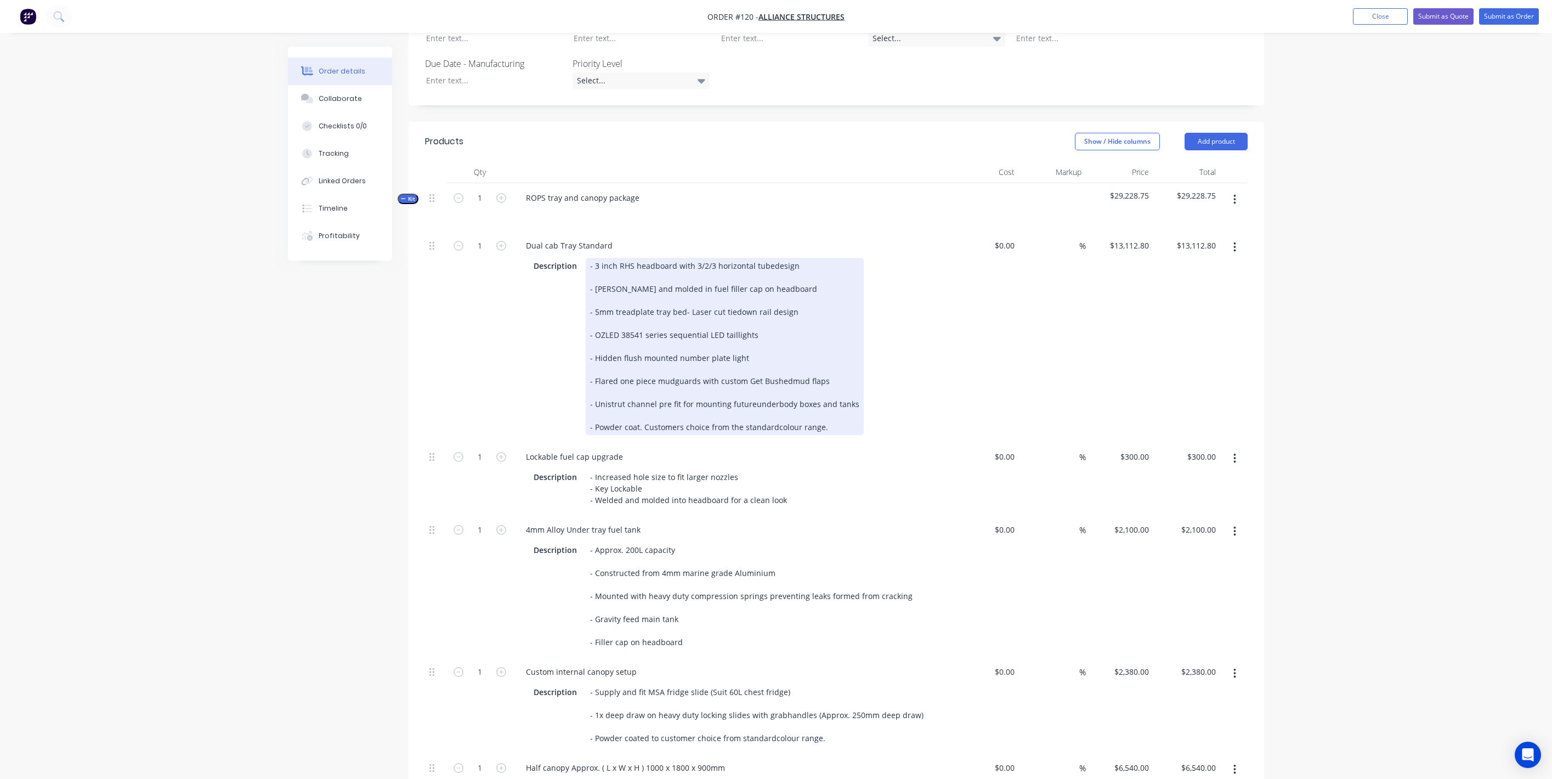
scroll to position [377, 0]
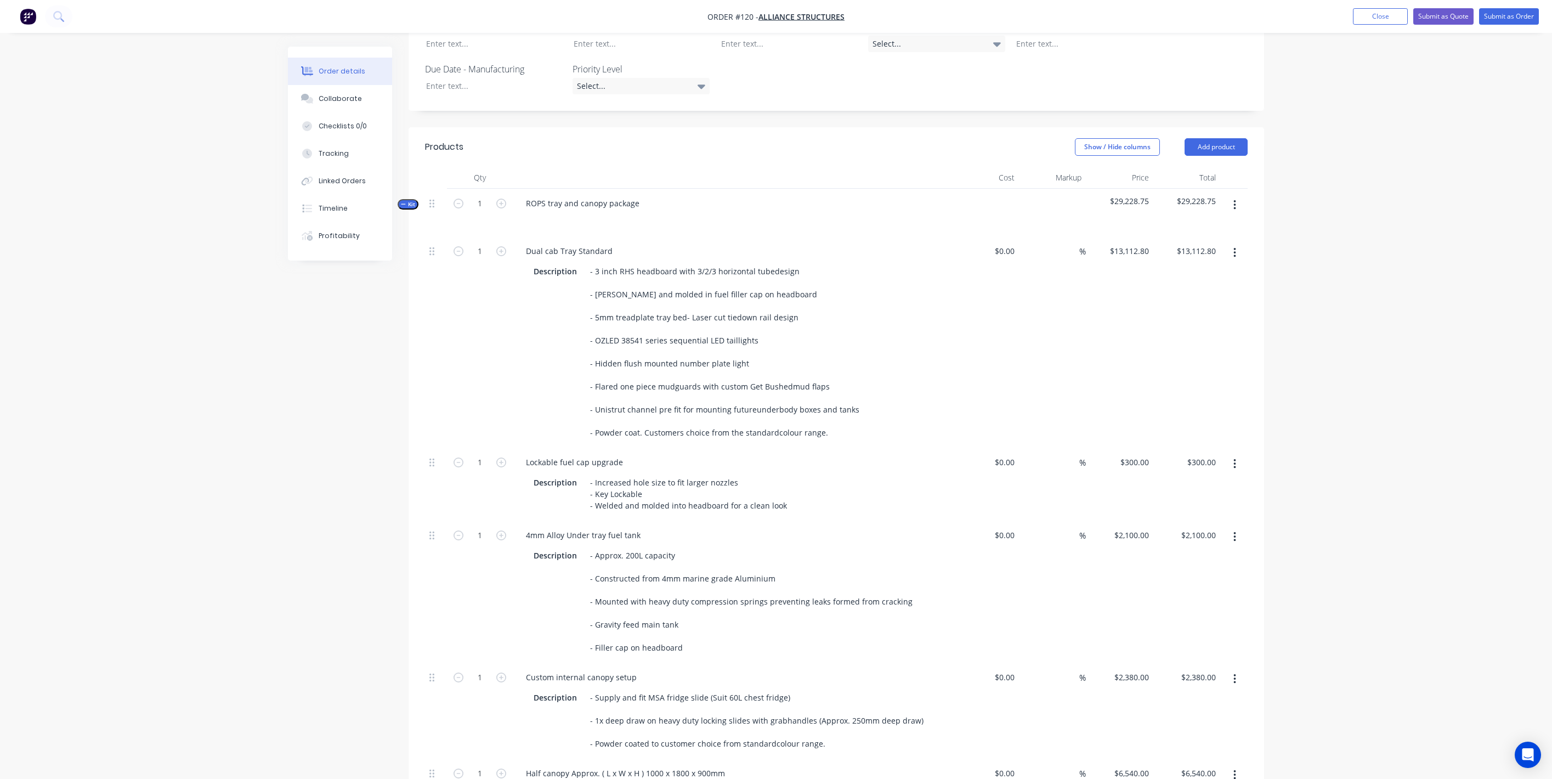
click at [402, 201] on icon "button" at bounding box center [403, 203] width 5 height 5
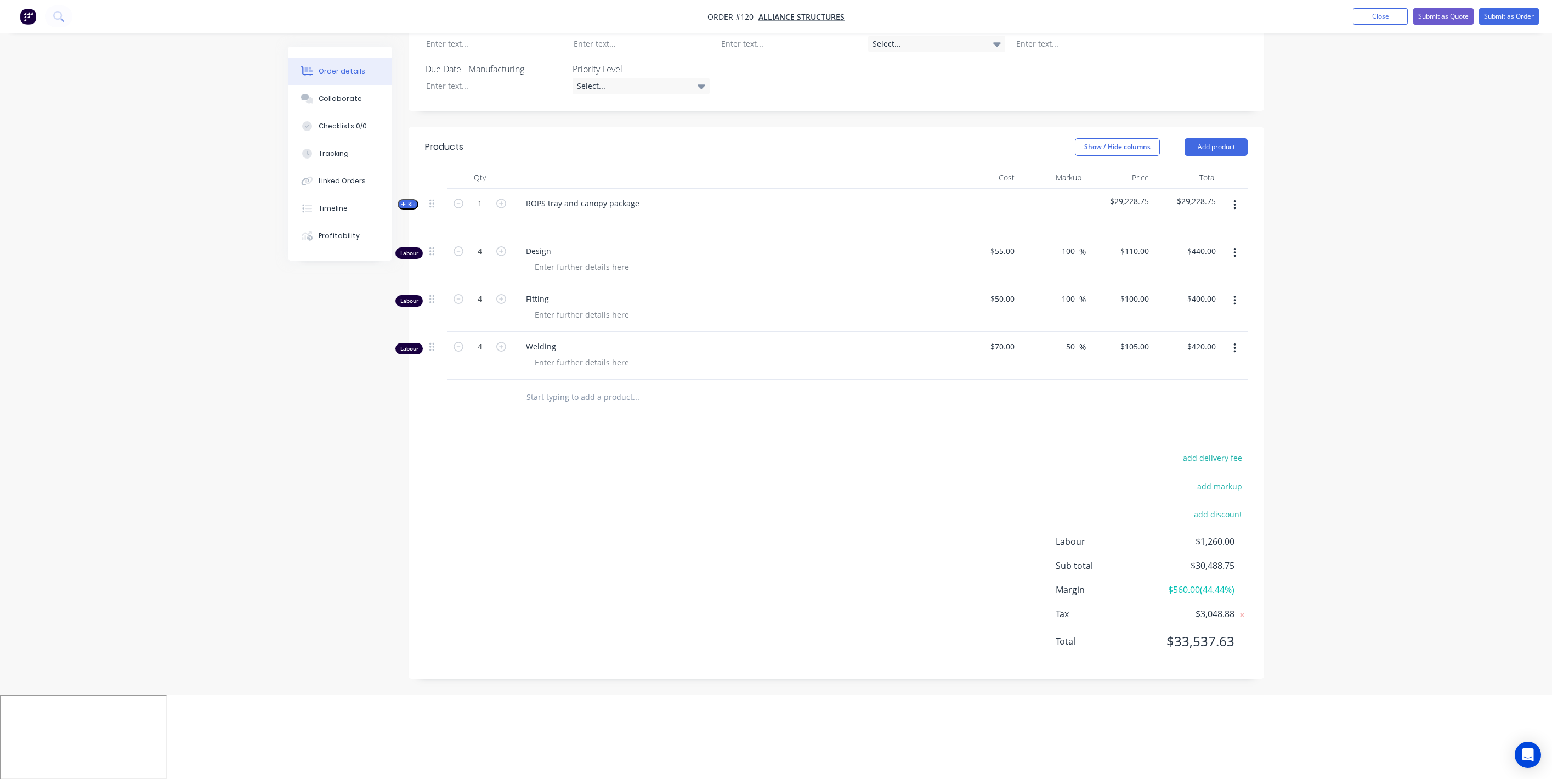
scroll to position [263, 0]
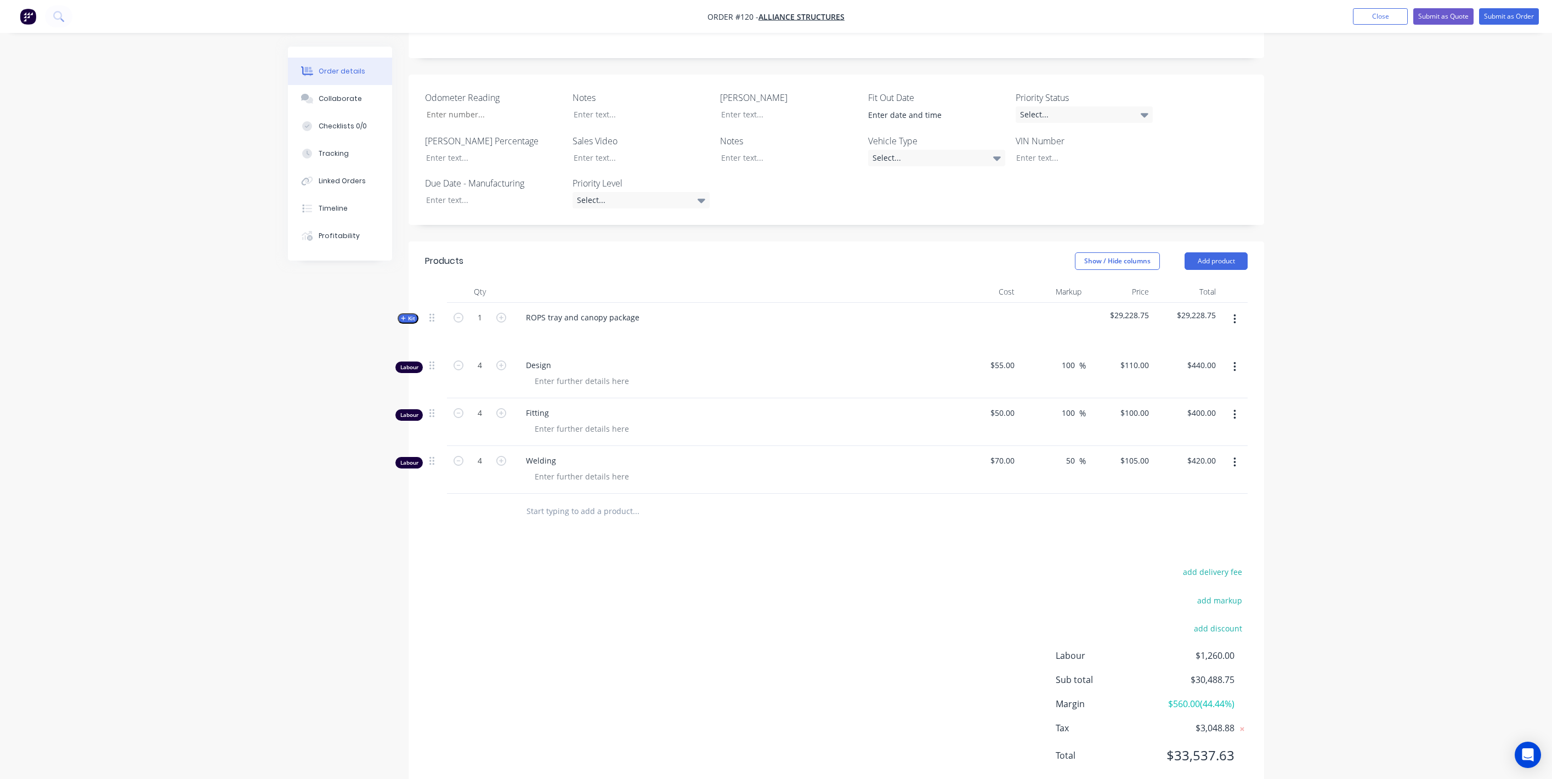
click at [616, 325] on div at bounding box center [732, 333] width 430 height 16
click at [625, 309] on div "ROPS tray and canopy package" at bounding box center [582, 317] width 131 height 16
click at [643, 309] on div "ROPS tray and canopy package" at bounding box center [582, 317] width 131 height 16
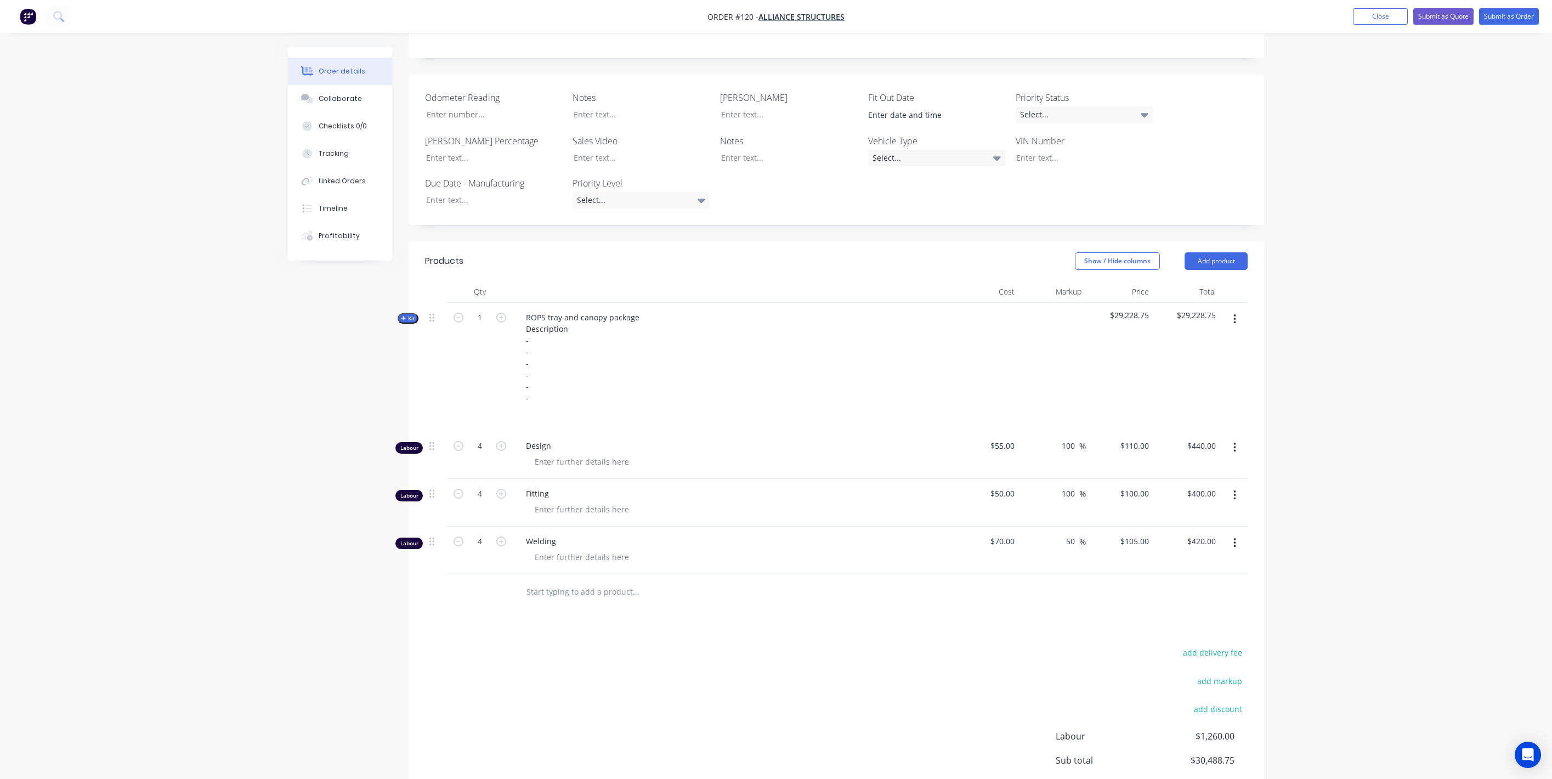
click at [263, 304] on div "Order details Collaborate Checklists 0/0 Tracking Linked Orders Timeline Profit…" at bounding box center [776, 313] width 1552 height 1153
click at [395, 289] on div "Created by [PERSON_NAME] Created [DATE] Required [DATE] Assigned to Add team me…" at bounding box center [776, 336] width 976 height 1106
click at [408, 314] on span "Kit" at bounding box center [408, 318] width 14 height 8
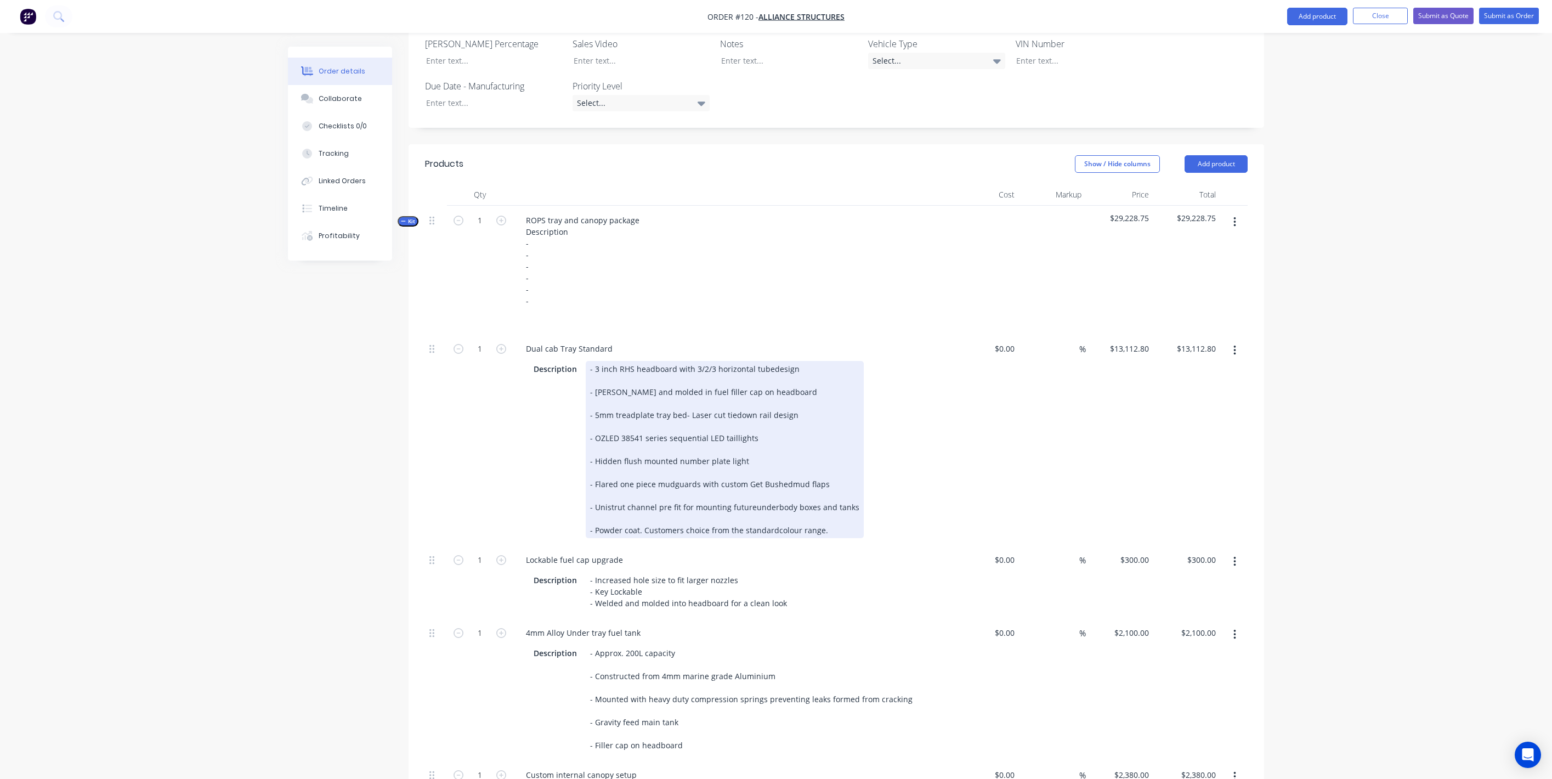
scroll to position [283, 0]
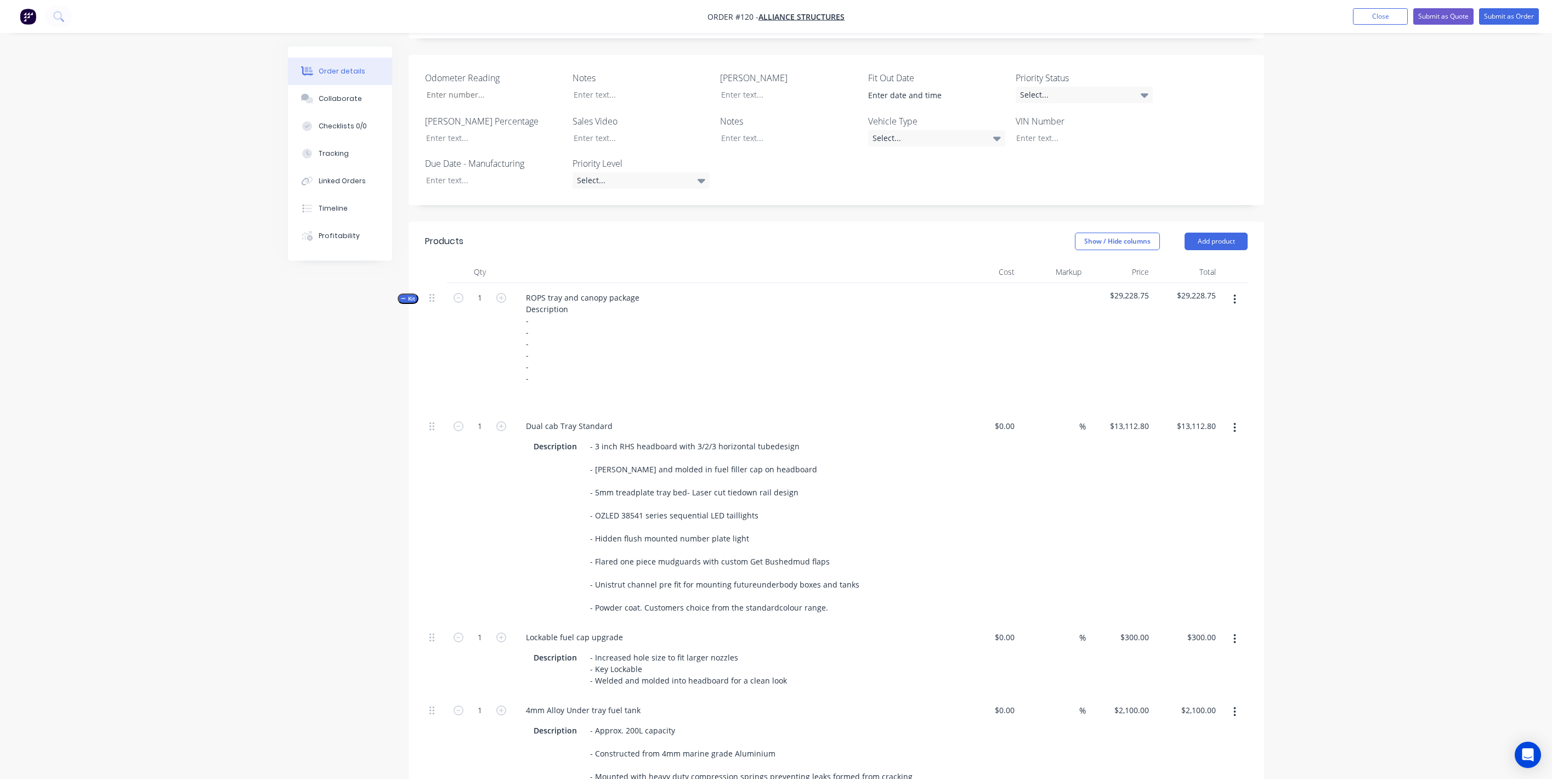
click at [406, 293] on button "Kit" at bounding box center [408, 298] width 21 height 10
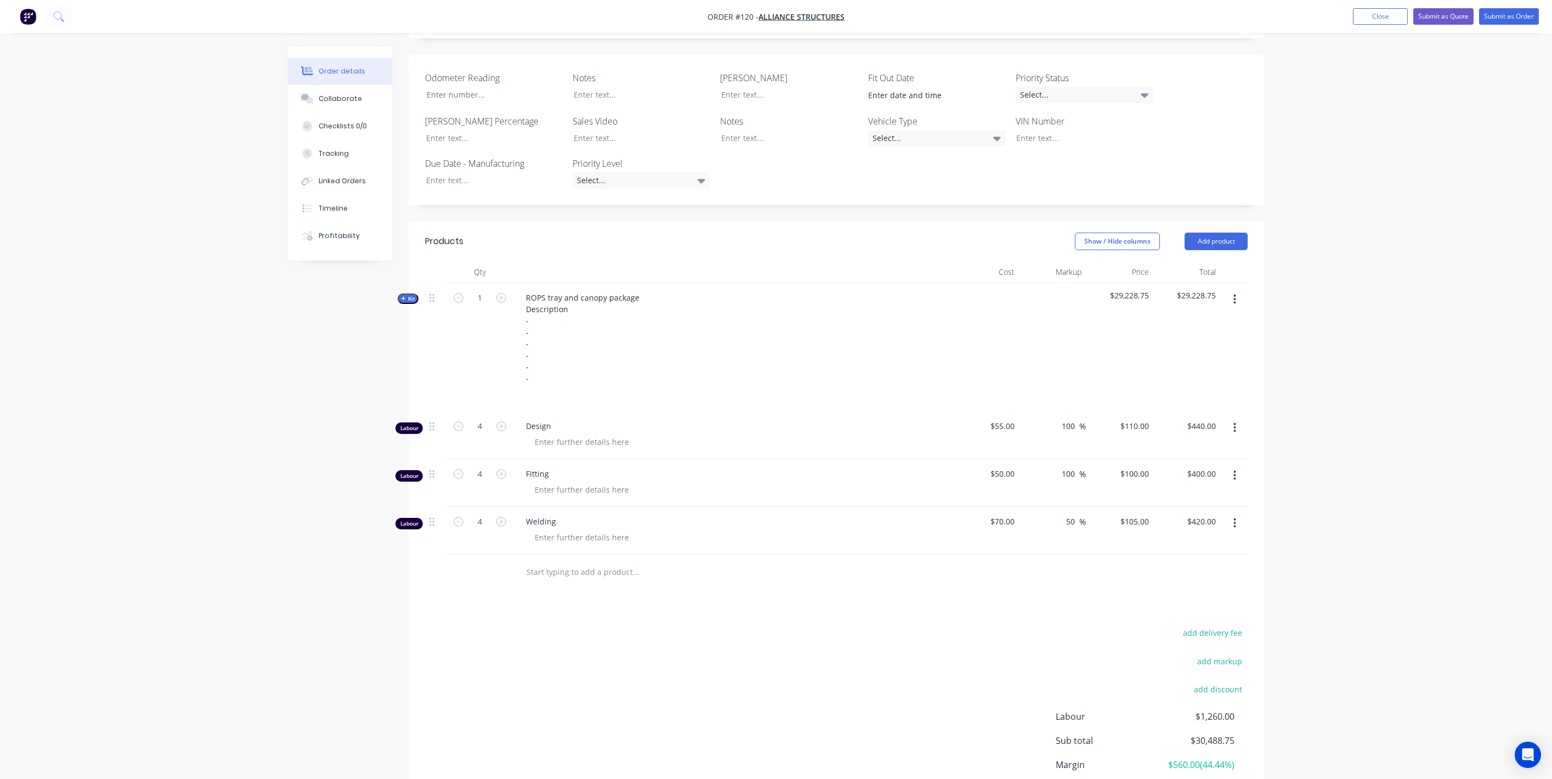
scroll to position [0, 0]
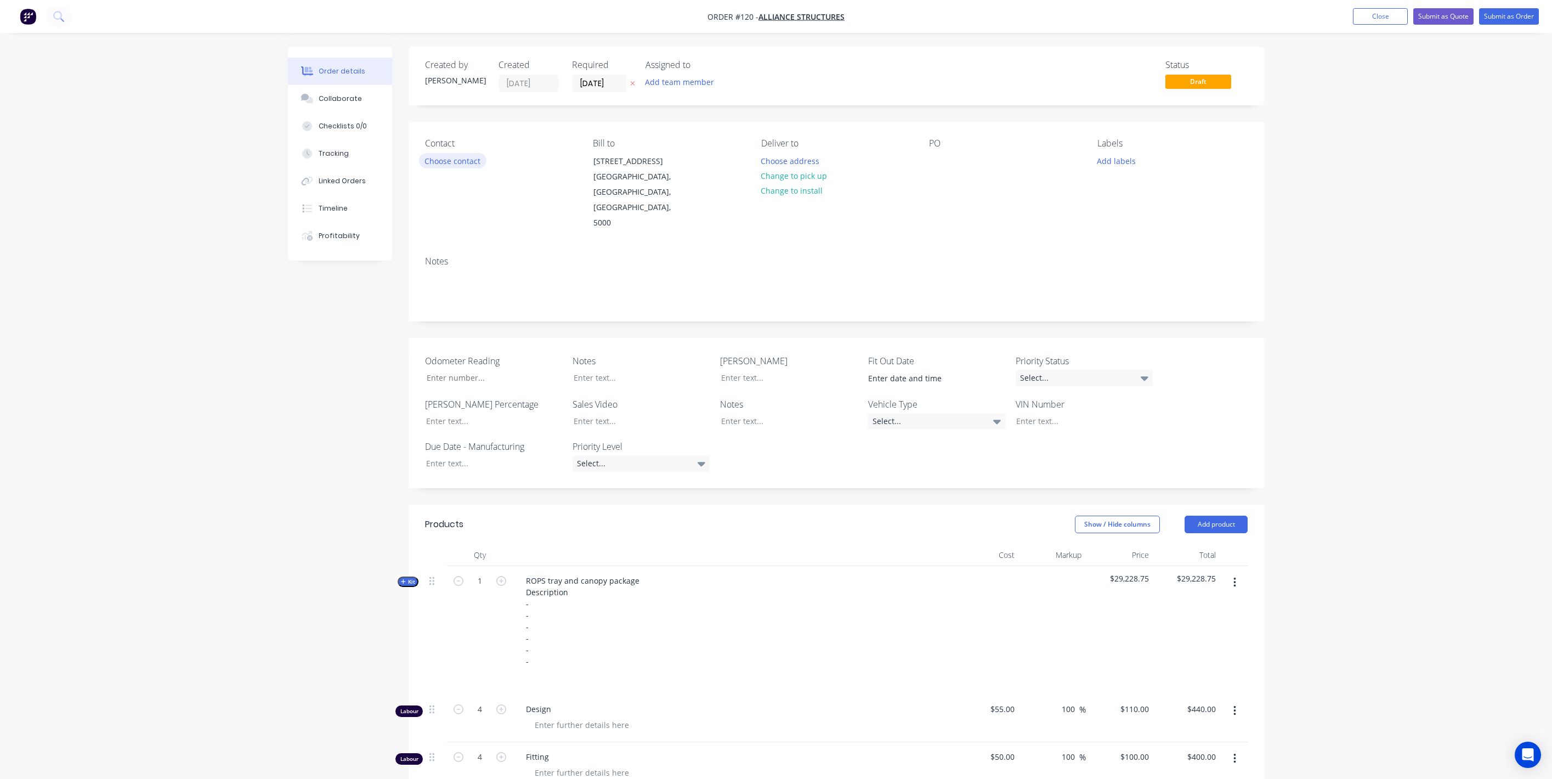
click at [474, 160] on button "Choose contact" at bounding box center [452, 160] width 67 height 15
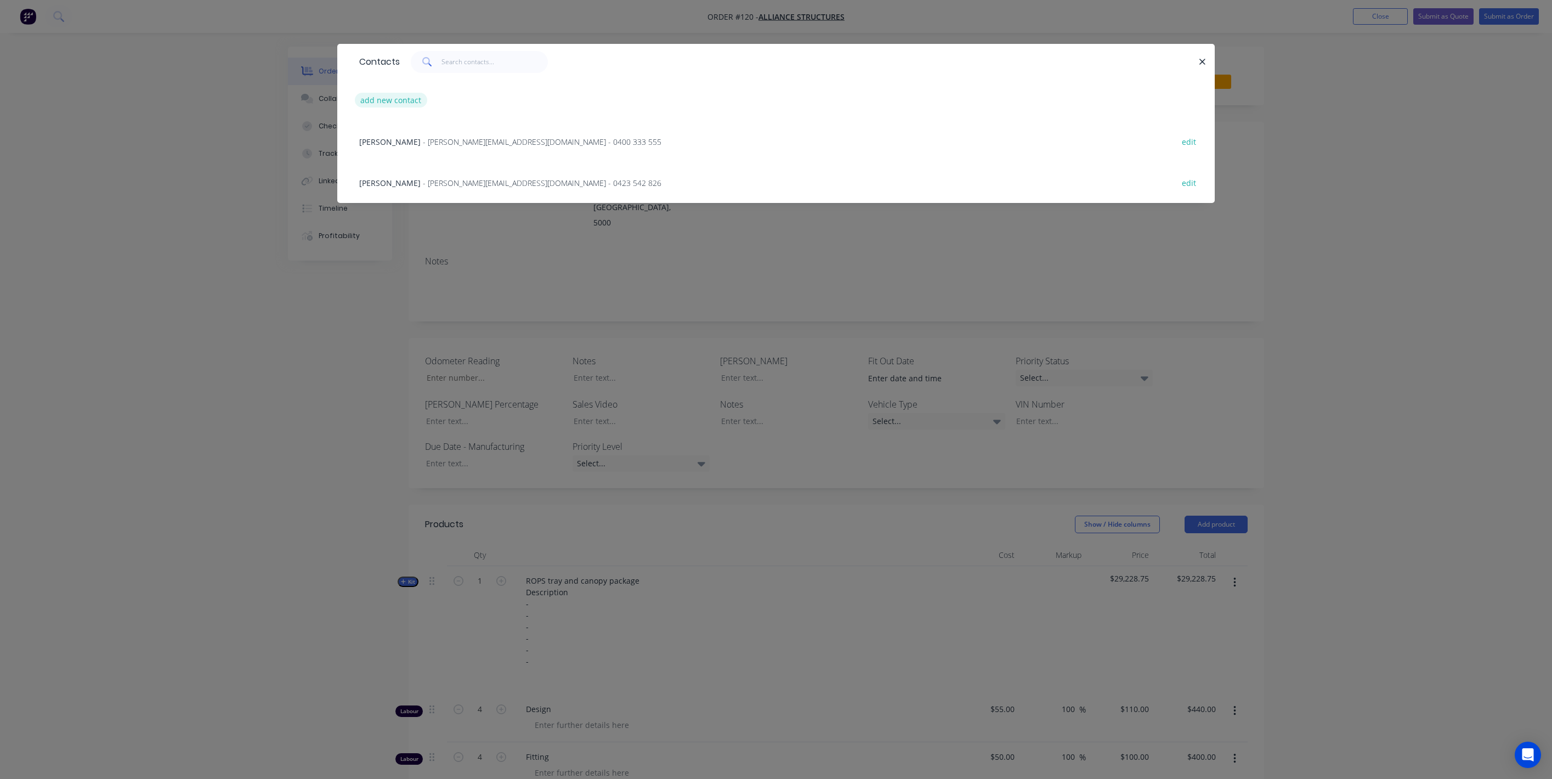
click at [416, 97] on button "add new contact" at bounding box center [391, 100] width 72 height 15
select select "AU"
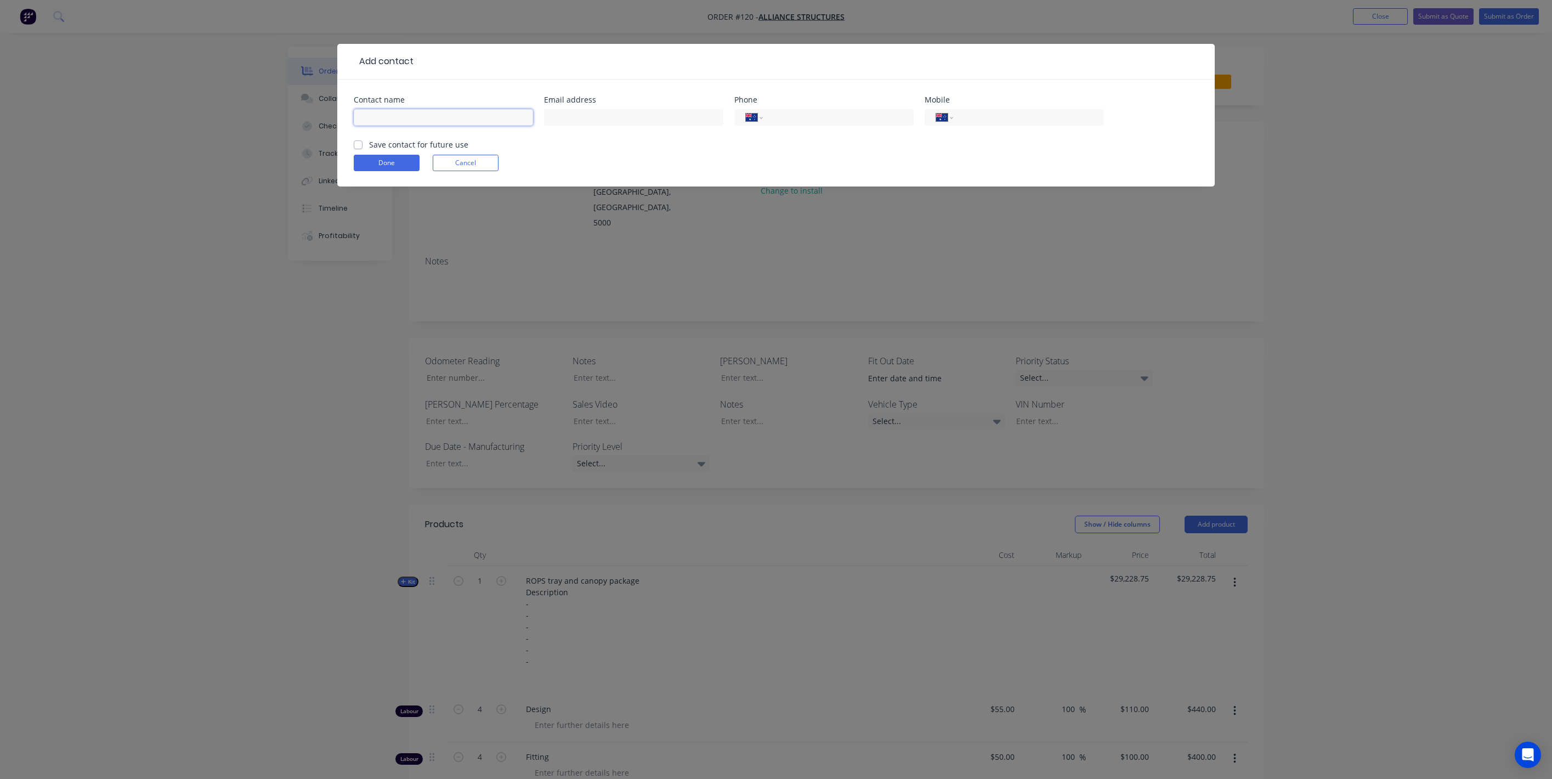
click at [500, 122] on input "text" at bounding box center [443, 117] width 179 height 16
type input "[PERSON_NAME]"
click at [997, 116] on input "tel" at bounding box center [1027, 117] width 132 height 13
type input "0421 927 334"
click at [376, 161] on button "Done" at bounding box center [387, 163] width 66 height 16
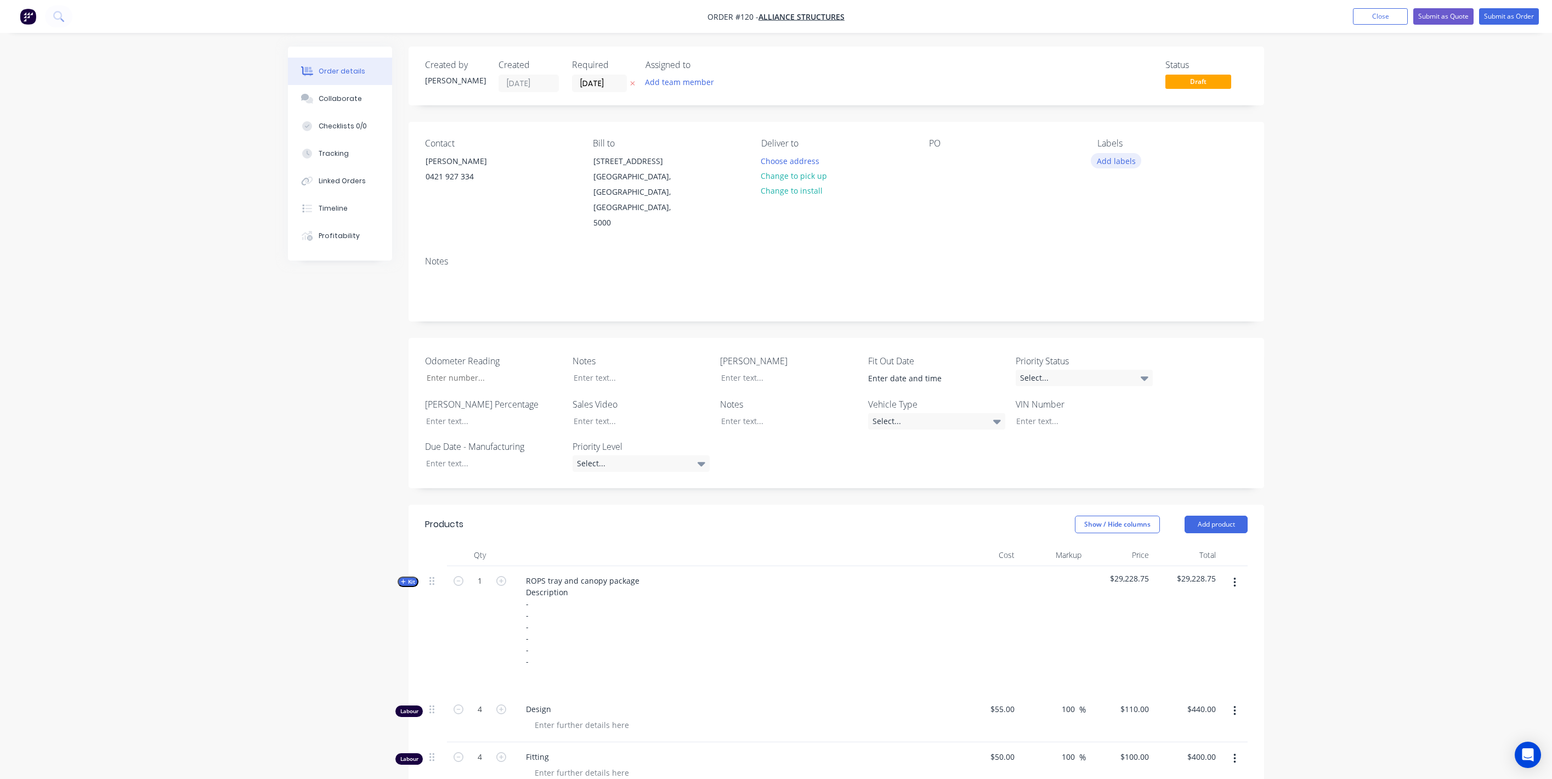
click at [1124, 160] on button "Add labels" at bounding box center [1116, 160] width 50 height 15
click at [1117, 259] on div at bounding box center [1117, 259] width 22 height 22
click at [1115, 278] on div at bounding box center [1117, 280] width 22 height 22
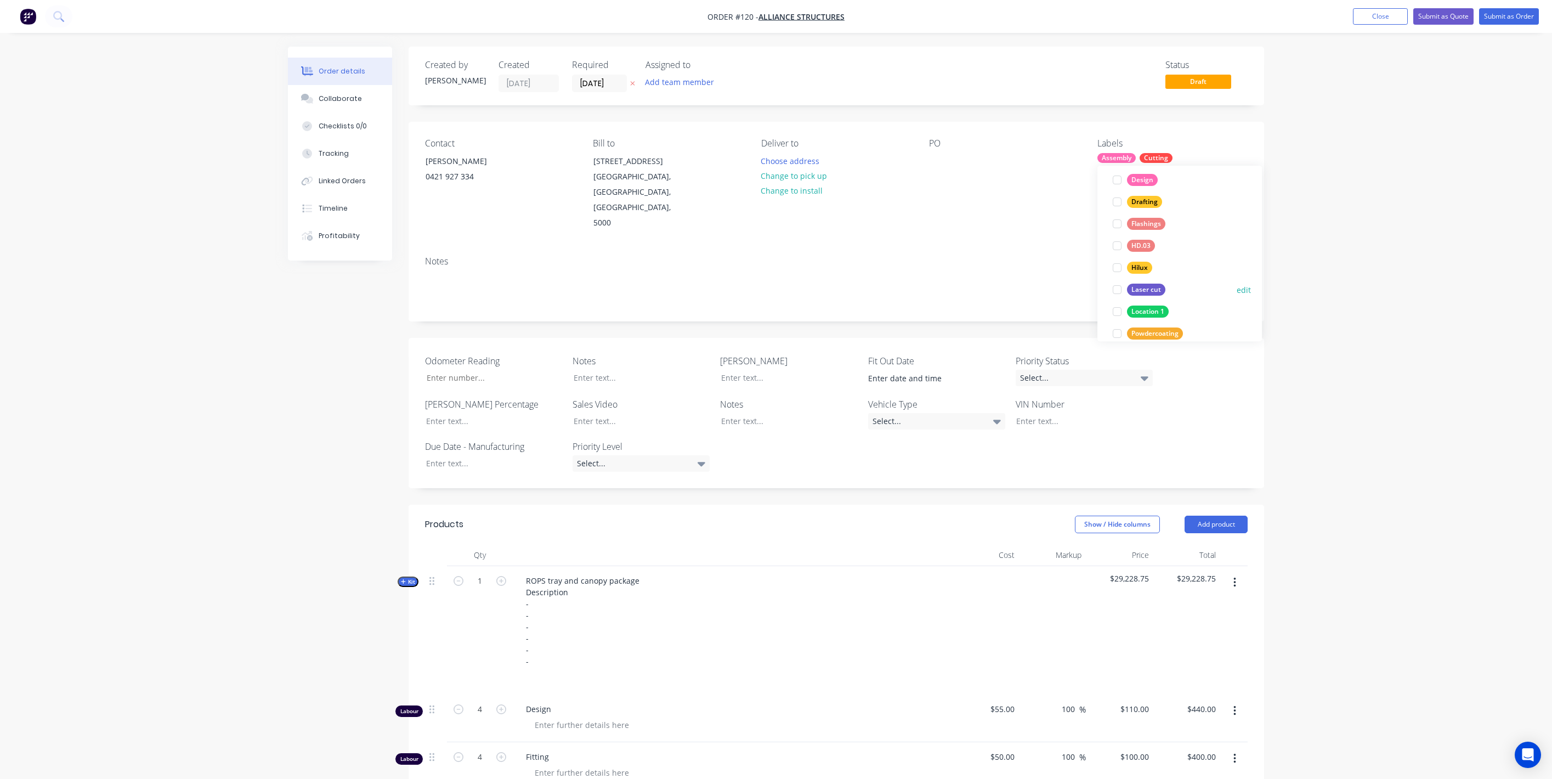
click at [1117, 289] on div at bounding box center [1117, 290] width 22 height 22
click at [1313, 238] on div "Order details Collaborate Checklists 0/0 Tracking Linked Orders Timeline Profit…" at bounding box center [776, 576] width 1552 height 1153
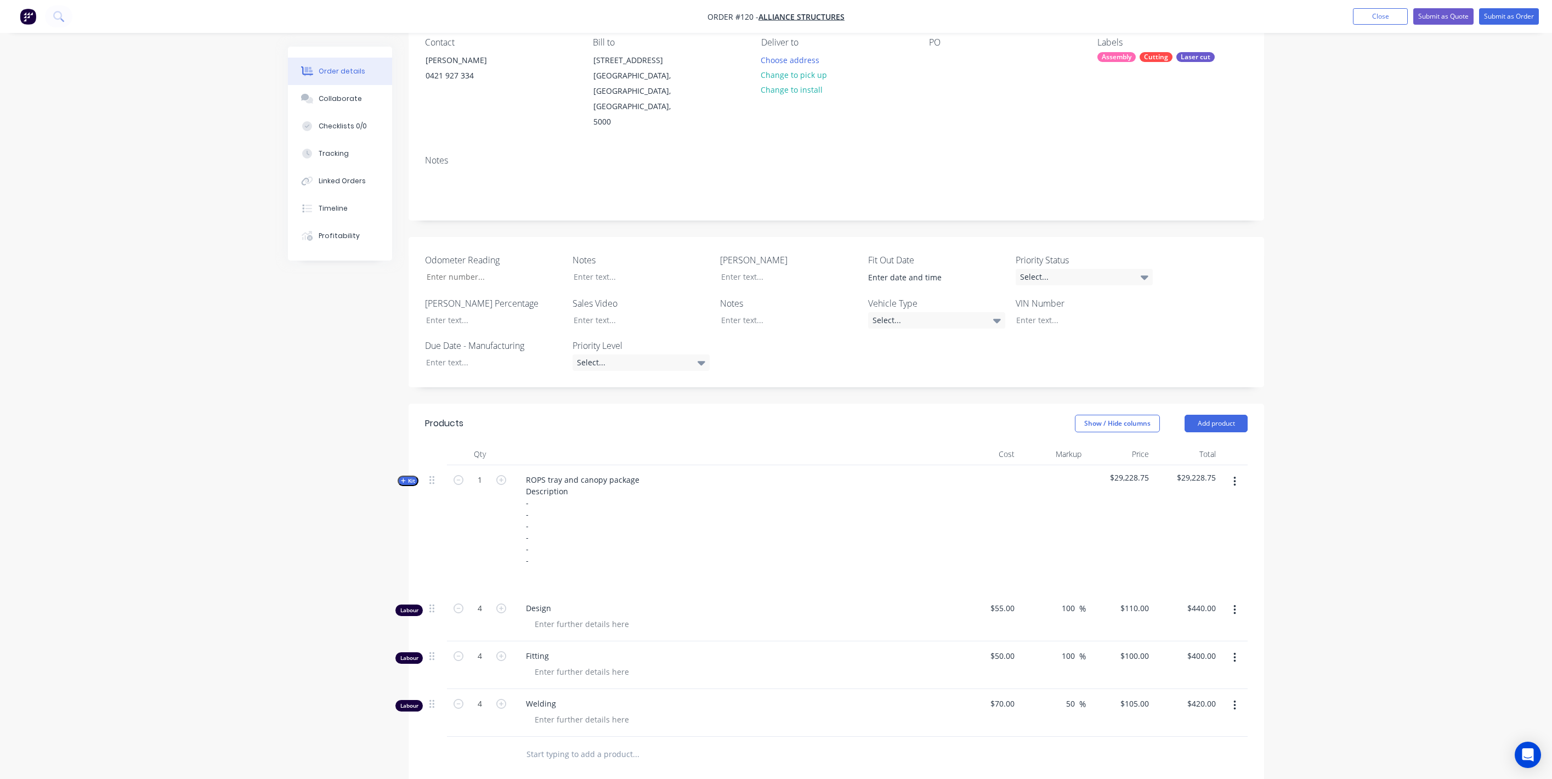
scroll to position [343, 0]
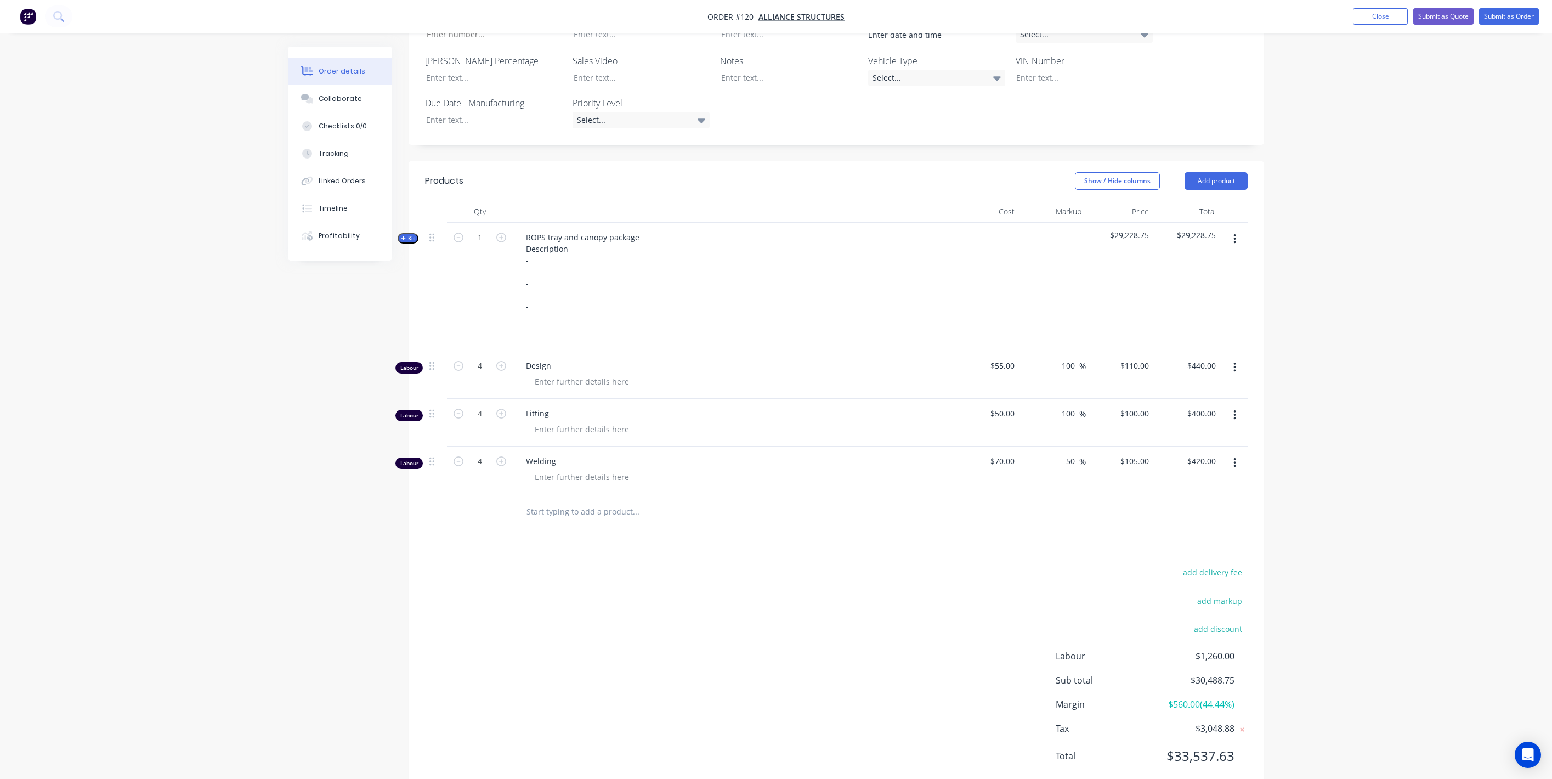
click at [1231, 161] on header "Products Show / Hide columns Add product" at bounding box center [837, 180] width 856 height 39
click at [1224, 172] on button "Add product" at bounding box center [1216, 181] width 63 height 18
click at [1201, 354] on div "Notes (External)" at bounding box center [1196, 362] width 84 height 16
click at [557, 501] on div at bounding box center [556, 509] width 79 height 16
paste div
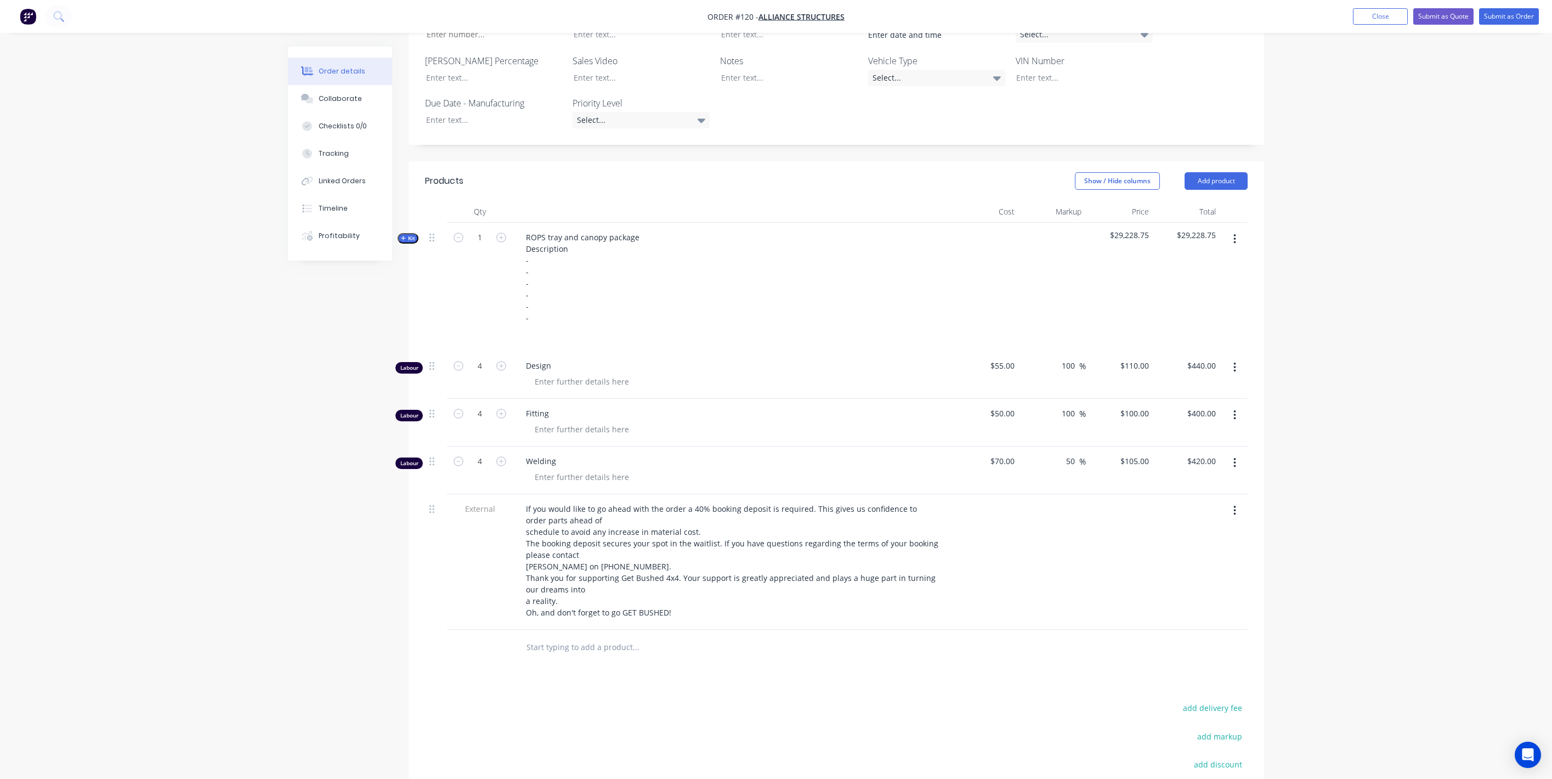
click at [1324, 512] on div "Order details Collaborate Checklists 0/0 Tracking Linked Orders Timeline Profit…" at bounding box center [776, 301] width 1552 height 1288
click at [1426, 11] on button "Submit as Quote" at bounding box center [1444, 16] width 60 height 16
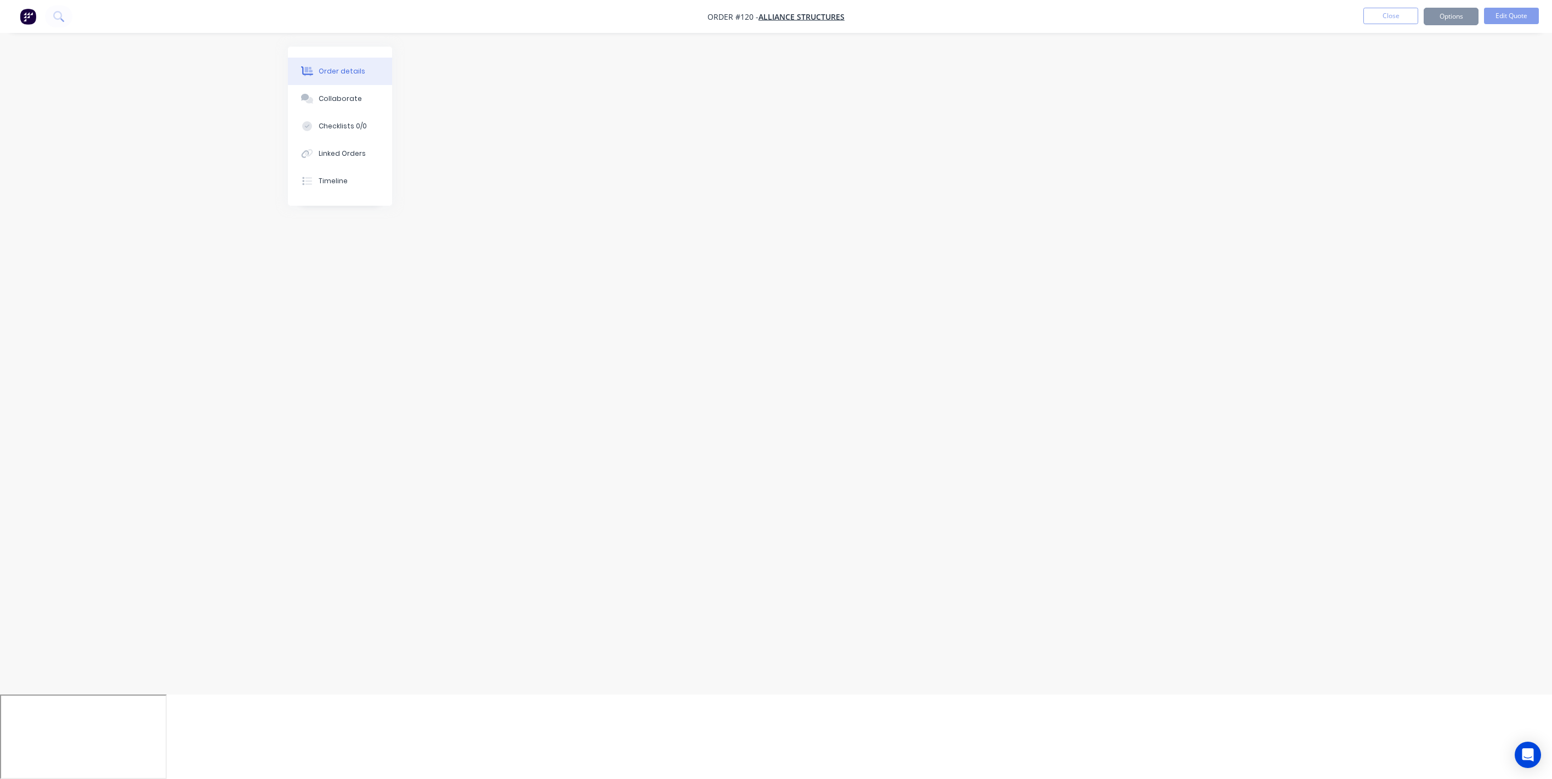
scroll to position [0, 0]
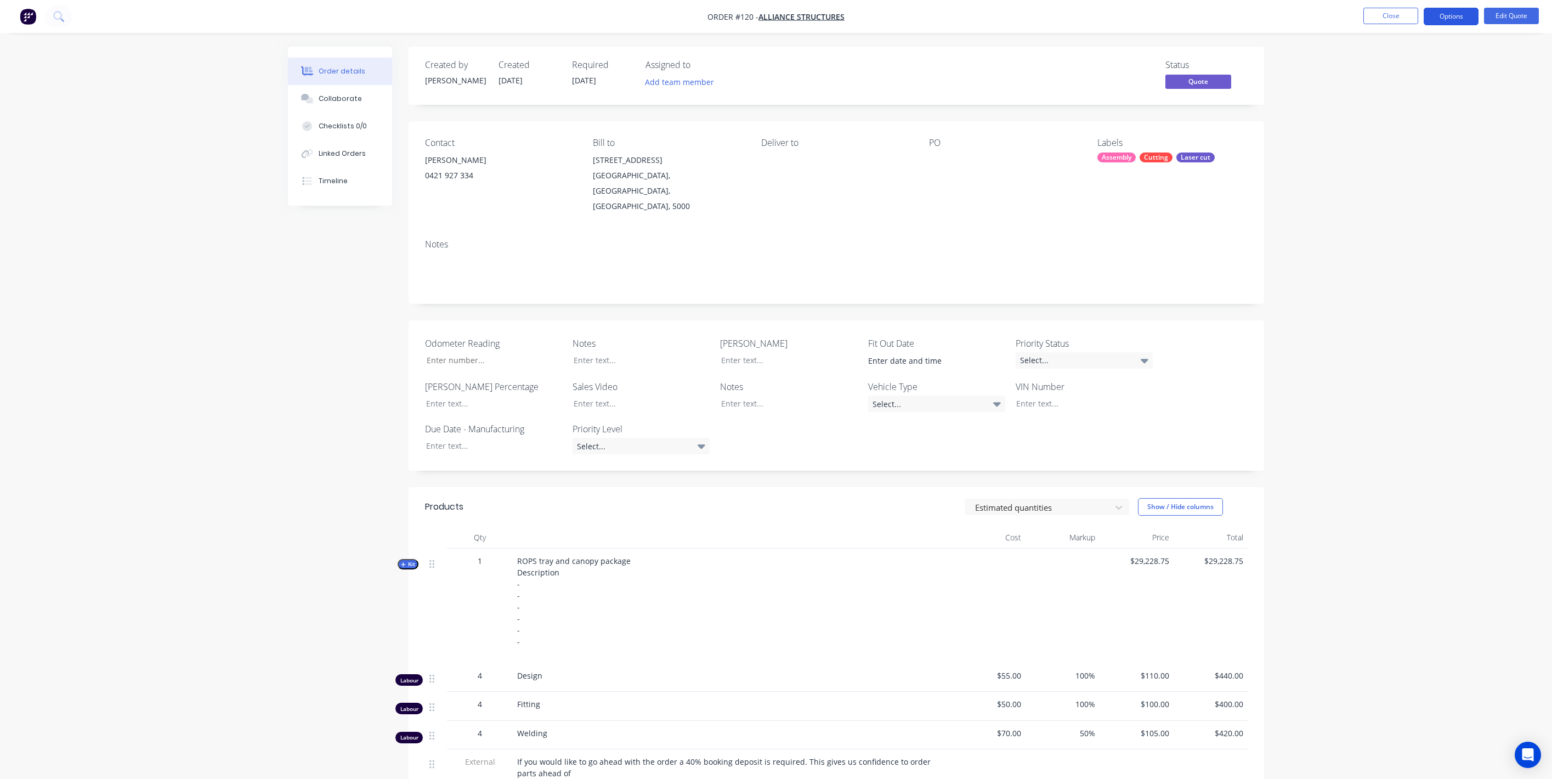
click at [1432, 18] on button "Options" at bounding box center [1451, 17] width 55 height 18
click at [1401, 126] on div "Convert to Order" at bounding box center [1418, 133] width 101 height 16
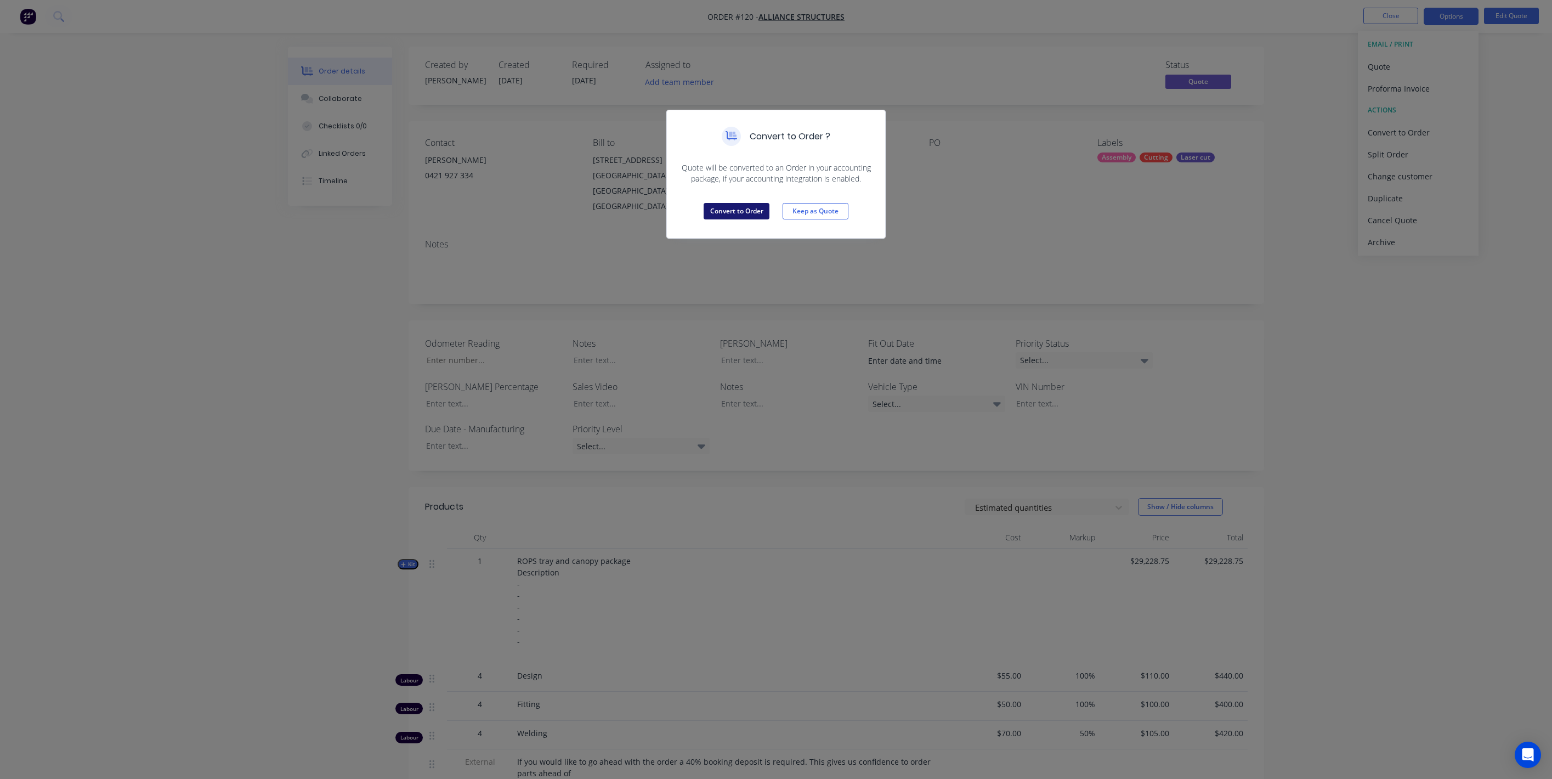
click at [732, 214] on button "Convert to Order" at bounding box center [737, 211] width 66 height 16
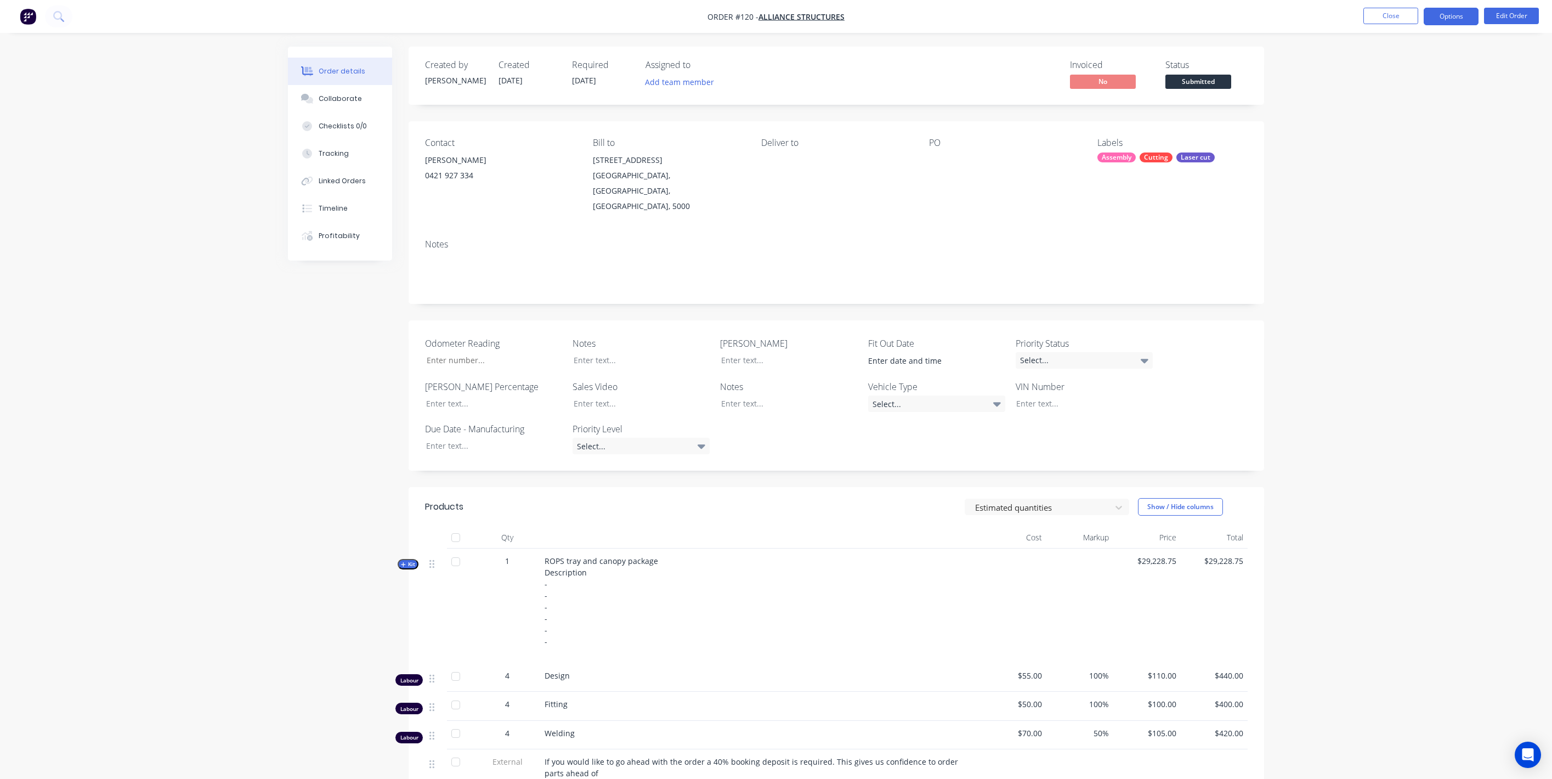
click at [1454, 18] on button "Options" at bounding box center [1451, 17] width 55 height 18
click at [1417, 200] on div "Purchase Products" at bounding box center [1418, 198] width 101 height 16
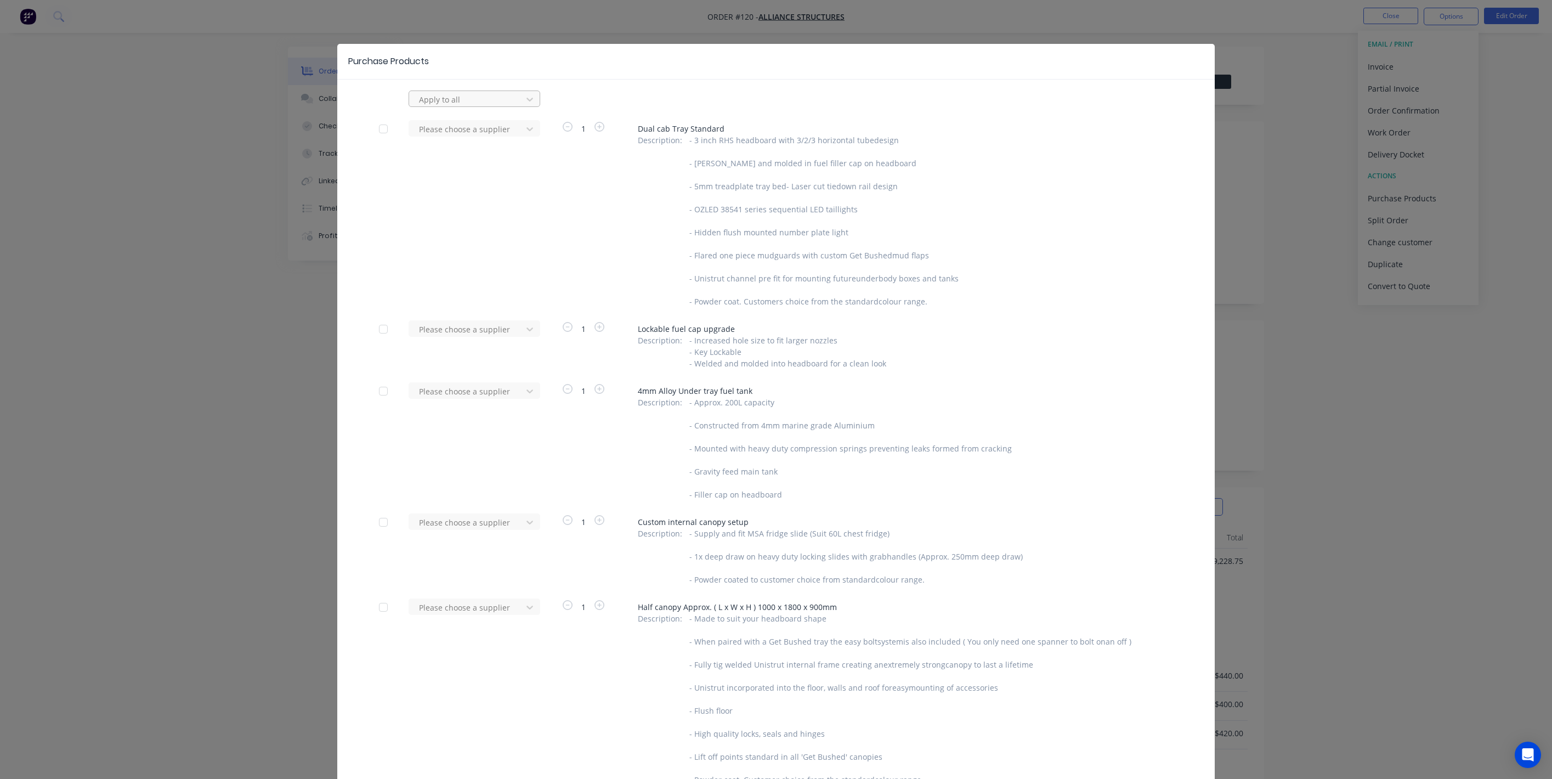
click at [518, 100] on div "Apply to all" at bounding box center [467, 99] width 105 height 16
click at [466, 157] on div "Prime Steel" at bounding box center [475, 164] width 132 height 20
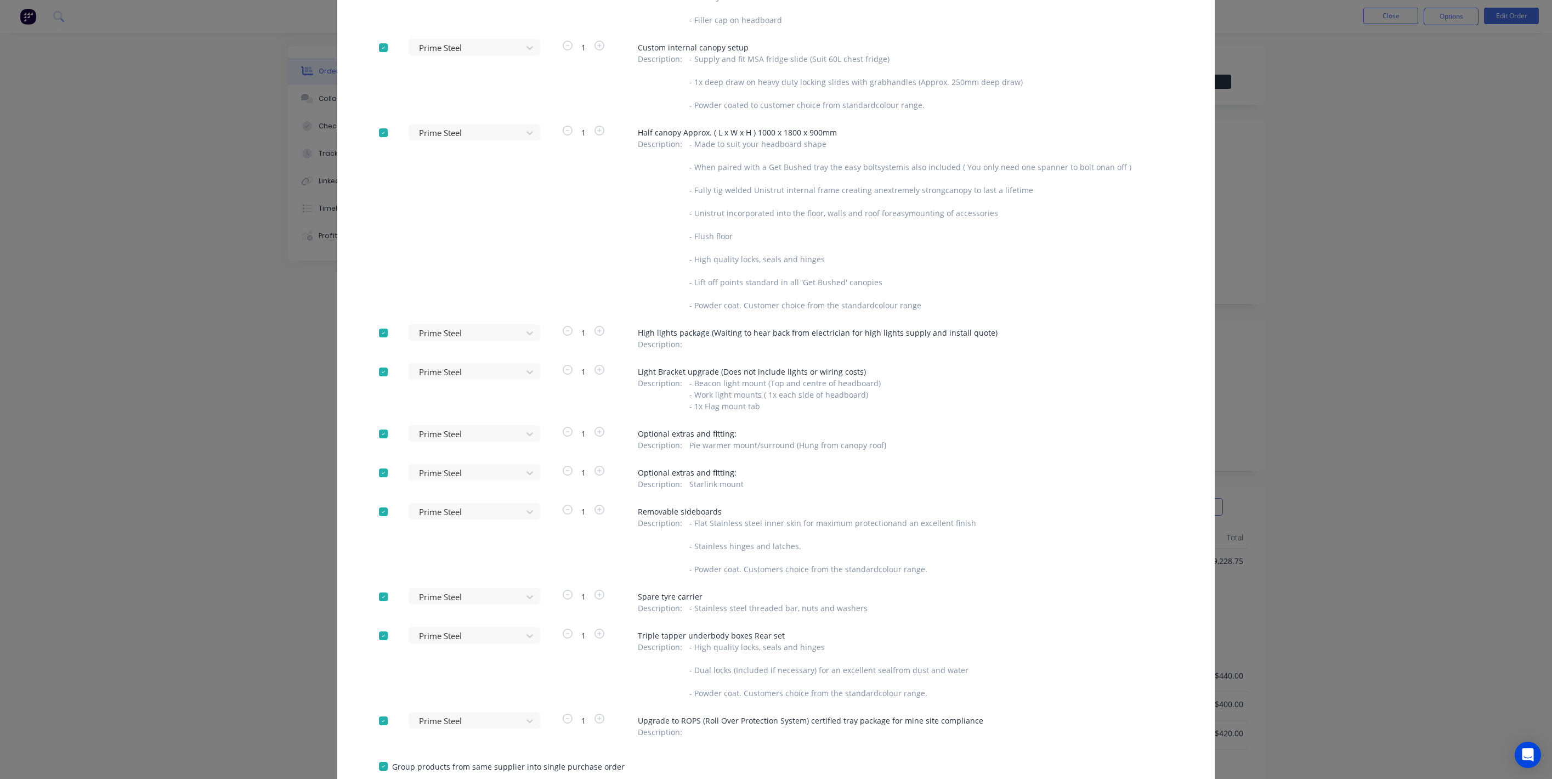
scroll to position [561, 0]
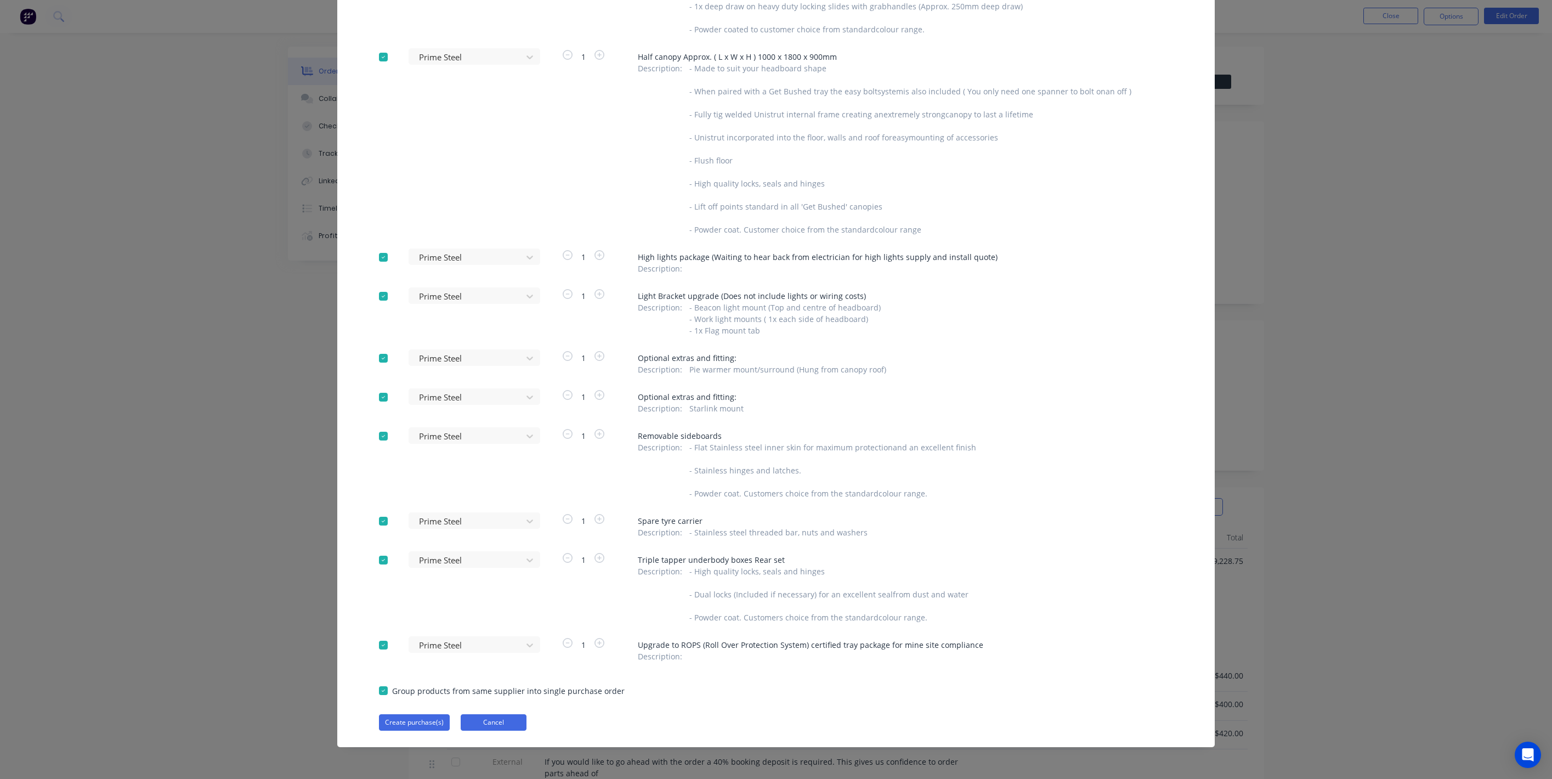
click at [517, 714] on button "Cancel" at bounding box center [494, 722] width 66 height 16
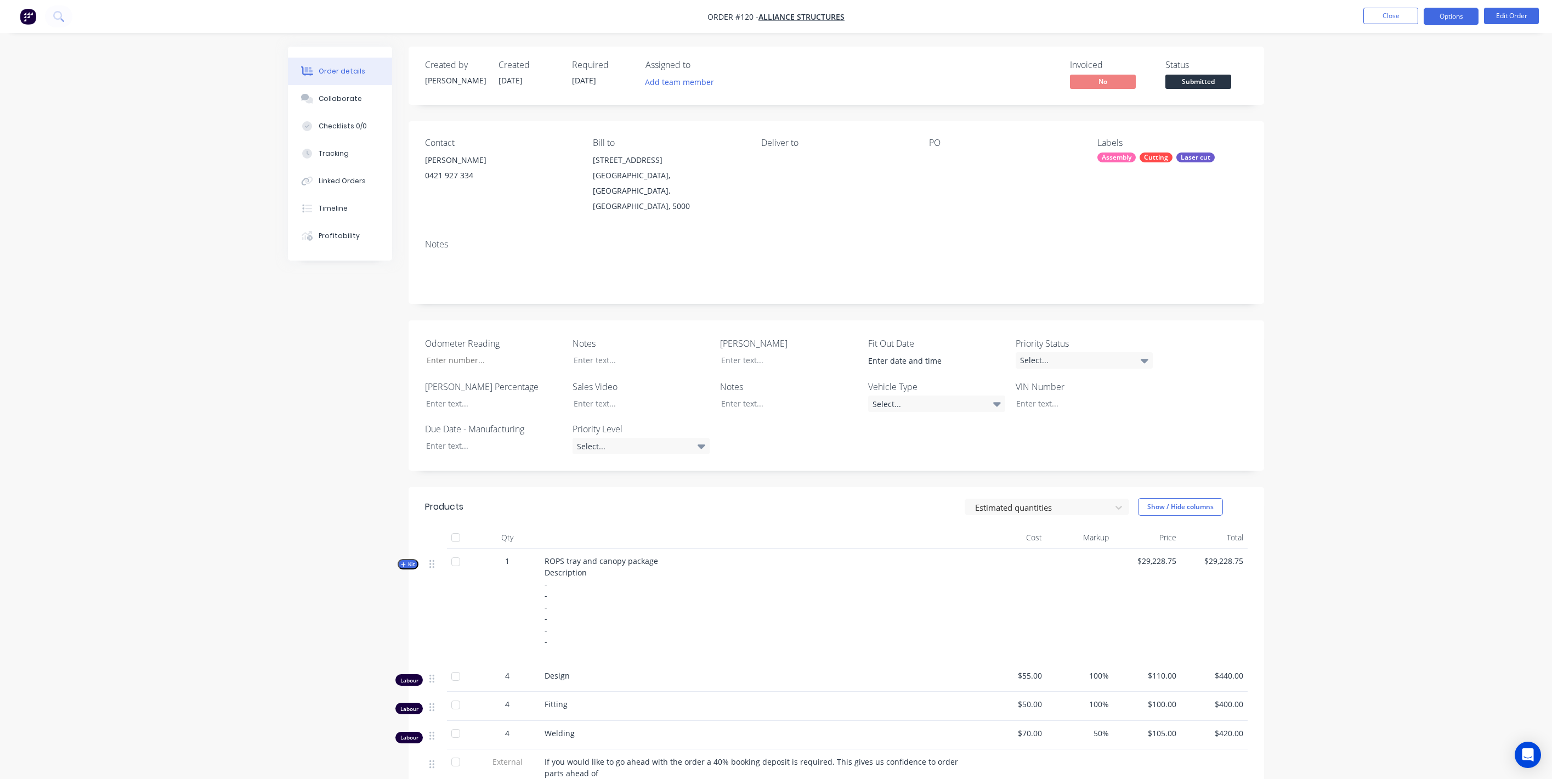
click at [1434, 20] on button "Options" at bounding box center [1451, 17] width 55 height 18
click at [1305, 324] on div "Order details Collaborate Checklists 0/0 Tracking Linked Orders Timeline Profit…" at bounding box center [776, 538] width 1552 height 1076
click at [330, 102] on div "Collaborate" at bounding box center [340, 99] width 43 height 10
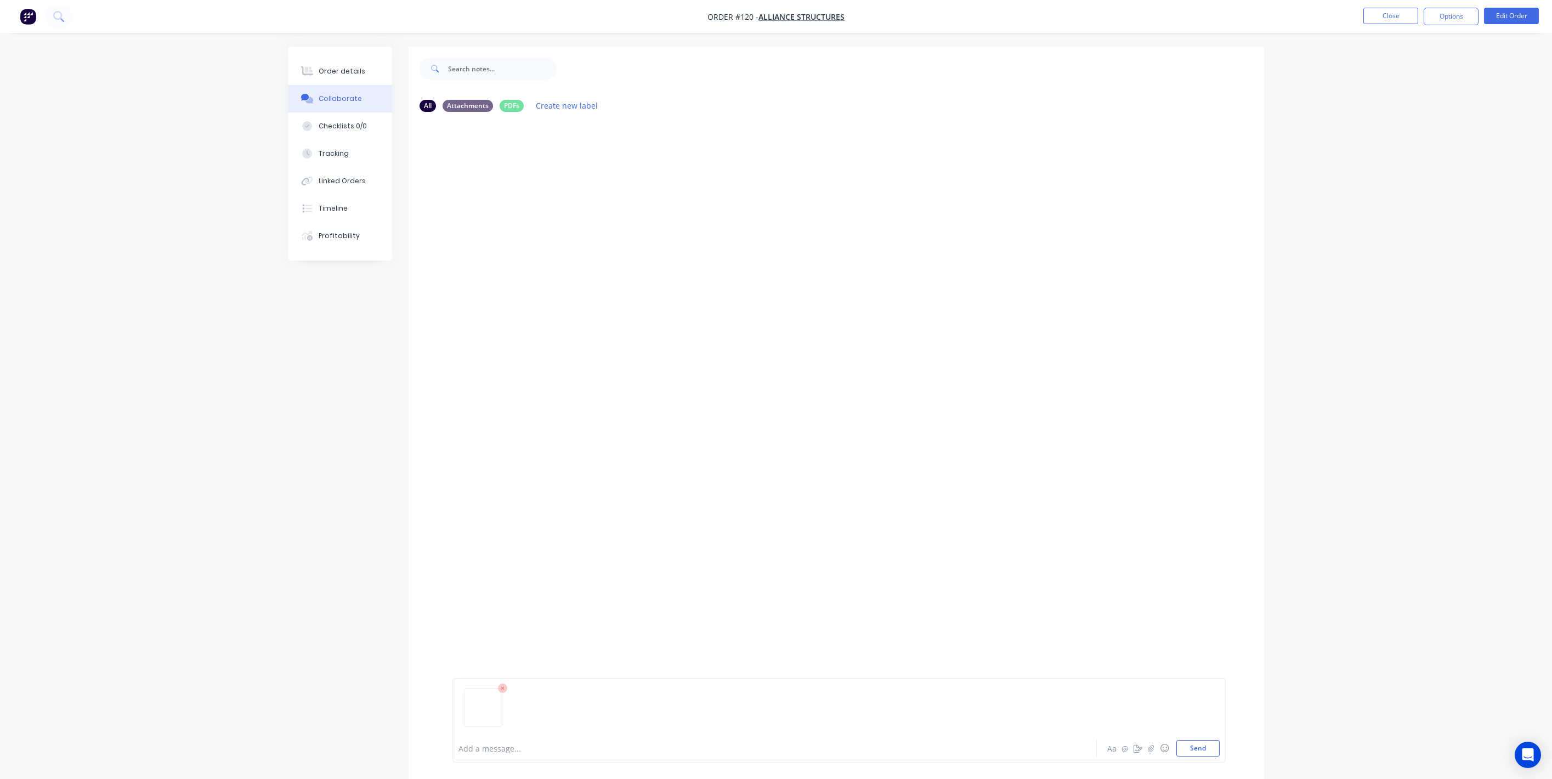
click at [288, 85] on button "Collaborate" at bounding box center [340, 98] width 104 height 27
click at [485, 745] on div at bounding box center [744, 749] width 570 height 12
click at [513, 247] on img at bounding box center [492, 260] width 79 height 72
click at [340, 129] on div "Checklists 0/0" at bounding box center [343, 126] width 48 height 10
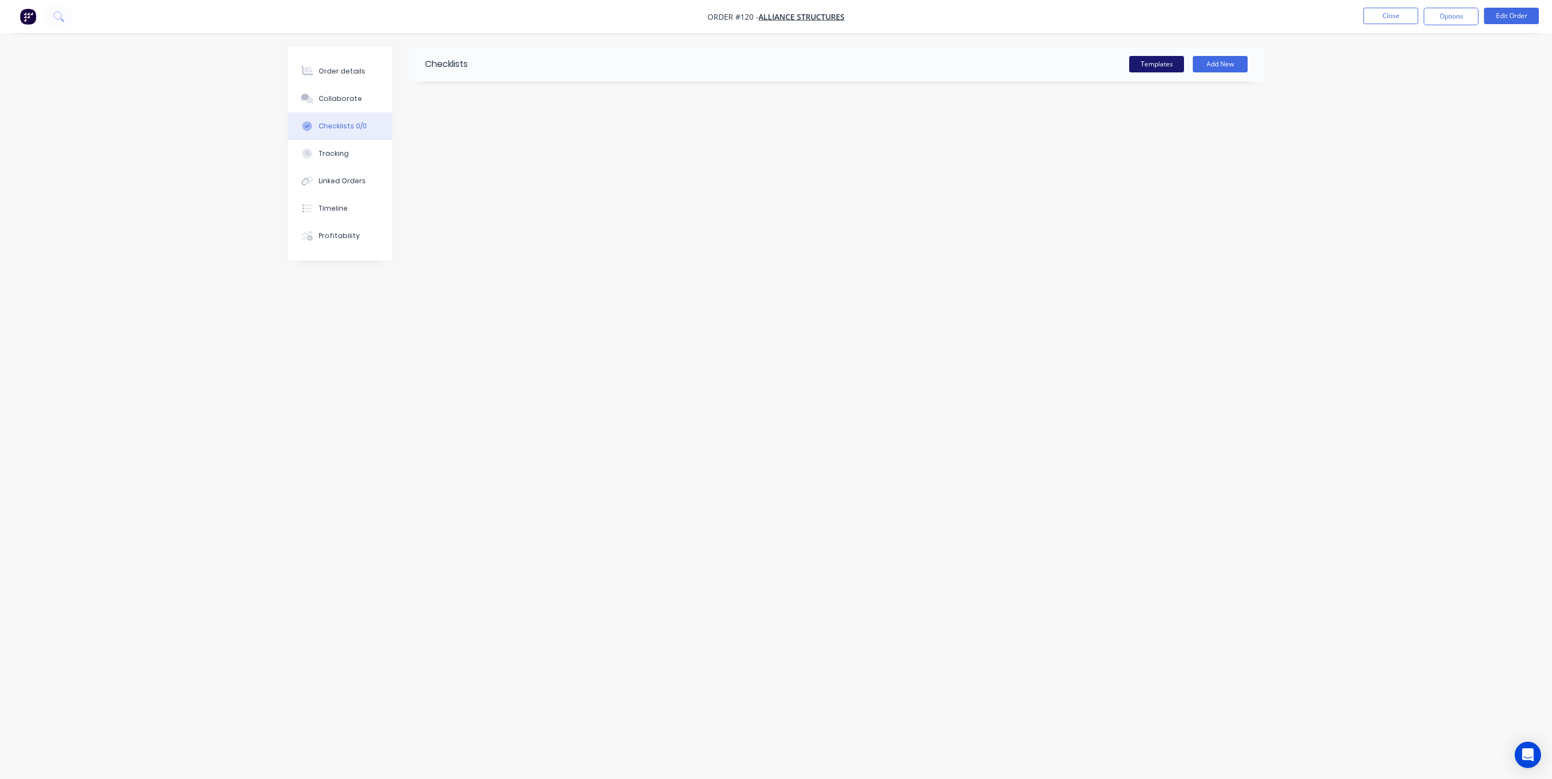
click at [1149, 62] on button "Templates" at bounding box center [1156, 64] width 55 height 16
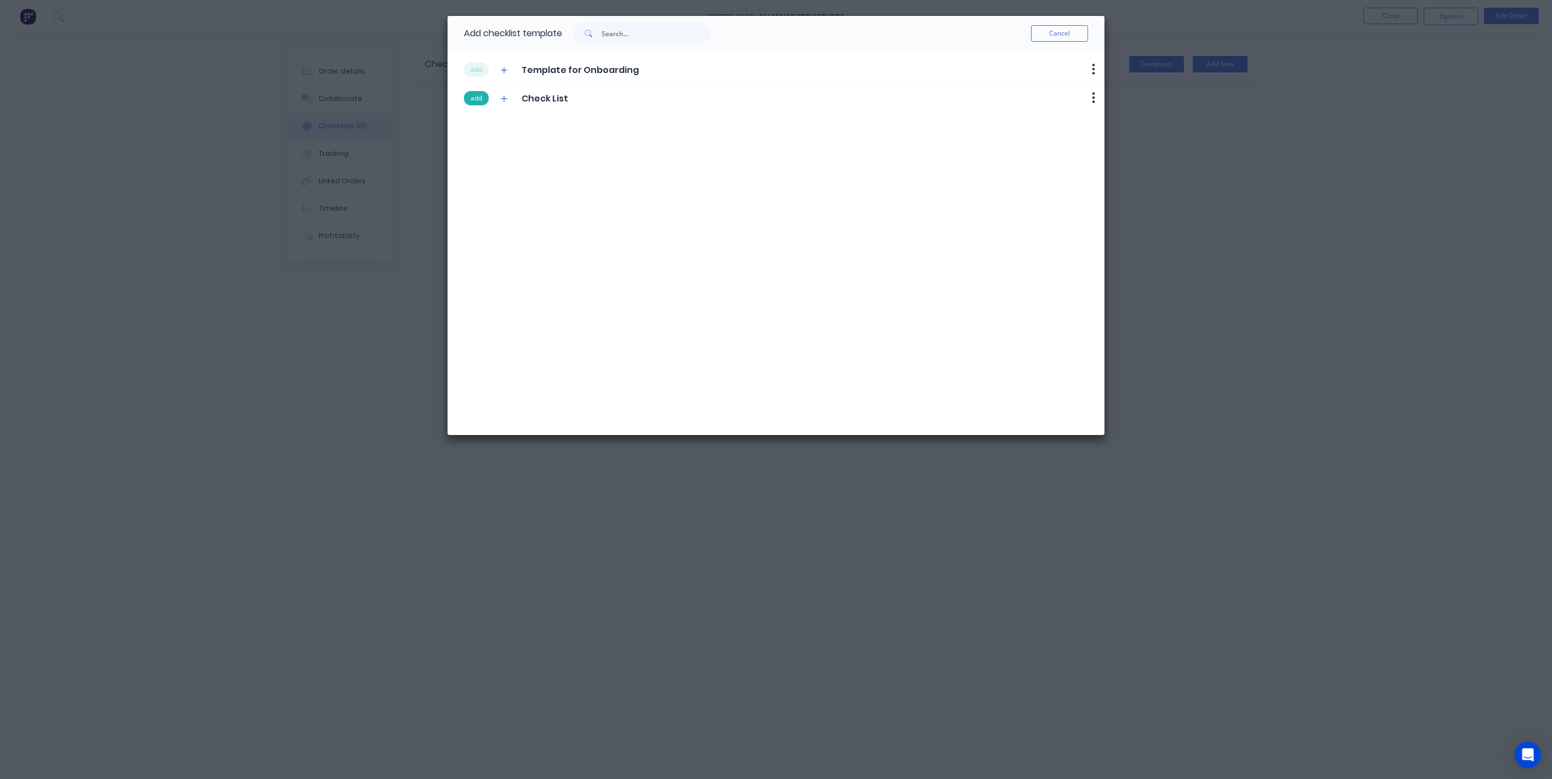
click at [472, 98] on button "add" at bounding box center [476, 98] width 25 height 14
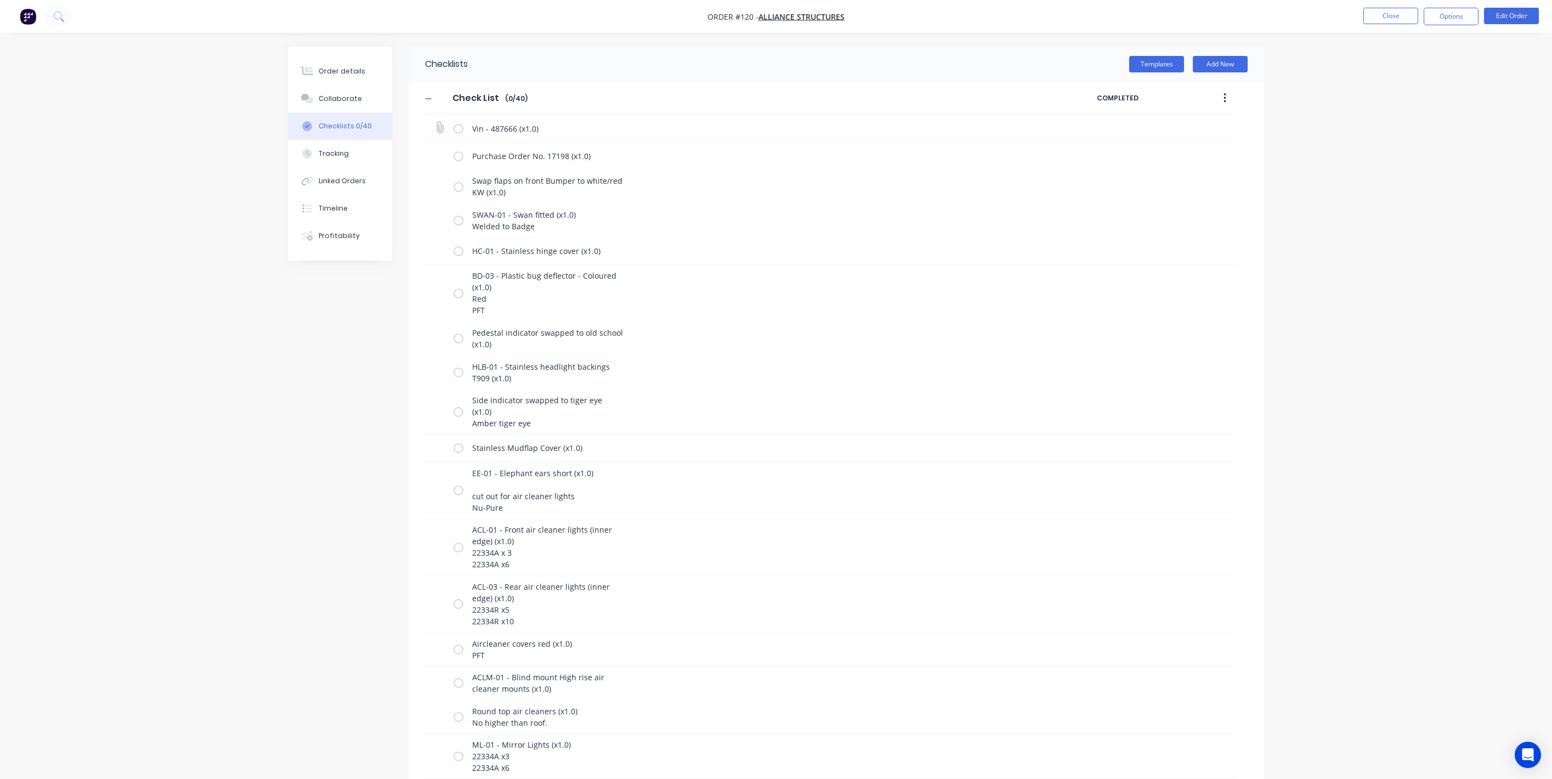
click at [457, 129] on label at bounding box center [459, 129] width 10 height 12
click at [0, 0] on input "checkbox" at bounding box center [0, 0] width 0 height 0
click at [458, 157] on label at bounding box center [459, 156] width 10 height 12
click at [0, 0] on input "checkbox" at bounding box center [0, 0] width 0 height 0
click at [460, 184] on label at bounding box center [459, 186] width 10 height 12
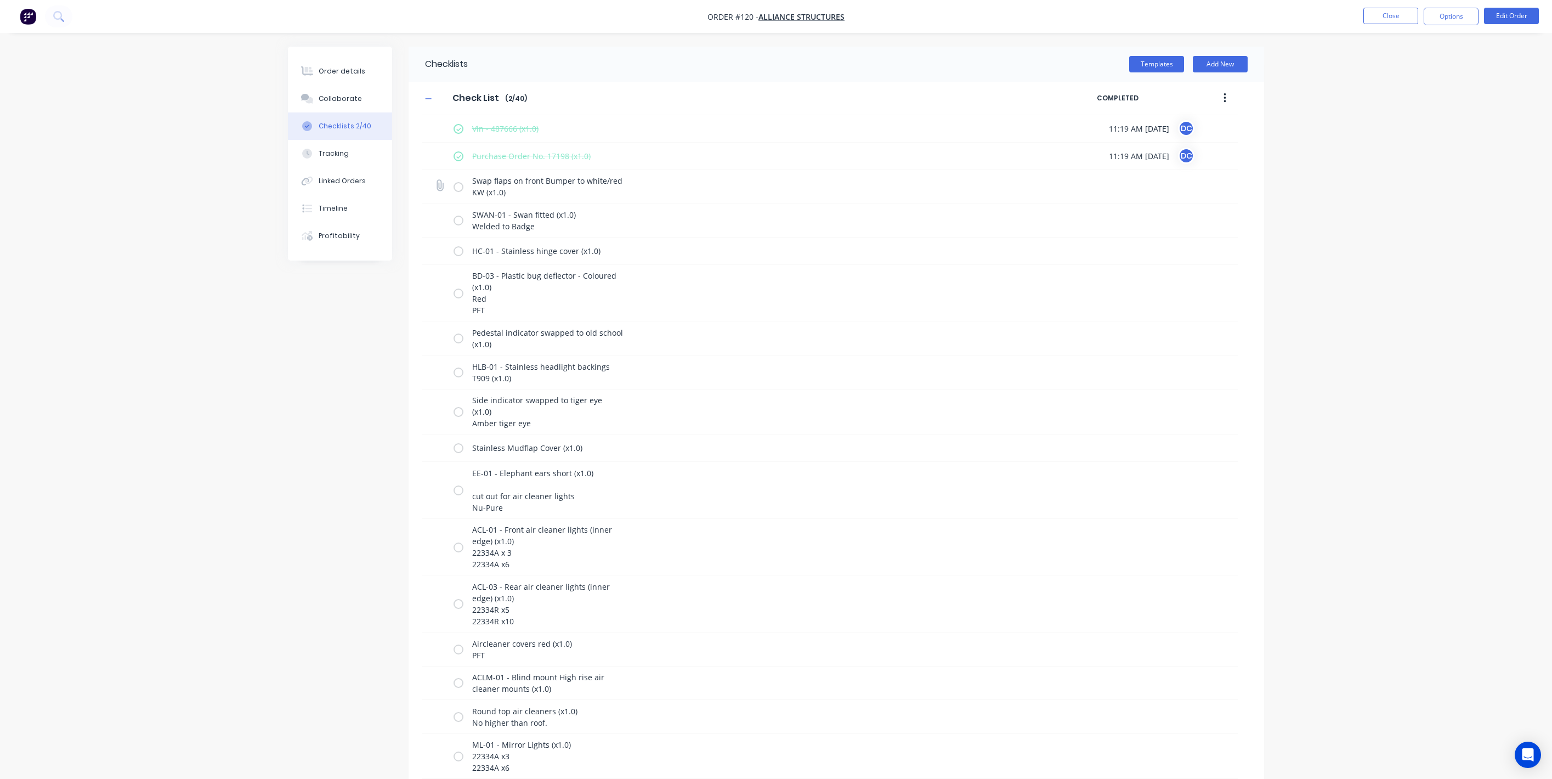
click at [0, 0] on input "checkbox" at bounding box center [0, 0] width 0 height 0
click at [457, 221] on label at bounding box center [459, 220] width 10 height 12
click at [0, 0] on input "checkbox" at bounding box center [0, 0] width 0 height 0
click at [1155, 59] on button "Templates" at bounding box center [1156, 64] width 55 height 16
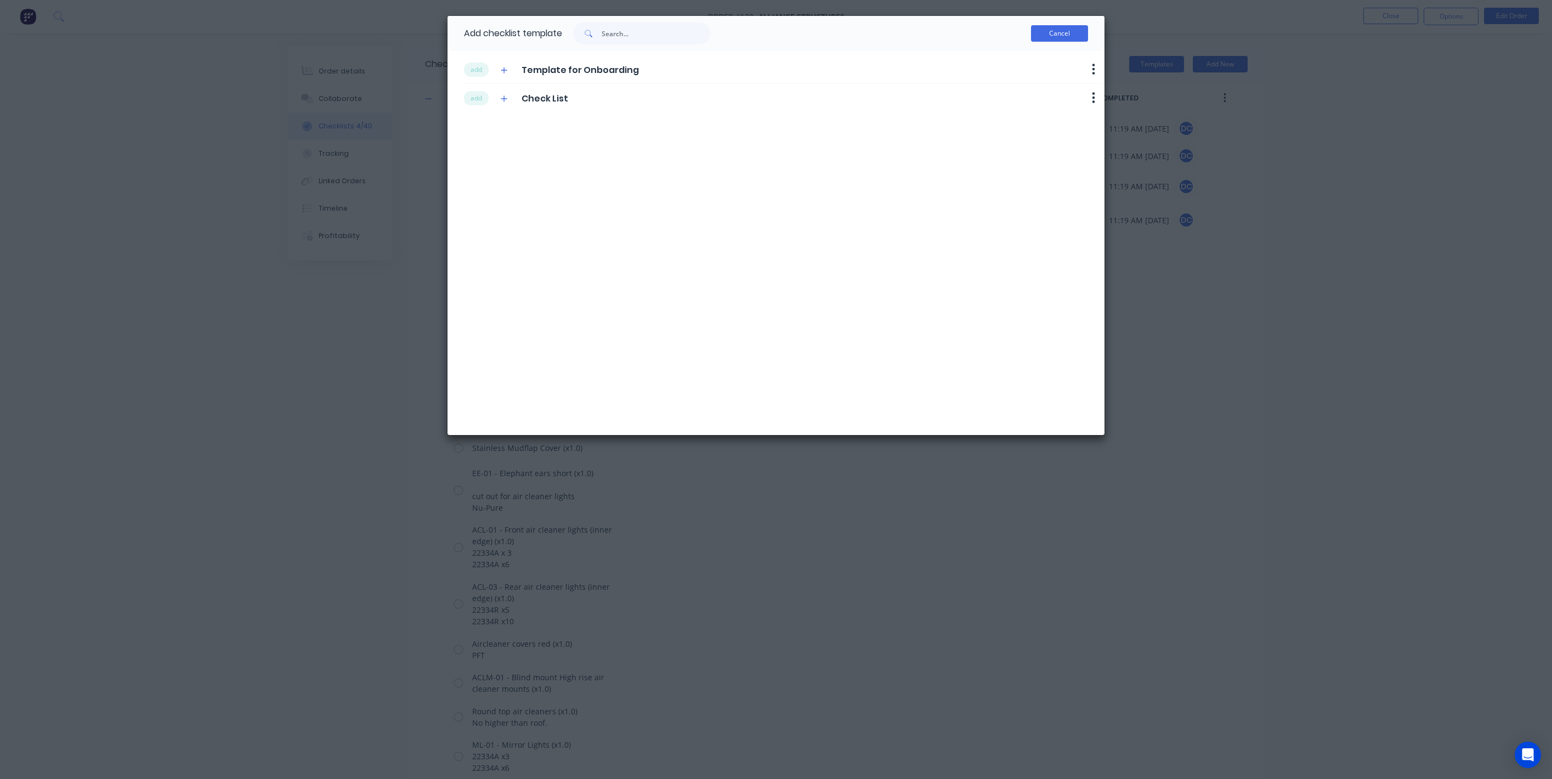
click at [1056, 38] on button "Cancel" at bounding box center [1059, 33] width 57 height 16
type textarea "x"
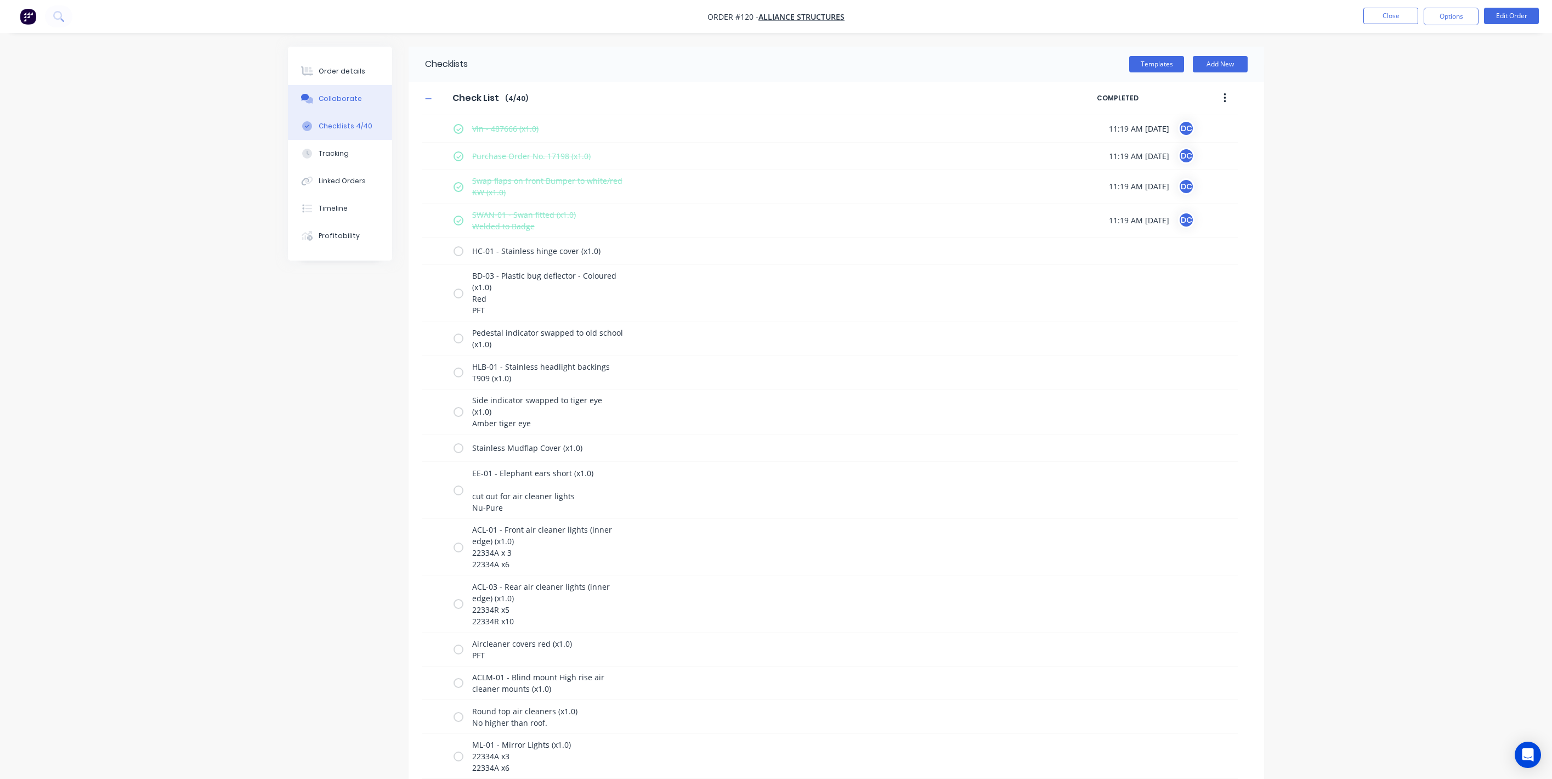
click at [327, 100] on div "Collaborate" at bounding box center [340, 99] width 43 height 10
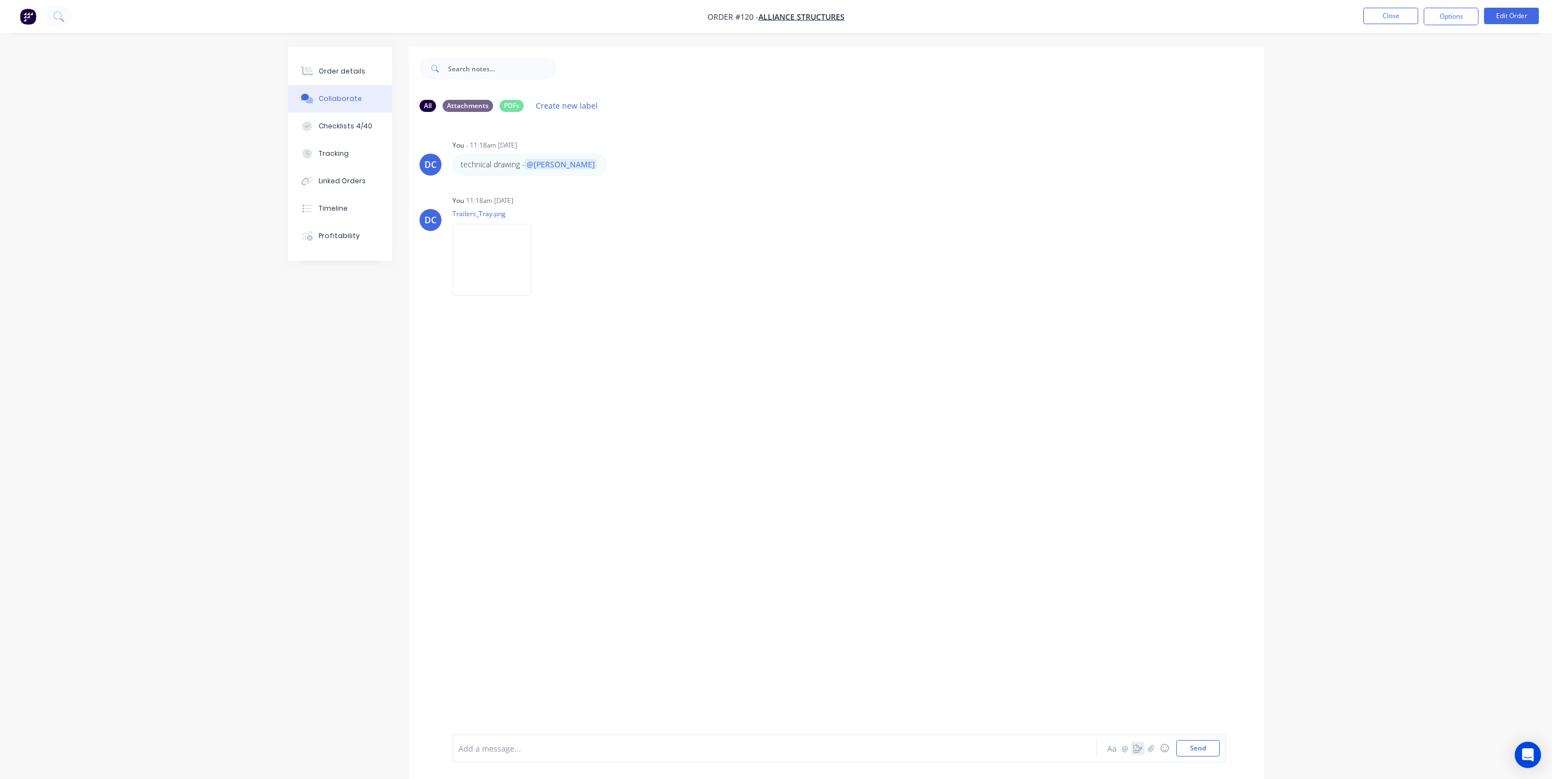
click at [1139, 749] on icon "button" at bounding box center [1138, 748] width 9 height 8
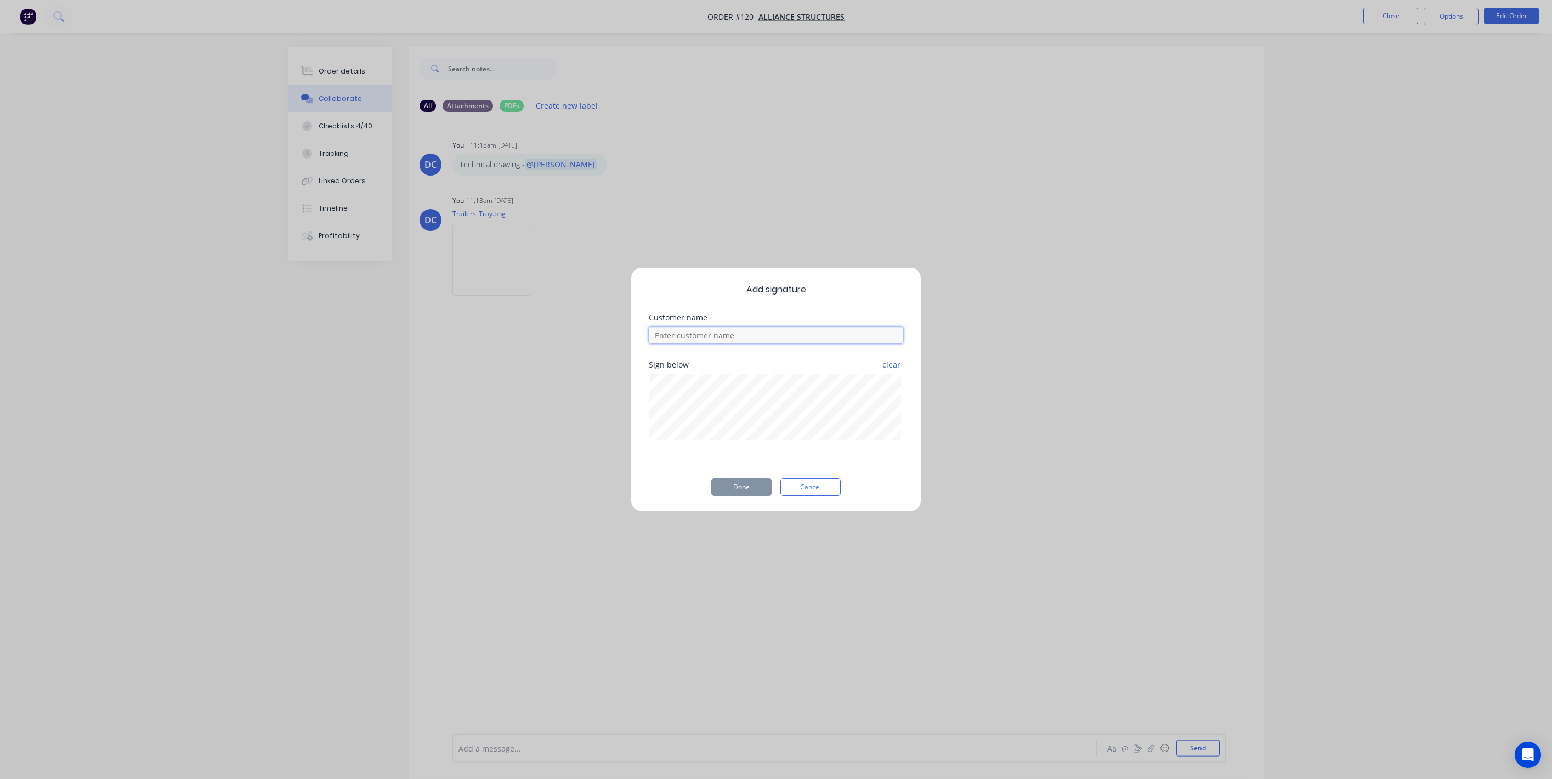
click at [810, 331] on input at bounding box center [776, 335] width 255 height 16
type input "[PERSON_NAME]"
click at [764, 479] on button "Done" at bounding box center [741, 487] width 60 height 18
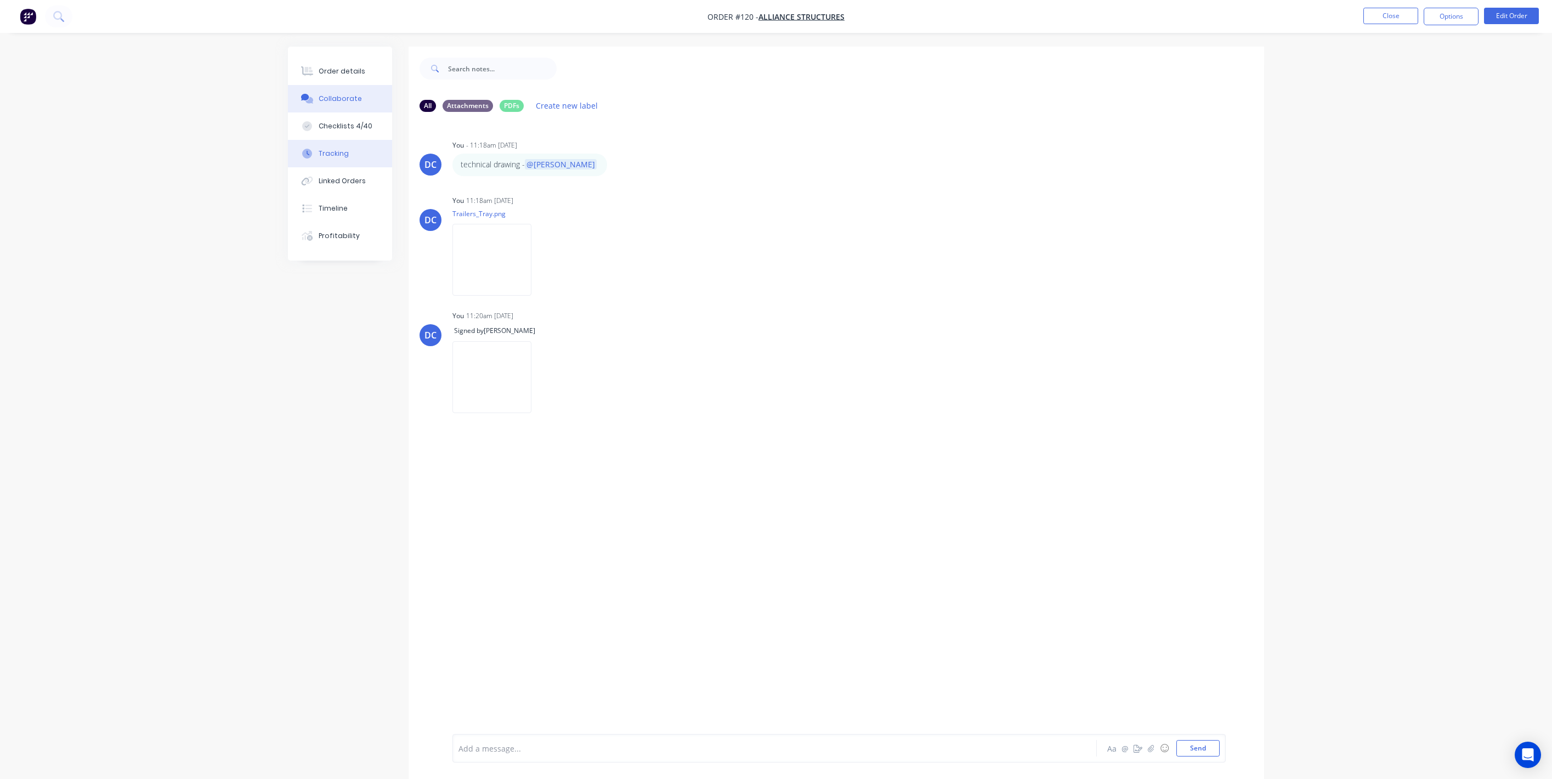
click at [341, 147] on button "Tracking" at bounding box center [340, 153] width 104 height 27
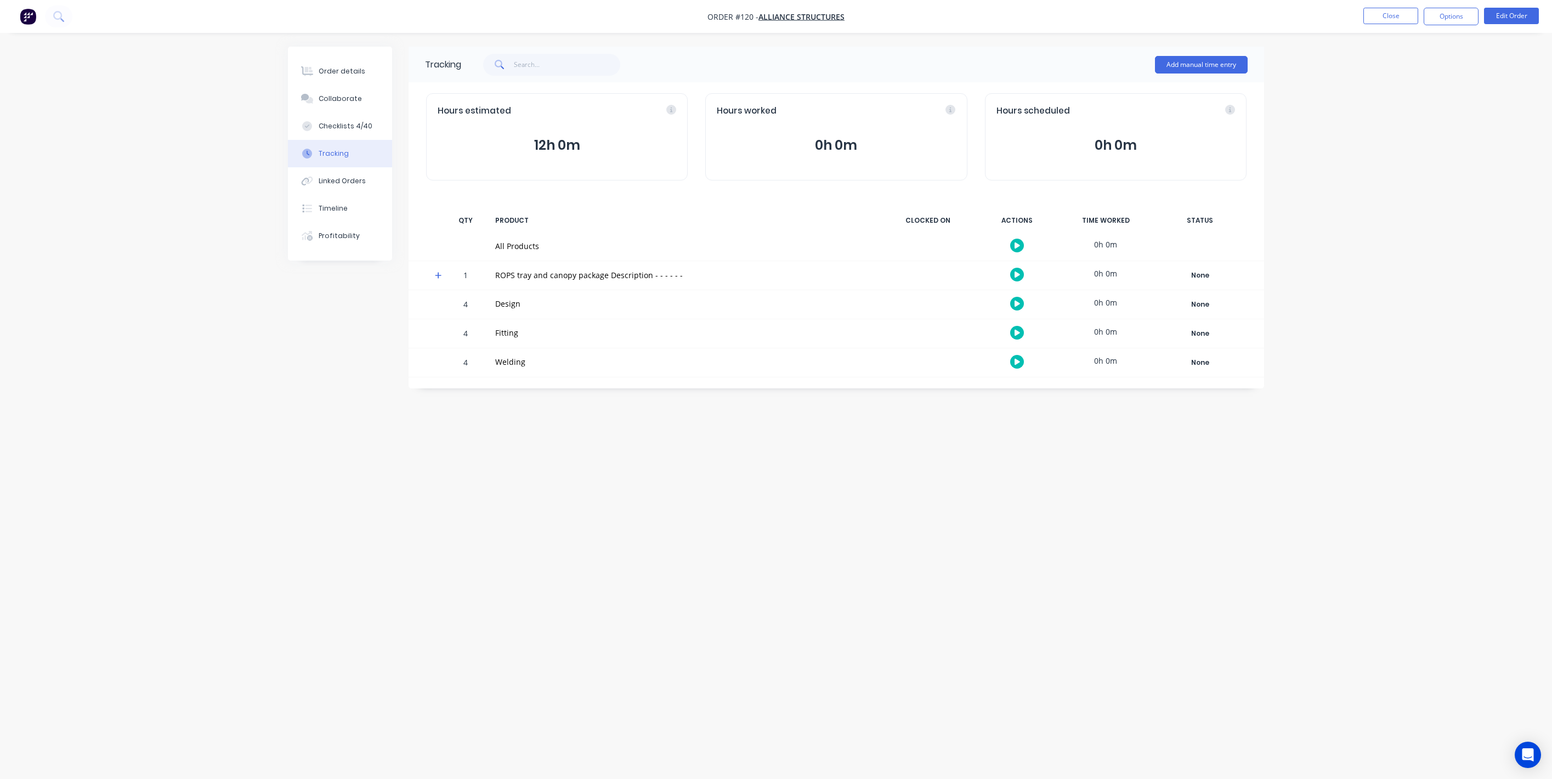
click at [1020, 278] on button "button" at bounding box center [1017, 275] width 14 height 14
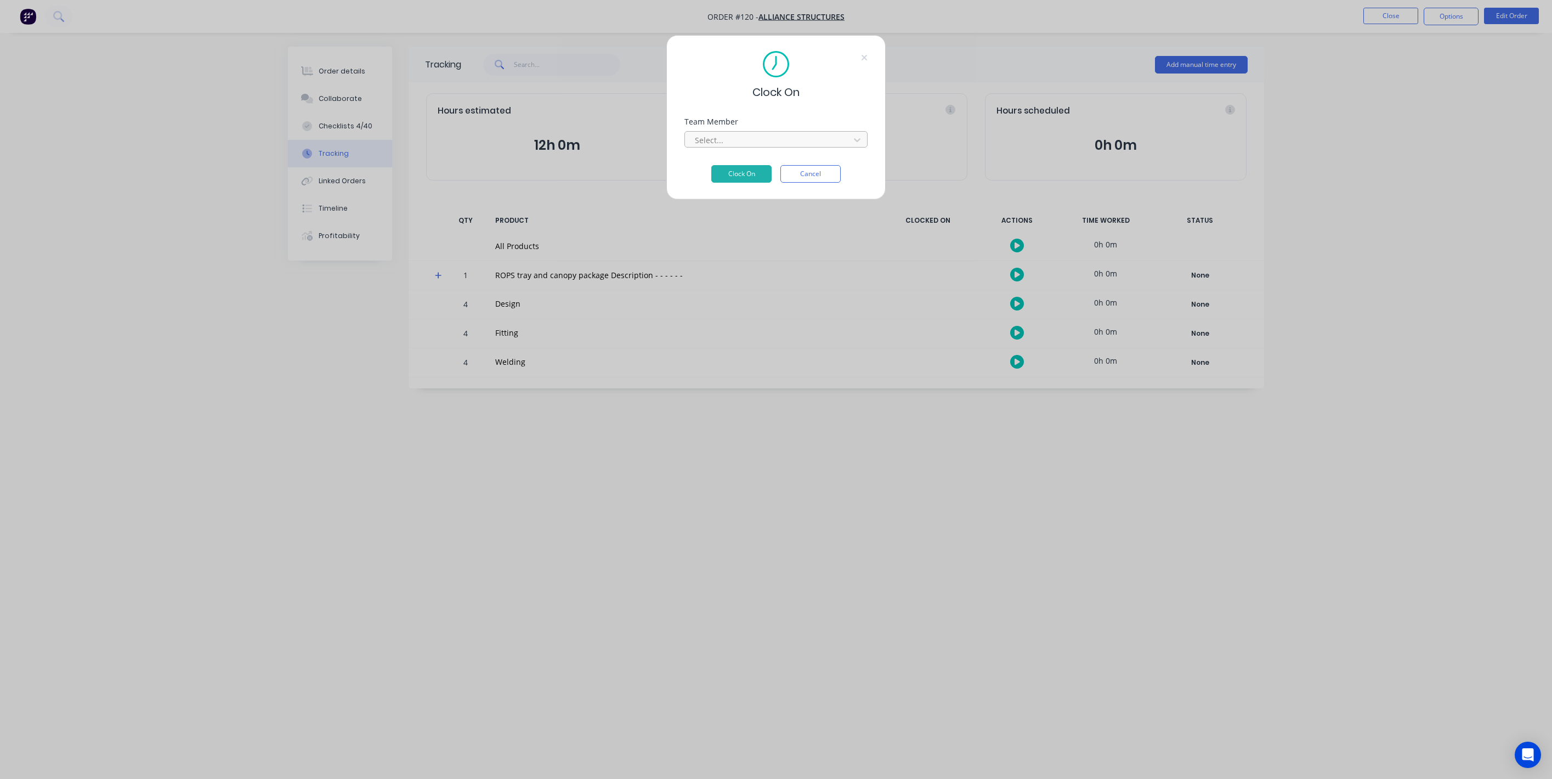
click at [779, 135] on div at bounding box center [769, 140] width 150 height 14
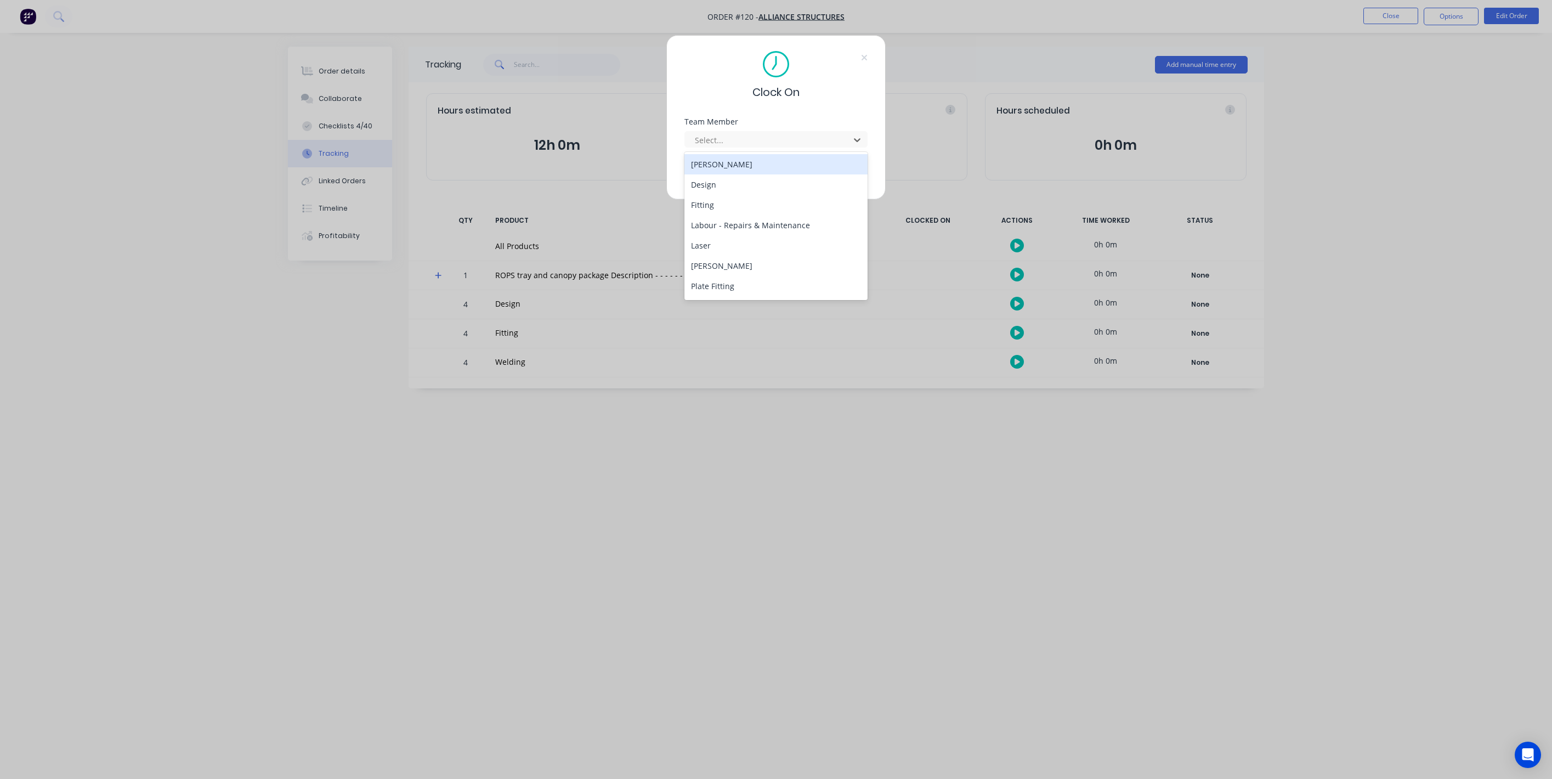
click at [732, 165] on div "[PERSON_NAME]" at bounding box center [776, 164] width 183 height 20
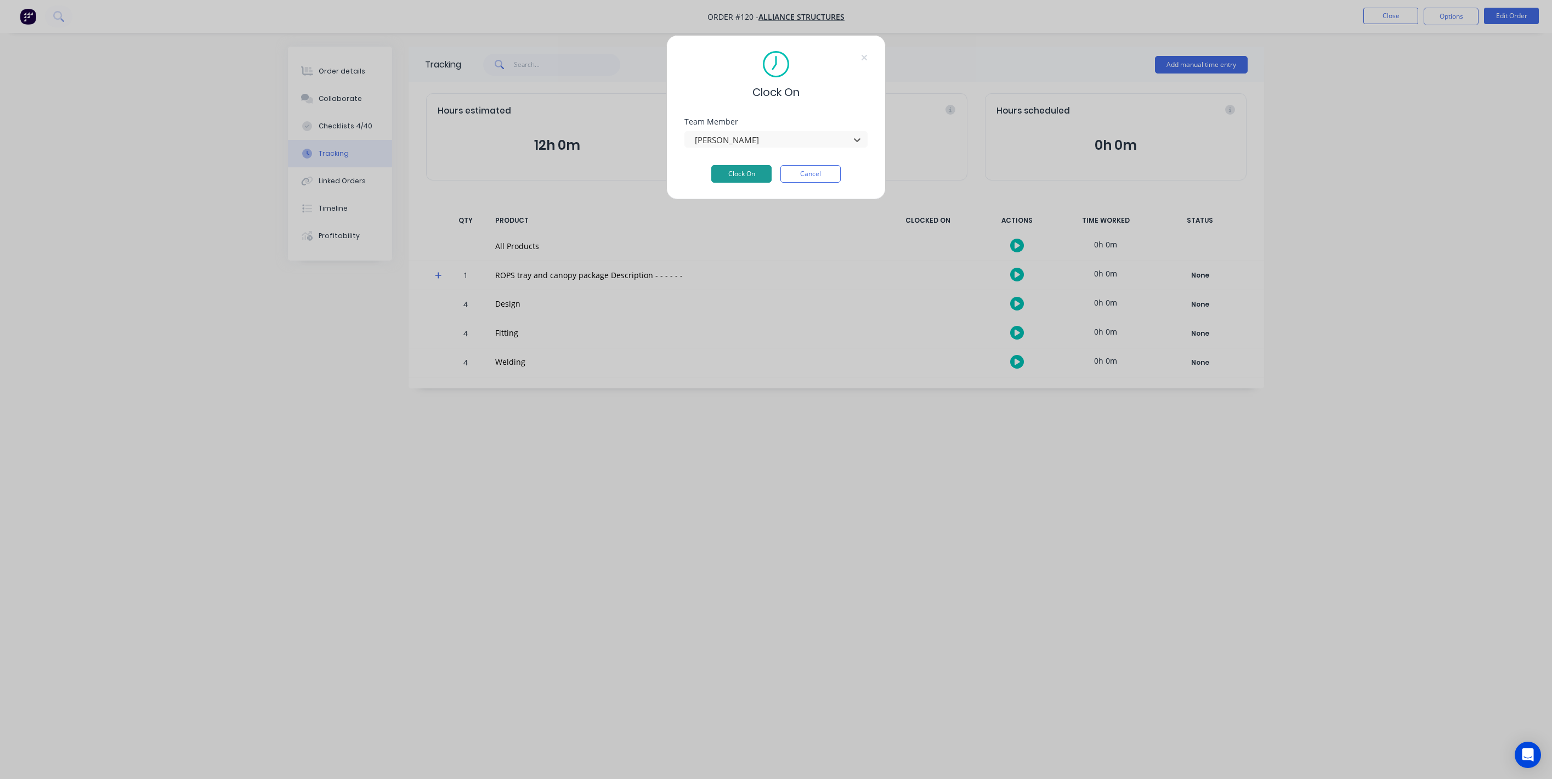
click at [733, 171] on button "Clock On" at bounding box center [741, 174] width 60 height 18
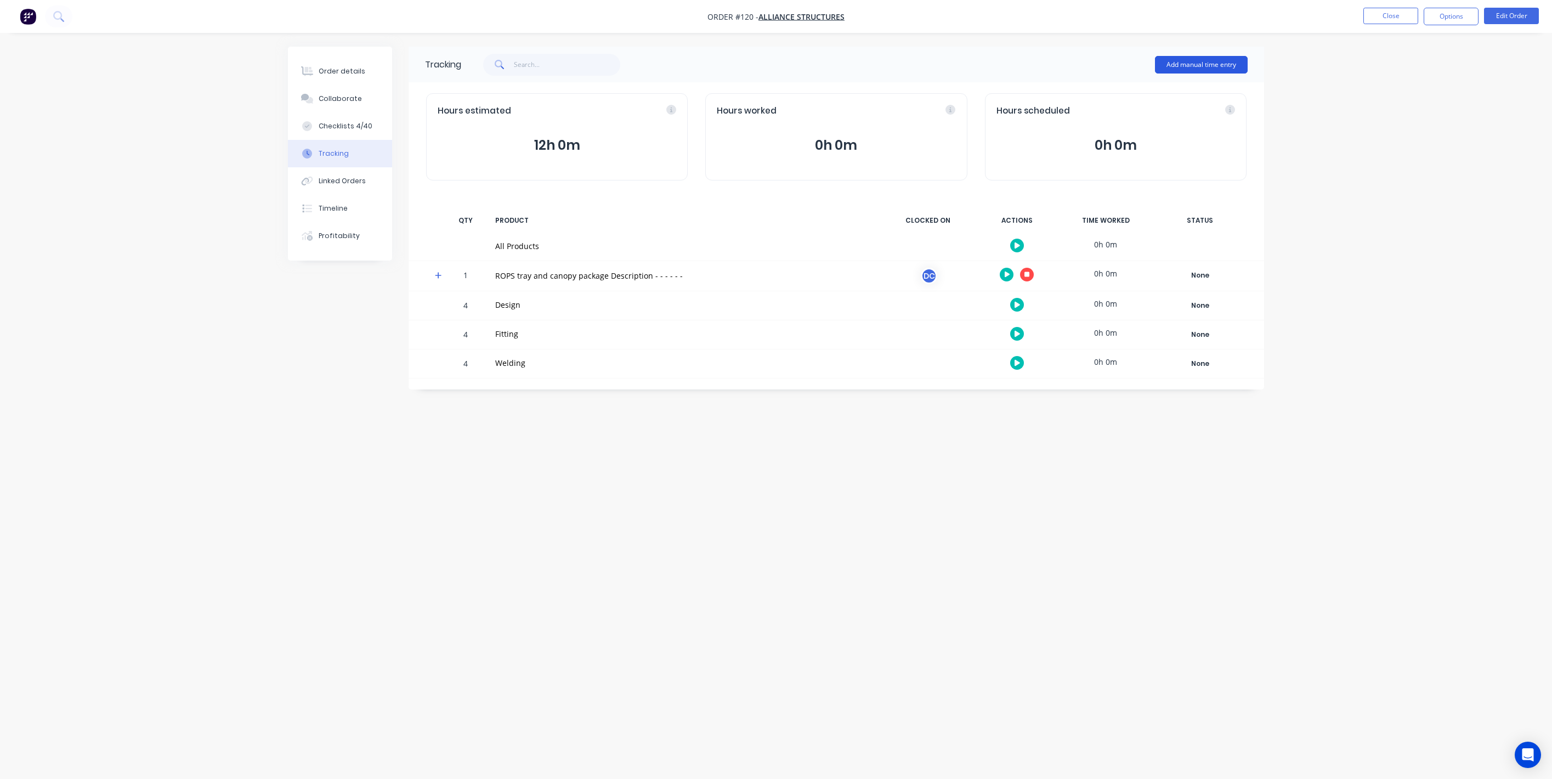
click at [1209, 60] on button "Add manual time entry" at bounding box center [1201, 65] width 93 height 18
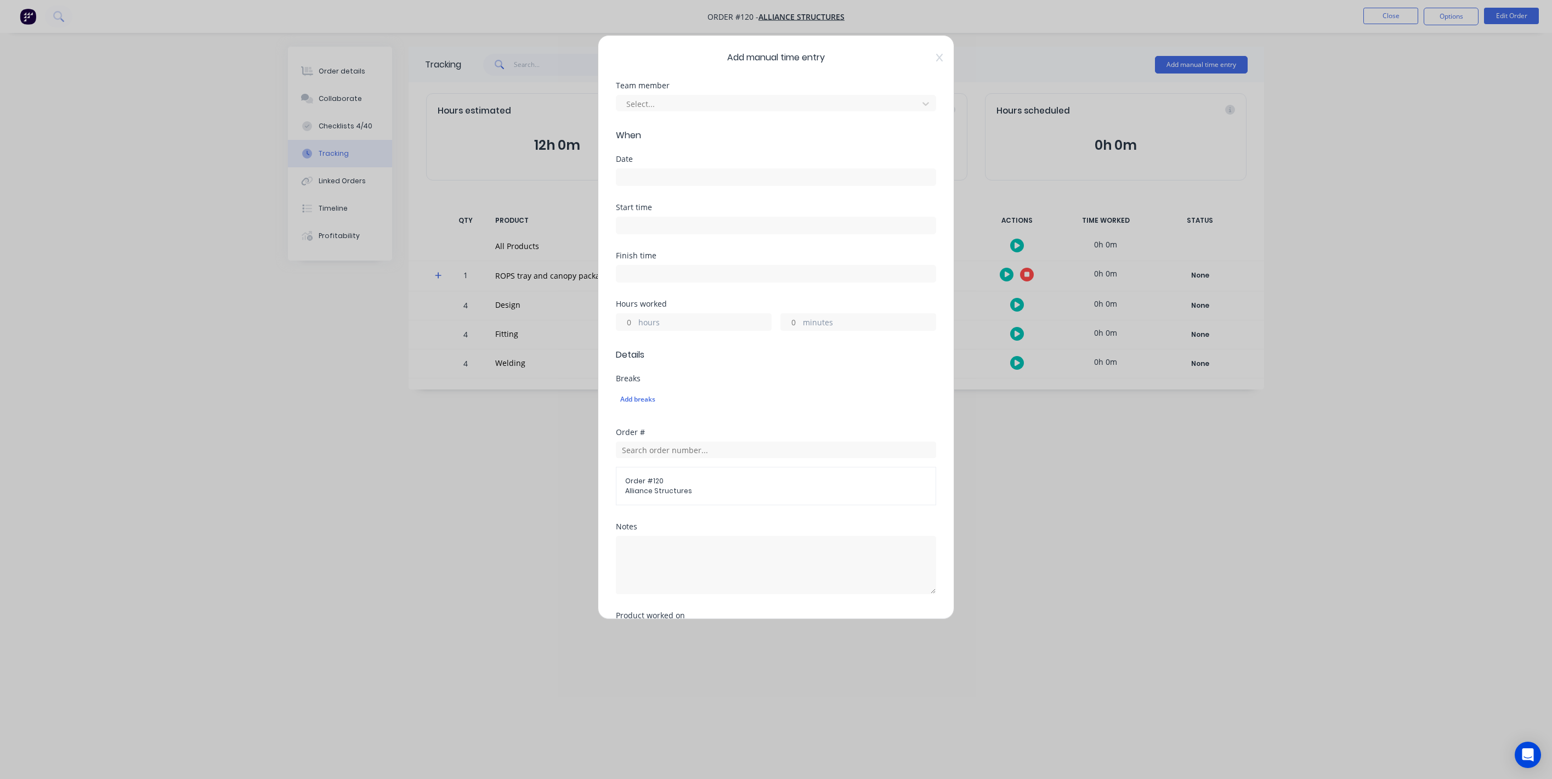
click at [936, 60] on icon at bounding box center [939, 57] width 7 height 9
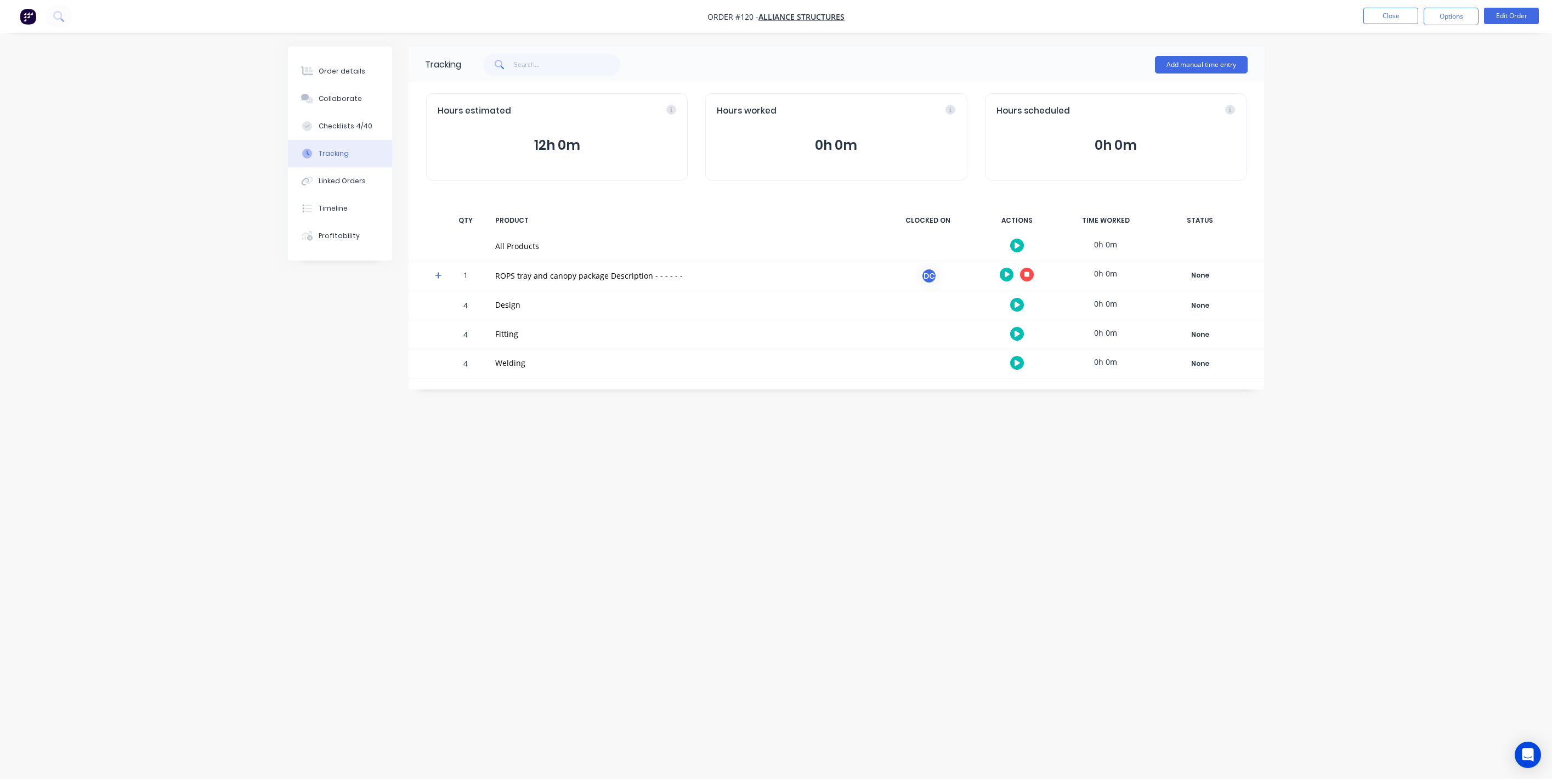
click at [31, 15] on img "button" at bounding box center [28, 16] width 16 height 16
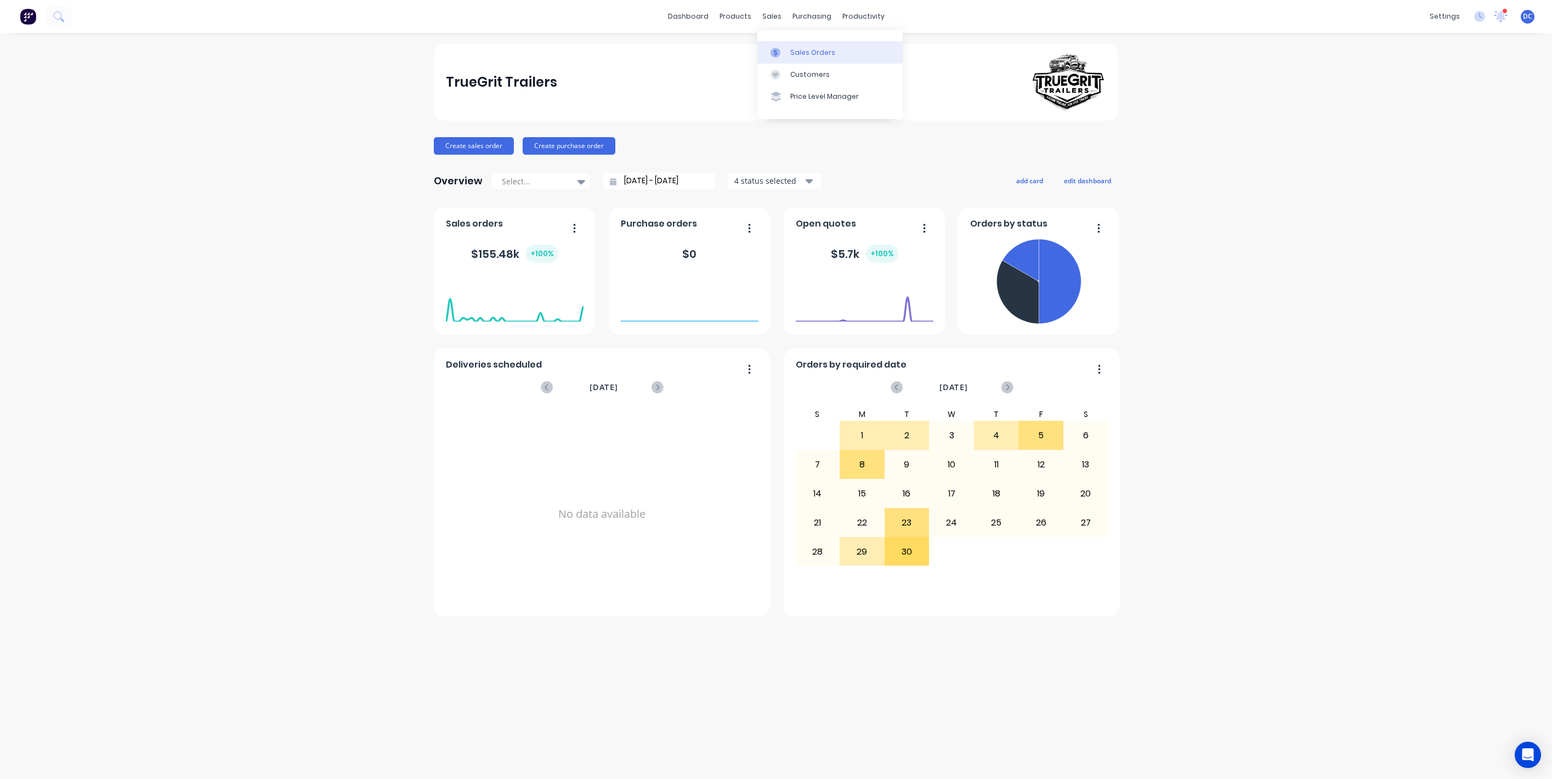
click at [793, 55] on div "Sales Orders" at bounding box center [812, 53] width 45 height 10
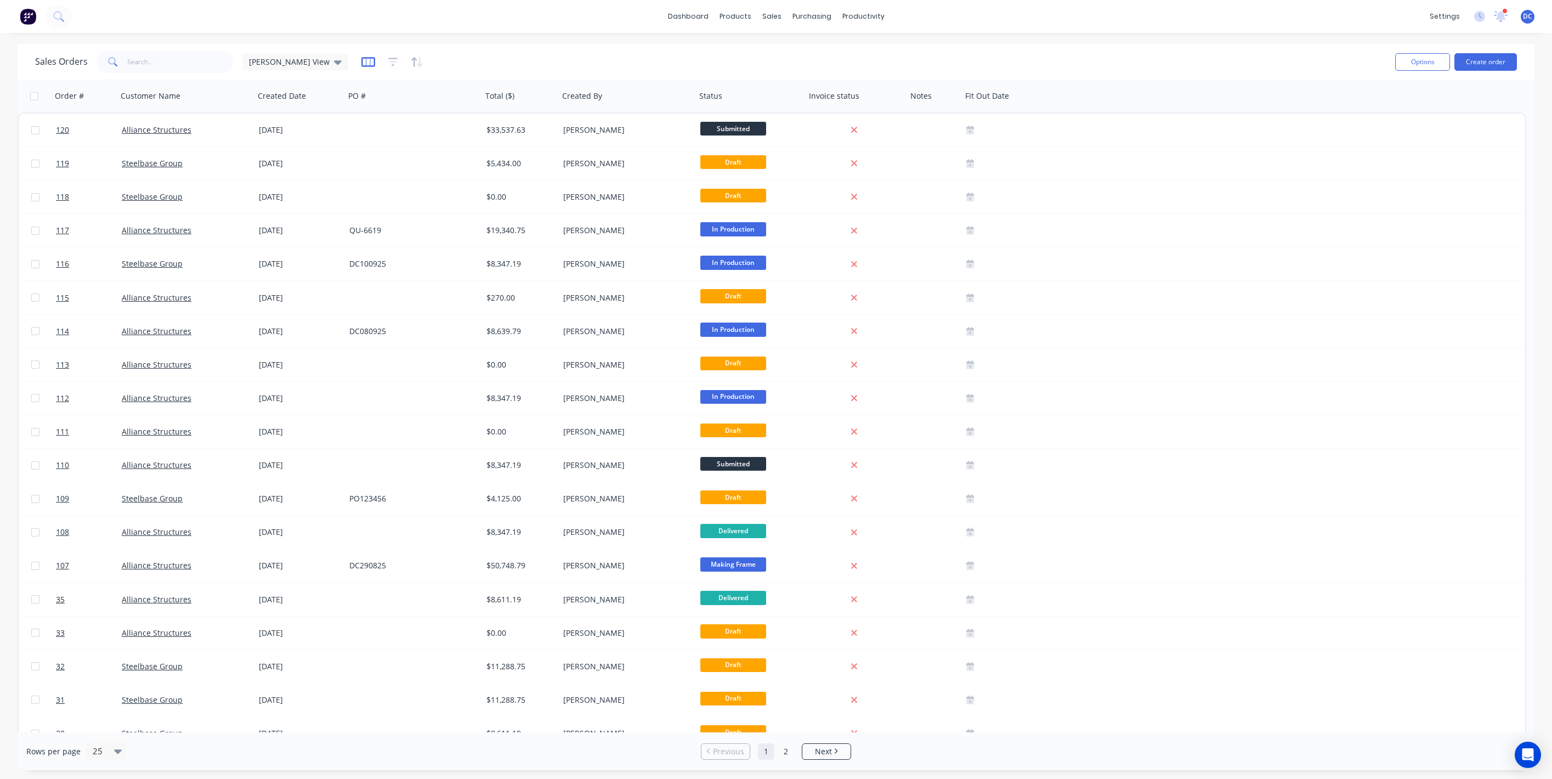
click at [361, 61] on icon "button" at bounding box center [368, 61] width 14 height 11
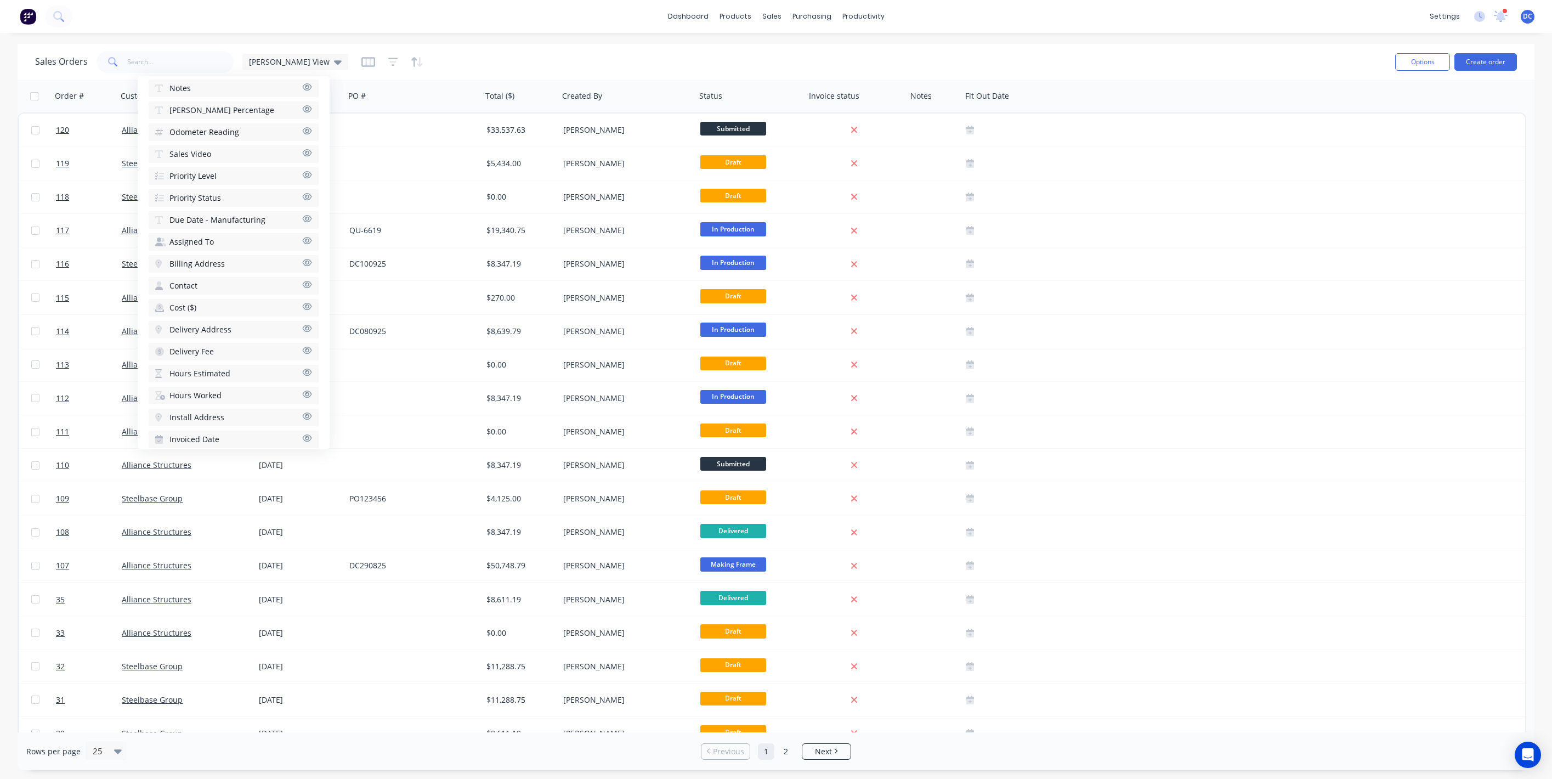
scroll to position [421, 0]
click at [219, 342] on span "Hours Estimated" at bounding box center [199, 347] width 61 height 11
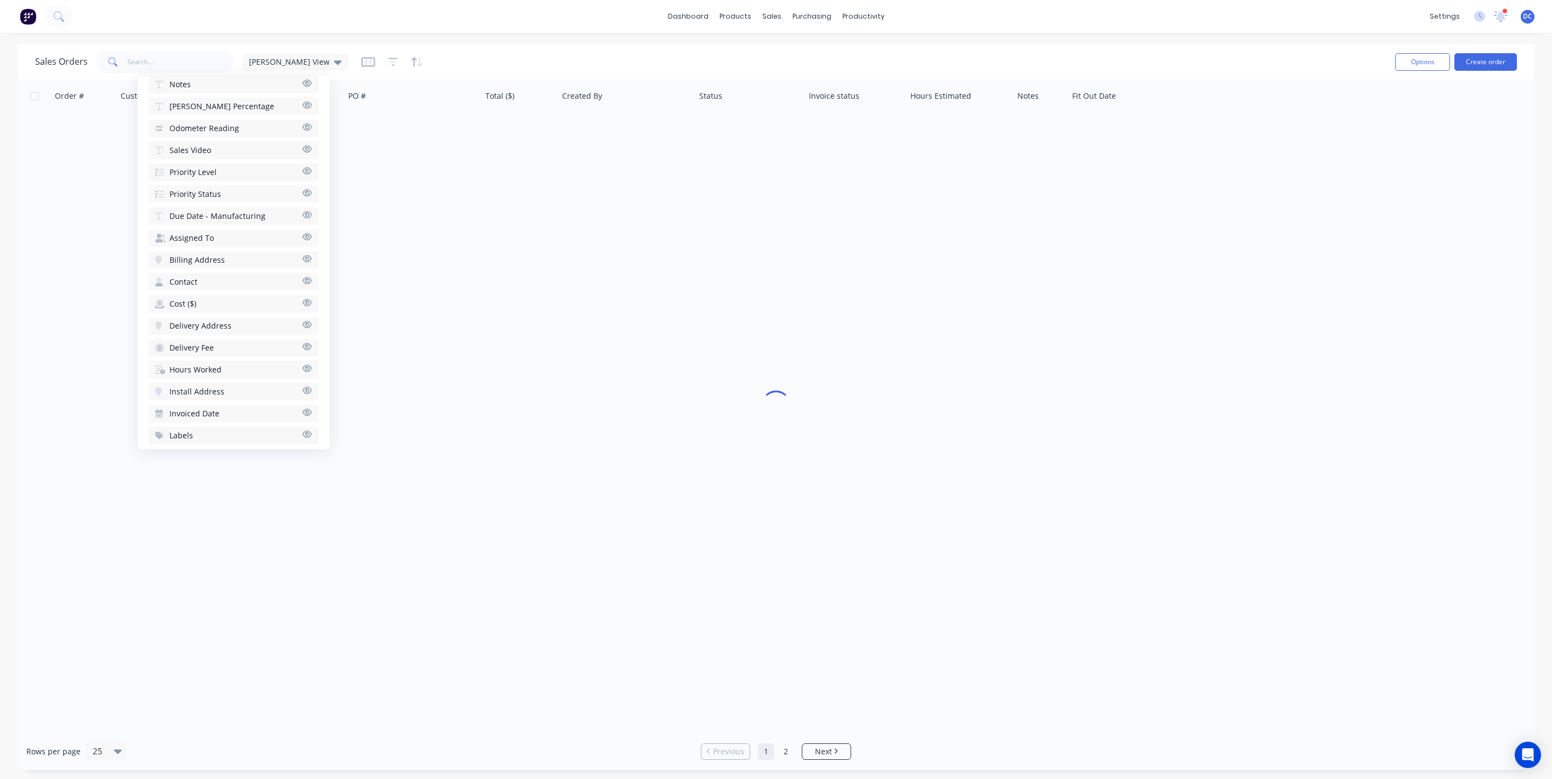
scroll to position [442, 0]
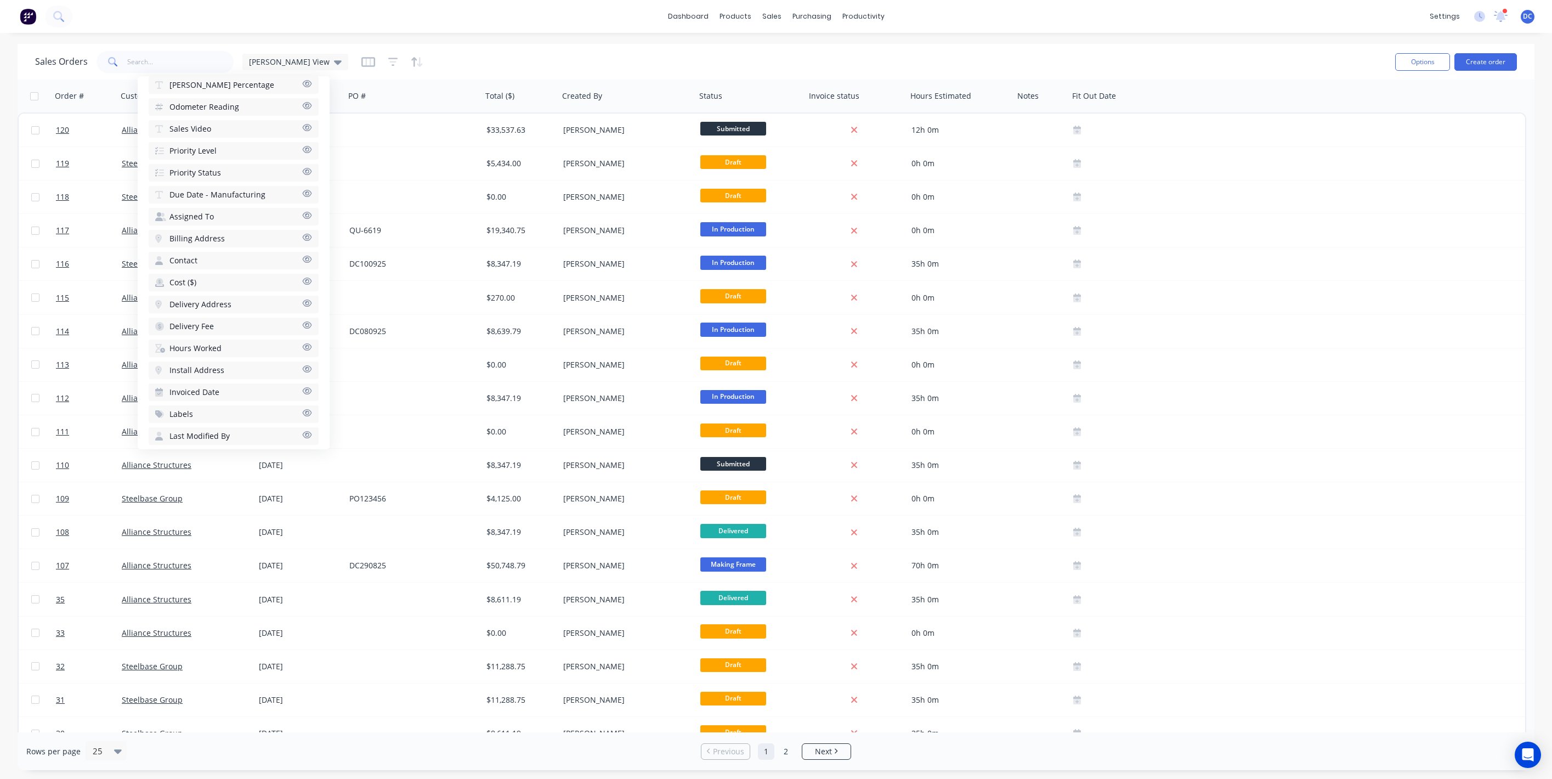
click at [222, 340] on button "Hours Worked" at bounding box center [234, 349] width 170 height 18
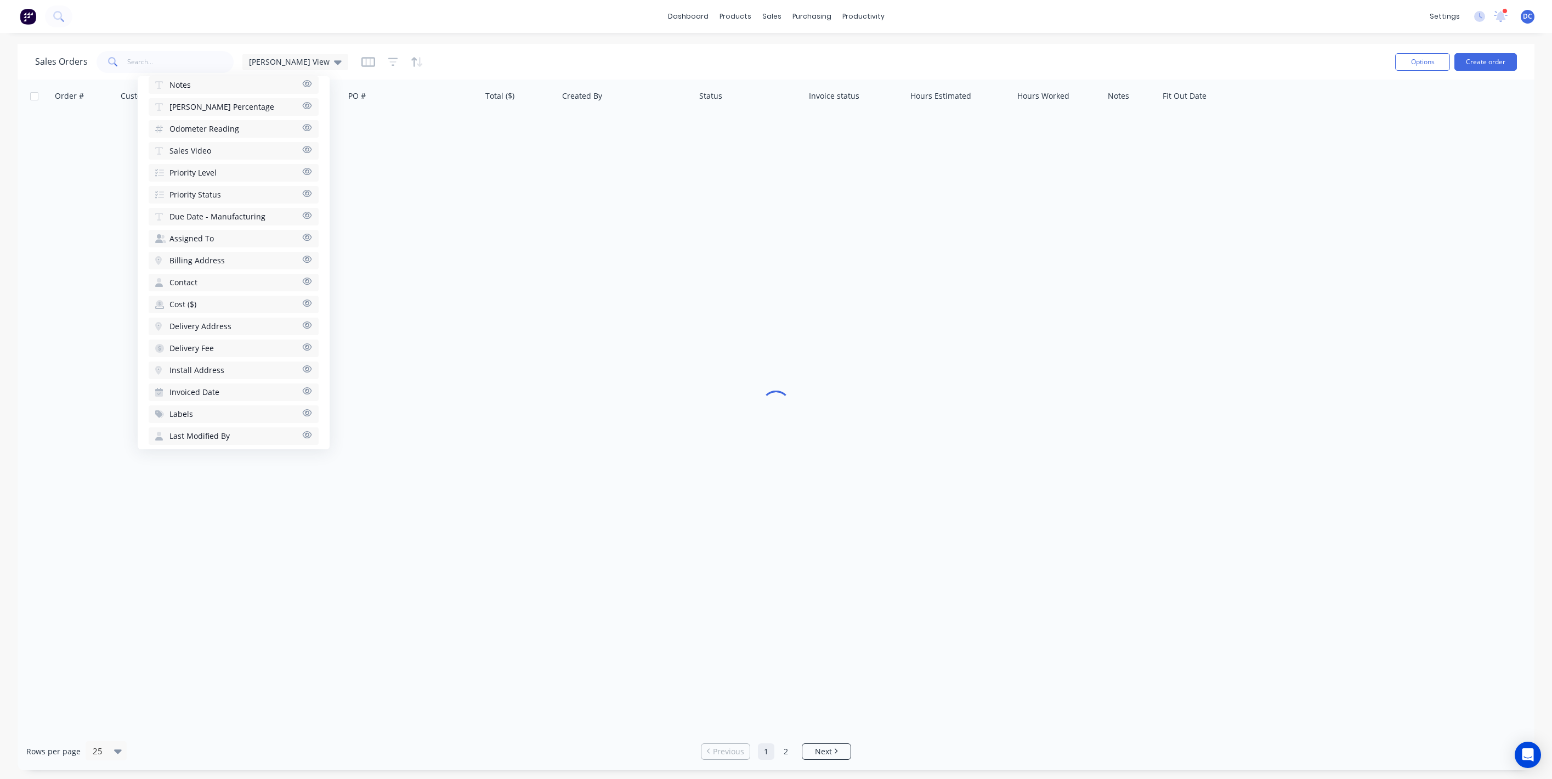
scroll to position [463, 0]
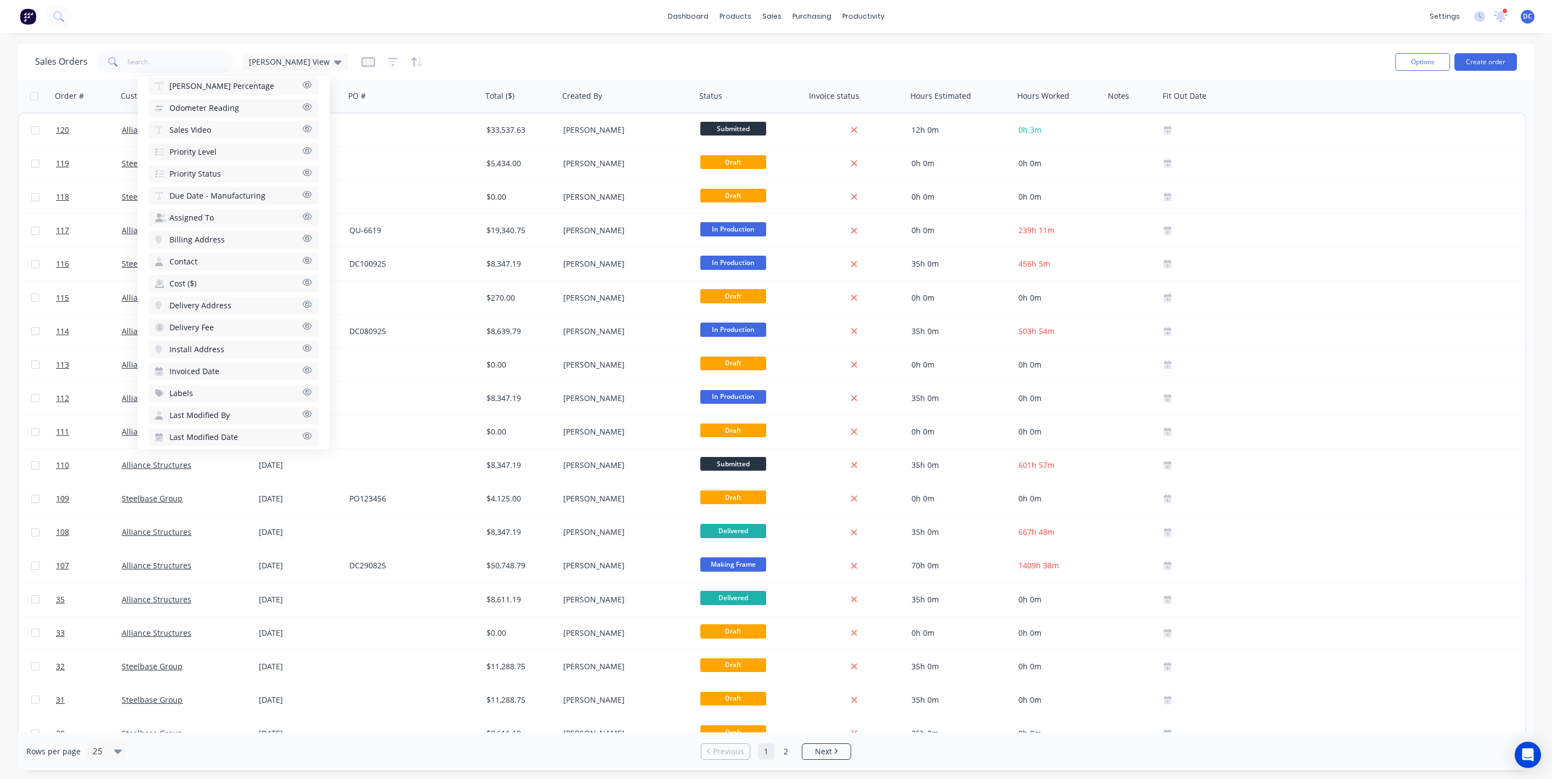
click at [1020, 49] on div "Sales Orders [PERSON_NAME] View" at bounding box center [711, 61] width 1352 height 27
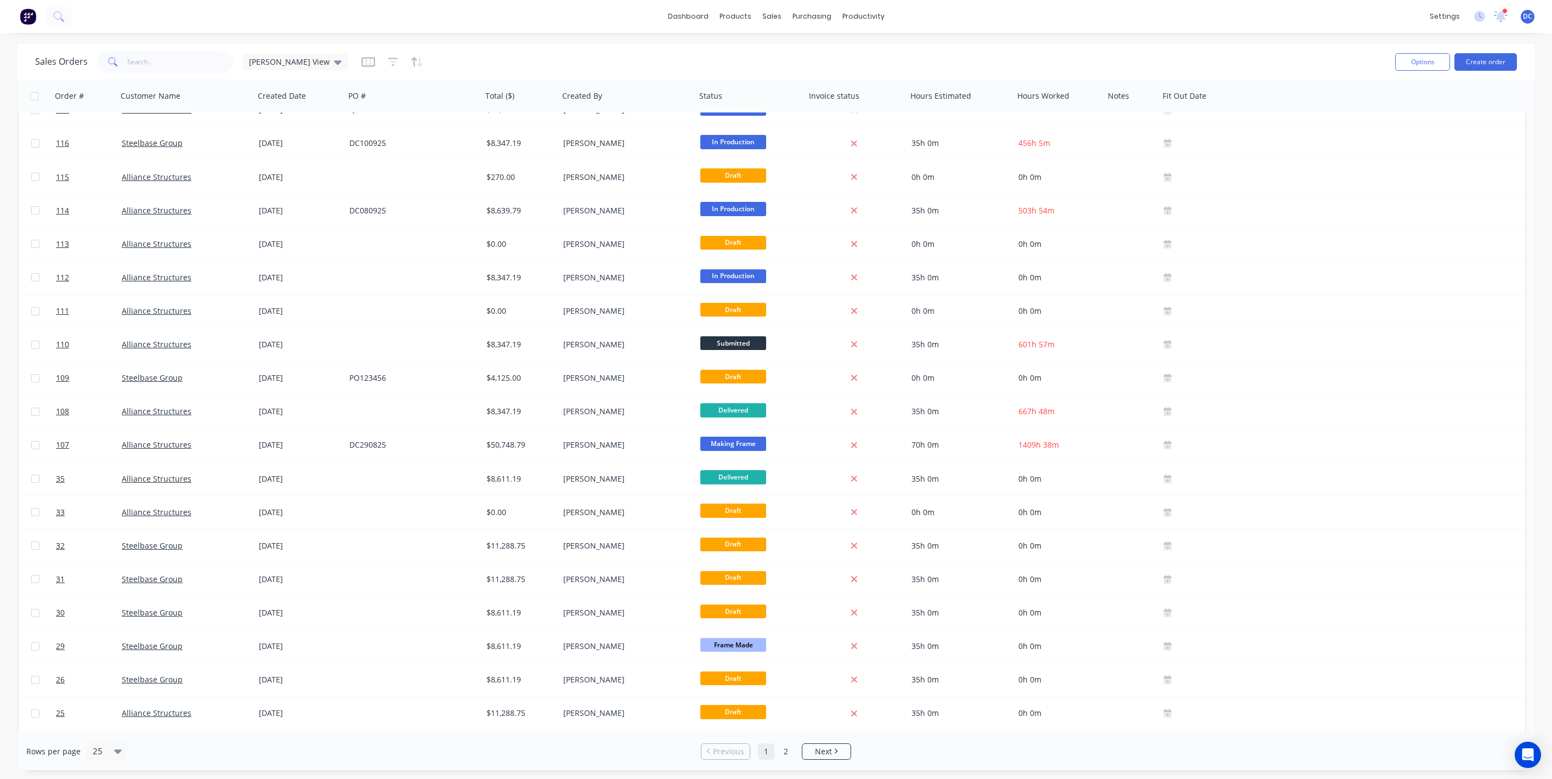
scroll to position [123, 0]
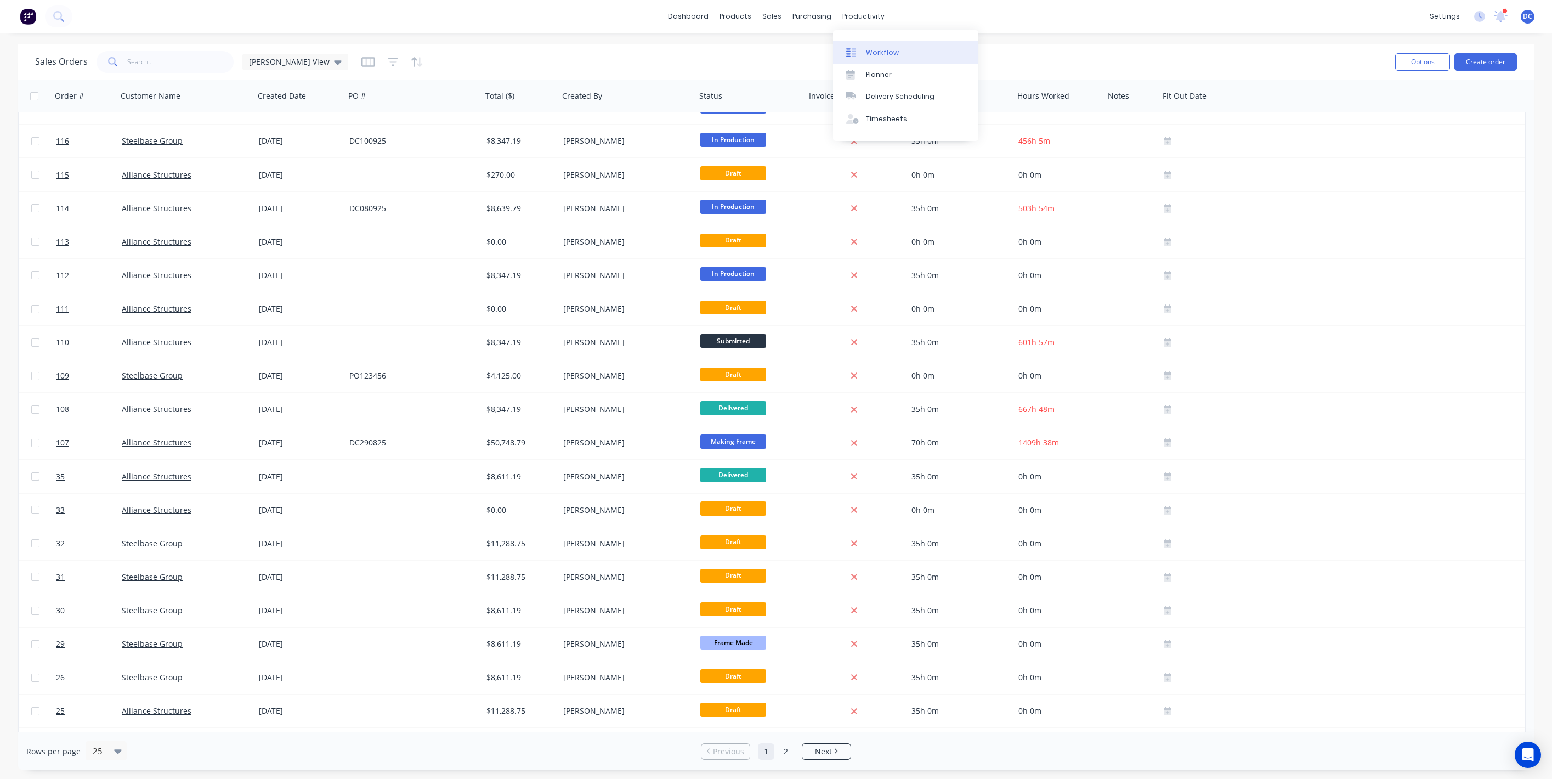
click at [887, 48] on div "Workflow" at bounding box center [882, 53] width 33 height 10
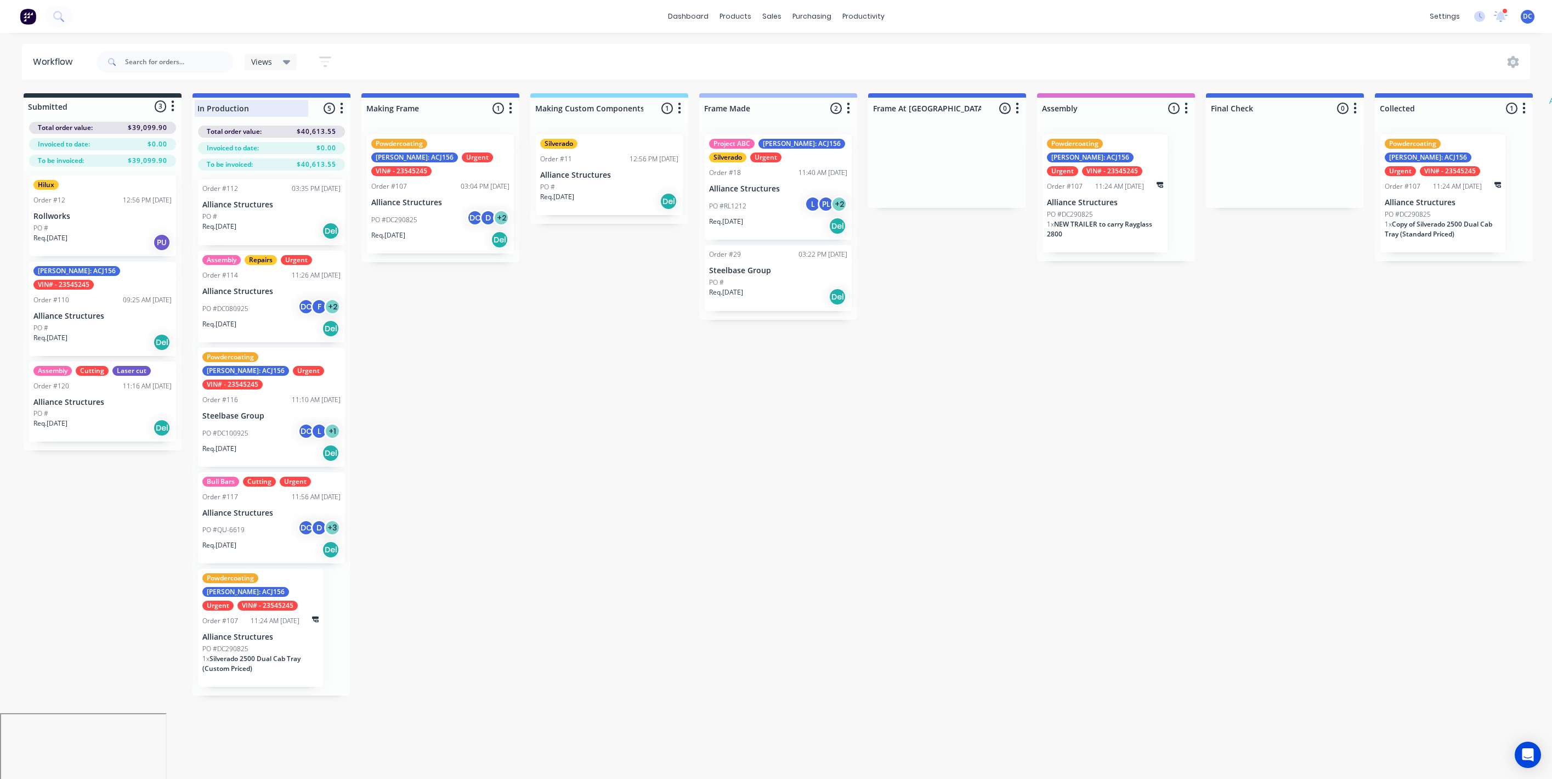
click at [258, 110] on div at bounding box center [272, 108] width 158 height 21
drag, startPoint x: 253, startPoint y: 106, endPoint x: 204, endPoint y: 105, distance: 49.4
click at [204, 105] on input "In Production" at bounding box center [251, 109] width 108 height 12
click at [394, 103] on div at bounding box center [440, 108] width 158 height 21
click at [235, 110] on div at bounding box center [272, 108] width 158 height 21
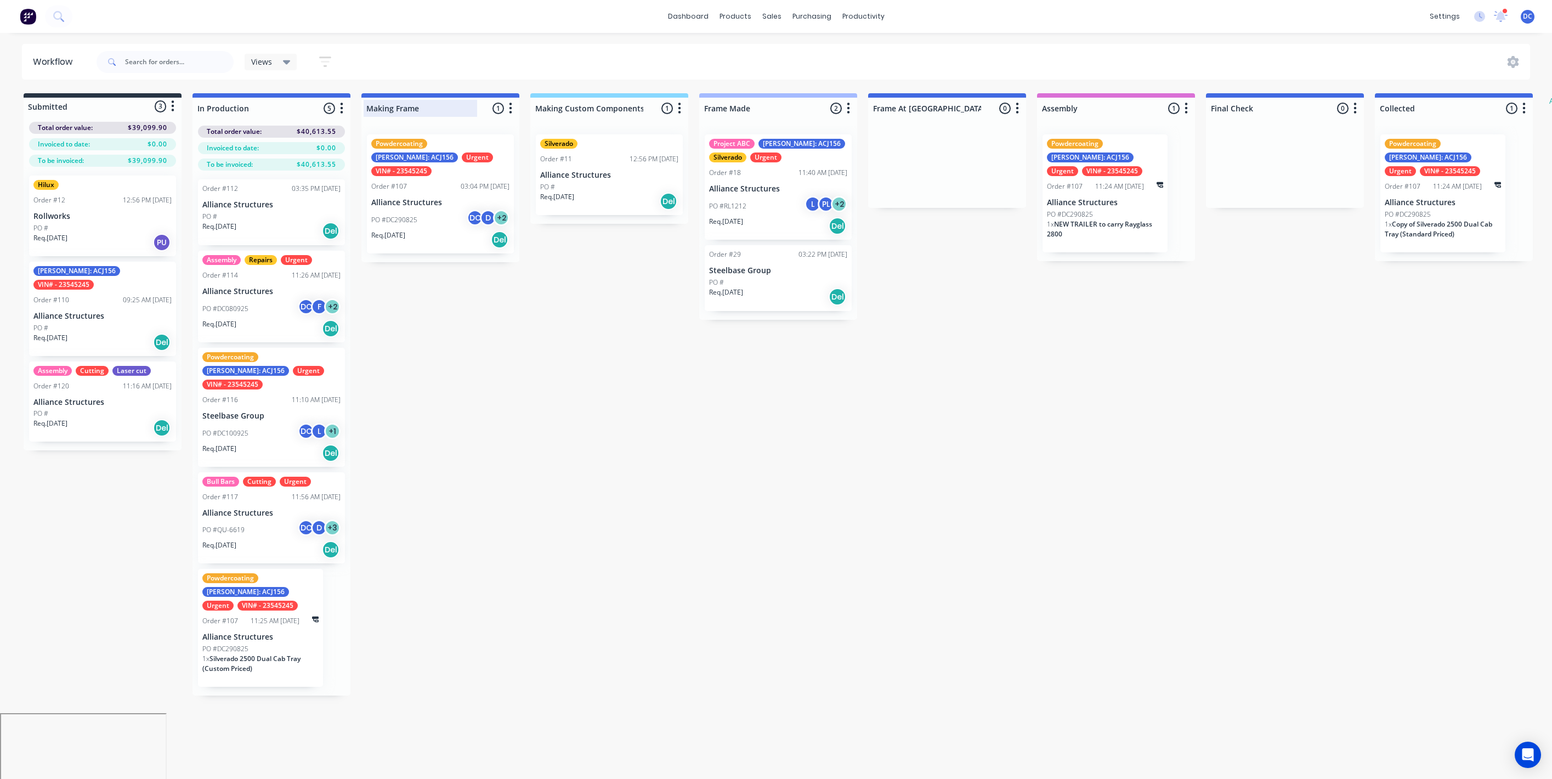
click at [397, 111] on div at bounding box center [440, 108] width 158 height 21
click at [575, 104] on div at bounding box center [609, 108] width 158 height 21
click at [342, 106] on icon "button" at bounding box center [341, 108] width 3 height 14
click at [291, 169] on button "Summaries" at bounding box center [294, 168] width 110 height 18
click at [291, 153] on button "Notifications" at bounding box center [294, 150] width 110 height 18
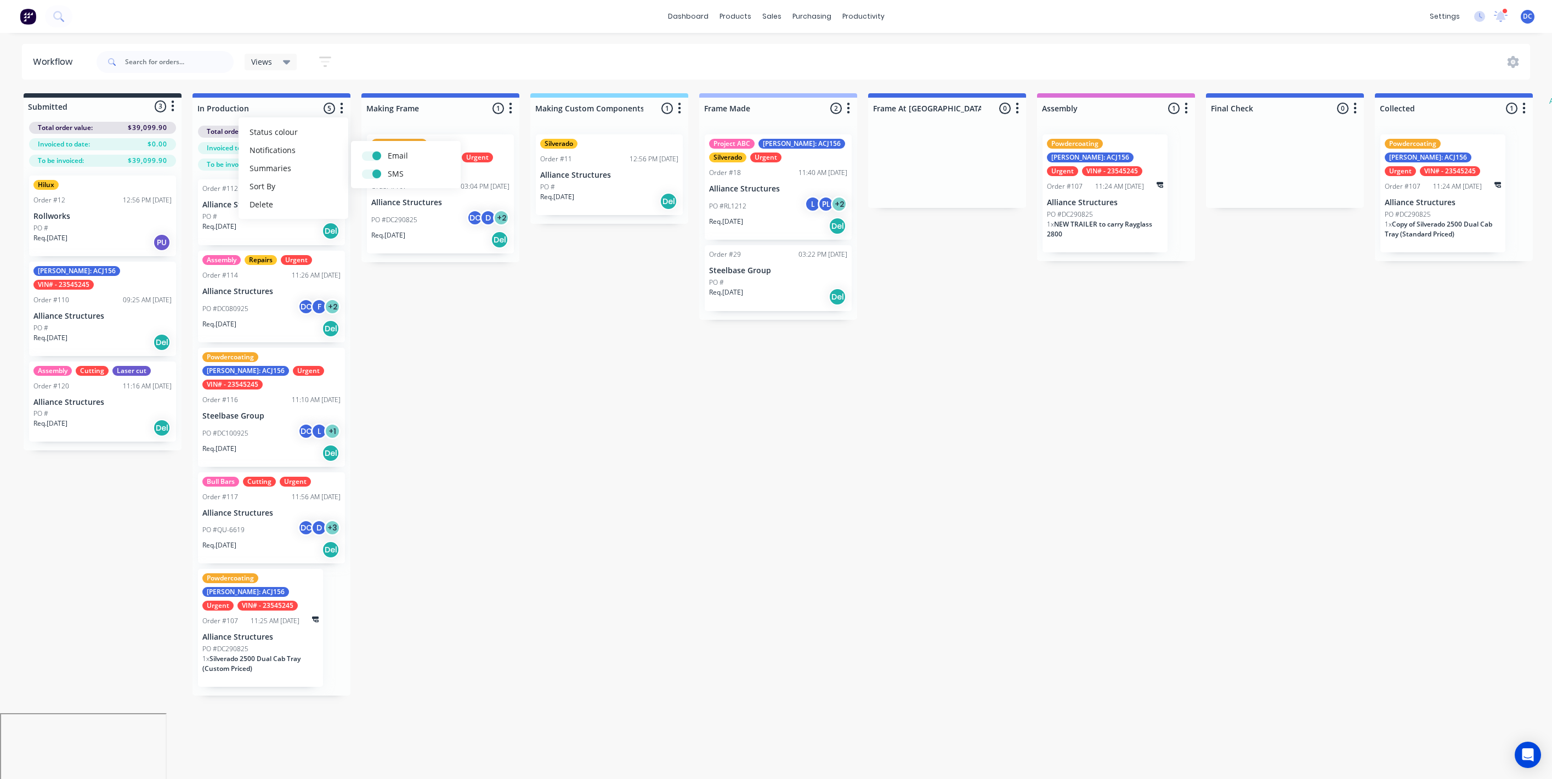
click at [434, 333] on div "Submitted 3 Status colour #273444 hex #273444 Save Cancel Summaries Total order…" at bounding box center [906, 394] width 1829 height 602
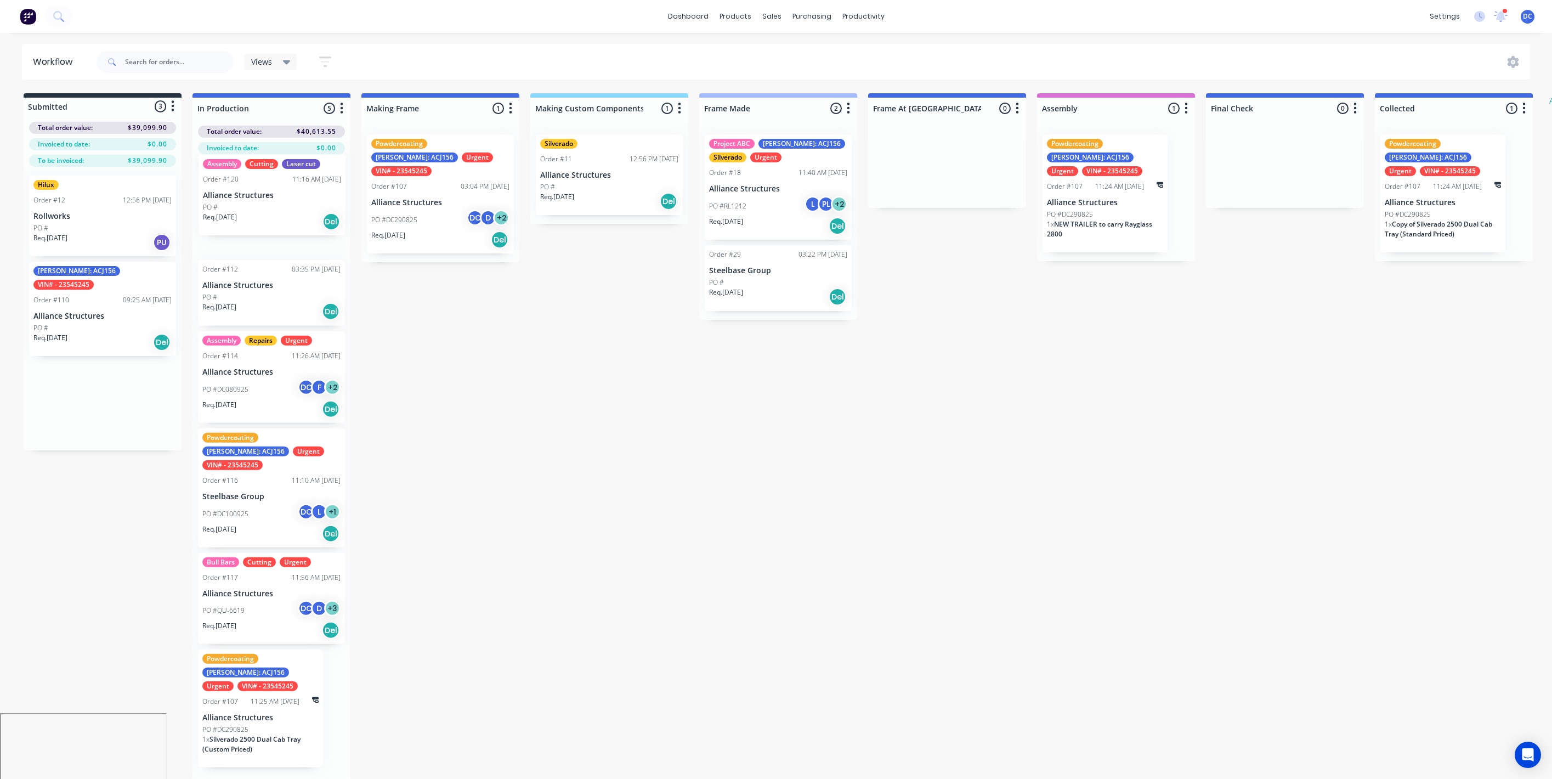
drag, startPoint x: 131, startPoint y: 415, endPoint x: 301, endPoint y: 217, distance: 260.6
click at [301, 217] on div "Submitted 3 Status colour #273444 hex #273444 Save Cancel Summaries Total order…" at bounding box center [906, 437] width 1829 height 688
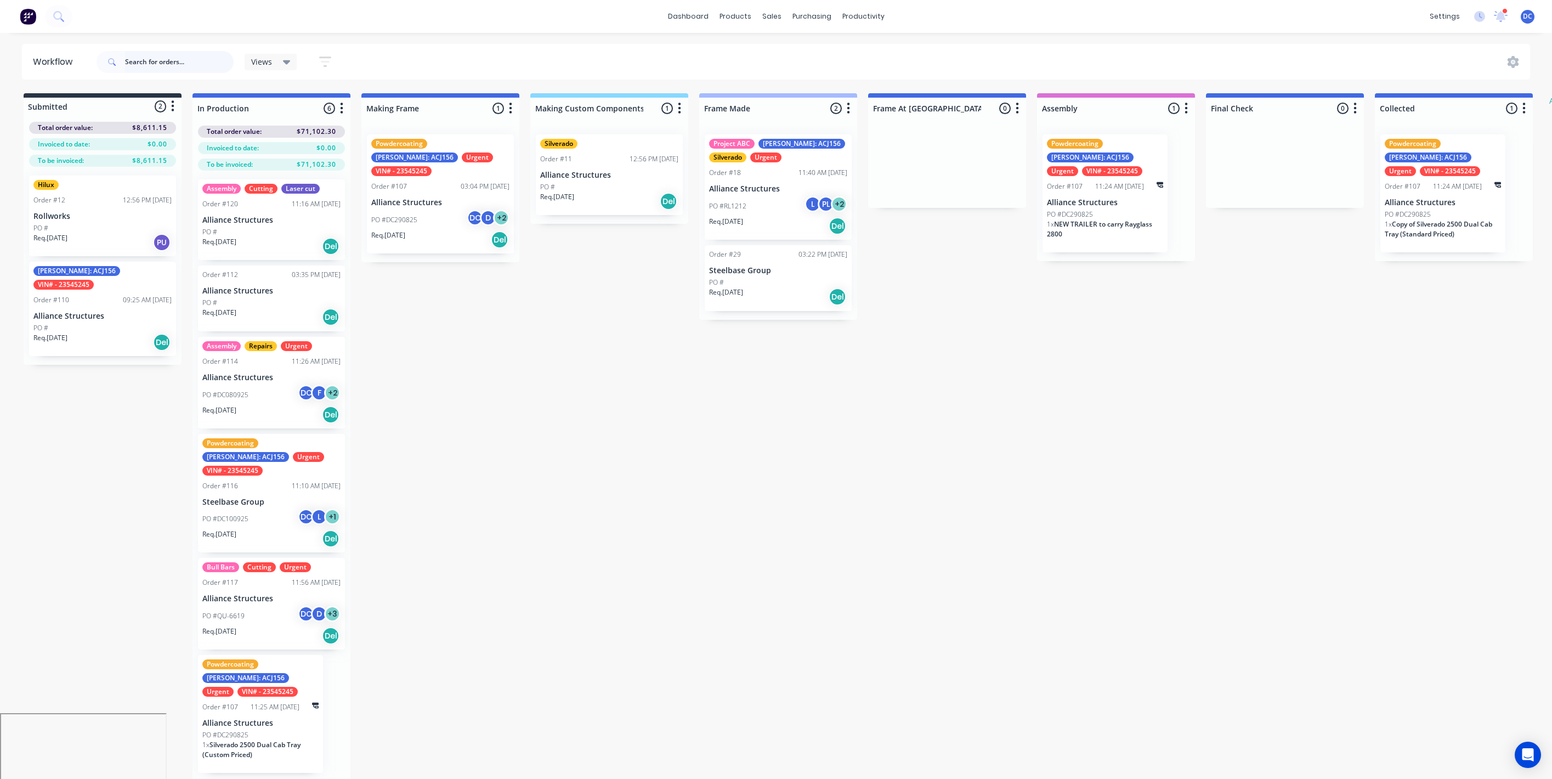
click at [157, 59] on input "text" at bounding box center [179, 62] width 109 height 22
click at [326, 60] on icon "button" at bounding box center [325, 62] width 12 height 14
click at [284, 64] on icon at bounding box center [287, 62] width 8 height 12
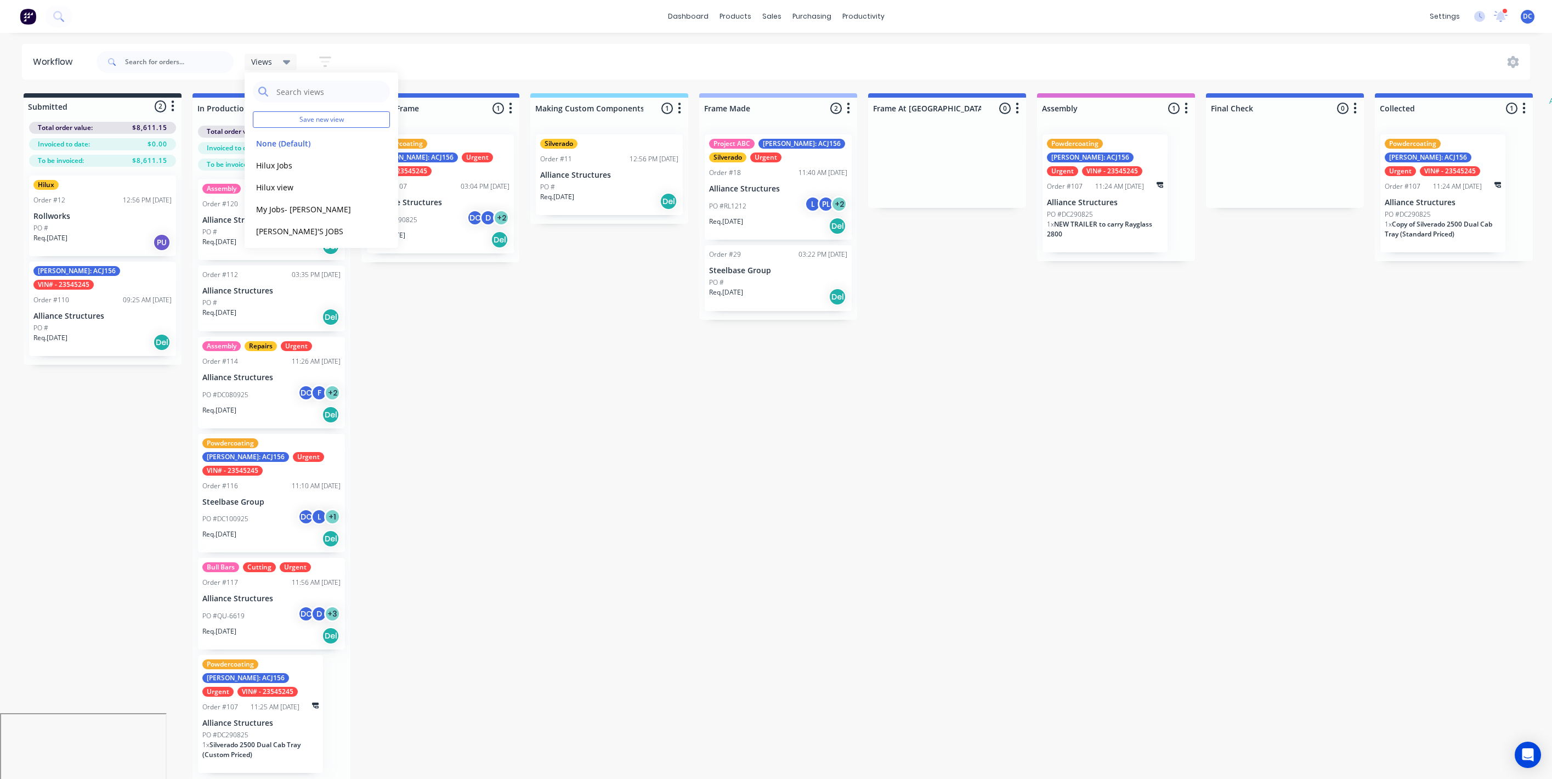
click at [459, 275] on div "Submitted 2 Status colour #273444 hex #273444 Save Cancel Summaries Total order…" at bounding box center [906, 437] width 1829 height 688
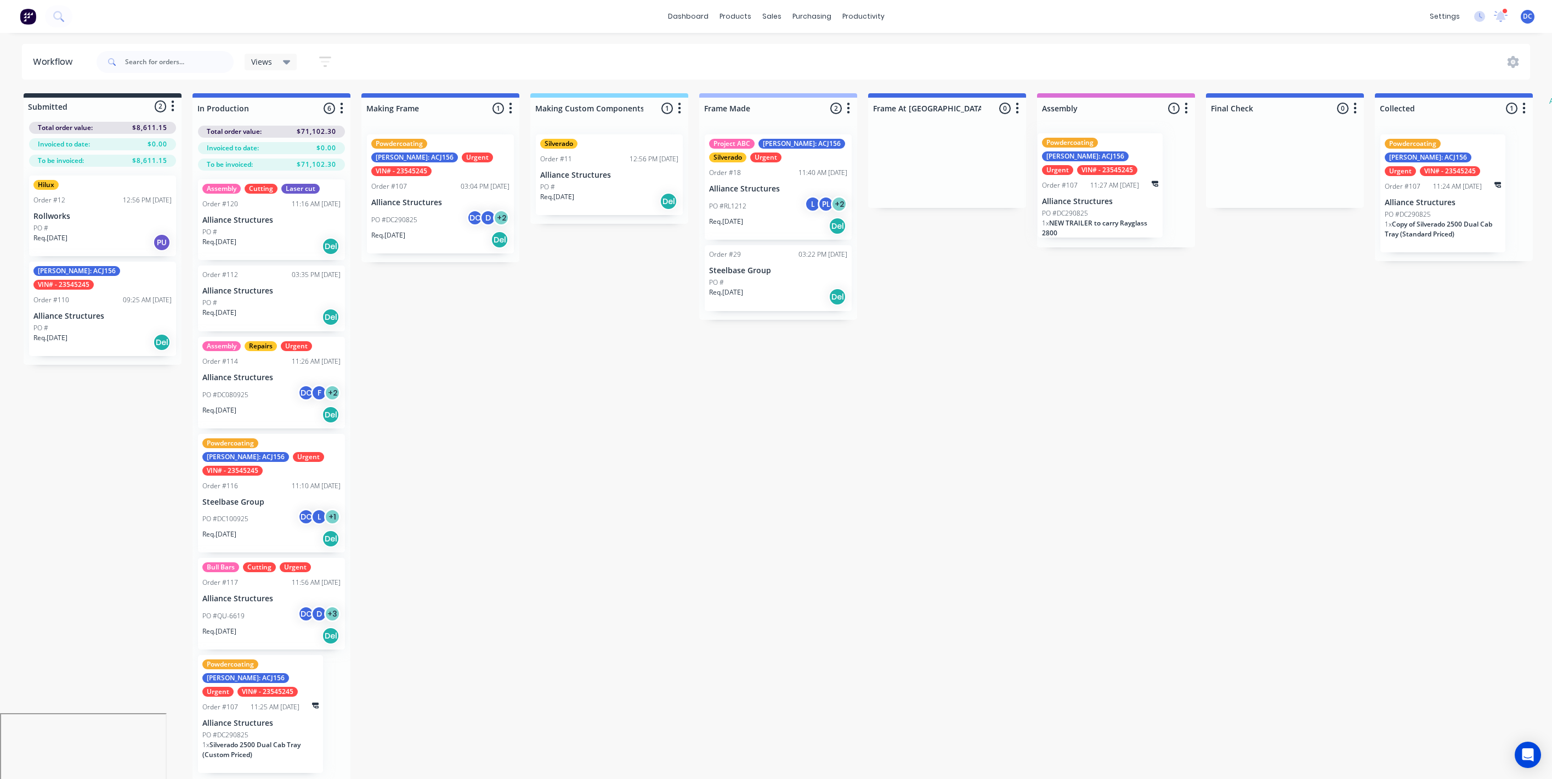
drag, startPoint x: 1162, startPoint y: 172, endPoint x: 1154, endPoint y: 171, distance: 8.4
click at [1154, 171] on div "Powdercoating [PERSON_NAME]: ACJ156 Urgent VIN# - 23545245 Order #107 11:27 AM …" at bounding box center [1116, 187] width 158 height 122
drag, startPoint x: 495, startPoint y: 211, endPoint x: 450, endPoint y: 318, distance: 116.0
click at [450, 318] on div "Submitted 2 Status colour #273444 hex #273444 Save Cancel Summaries Total order…" at bounding box center [906, 437] width 1829 height 688
click at [442, 230] on div "Req. [DATE] Del" at bounding box center [440, 239] width 138 height 19
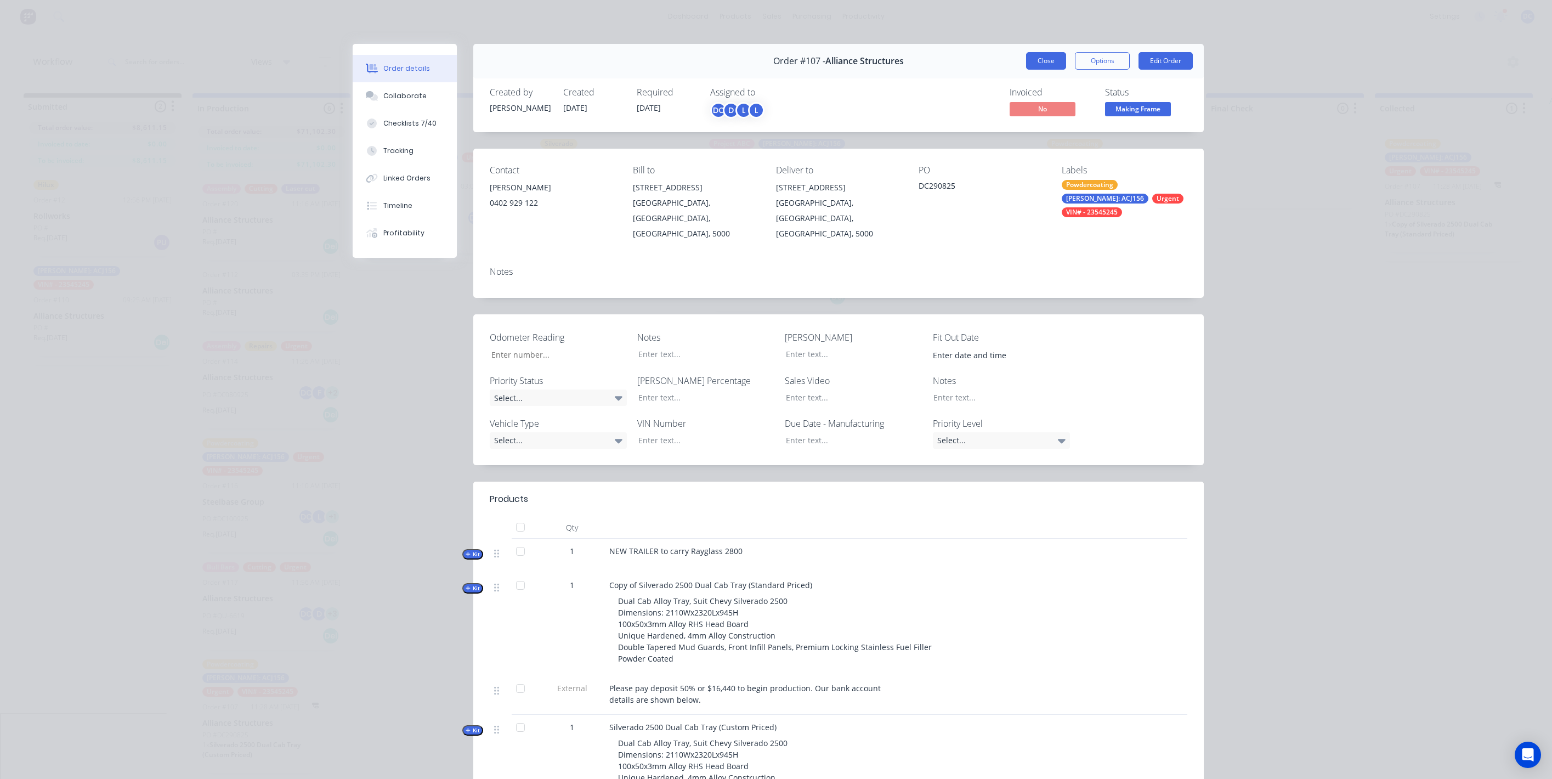
click at [1033, 56] on button "Close" at bounding box center [1046, 61] width 40 height 18
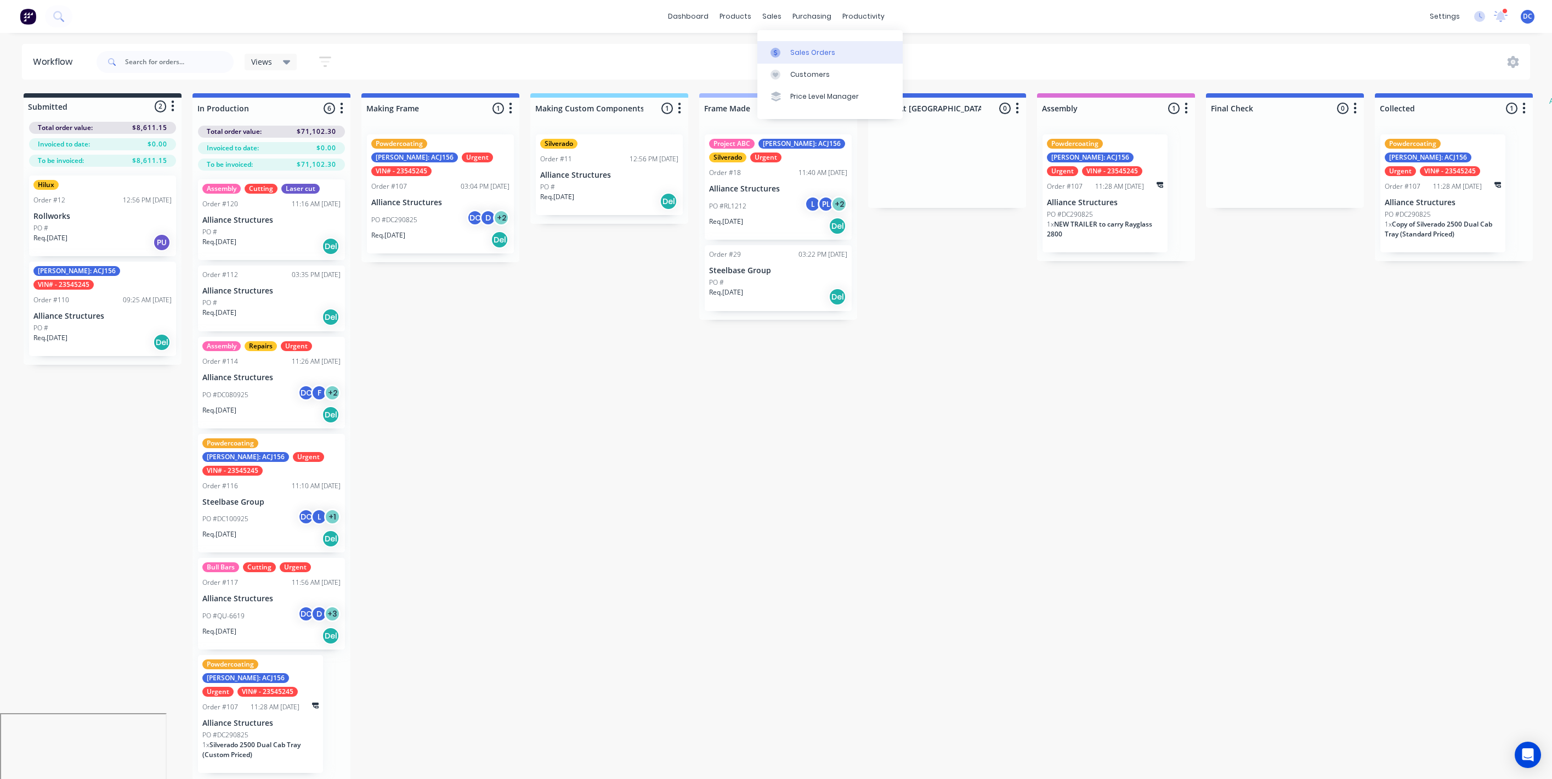
click at [791, 48] on div "Sales Orders" at bounding box center [812, 53] width 45 height 10
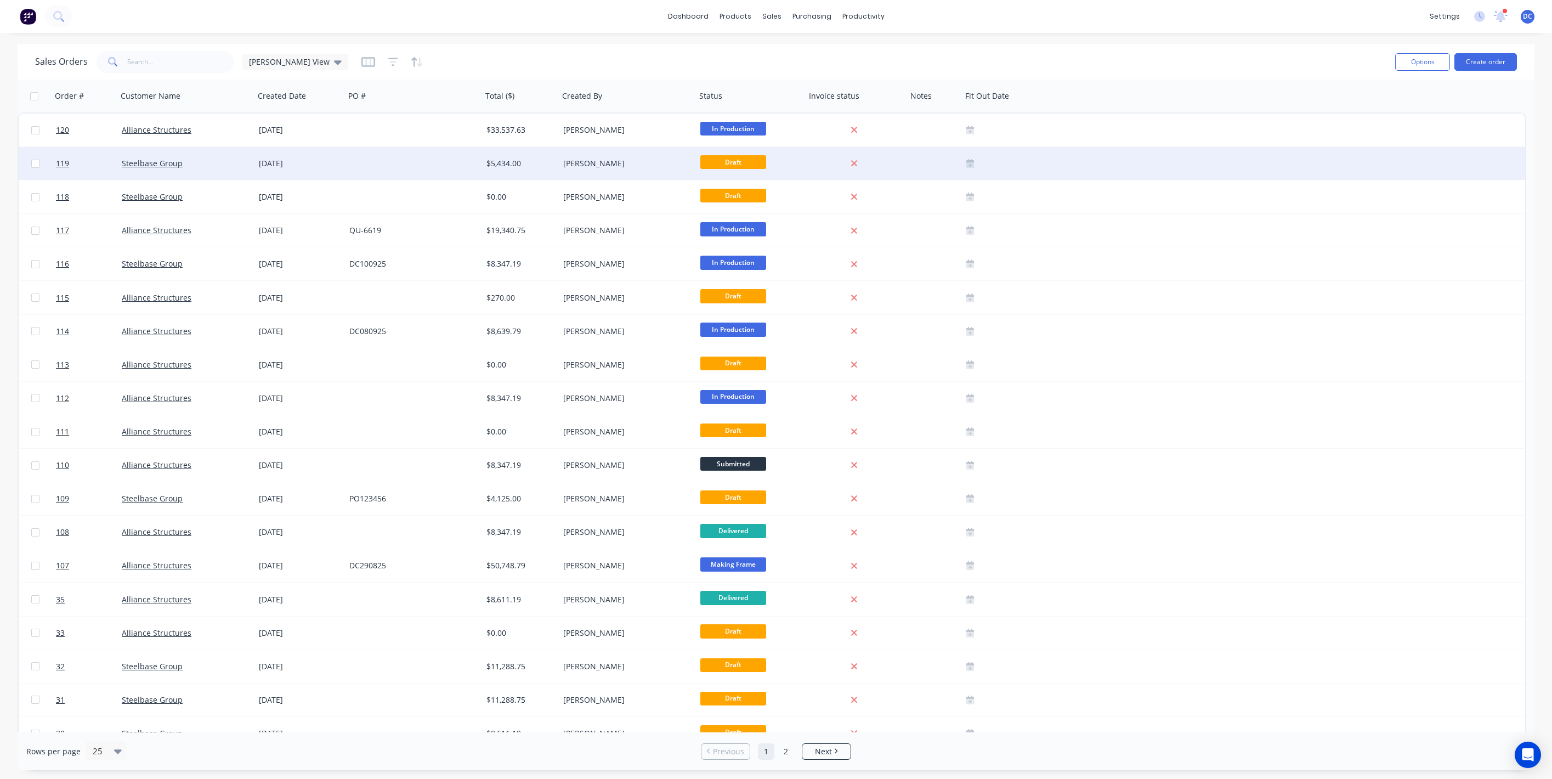
click at [421, 168] on div at bounding box center [413, 163] width 137 height 33
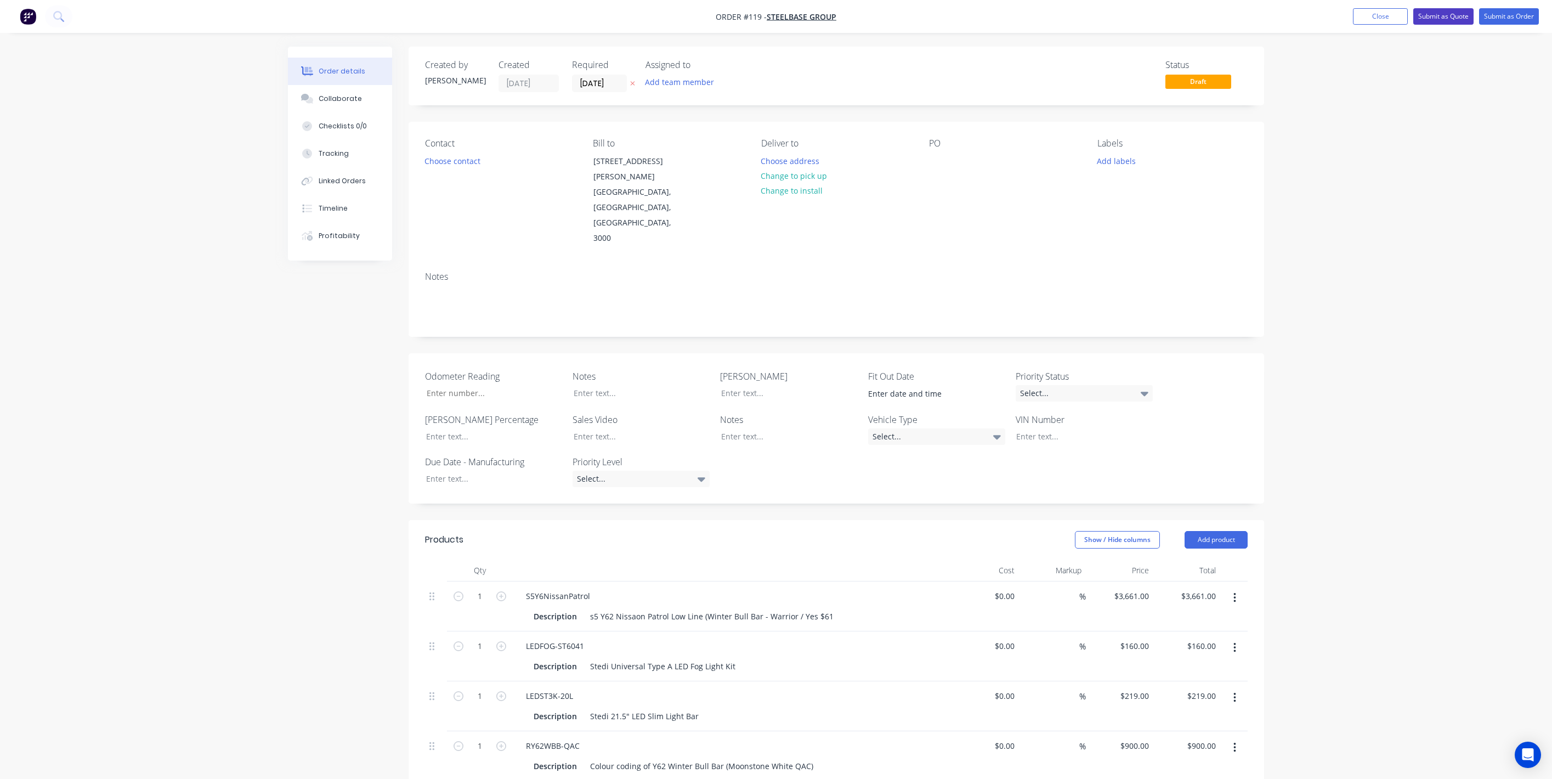
click at [1454, 15] on button "Submit as Quote" at bounding box center [1444, 16] width 60 height 16
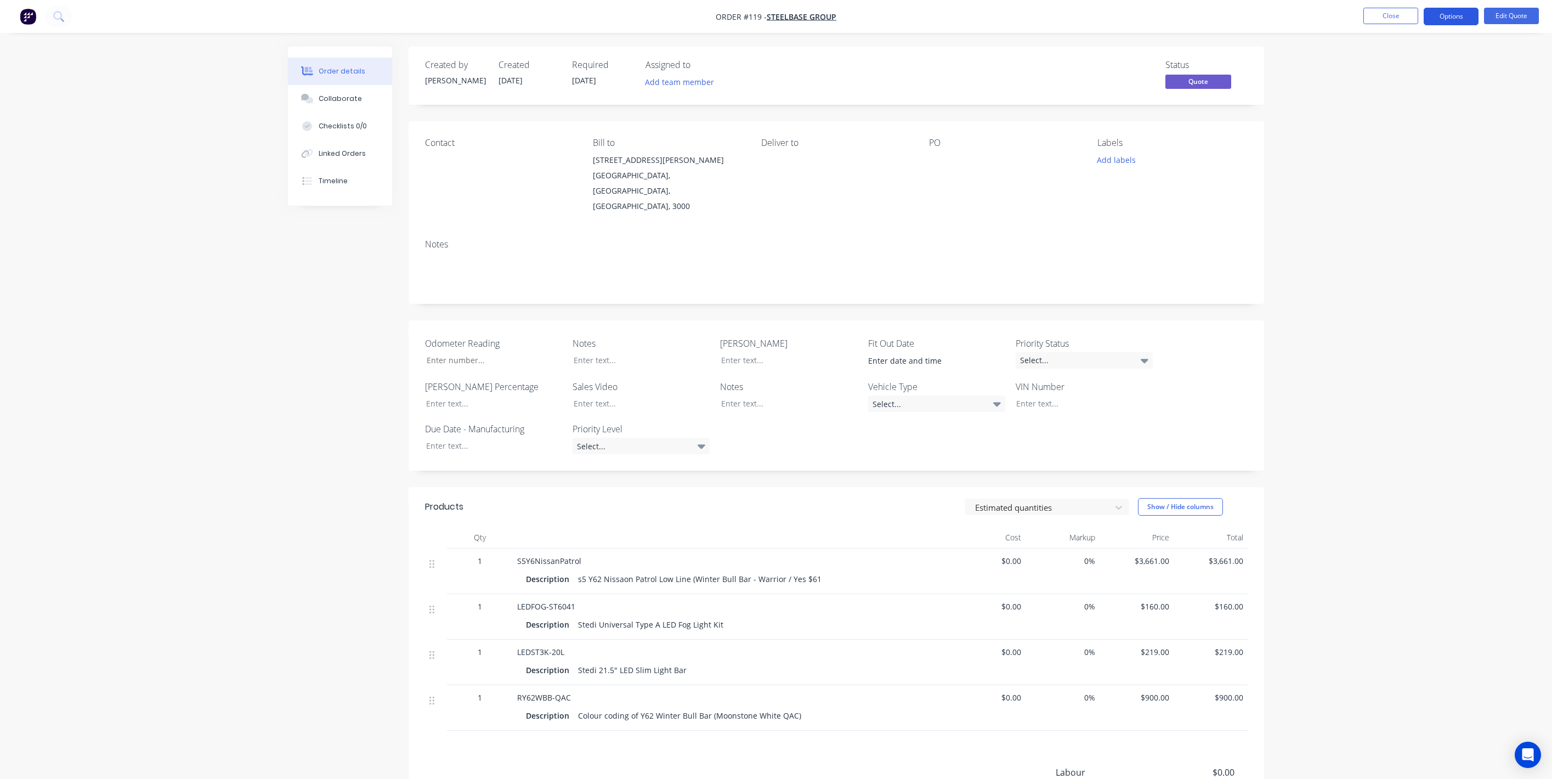
click at [1449, 22] on button "Options" at bounding box center [1451, 17] width 55 height 18
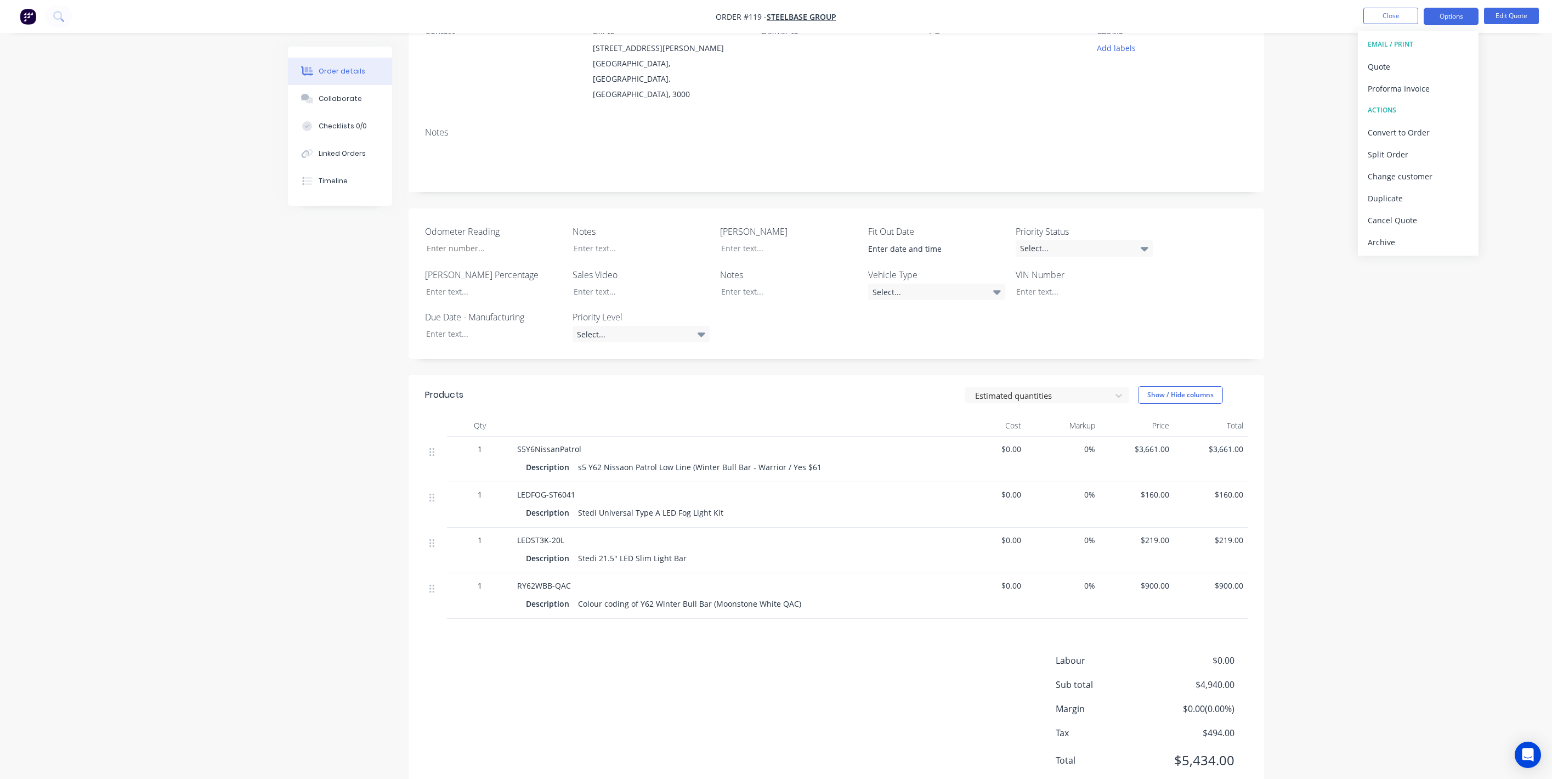
scroll to position [121, 0]
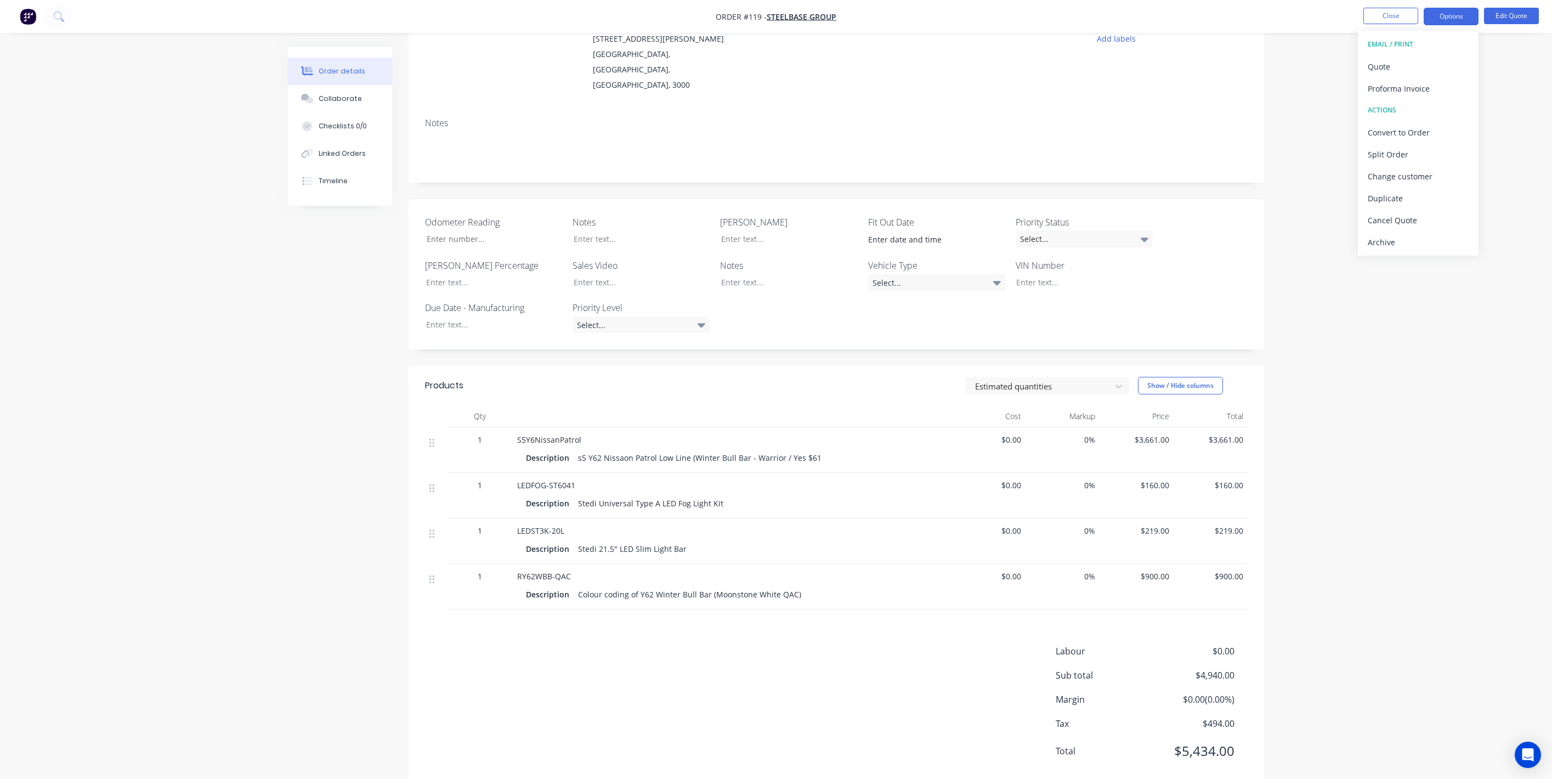
click at [29, 20] on img "button" at bounding box center [28, 16] width 16 height 16
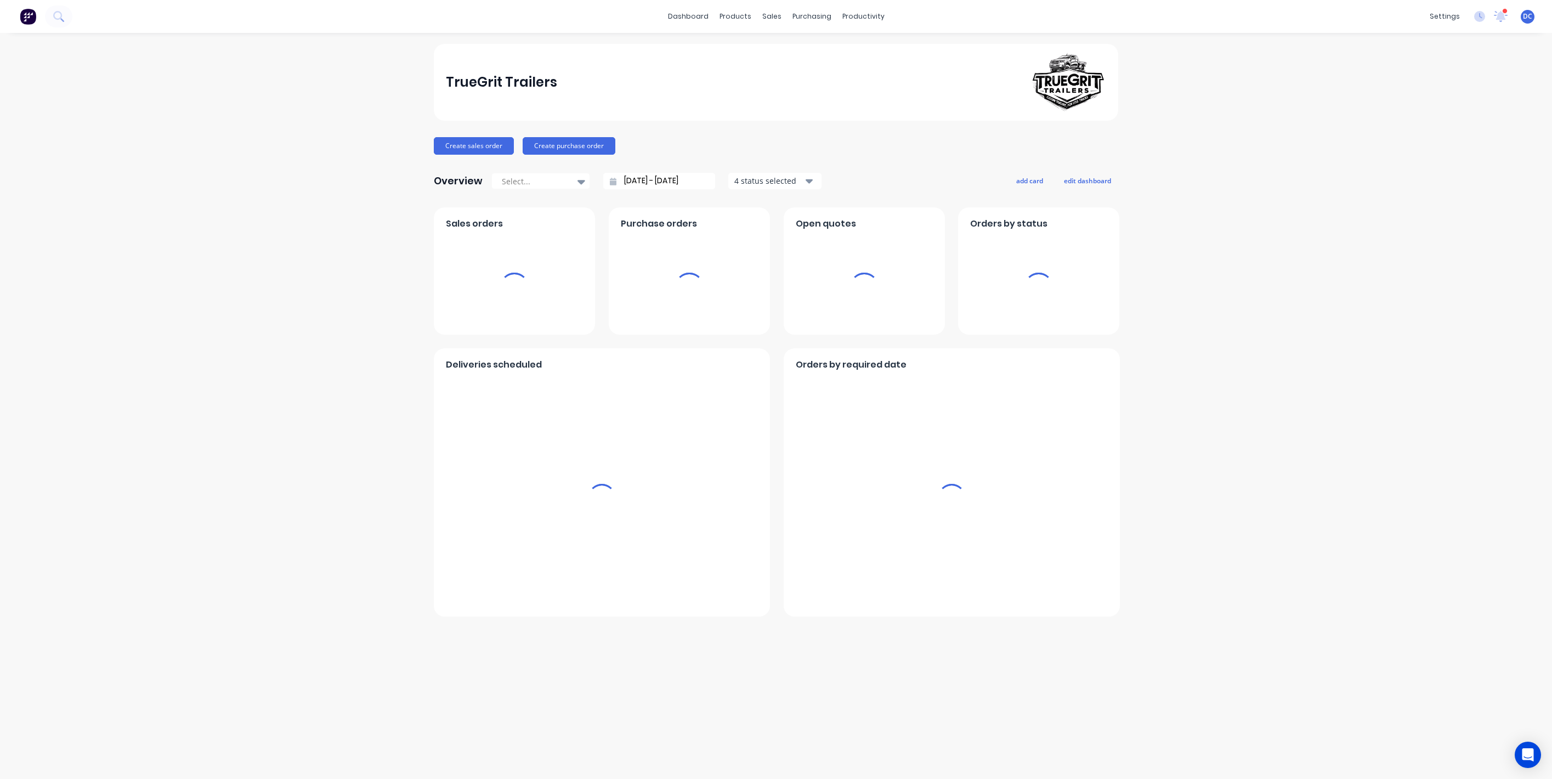
click at [29, 20] on img at bounding box center [28, 16] width 16 height 16
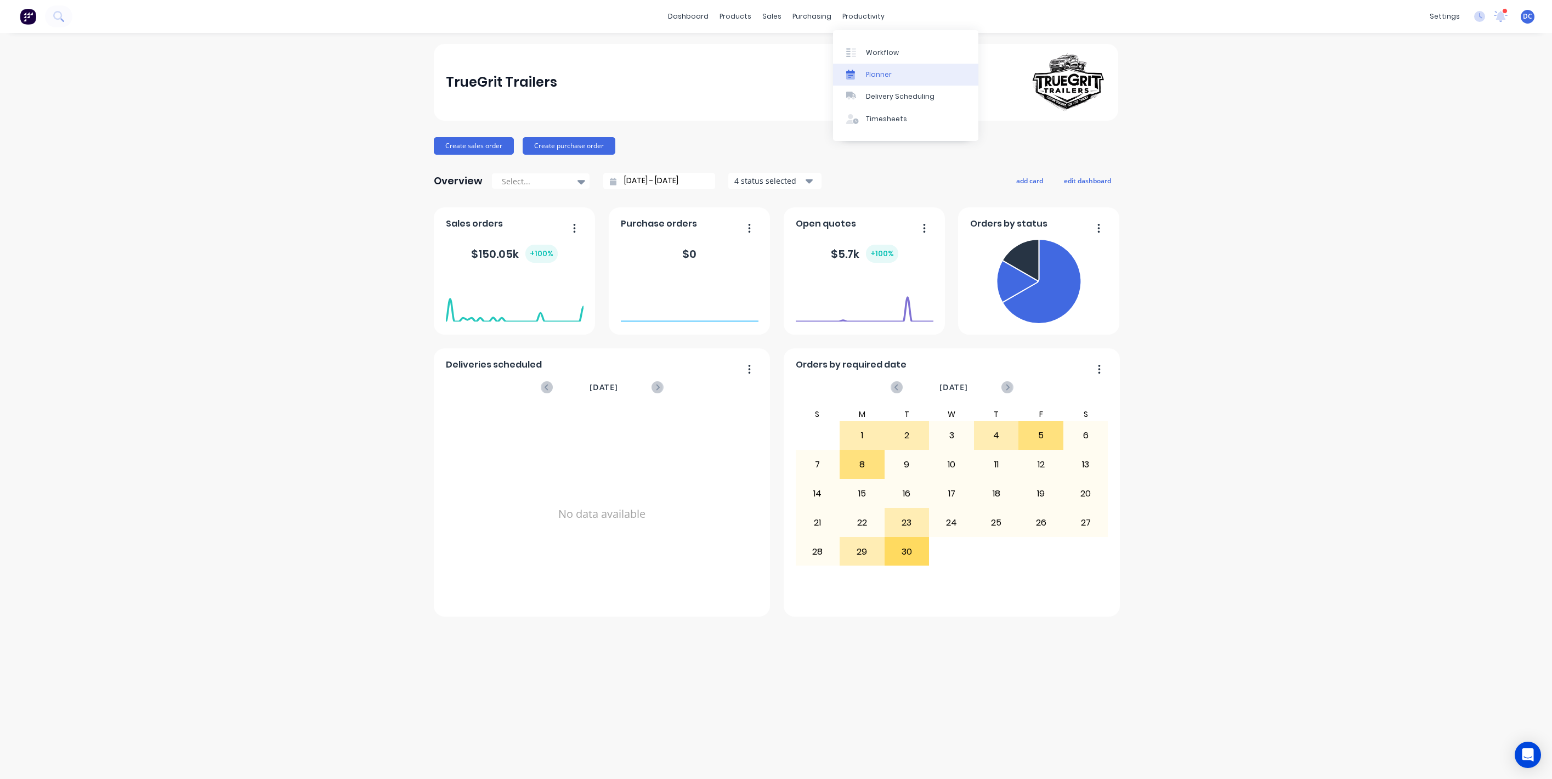
click at [874, 72] on div "Planner" at bounding box center [879, 75] width 26 height 10
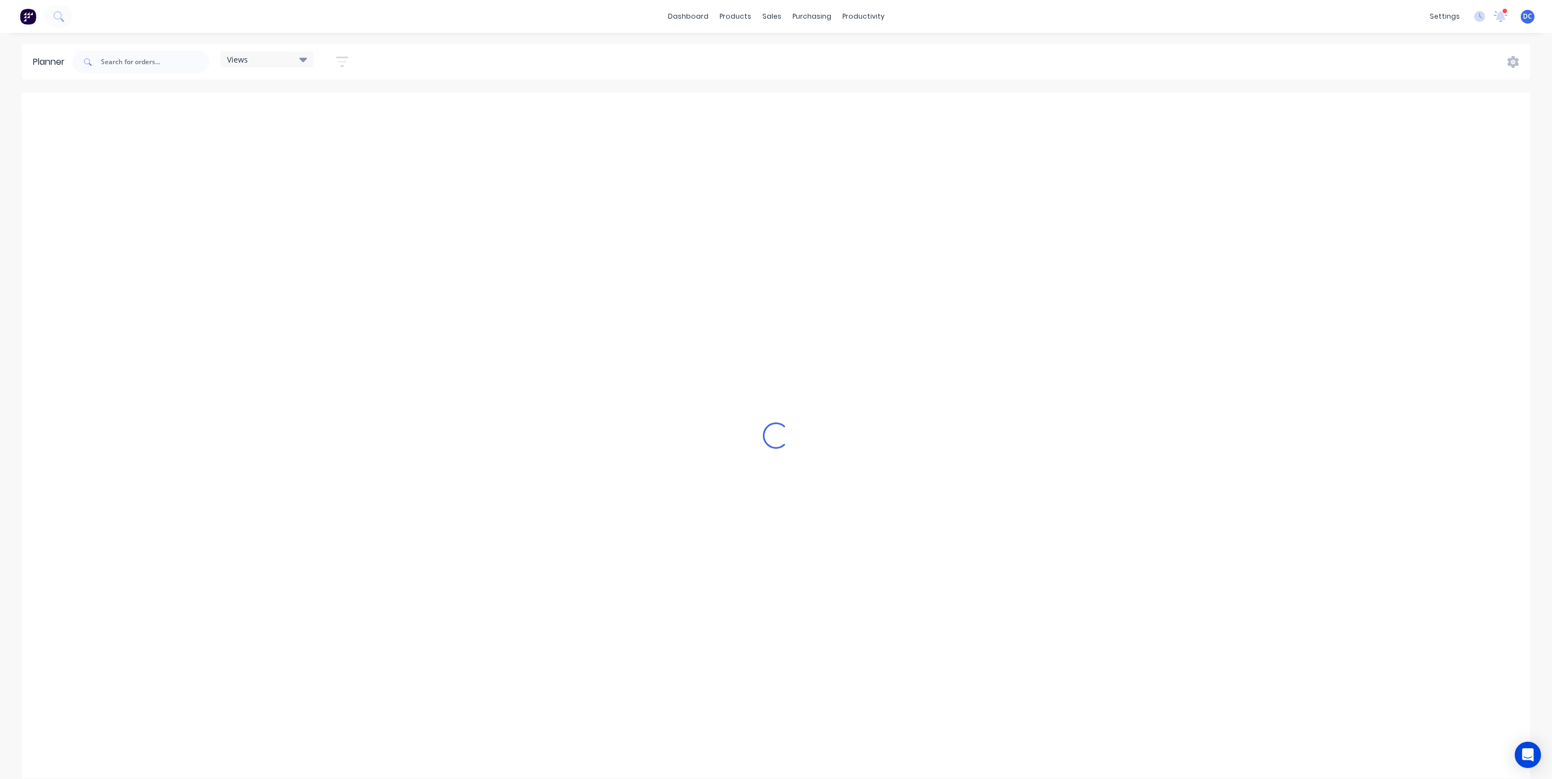
scroll to position [0, 1931]
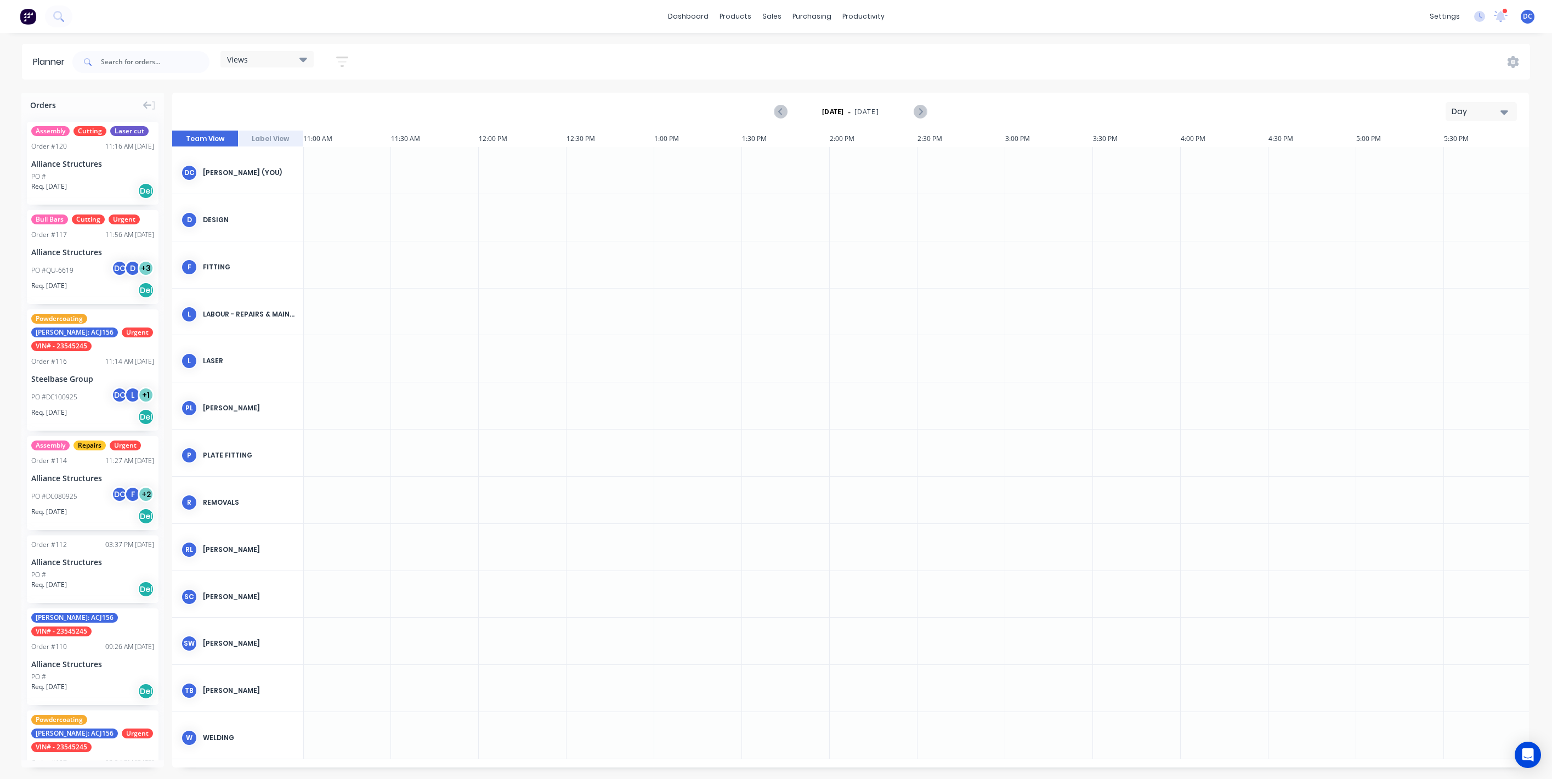
click at [1485, 110] on div "Day" at bounding box center [1477, 112] width 50 height 12
click at [1448, 160] on div "Week" at bounding box center [1461, 163] width 109 height 22
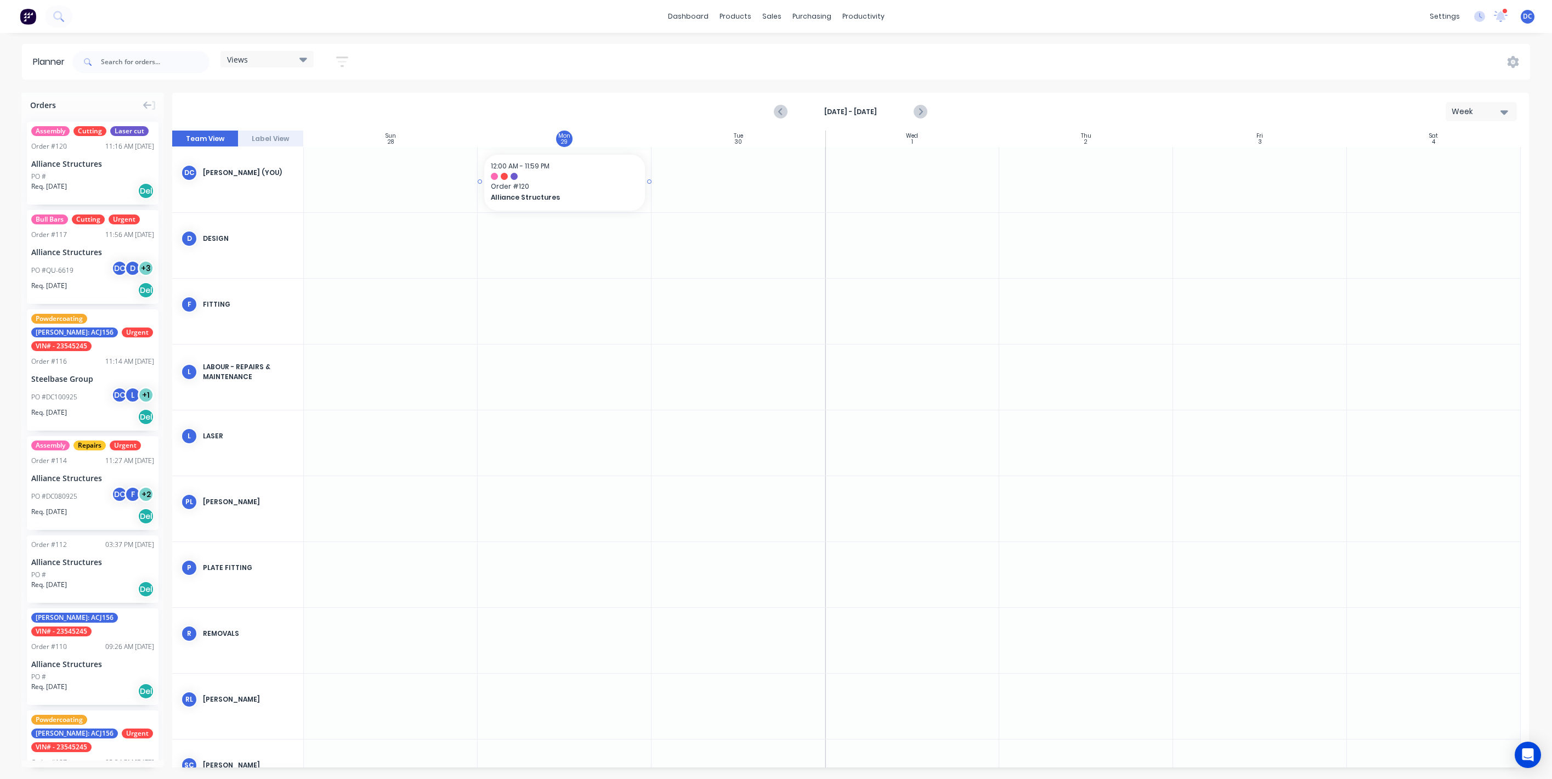
drag, startPoint x: 129, startPoint y: 169, endPoint x: 615, endPoint y: 172, distance: 486.5
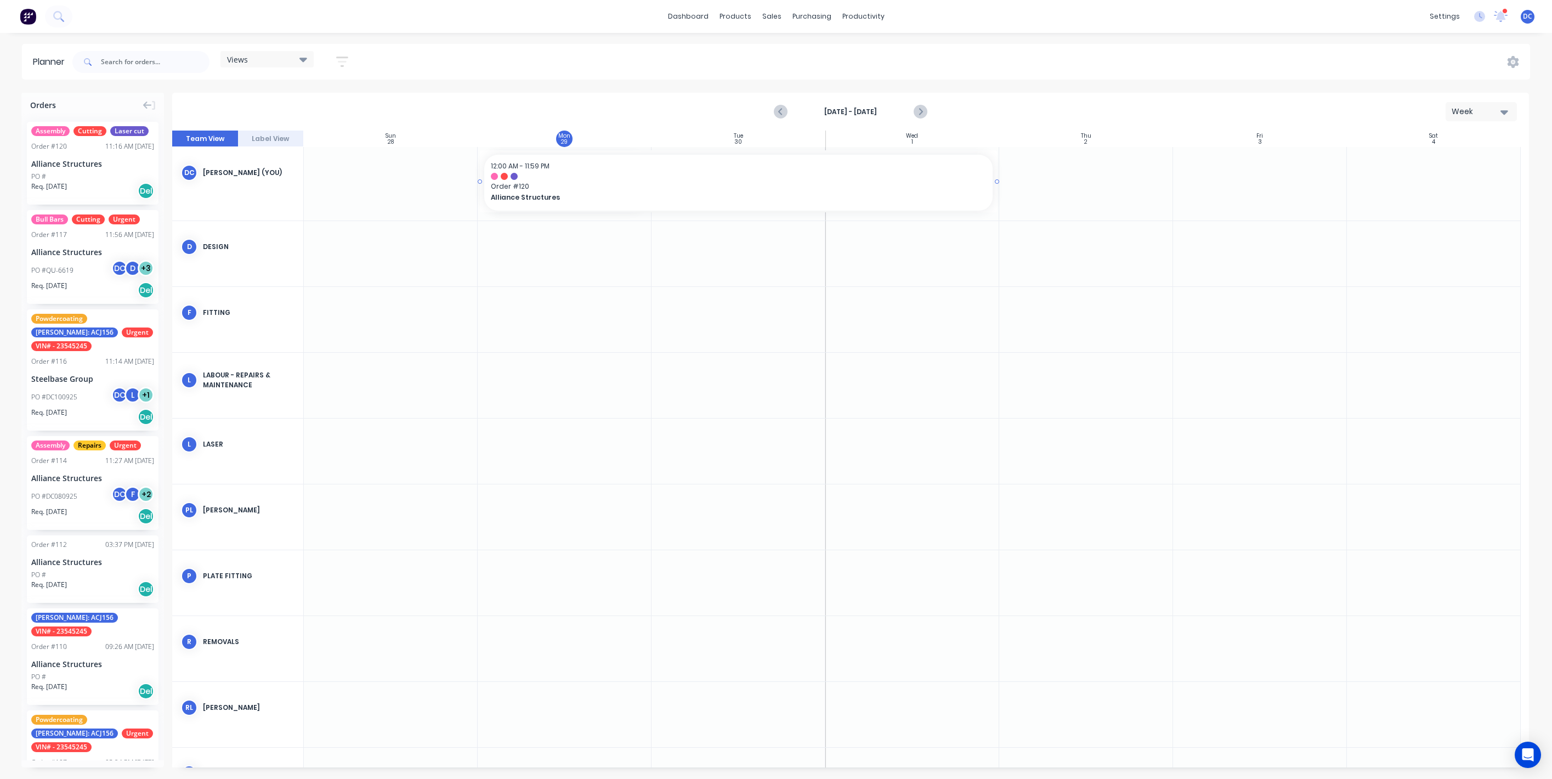
drag, startPoint x: 650, startPoint y: 184, endPoint x: 896, endPoint y: 202, distance: 246.4
drag, startPoint x: 112, startPoint y: 246, endPoint x: 635, endPoint y: 171, distance: 528.2
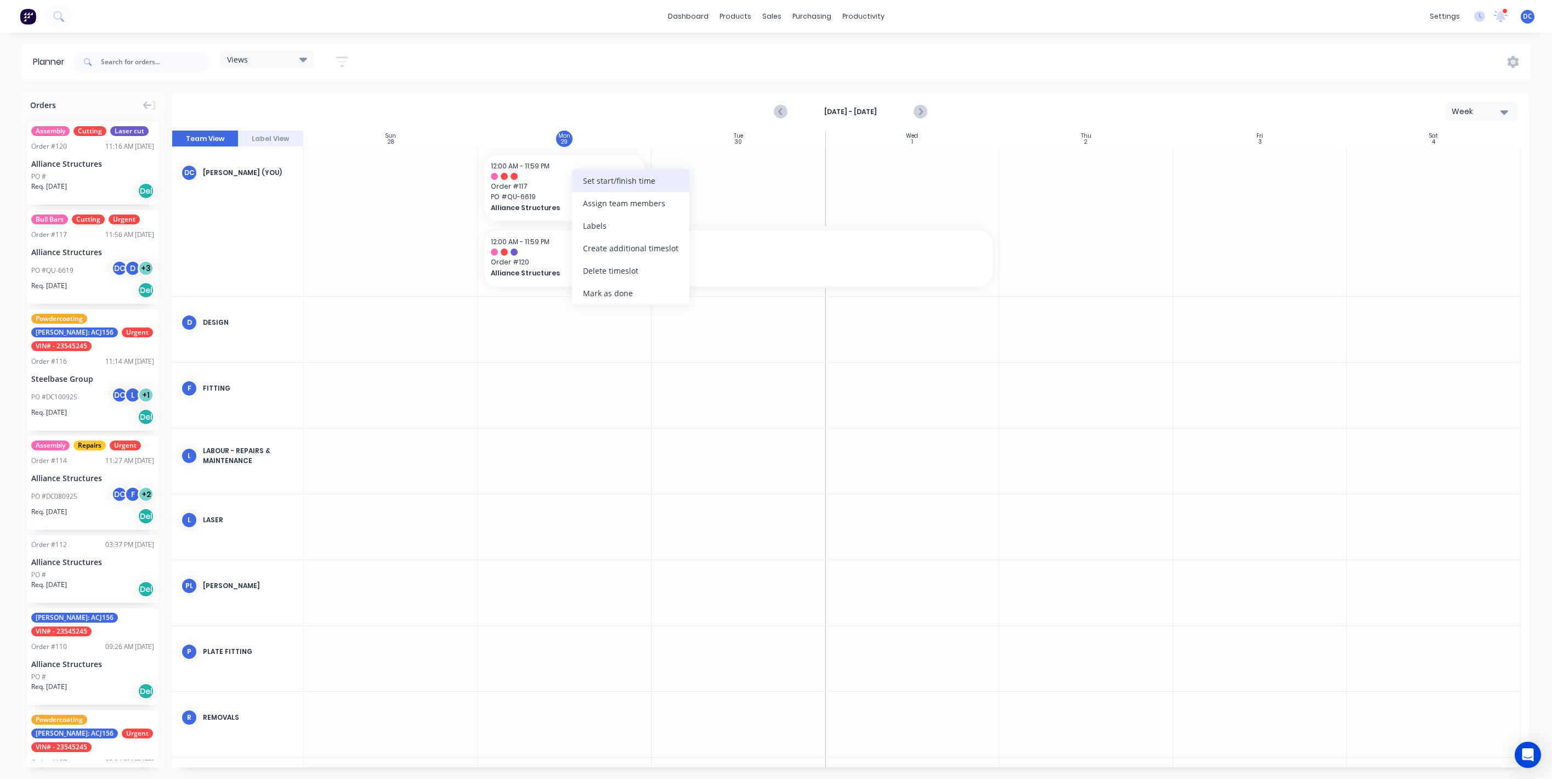
click at [596, 173] on div "Set start/finish time" at bounding box center [630, 180] width 117 height 22
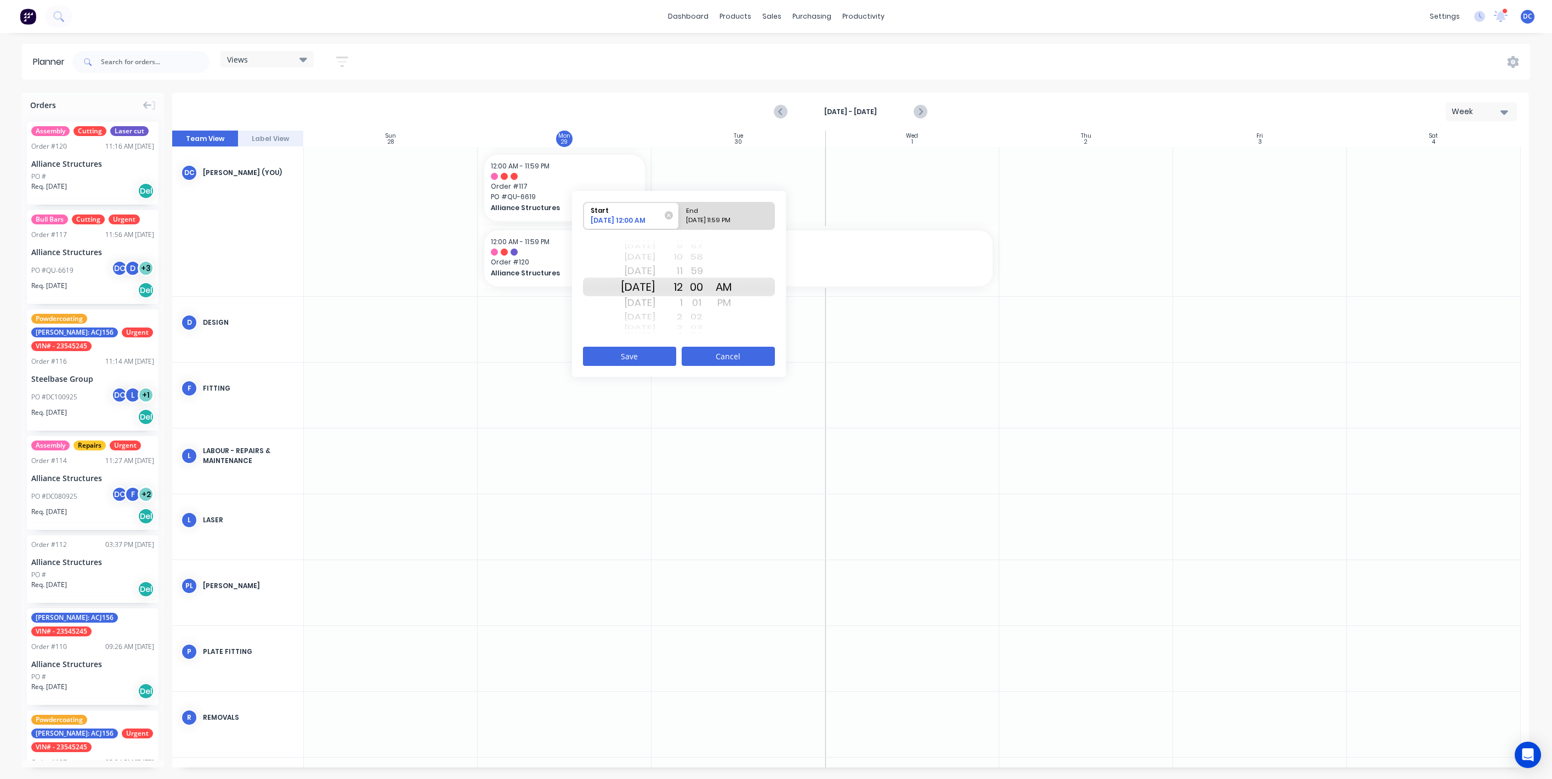
click at [717, 353] on button "Cancel" at bounding box center [728, 356] width 93 height 19
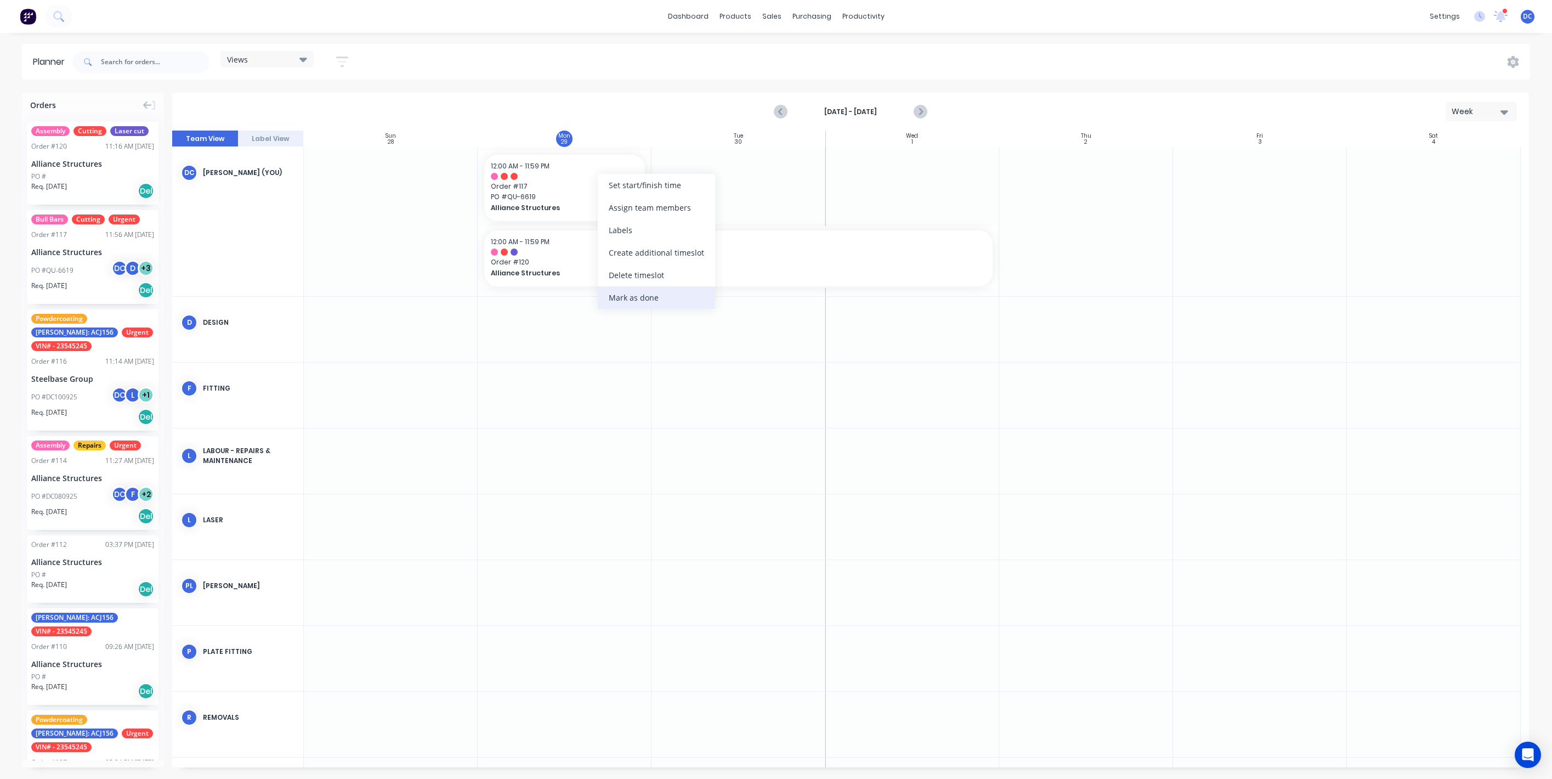
click at [635, 292] on div "Mark as done" at bounding box center [656, 297] width 117 height 22
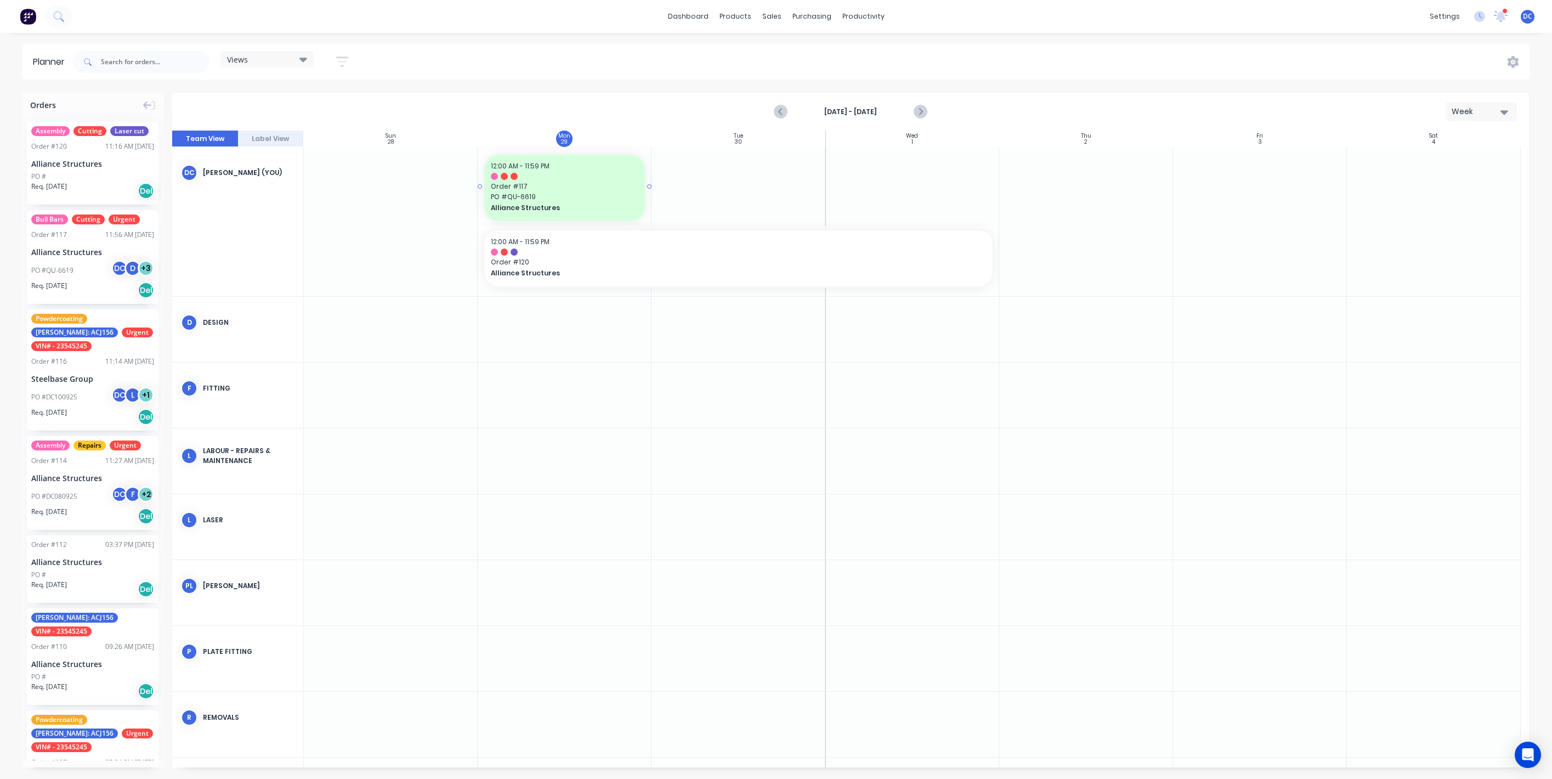
click at [601, 203] on span "Alliance Structures" at bounding box center [557, 208] width 133 height 10
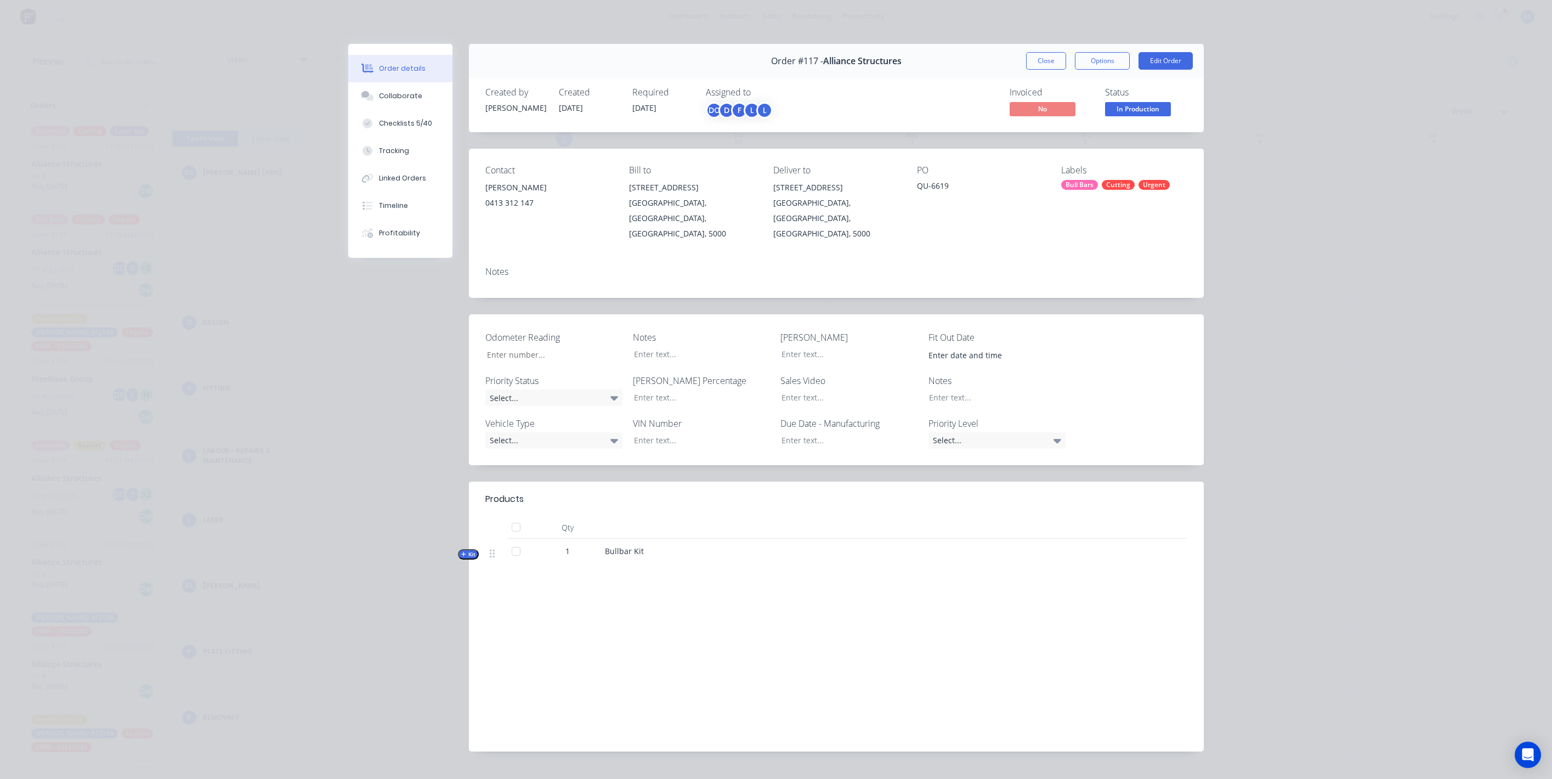
scroll to position [9, 0]
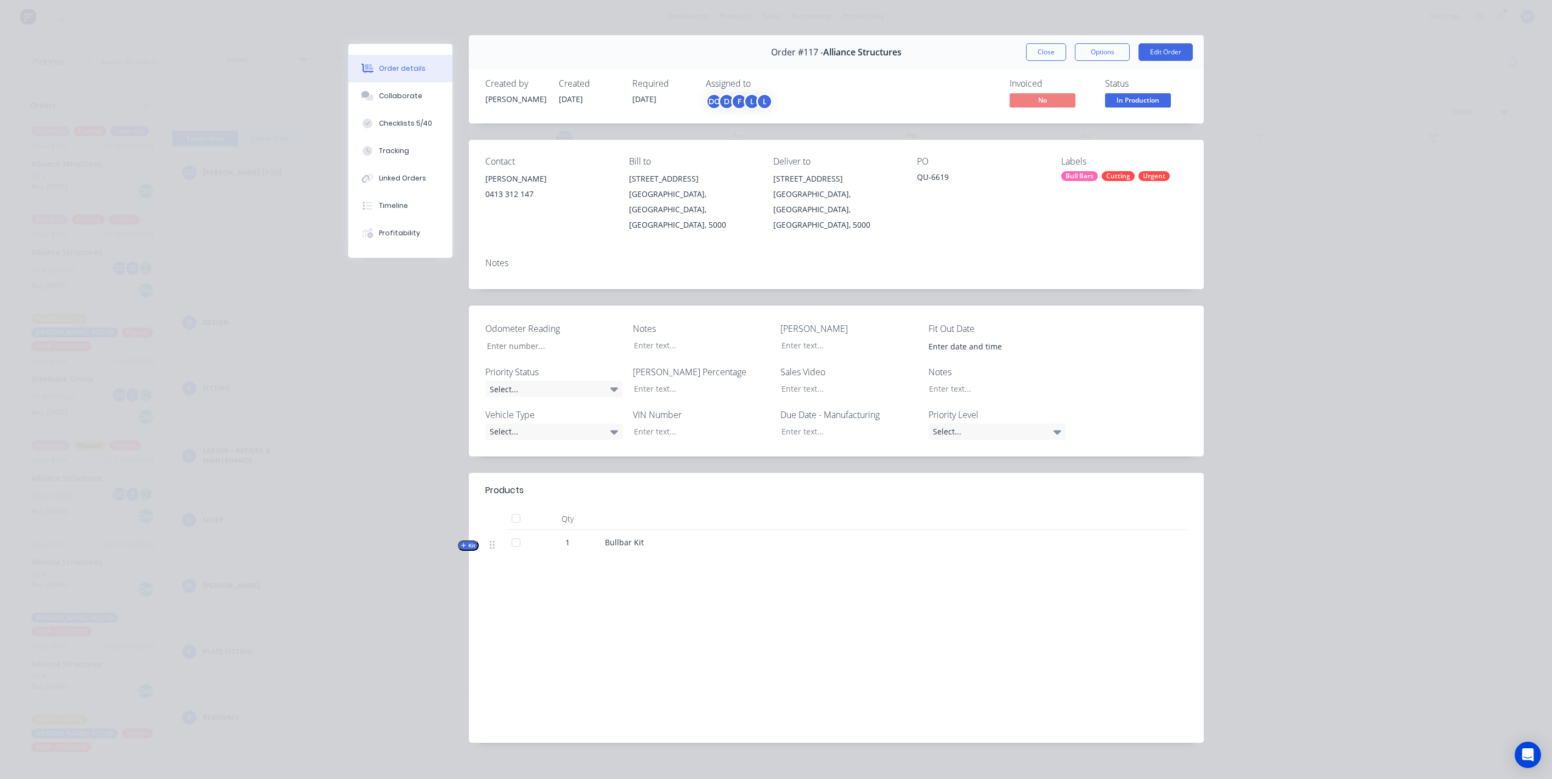
click at [465, 542] on icon "button" at bounding box center [463, 544] width 5 height 5
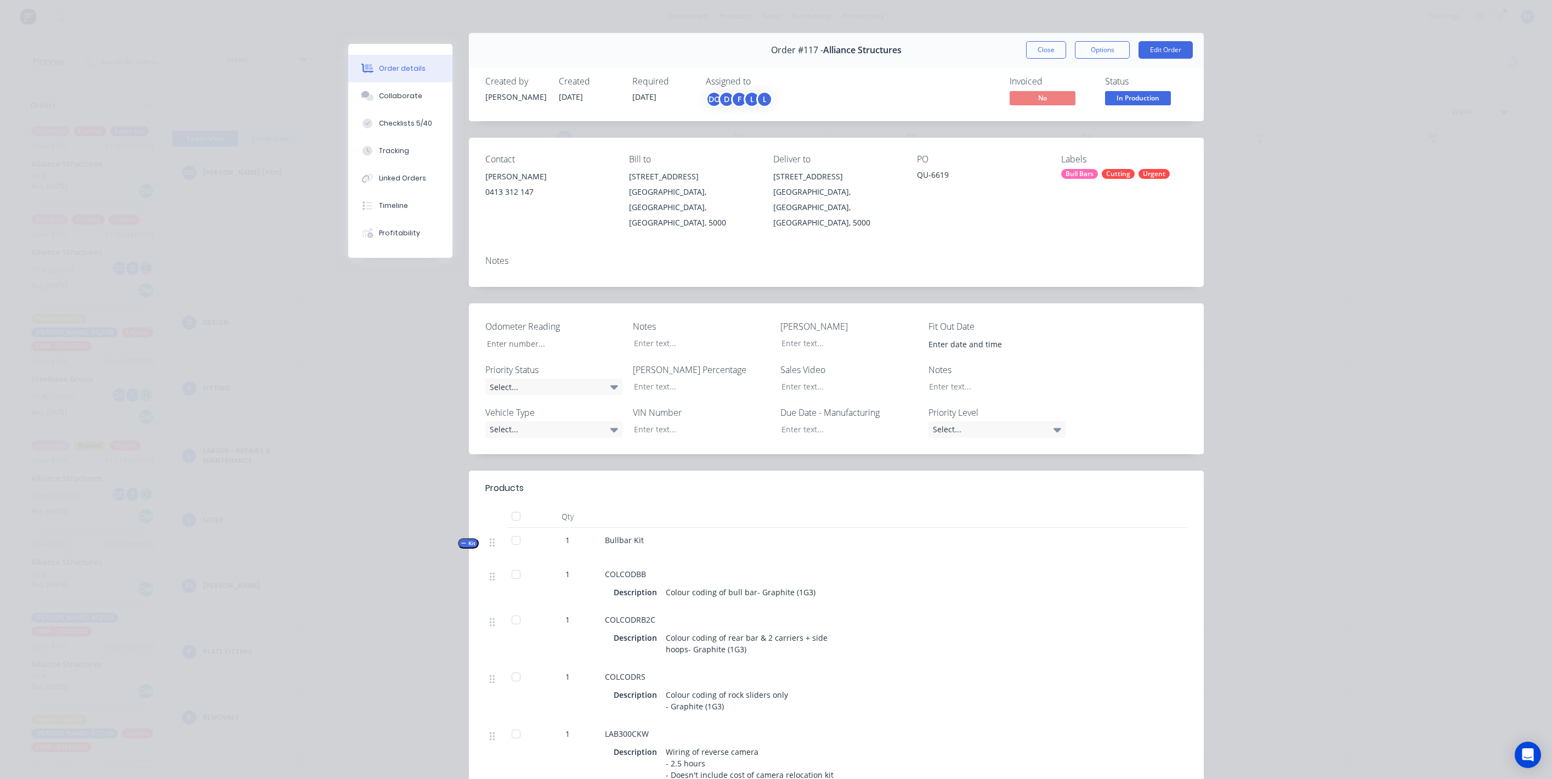
scroll to position [0, 0]
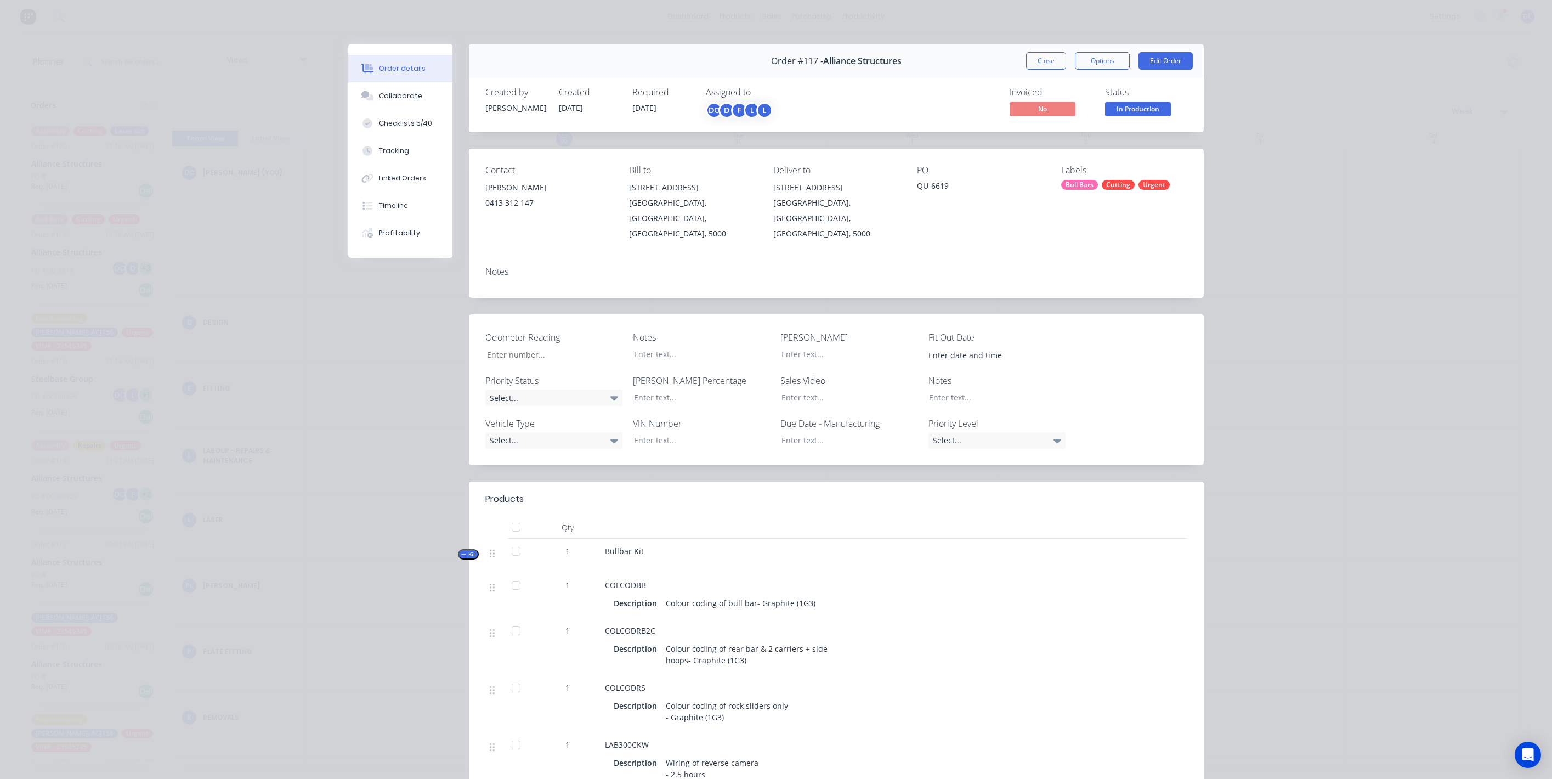
click at [1092, 46] on div "Order #117 - Alliance Structures Close Options Edit Order" at bounding box center [836, 61] width 735 height 35
click at [1093, 60] on button "Options" at bounding box center [1102, 61] width 55 height 18
click at [1050, 68] on button "Close" at bounding box center [1046, 61] width 40 height 18
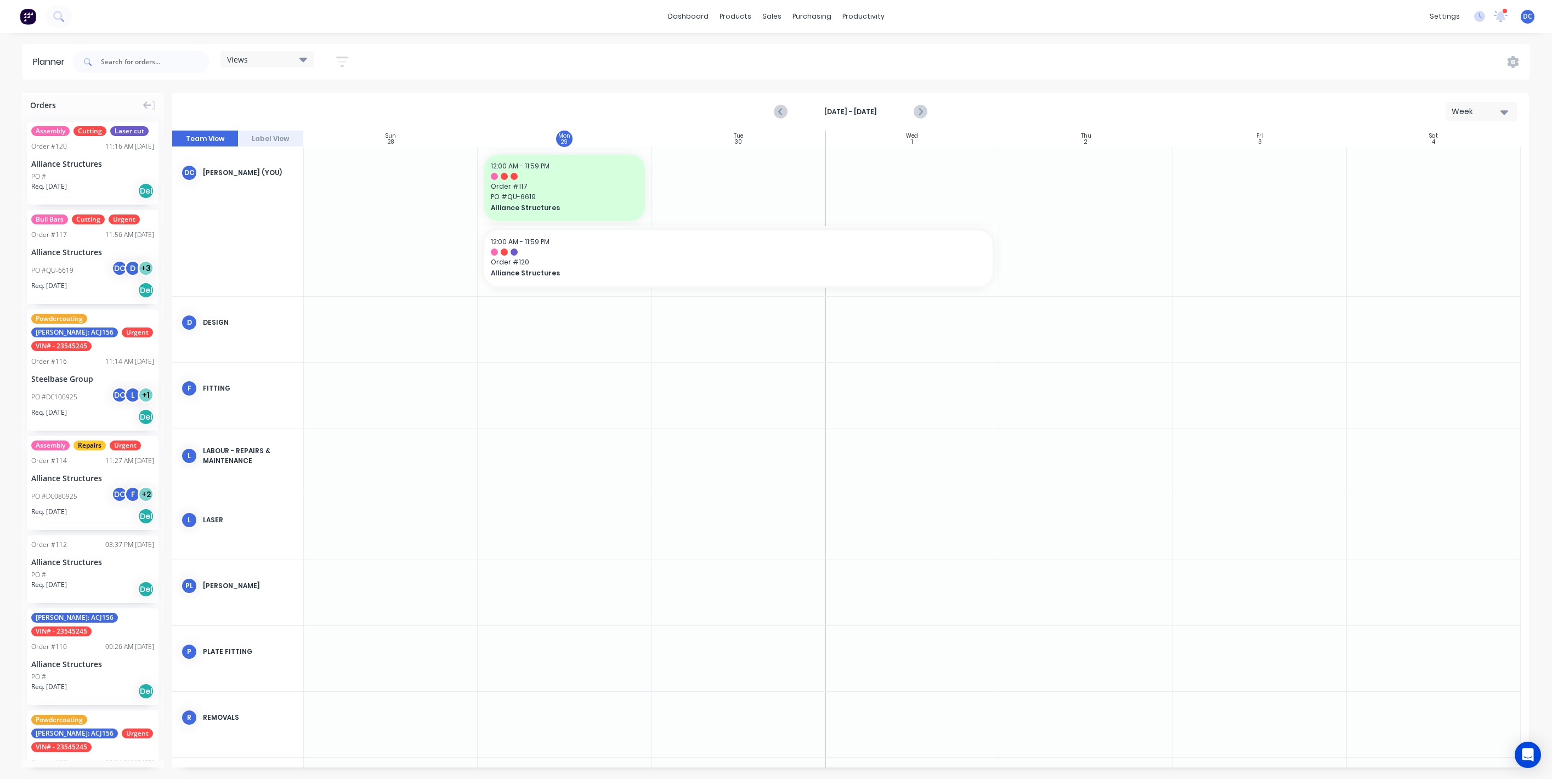
click at [335, 58] on button "button" at bounding box center [342, 61] width 35 height 21
click at [562, 94] on div "[DATE] - [DATE] Week" at bounding box center [850, 112] width 1355 height 36
click at [1478, 104] on button "Week" at bounding box center [1481, 111] width 71 height 19
click at [1448, 184] on div "Month" at bounding box center [1461, 185] width 109 height 22
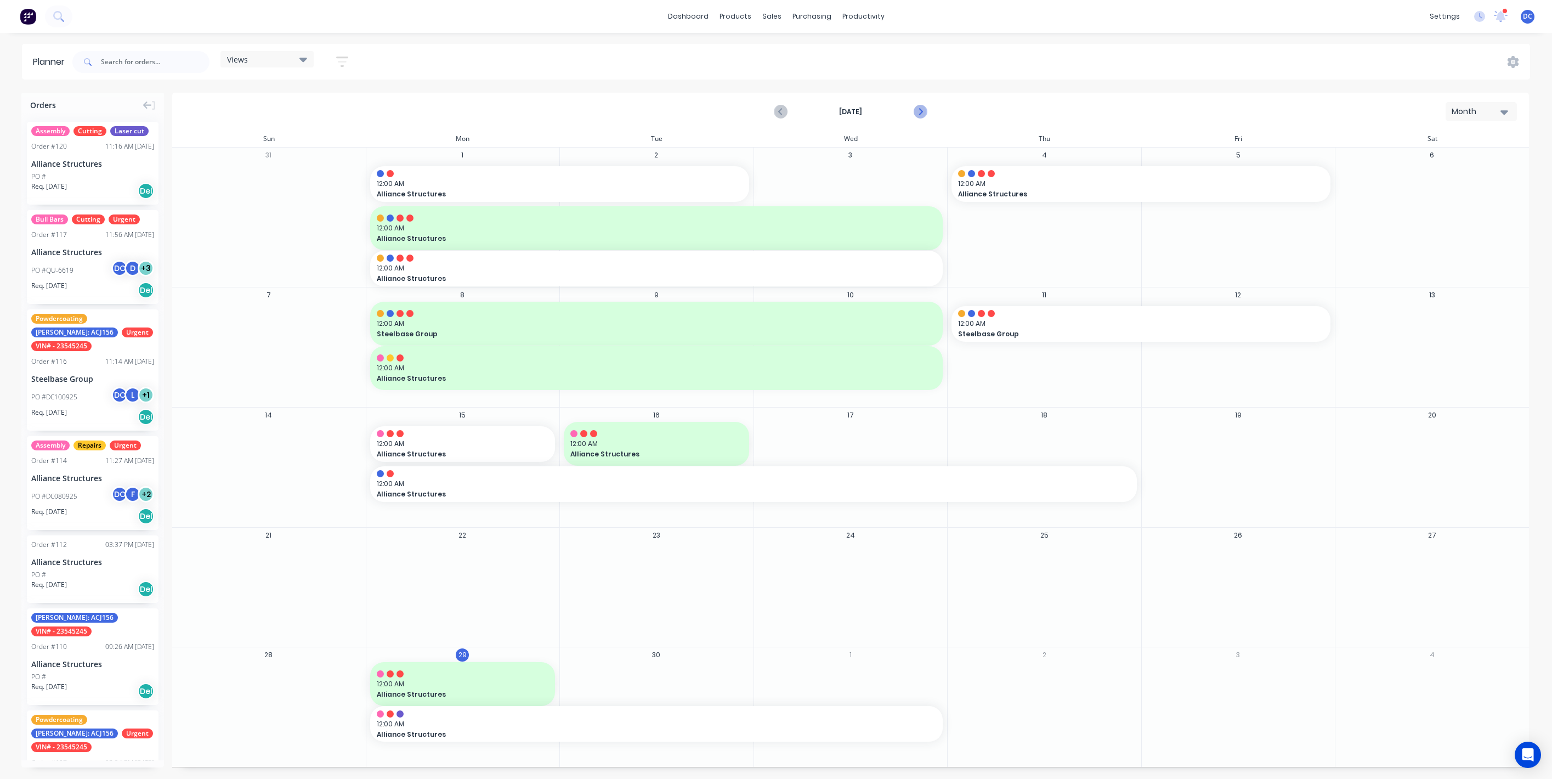
click at [924, 112] on icon "Next page" at bounding box center [920, 111] width 13 height 13
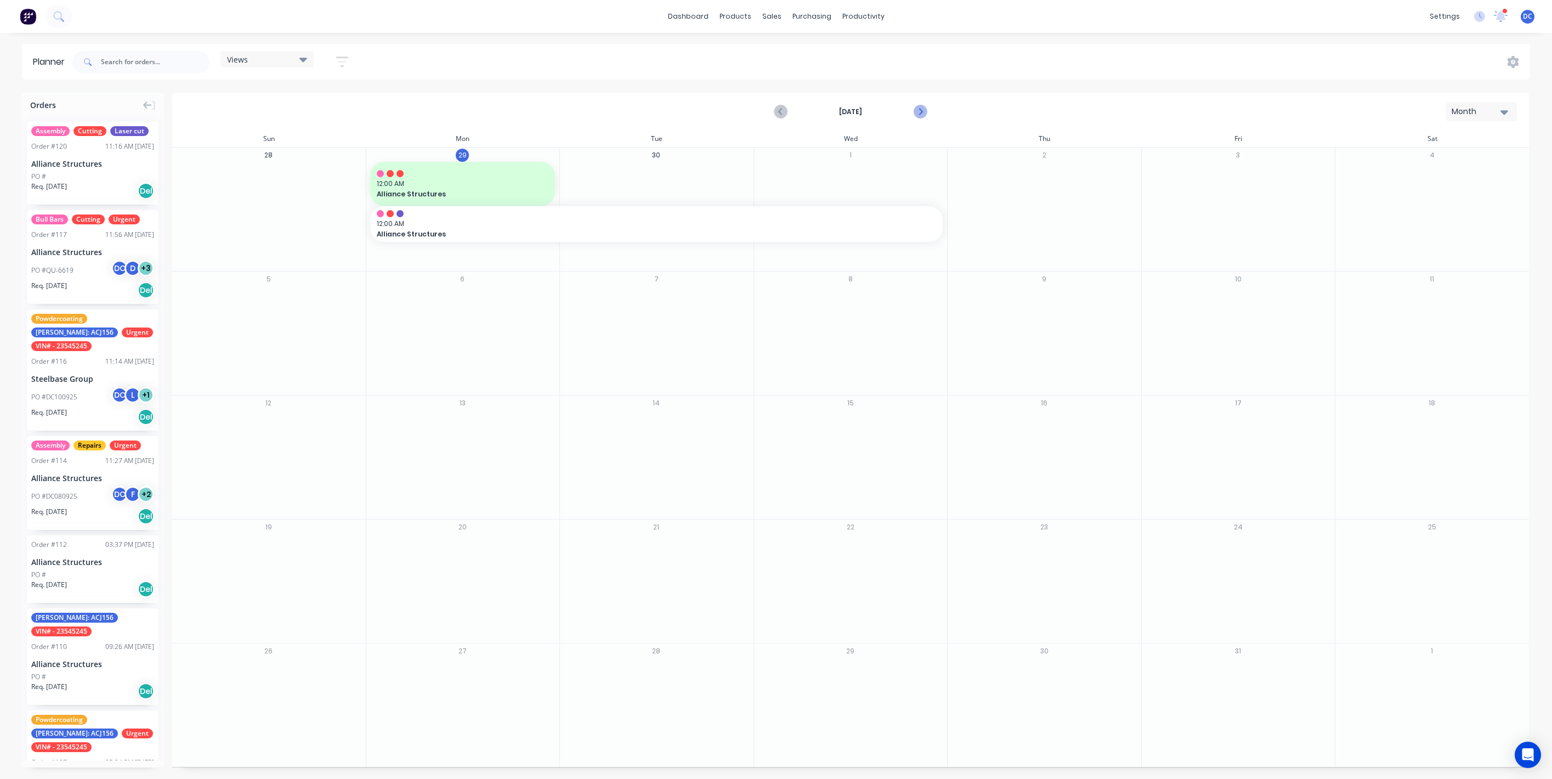
click at [923, 114] on icon "Next page" at bounding box center [920, 111] width 13 height 13
click at [778, 114] on icon "Previous page" at bounding box center [781, 111] width 13 height 13
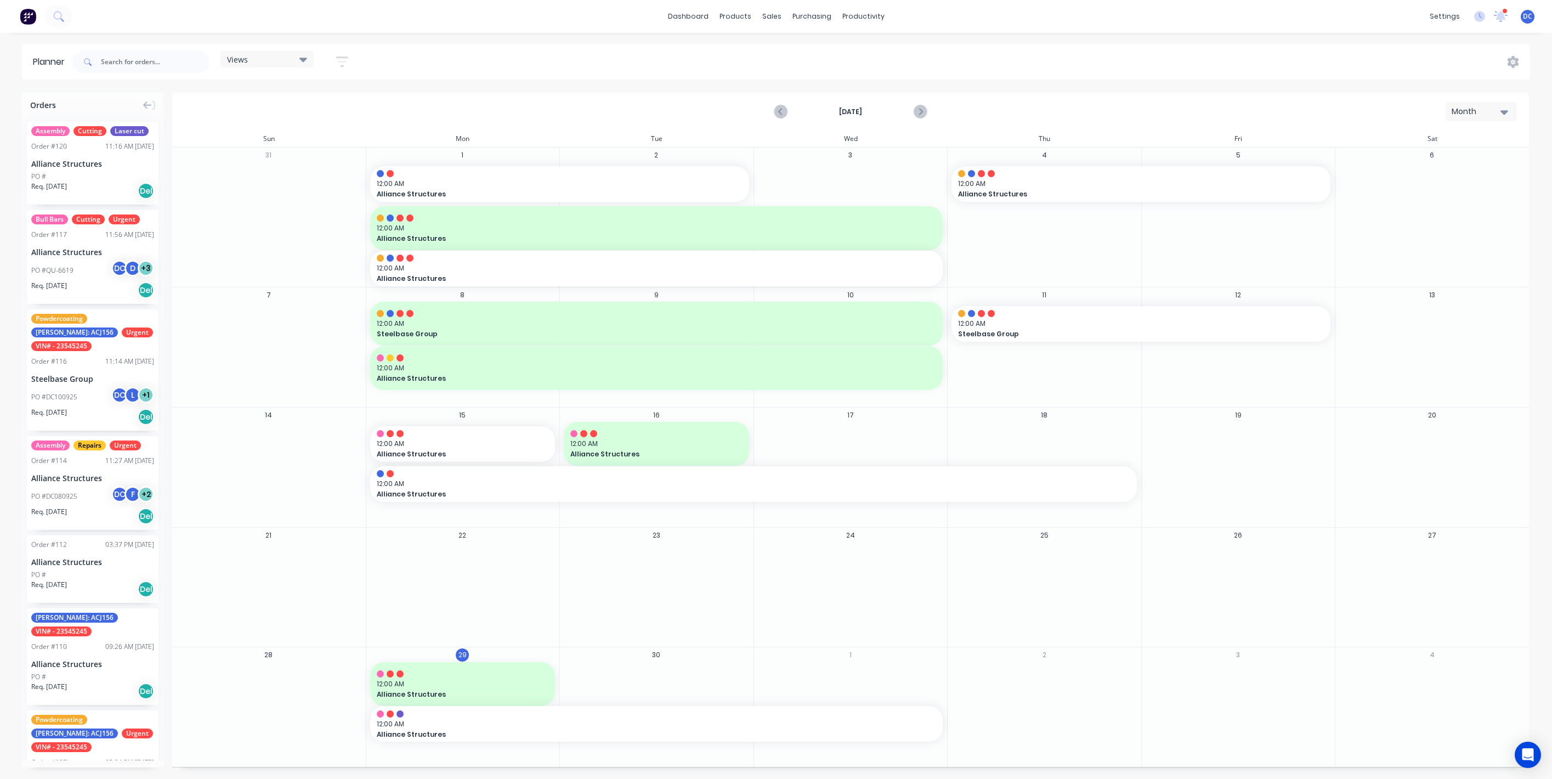
click at [1489, 120] on button "Month" at bounding box center [1481, 111] width 71 height 19
click at [1451, 140] on div "Day" at bounding box center [1461, 141] width 109 height 22
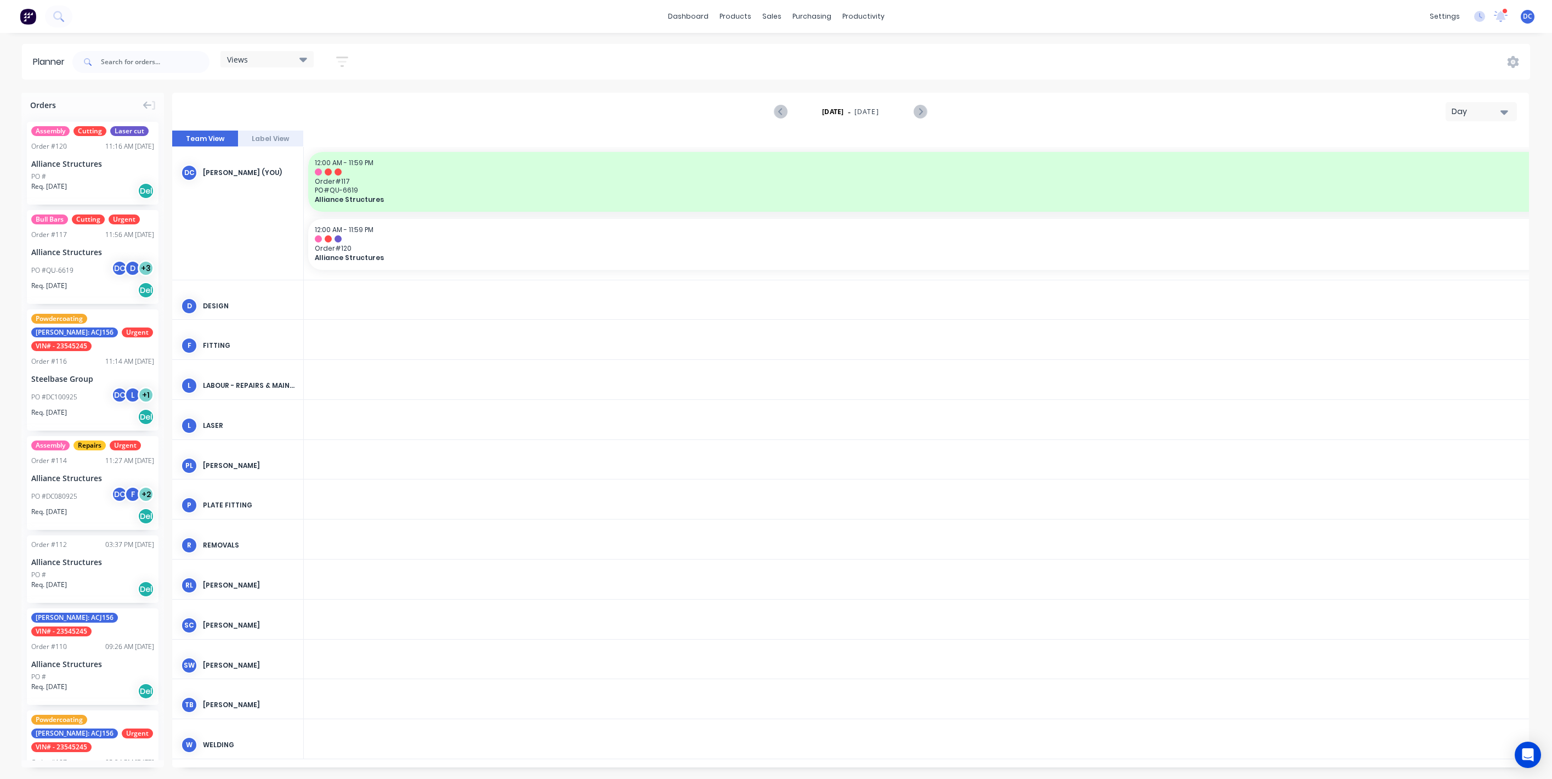
scroll to position [0, 1931]
click at [1460, 112] on div "Day" at bounding box center [1477, 112] width 50 height 12
click at [1434, 154] on div "Week" at bounding box center [1461, 163] width 109 height 22
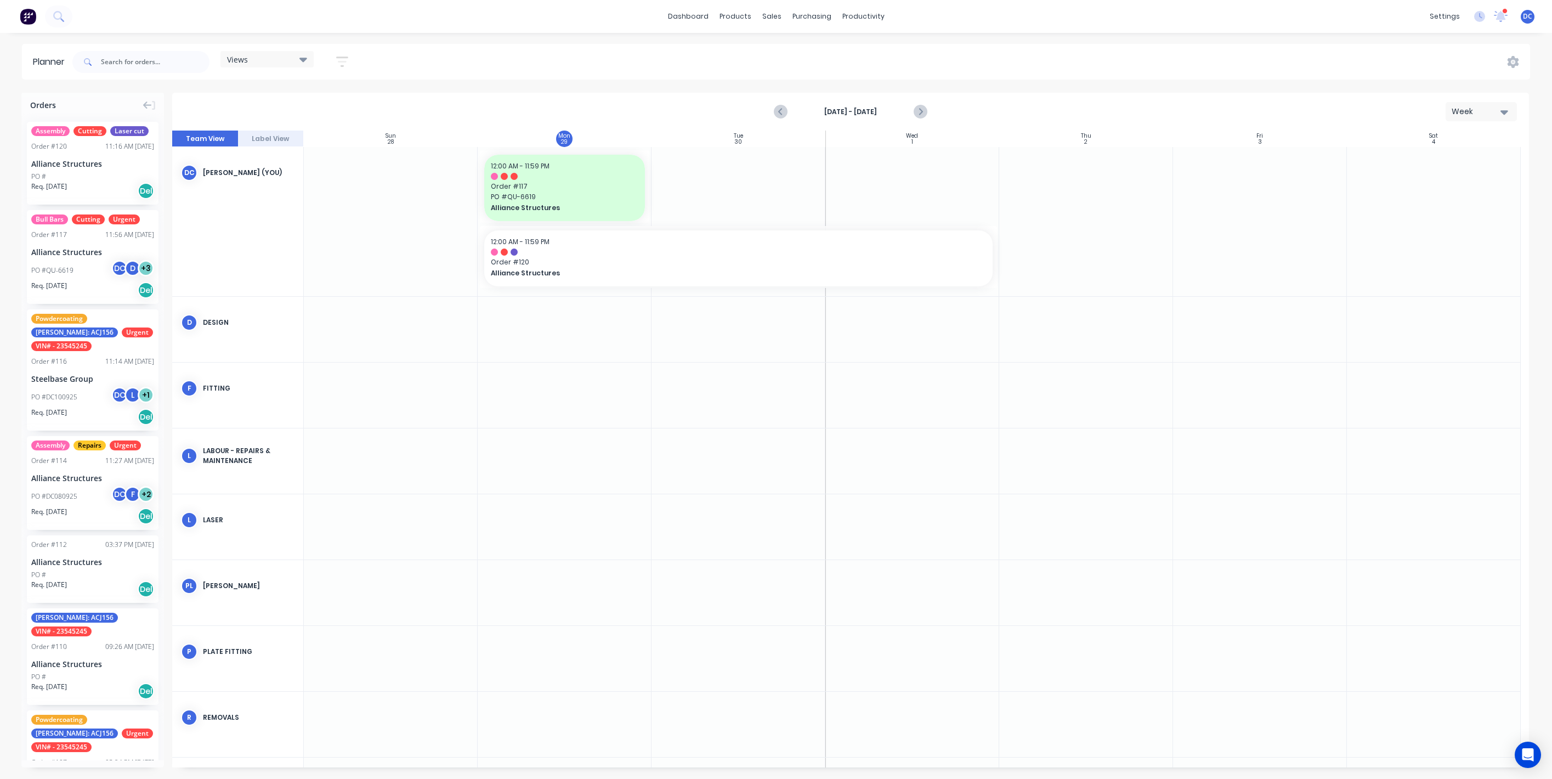
click at [188, 178] on div "DC" at bounding box center [189, 173] width 16 height 16
click at [572, 184] on span "Order # 117" at bounding box center [565, 187] width 148 height 10
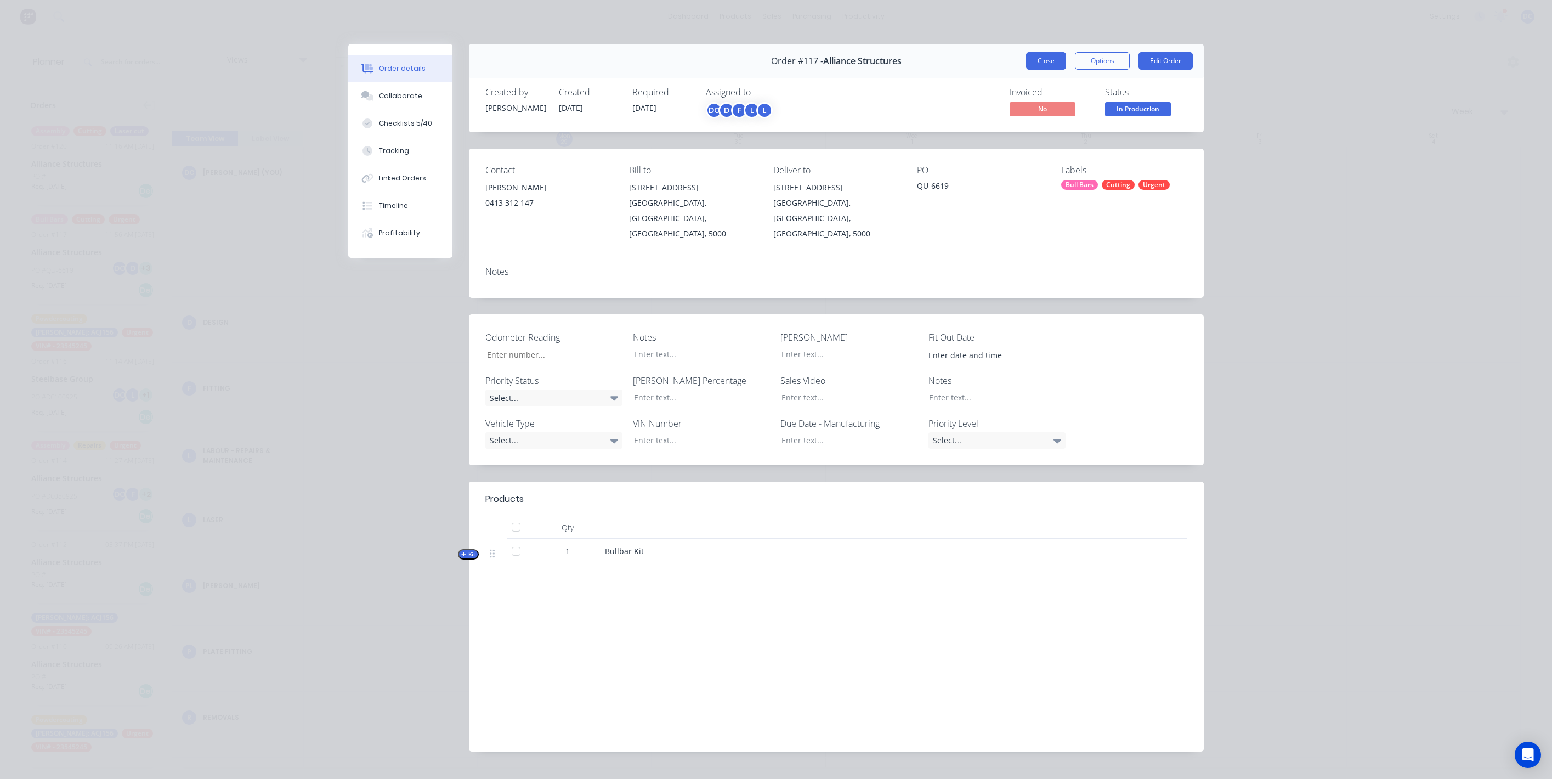
click at [1043, 58] on button "Close" at bounding box center [1046, 61] width 40 height 18
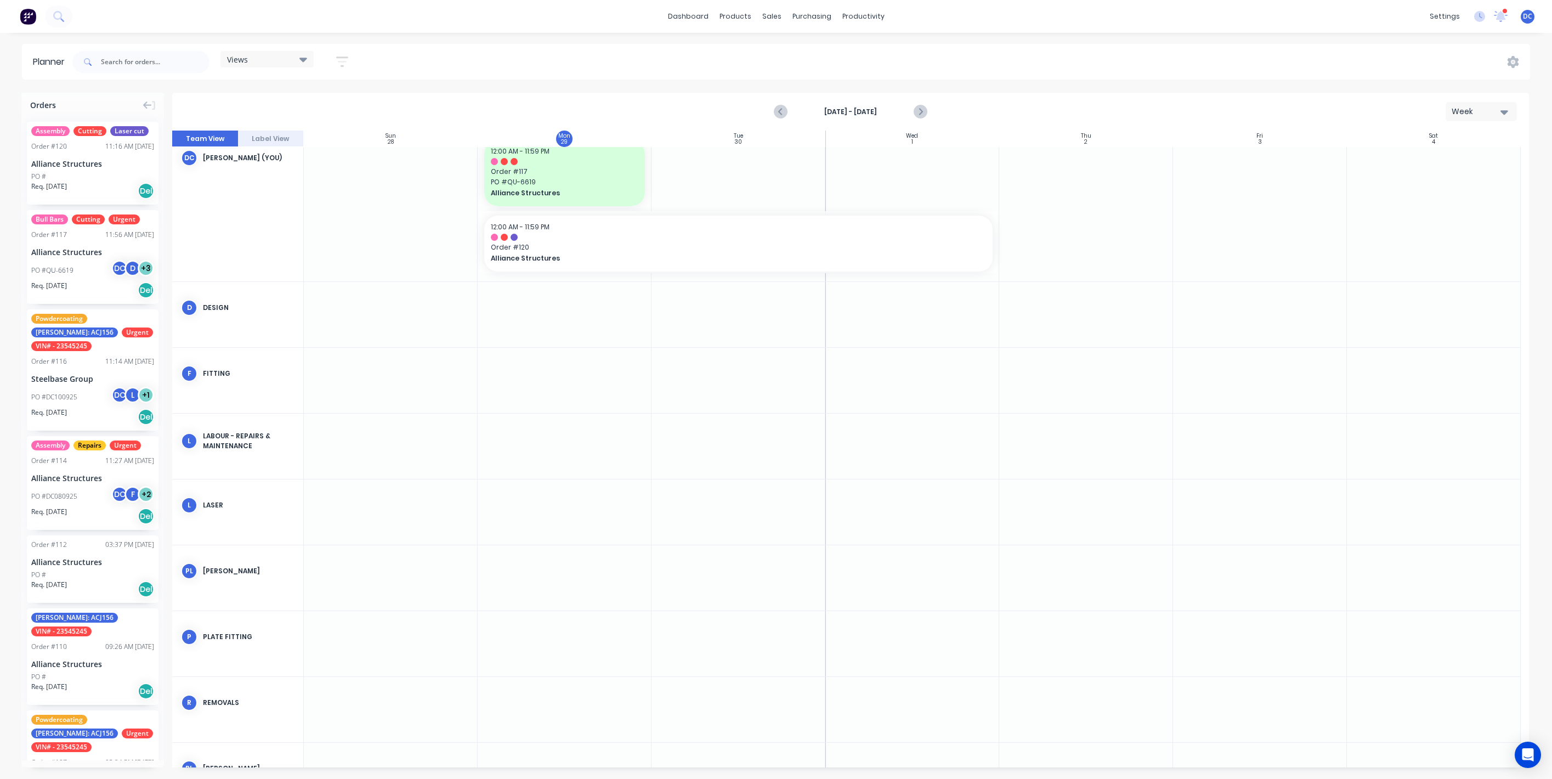
scroll to position [0, 0]
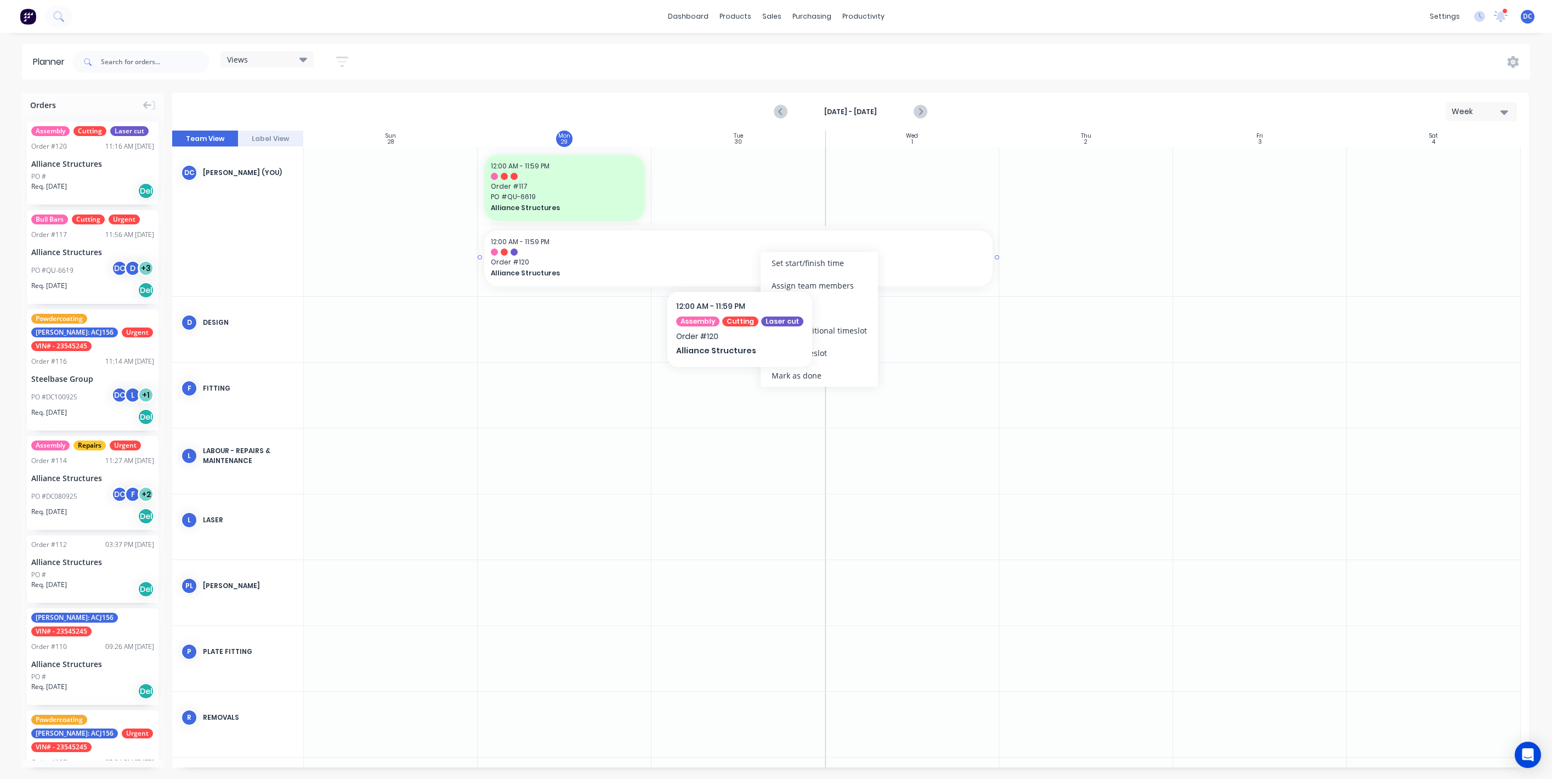
click at [712, 247] on div "12:00 AM - 11:59 PM Order # 120 Alliance Structures" at bounding box center [738, 258] width 508 height 56
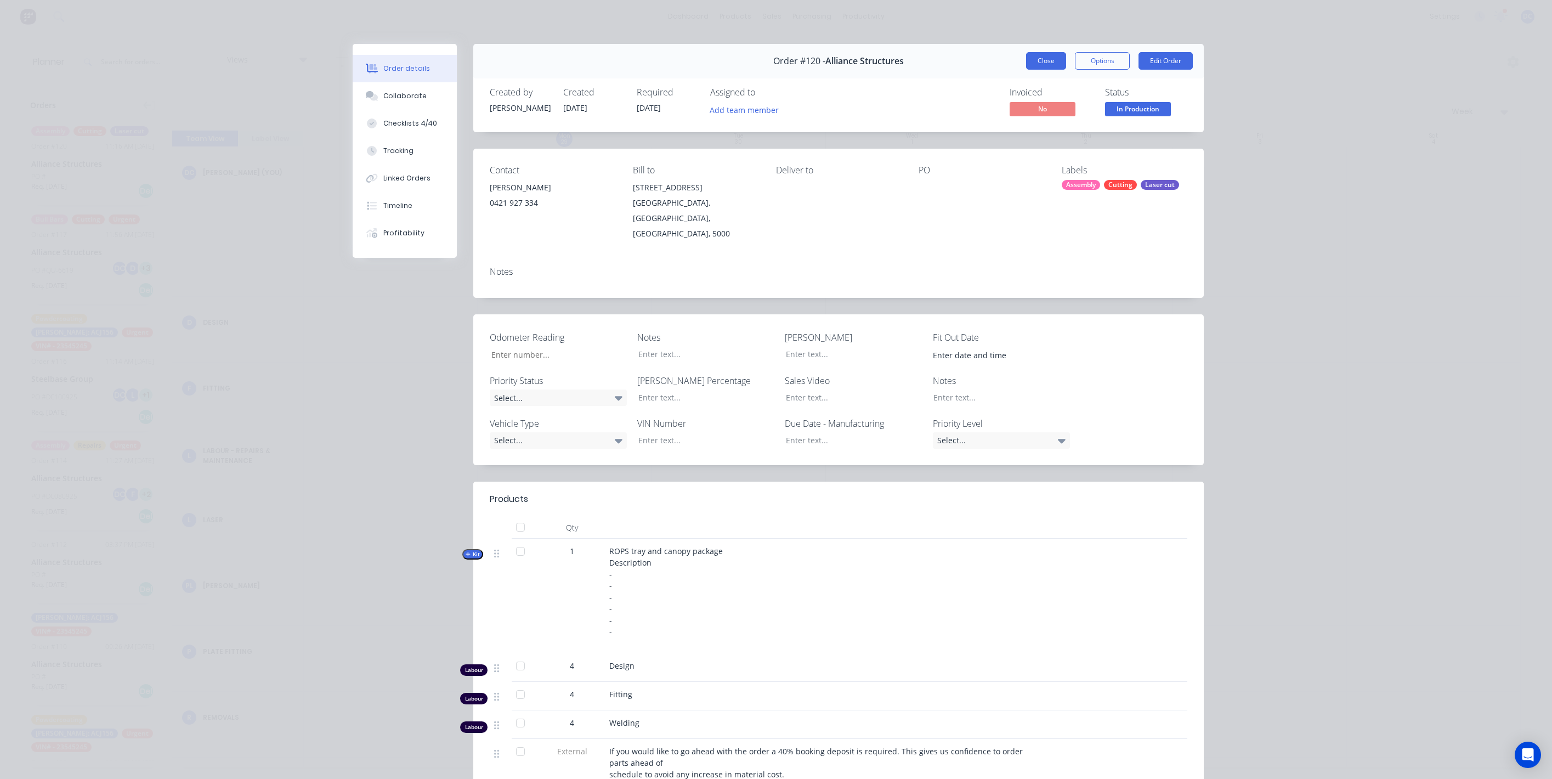
click at [1057, 56] on button "Close" at bounding box center [1046, 61] width 40 height 18
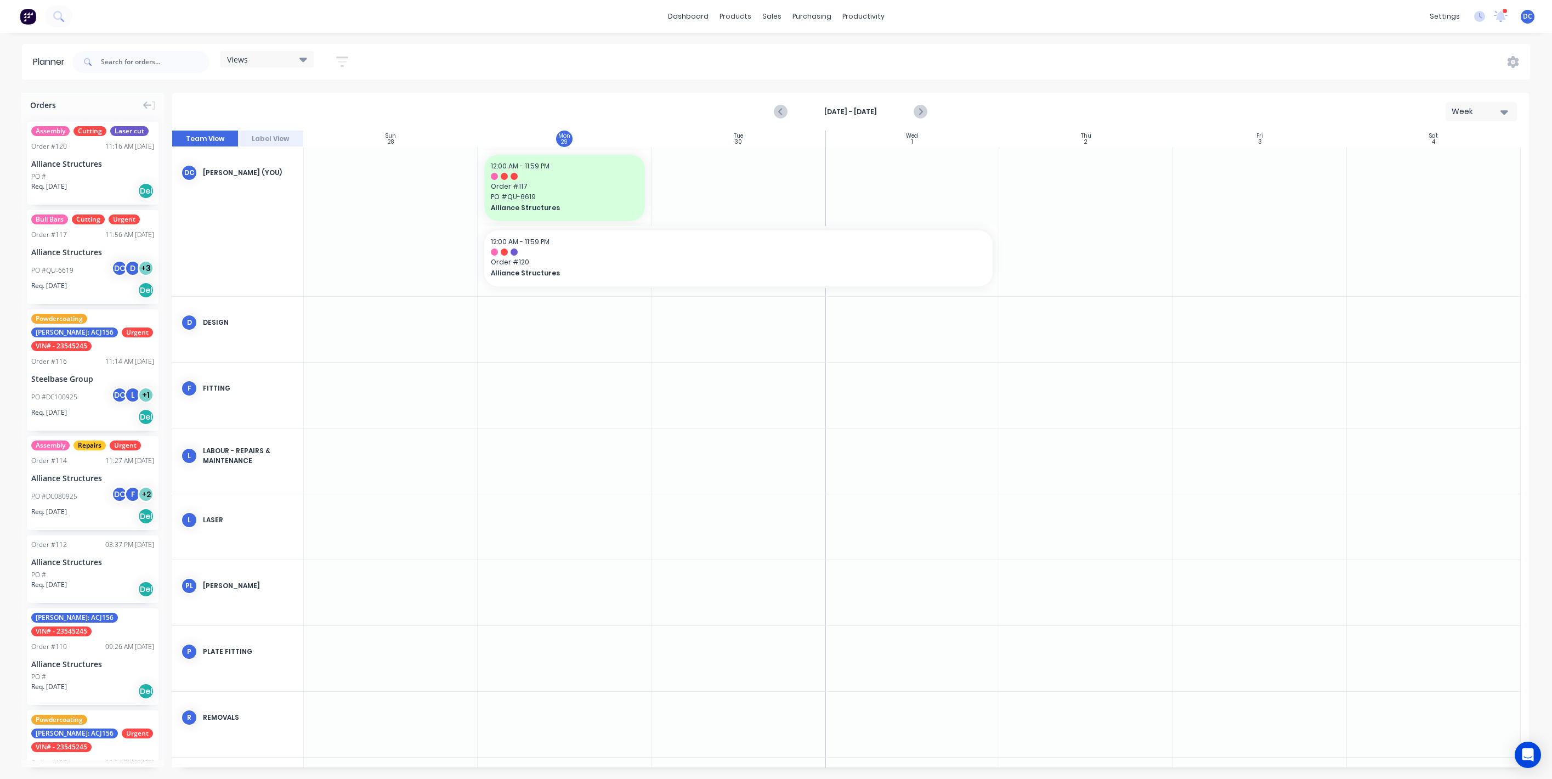
click at [1467, 110] on div "Week" at bounding box center [1477, 112] width 50 height 12
click at [1451, 185] on div "Month" at bounding box center [1461, 185] width 109 height 22
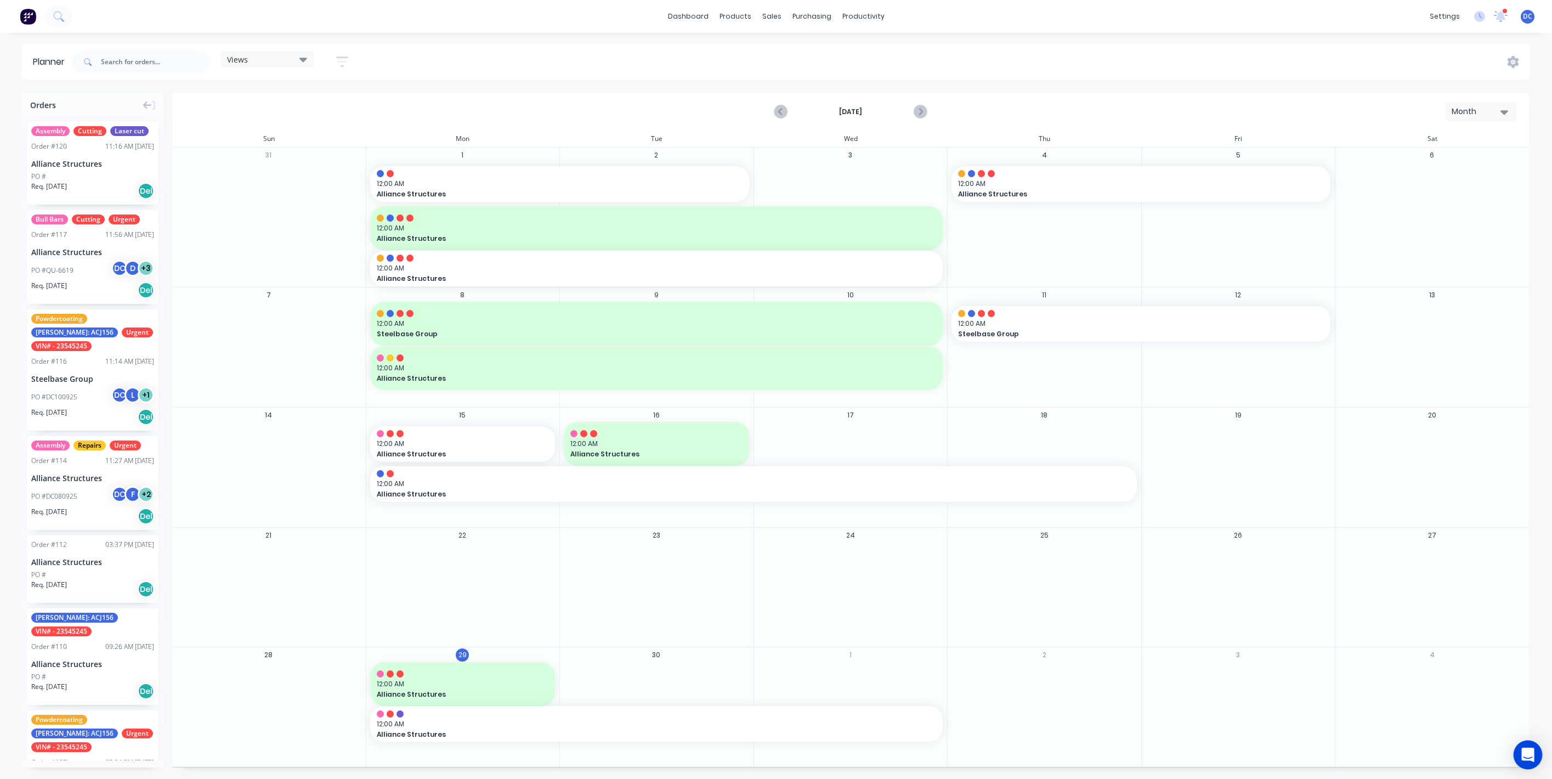
click at [1526, 750] on icon "Open Intercom Messenger" at bounding box center [1528, 755] width 13 height 14
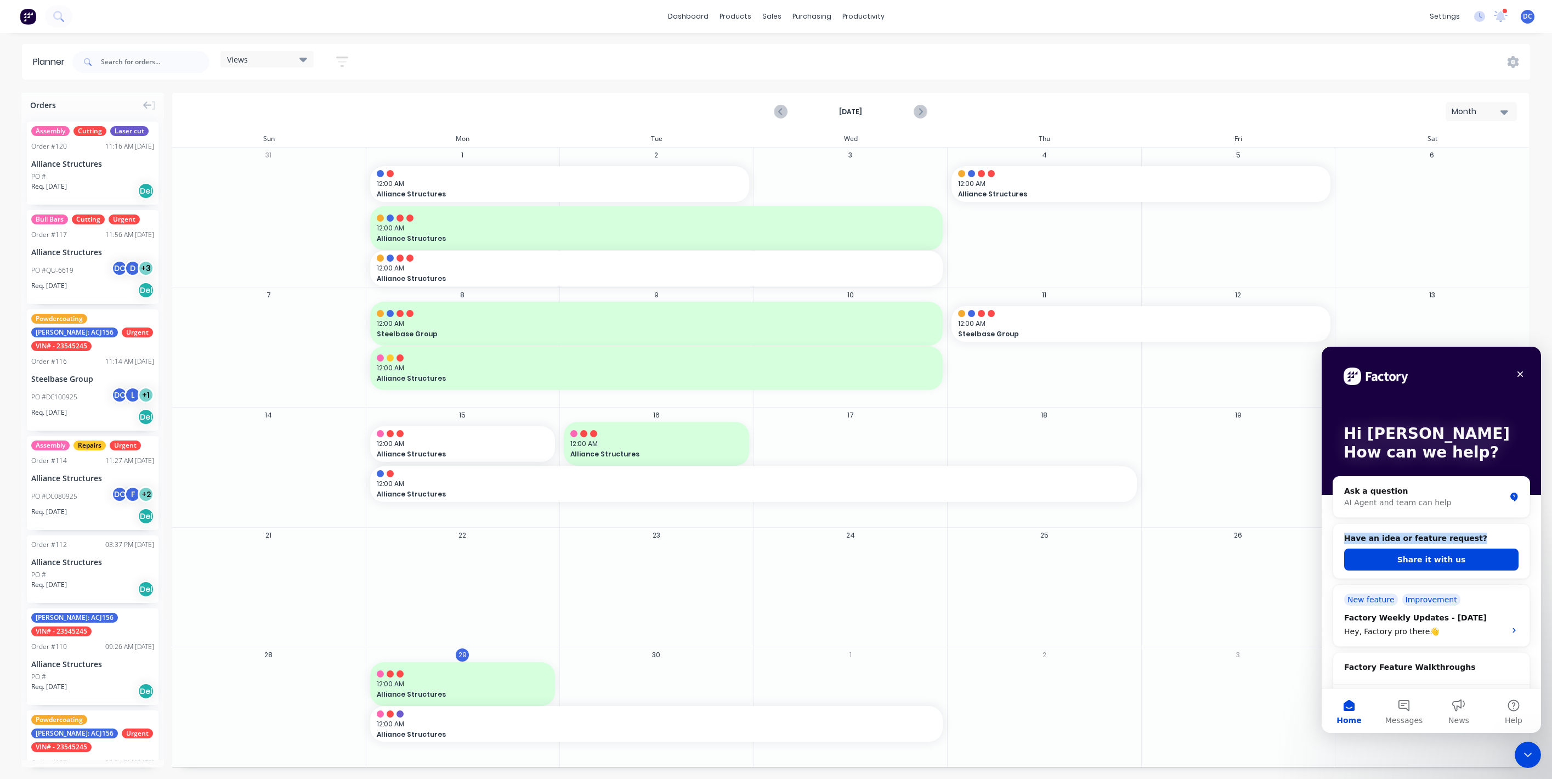
drag, startPoint x: 1475, startPoint y: 539, endPoint x: 1345, endPoint y: 539, distance: 130.0
click at [1345, 539] on h2 "Have an idea or feature request?" at bounding box center [1431, 539] width 174 height 12
click at [1385, 562] on button "Share it with us" at bounding box center [1431, 560] width 174 height 22
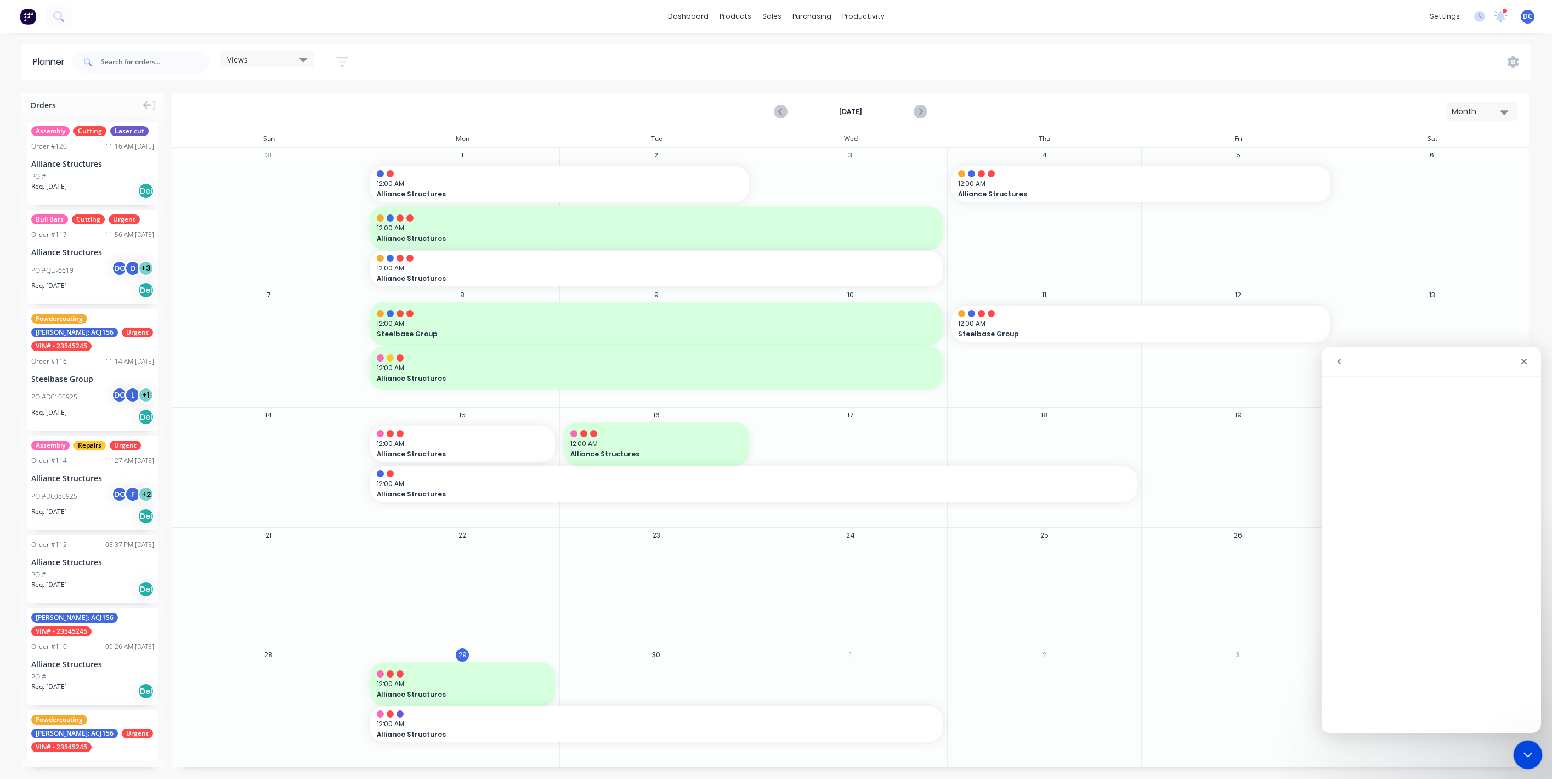
click at [1527, 758] on icon "Close Intercom Messenger" at bounding box center [1526, 753] width 13 height 13
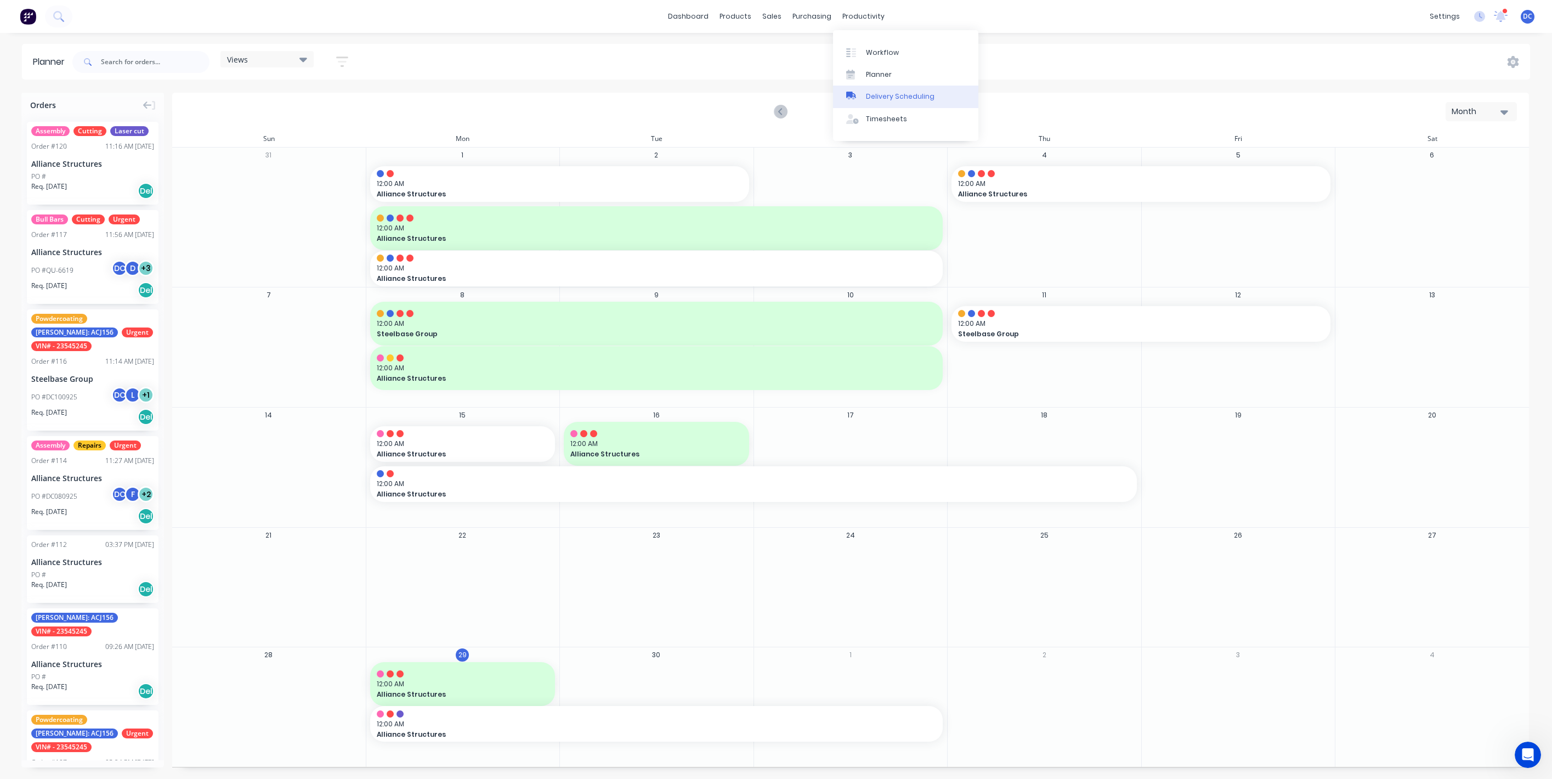
click at [868, 94] on div "Delivery Scheduling" at bounding box center [900, 97] width 69 height 10
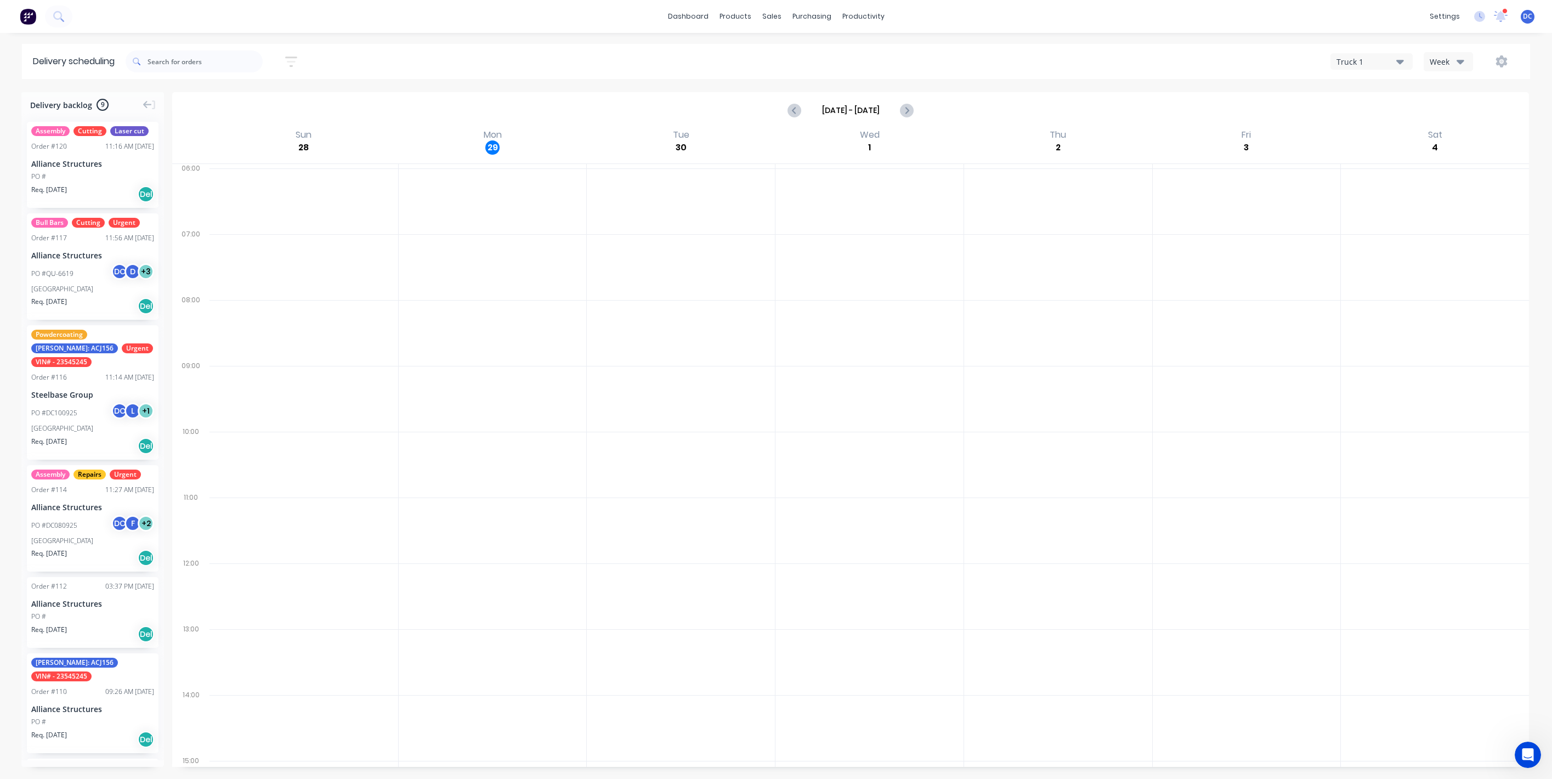
click at [1332, 62] on button "Truck 1" at bounding box center [1372, 61] width 82 height 16
click at [1431, 56] on div "Week" at bounding box center [1446, 62] width 32 height 12
click at [1444, 108] on div "Vehicle" at bounding box center [1478, 112] width 109 height 22
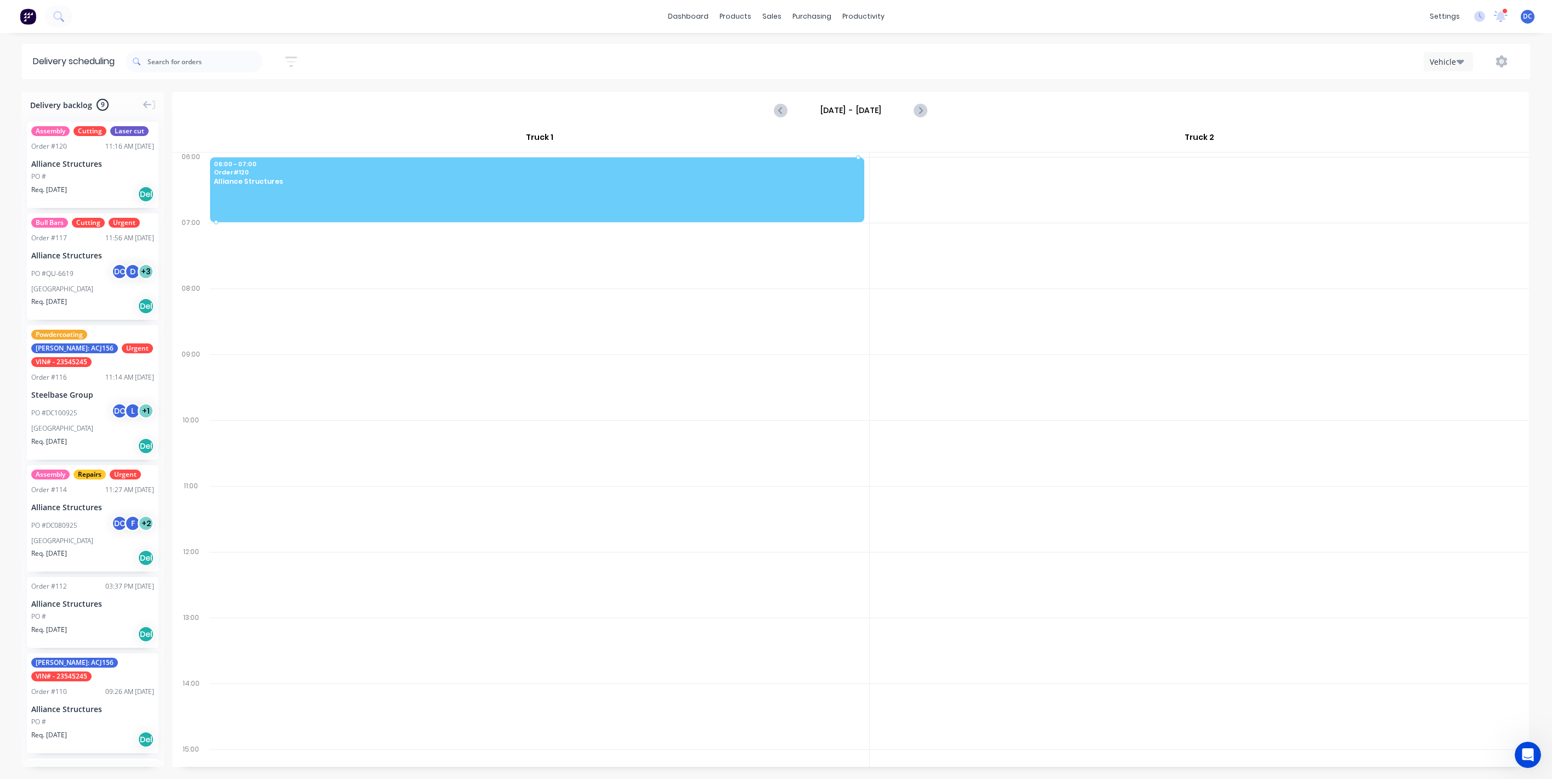
drag, startPoint x: 125, startPoint y: 167, endPoint x: 444, endPoint y: 176, distance: 319.4
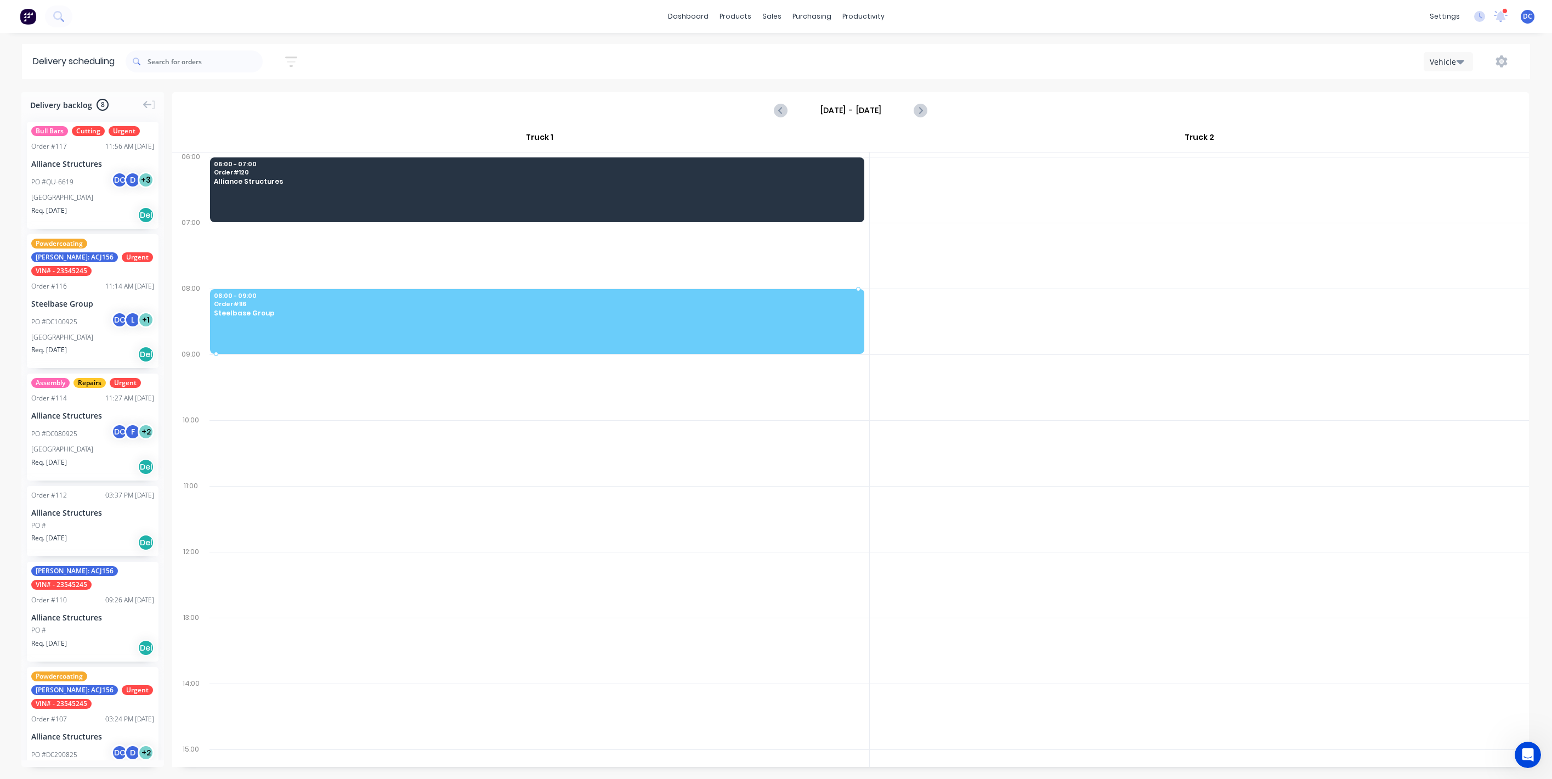
drag, startPoint x: 90, startPoint y: 333, endPoint x: 416, endPoint y: 304, distance: 327.7
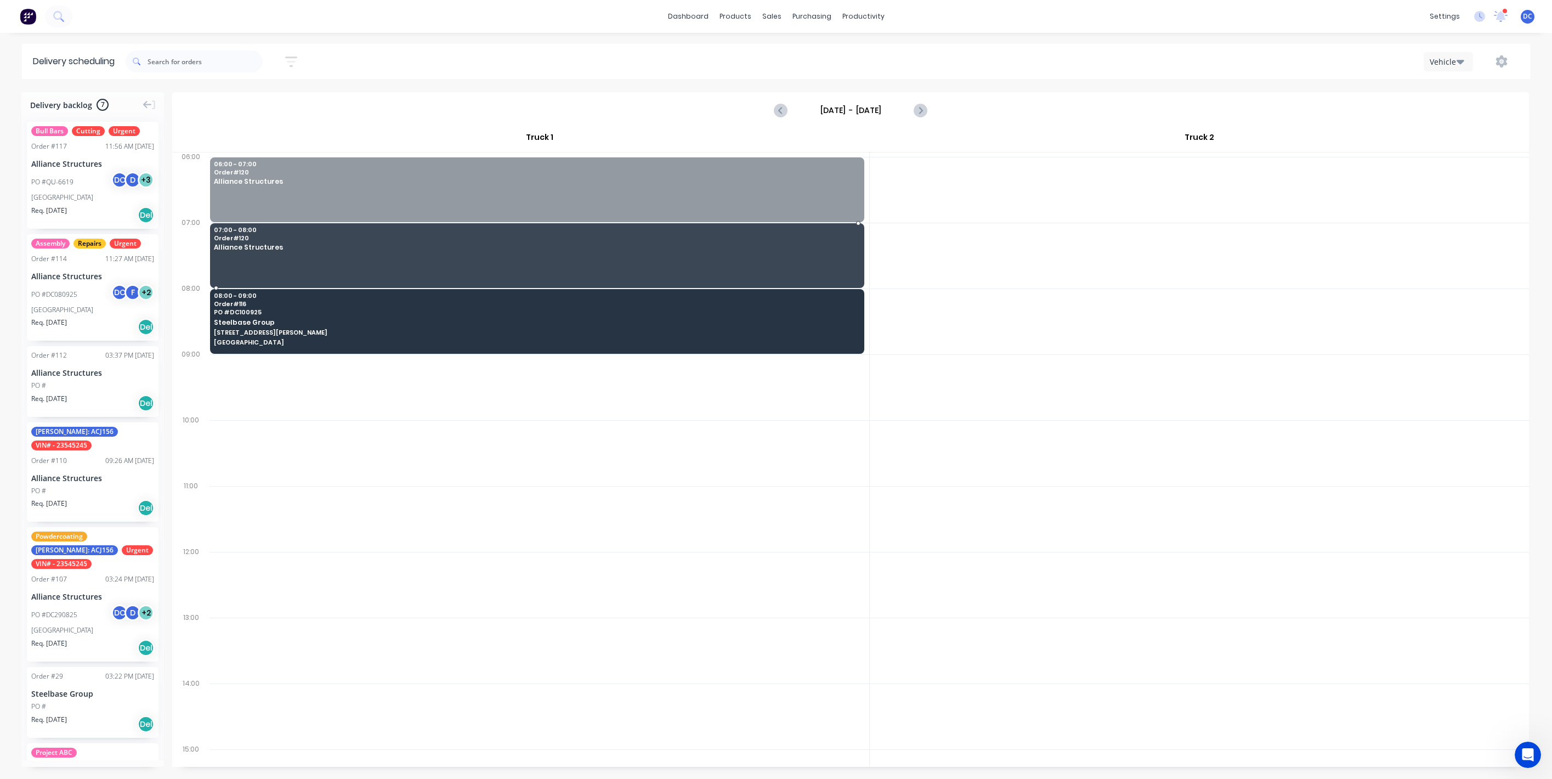
drag, startPoint x: 505, startPoint y: 187, endPoint x: 502, endPoint y: 242, distance: 54.9
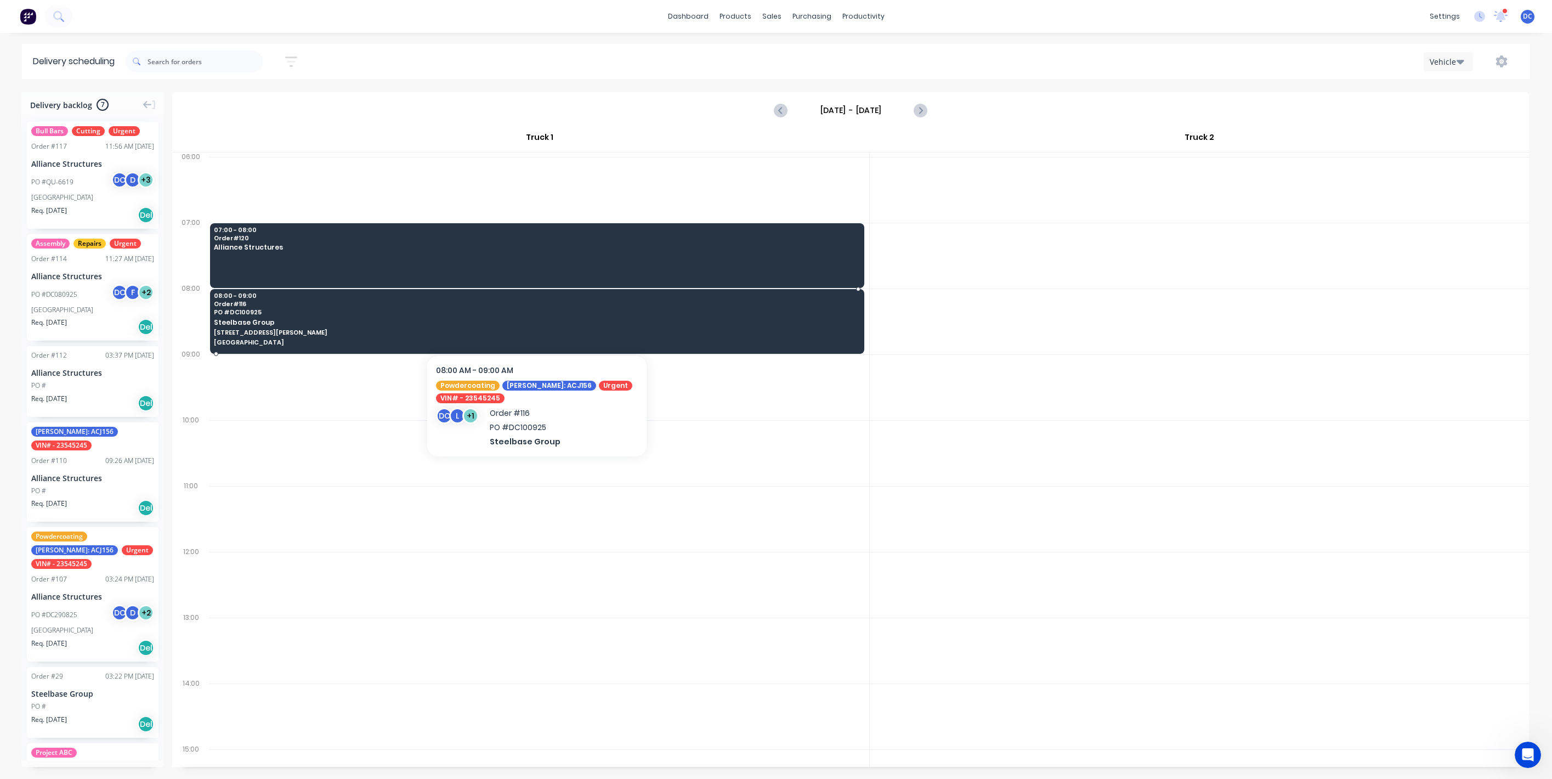
click at [575, 320] on span "Steelbase Group" at bounding box center [534, 322] width 641 height 7
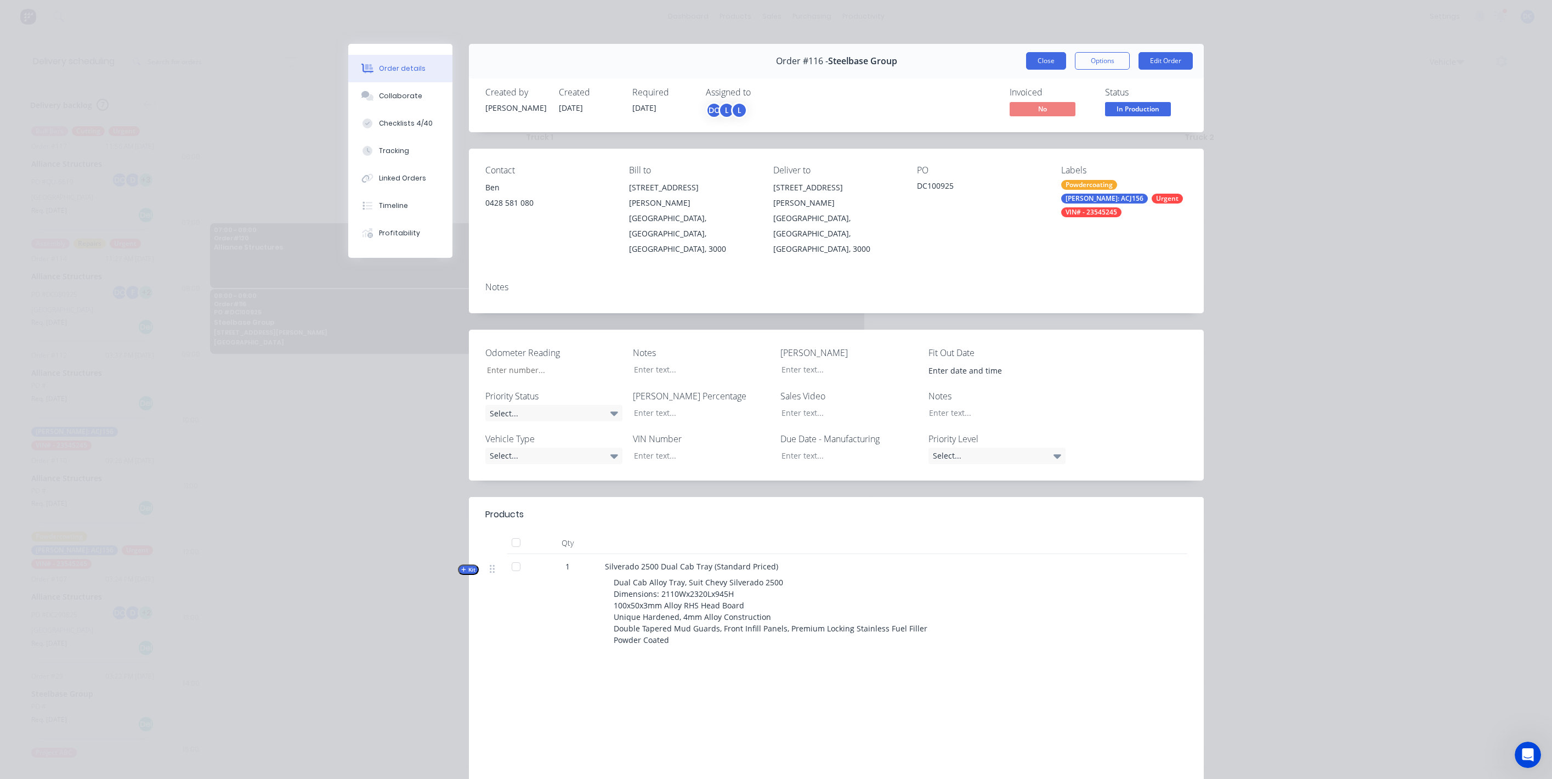
click at [1039, 59] on button "Close" at bounding box center [1046, 61] width 40 height 18
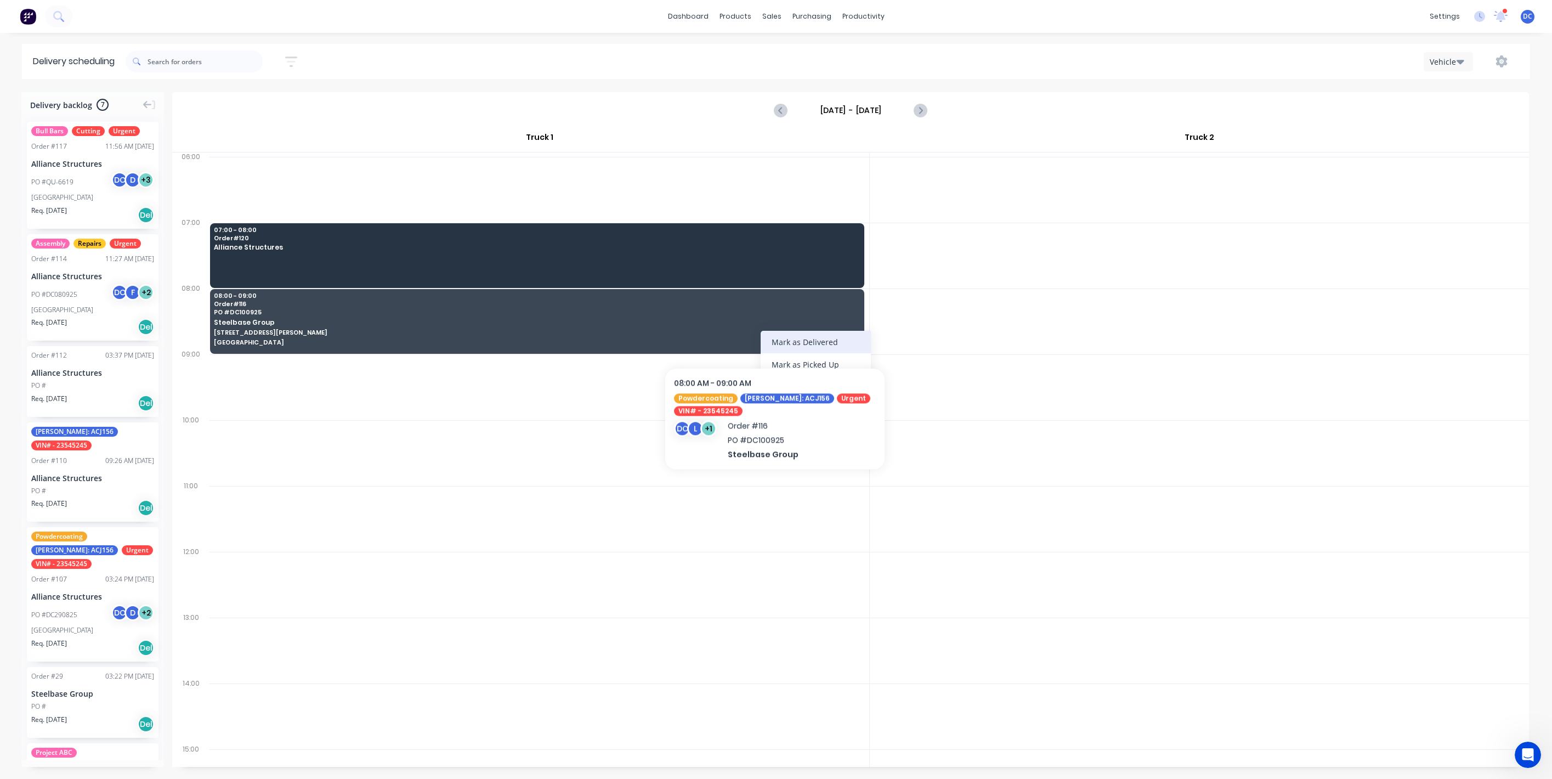
click at [775, 331] on div "Mark as Delivered" at bounding box center [816, 342] width 110 height 22
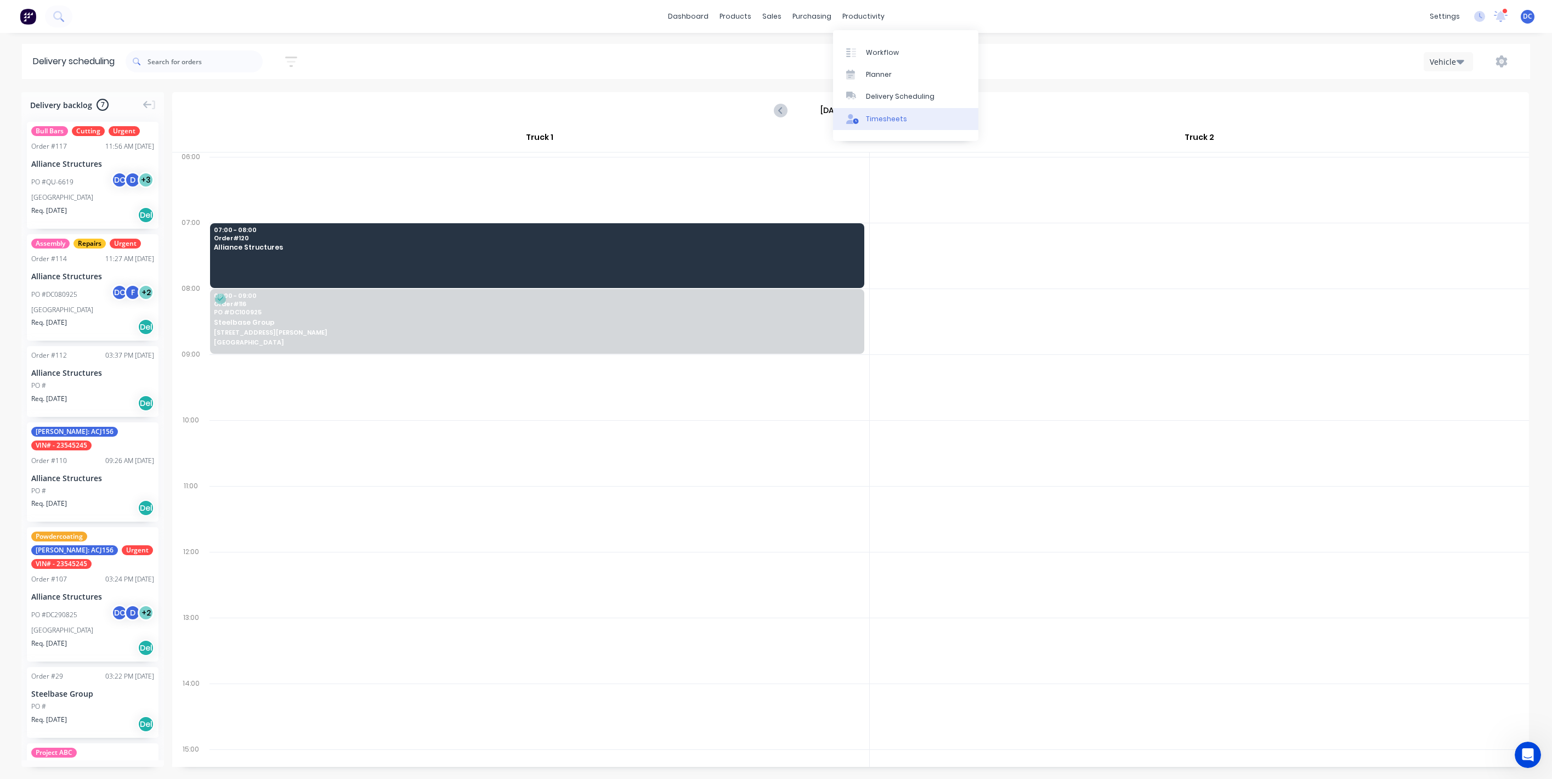
click at [875, 111] on link "Timesheets" at bounding box center [905, 119] width 145 height 22
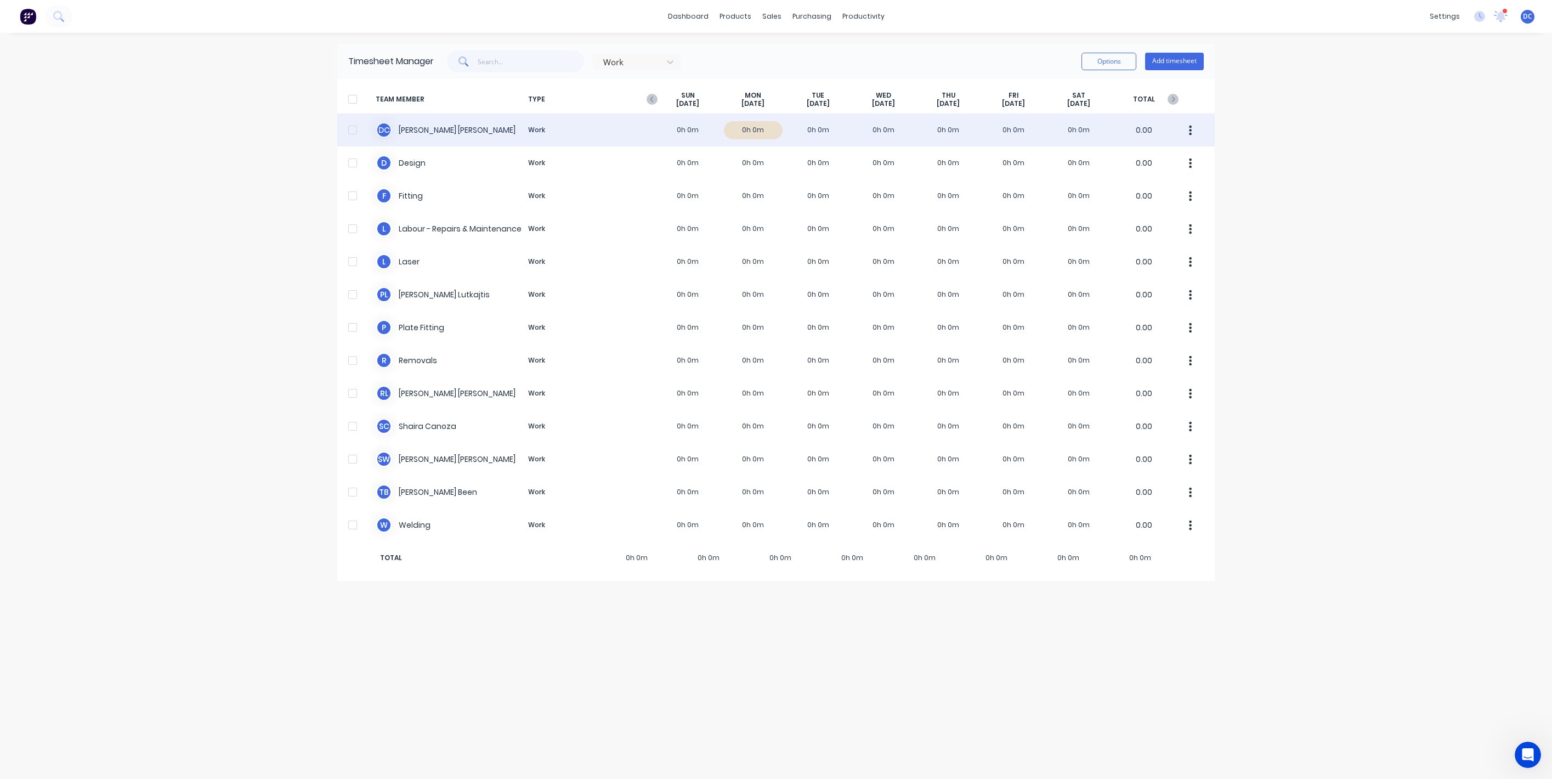
click at [744, 134] on div "D C [PERSON_NAME] Work 0h 0m 0h 0m 0h 0m 0h 0m 0h 0m 0h 0m 0h 0m 0.00" at bounding box center [776, 130] width 878 height 33
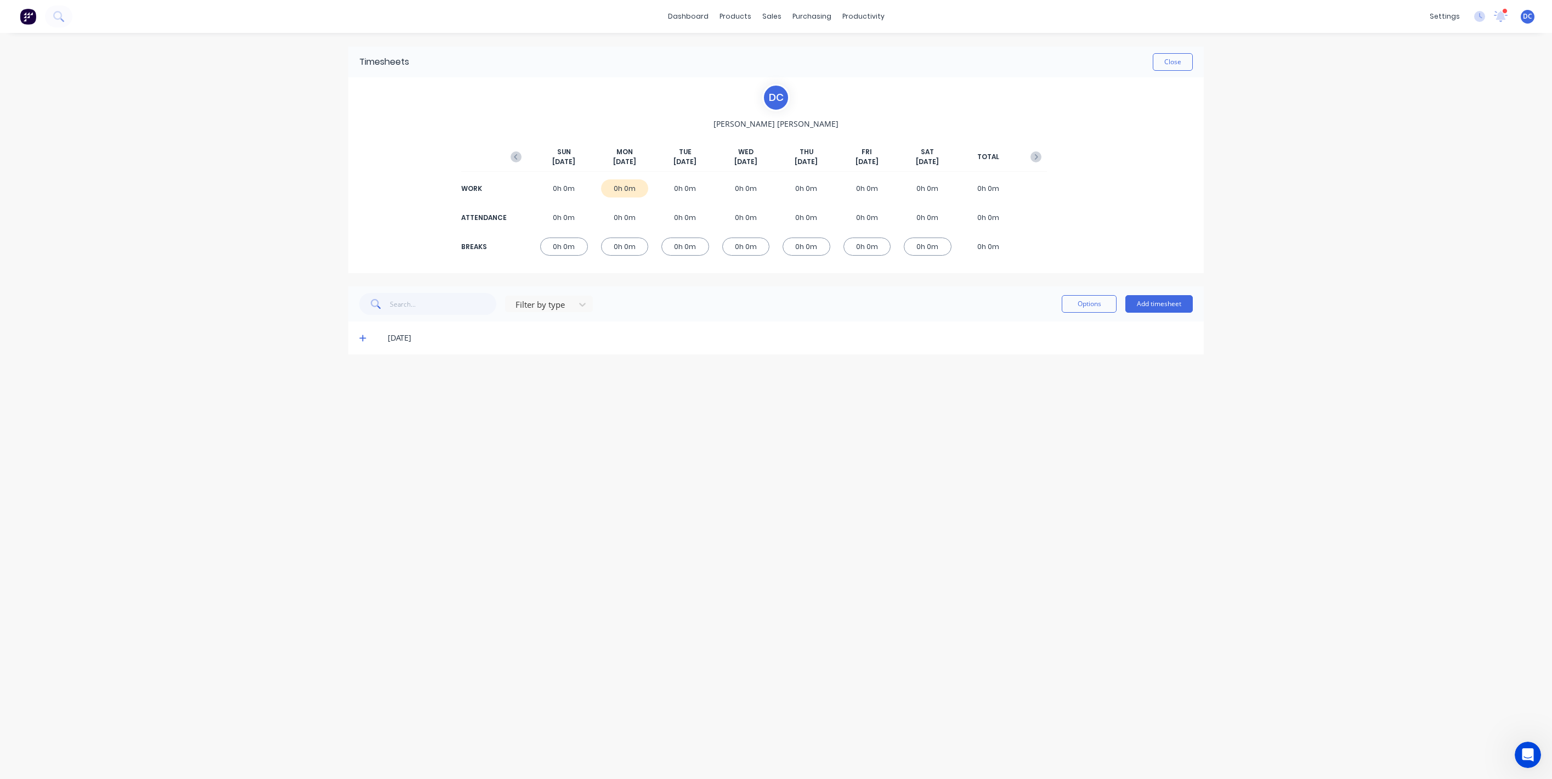
drag, startPoint x: 522, startPoint y: 221, endPoint x: 460, endPoint y: 219, distance: 62.0
click at [460, 219] on div "D C [PERSON_NAME][DATE] [DATE] [DATE] [DATE] [DATE] [DATE] [DATE] TOTAL WORK 0h…" at bounding box center [776, 175] width 856 height 196
click at [363, 336] on icon at bounding box center [362, 338] width 7 height 8
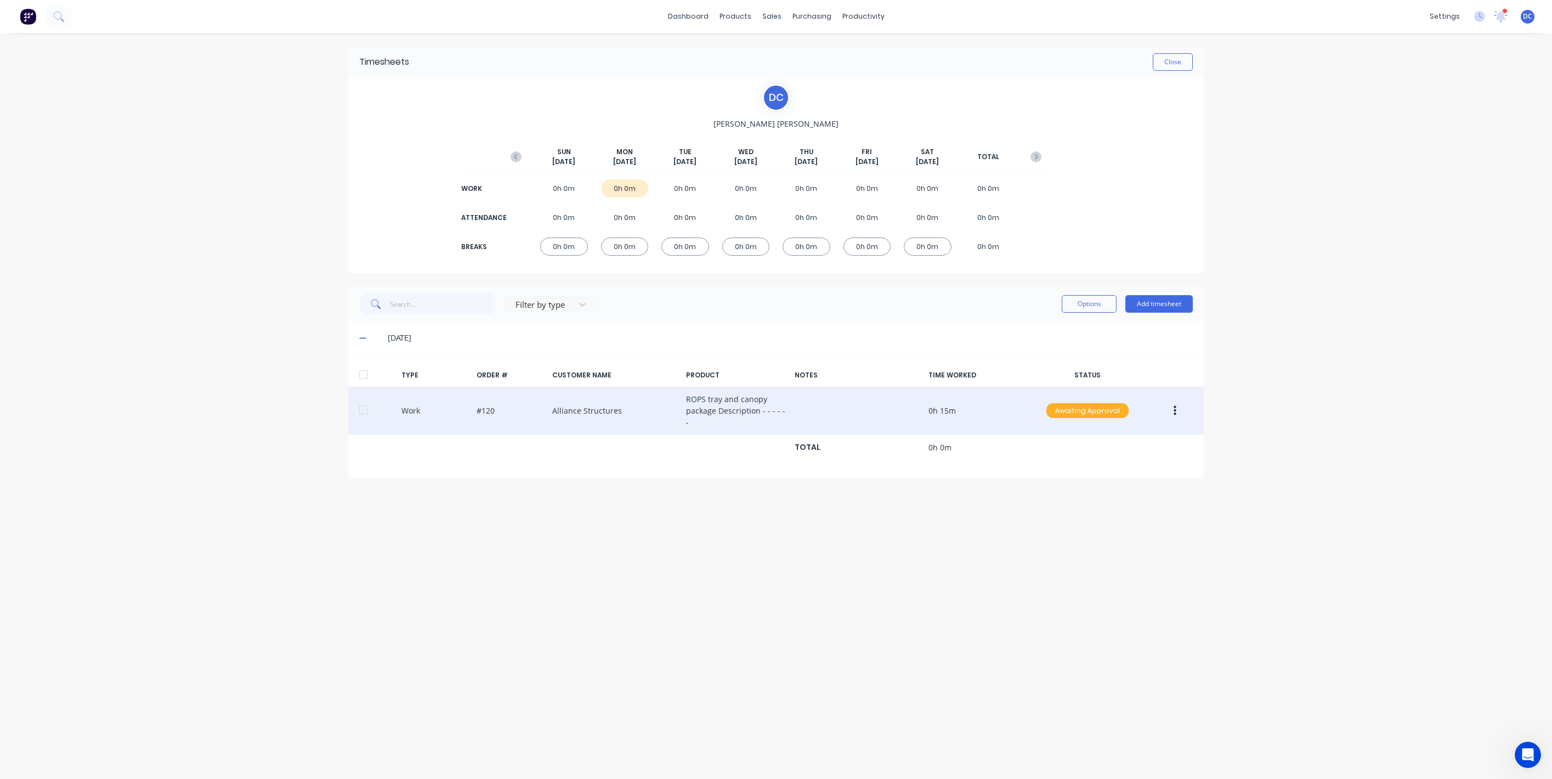
click at [1083, 403] on div "Awaiting Approval" at bounding box center [1088, 410] width 82 height 15
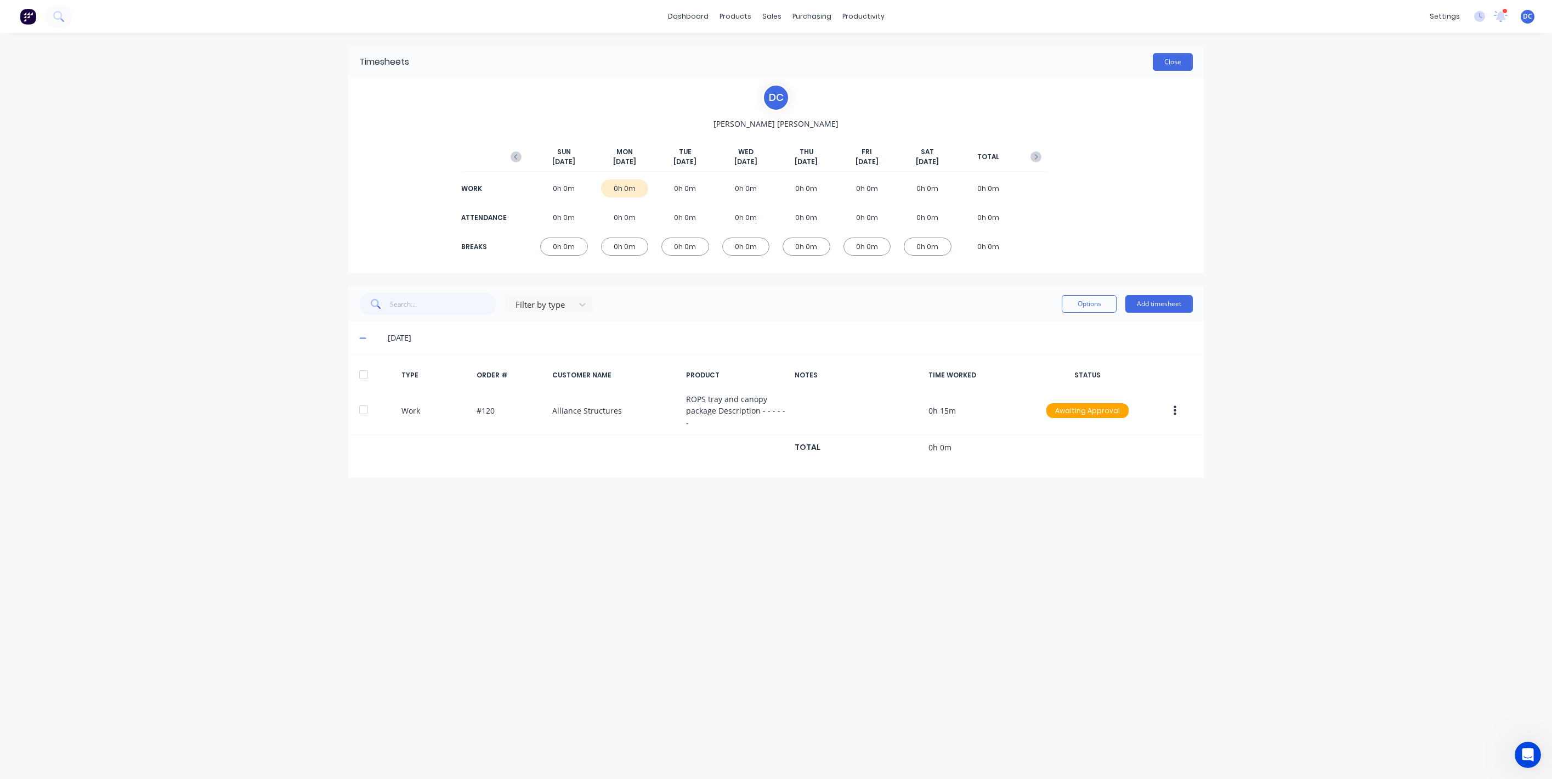
click at [1175, 63] on button "Close" at bounding box center [1173, 62] width 40 height 18
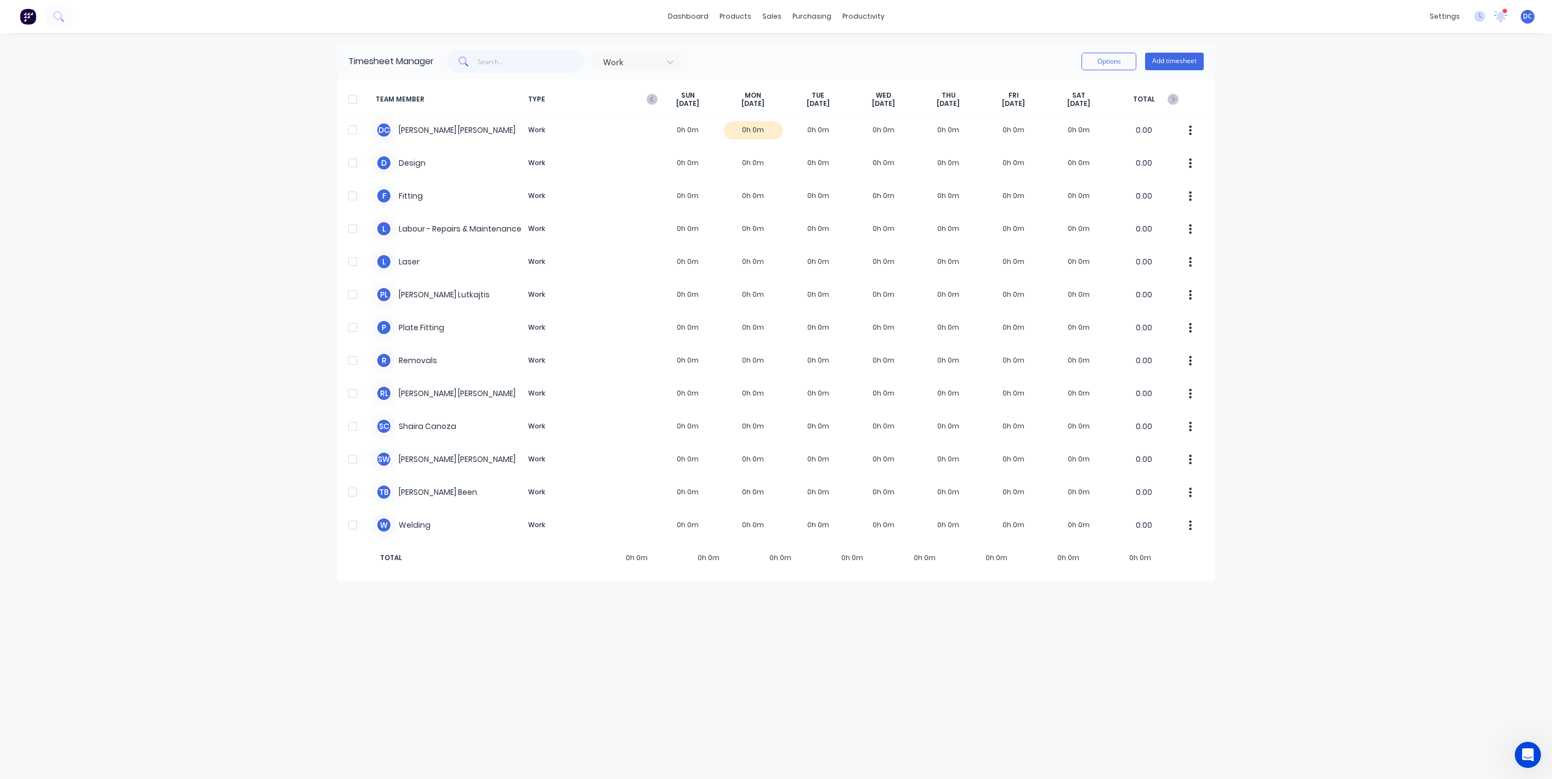
click at [35, 13] on img at bounding box center [28, 16] width 16 height 16
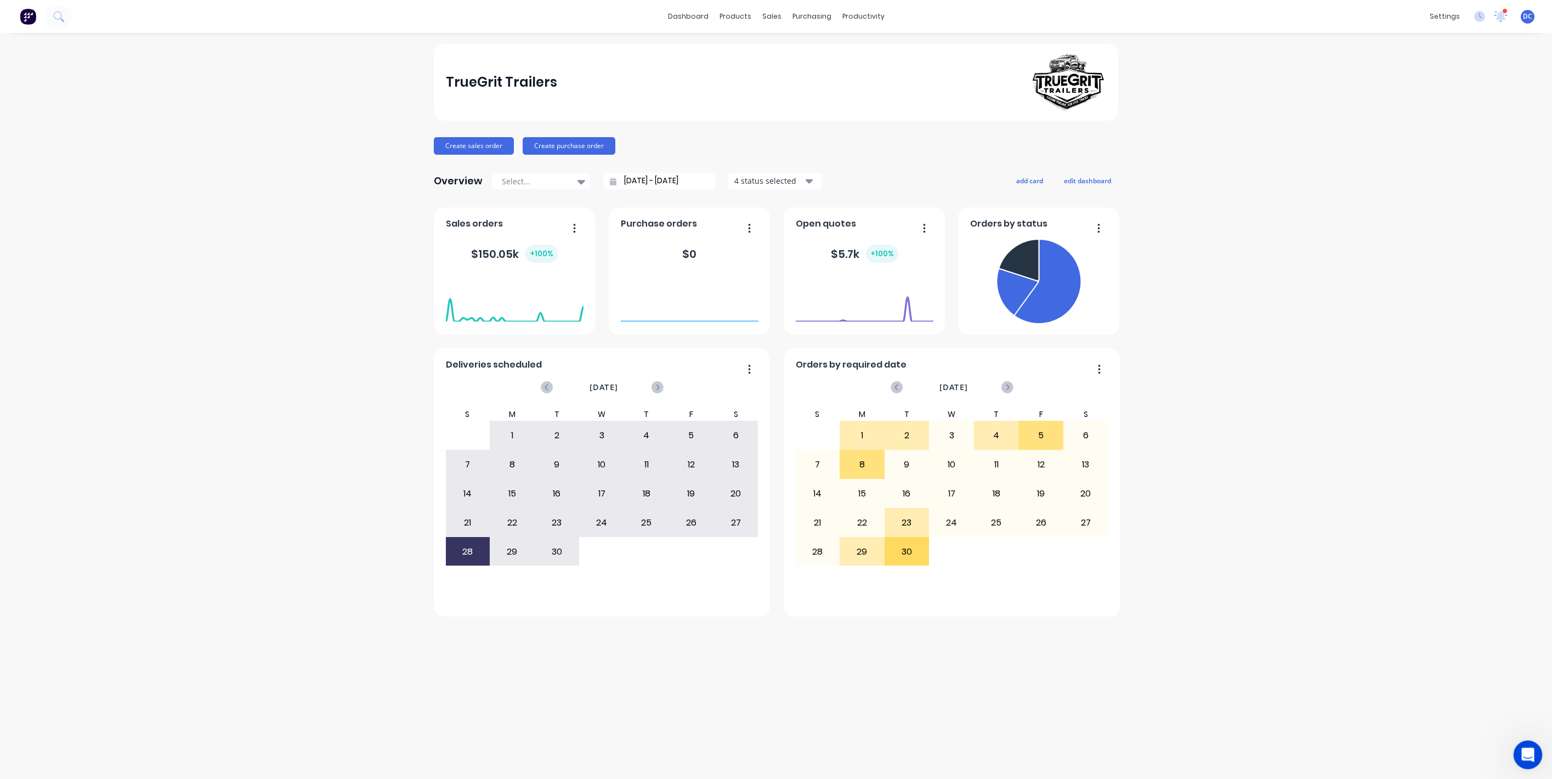
click at [1519, 756] on icon "Open Intercom Messenger" at bounding box center [1527, 753] width 18 height 18
click at [1521, 752] on icon "Close Intercom Messenger" at bounding box center [1526, 753] width 13 height 13
